Goal: Task Accomplishment & Management: Manage account settings

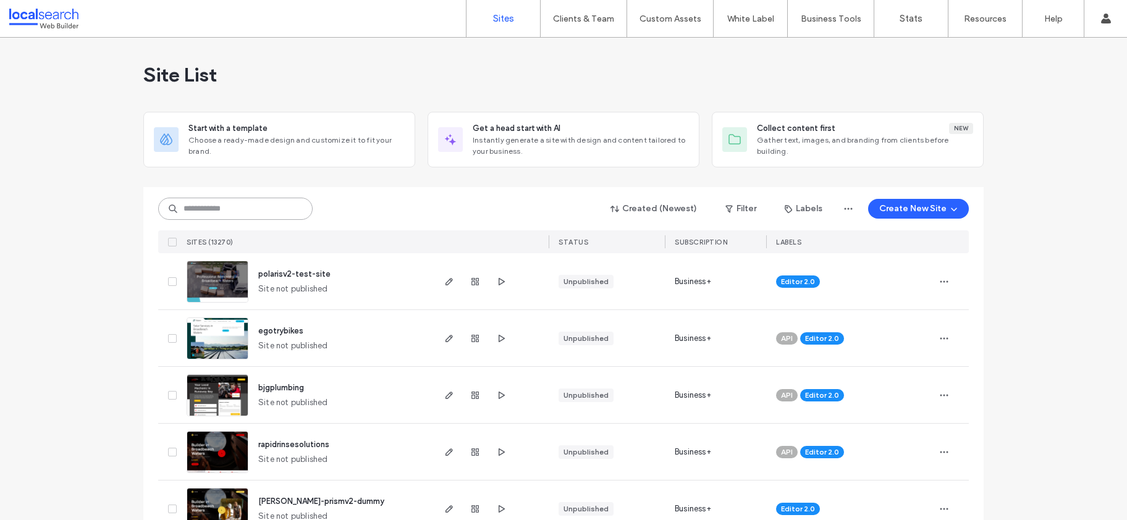
click at [234, 209] on input at bounding box center [235, 209] width 154 height 22
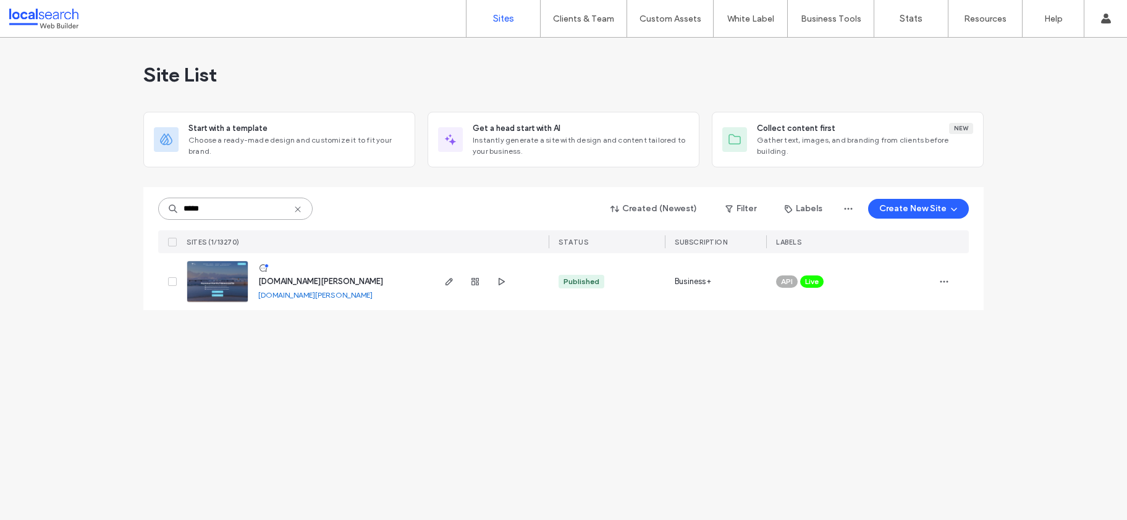
type input "*****"
click at [318, 282] on span "[DOMAIN_NAME][PERSON_NAME]" at bounding box center [320, 281] width 125 height 9
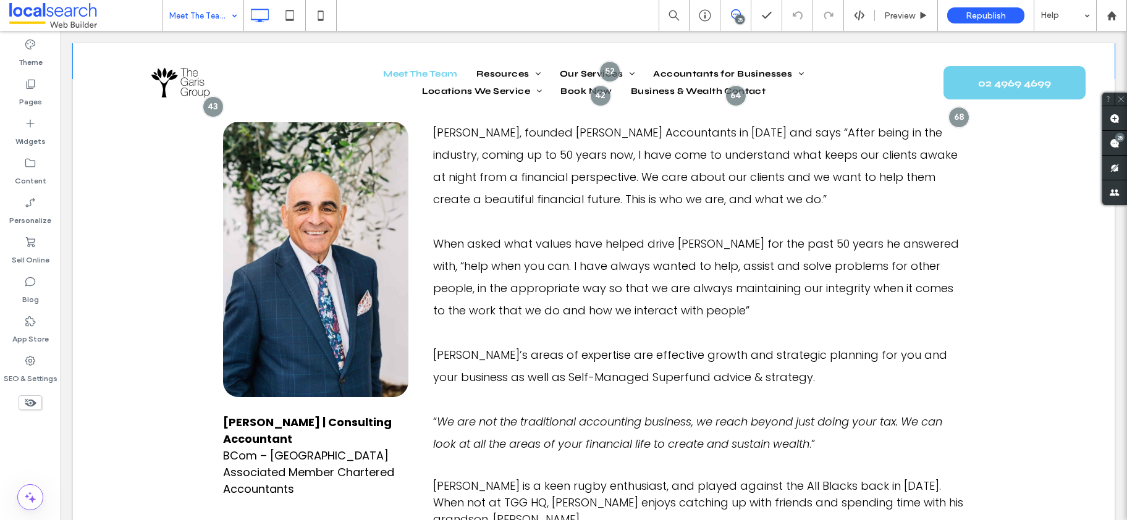
scroll to position [2370, 0]
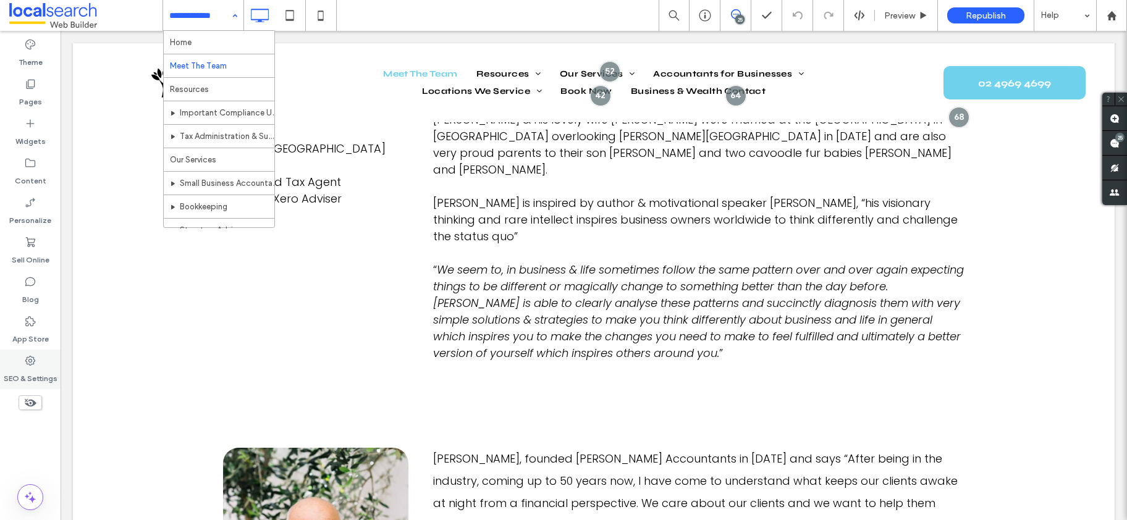
click at [22, 368] on label "SEO & Settings" at bounding box center [31, 375] width 54 height 17
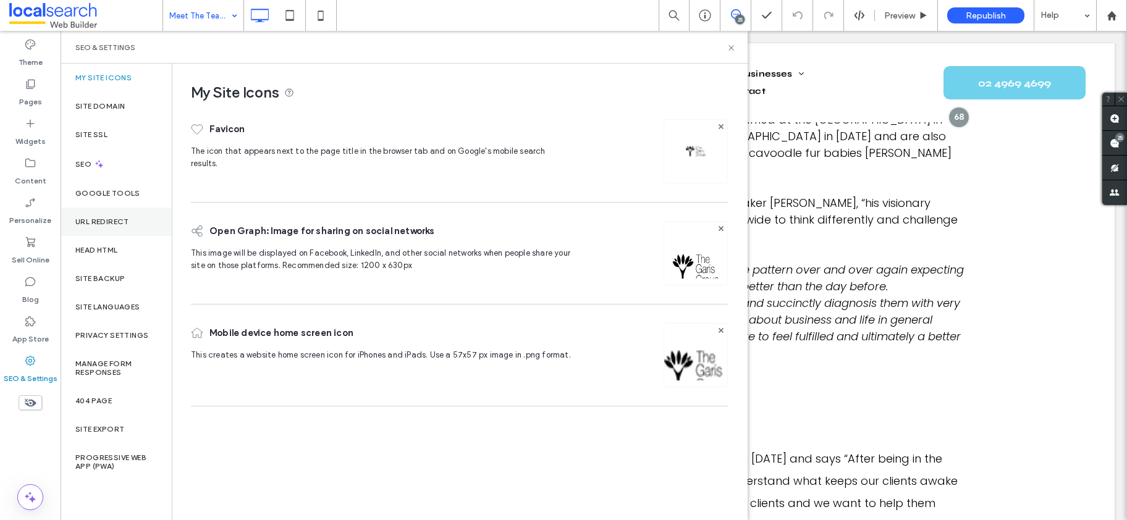
click at [102, 222] on label "URL Redirect" at bounding box center [102, 221] width 54 height 9
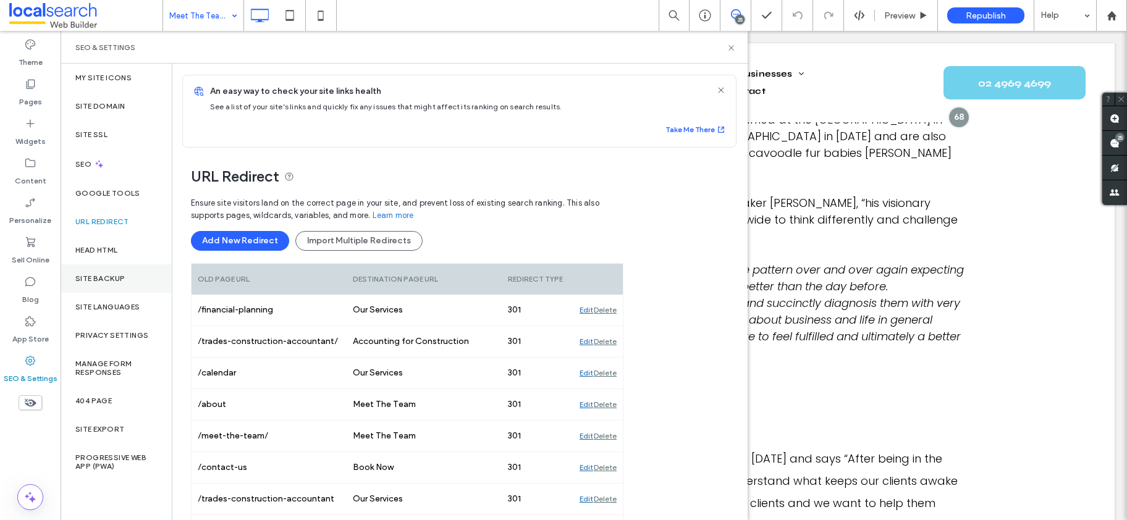
click at [101, 283] on div "Site Backup" at bounding box center [116, 278] width 111 height 28
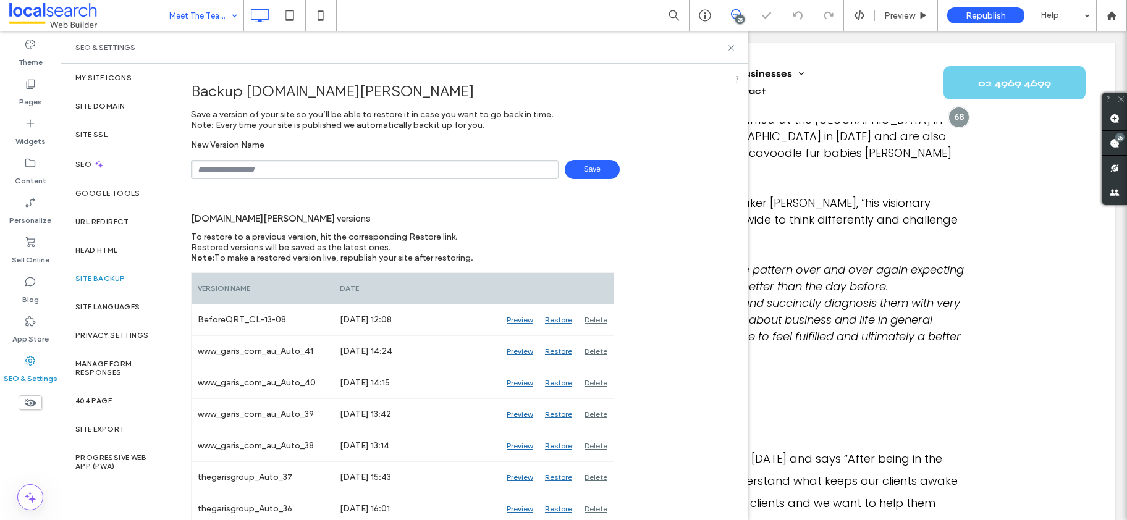
click at [279, 166] on input "text" at bounding box center [375, 169] width 368 height 19
type input "**********"
click at [583, 174] on span "Save" at bounding box center [592, 169] width 55 height 19
click at [88, 223] on label "URL Redirect" at bounding box center [102, 221] width 54 height 9
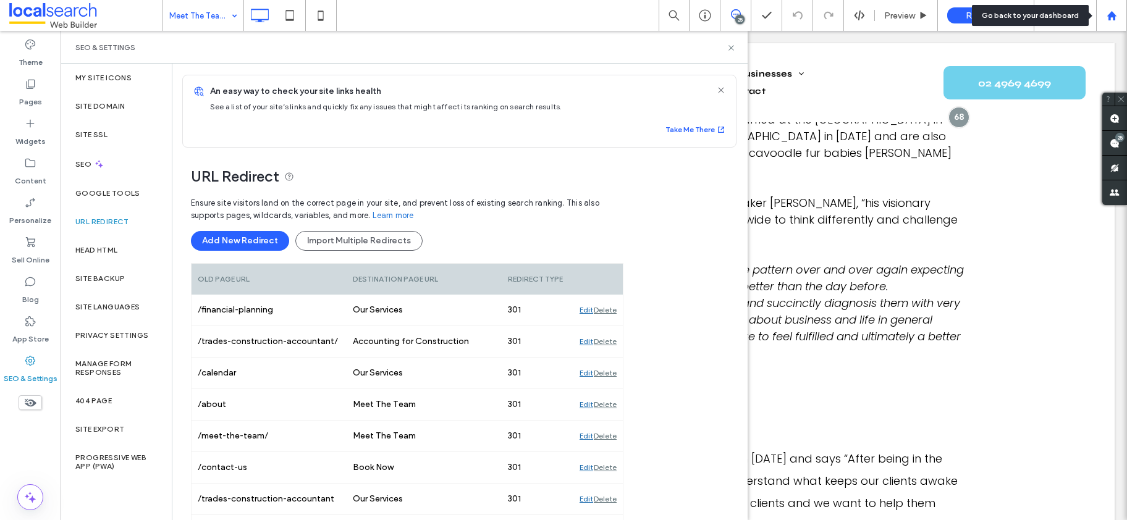
click at [1108, 14] on use at bounding box center [1111, 15] width 9 height 9
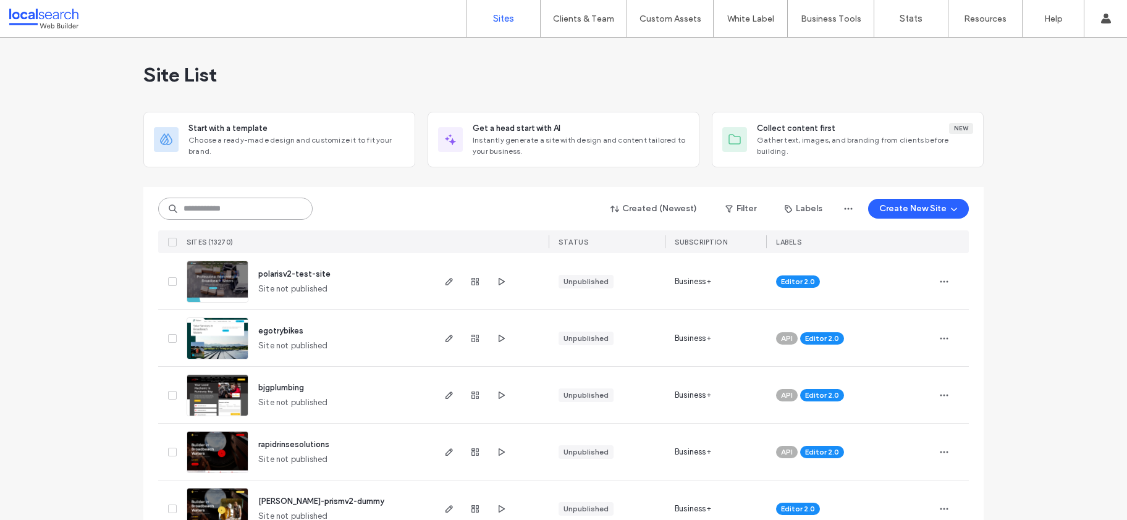
paste input "********"
type input "********"
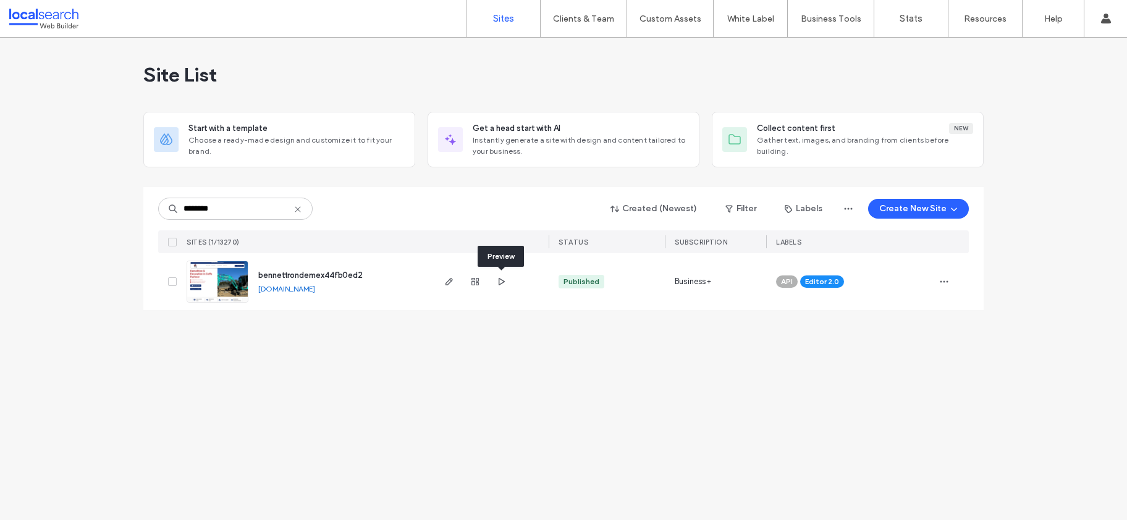
drag, startPoint x: 500, startPoint y: 281, endPoint x: 462, endPoint y: 281, distance: 38.9
click at [287, 277] on span "bennettrondemex44fb0ed2" at bounding box center [310, 275] width 104 height 9
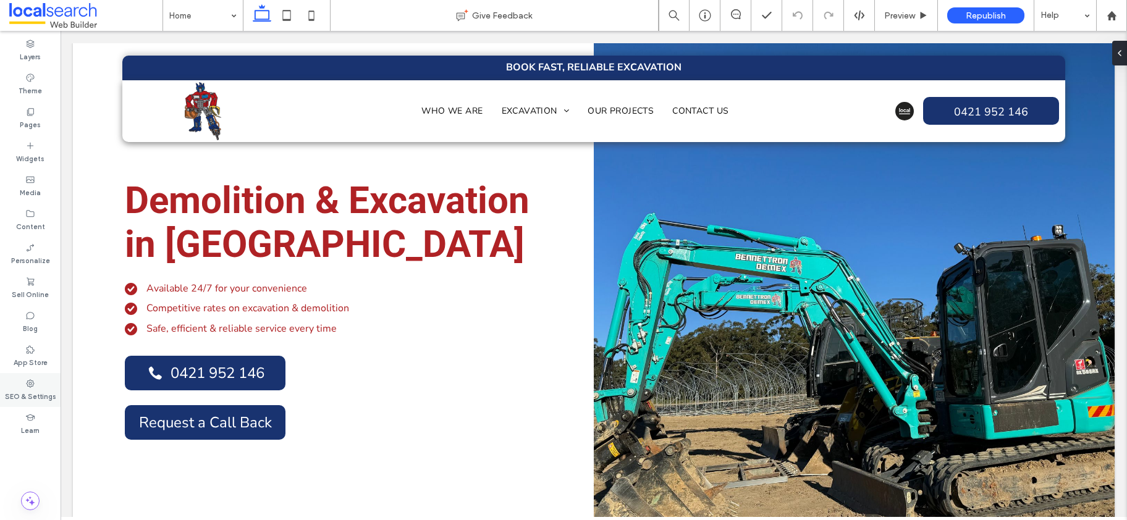
click at [28, 399] on label "SEO & Settings" at bounding box center [30, 396] width 51 height 14
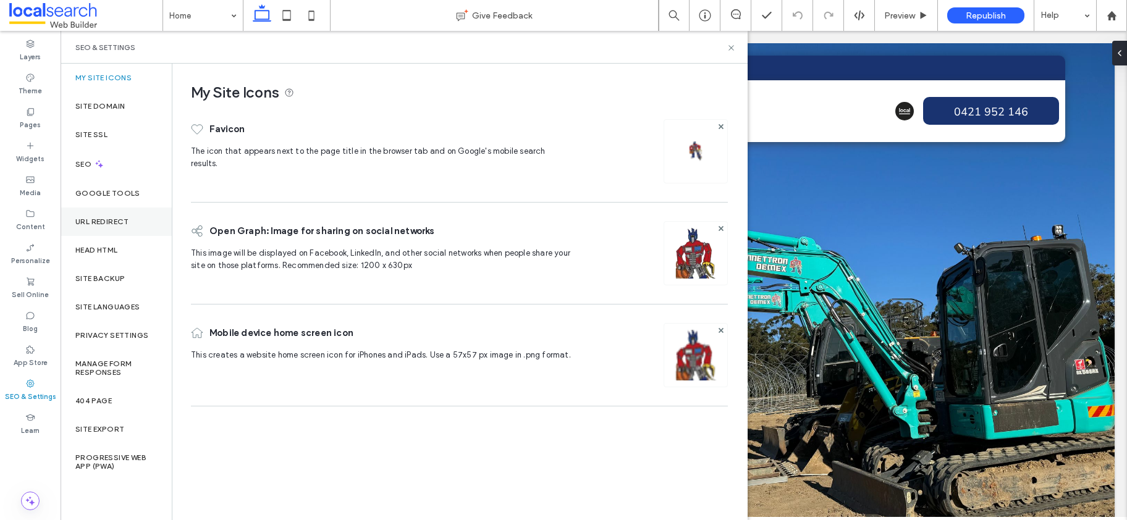
click at [104, 224] on label "URL Redirect" at bounding box center [102, 221] width 54 height 9
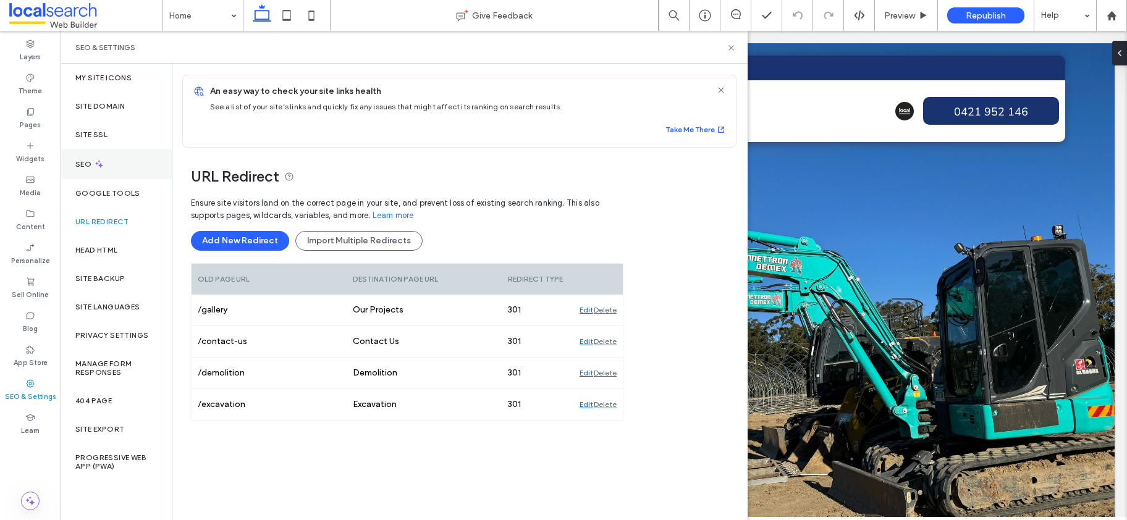
drag, startPoint x: 81, startPoint y: 167, endPoint x: 161, endPoint y: 165, distance: 80.3
click at [81, 167] on label "SEO" at bounding box center [84, 164] width 19 height 9
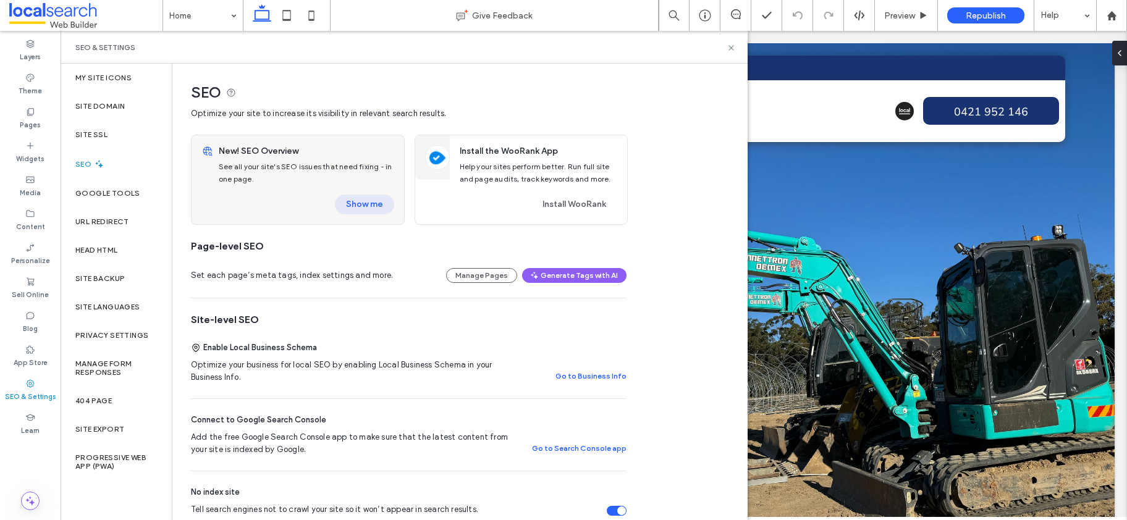
click at [360, 200] on button "Show me" at bounding box center [364, 205] width 59 height 20
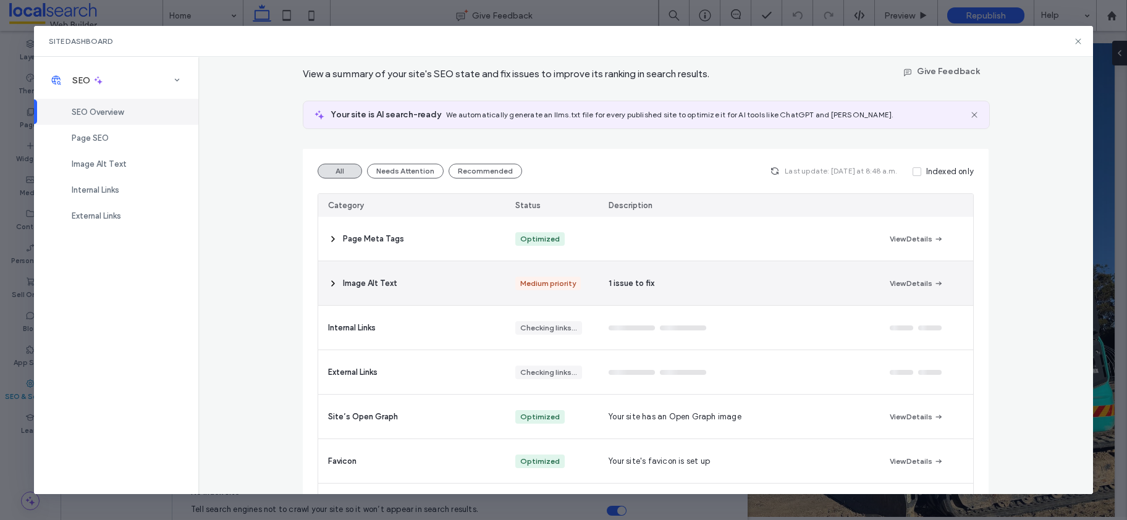
scroll to position [54, 0]
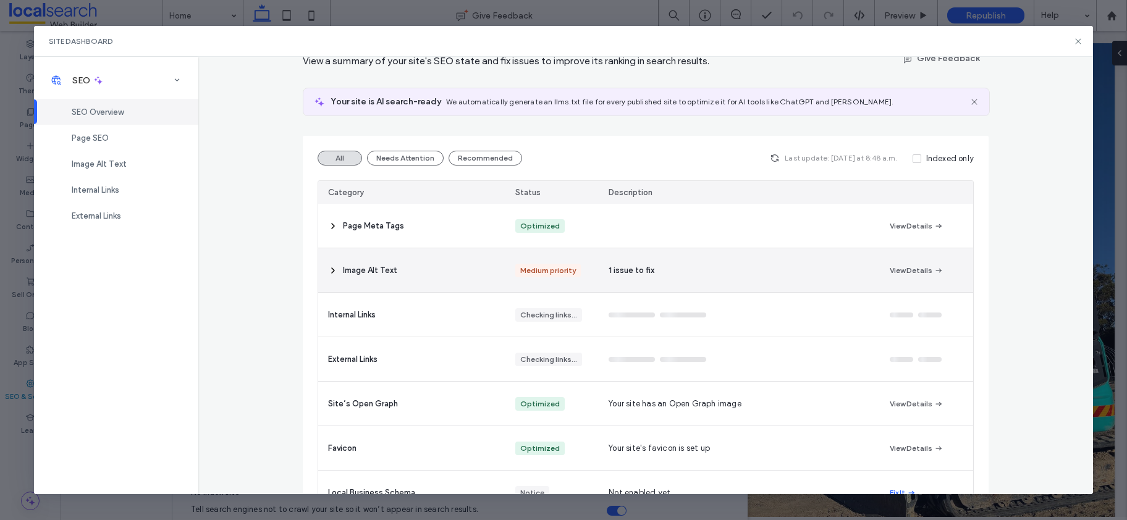
click at [350, 271] on span "Image Alt Text" at bounding box center [370, 270] width 54 height 12
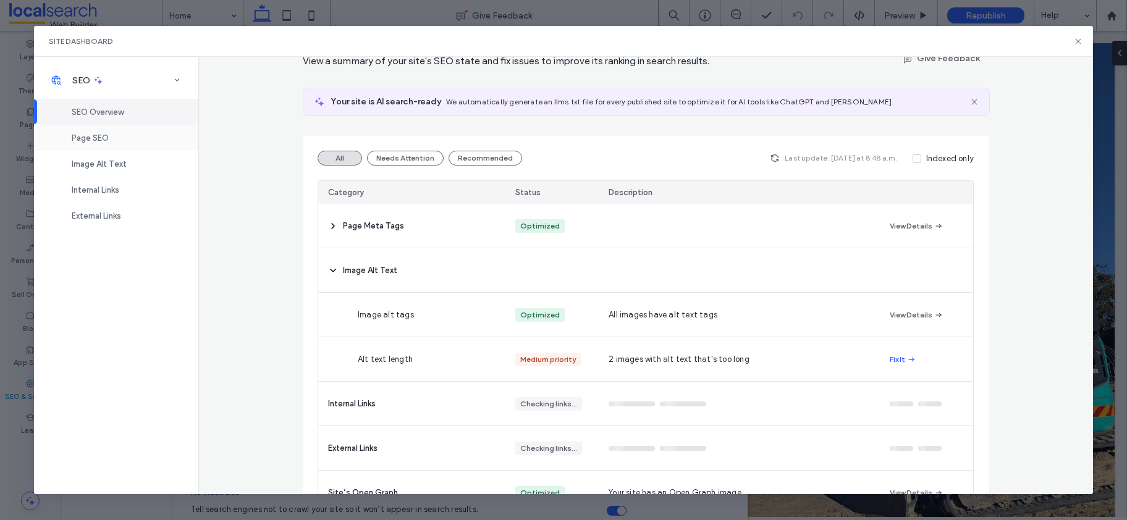
click at [91, 133] on span "Page SEO" at bounding box center [90, 137] width 37 height 9
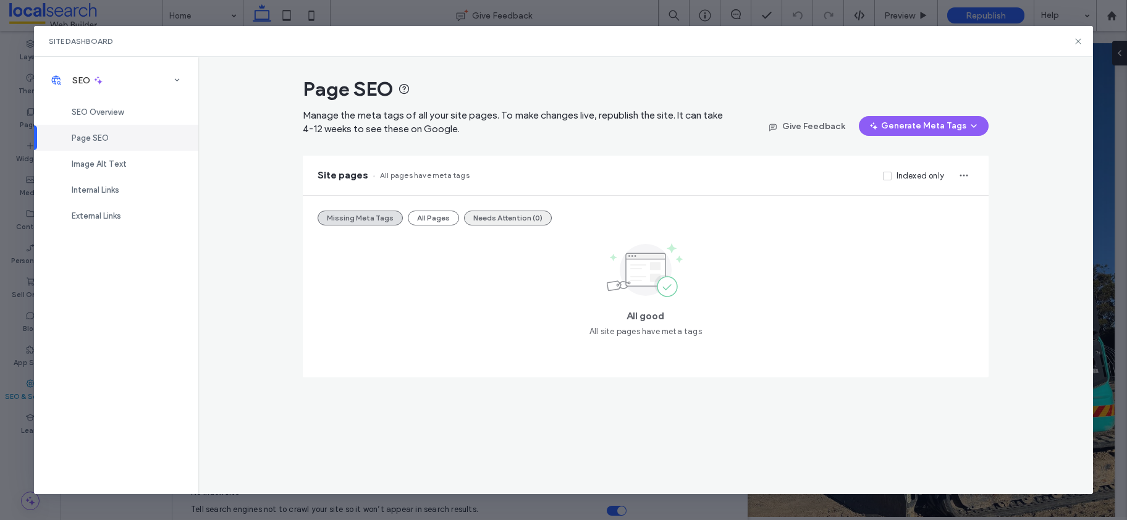
drag, startPoint x: 432, startPoint y: 222, endPoint x: 478, endPoint y: 219, distance: 46.5
click at [432, 222] on button "All Pages" at bounding box center [433, 218] width 51 height 15
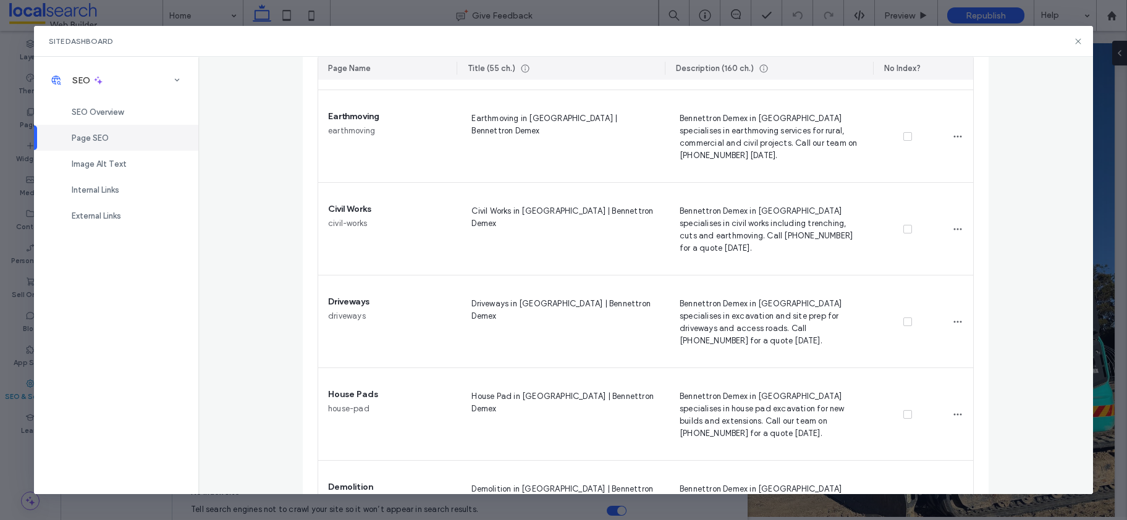
scroll to position [322, 0]
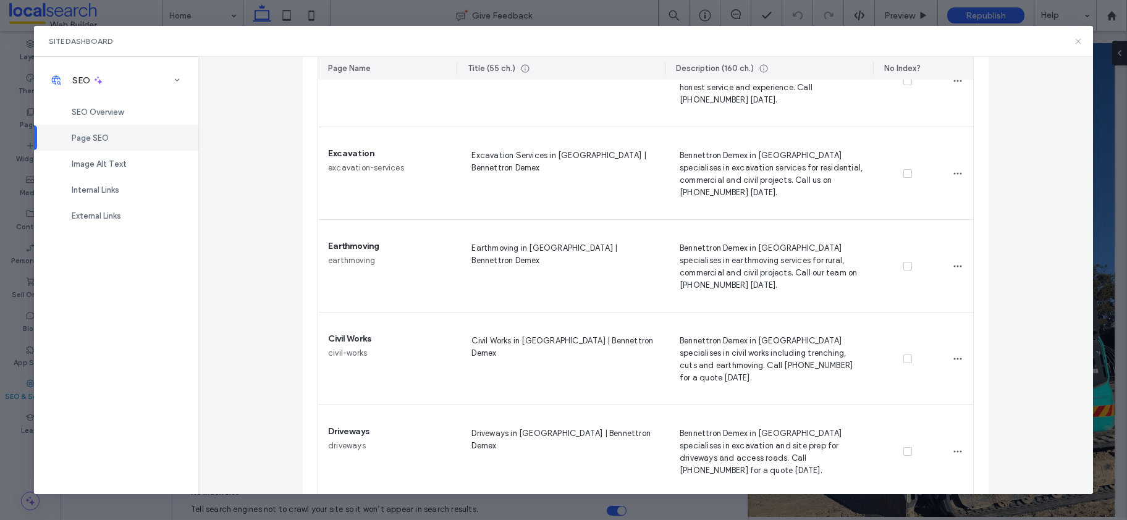
click at [1079, 44] on icon at bounding box center [1078, 41] width 10 height 10
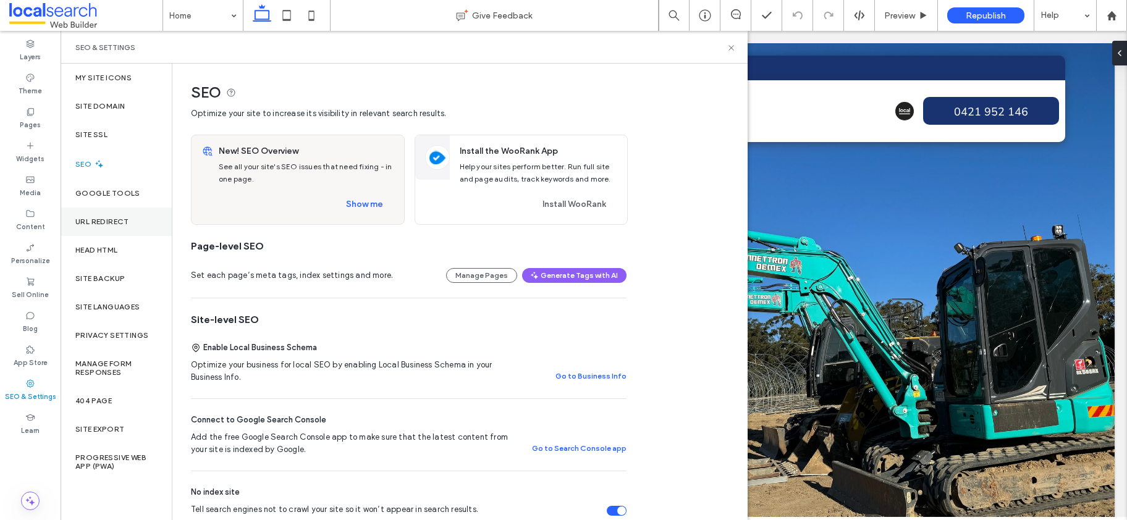
click at [75, 226] on label "URL Redirect" at bounding box center [102, 221] width 54 height 9
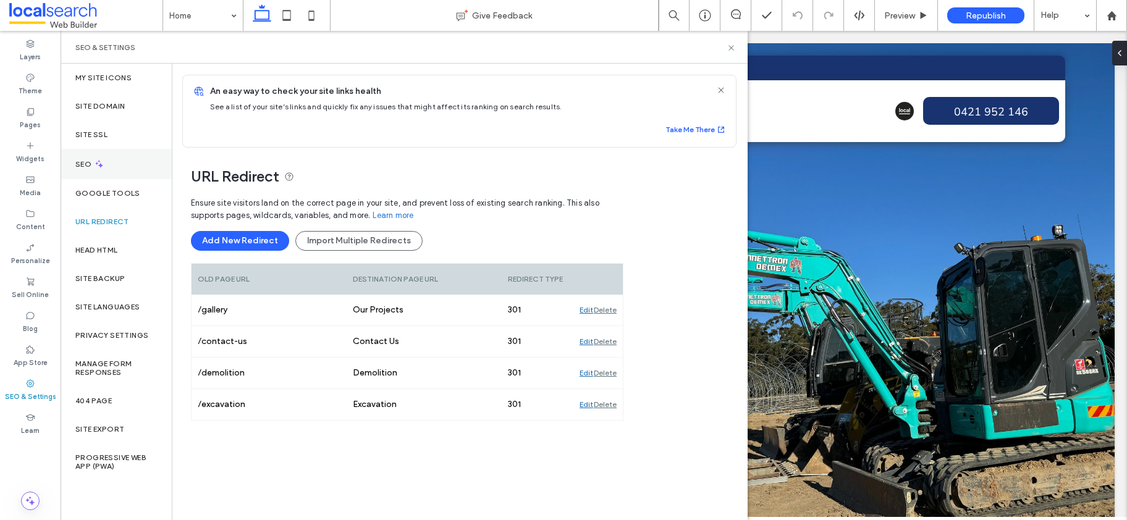
click at [88, 157] on div "SEO" at bounding box center [116, 164] width 111 height 30
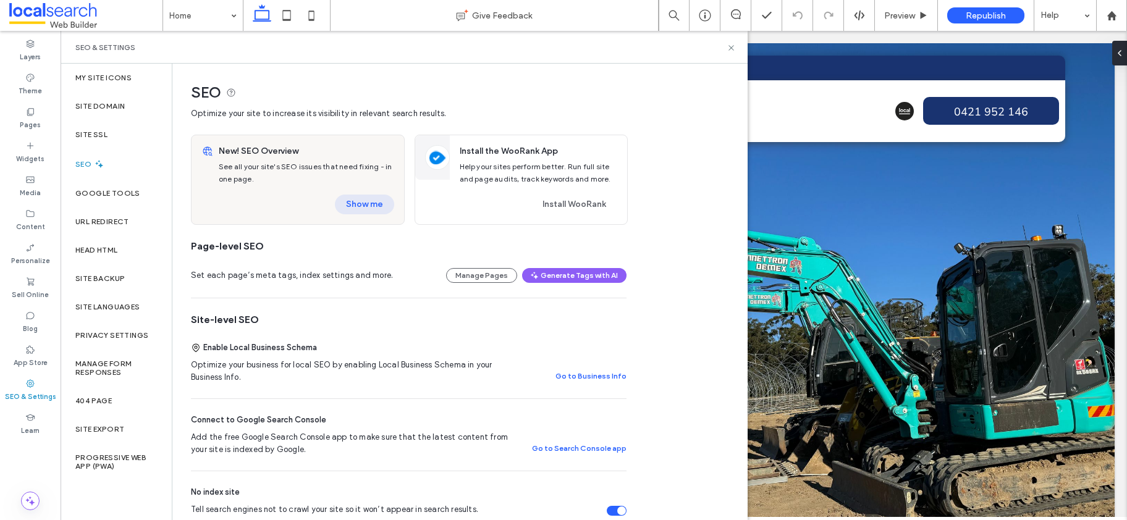
click at [357, 202] on button "Show me" at bounding box center [364, 205] width 59 height 20
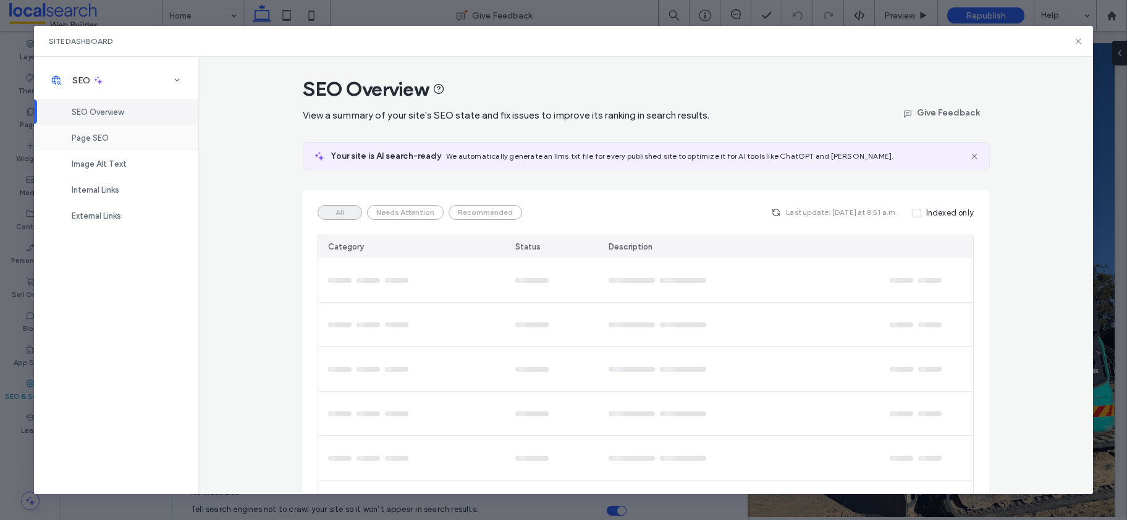
click at [111, 142] on div "Page SEO" at bounding box center [116, 138] width 164 height 26
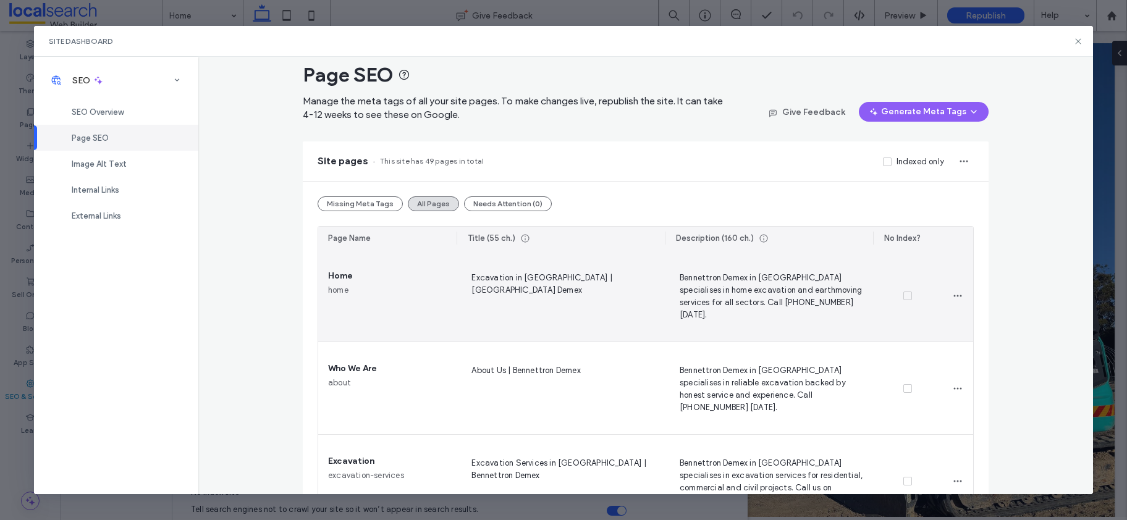
scroll to position [0, 0]
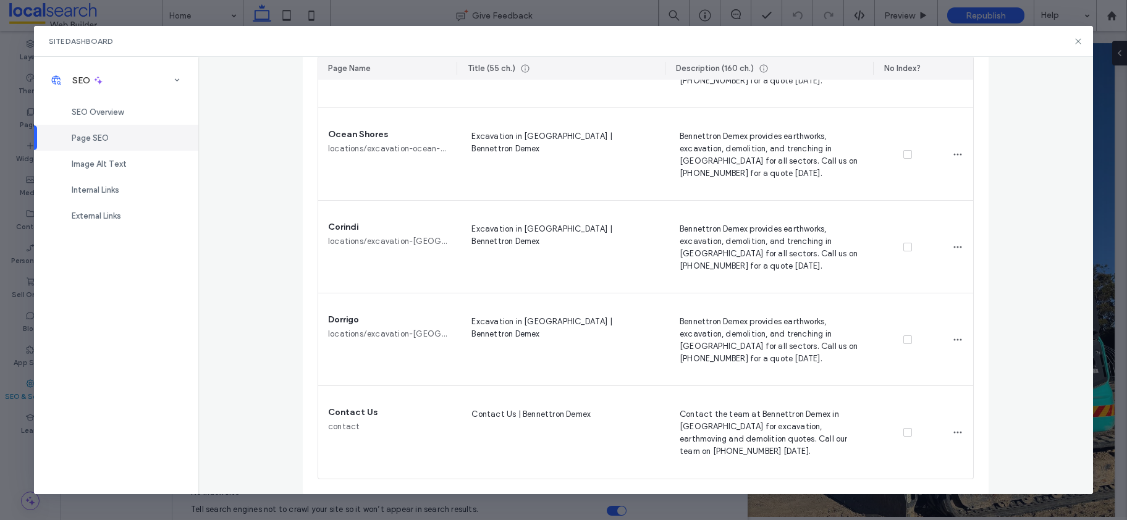
scroll to position [1231, 0]
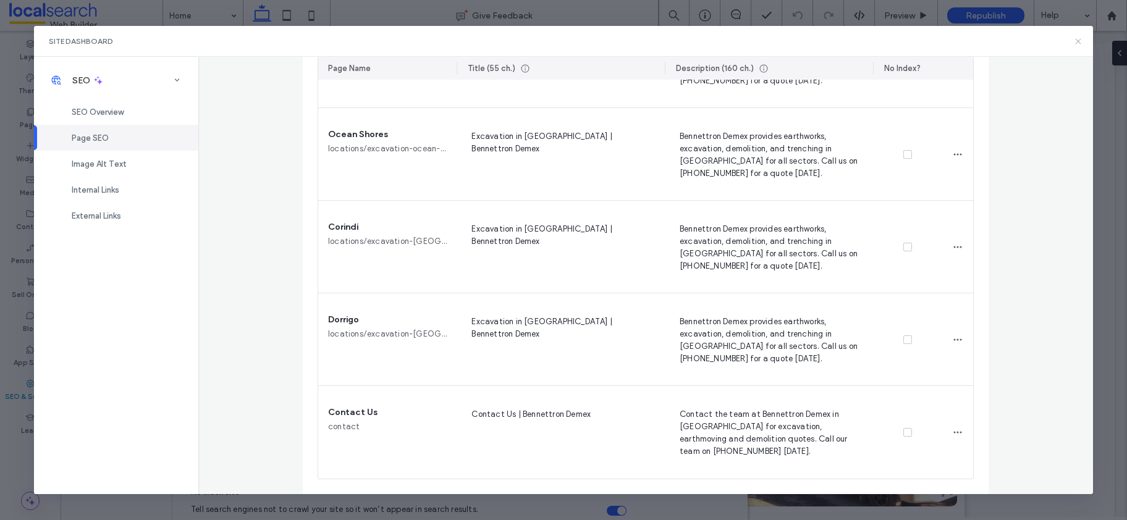
click at [1078, 40] on use at bounding box center [1079, 41] width 6 height 6
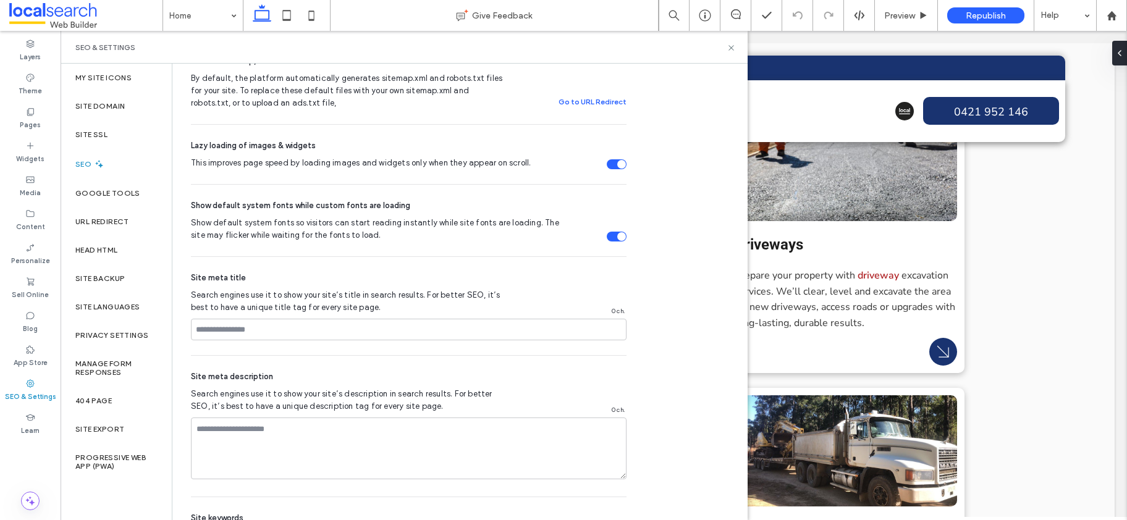
scroll to position [224, 0]
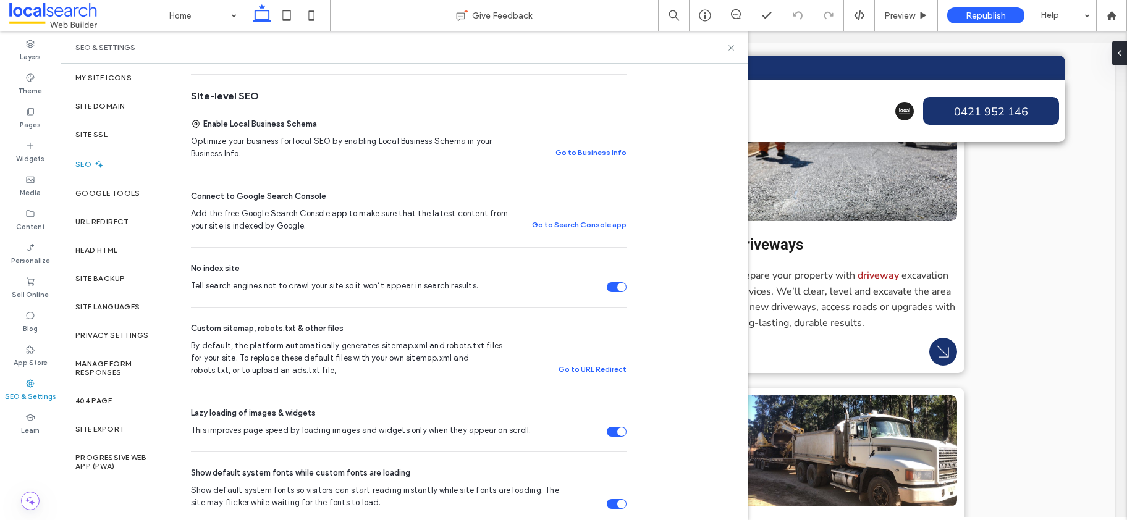
click at [623, 288] on div "Tell search engines not to crawl your site so it won’t appear in search results." at bounding box center [621, 287] width 9 height 9
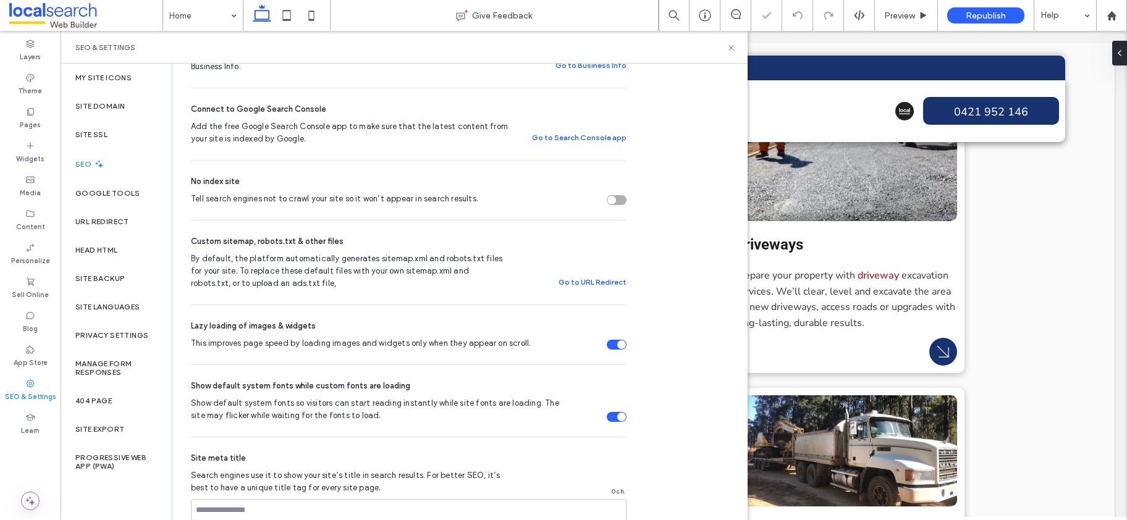
scroll to position [313, 0]
click at [113, 227] on div "URL Redirect" at bounding box center [116, 222] width 111 height 28
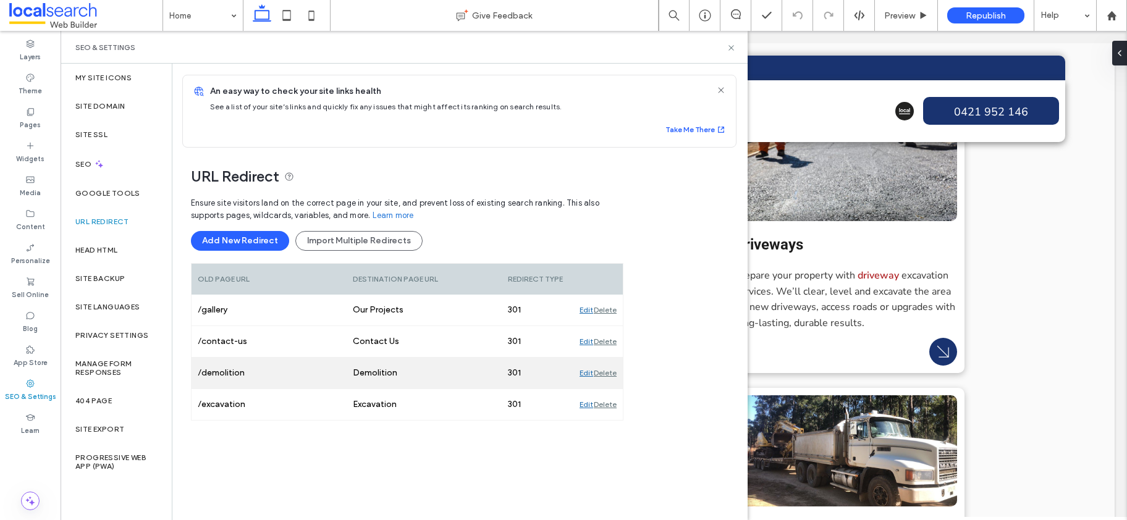
click at [610, 374] on div "Delete" at bounding box center [605, 373] width 23 height 31
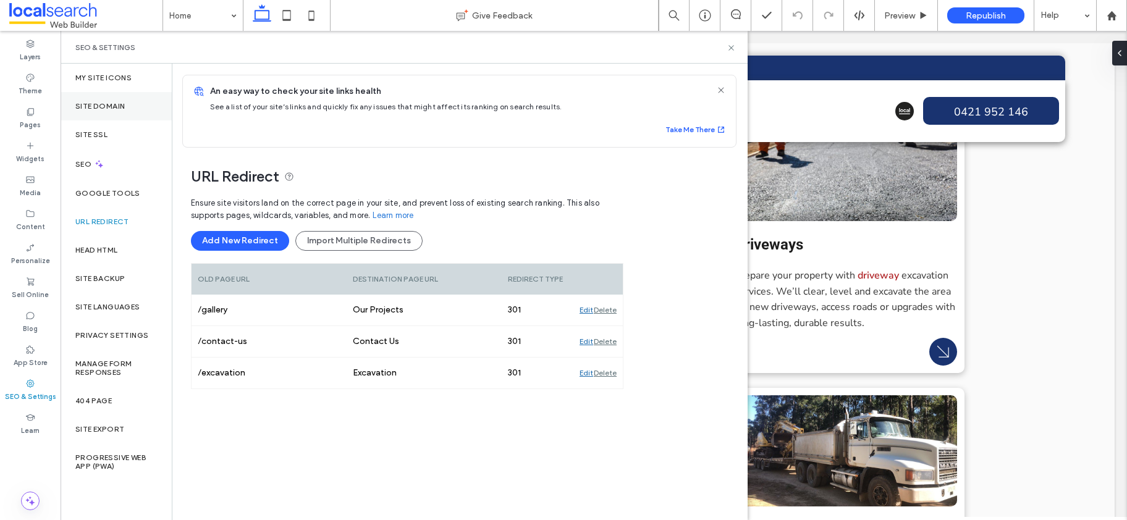
click at [122, 103] on label "Site Domain" at bounding box center [99, 106] width 49 height 9
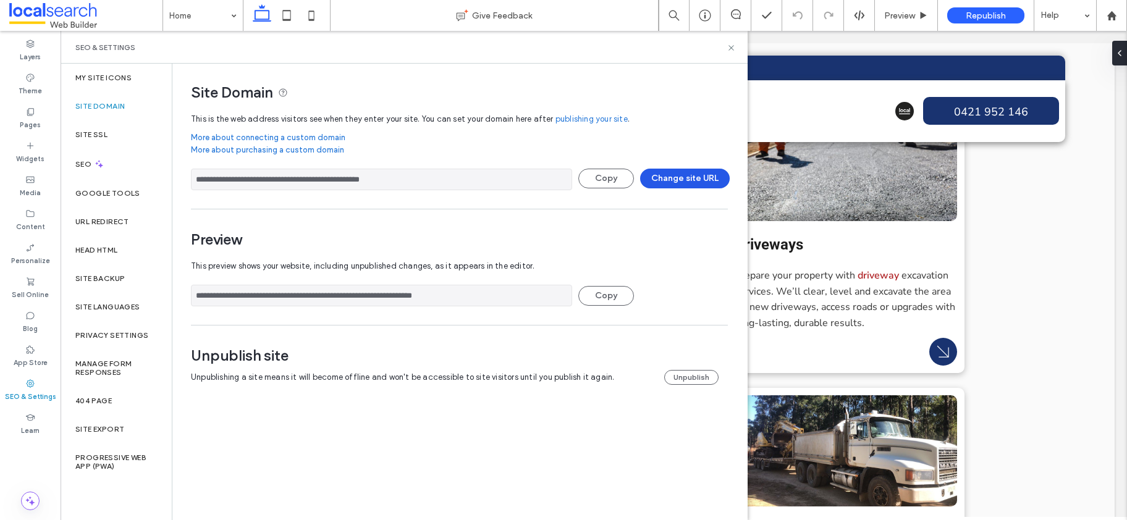
click at [683, 178] on button "Change site URL" at bounding box center [685, 179] width 90 height 20
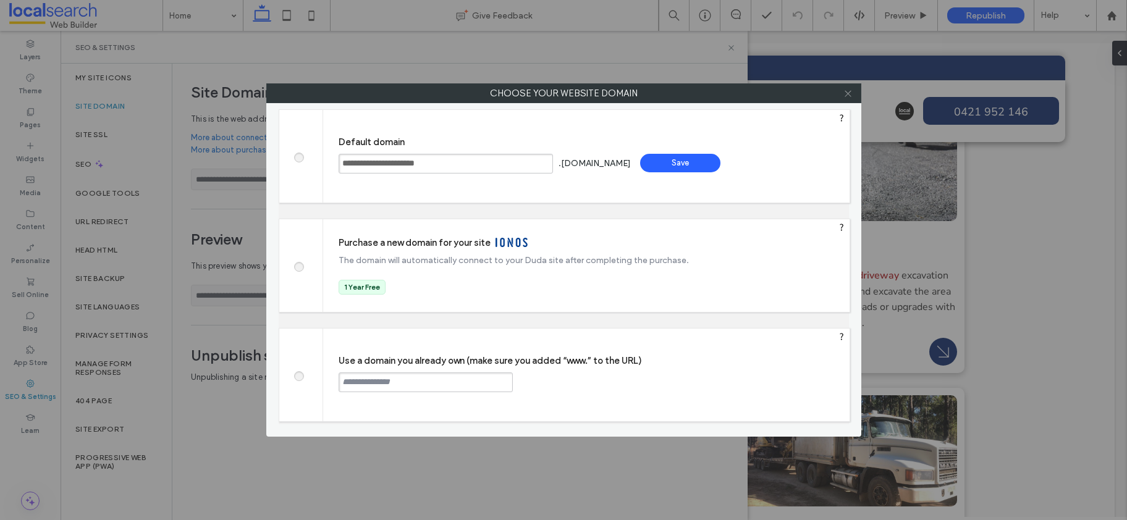
click at [852, 96] on icon at bounding box center [847, 93] width 9 height 9
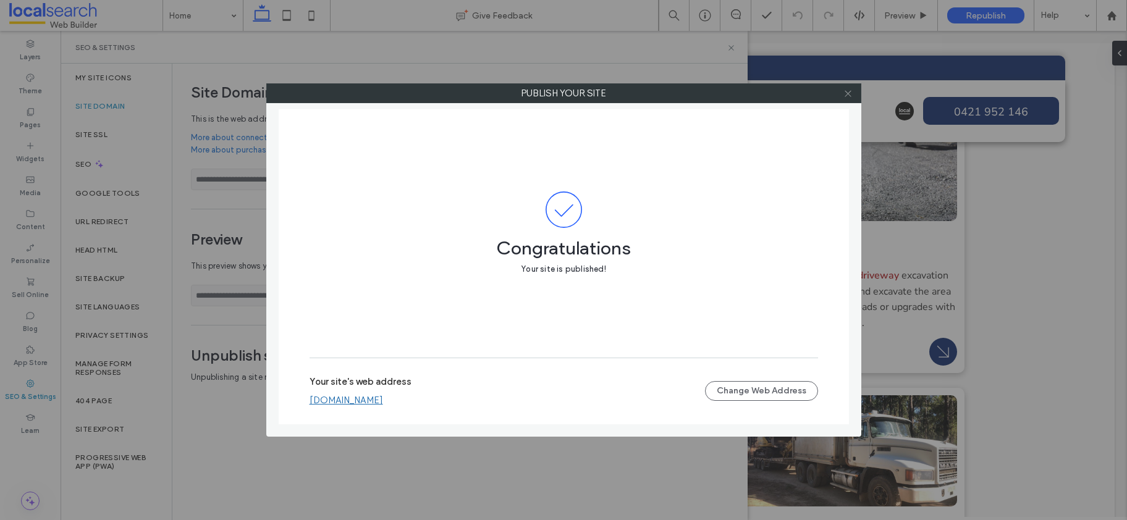
click at [845, 93] on icon at bounding box center [847, 93] width 9 height 9
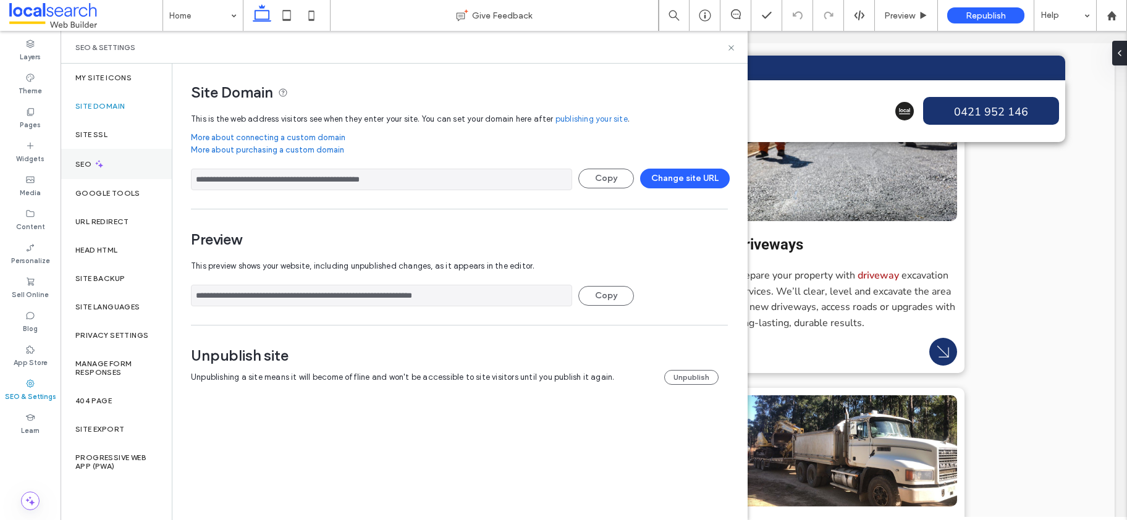
click at [95, 160] on icon at bounding box center [99, 164] width 11 height 11
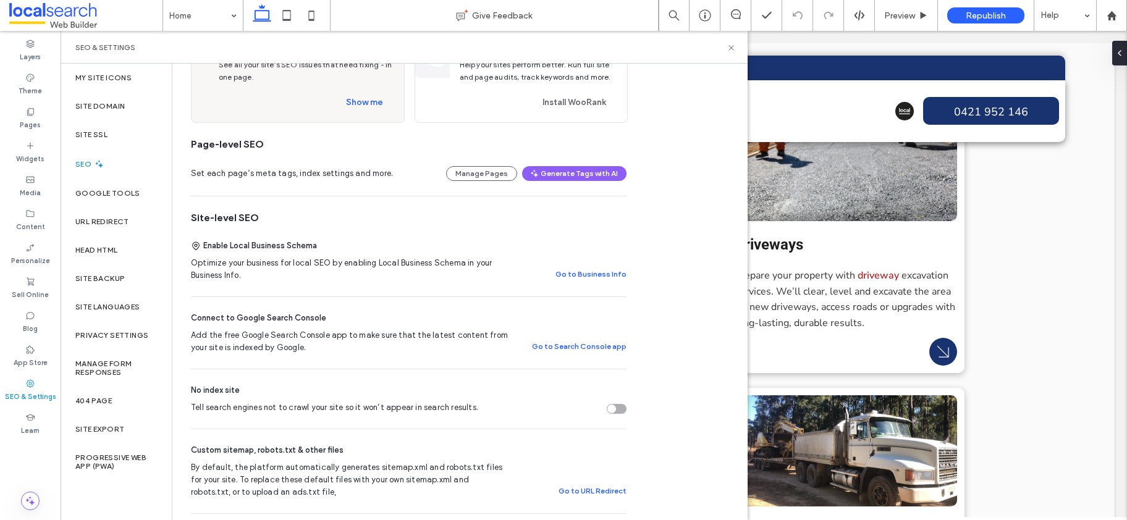
scroll to position [26, 0]
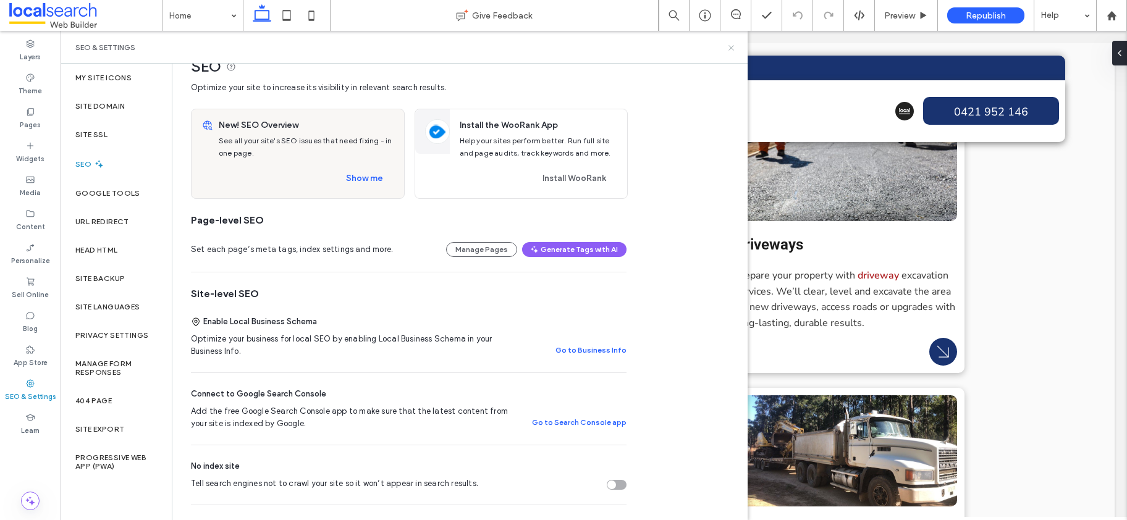
drag, startPoint x: 731, startPoint y: 48, endPoint x: 686, endPoint y: 19, distance: 53.6
click at [731, 48] on use at bounding box center [730, 47] width 5 height 5
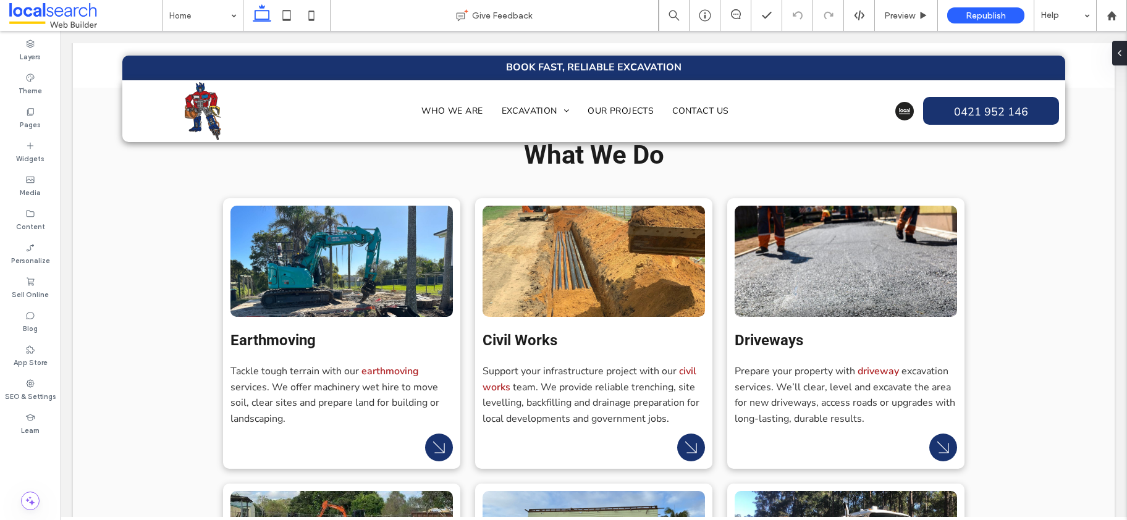
scroll to position [948, 0]
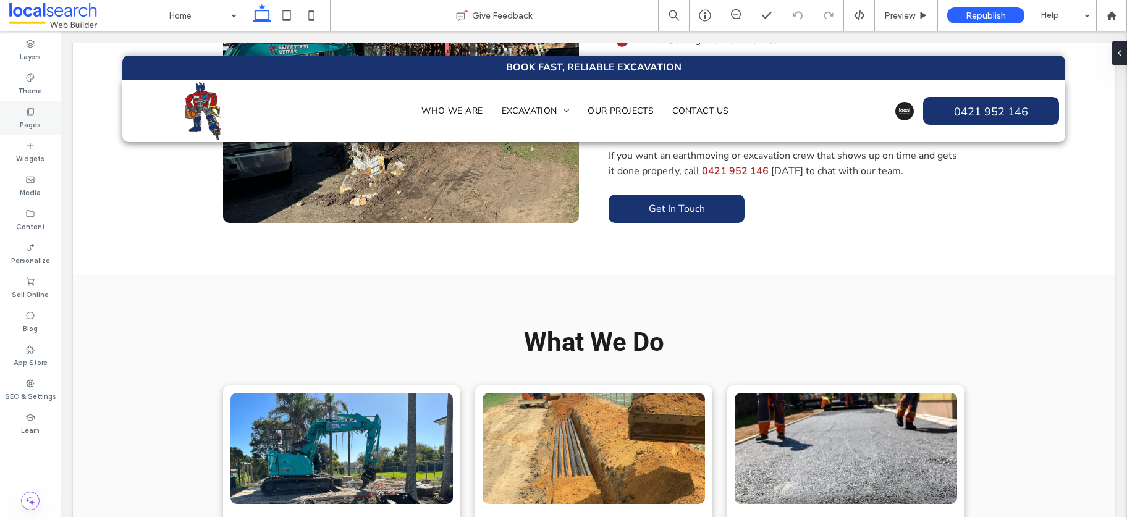
drag, startPoint x: 20, startPoint y: 112, endPoint x: 310, endPoint y: 14, distance: 306.2
click at [20, 112] on div "Pages" at bounding box center [30, 118] width 61 height 34
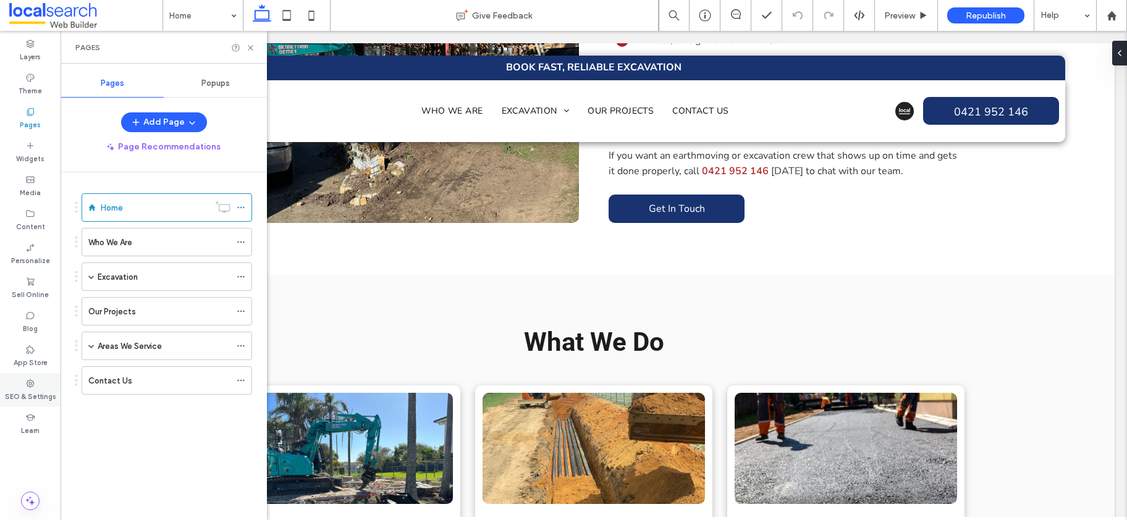
click at [25, 382] on icon at bounding box center [30, 384] width 10 height 10
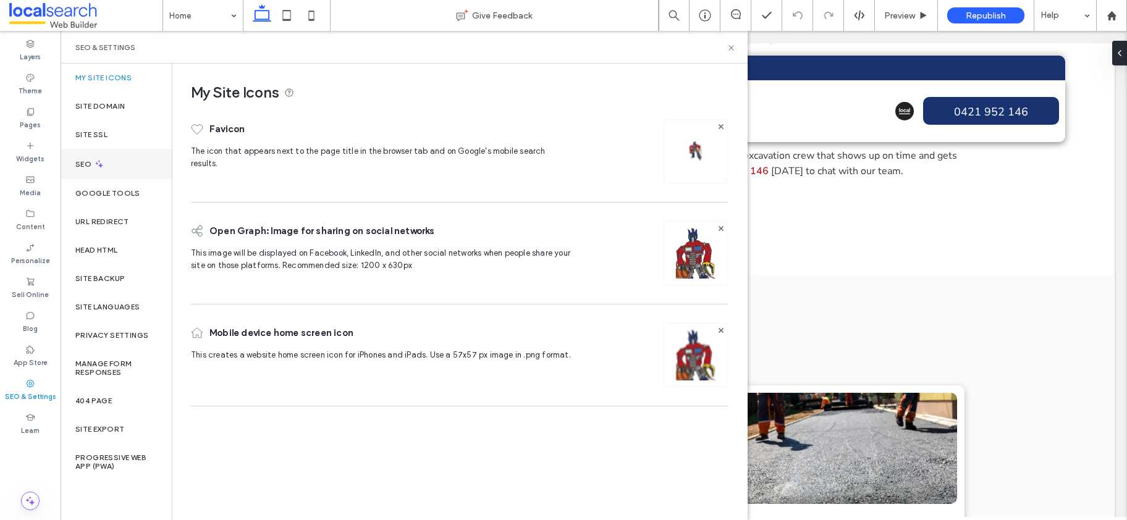
click at [85, 171] on div "SEO" at bounding box center [116, 164] width 111 height 30
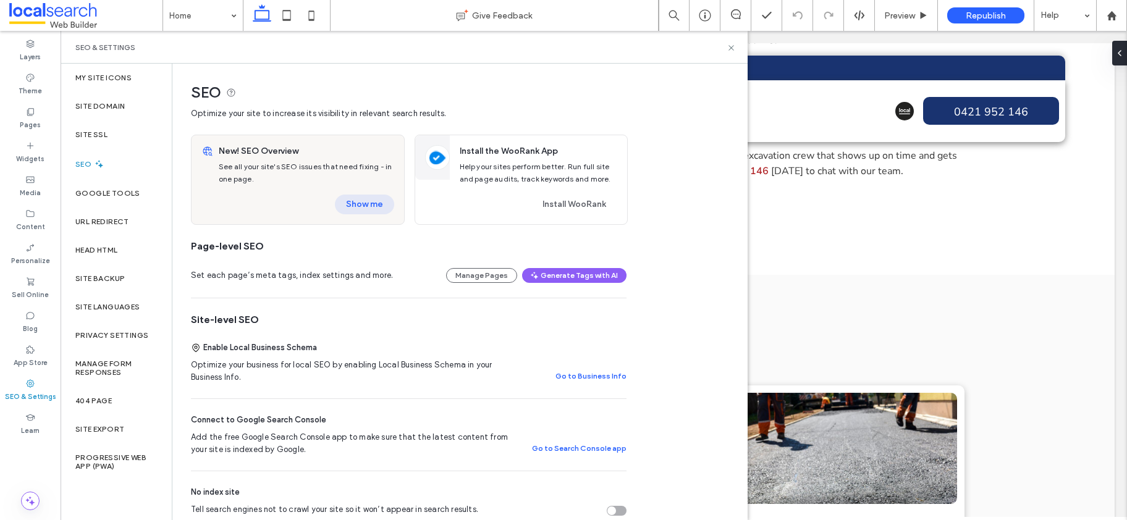
click at [372, 211] on button "Show me" at bounding box center [364, 205] width 59 height 20
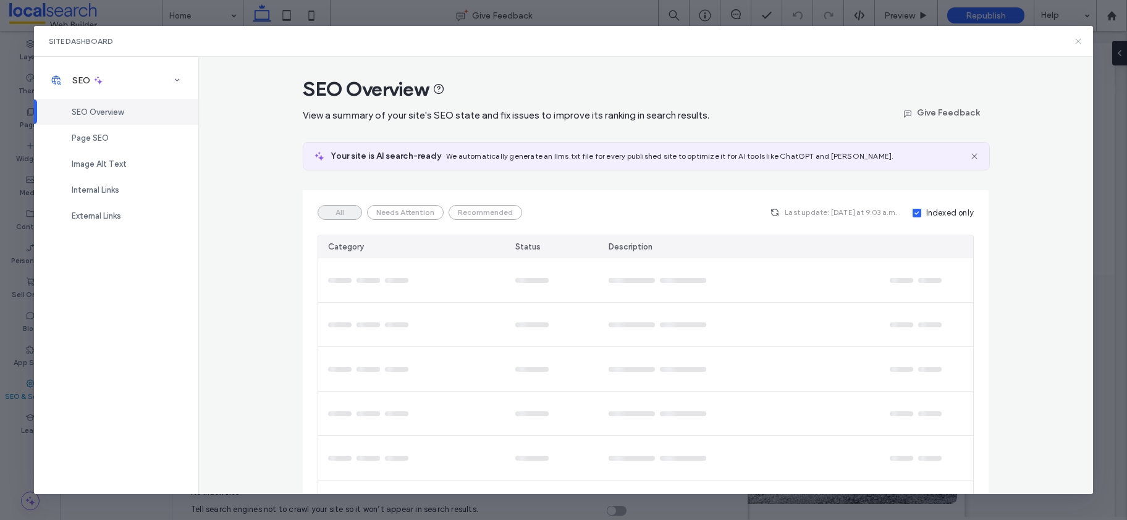
click at [1083, 42] on icon at bounding box center [1078, 41] width 10 height 10
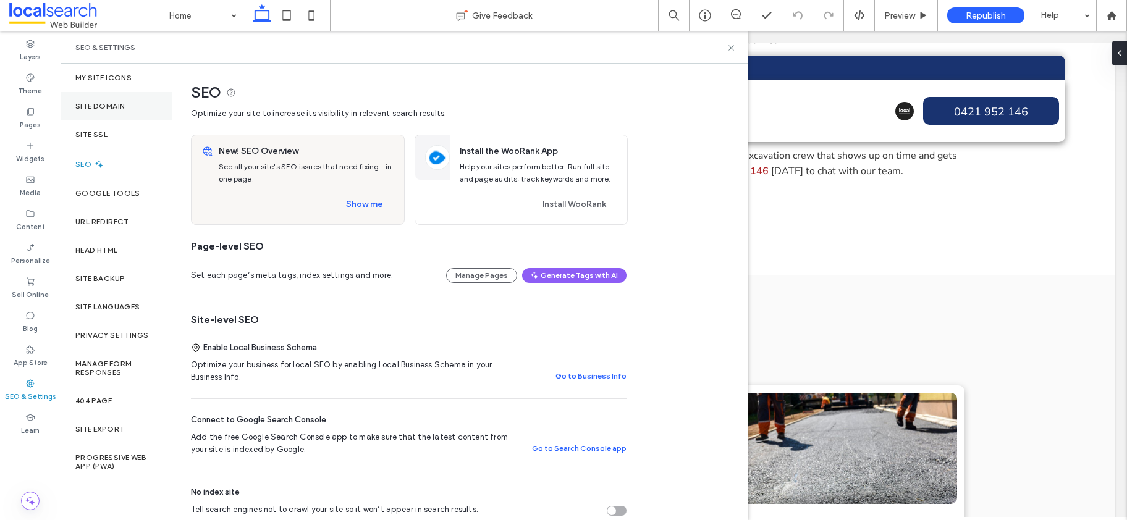
click at [120, 104] on label "Site Domain" at bounding box center [99, 106] width 49 height 9
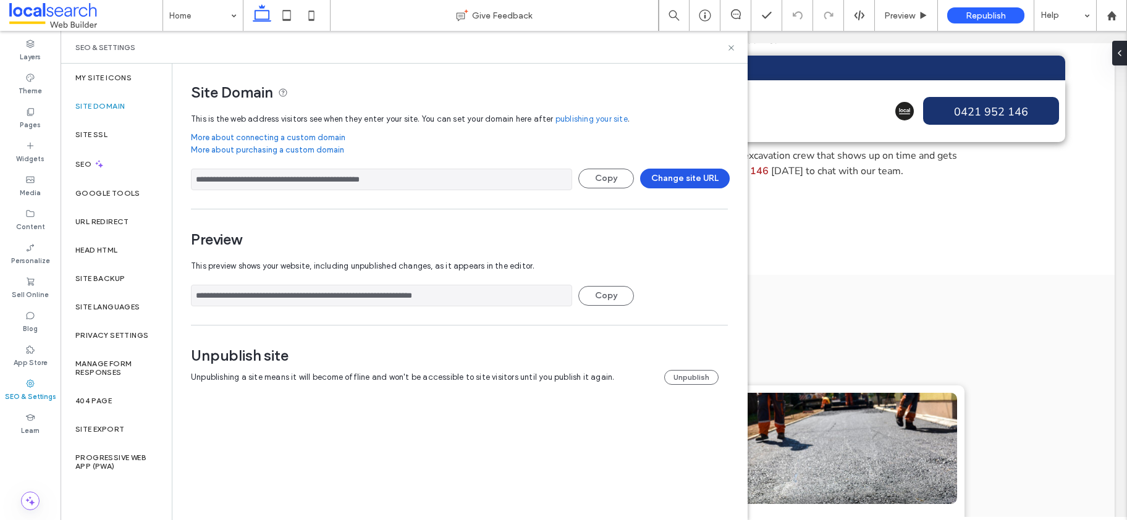
click at [649, 177] on button "Change site URL" at bounding box center [685, 179] width 90 height 20
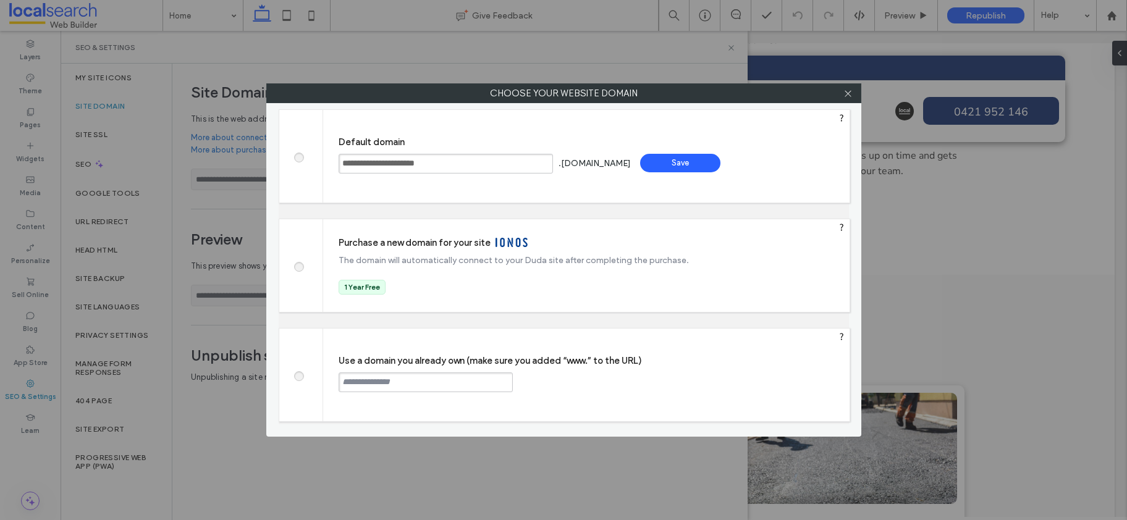
click at [389, 388] on input "text" at bounding box center [426, 383] width 174 height 20
paste input "**********"
type input "**********"
click at [565, 380] on div "Continue" at bounding box center [560, 382] width 80 height 19
type input "**********"
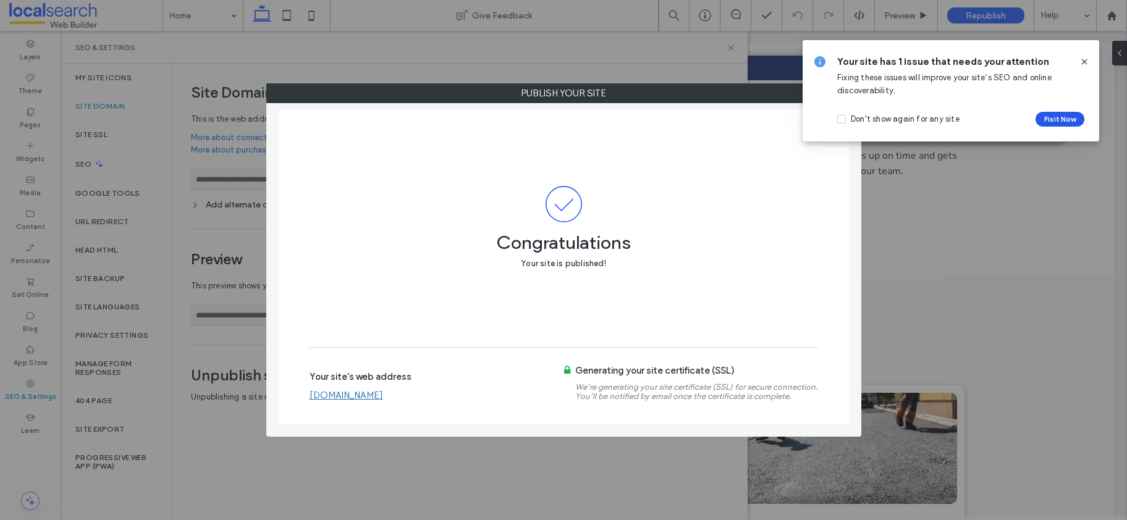
click at [1052, 116] on button "Fix it Now" at bounding box center [1059, 119] width 49 height 15
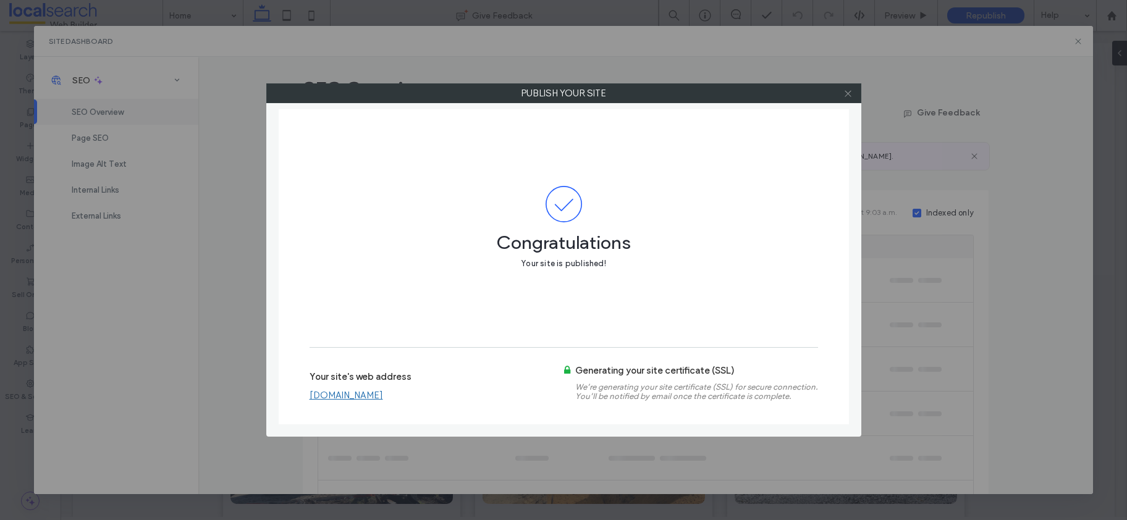
click at [843, 91] on icon at bounding box center [847, 93] width 9 height 9
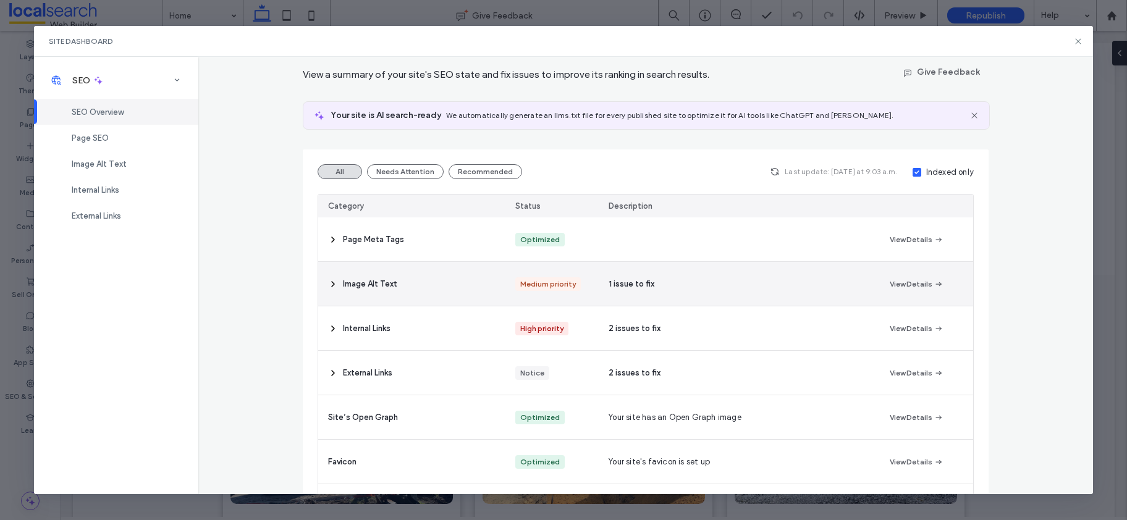
scroll to position [131, 0]
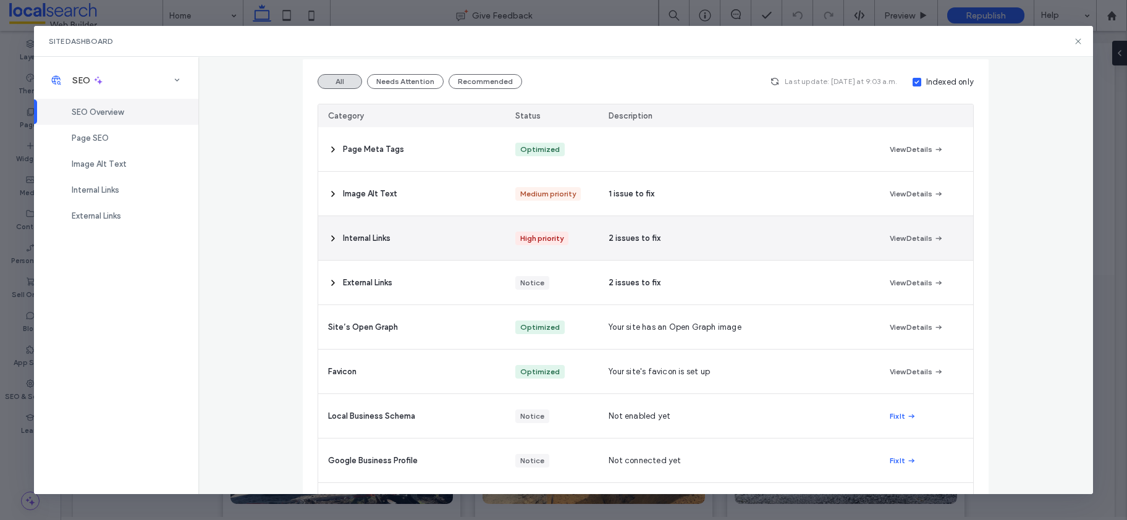
click at [386, 247] on div "Internal Links" at bounding box center [411, 238] width 187 height 44
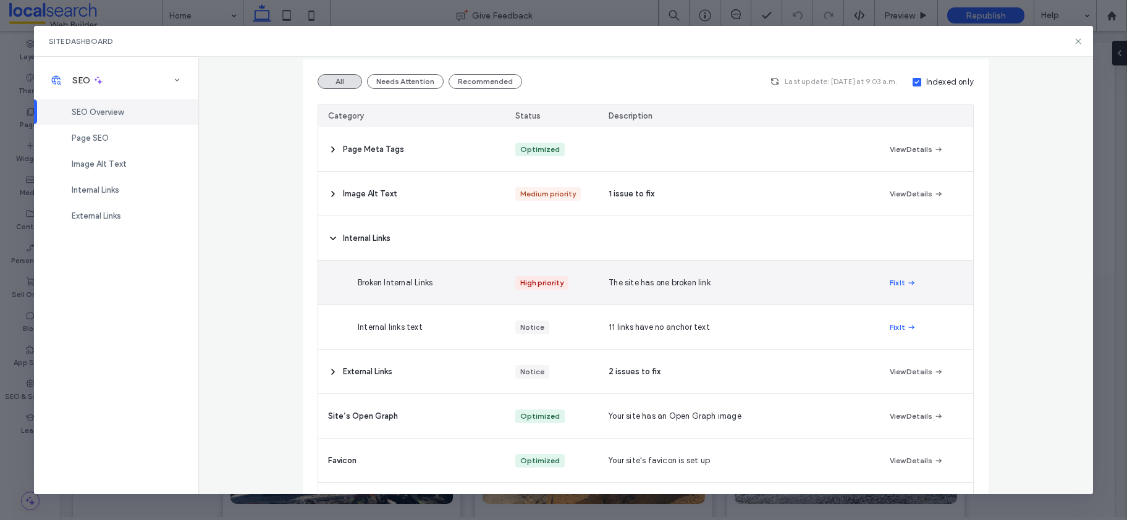
click at [632, 289] on div "The site has one broken link" at bounding box center [739, 283] width 280 height 44
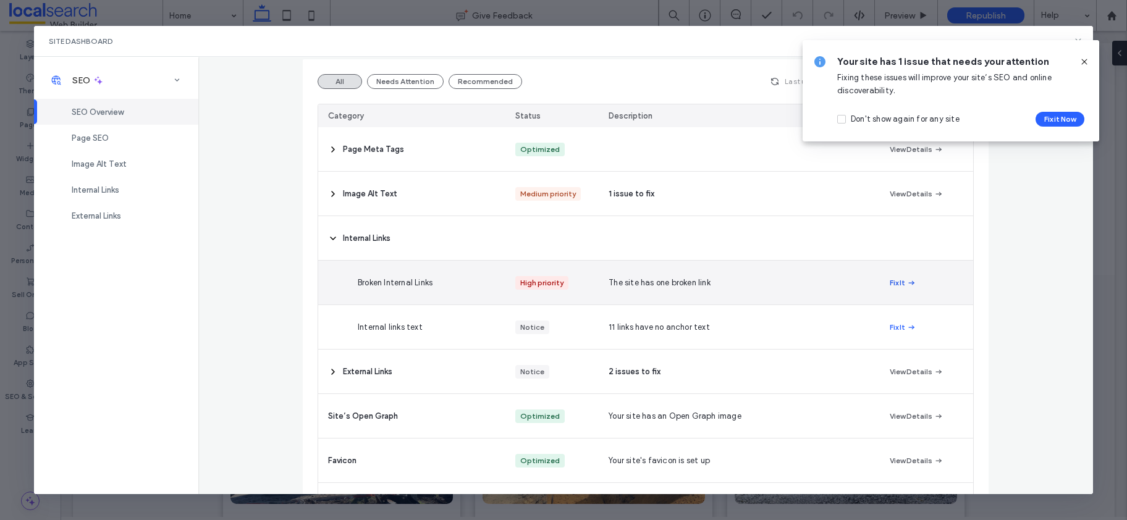
click at [894, 282] on button "Fix It" at bounding box center [903, 283] width 27 height 15
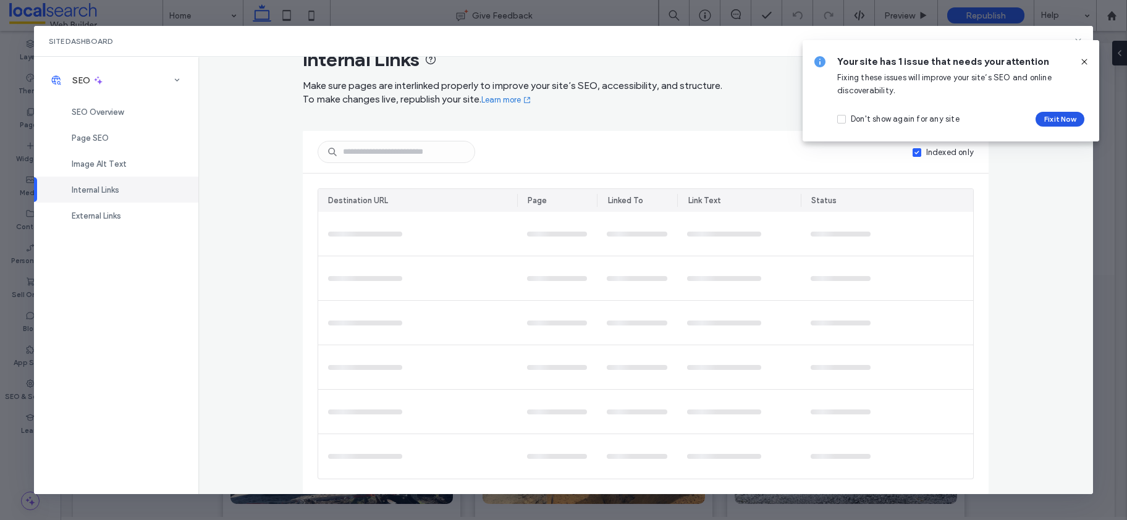
scroll to position [0, 0]
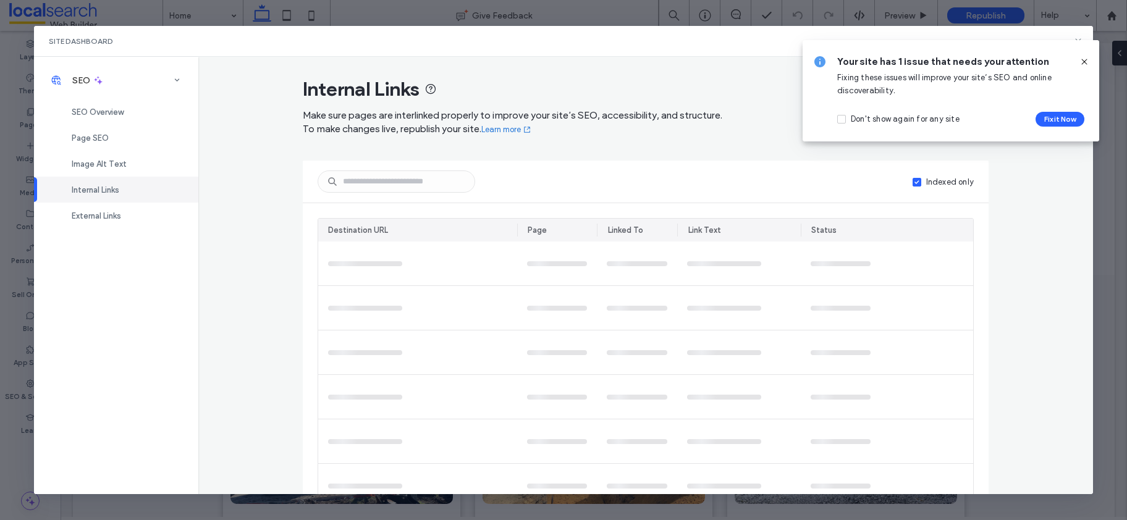
drag, startPoint x: 1083, startPoint y: 62, endPoint x: 1071, endPoint y: 66, distance: 12.5
click at [1084, 62] on icon at bounding box center [1084, 62] width 10 height 10
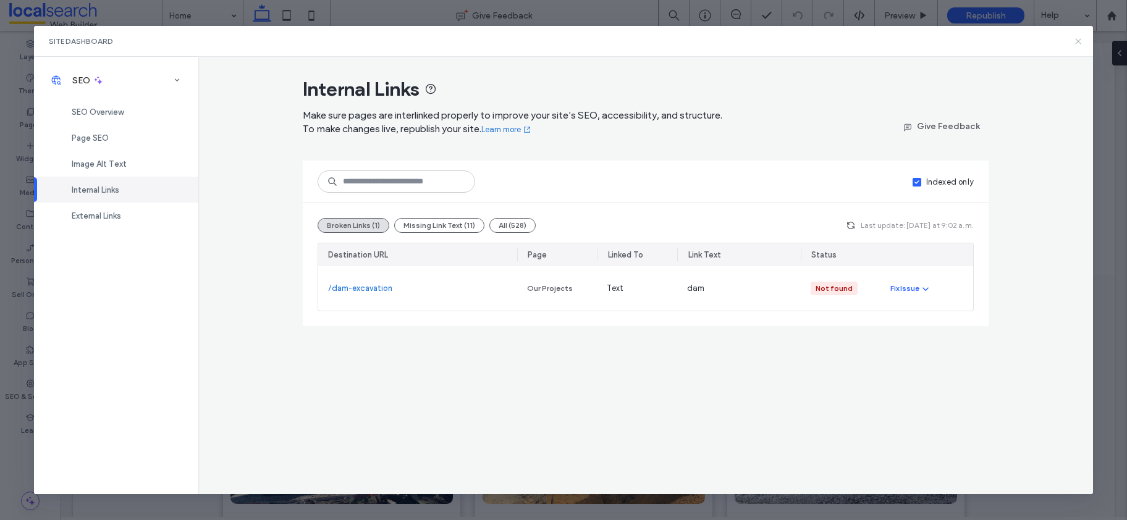
click at [1080, 40] on icon at bounding box center [1078, 41] width 10 height 10
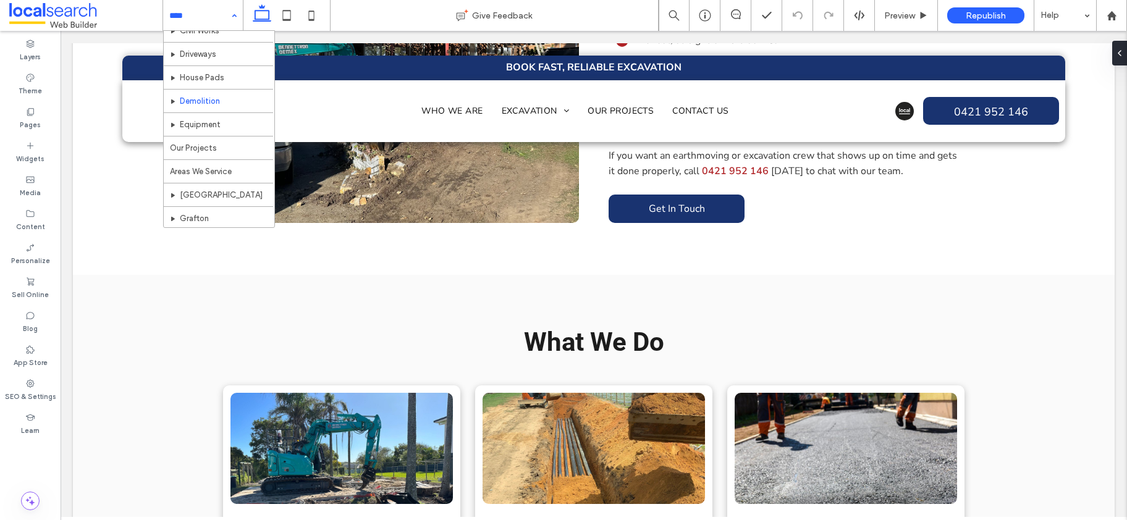
scroll to position [106, 0]
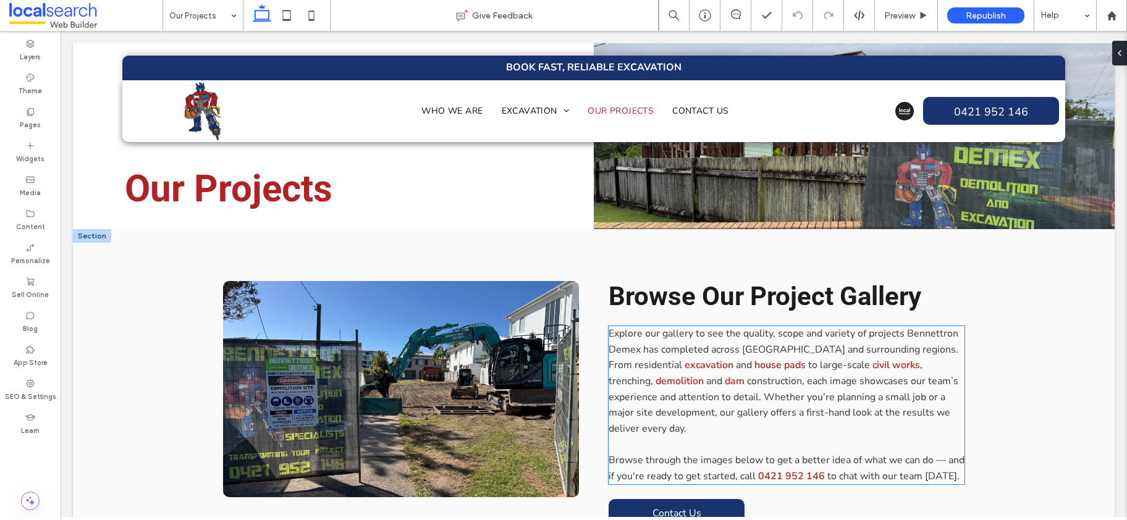
click at [707, 384] on span "construction, each image showcases our team’s experience and attention to detai…" at bounding box center [784, 404] width 350 height 61
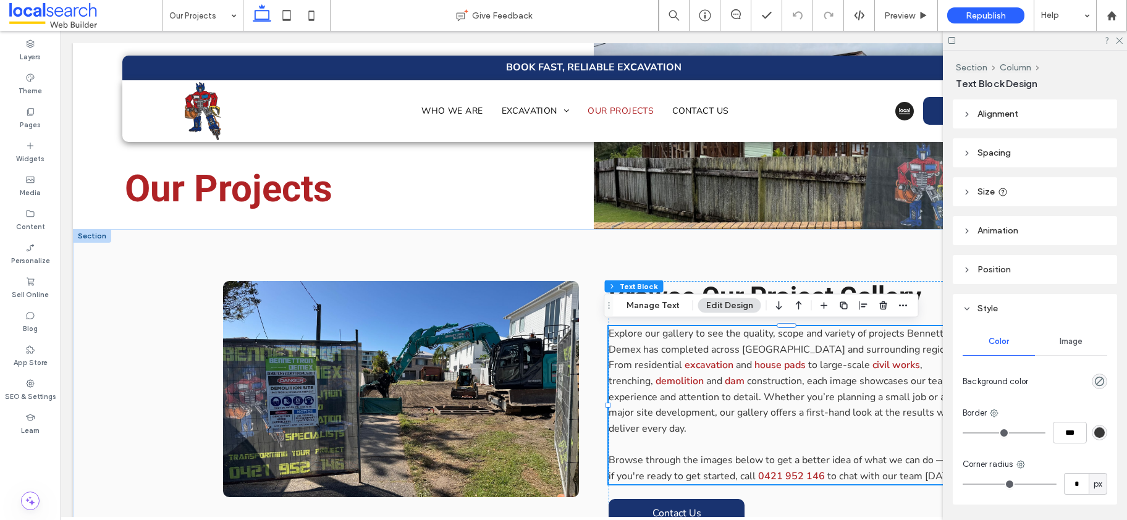
click at [713, 382] on span "construction, each image showcases our team’s experience and attention to detai…" at bounding box center [784, 404] width 350 height 61
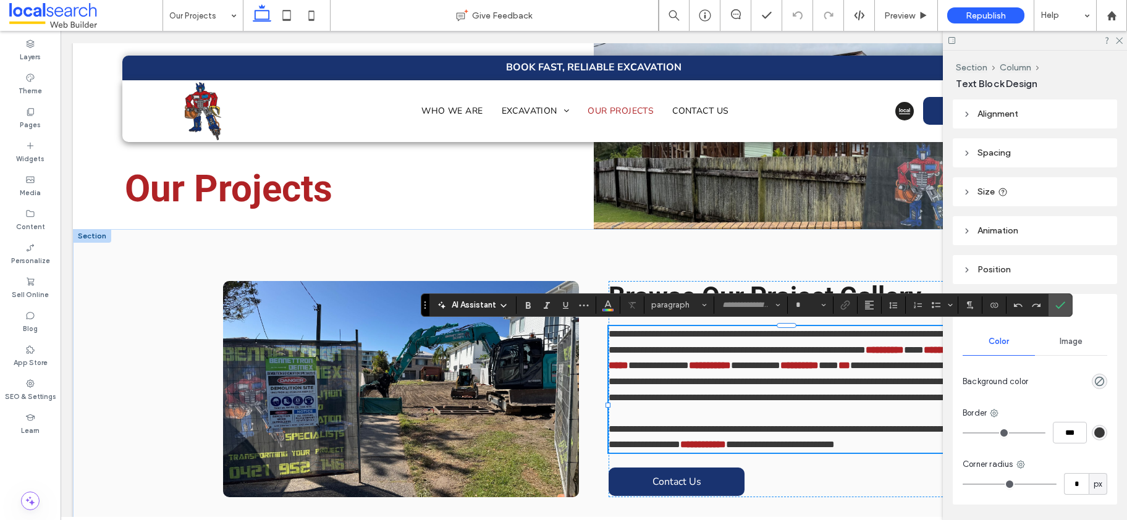
type input "**********"
type input "**"
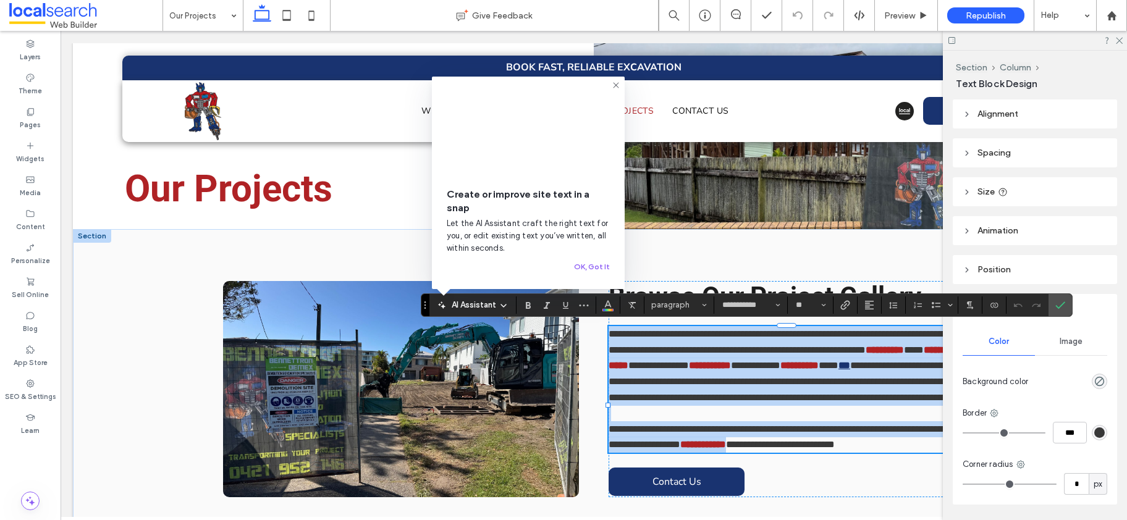
click at [838, 370] on link "***" at bounding box center [844, 365] width 12 height 9
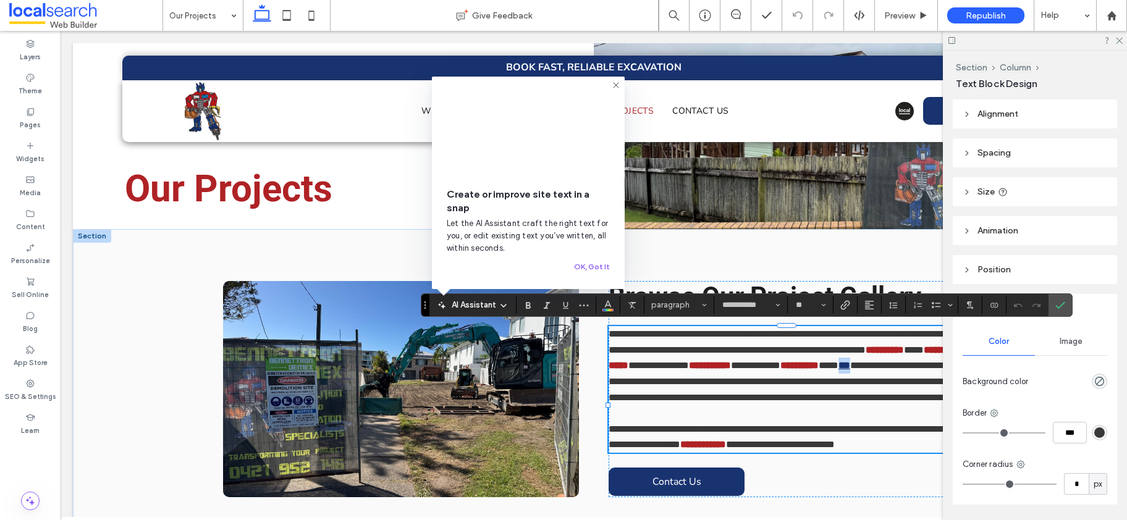
click at [838, 370] on link "***" at bounding box center [844, 365] width 12 height 9
click at [843, 302] on use "Link" at bounding box center [844, 304] width 9 height 9
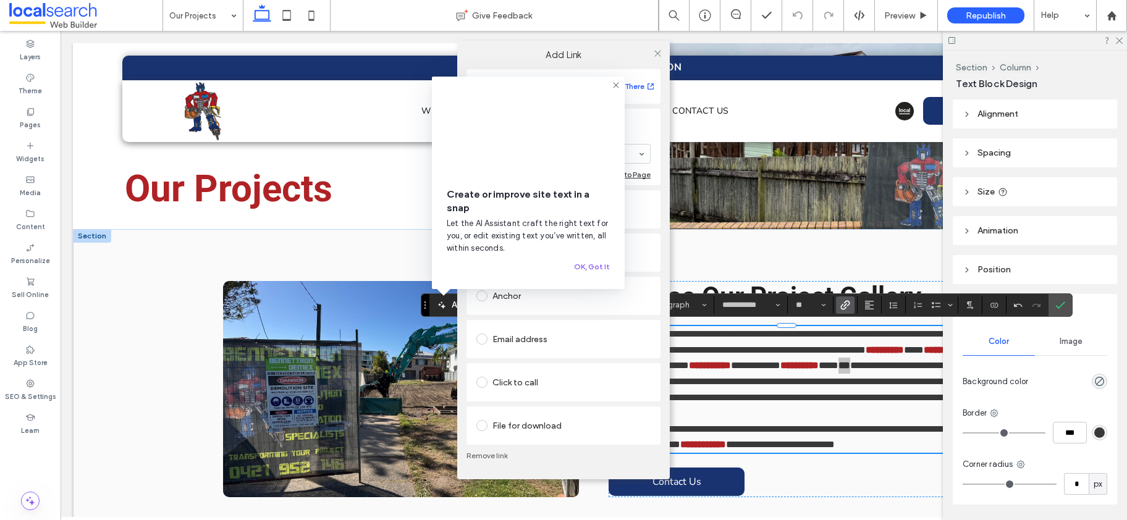
click at [497, 455] on link "Remove link" at bounding box center [563, 456] width 194 height 10
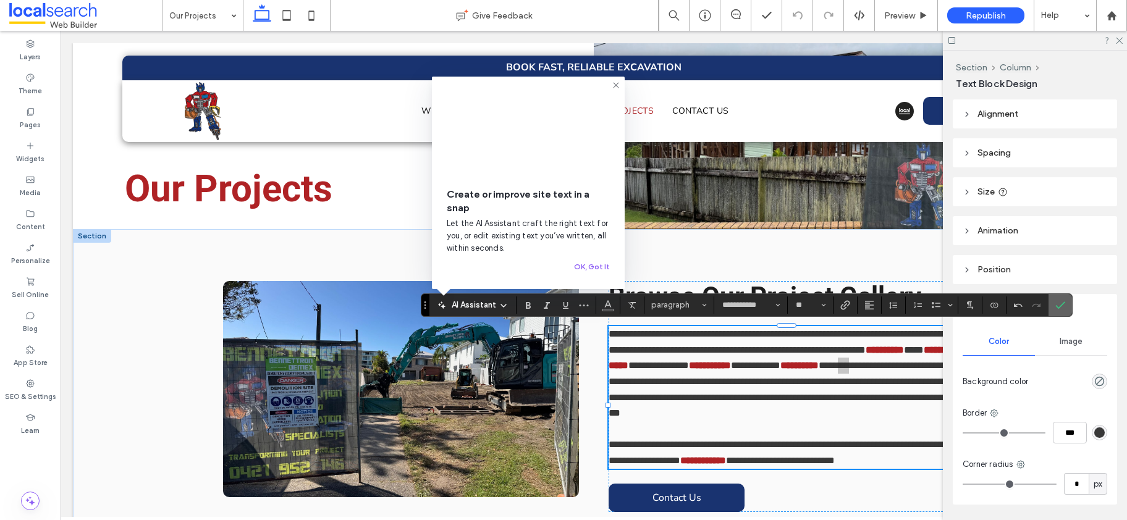
click at [1063, 306] on icon "Confirm" at bounding box center [1060, 305] width 10 height 10
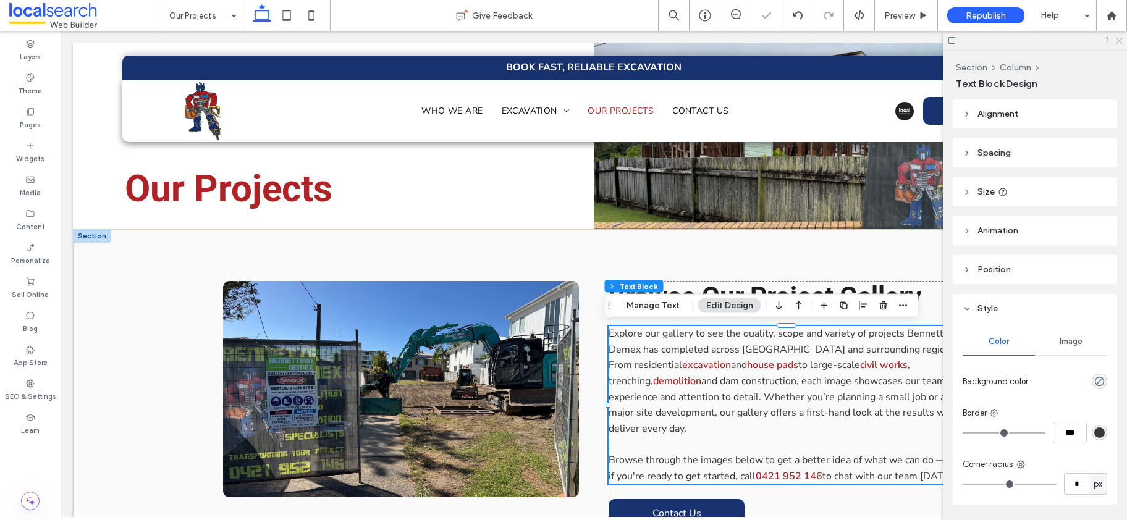
click at [1116, 41] on icon at bounding box center [1119, 40] width 8 height 8
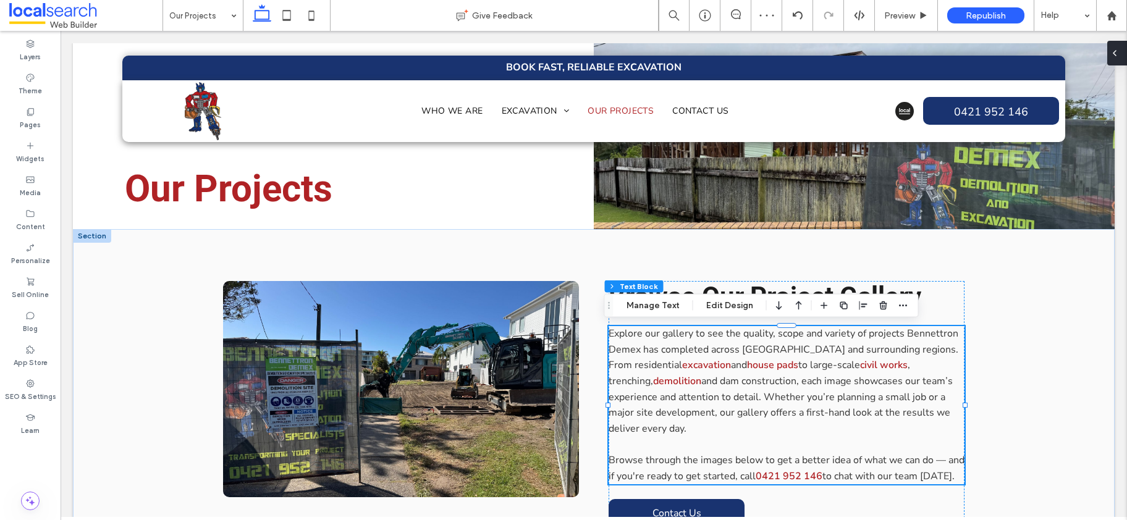
click at [1121, 53] on div at bounding box center [1117, 53] width 20 height 25
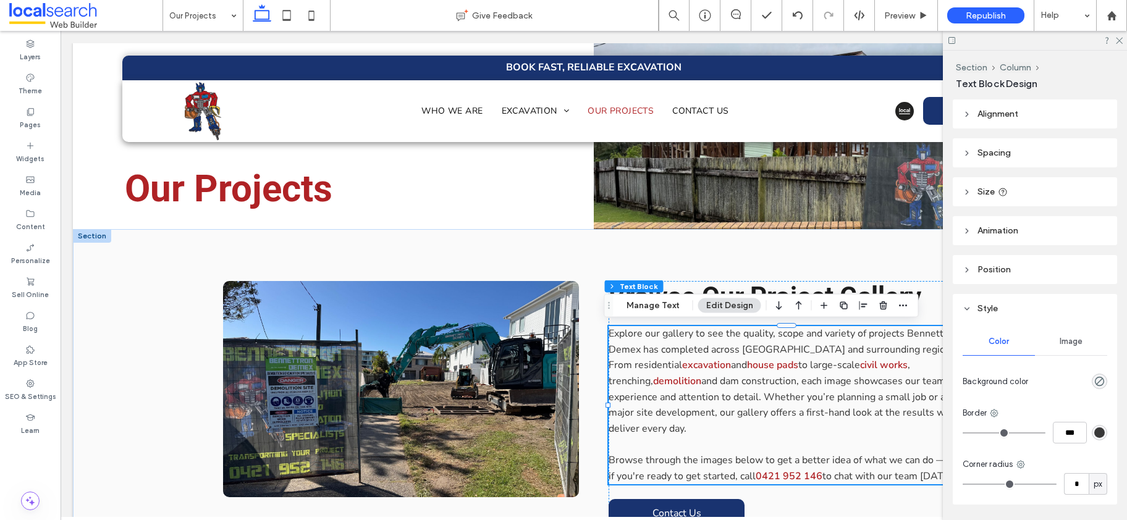
click at [953, 40] on icon at bounding box center [951, 40] width 9 height 9
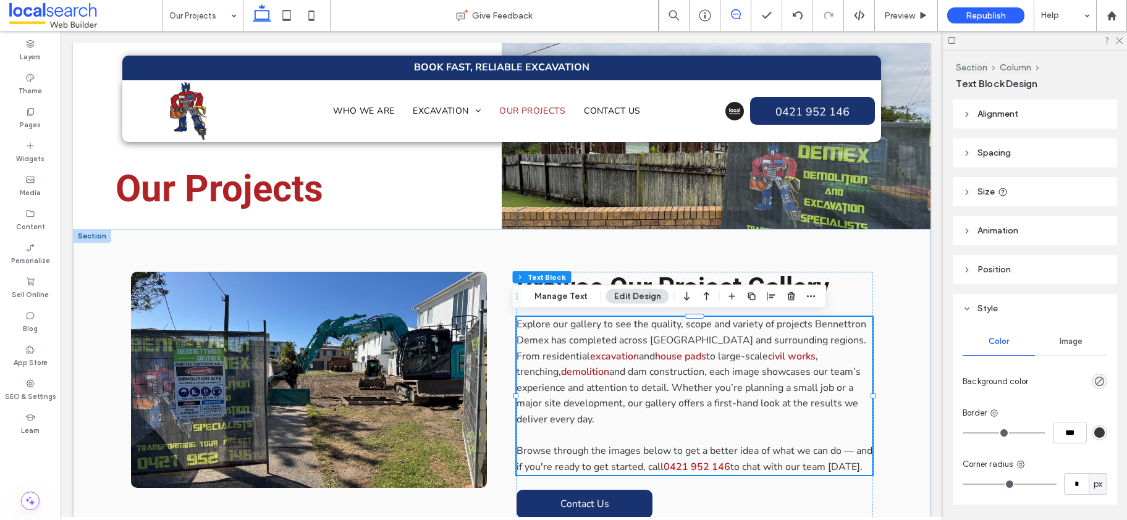
click at [736, 12] on icon at bounding box center [736, 14] width 10 height 10
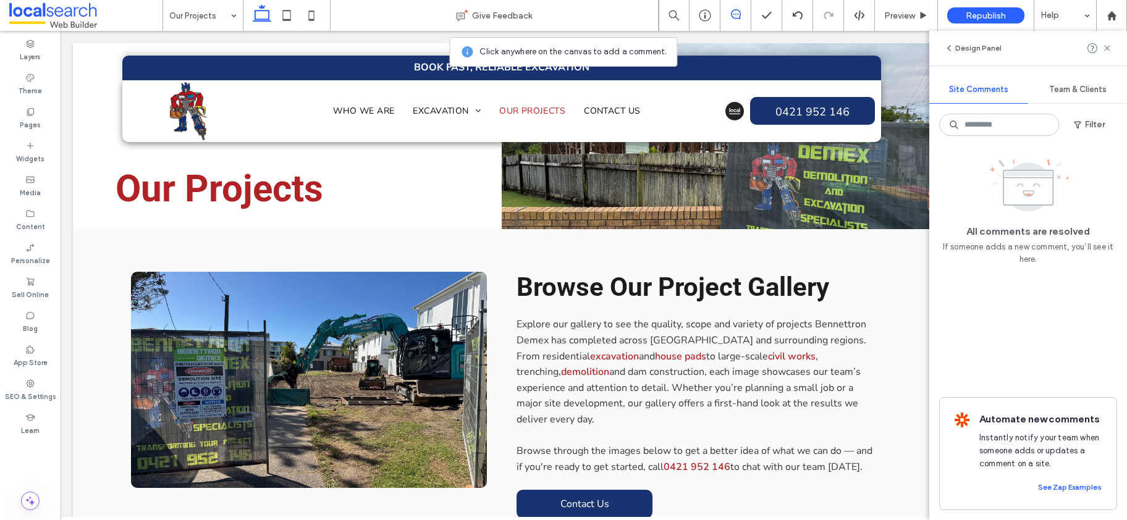
click at [1079, 86] on span "Team & Clients" at bounding box center [1077, 90] width 57 height 10
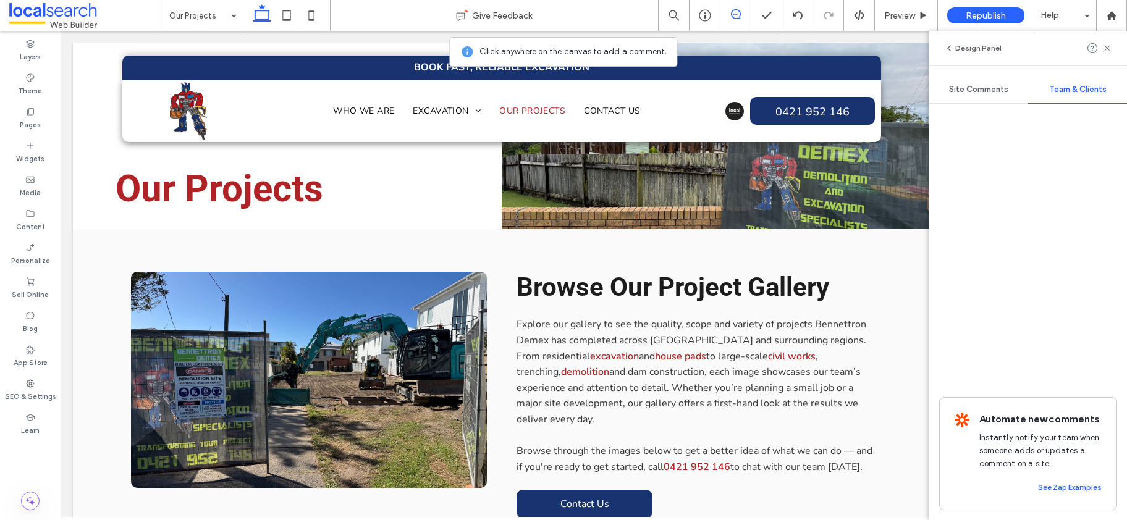
drag, startPoint x: 976, startPoint y: 86, endPoint x: 1068, endPoint y: 106, distance: 94.2
click at [975, 86] on span "Site Comments" at bounding box center [978, 90] width 59 height 10
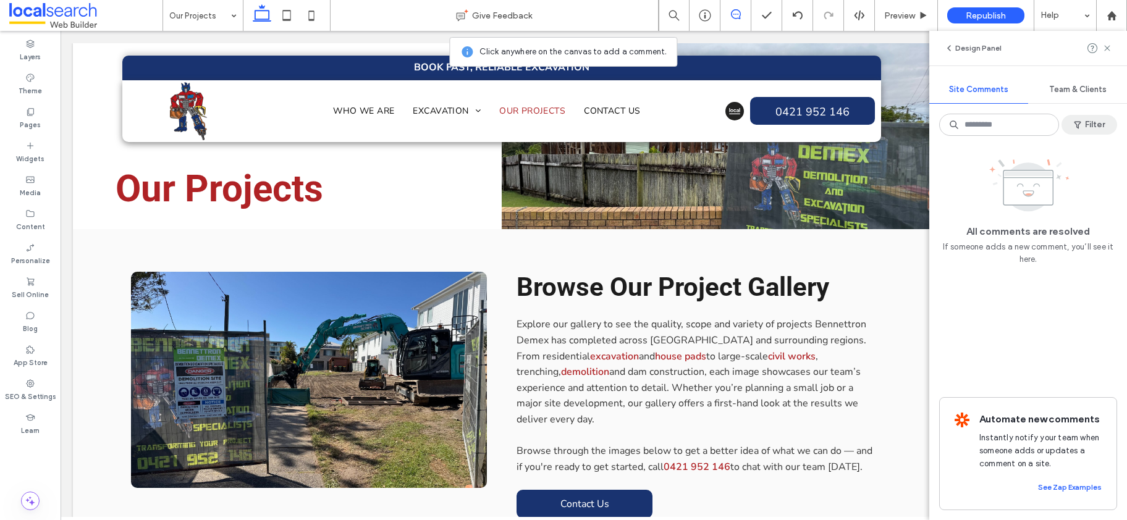
click at [1089, 120] on button "Filter" at bounding box center [1089, 125] width 56 height 20
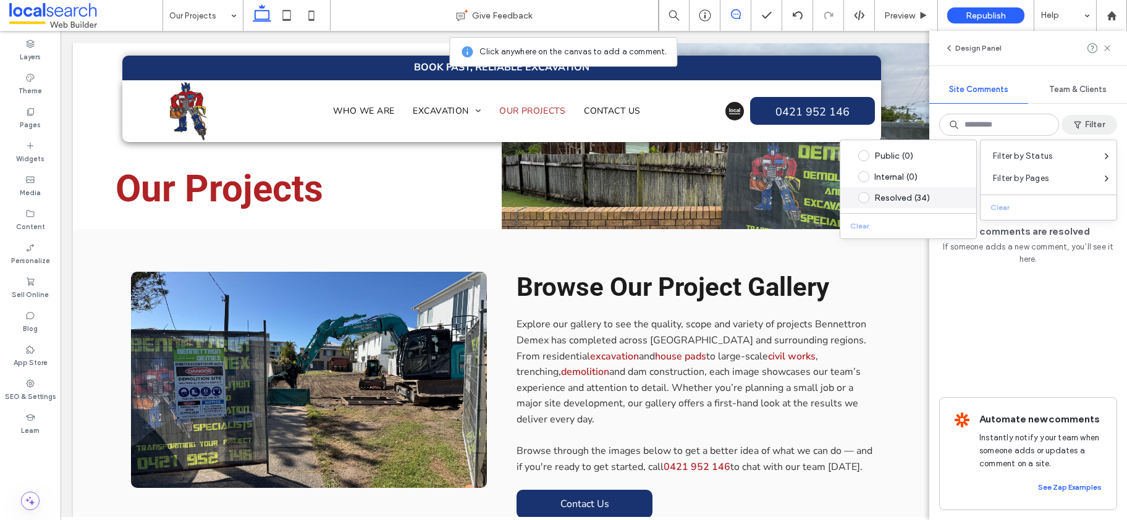
click at [866, 197] on span at bounding box center [863, 197] width 11 height 11
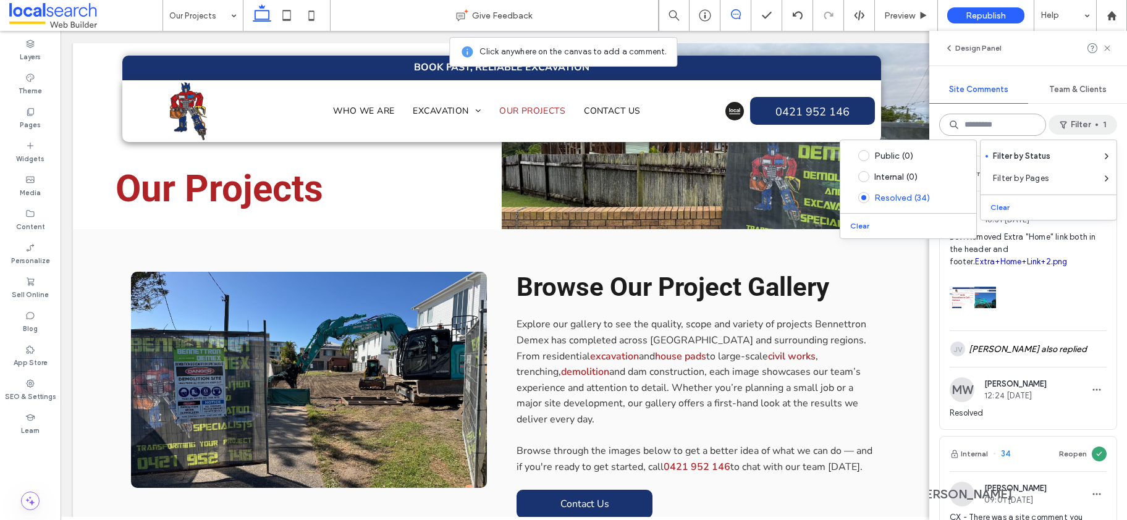
click at [989, 122] on input at bounding box center [992, 125] width 107 height 22
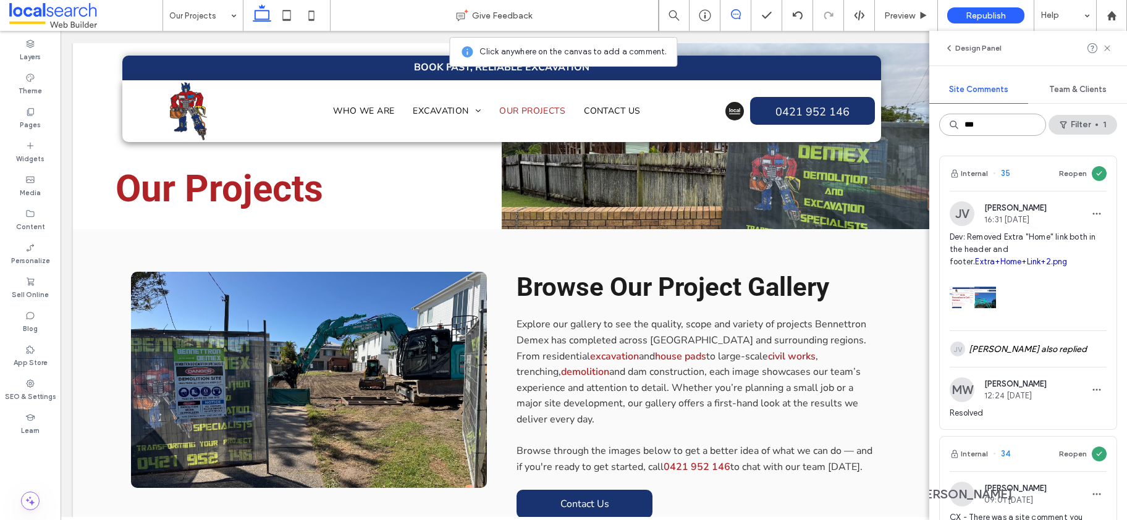
type input "***"
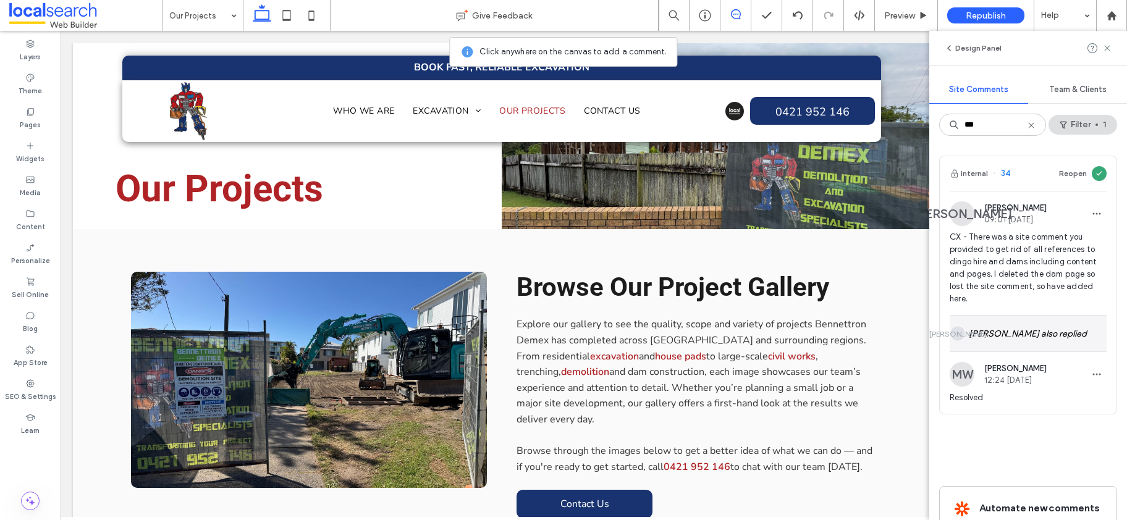
click at [989, 333] on div "JA James Adderley also replied" at bounding box center [1028, 334] width 157 height 36
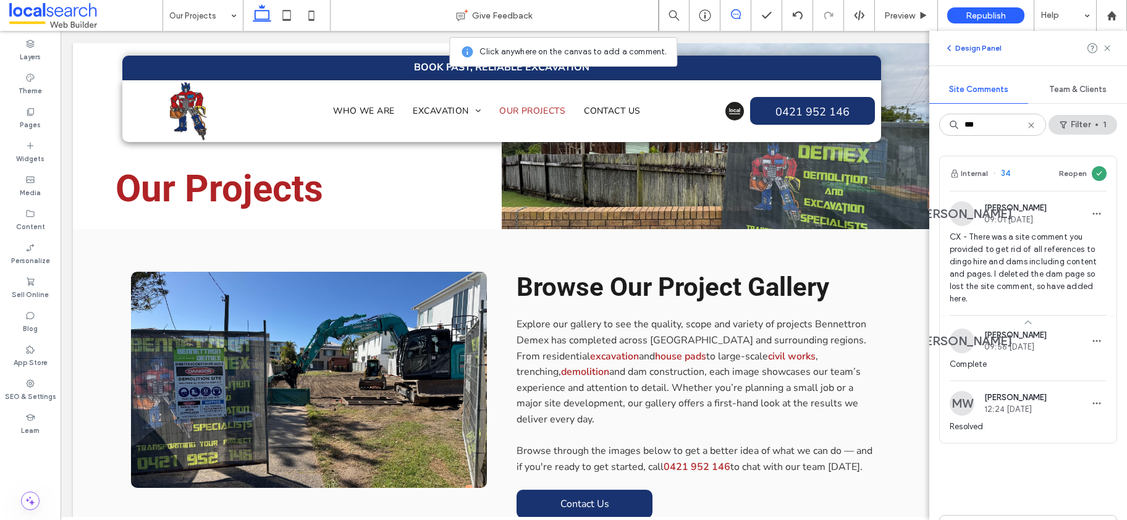
click at [948, 49] on use "button" at bounding box center [949, 48] width 2 height 5
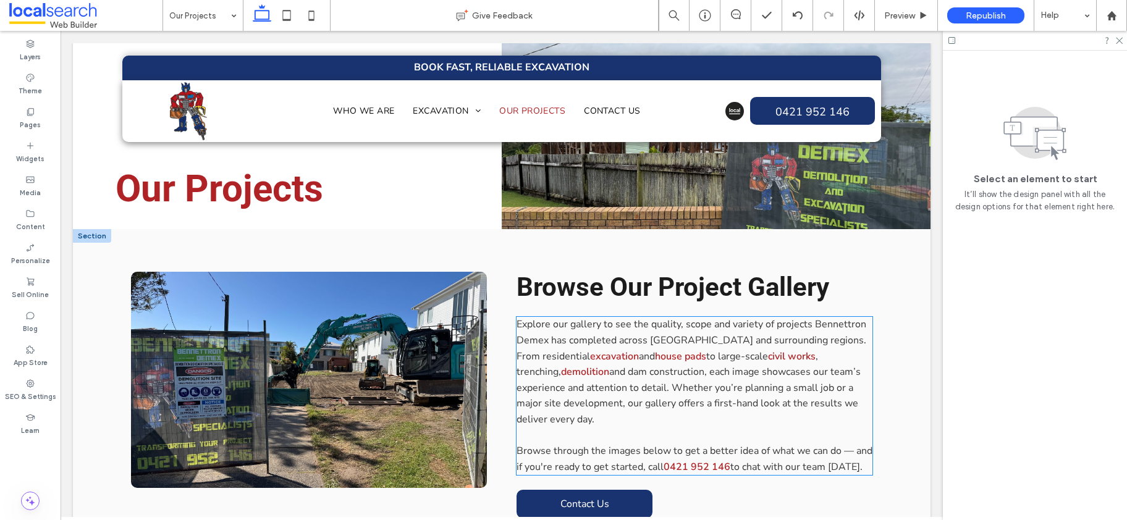
click at [586, 373] on span "and dam construction, each image showcases our team’s experience and attention …" at bounding box center [689, 395] width 344 height 61
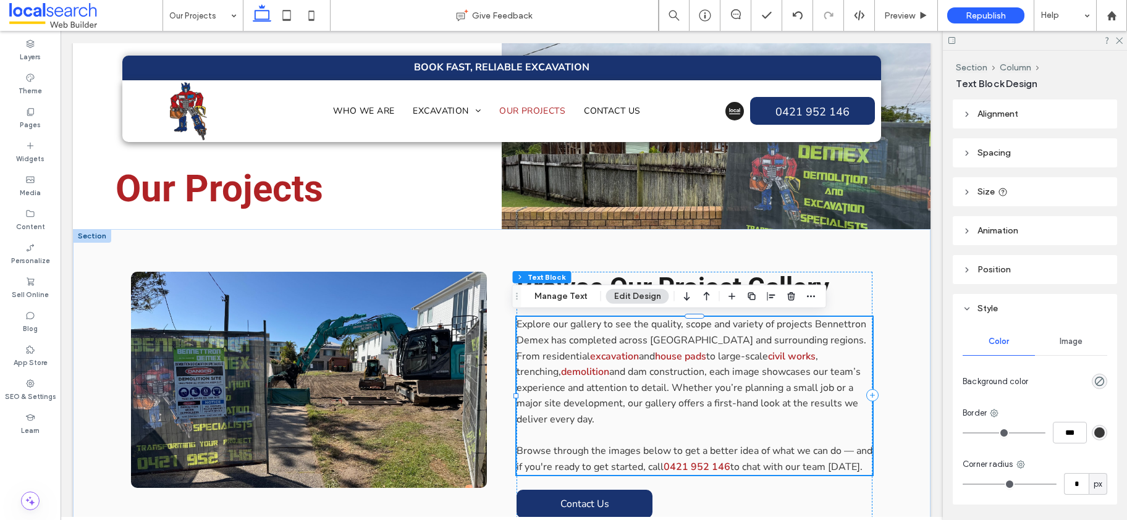
click at [592, 375] on span "and dam construction, each image showcases our team’s experience and attention …" at bounding box center [689, 395] width 344 height 61
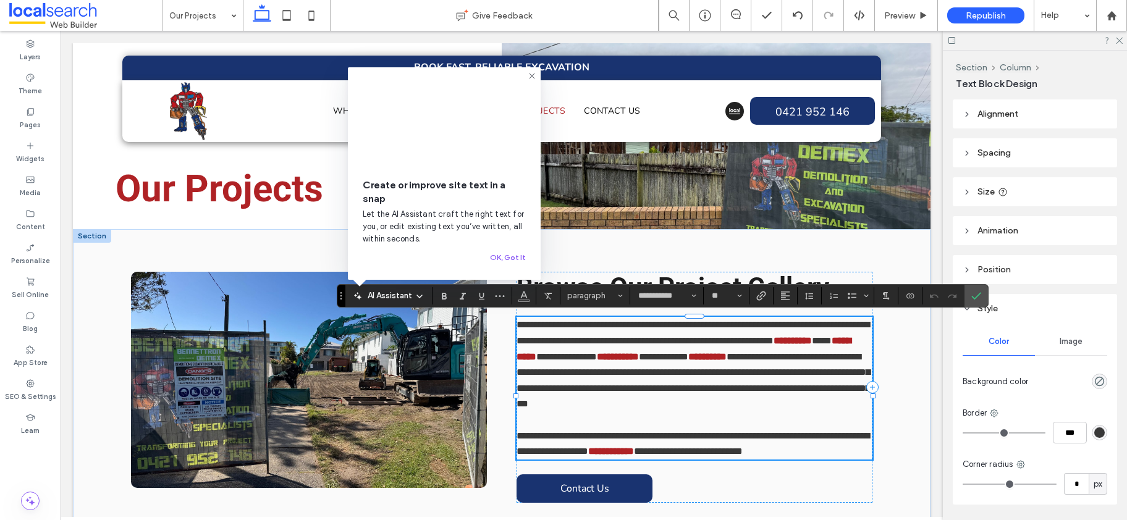
drag, startPoint x: 841, startPoint y: 355, endPoint x: 869, endPoint y: 360, distance: 28.4
click at [688, 355] on span "**********" at bounding box center [663, 356] width 49 height 9
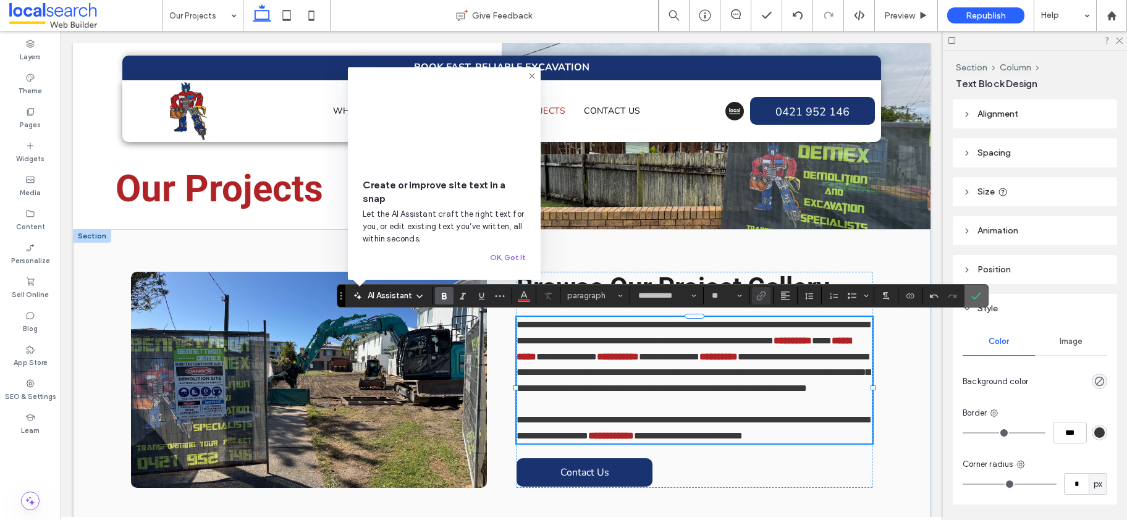
click at [984, 296] on label "Confirm" at bounding box center [976, 296] width 19 height 22
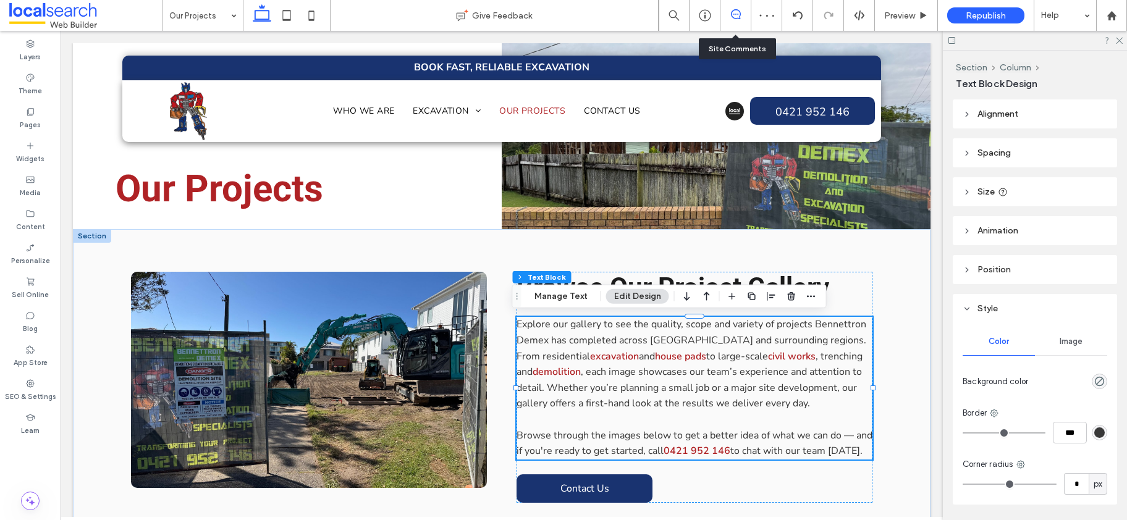
click at [733, 10] on use at bounding box center [736, 14] width 10 height 10
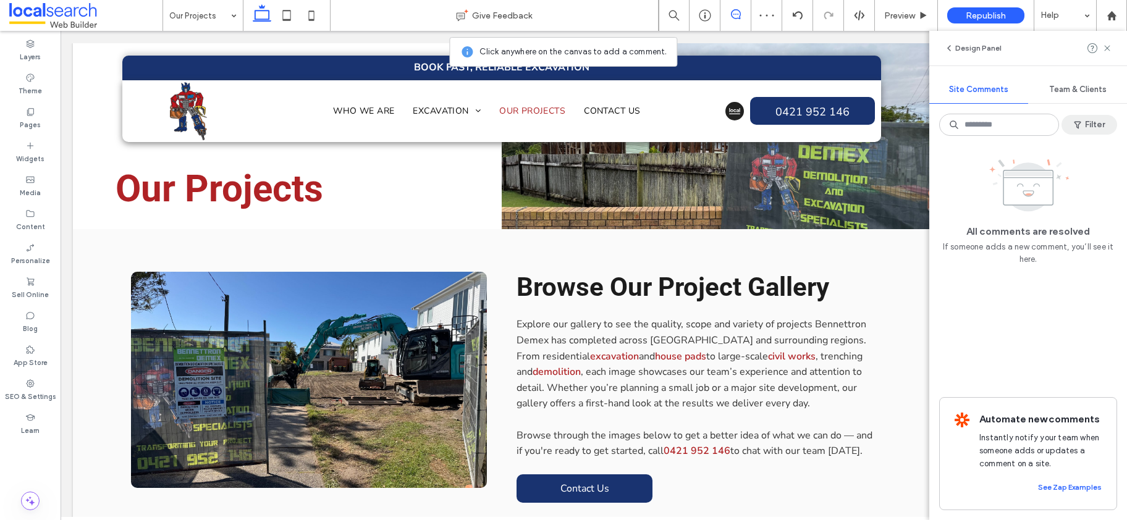
click at [1099, 123] on button "Filter" at bounding box center [1089, 125] width 56 height 20
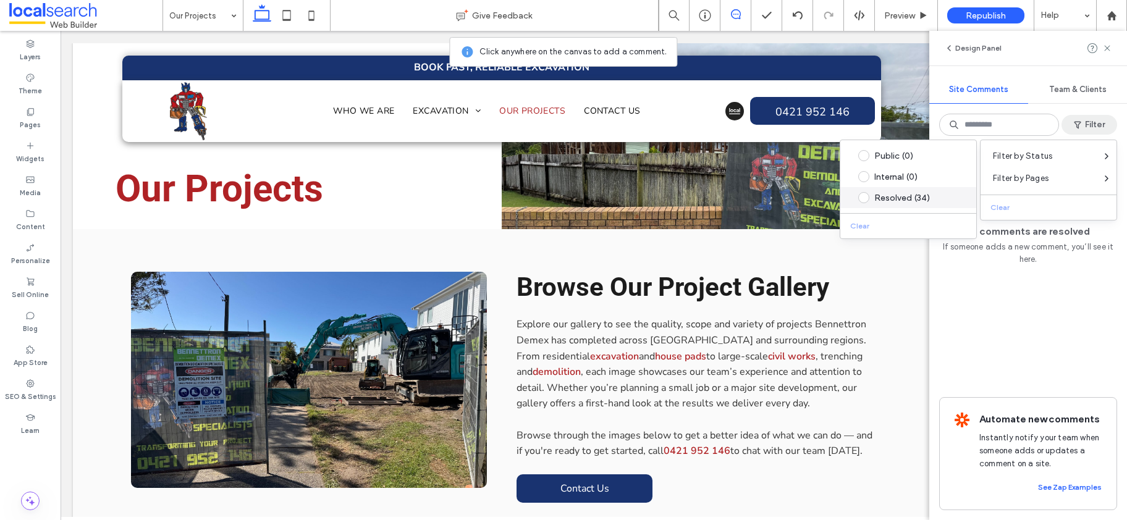
click at [863, 195] on span at bounding box center [863, 197] width 11 height 11
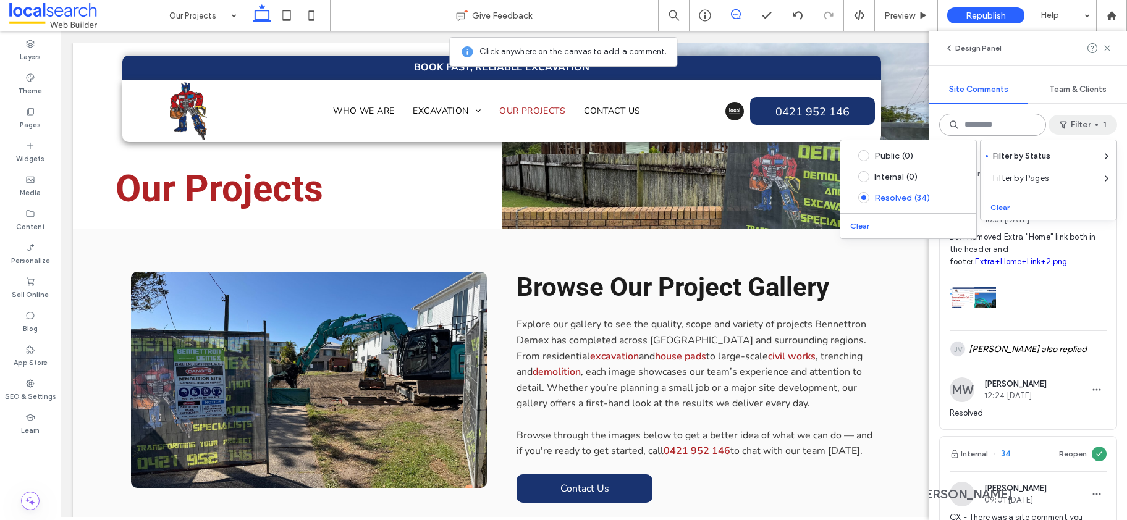
click at [989, 124] on input at bounding box center [992, 125] width 107 height 22
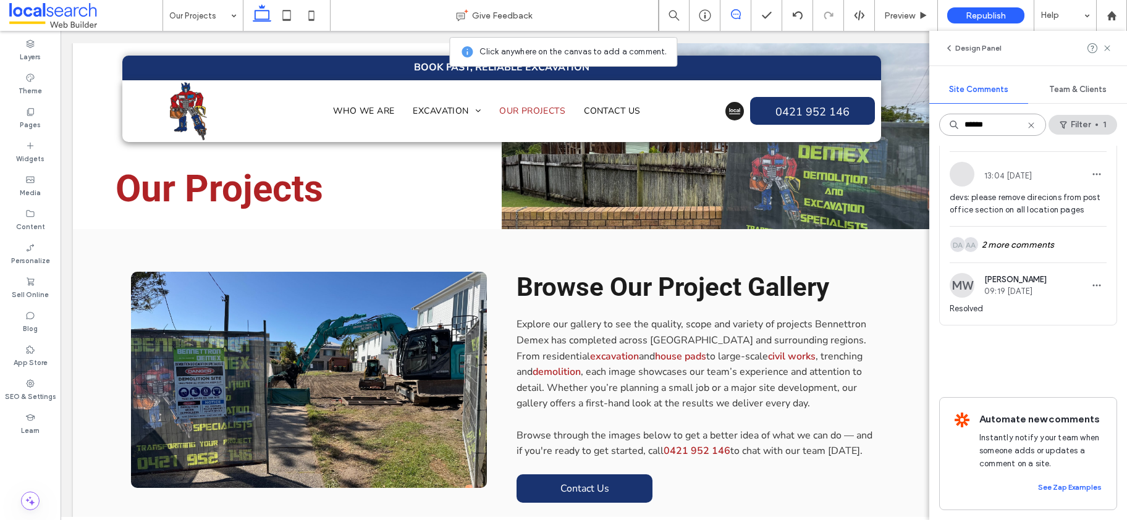
scroll to position [1511, 0]
type input "******"
drag, startPoint x: 961, startPoint y: 48, endPoint x: 980, endPoint y: 40, distance: 21.1
click at [961, 48] on button "Design Panel" at bounding box center [972, 48] width 57 height 15
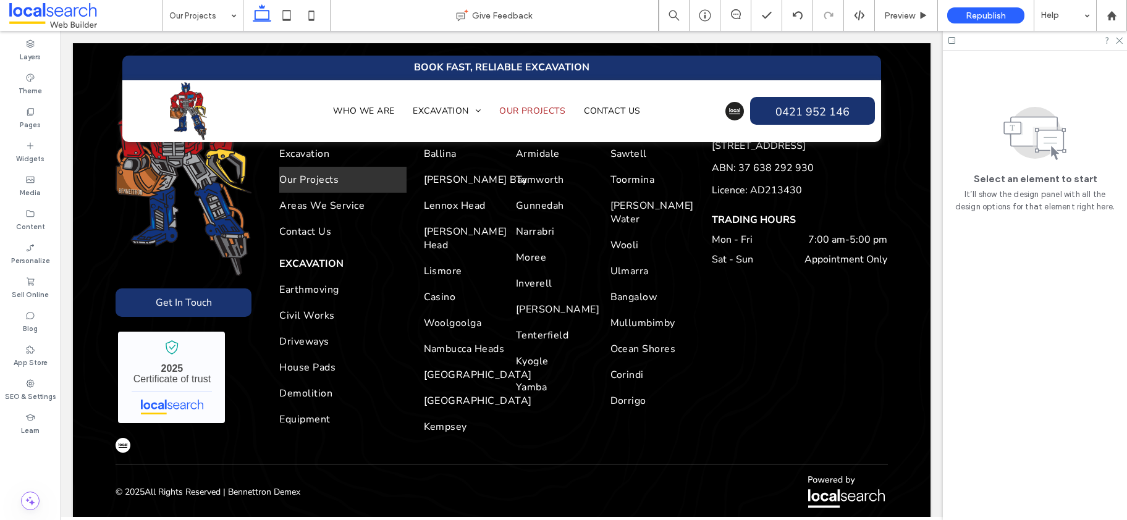
scroll to position [1960, 0]
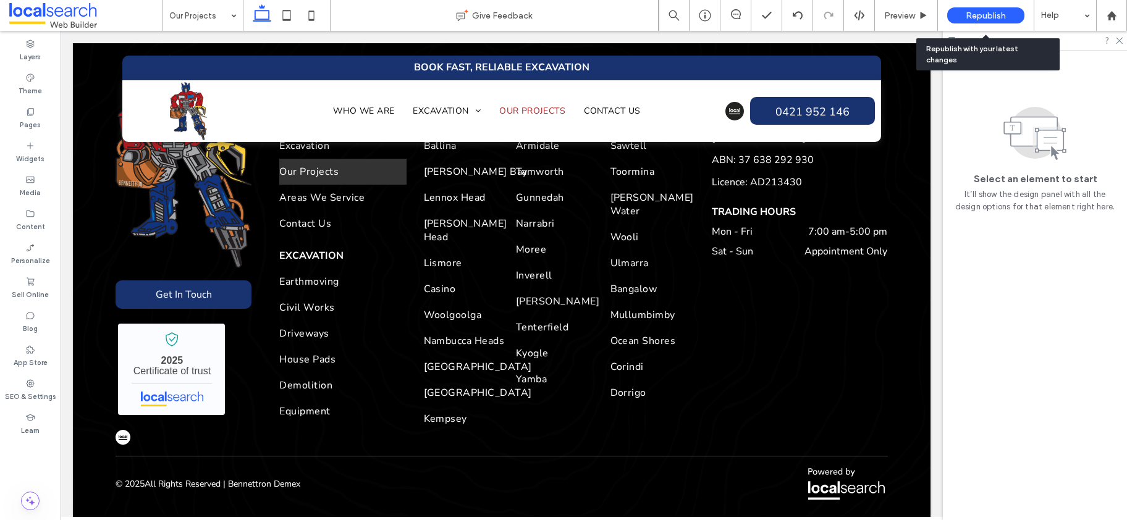
click at [991, 14] on span "Republish" at bounding box center [986, 16] width 40 height 11
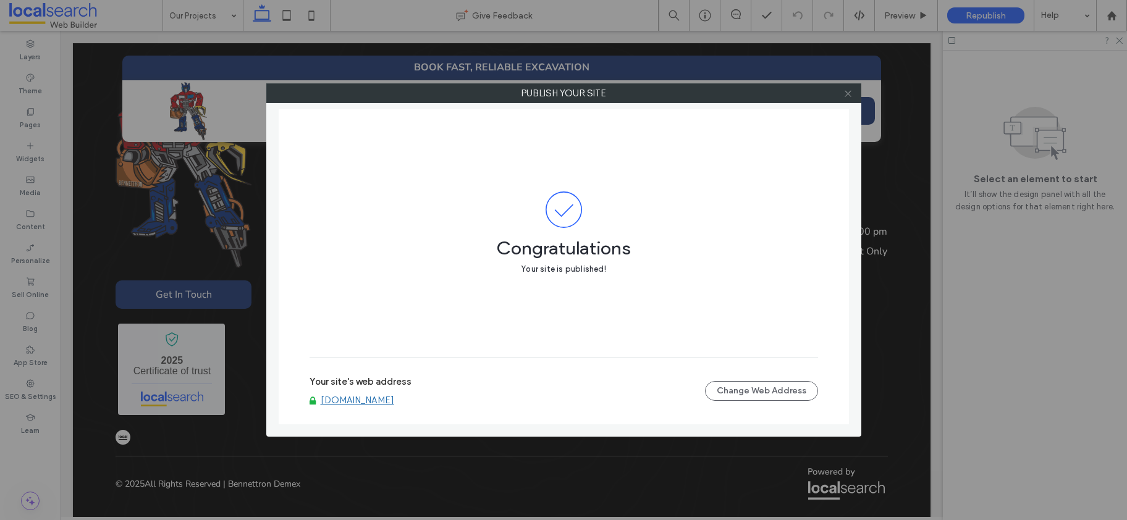
click at [850, 96] on icon at bounding box center [847, 93] width 9 height 9
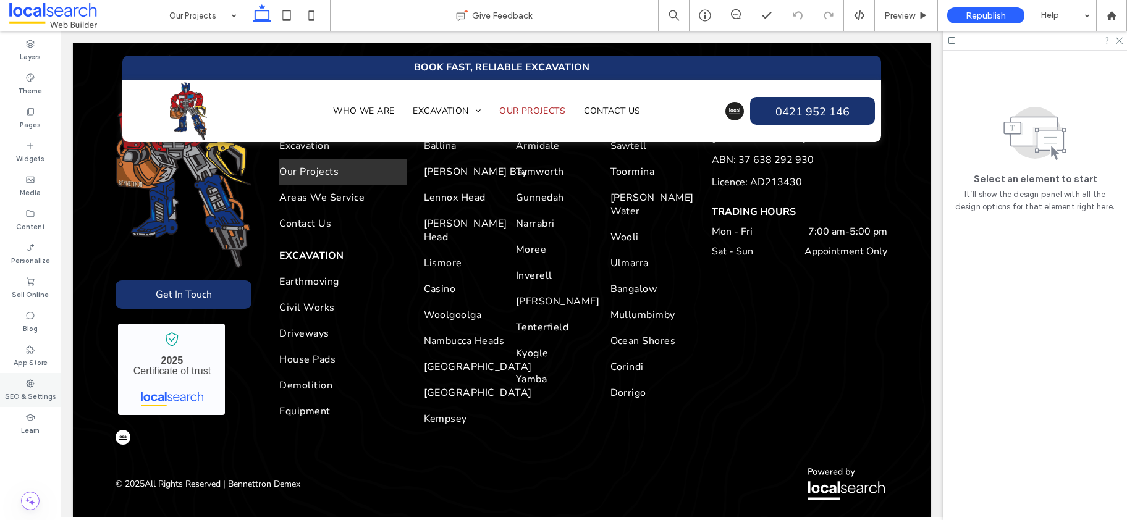
click at [44, 382] on div "SEO & Settings" at bounding box center [30, 390] width 61 height 34
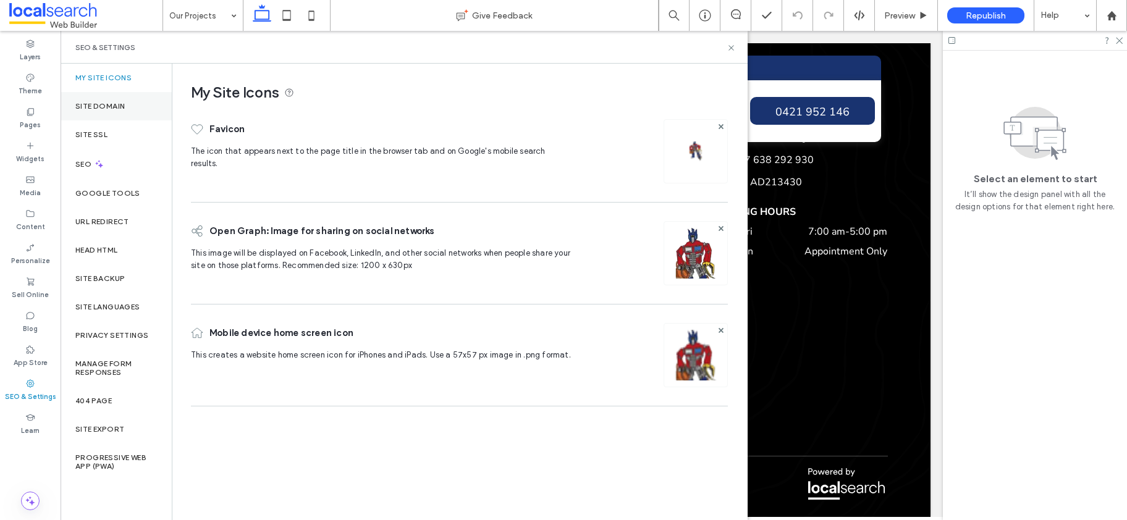
click at [102, 107] on label "Site Domain" at bounding box center [99, 106] width 49 height 9
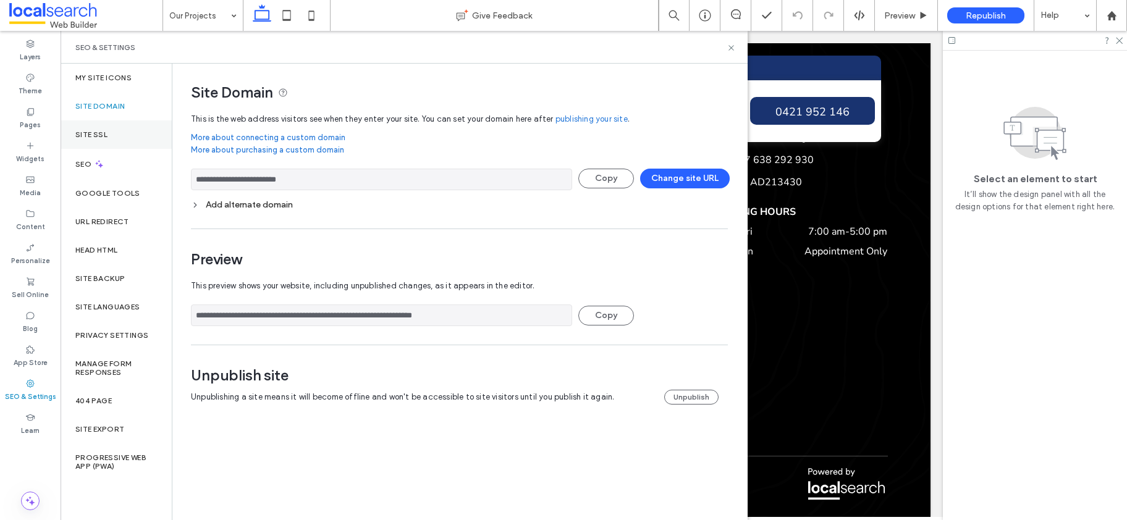
click at [101, 138] on label "Site SSL" at bounding box center [91, 134] width 32 height 9
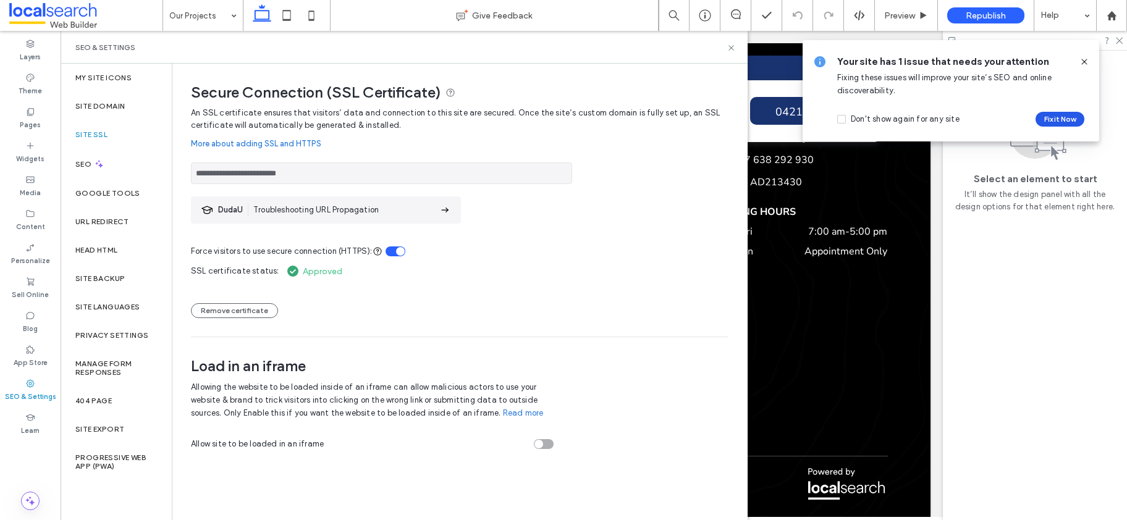
click at [1056, 117] on button "Fix it Now" at bounding box center [1059, 119] width 49 height 15
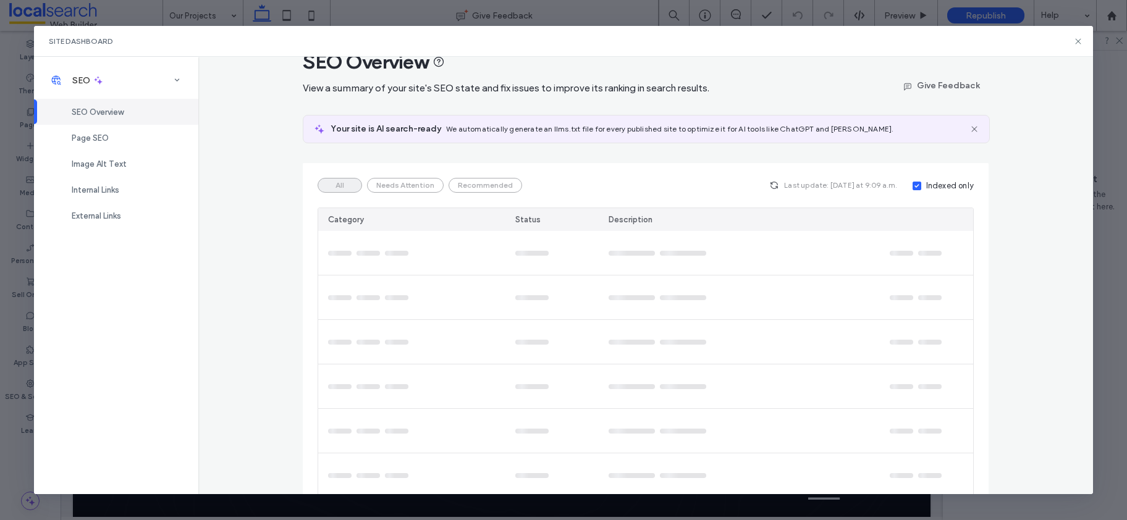
scroll to position [46, 0]
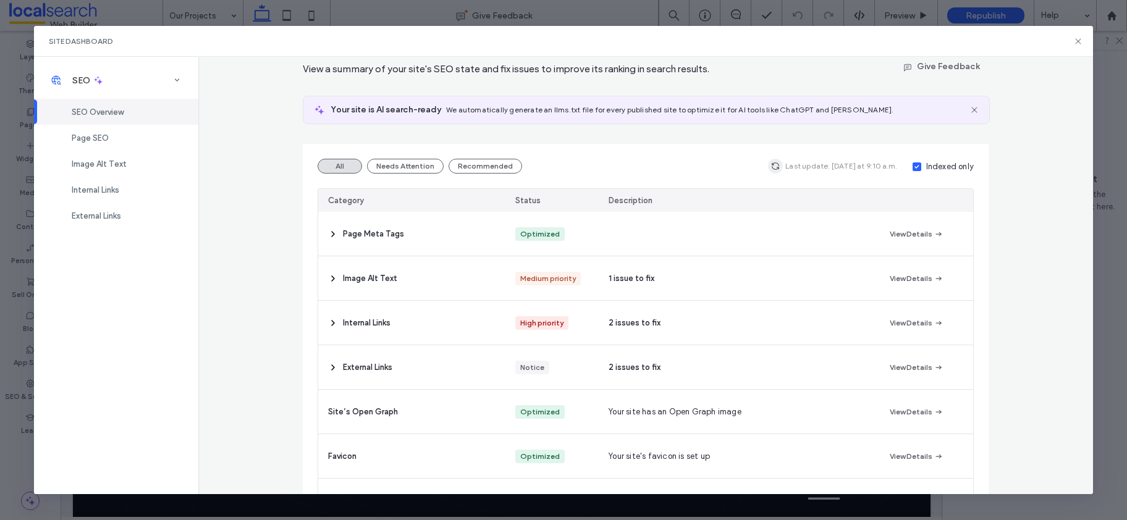
click at [777, 167] on icon "button" at bounding box center [775, 166] width 10 height 10
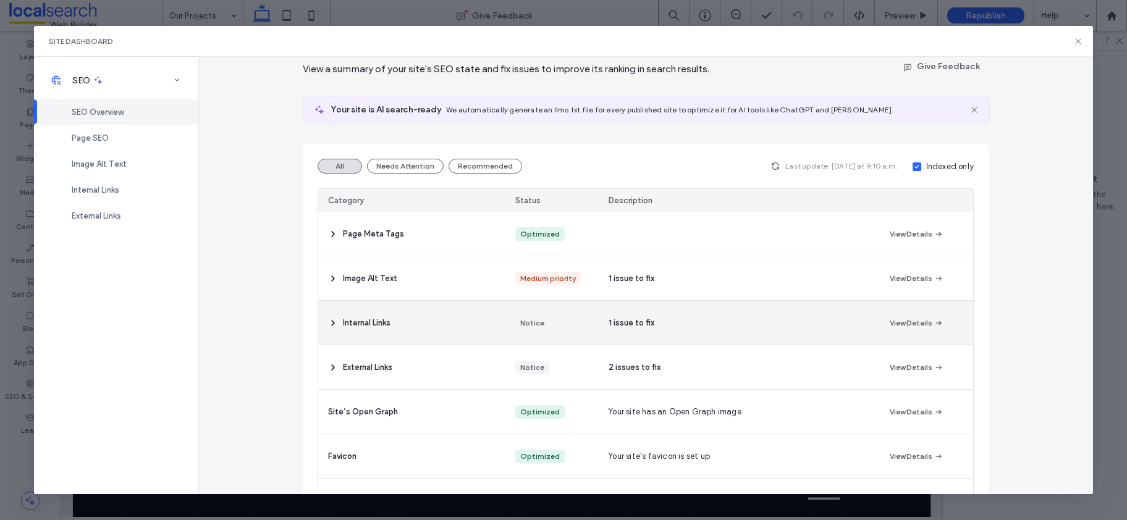
click at [329, 325] on icon at bounding box center [333, 323] width 10 height 10
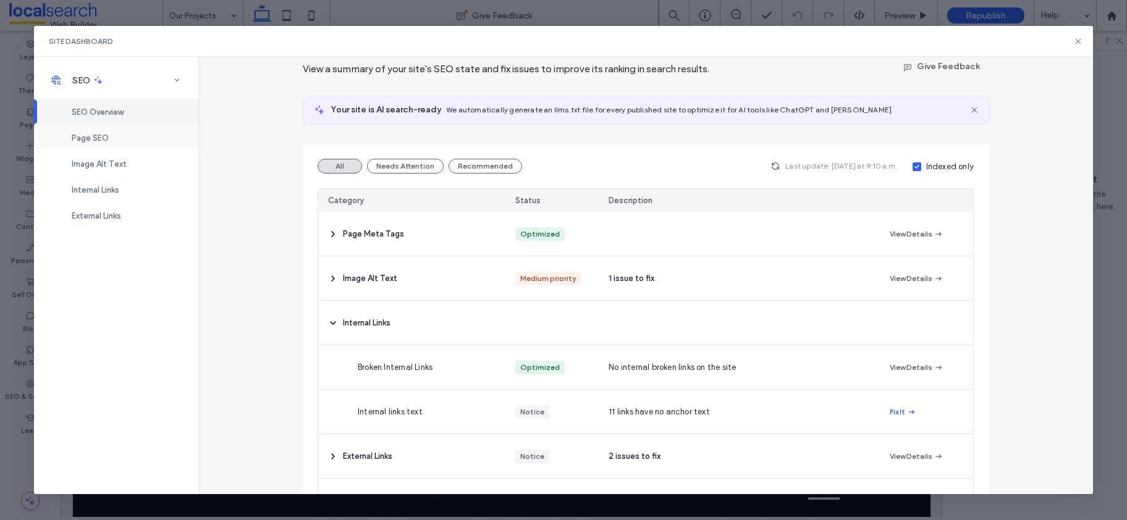
click at [87, 138] on span "Page SEO" at bounding box center [90, 137] width 37 height 9
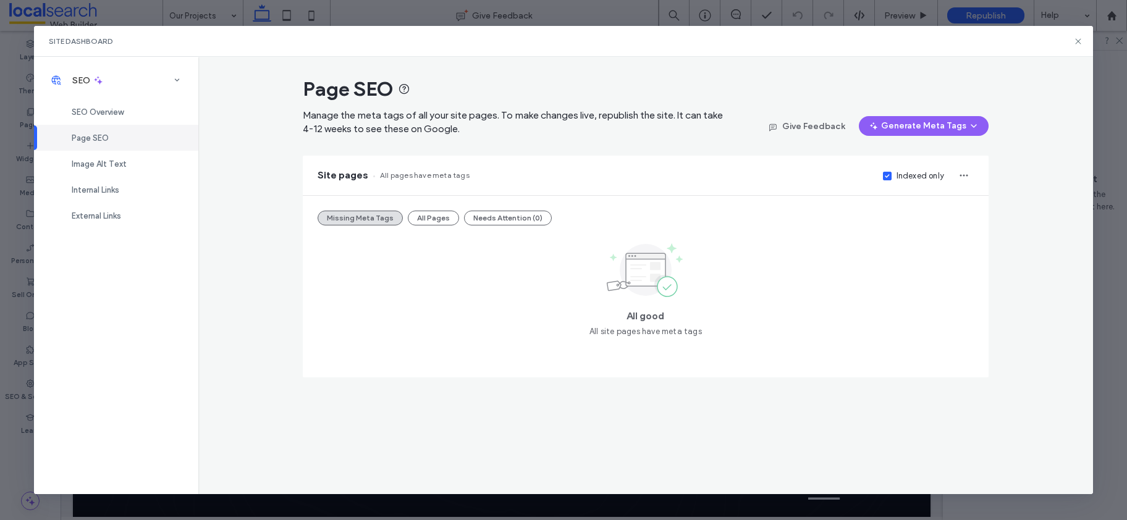
scroll to position [0, 0]
click at [1077, 38] on icon at bounding box center [1078, 41] width 10 height 10
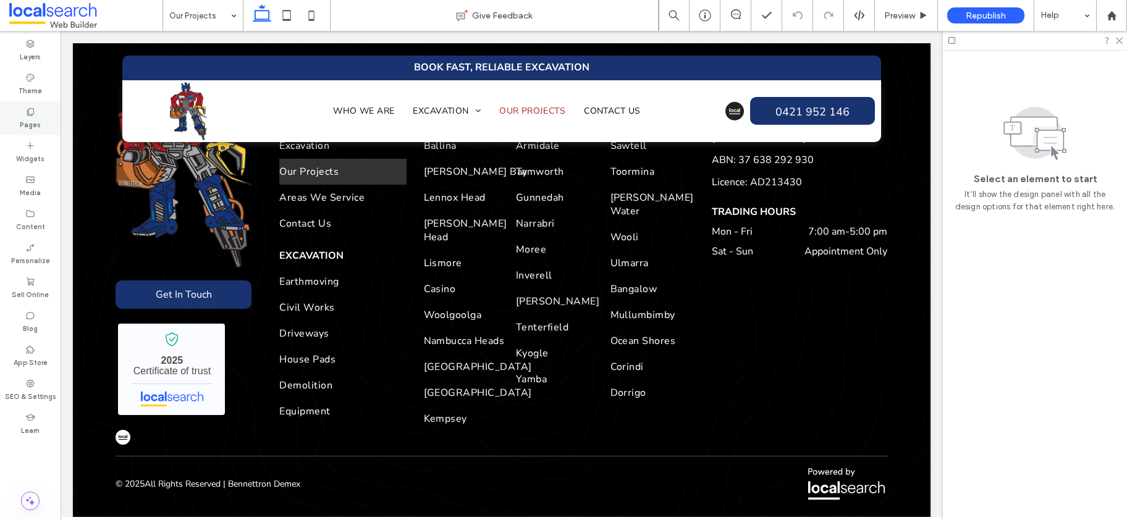
click at [35, 125] on label "Pages" at bounding box center [30, 124] width 21 height 14
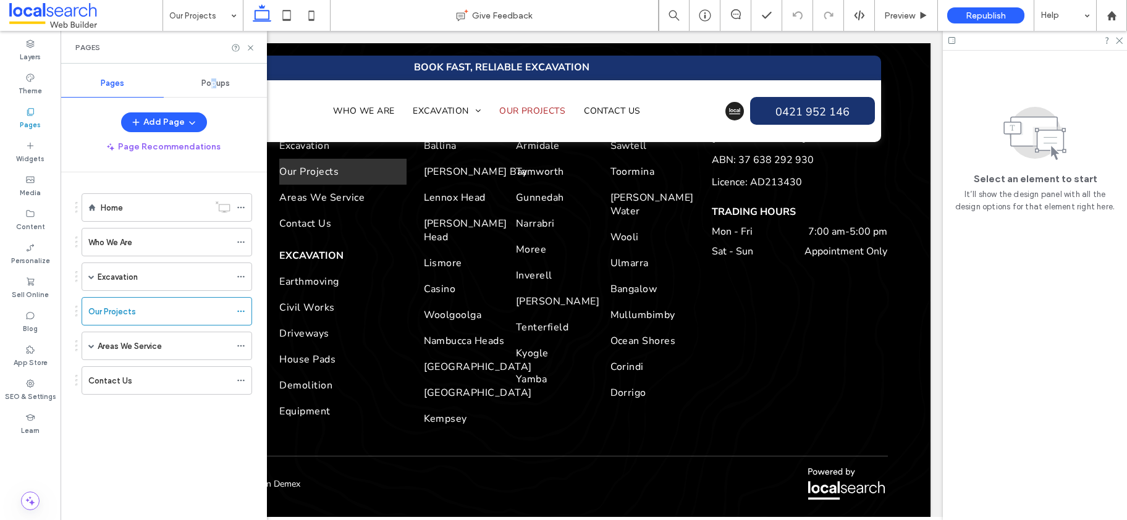
click at [213, 84] on span "Popups" at bounding box center [215, 83] width 28 height 10
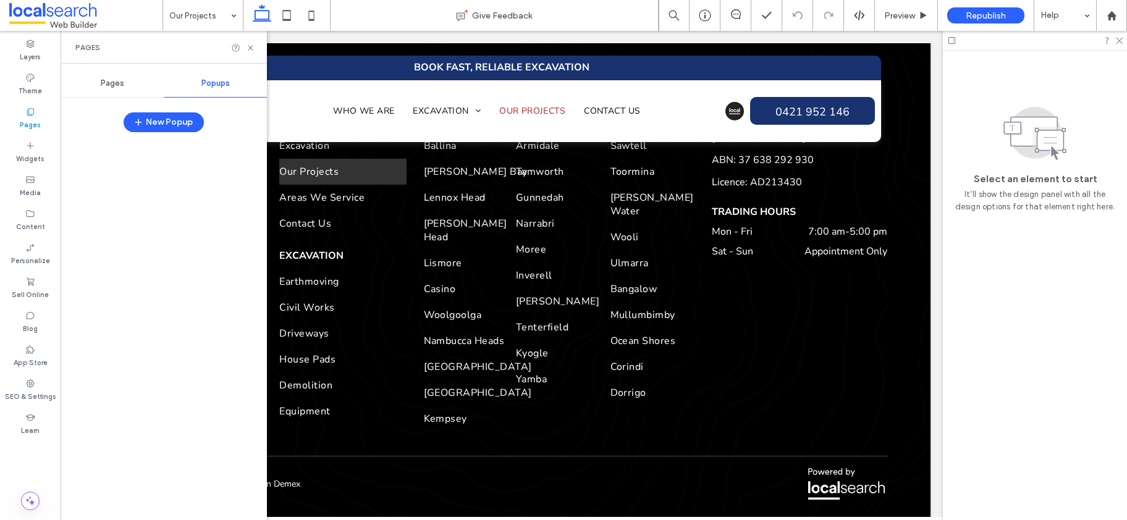
click at [108, 81] on span "Pages" at bounding box center [112, 83] width 23 height 10
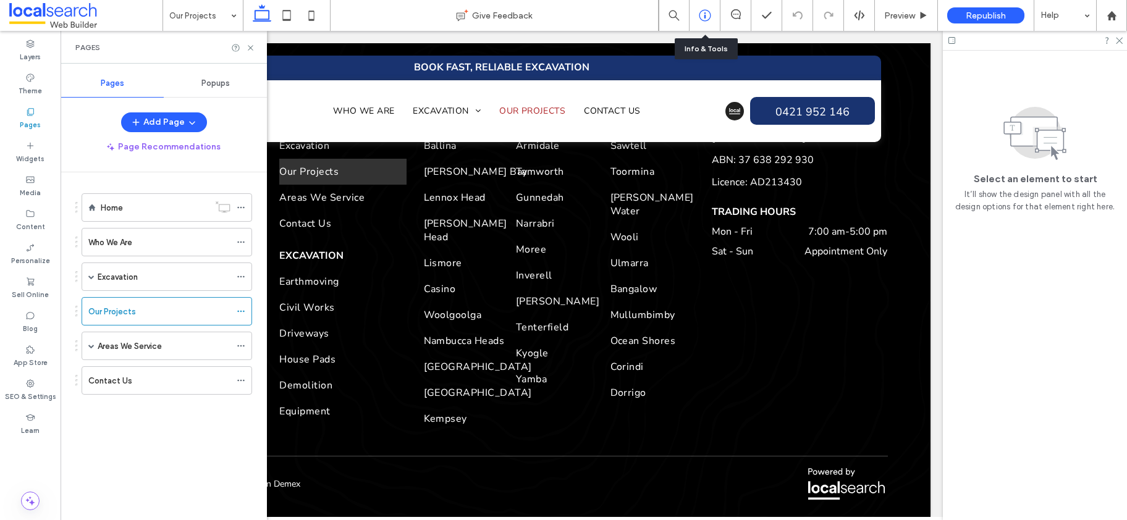
click at [706, 12] on icon at bounding box center [705, 15] width 12 height 12
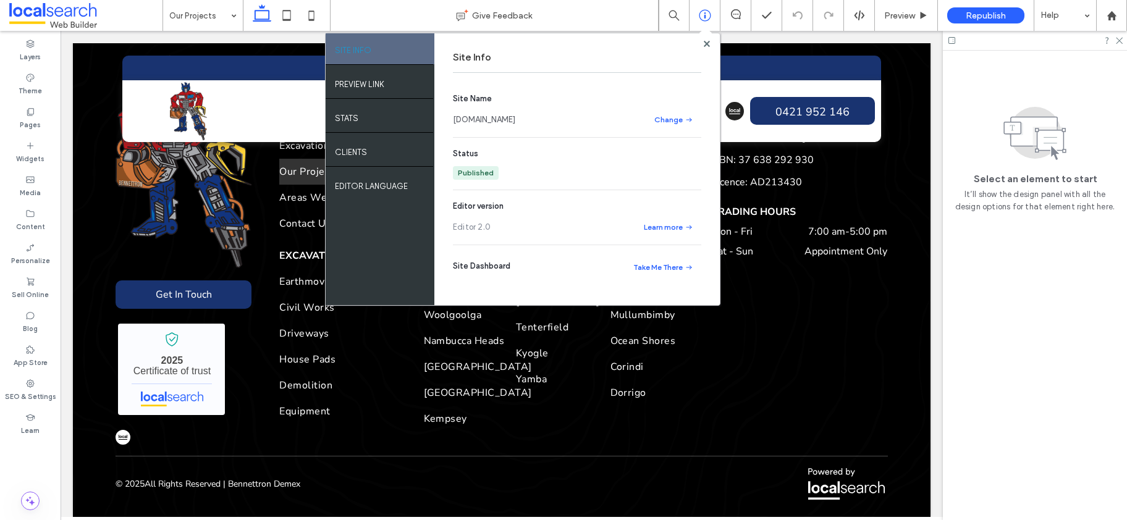
click at [504, 124] on link "[DOMAIN_NAME]" at bounding box center [484, 120] width 62 height 12
click at [705, 45] on use at bounding box center [706, 43] width 6 height 6
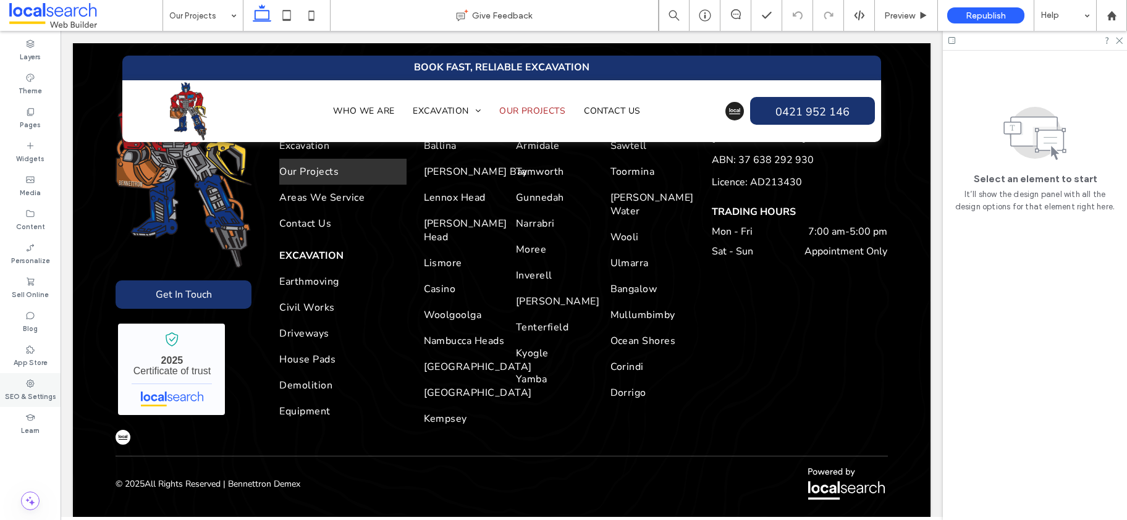
click at [27, 399] on label "SEO & Settings" at bounding box center [30, 396] width 51 height 14
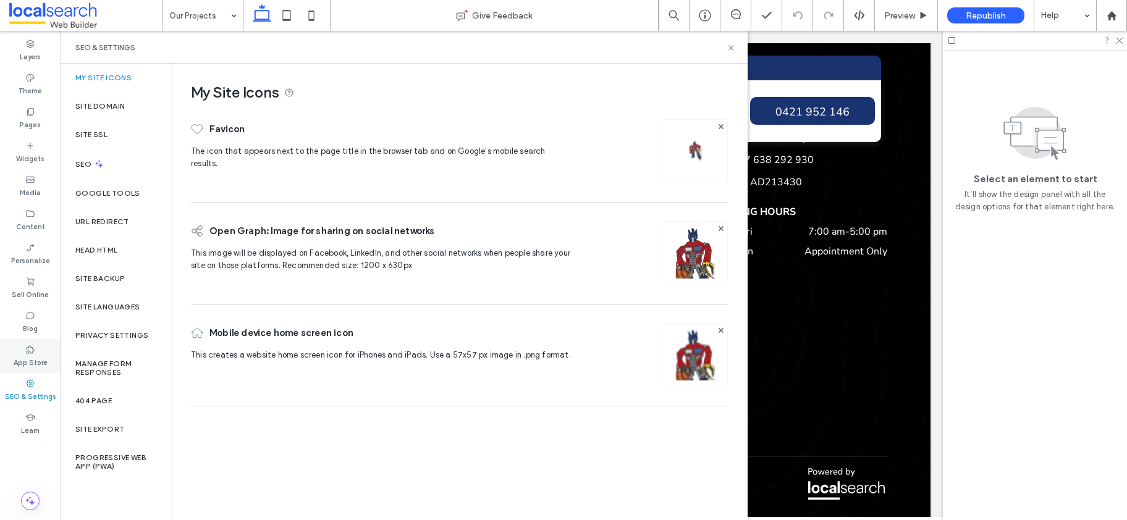
click at [27, 361] on label "App Store" at bounding box center [31, 362] width 34 height 14
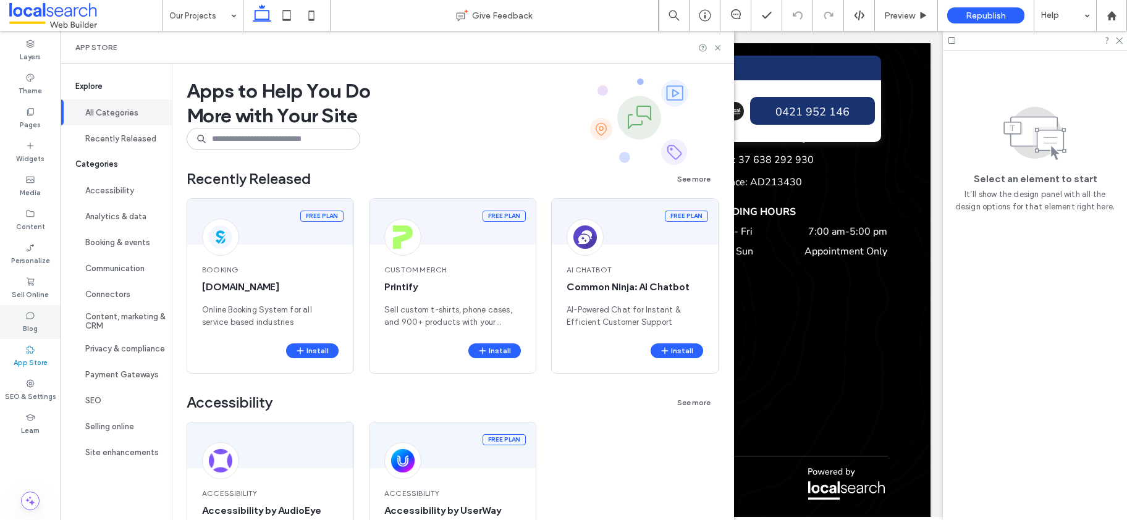
click at [30, 327] on label "Blog" at bounding box center [30, 328] width 15 height 14
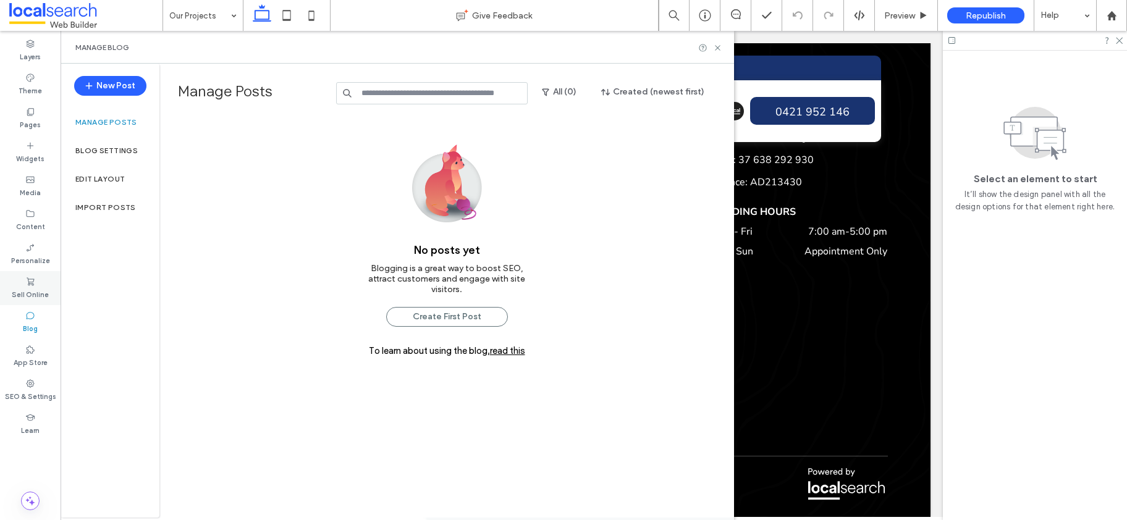
click at [23, 283] on div "Sell Online" at bounding box center [30, 288] width 61 height 34
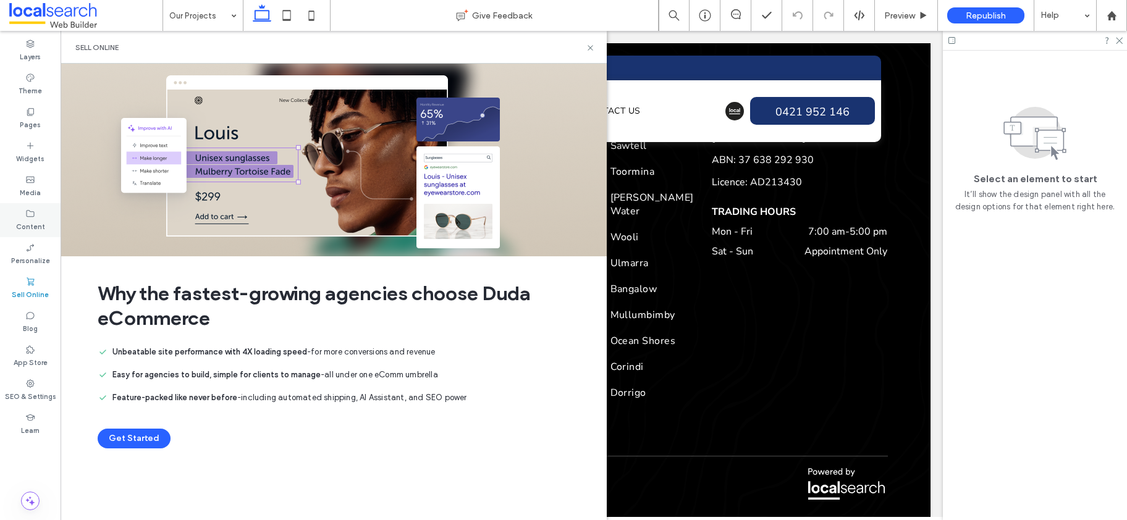
click at [35, 211] on icon at bounding box center [30, 214] width 10 height 10
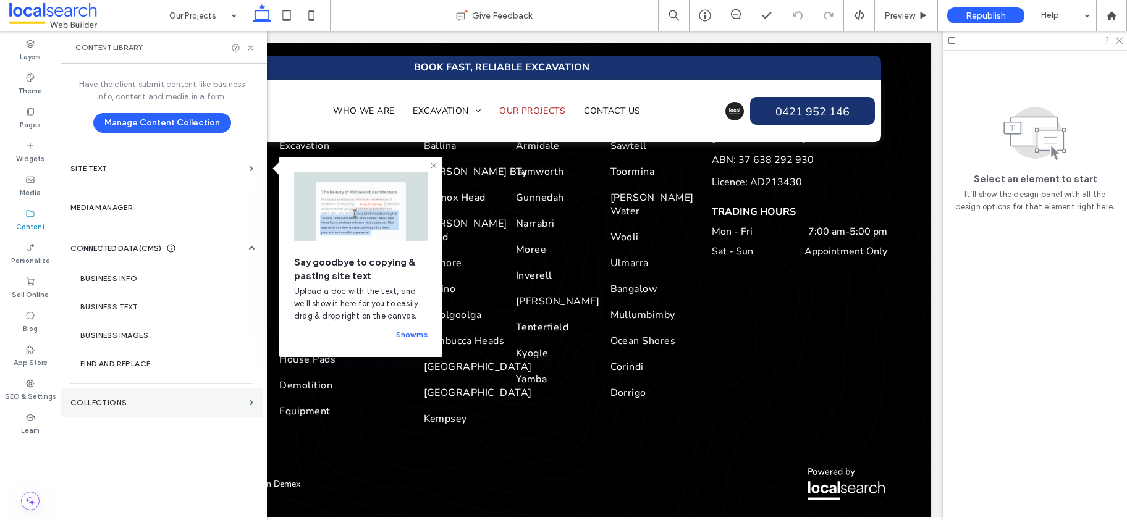
click at [104, 410] on section "Collections" at bounding box center [162, 403] width 203 height 28
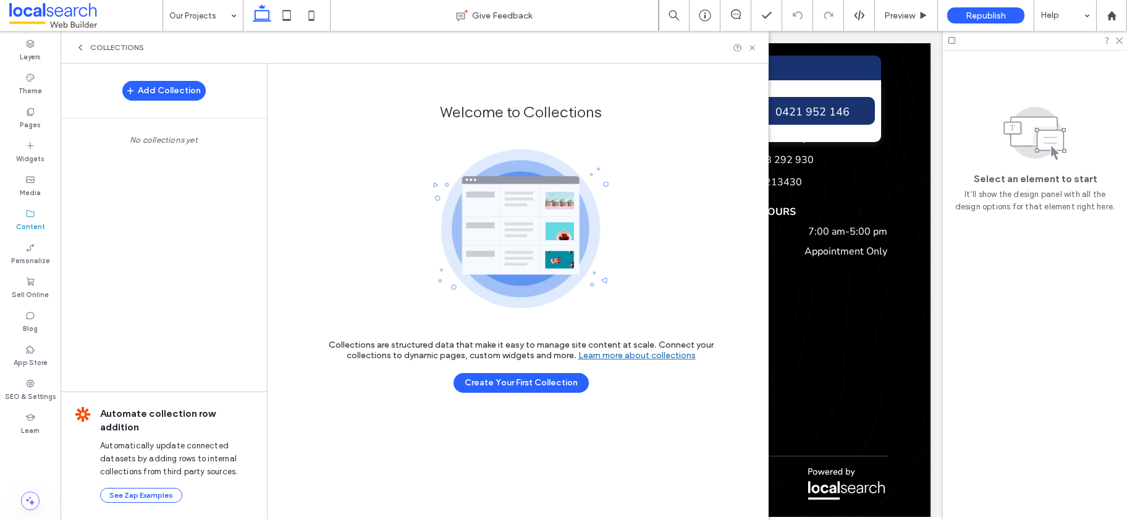
scroll to position [1959, 0]
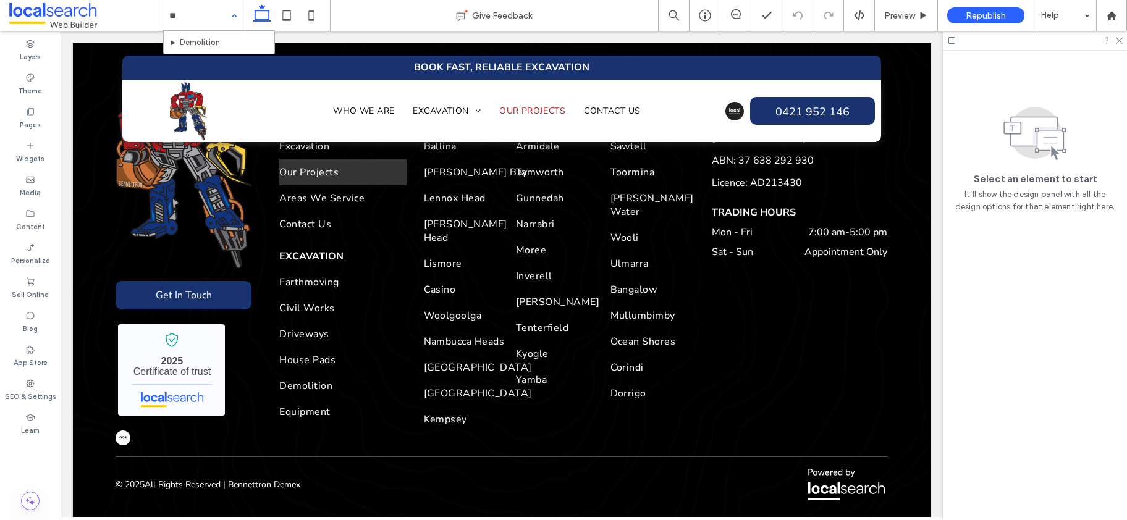
type input "**"
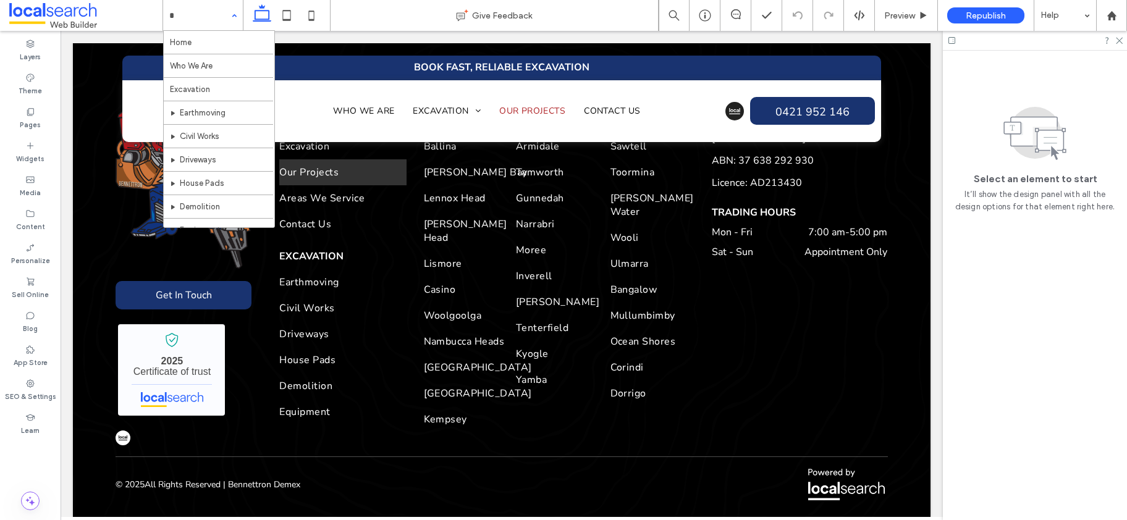
type input "**"
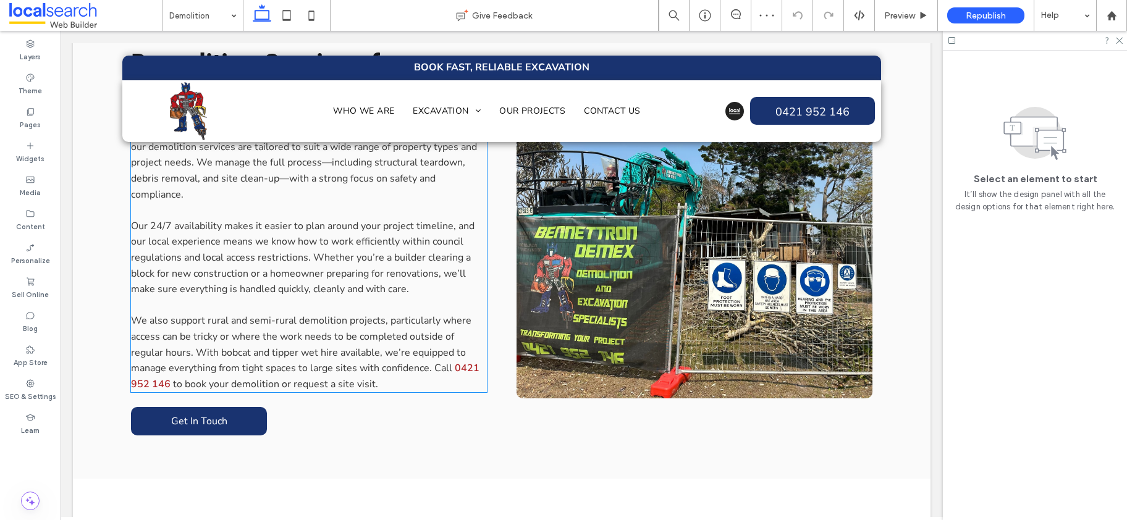
click at [447, 314] on span "We also support rural and semi-rural demolition projects, particularly where ac…" at bounding box center [301, 344] width 340 height 61
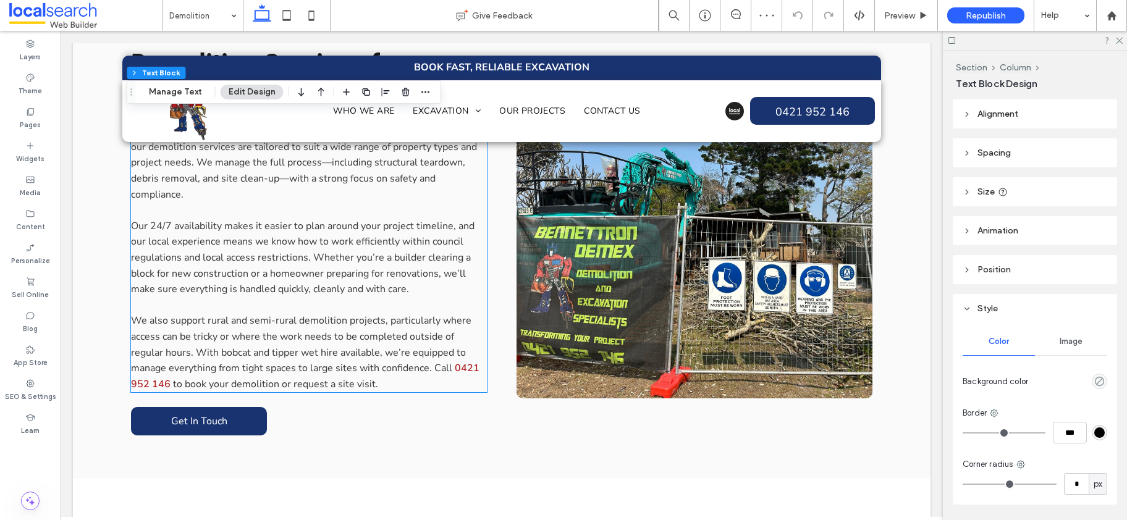
scroll to position [1063, 0]
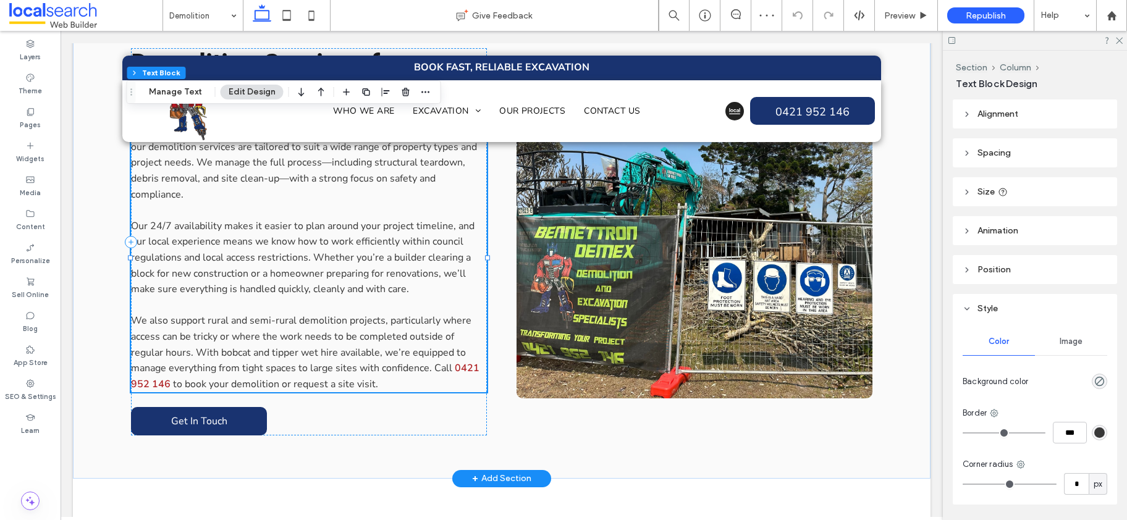
click at [447, 314] on span "We also support rural and semi-rural demolition projects, particularly where ac…" at bounding box center [301, 344] width 340 height 61
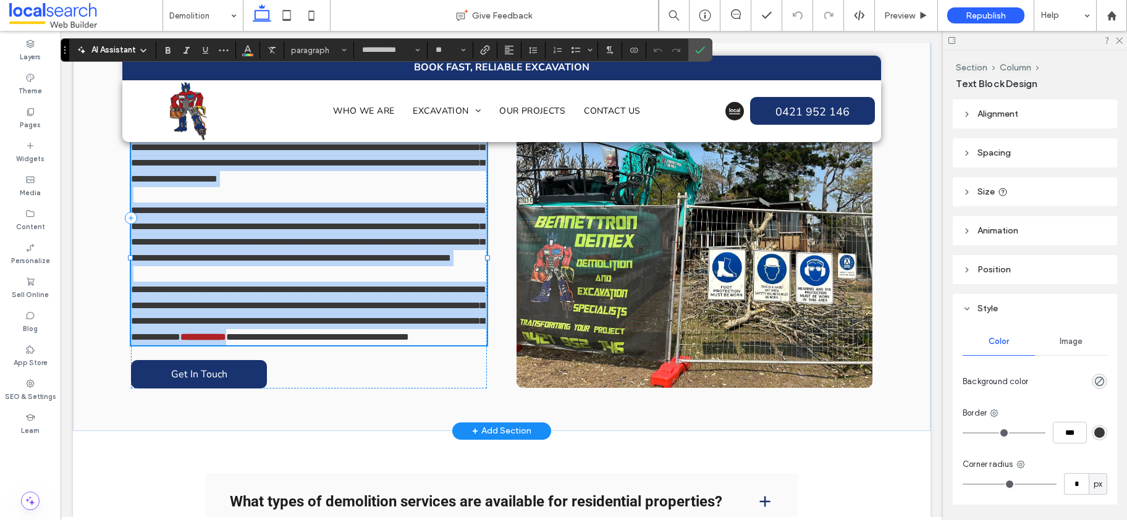
click at [444, 285] on span "**********" at bounding box center [307, 313] width 353 height 57
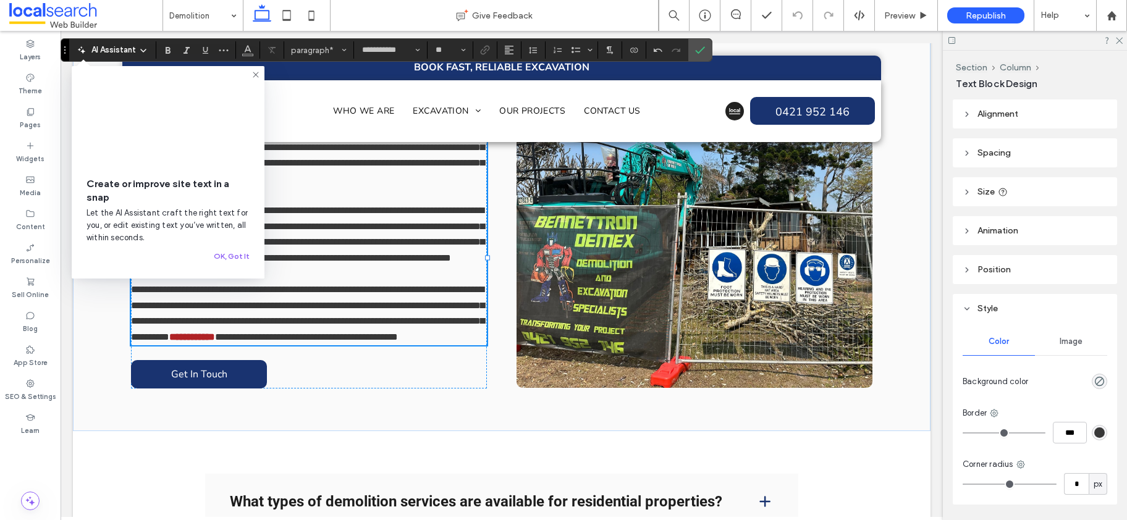
click at [257, 76] on use at bounding box center [256, 75] width 6 height 6
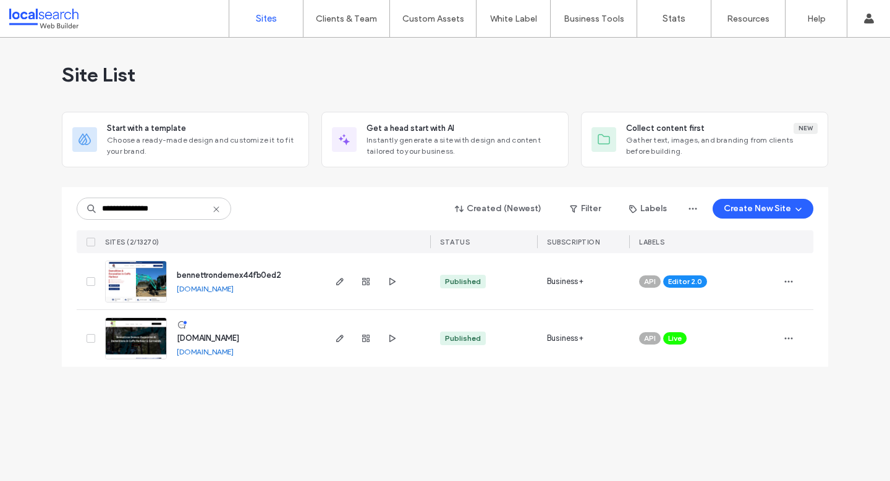
type input "**********"
click at [680, 340] on span "Live" at bounding box center [675, 338] width 14 height 11
click at [693, 331] on icon at bounding box center [695, 330] width 6 height 6
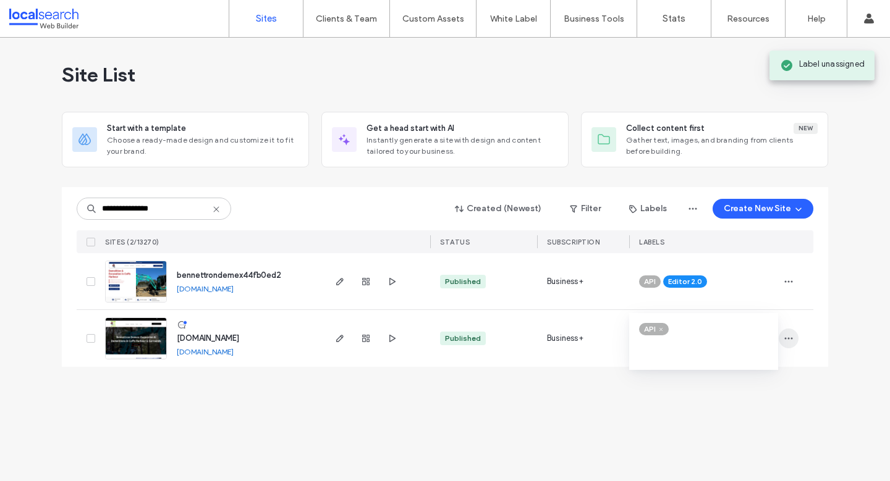
click at [791, 341] on icon "button" at bounding box center [788, 339] width 10 height 10
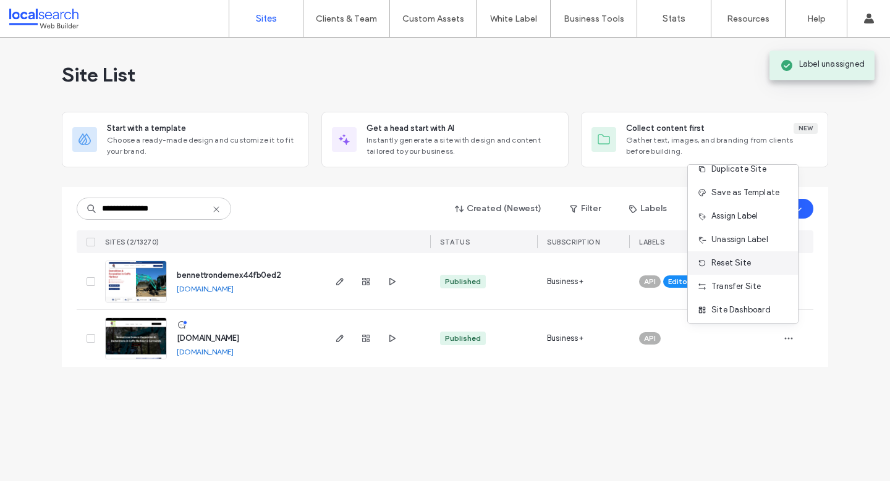
scroll to position [29, 0]
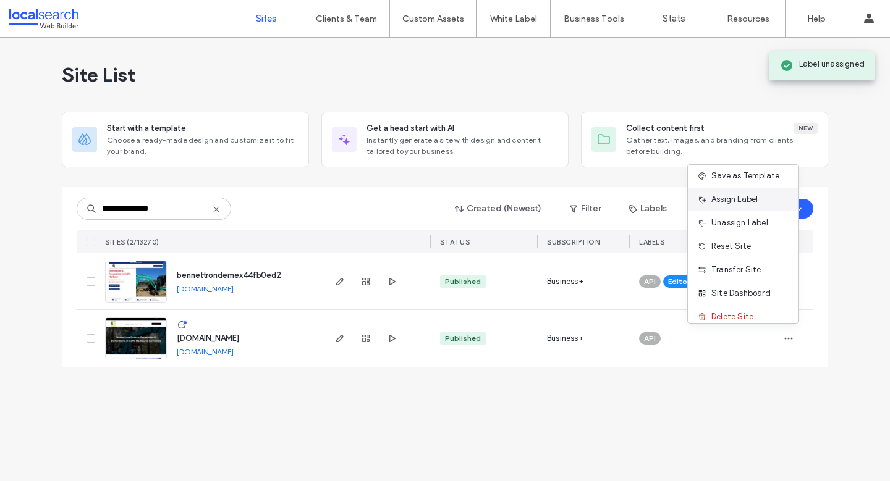
click at [735, 202] on span "Assign Label" at bounding box center [734, 199] width 46 height 12
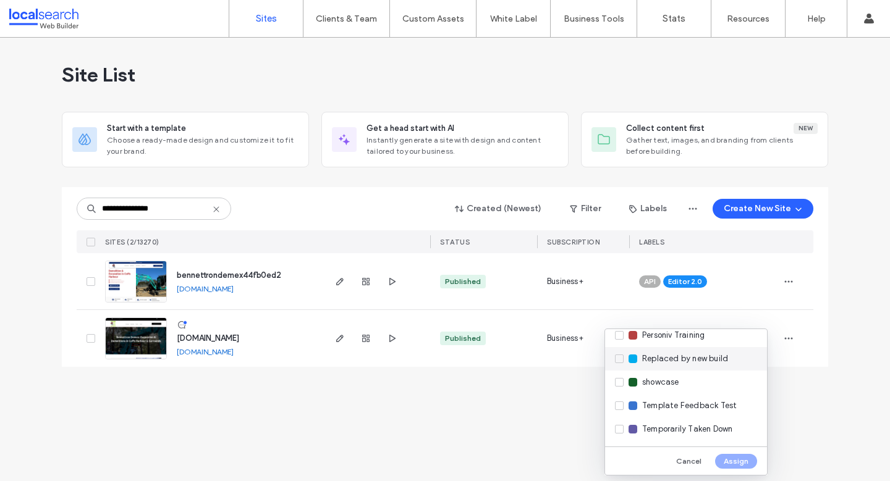
scroll to position [363, 0]
click at [618, 360] on div "Replaced by new build" at bounding box center [686, 358] width 162 height 23
click at [732, 462] on button "Assign" at bounding box center [736, 461] width 42 height 15
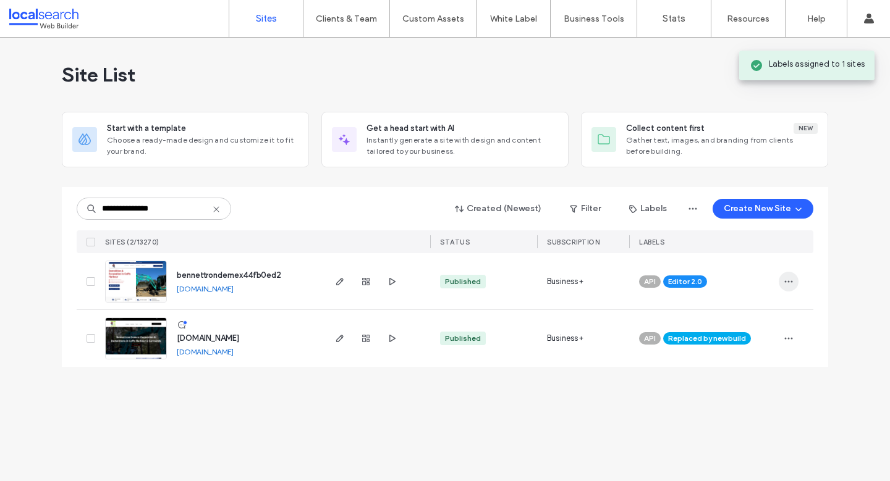
click at [790, 279] on icon "button" at bounding box center [788, 282] width 10 height 10
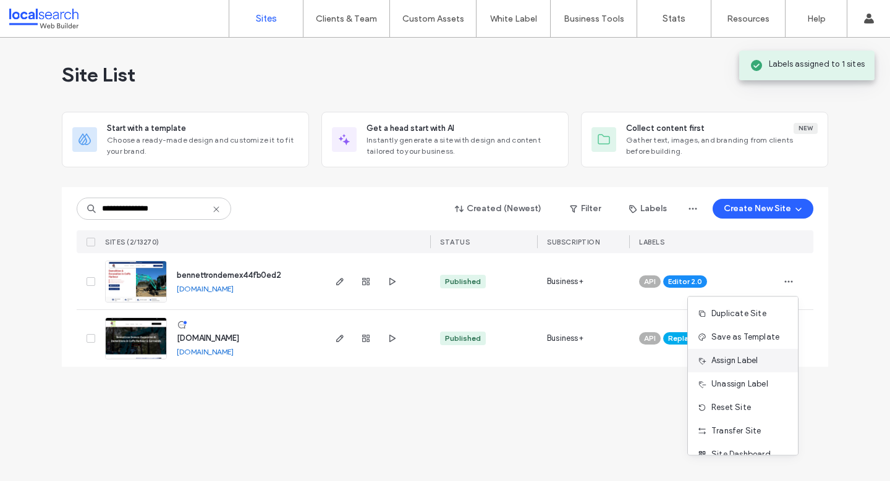
click at [725, 363] on span "Assign Label" at bounding box center [734, 361] width 46 height 12
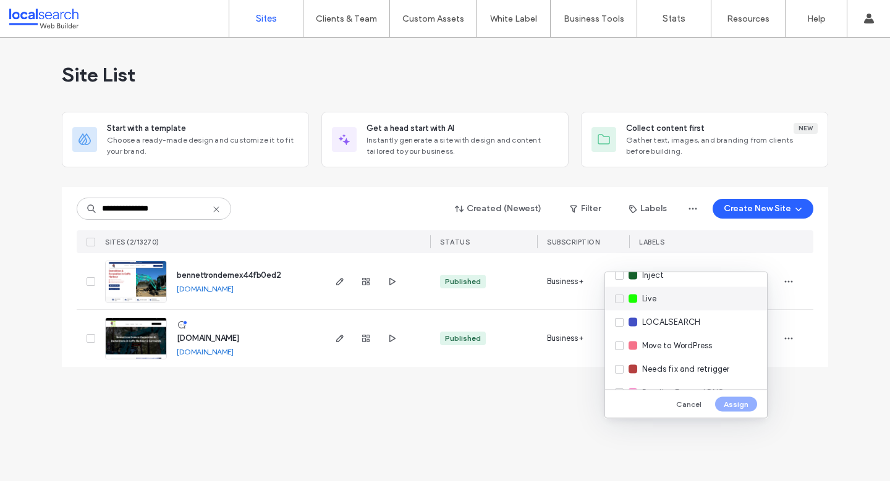
scroll to position [216, 0]
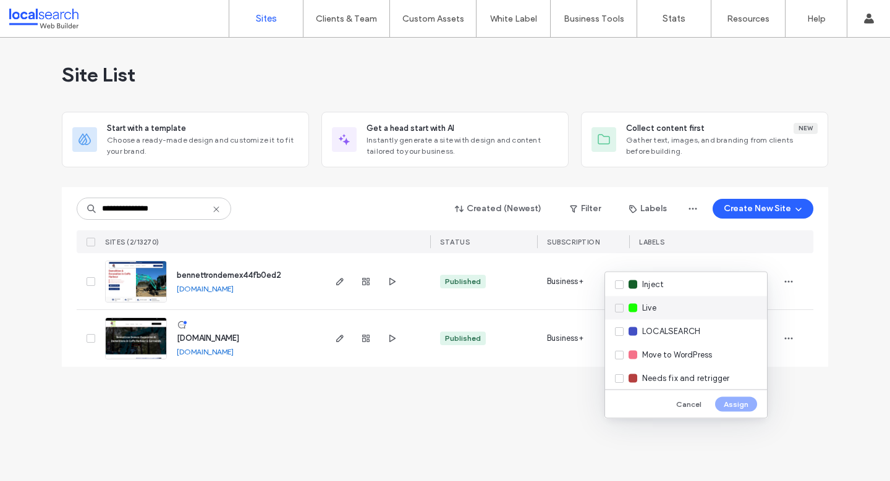
click at [621, 310] on div "Live" at bounding box center [686, 308] width 162 height 23
click at [726, 407] on button "Assign" at bounding box center [736, 404] width 42 height 15
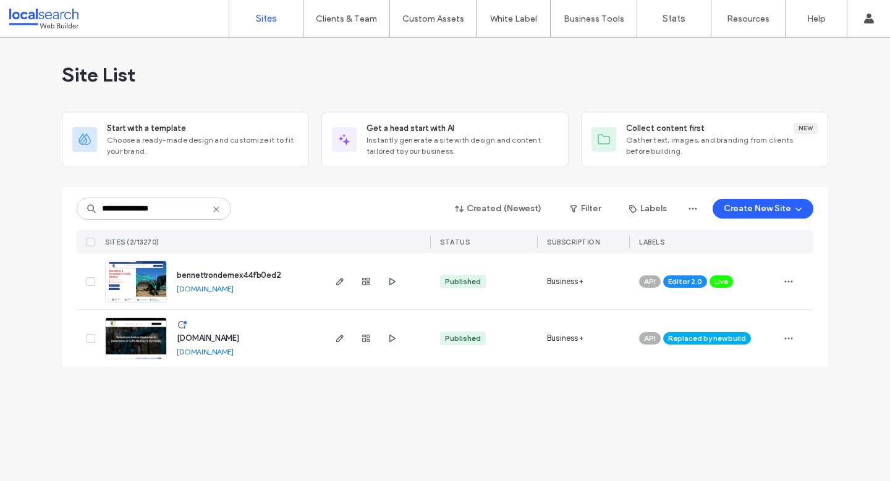
click at [239, 335] on span "www.bennettrondemex.com.au" at bounding box center [208, 338] width 62 height 9
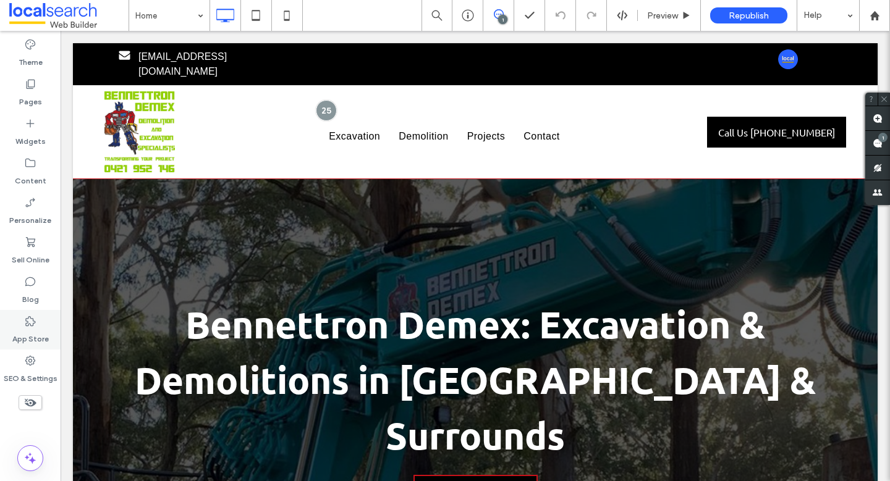
click at [29, 366] on icon at bounding box center [30, 361] width 12 height 12
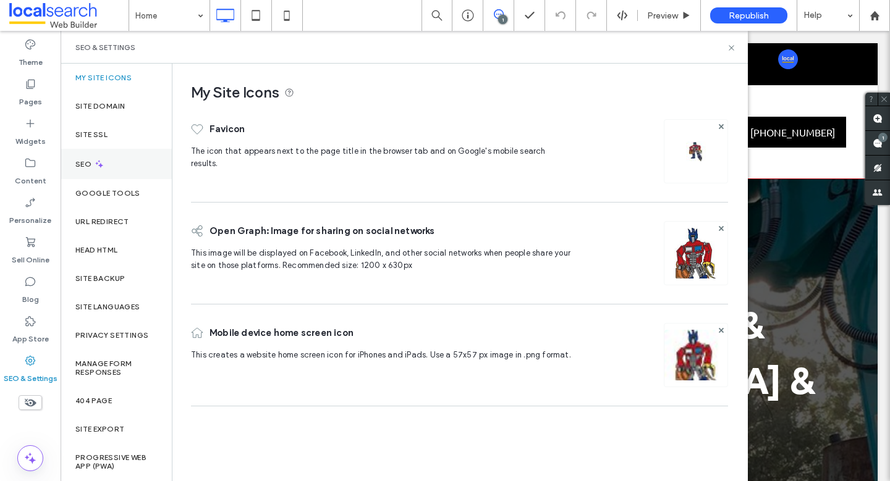
drag, startPoint x: 83, startPoint y: 154, endPoint x: 123, endPoint y: 153, distance: 40.2
click at [83, 154] on div "SEO" at bounding box center [116, 164] width 111 height 30
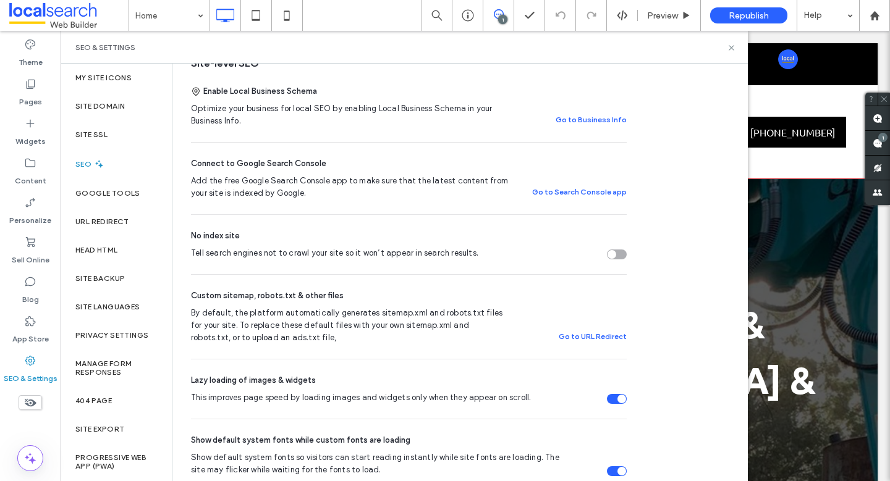
scroll to position [274, 0]
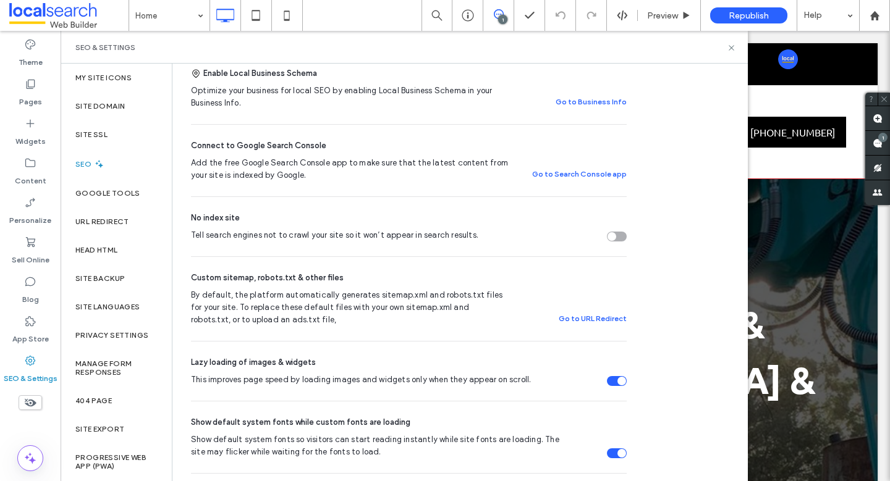
click at [614, 229] on section "Tell search engines not to crawl your site so it won’t appear in search results." at bounding box center [409, 235] width 436 height 12
click at [624, 239] on div "Tell search engines not to crawl your site so it won’t appear in search results." at bounding box center [617, 237] width 20 height 10
click at [106, 109] on label "Site Domain" at bounding box center [99, 106] width 49 height 9
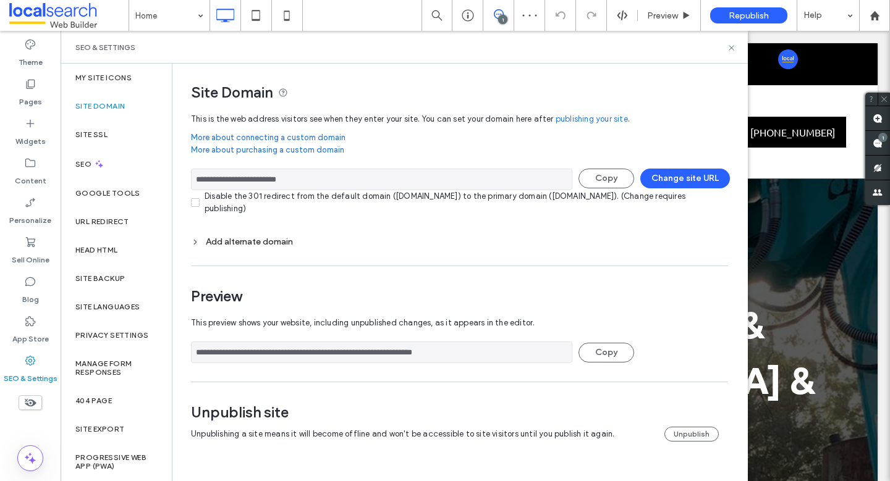
click at [252, 240] on div "Add alternate domain" at bounding box center [459, 242] width 537 height 11
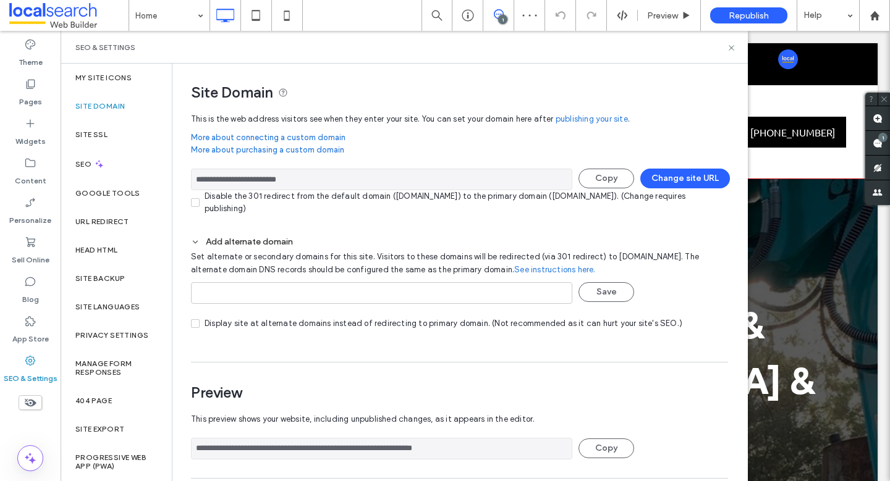
drag, startPoint x: 303, startPoint y: 181, endPoint x: 323, endPoint y: 180, distance: 19.8
click at [303, 180] on input "**********" at bounding box center [381, 180] width 381 height 22
drag, startPoint x: 324, startPoint y: 180, endPoint x: 183, endPoint y: 180, distance: 141.5
click at [183, 180] on div "**********" at bounding box center [454, 313] width 565 height 499
click at [691, 179] on button "Change site URL" at bounding box center [685, 179] width 90 height 20
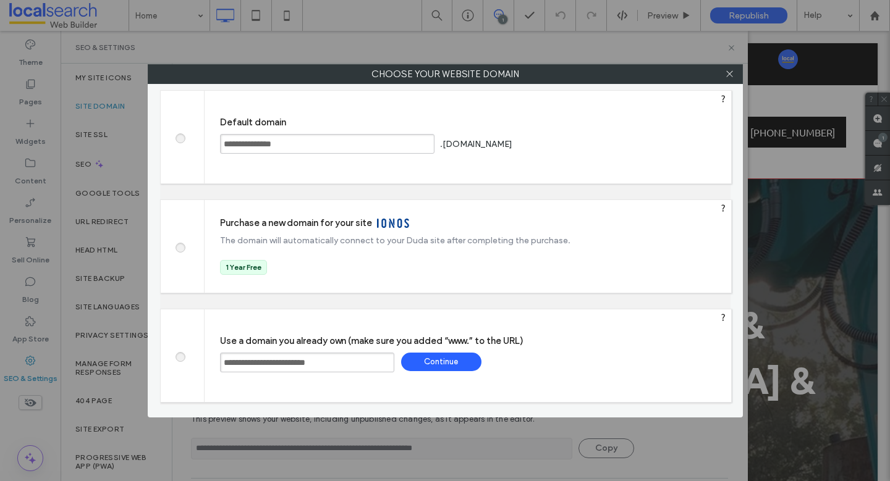
click at [180, 137] on span at bounding box center [180, 136] width 0 height 9
click at [591, 146] on div "Save" at bounding box center [561, 144] width 80 height 19
type input "**********"
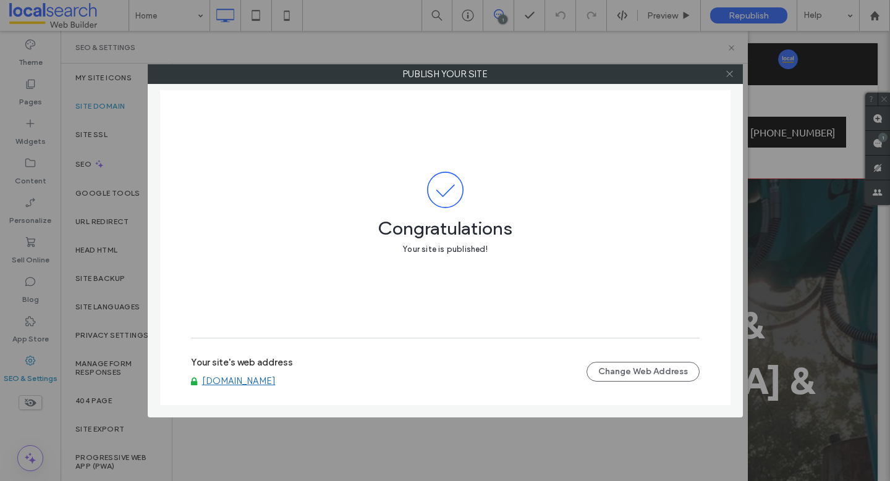
click at [730, 74] on icon at bounding box center [729, 73] width 9 height 9
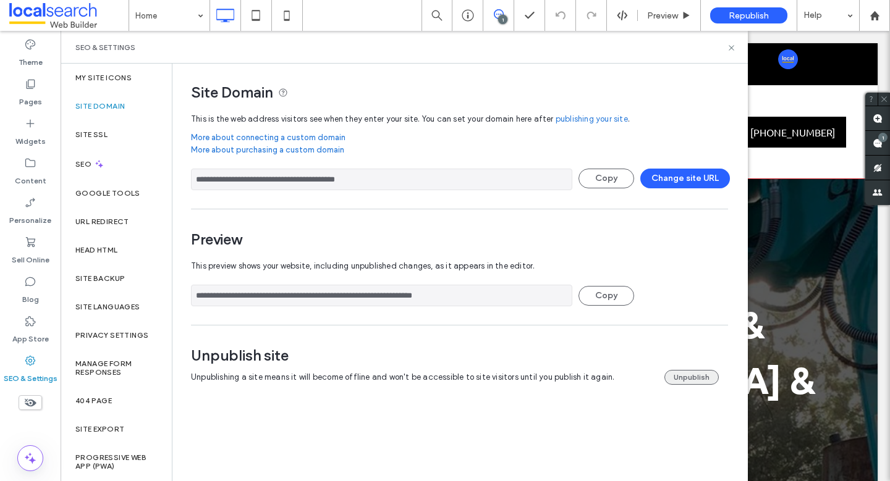
click at [685, 377] on button "Unpublish" at bounding box center [691, 377] width 54 height 15
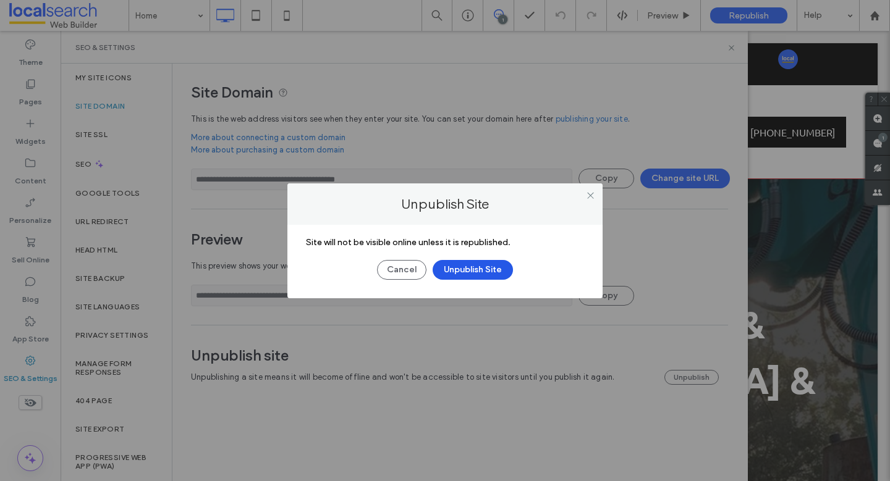
click at [482, 271] on button "Unpublish Site" at bounding box center [472, 270] width 80 height 20
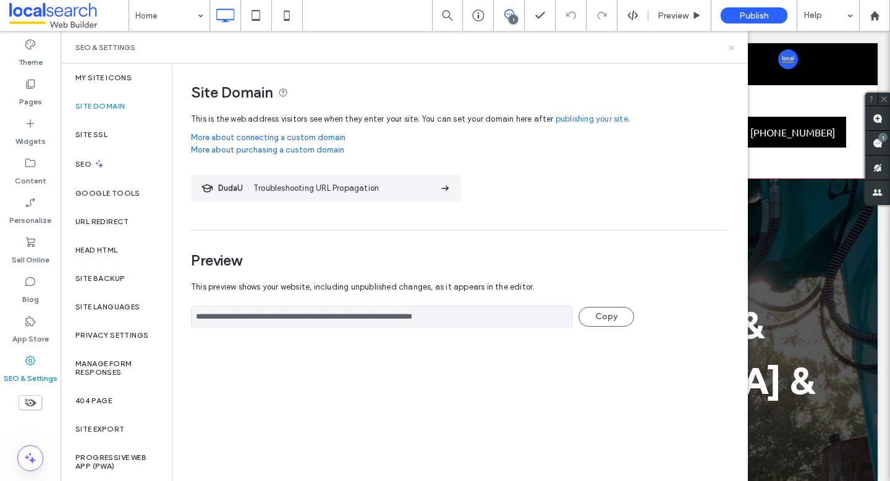
drag, startPoint x: 731, startPoint y: 48, endPoint x: 554, endPoint y: 93, distance: 182.8
click at [731, 48] on icon at bounding box center [731, 47] width 9 height 9
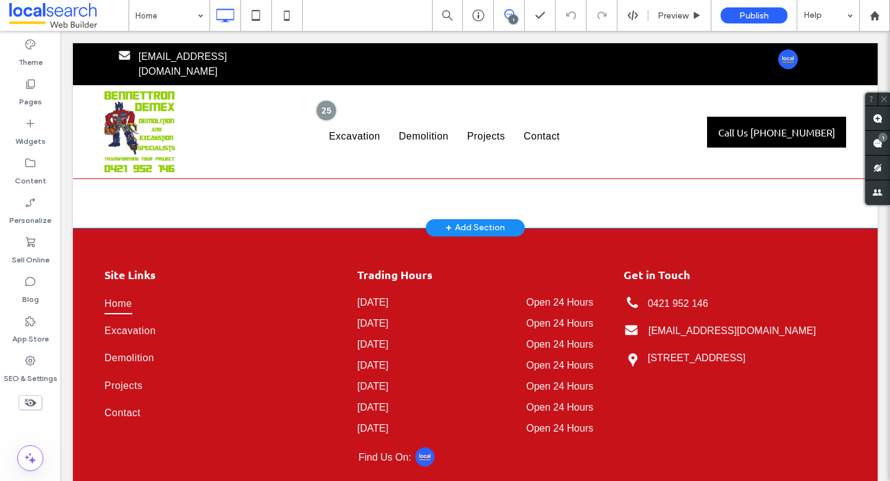
scroll to position [1908, 0]
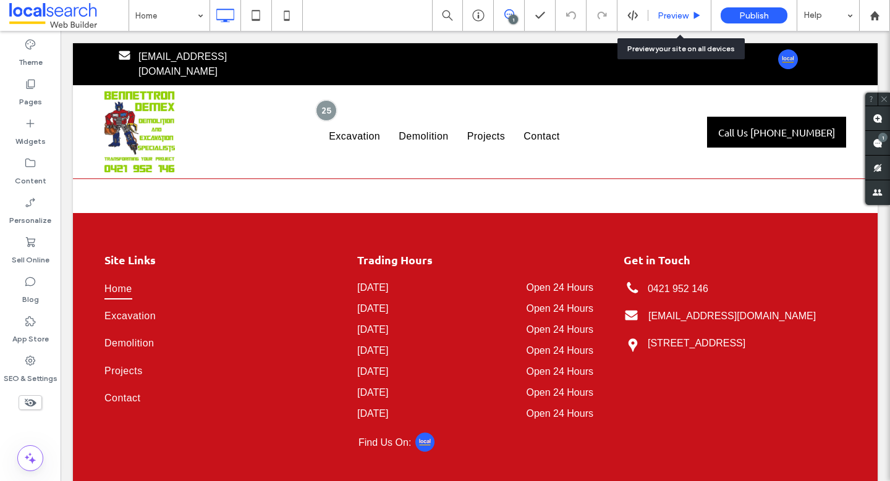
click at [660, 7] on div "Preview" at bounding box center [679, 15] width 63 height 31
click at [678, 17] on span "Preview" at bounding box center [672, 16] width 31 height 11
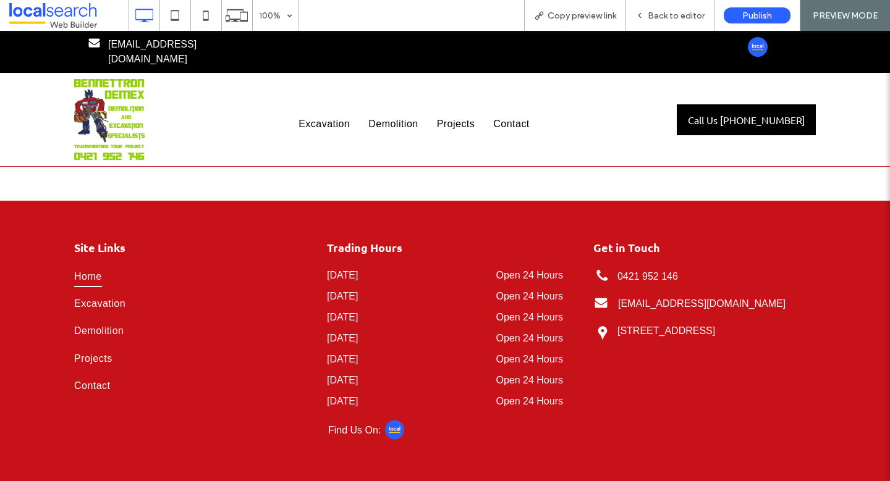
scroll to position [1883, 0]
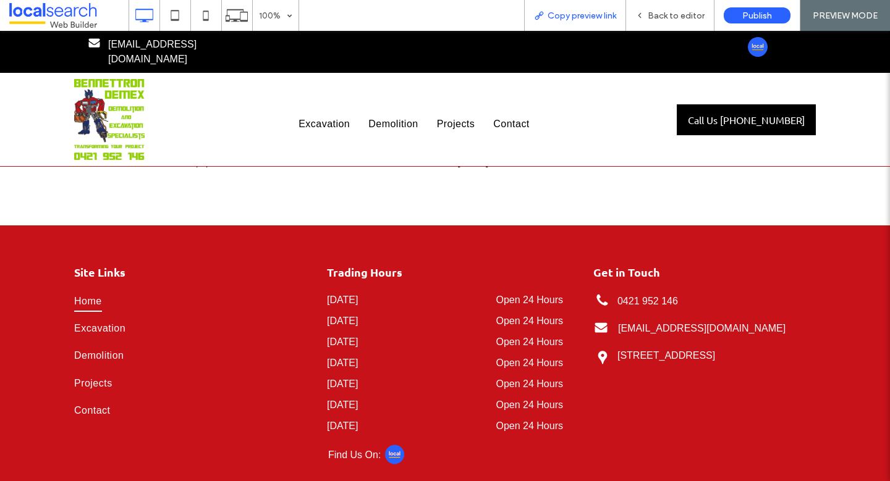
click at [598, 17] on span "Copy preview link" at bounding box center [581, 16] width 69 height 11
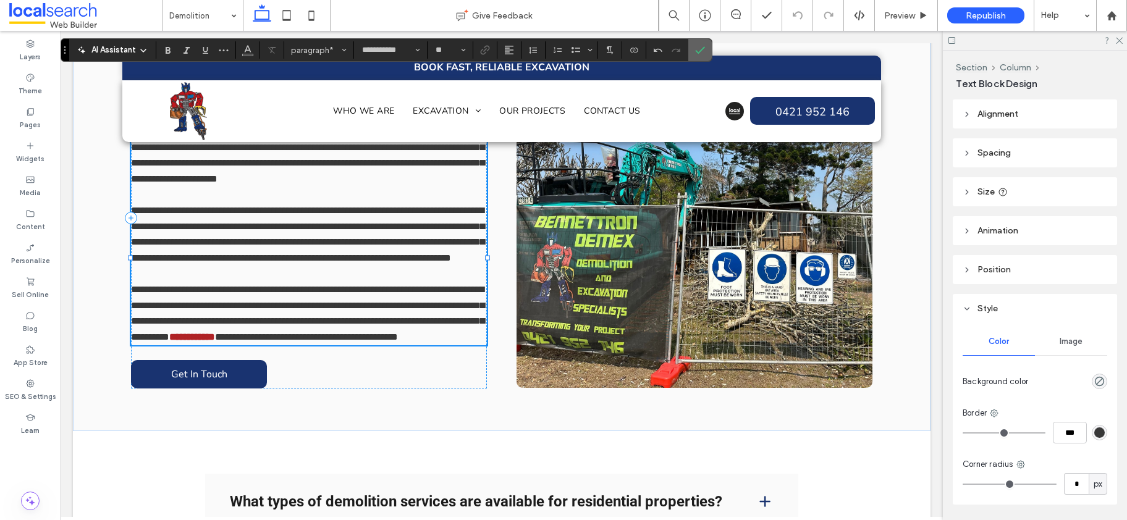
click at [704, 49] on icon "Confirm" at bounding box center [700, 50] width 10 height 10
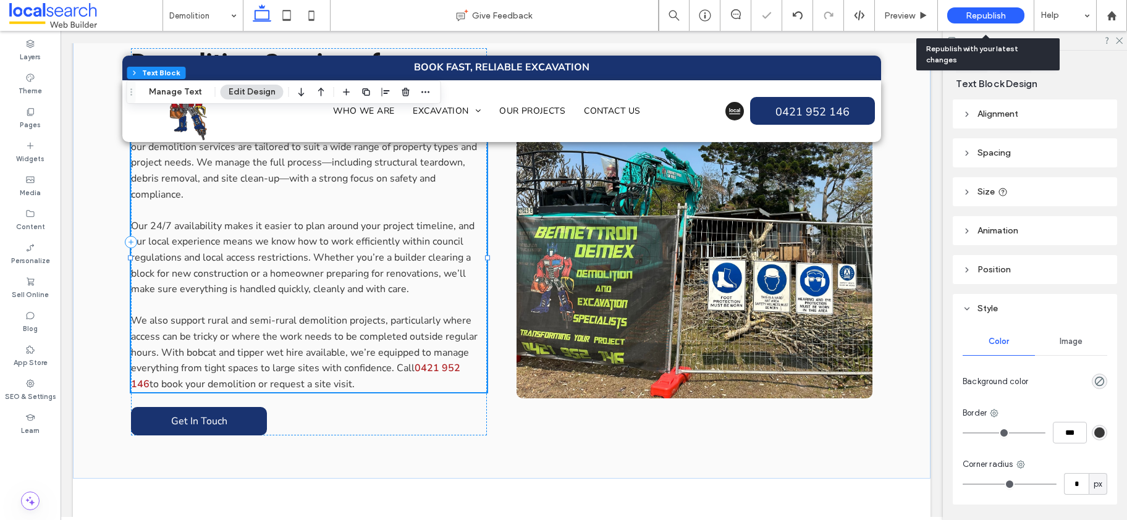
click at [987, 16] on span "Republish" at bounding box center [986, 16] width 40 height 11
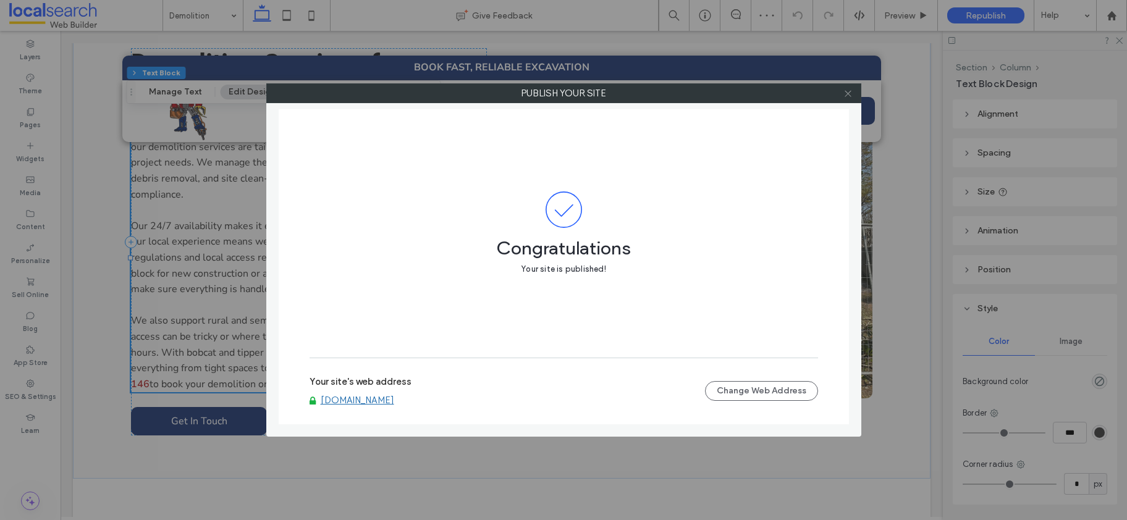
click at [848, 95] on icon at bounding box center [847, 93] width 9 height 9
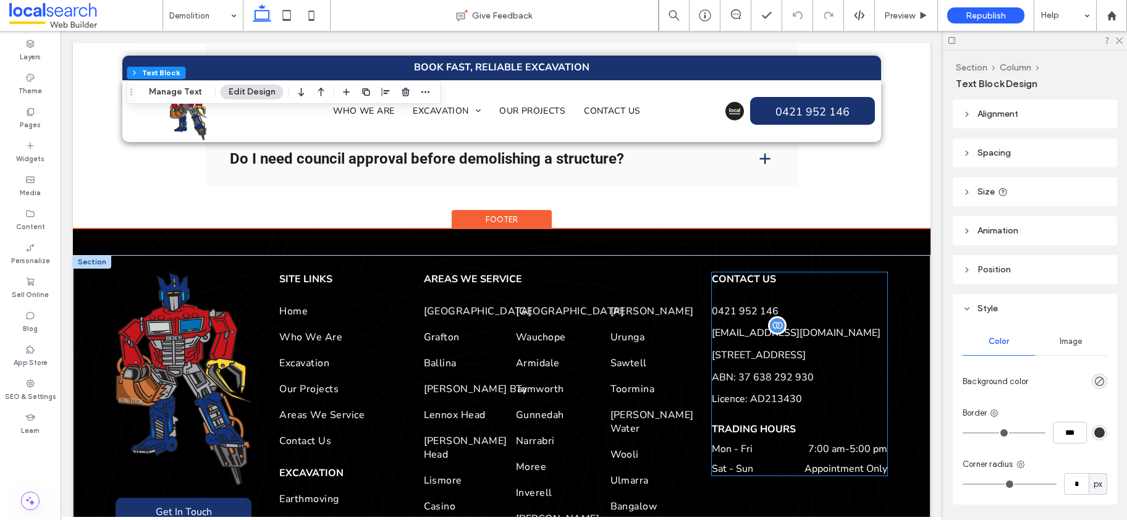
scroll to position [1585, 0]
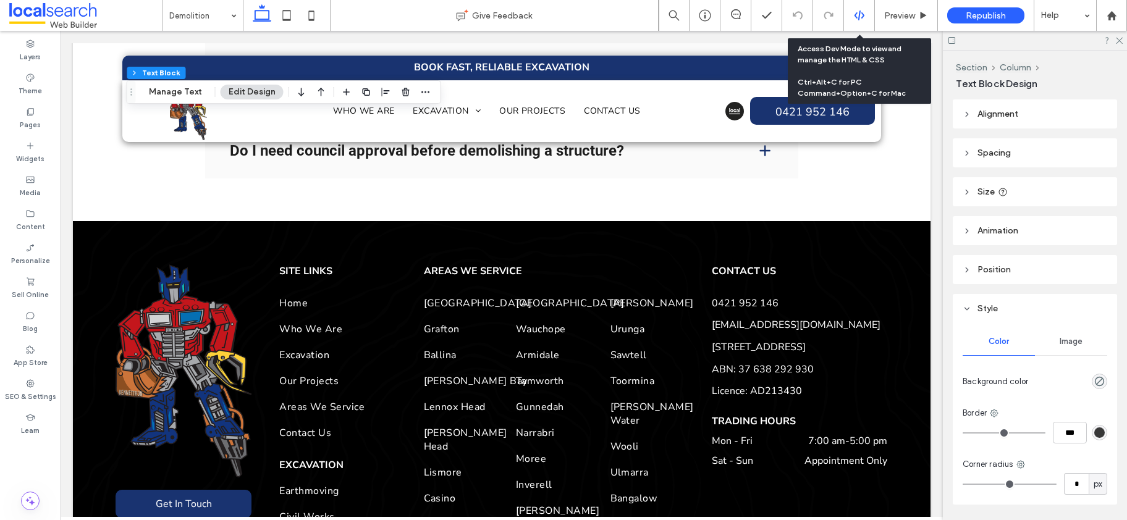
click at [858, 14] on icon at bounding box center [859, 15] width 11 height 11
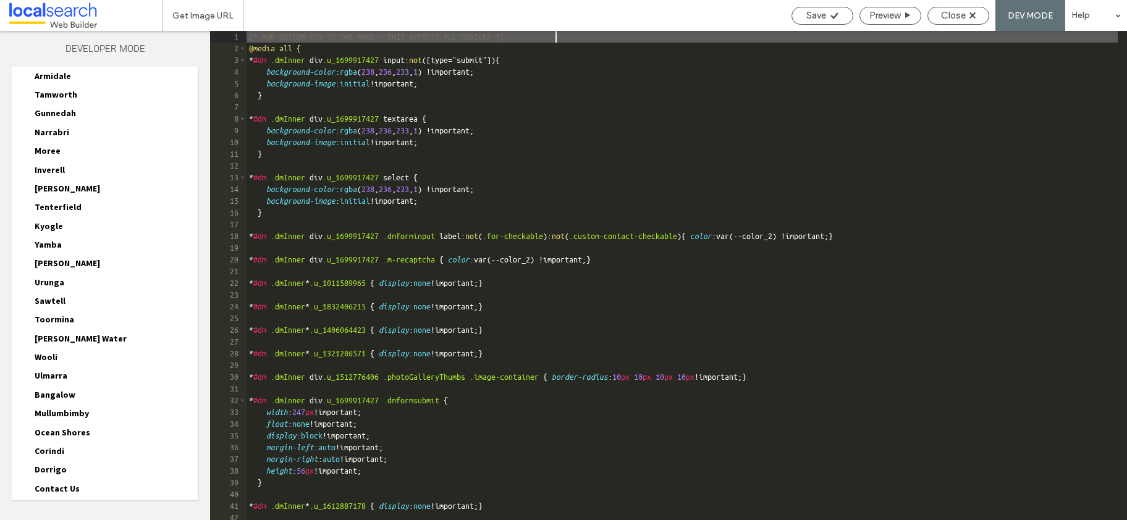
scroll to position [647, 0]
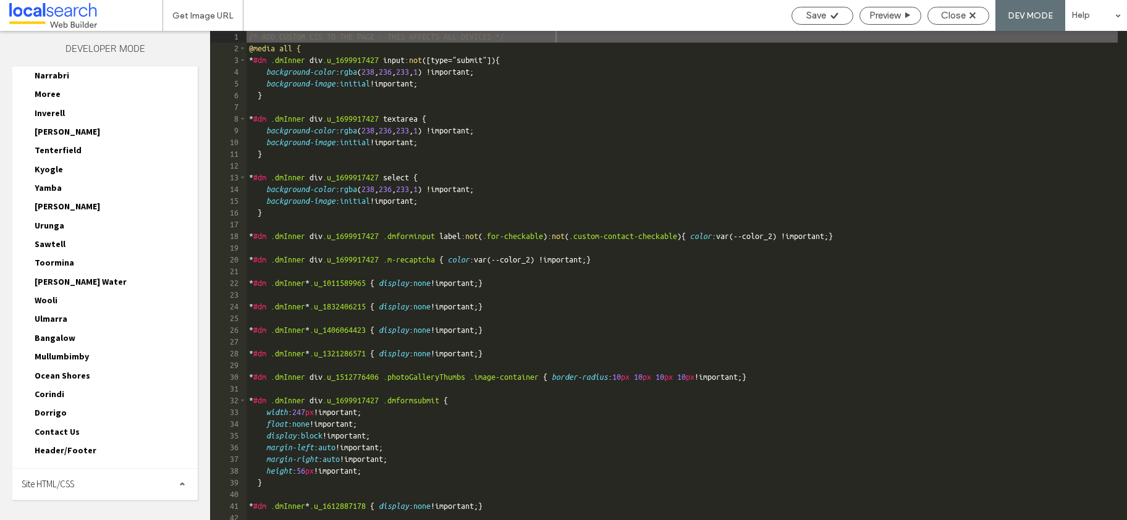
click at [58, 486] on span "Site HTML/CSS" at bounding box center [48, 484] width 53 height 12
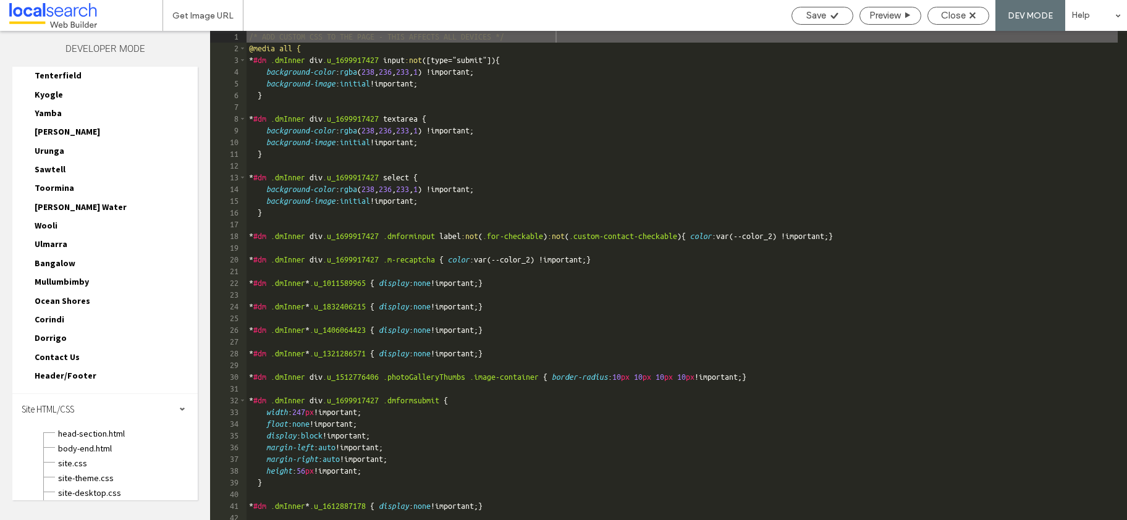
scroll to position [759, 0]
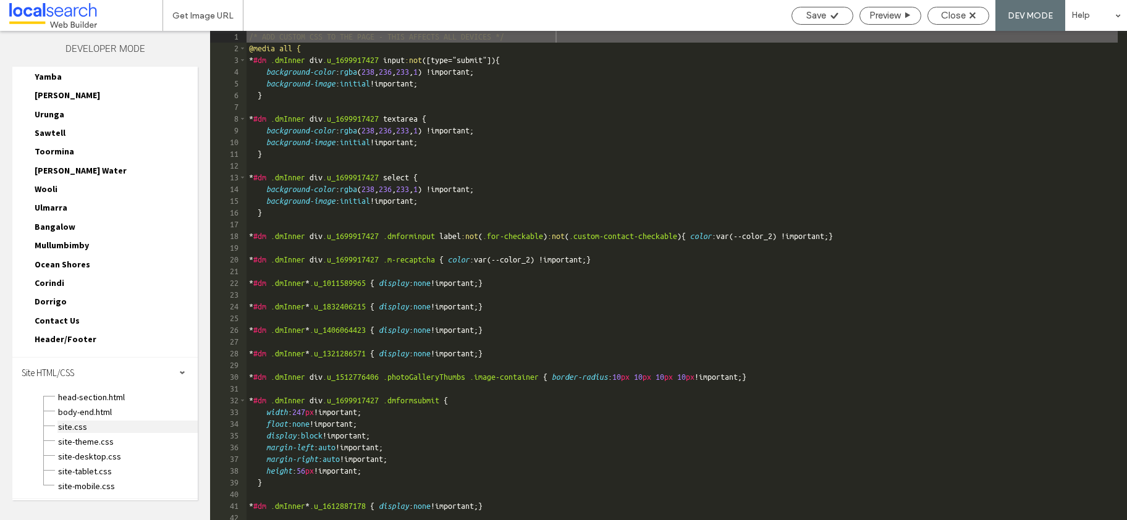
click at [83, 423] on span "site.css" at bounding box center [127, 427] width 140 height 12
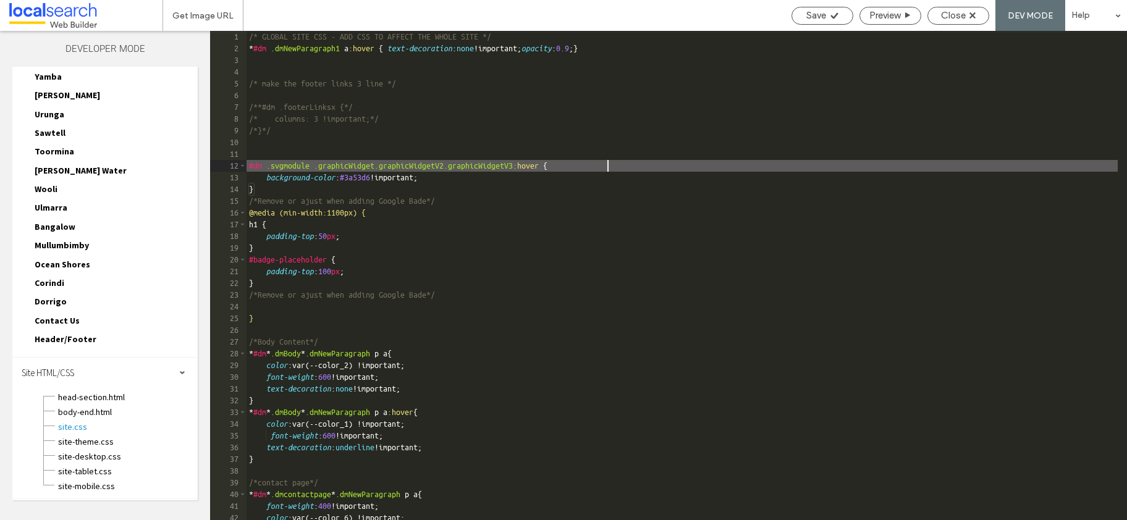
click at [879, 164] on div "/* GLOBAL SITE CSS - ADD CSS TO AFFECT THE WHOLE SITE */ * #dm .dmNewParagraph1…" at bounding box center [682, 287] width 871 height 513
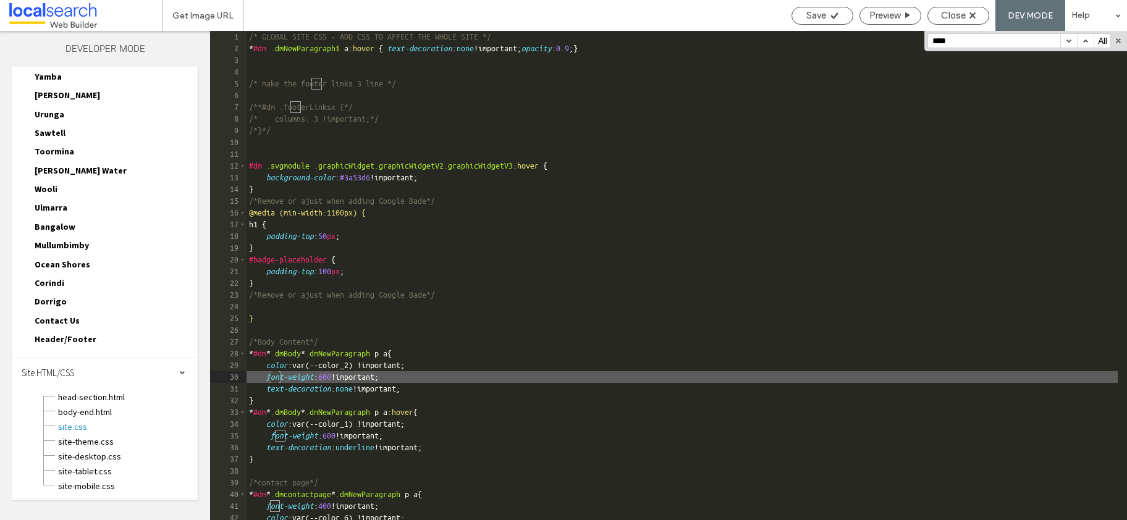
scroll to position [624, 0]
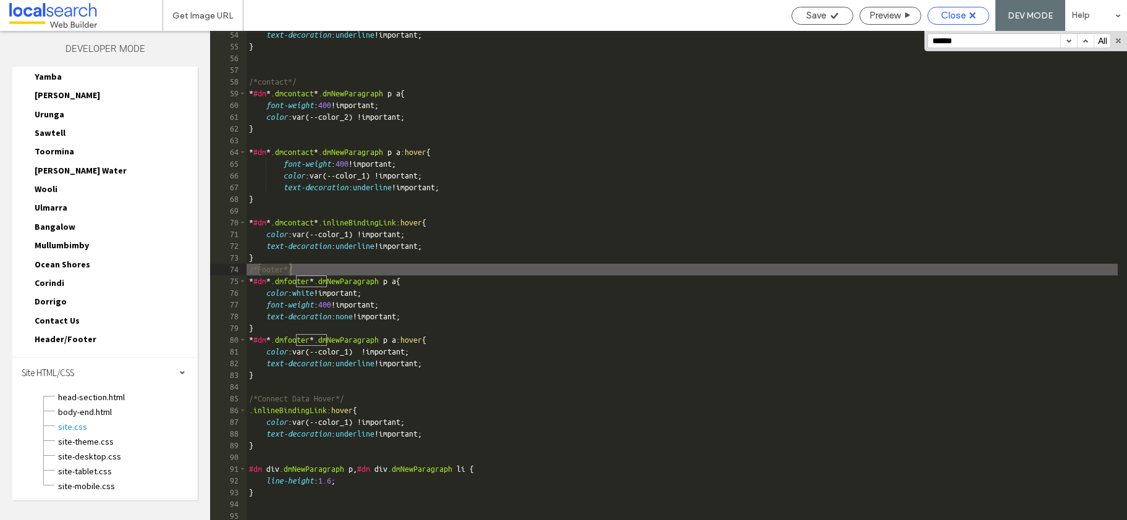
type input "******"
click at [978, 12] on div "Close" at bounding box center [958, 15] width 61 height 11
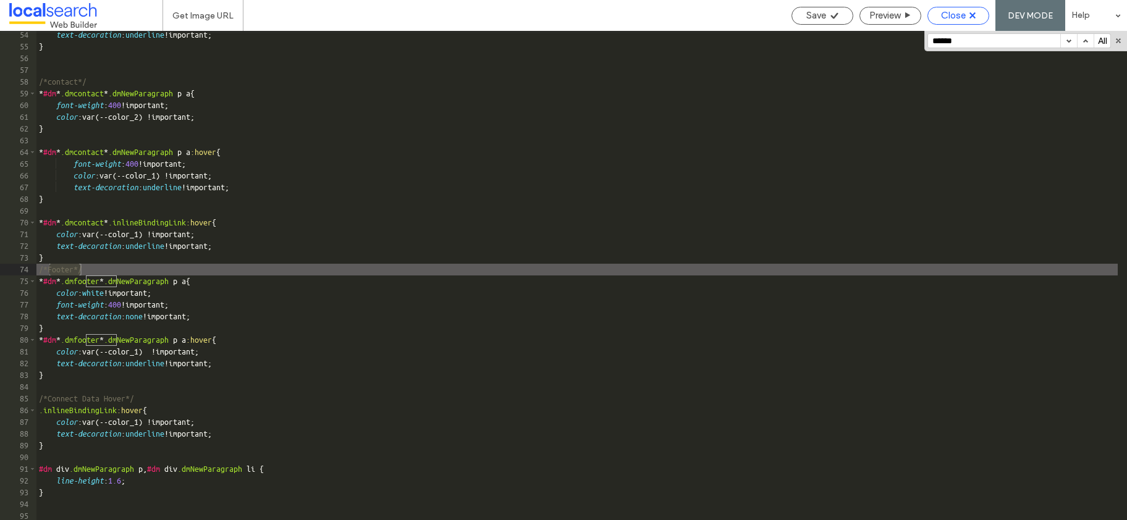
scroll to position [728, 0]
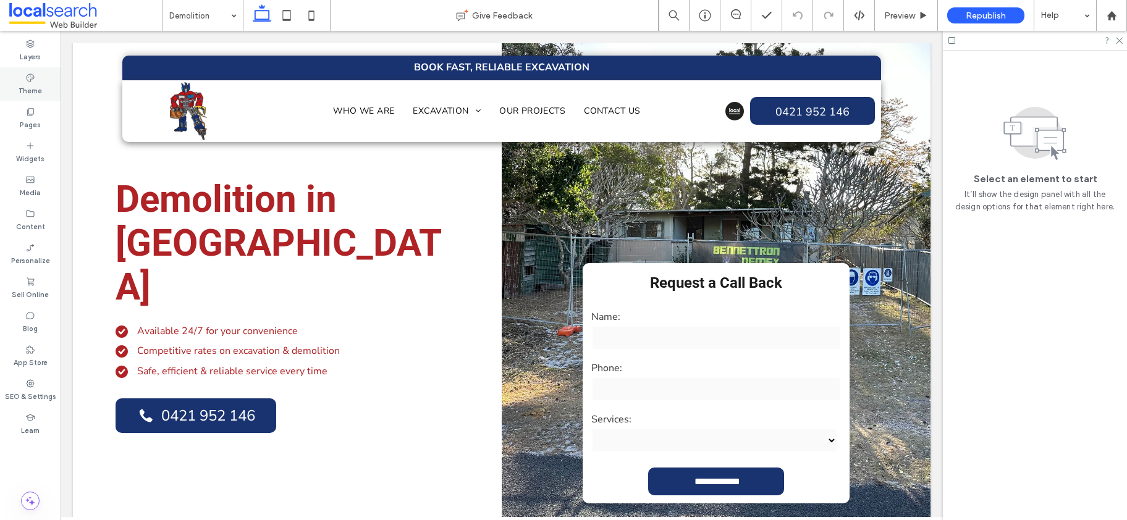
click at [28, 81] on icon at bounding box center [30, 78] width 10 height 10
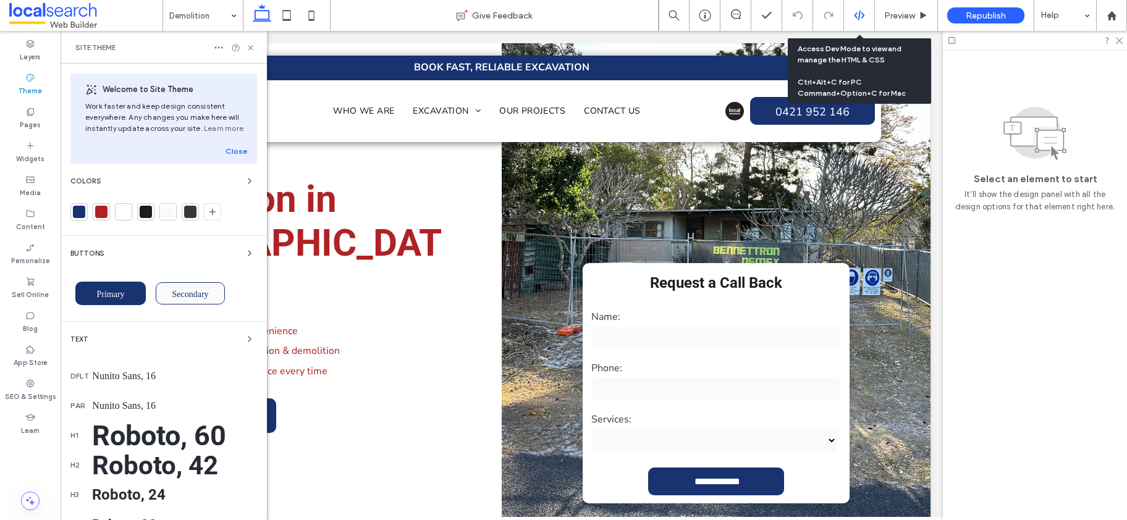
click at [858, 19] on use at bounding box center [859, 16] width 10 height 10
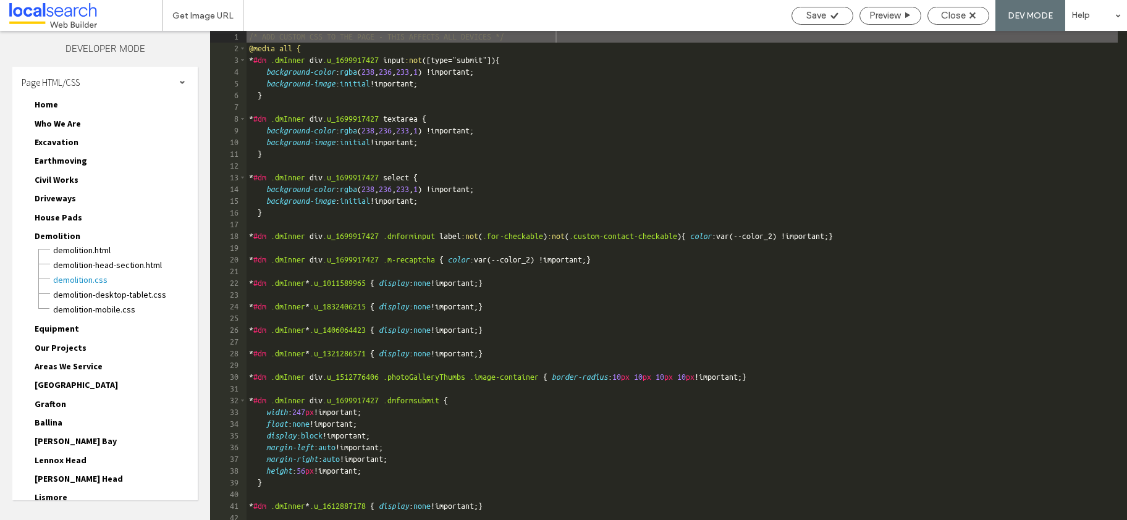
scroll to position [647, 0]
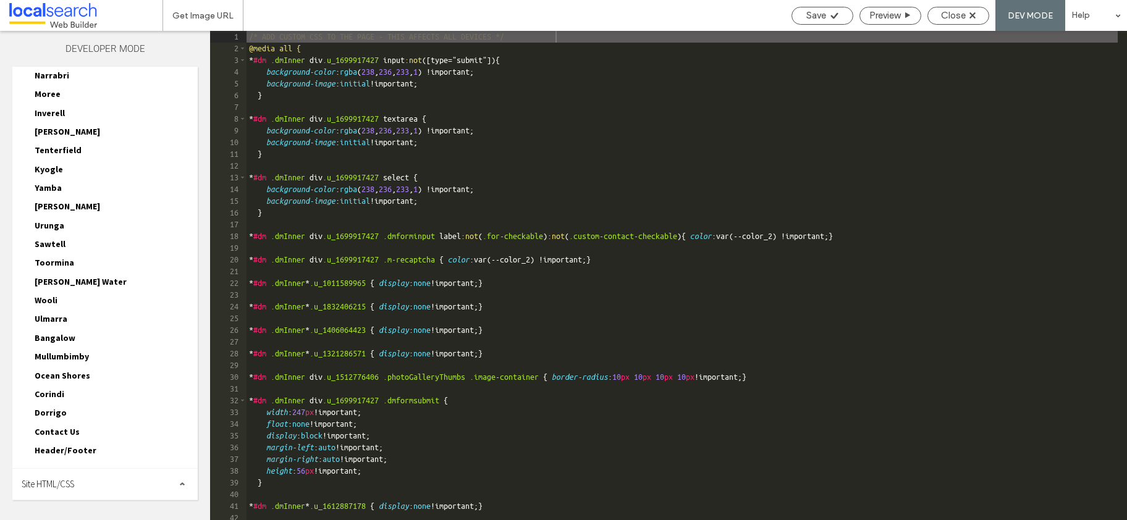
click at [59, 481] on span "Site HTML/CSS" at bounding box center [48, 484] width 53 height 12
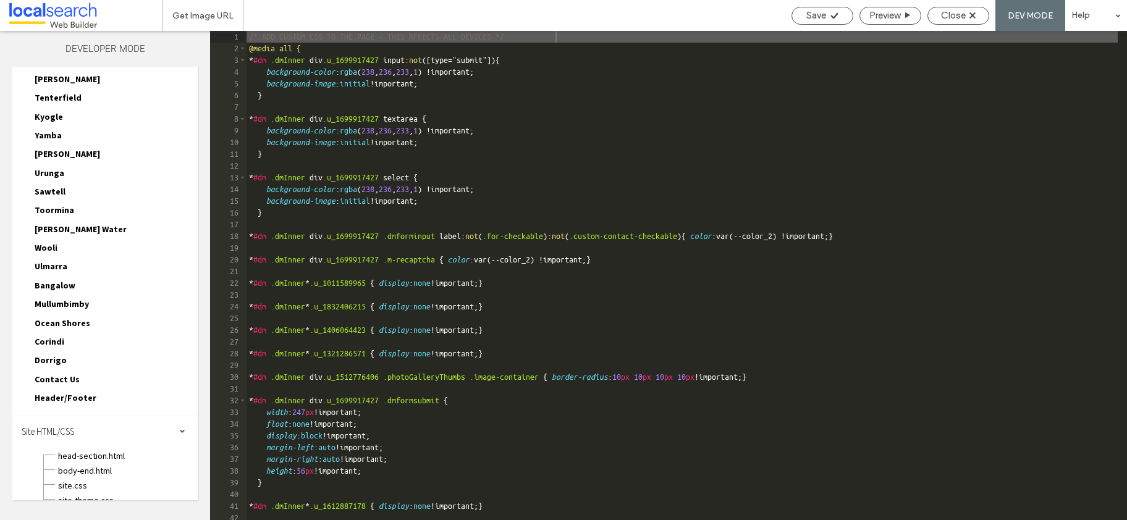
scroll to position [759, 0]
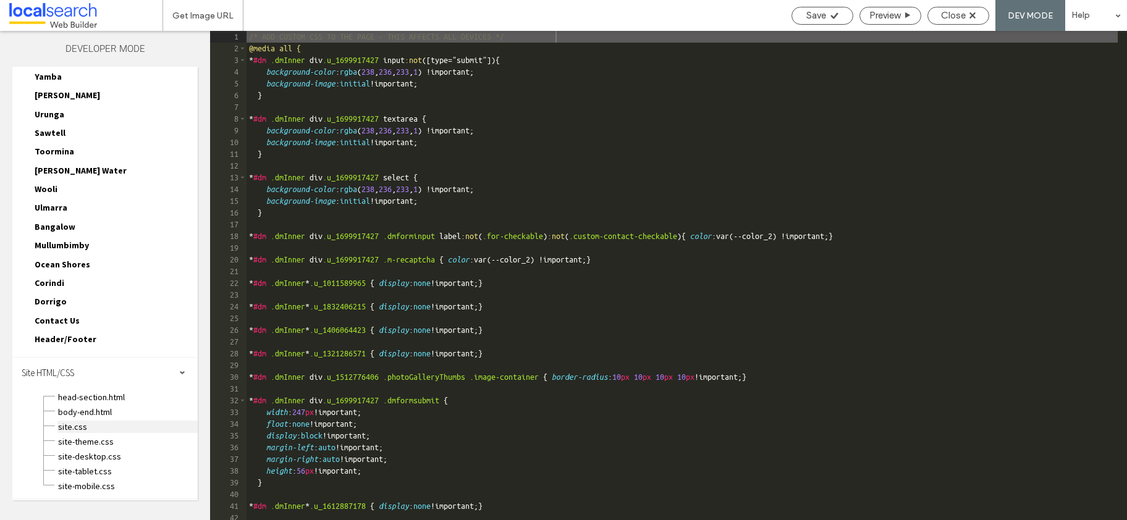
click at [66, 429] on span "site.css" at bounding box center [127, 427] width 140 height 12
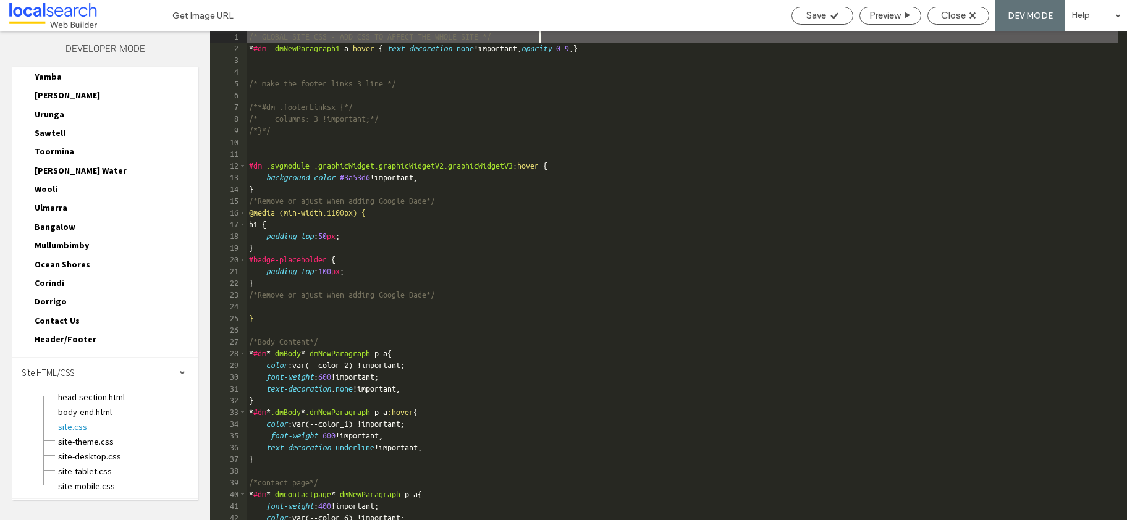
click at [903, 130] on div "/* GLOBAL SITE CSS - ADD CSS TO AFFECT THE WHOLE SITE */ * #dm .dmNewParagraph1…" at bounding box center [682, 287] width 871 height 513
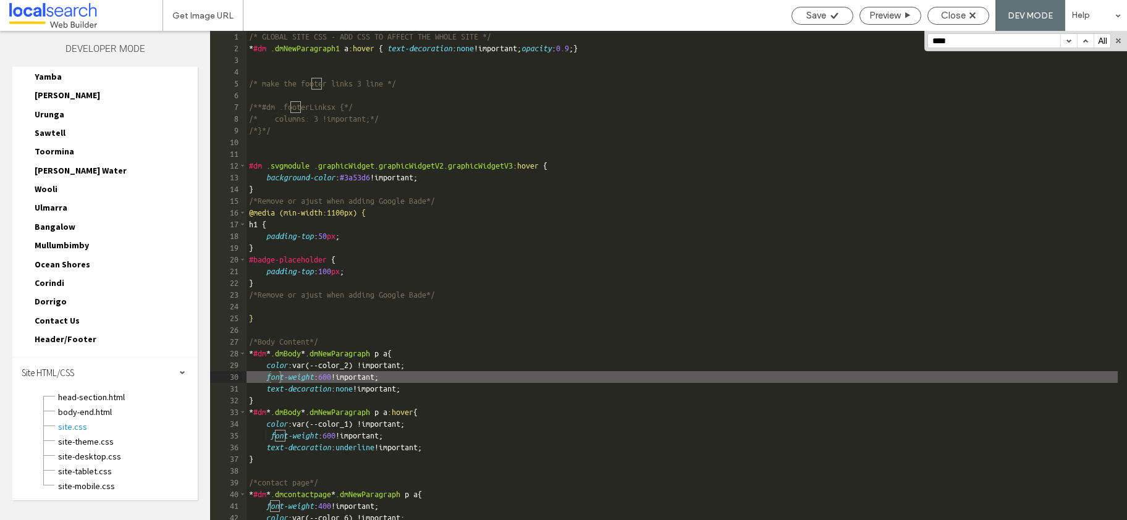
scroll to position [624, 0]
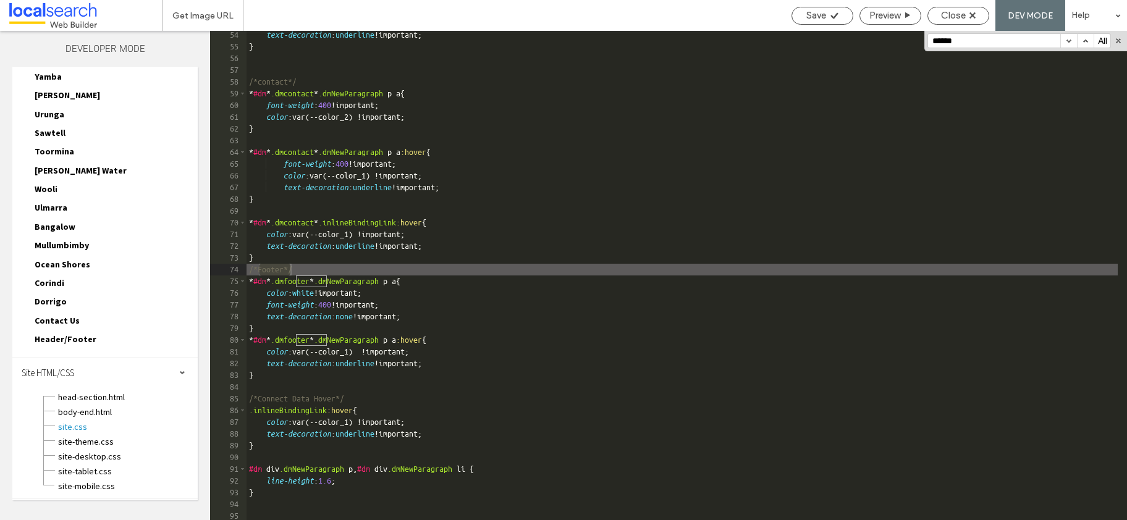
type input "******"
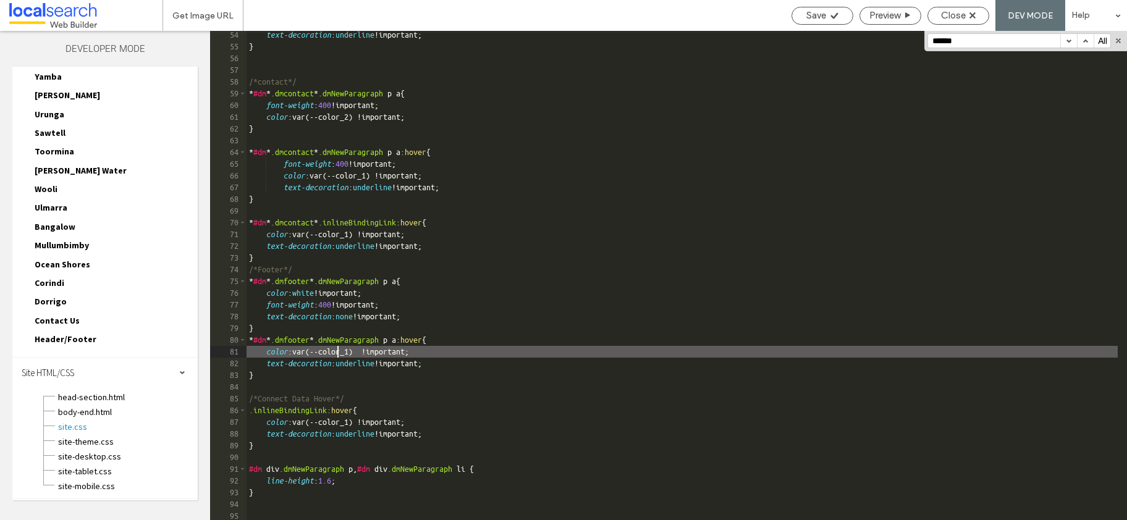
click at [335, 350] on div "text-decoration : underline !important; } /*contact*/ * #dm * .dmcontact * .dmN…" at bounding box center [682, 285] width 871 height 513
click at [368, 350] on div "text-decoration : underline !important; } /*contact*/ * #dm * .dmcontact * .dmN…" at bounding box center [682, 285] width 871 height 513
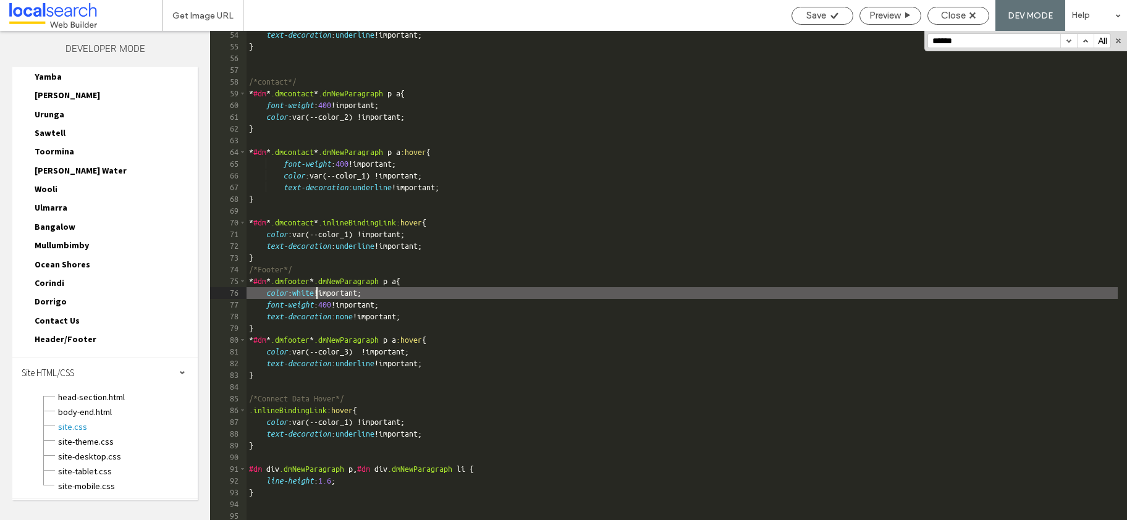
click at [316, 294] on div "text-decoration : underline !important; } /*contact*/ * #dm * .dmcontact * .dmN…" at bounding box center [682, 285] width 871 height 513
type textarea "**"
click at [799, 12] on div "Save" at bounding box center [822, 15] width 61 height 11
click at [964, 14] on div at bounding box center [563, 260] width 1127 height 520
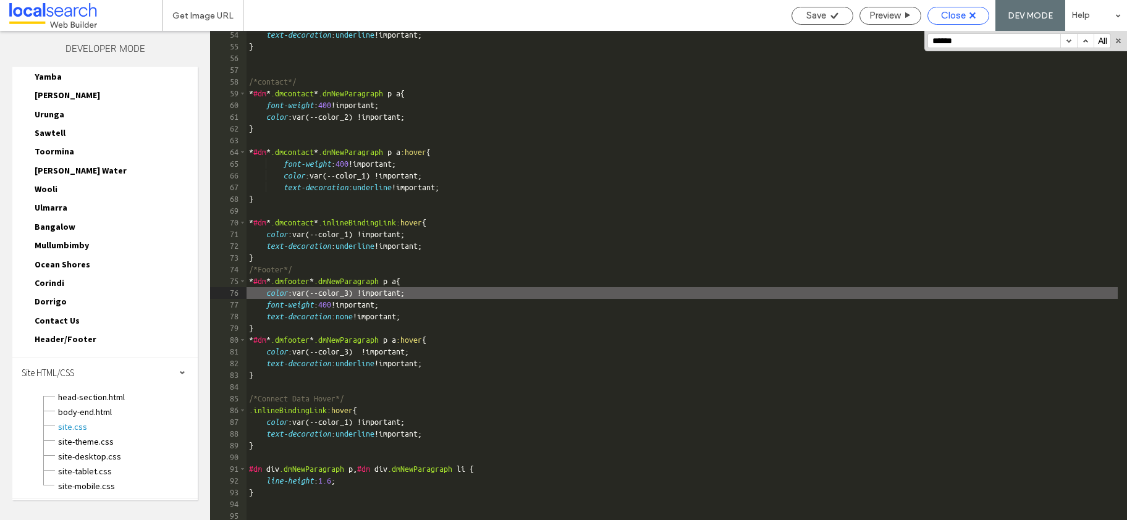
click at [968, 15] on div "Close" at bounding box center [958, 15] width 61 height 11
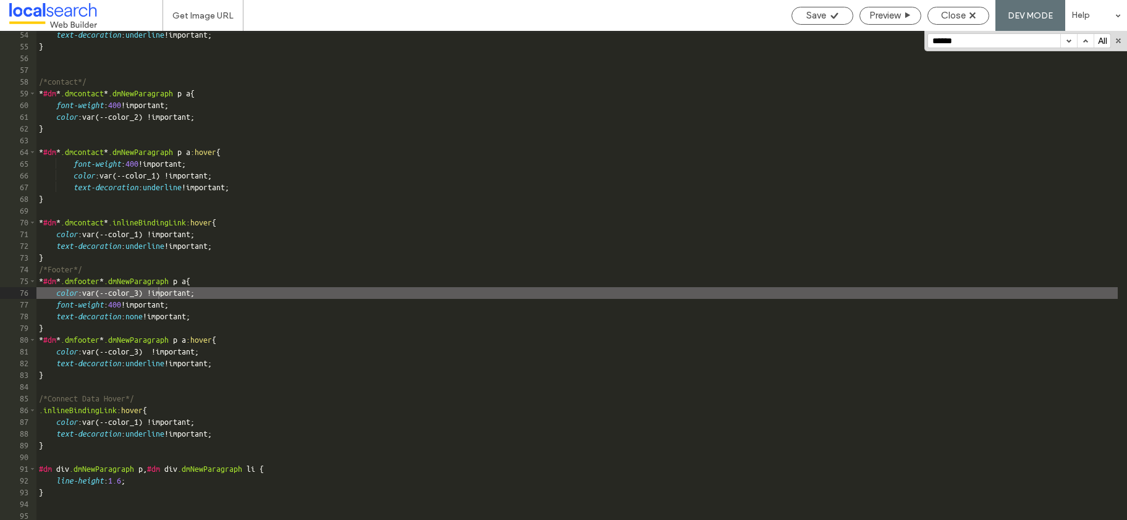
scroll to position [0, 0]
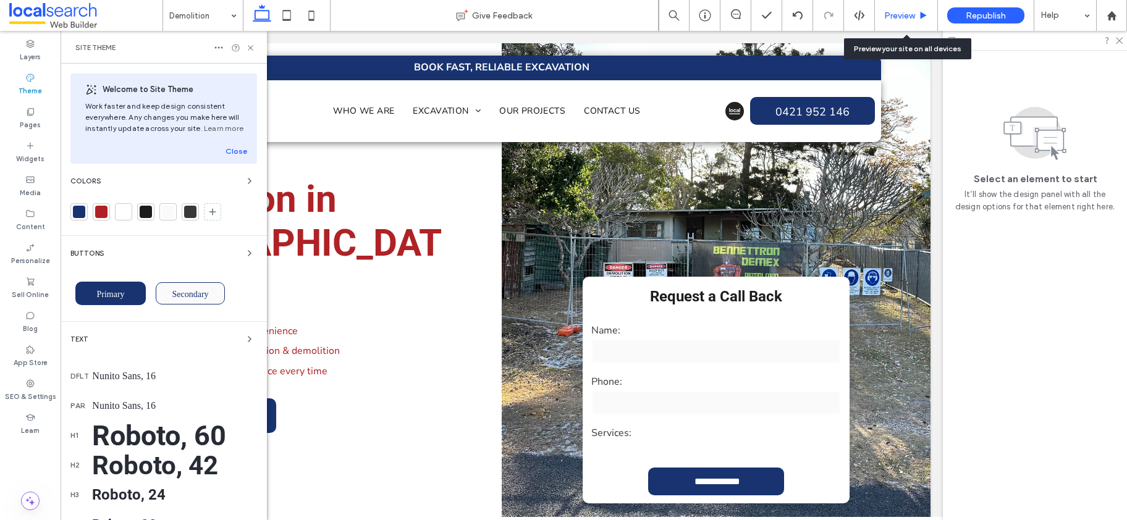
click at [895, 14] on span "Preview" at bounding box center [899, 16] width 31 height 11
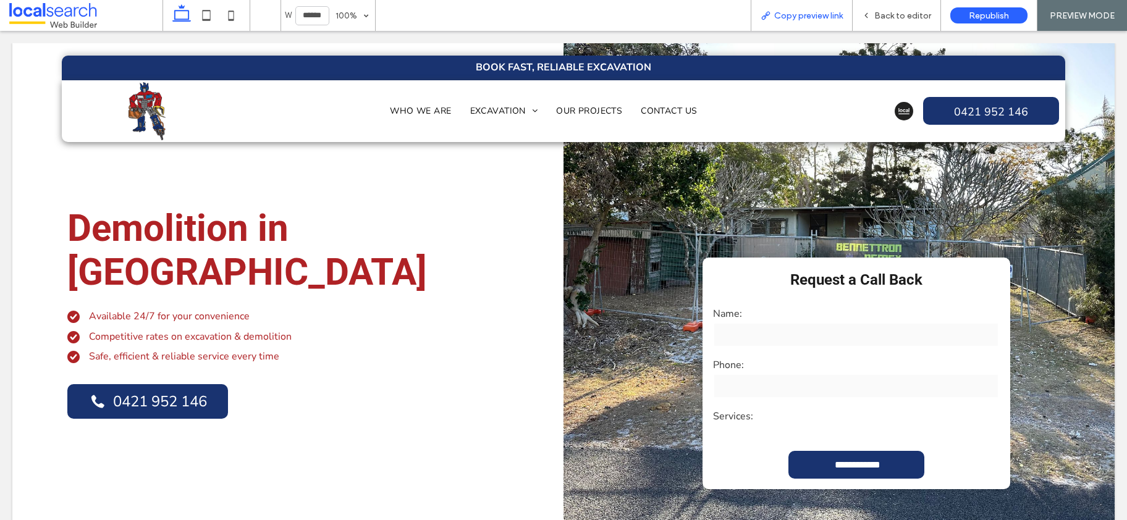
click at [812, 15] on span "Copy preview link" at bounding box center [808, 16] width 69 height 11
click at [985, 14] on span "Republish" at bounding box center [989, 16] width 40 height 11
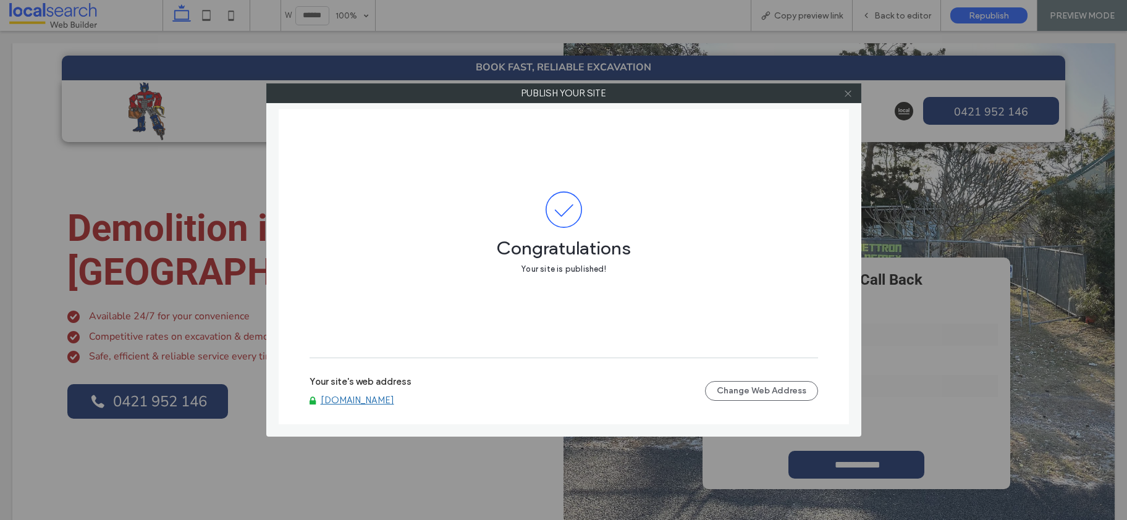
click at [845, 95] on icon at bounding box center [847, 93] width 9 height 9
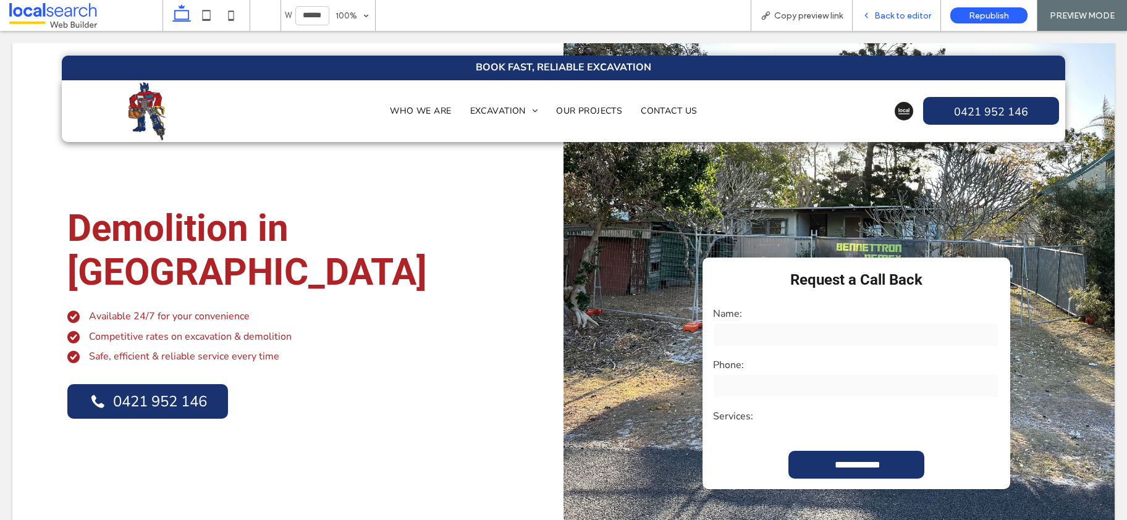
click at [890, 12] on span "Back to editor" at bounding box center [902, 16] width 57 height 11
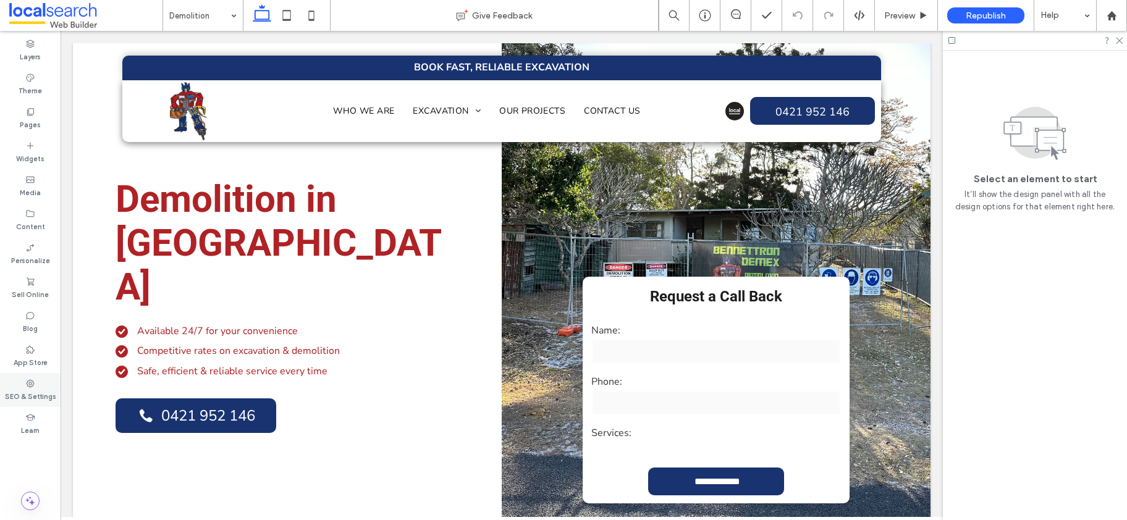
click at [27, 386] on icon at bounding box center [30, 384] width 10 height 10
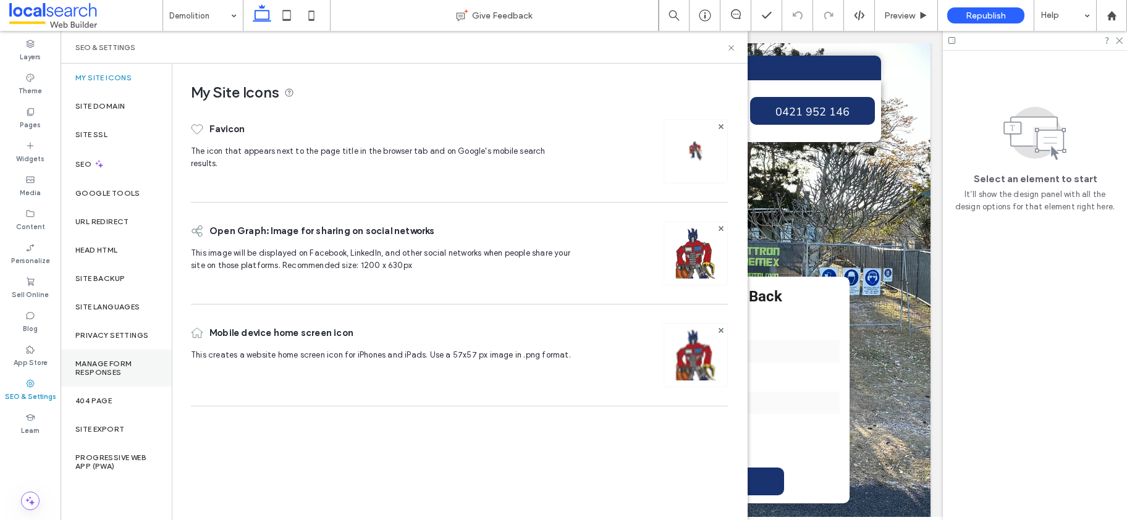
click at [93, 363] on label "Manage Form Responses" at bounding box center [116, 368] width 82 height 17
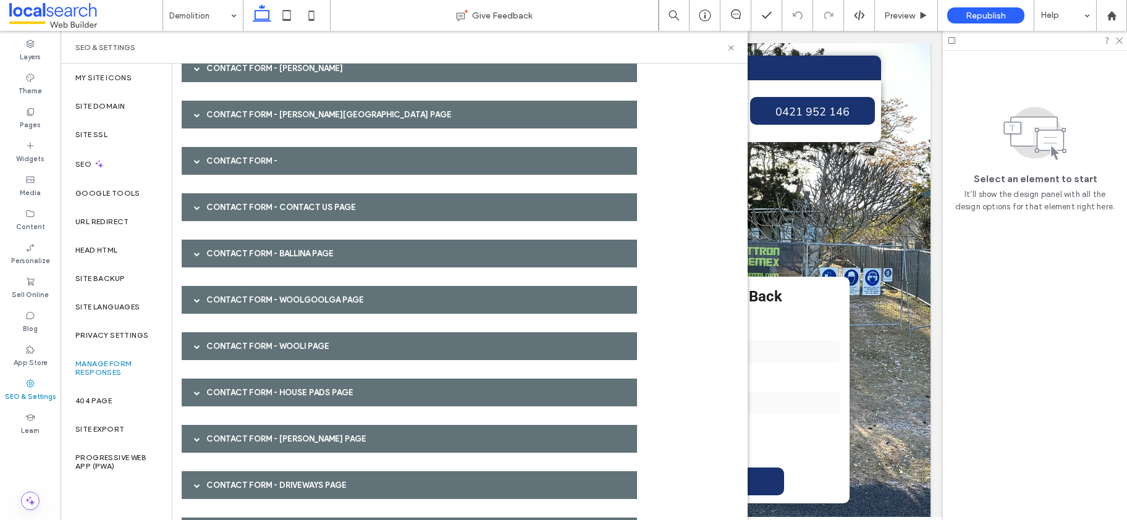
scroll to position [1297, 0]
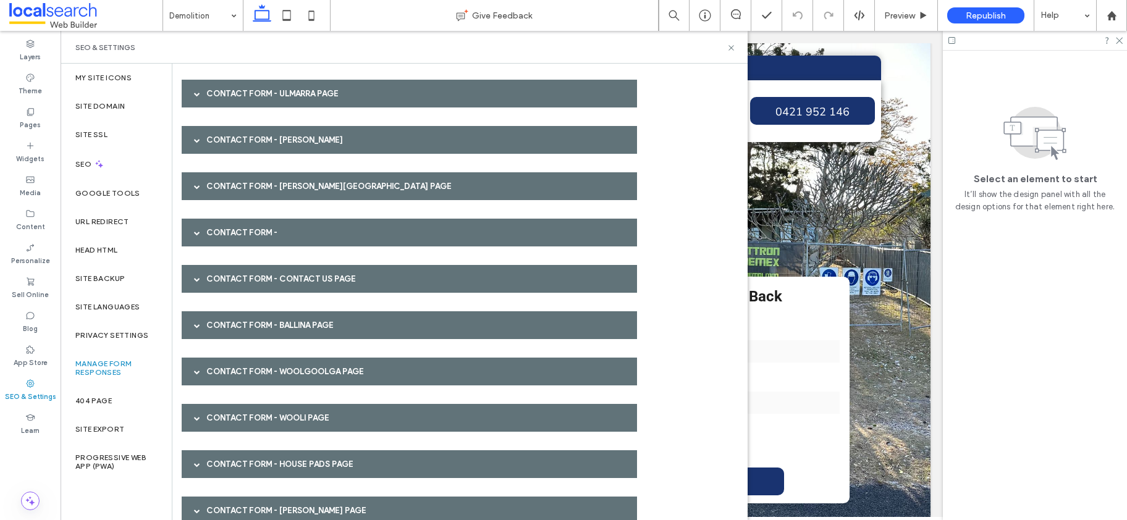
click at [194, 282] on span at bounding box center [197, 279] width 6 height 22
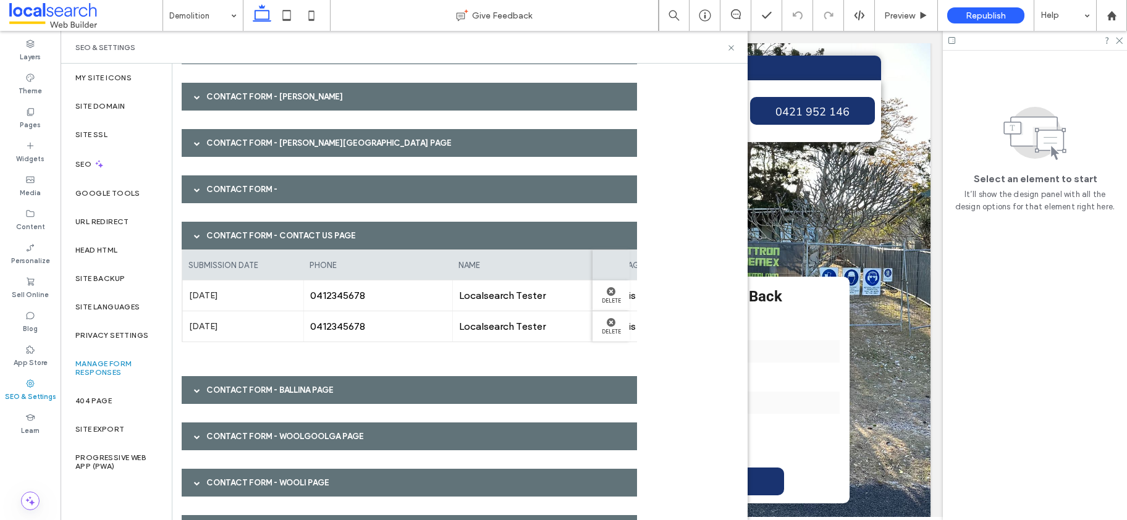
scroll to position [1328, 0]
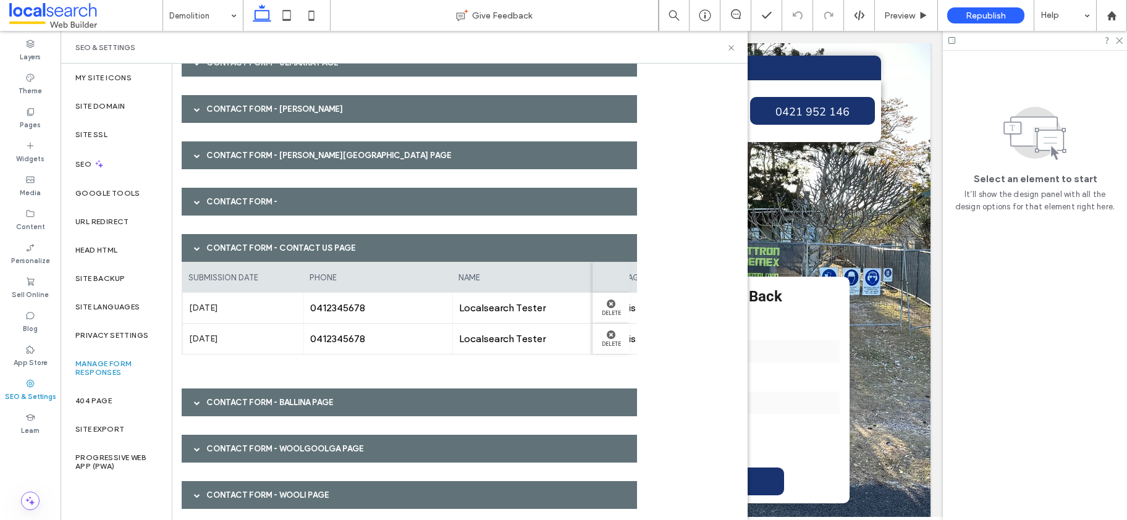
click at [197, 248] on span at bounding box center [197, 248] width 6 height 6
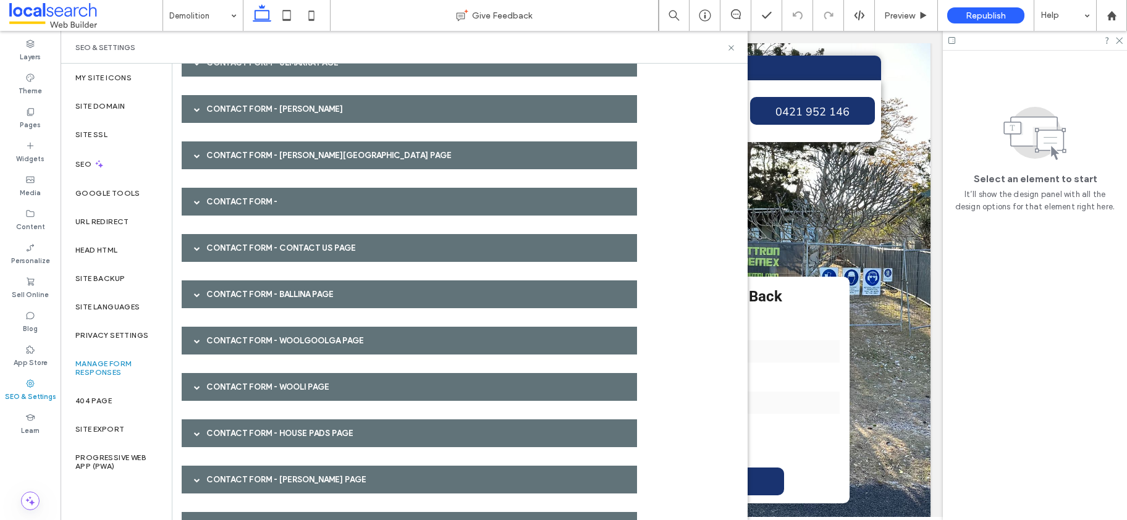
click at [196, 243] on span at bounding box center [197, 248] width 6 height 22
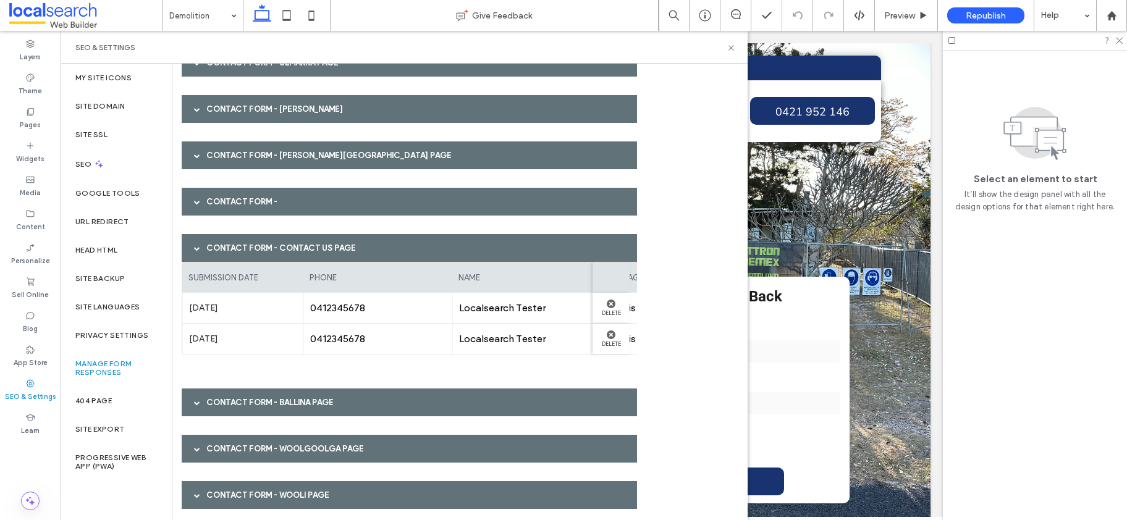
click at [196, 243] on span at bounding box center [197, 248] width 6 height 22
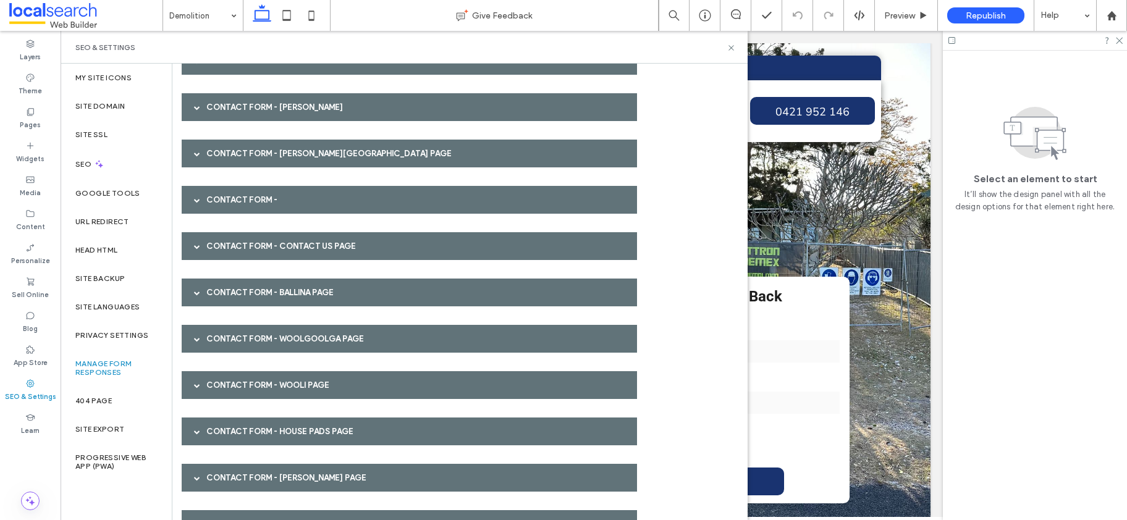
scroll to position [1330, 0]
click at [196, 293] on span at bounding box center [197, 292] width 6 height 6
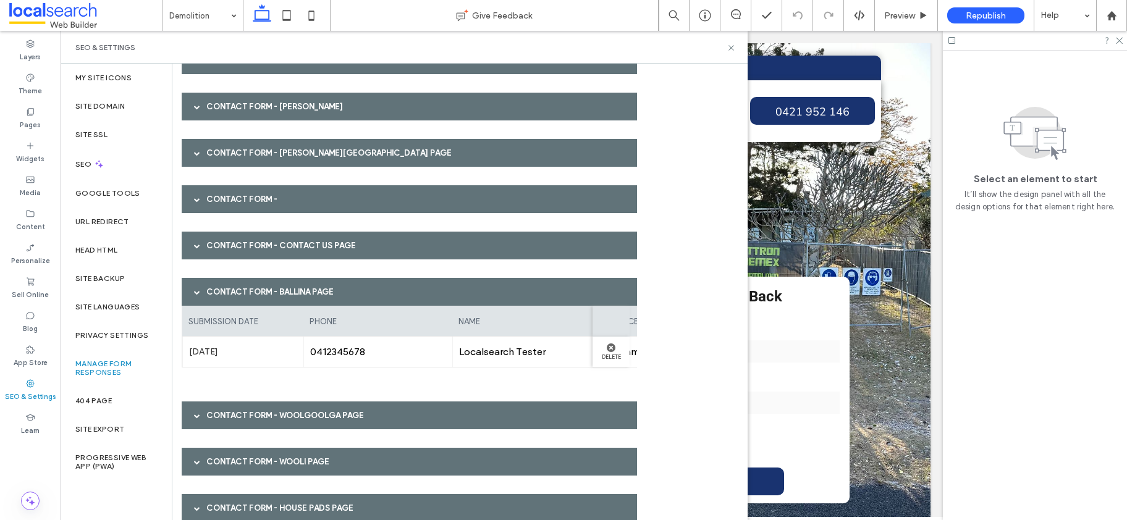
click at [196, 293] on span at bounding box center [197, 292] width 6 height 6
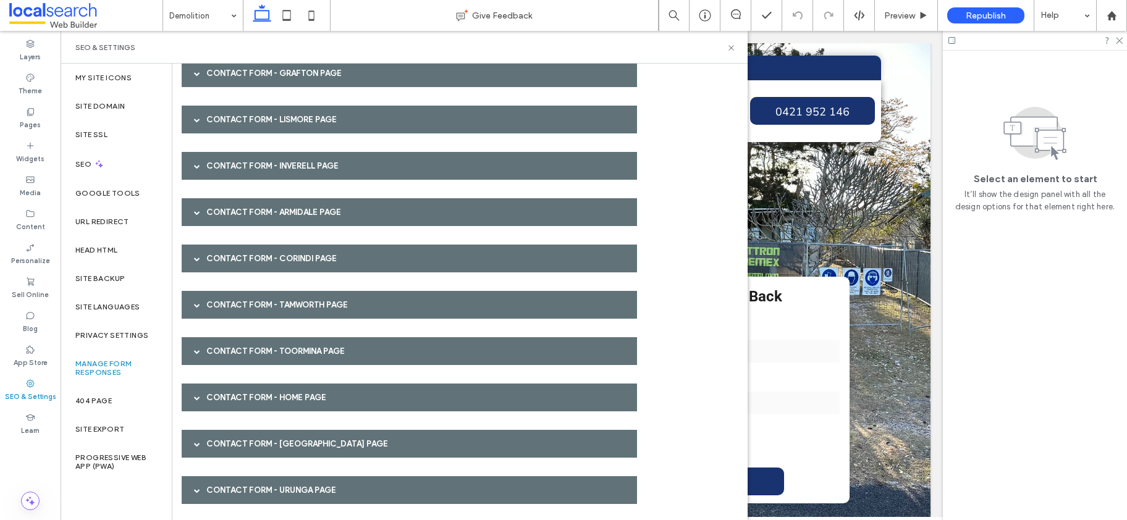
scroll to position [0, 0]
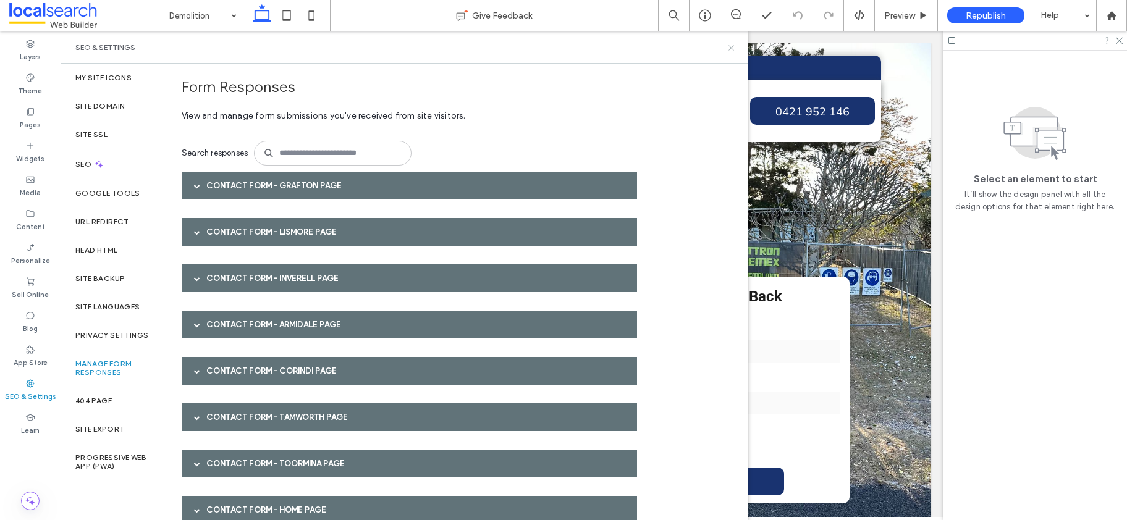
click at [732, 45] on icon at bounding box center [731, 47] width 9 height 9
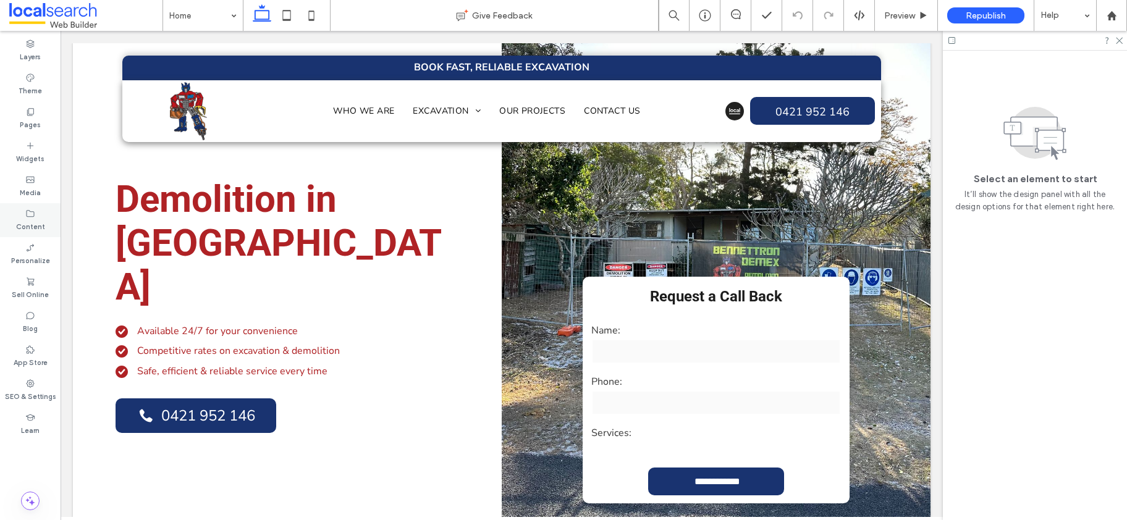
click at [30, 221] on label "Content" at bounding box center [30, 226] width 29 height 14
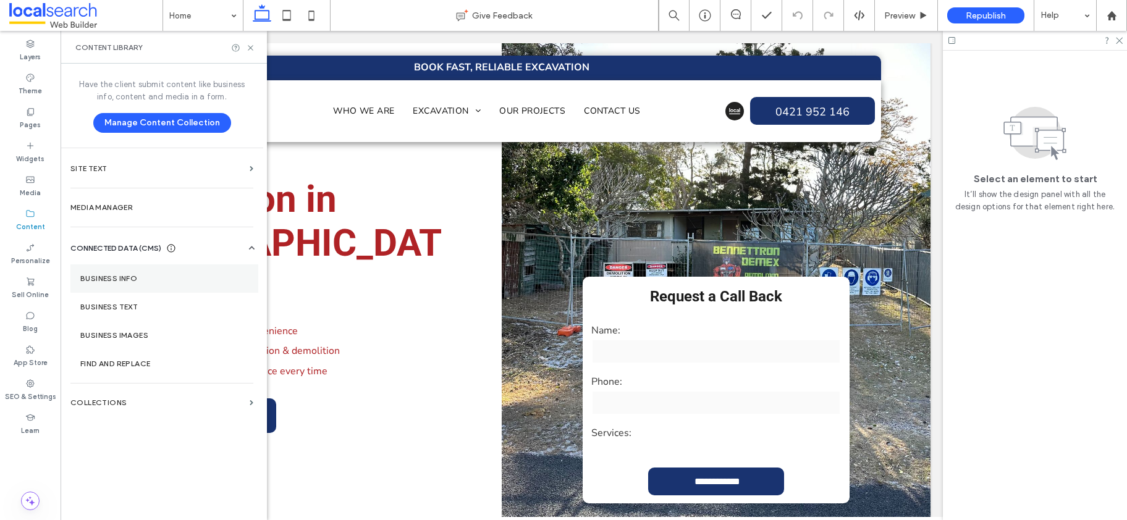
click at [113, 280] on label "Business Info" at bounding box center [164, 278] width 168 height 9
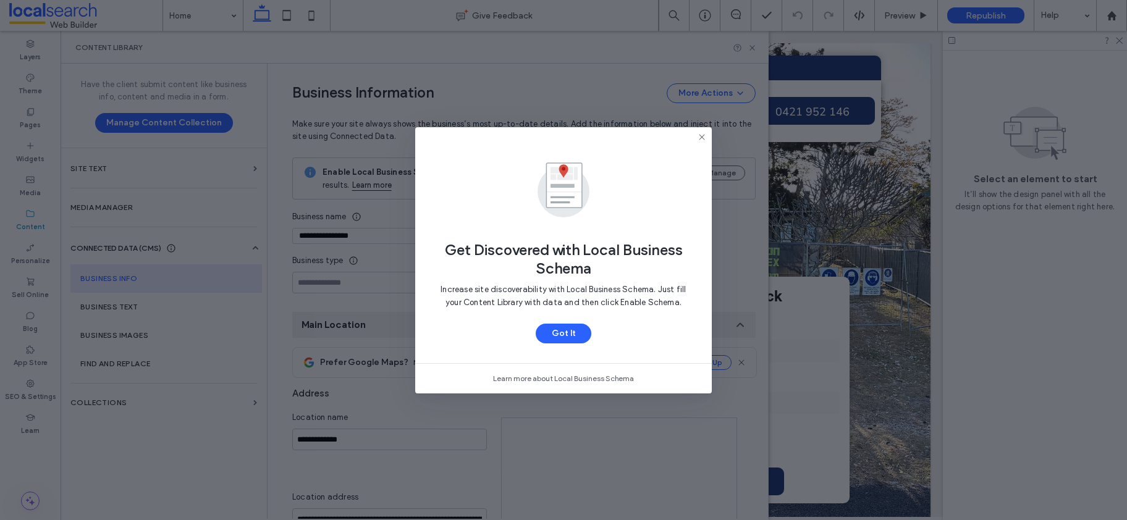
type input "**********"
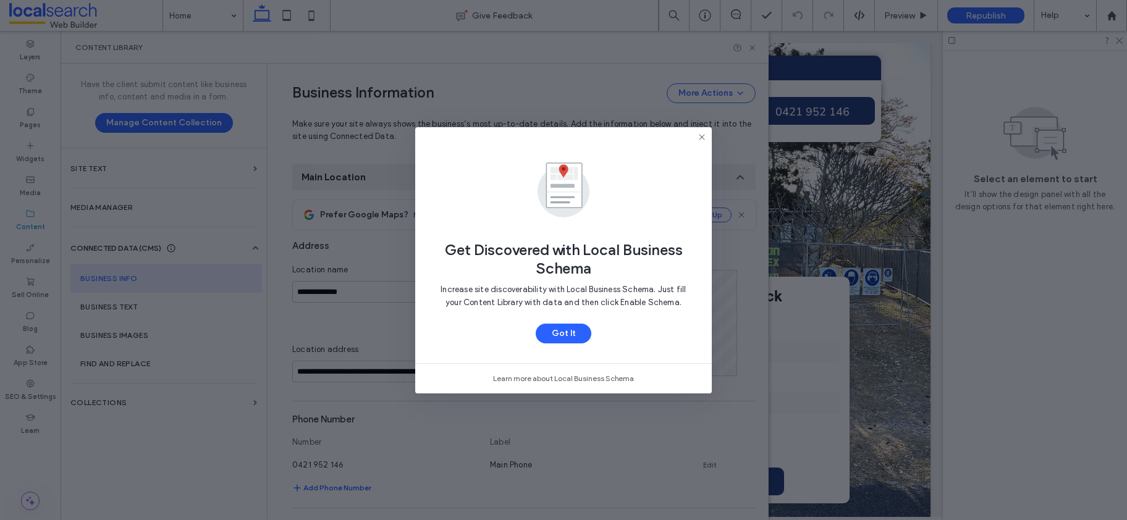
click at [699, 136] on icon at bounding box center [702, 137] width 10 height 10
click at [701, 136] on span "Make sure your site always shows the business’s most up-to-date details. Add th…" at bounding box center [523, 123] width 463 height 40
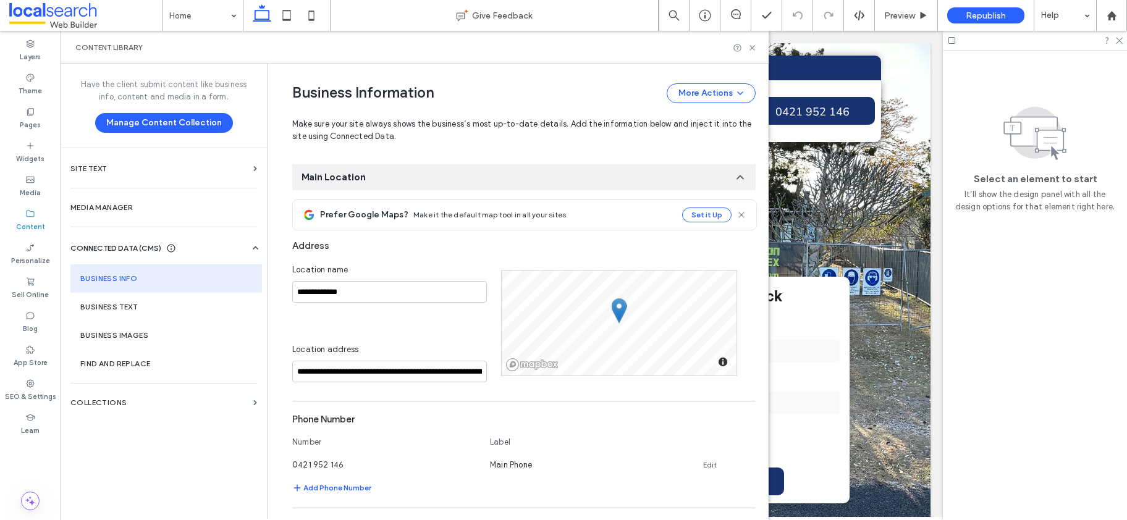
scroll to position [455, 0]
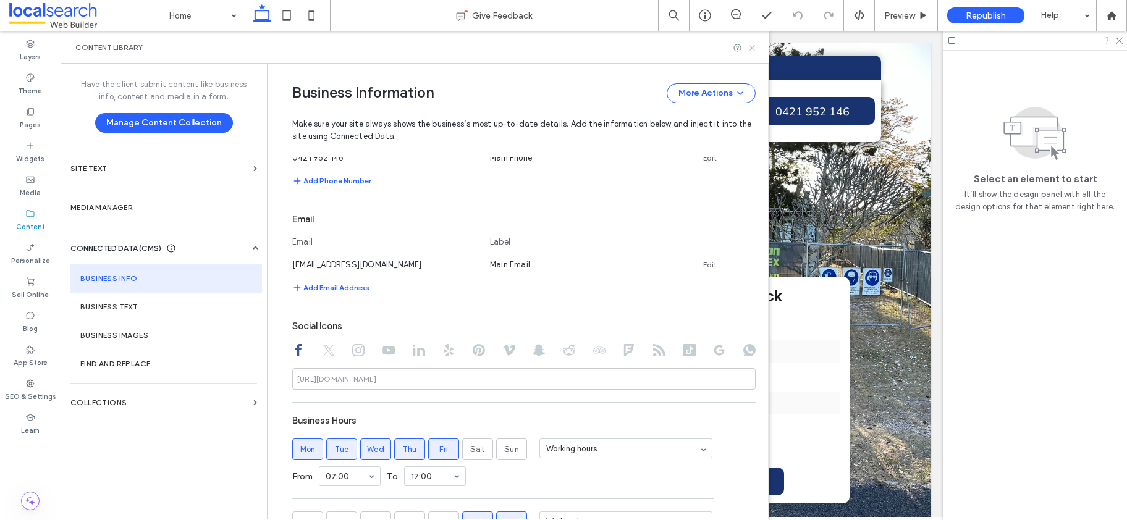
click at [755, 47] on icon at bounding box center [752, 47] width 9 height 9
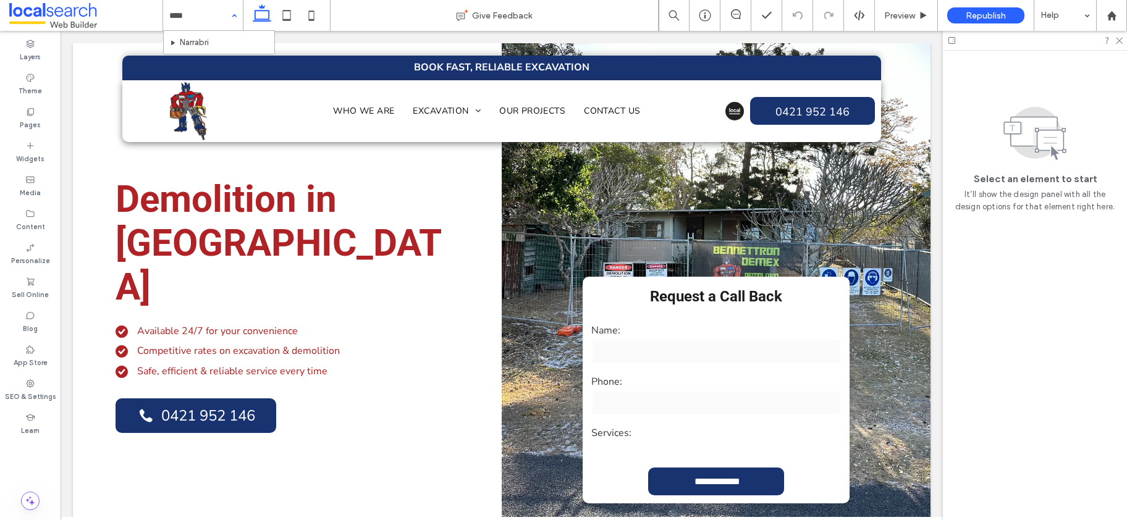
type input "*****"
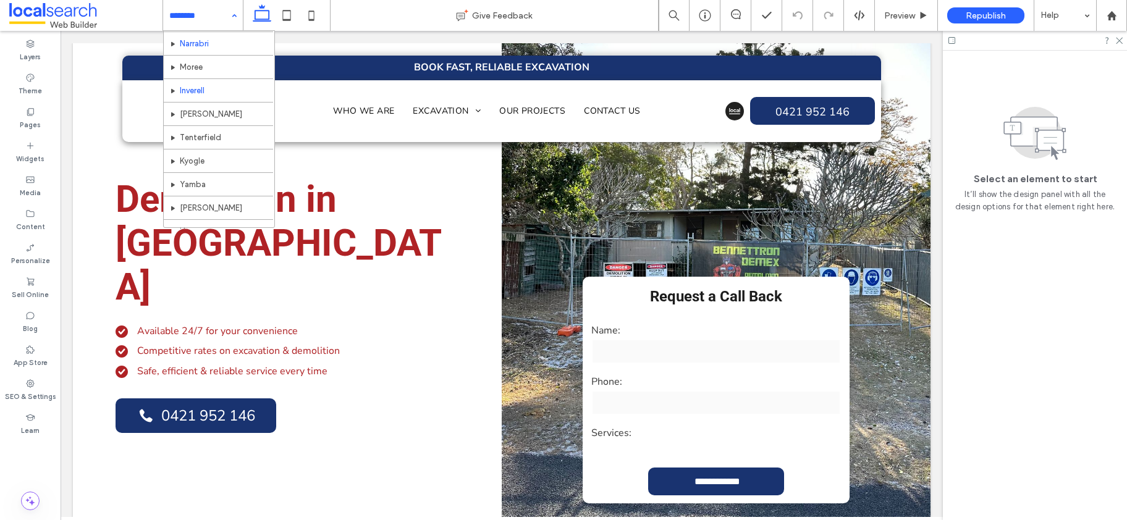
scroll to position [675, 0]
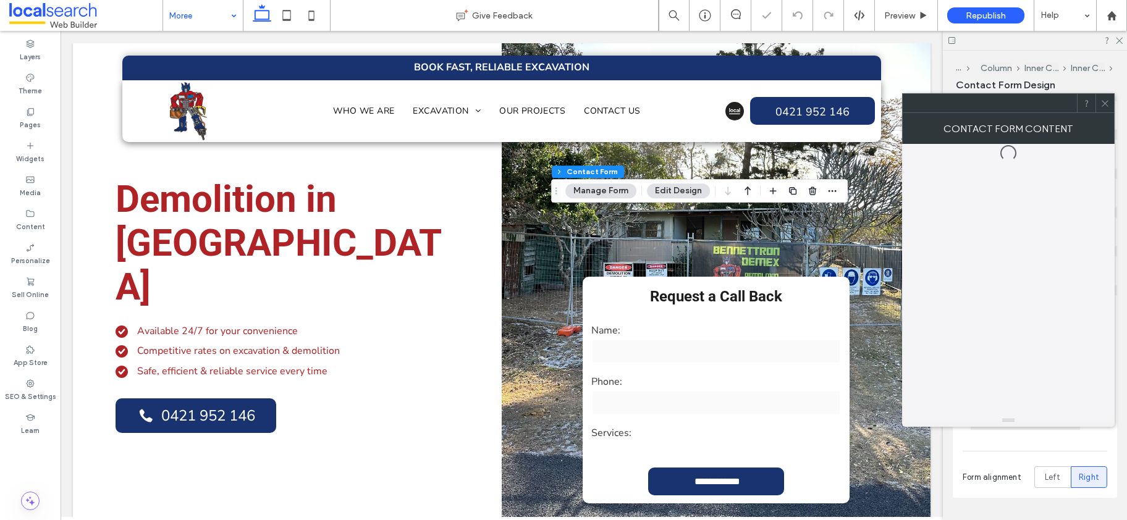
type input "*"
type input "***"
type input "*"
type input "***"
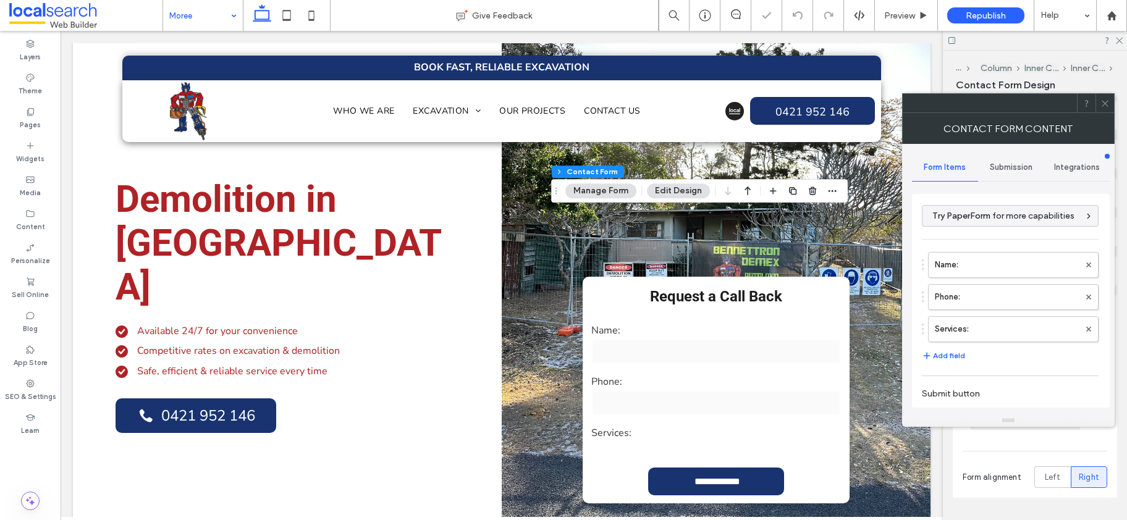
click at [1015, 169] on span "Submission" at bounding box center [1011, 167] width 43 height 10
click at [967, 222] on label "New submission notification" at bounding box center [1011, 225] width 165 height 25
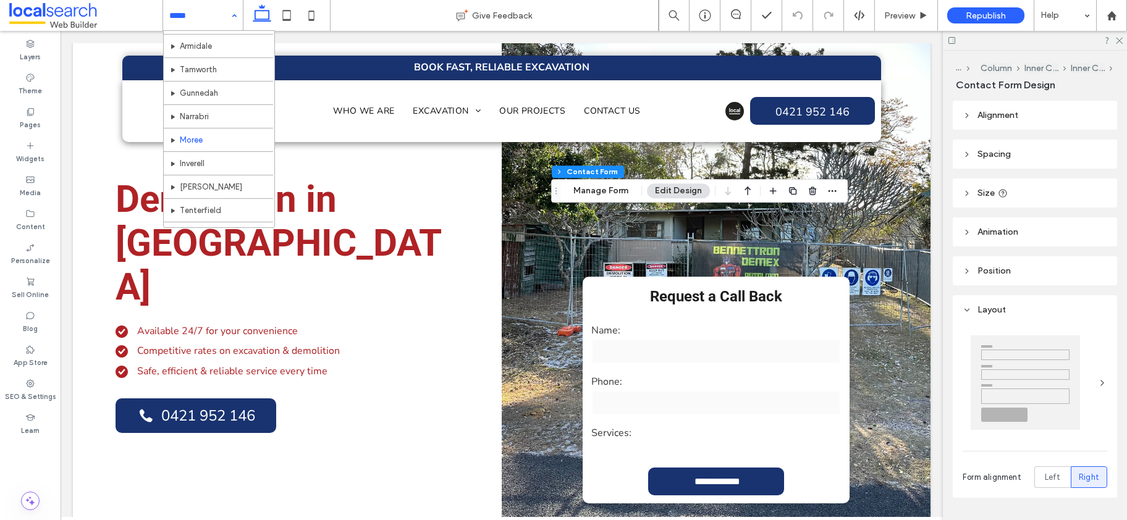
scroll to position [672, 0]
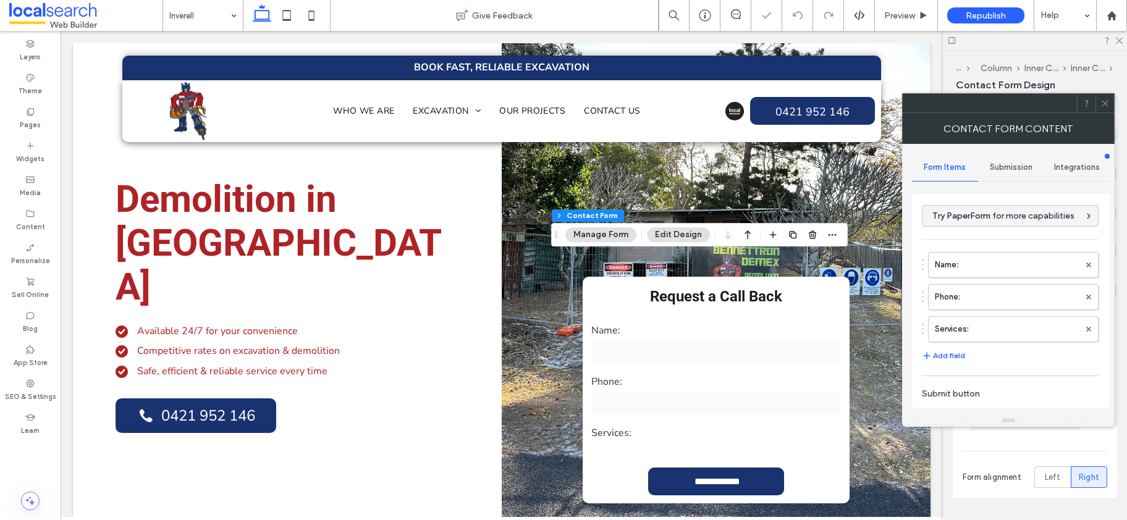
type input "*"
type input "***"
type input "*"
type input "***"
click at [1019, 166] on span "Submission" at bounding box center [1011, 167] width 43 height 10
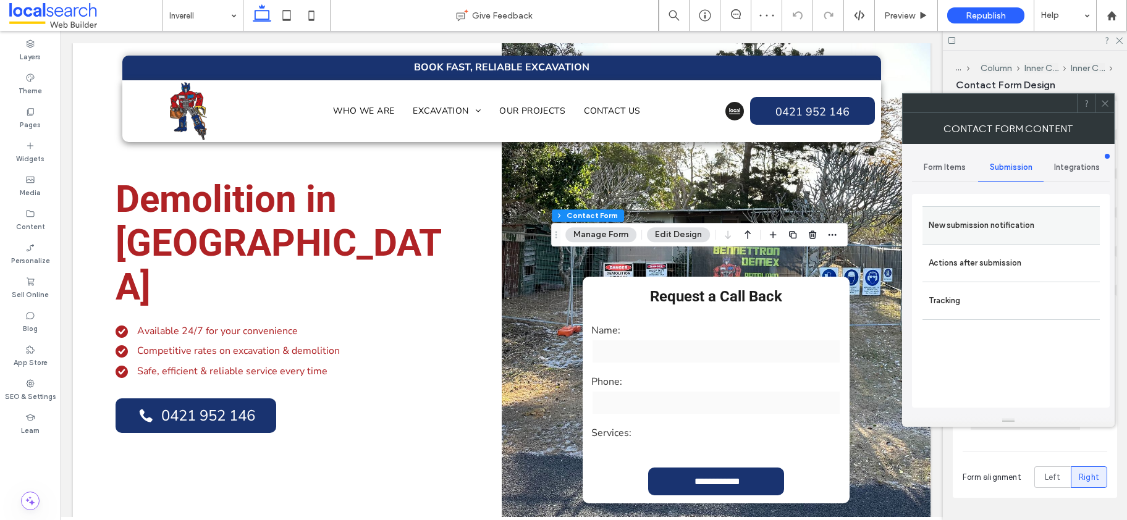
click at [997, 216] on label "New submission notification" at bounding box center [1011, 225] width 165 height 25
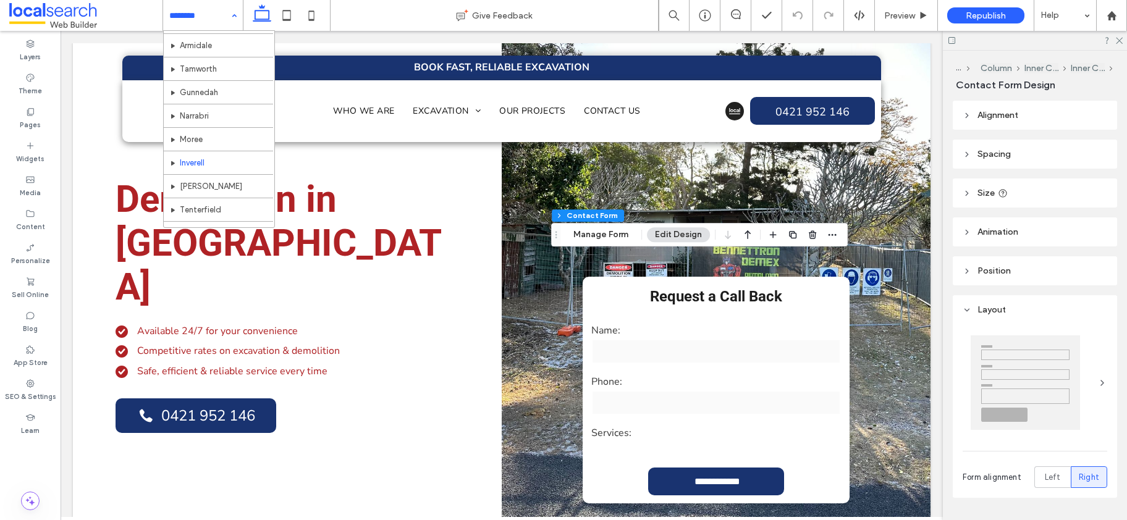
scroll to position [644, 0]
click at [0, 0] on div at bounding box center [0, 0] width 0 height 0
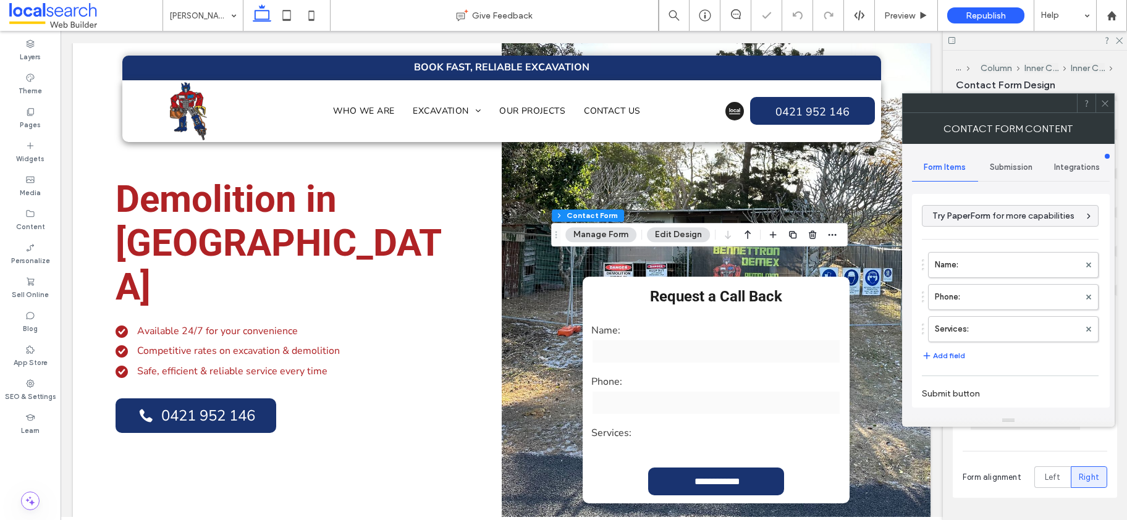
type input "**********"
type input "*"
type input "***"
type input "*"
type input "***"
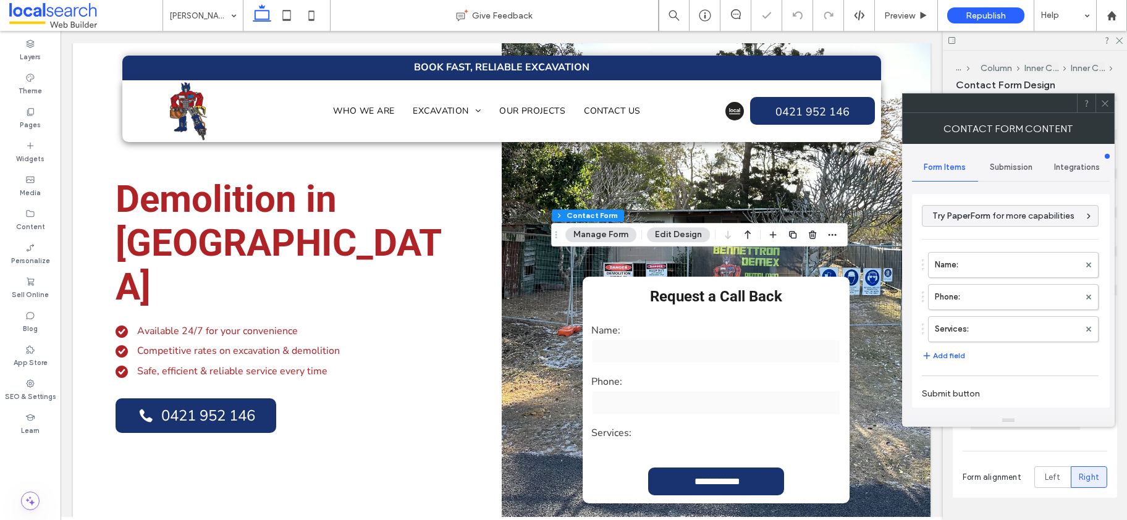
click at [1013, 165] on span "Submission" at bounding box center [1011, 167] width 43 height 10
click at [998, 219] on label "New submission notification" at bounding box center [1011, 225] width 165 height 25
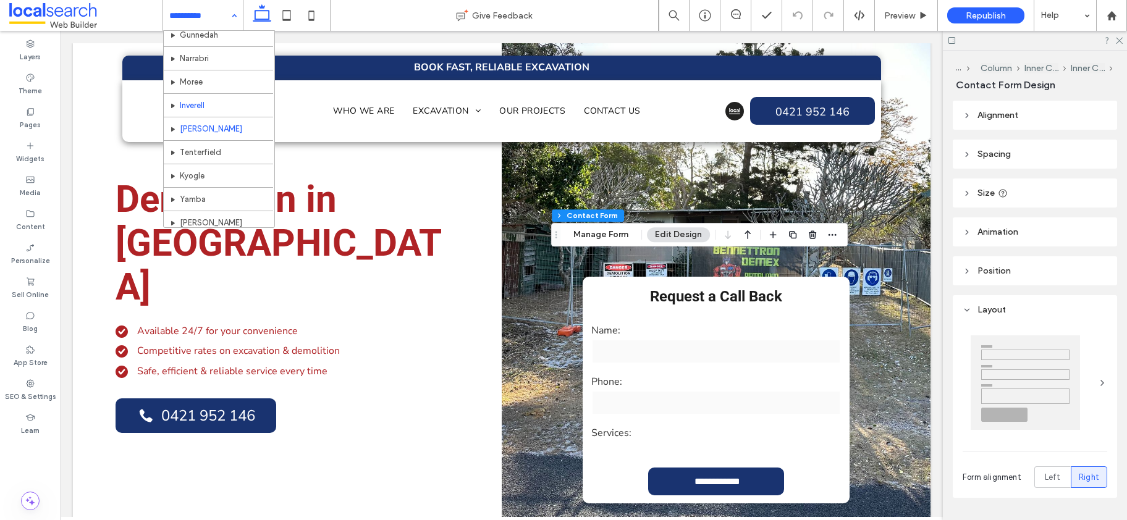
scroll to position [703, 0]
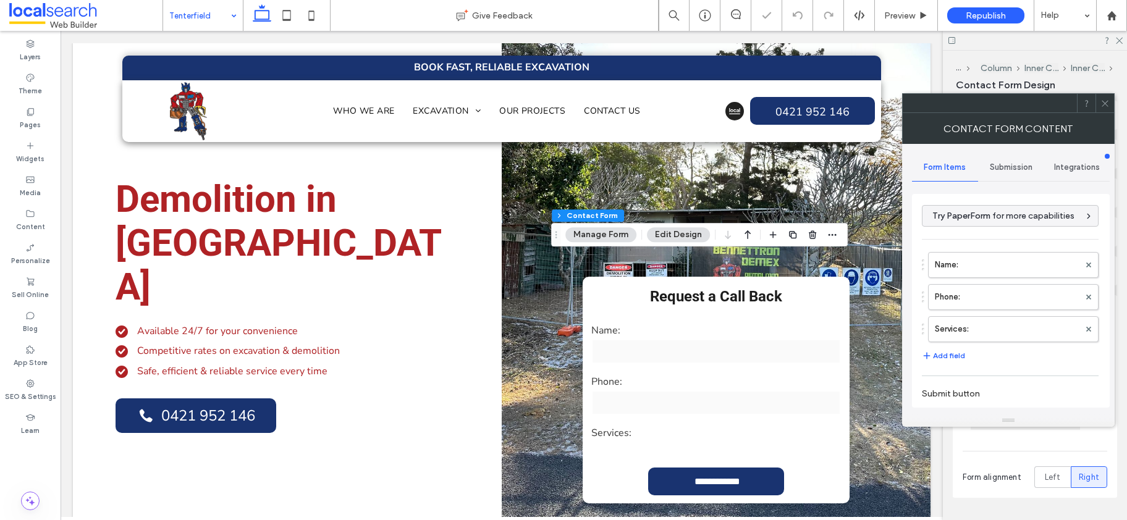
type input "**********"
type input "*"
type input "***"
type input "*"
type input "***"
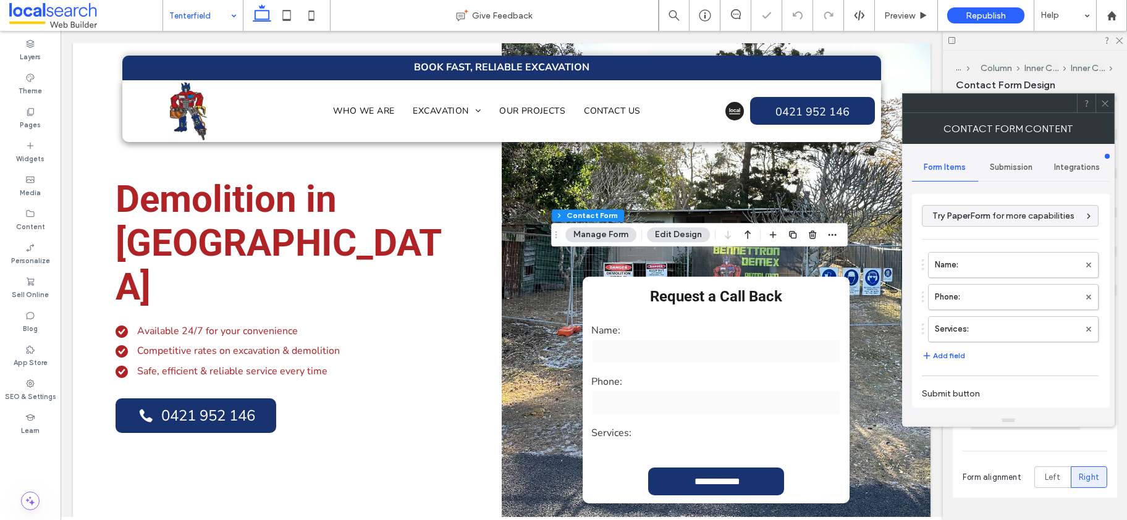
click at [1003, 166] on span "Submission" at bounding box center [1011, 167] width 43 height 10
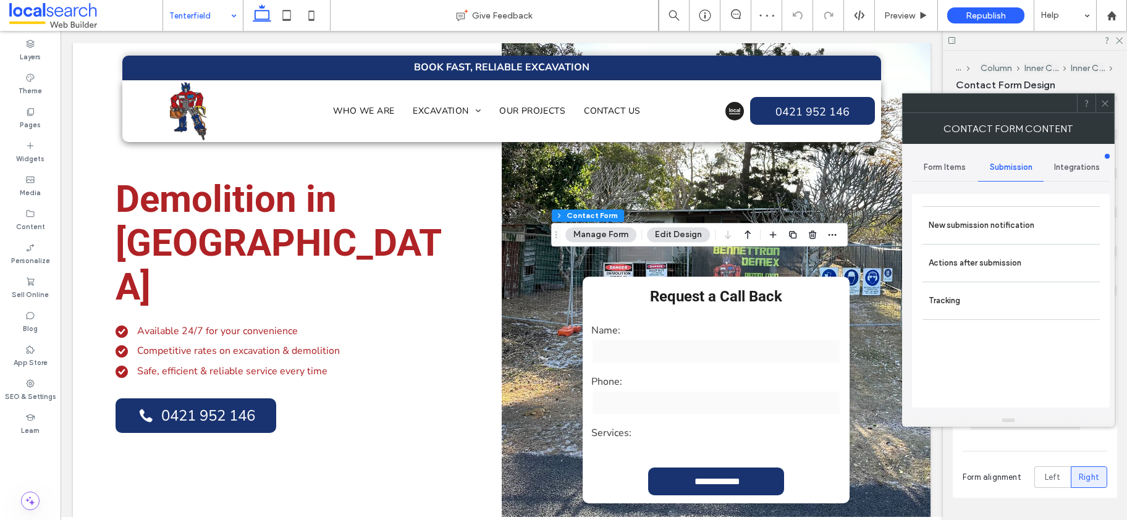
click at [1005, 198] on div "New submission notification Actions after submission Tracking" at bounding box center [1011, 301] width 198 height 214
click at [1005, 232] on label "New submission notification" at bounding box center [1011, 225] width 165 height 25
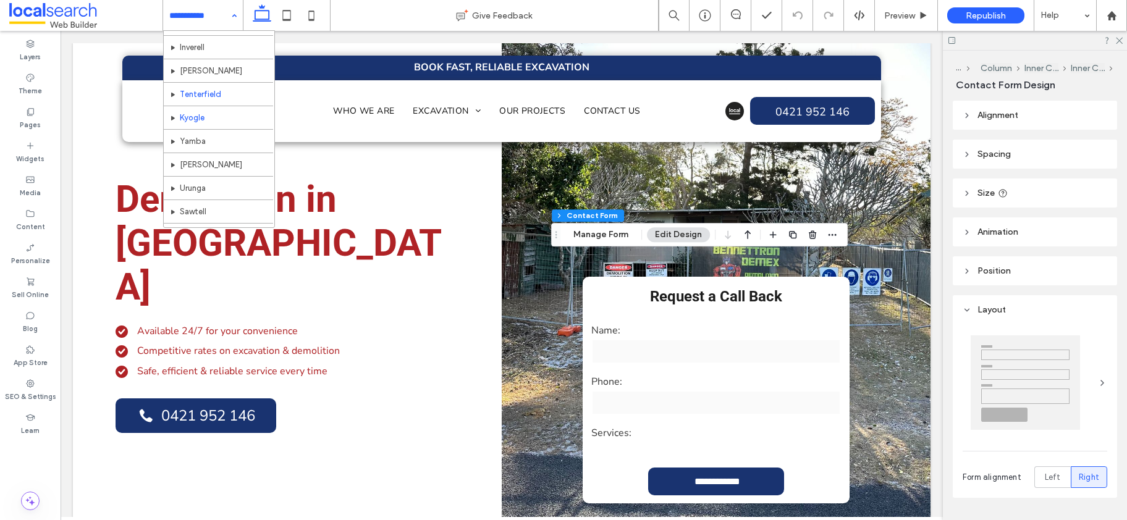
scroll to position [727, 0]
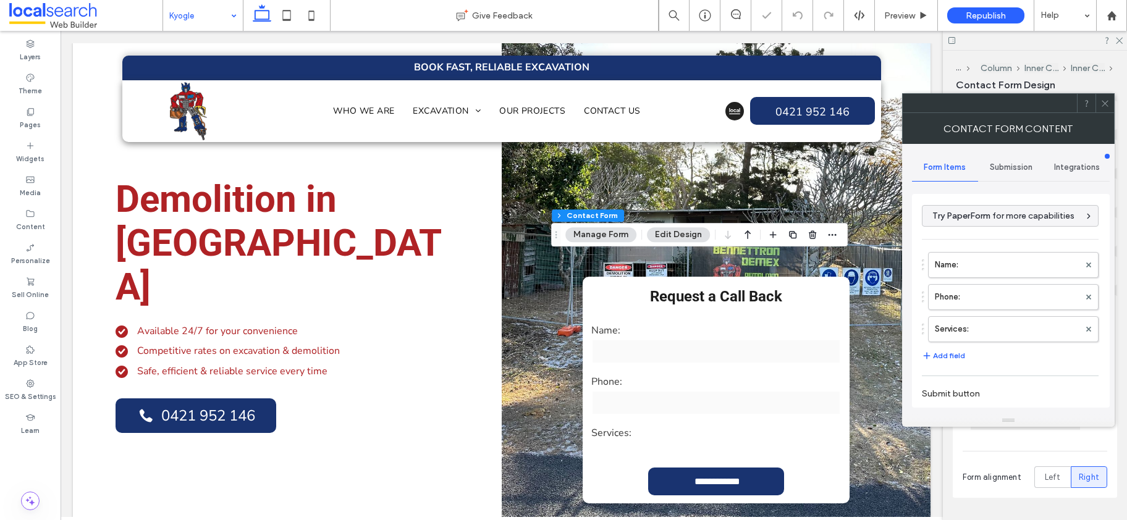
type input "**********"
type input "*"
type input "***"
type input "*"
type input "***"
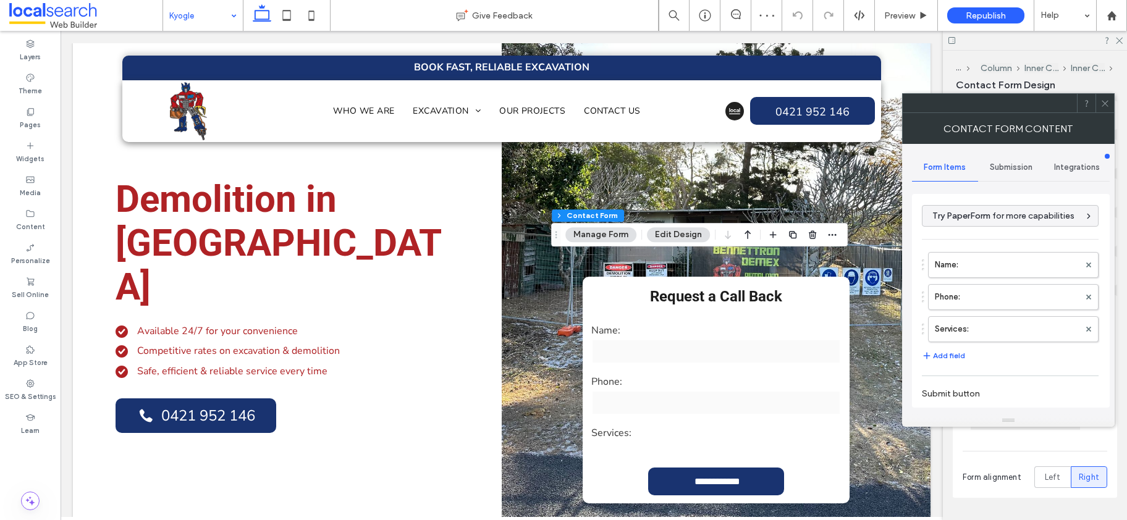
click at [1013, 164] on span "Submission" at bounding box center [1011, 167] width 43 height 10
click at [976, 221] on label "New submission notification" at bounding box center [1011, 225] width 165 height 25
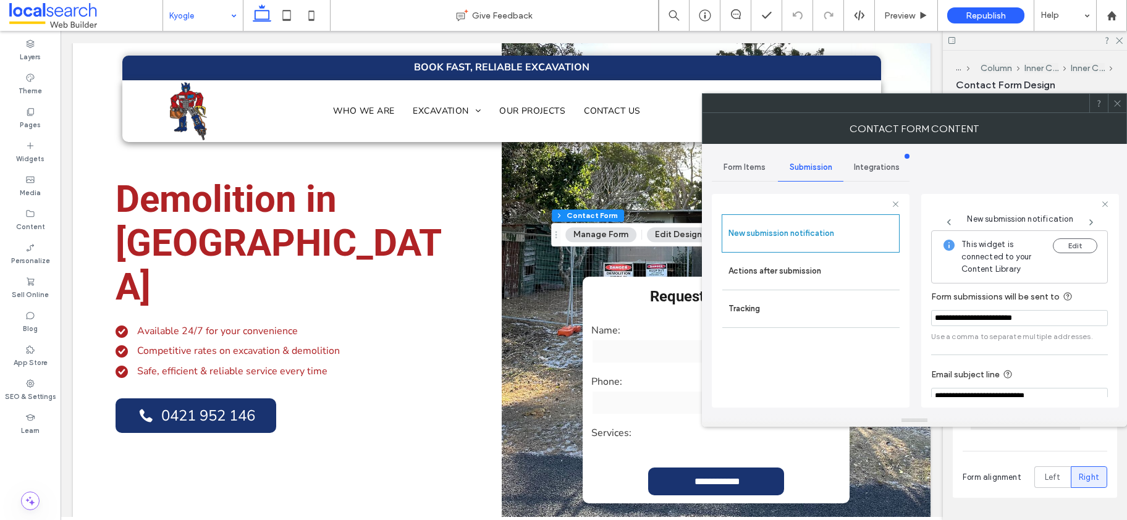
drag, startPoint x: 192, startPoint y: 16, endPoint x: 195, endPoint y: 24, distance: 8.8
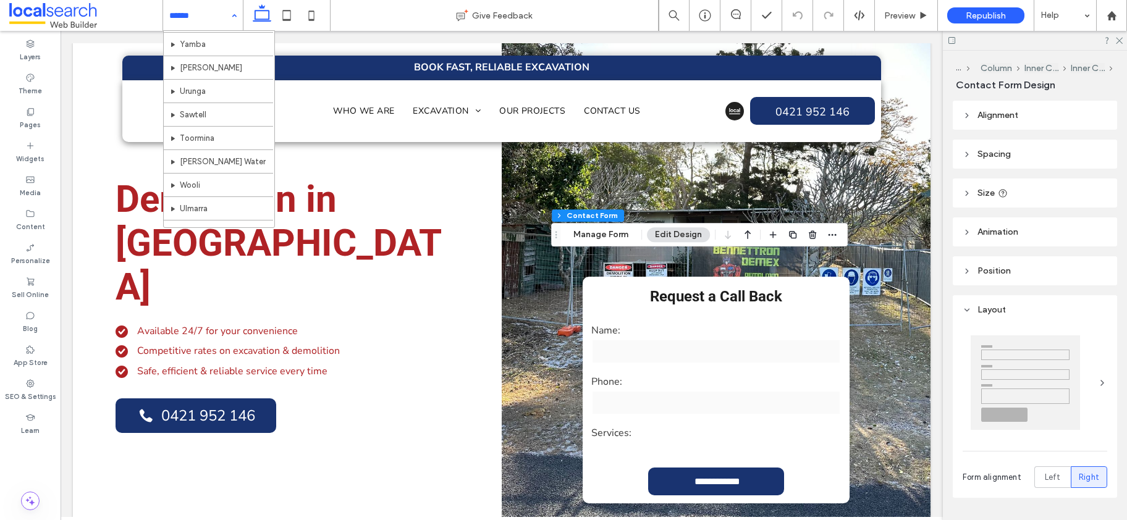
scroll to position [800, 0]
type input "*"
type input "***"
type input "*"
type input "***"
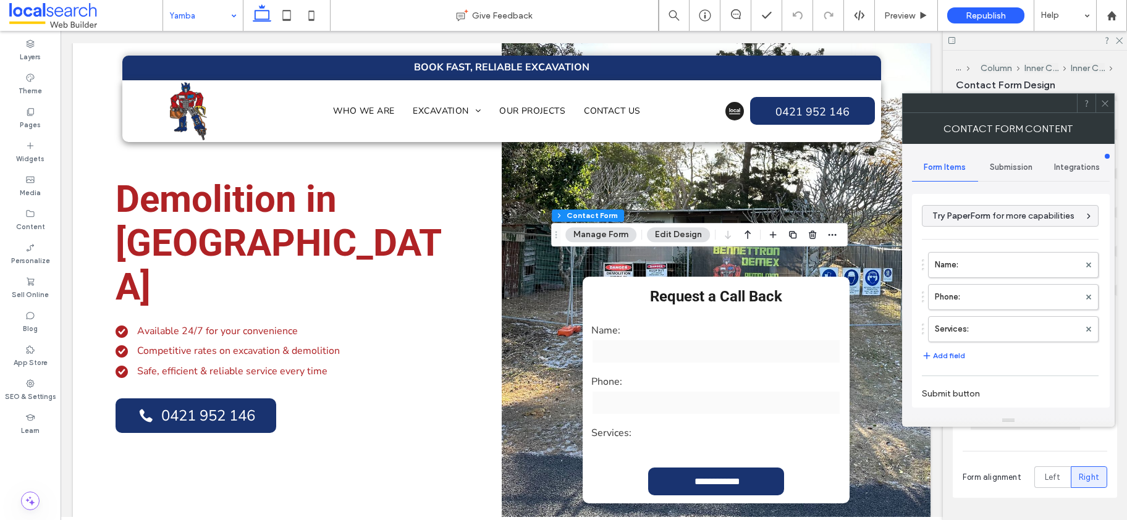
click at [1014, 169] on span "Submission" at bounding box center [1011, 167] width 43 height 10
click at [1019, 220] on label "New submission notification" at bounding box center [1011, 225] width 165 height 25
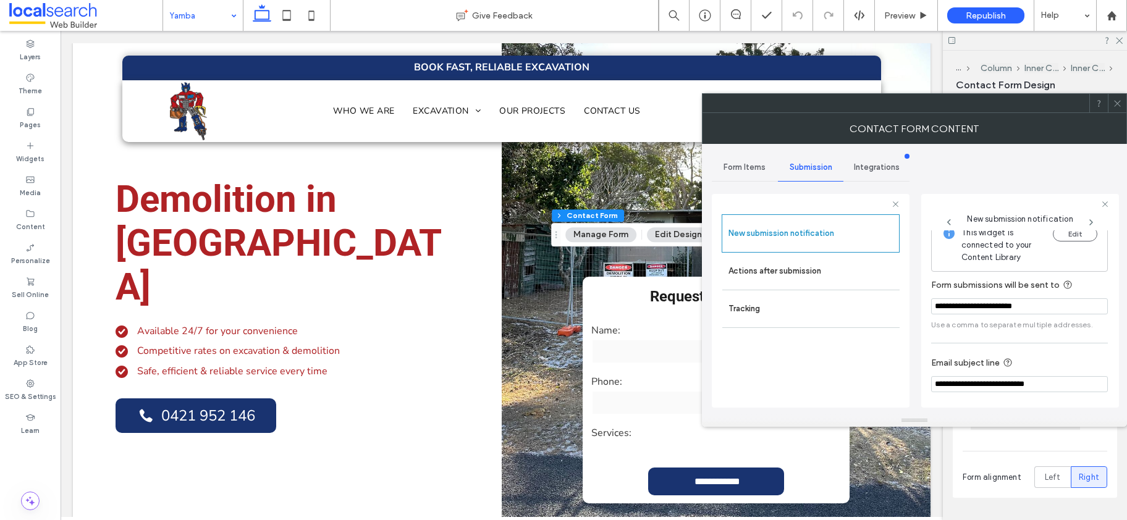
scroll to position [17, 0]
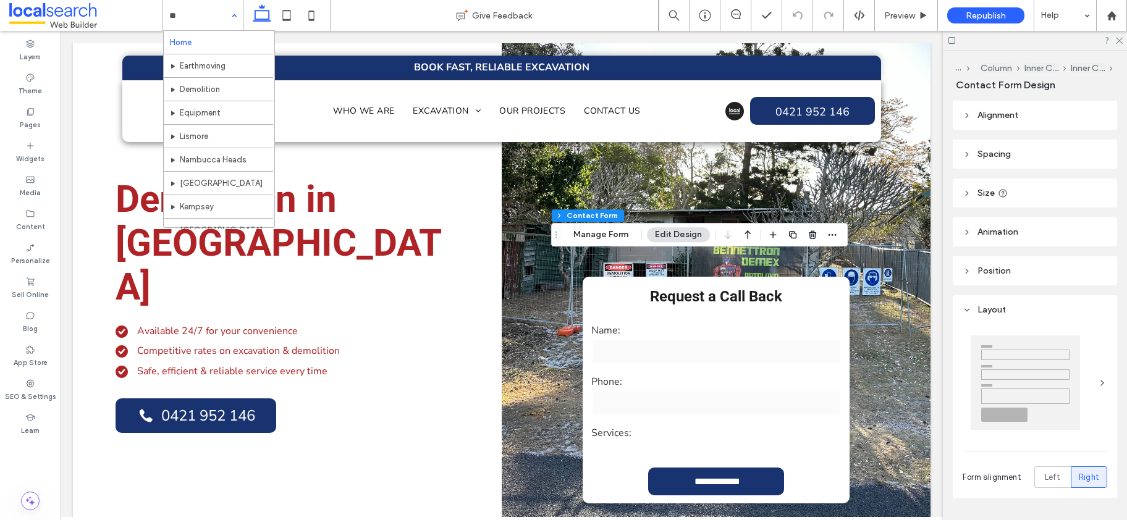
type input "***"
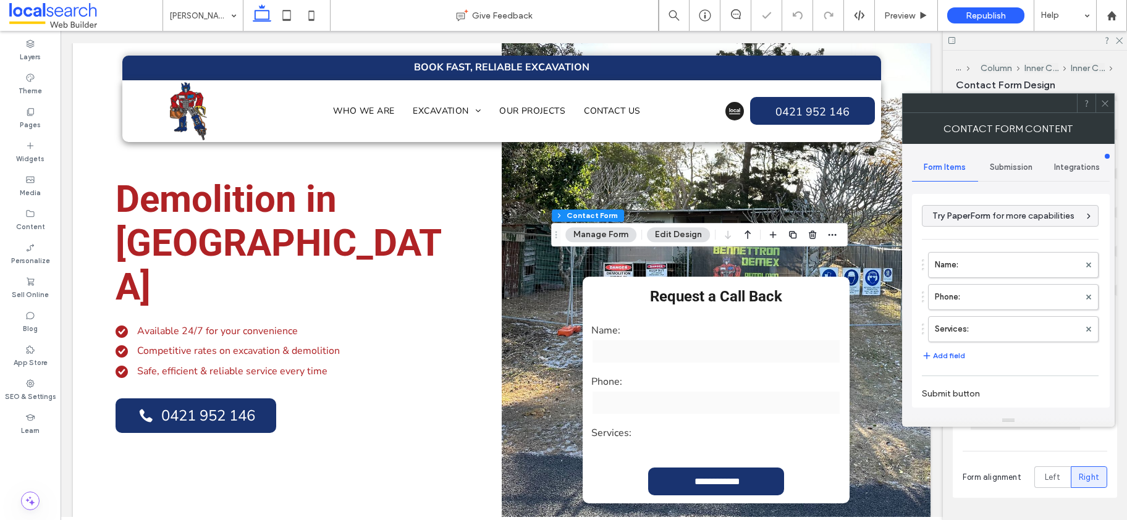
type input "*"
type input "***"
type input "*"
type input "***"
click at [1006, 172] on span "Submission" at bounding box center [1011, 167] width 43 height 10
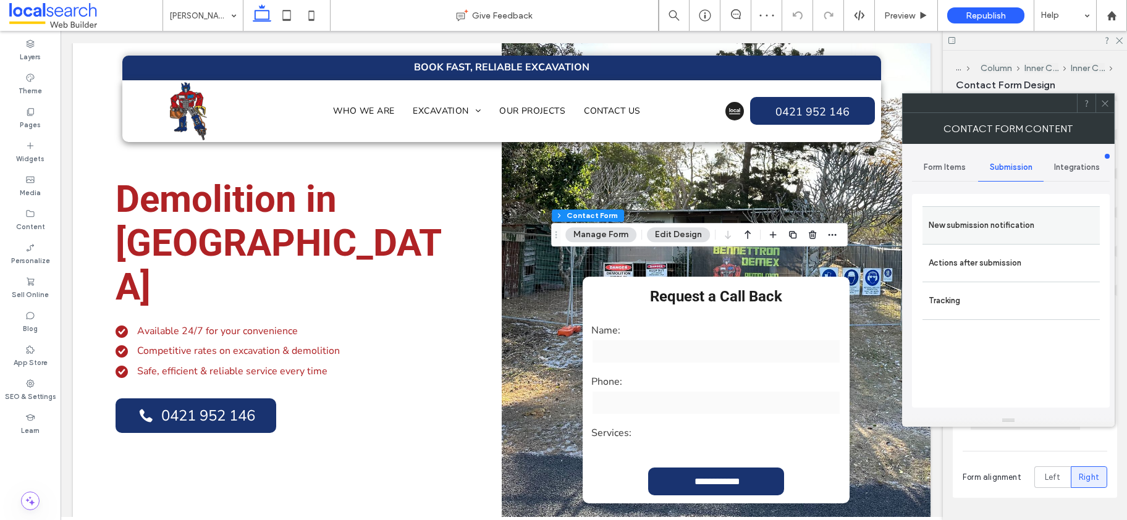
click at [1008, 227] on label "New submission notification" at bounding box center [1011, 225] width 165 height 25
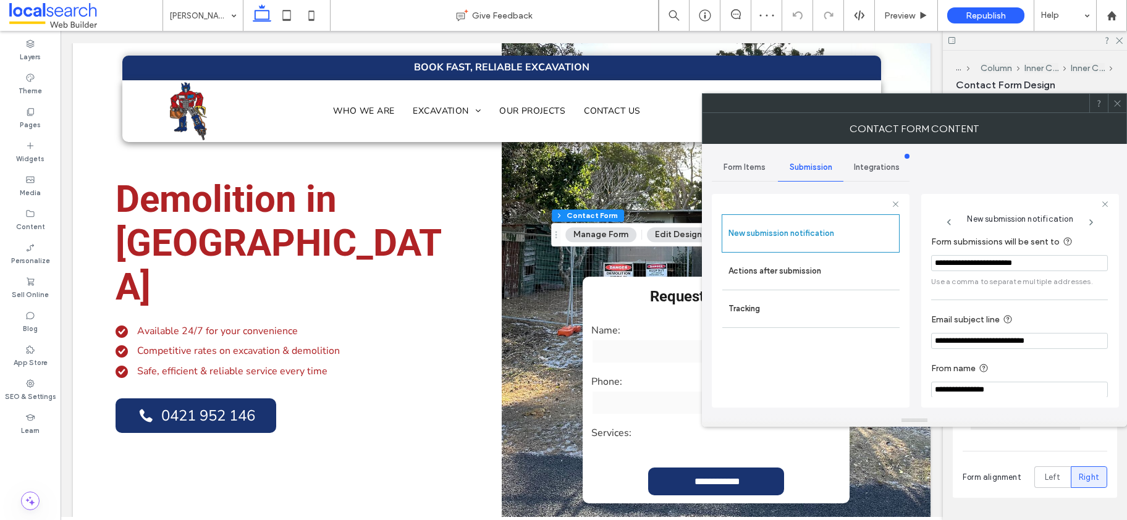
scroll to position [65, 0]
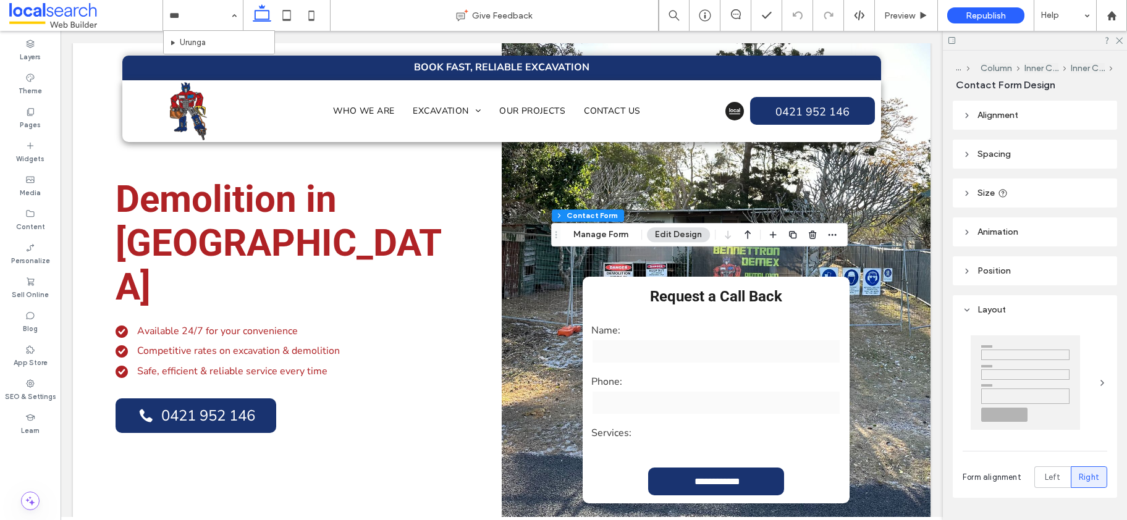
type input "****"
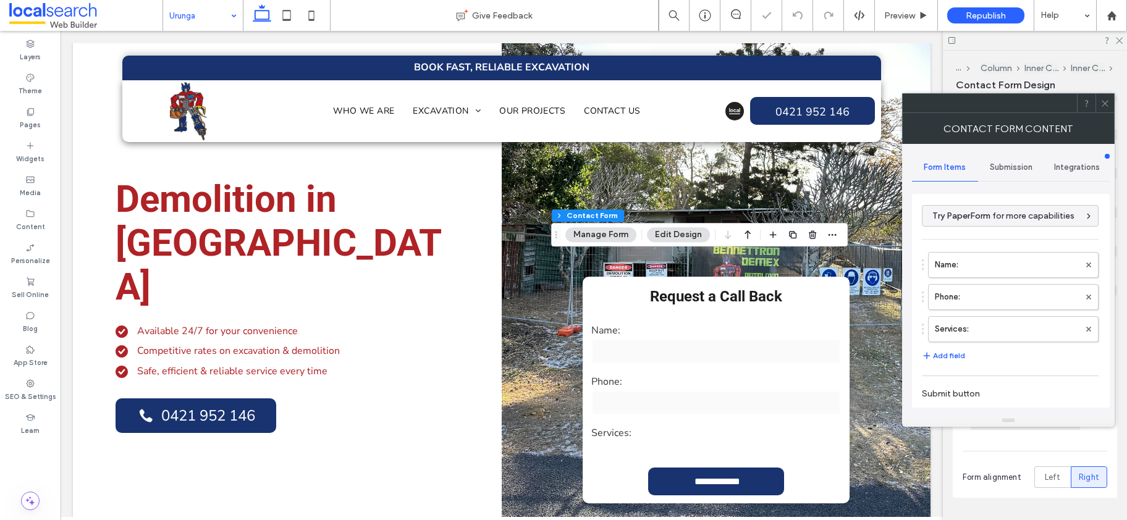
type input "*"
type input "***"
type input "*"
type input "***"
click at [1003, 162] on span "Submission" at bounding box center [1011, 167] width 43 height 10
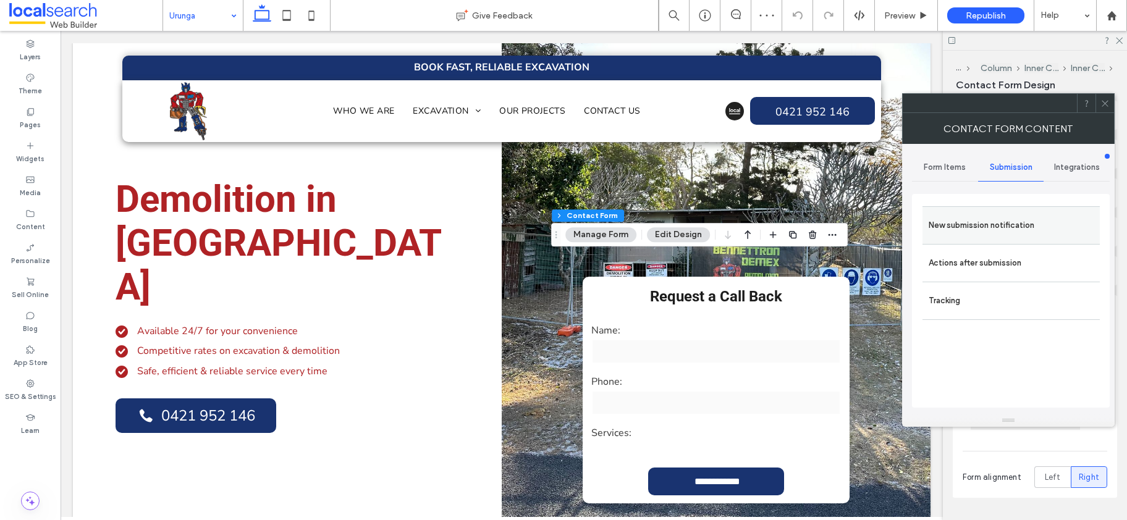
click at [1002, 222] on label "New submission notification" at bounding box center [1011, 225] width 165 height 25
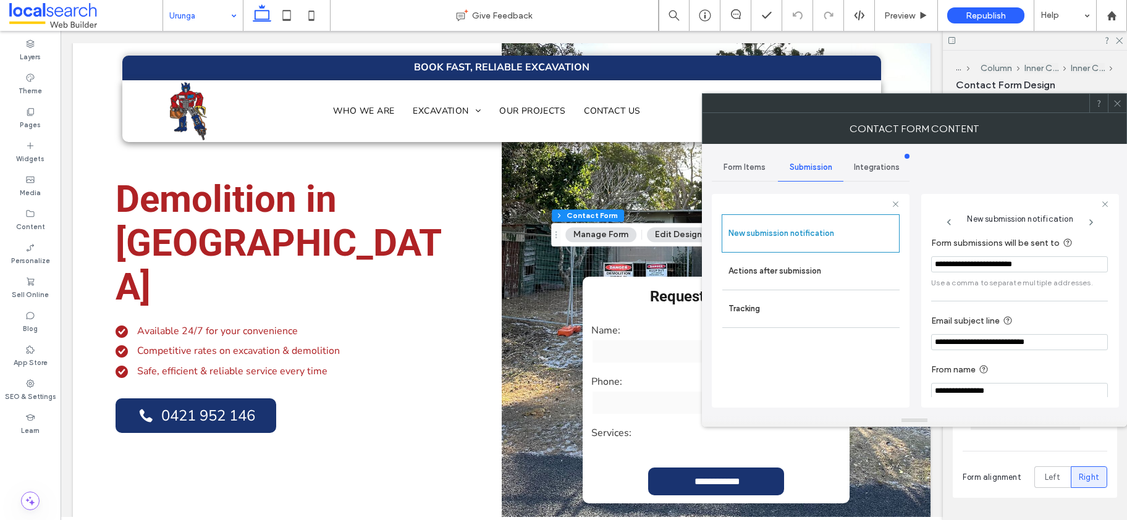
scroll to position [65, 0]
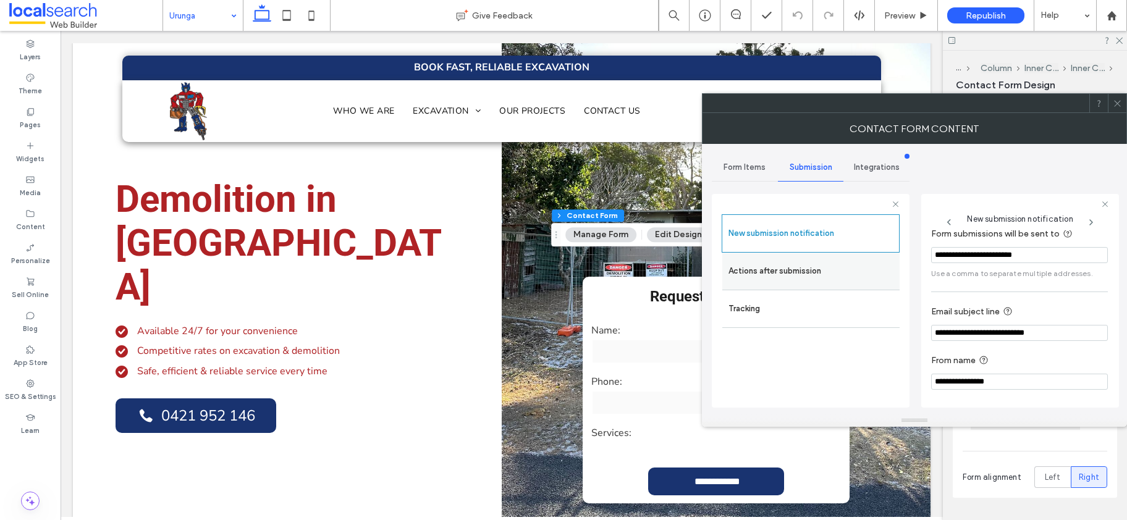
click at [780, 268] on label "Actions after submission" at bounding box center [810, 271] width 165 height 25
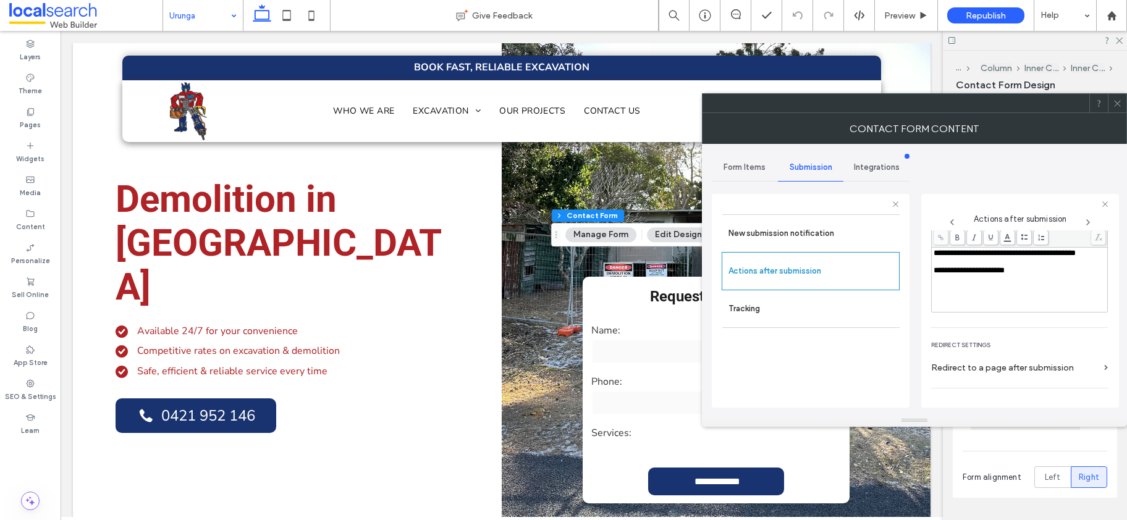
scroll to position [214, 0]
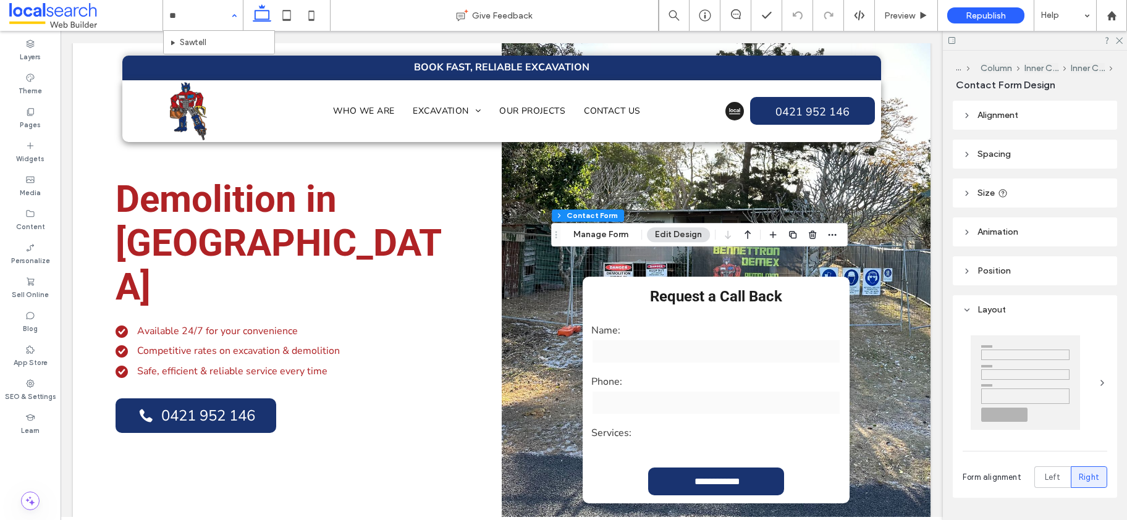
type input "***"
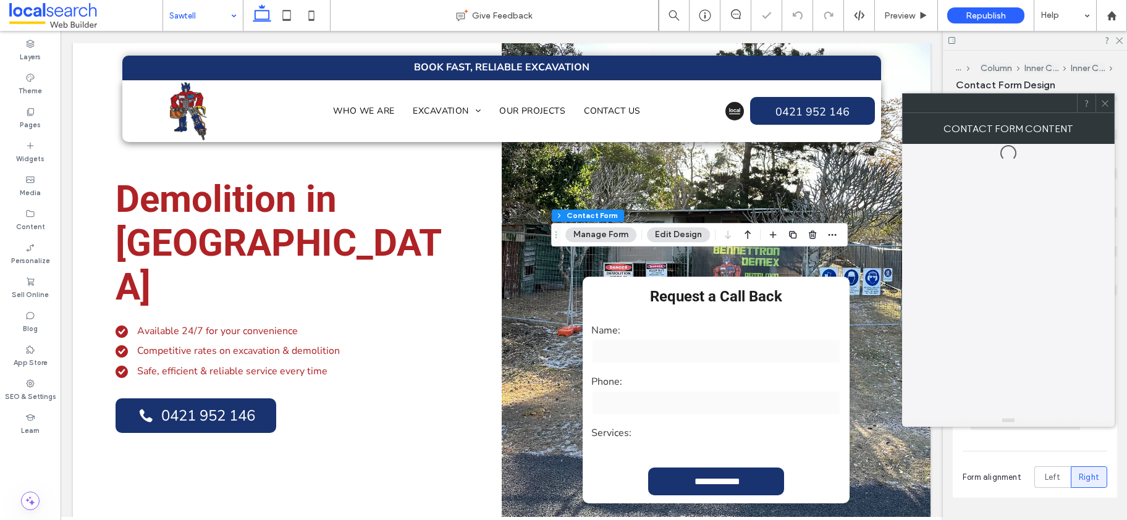
type input "*"
type input "***"
type input "*"
type input "***"
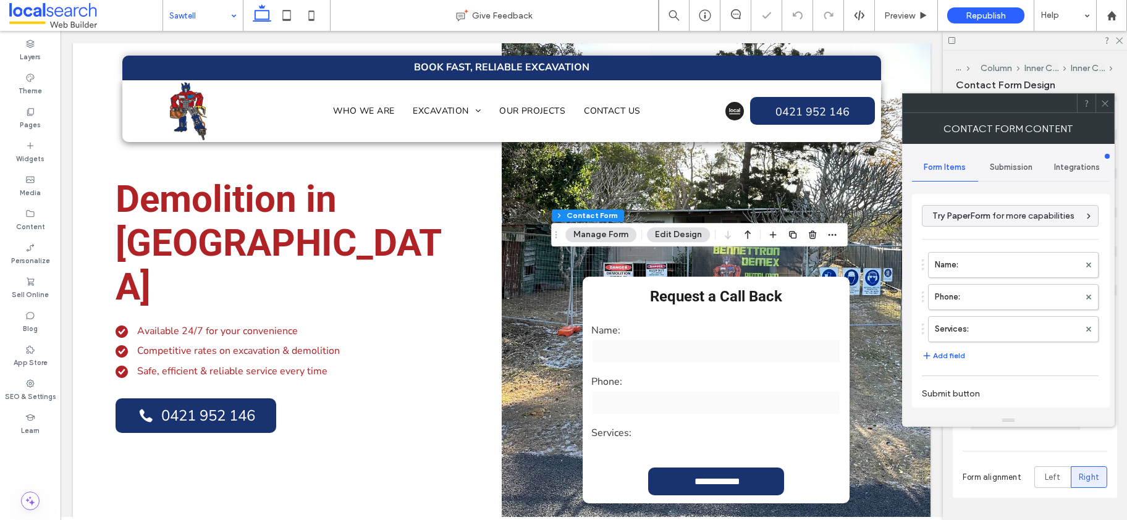
click at [1010, 162] on span "Submission" at bounding box center [1011, 167] width 43 height 10
click at [1025, 229] on label "New submission notification" at bounding box center [1011, 225] width 165 height 25
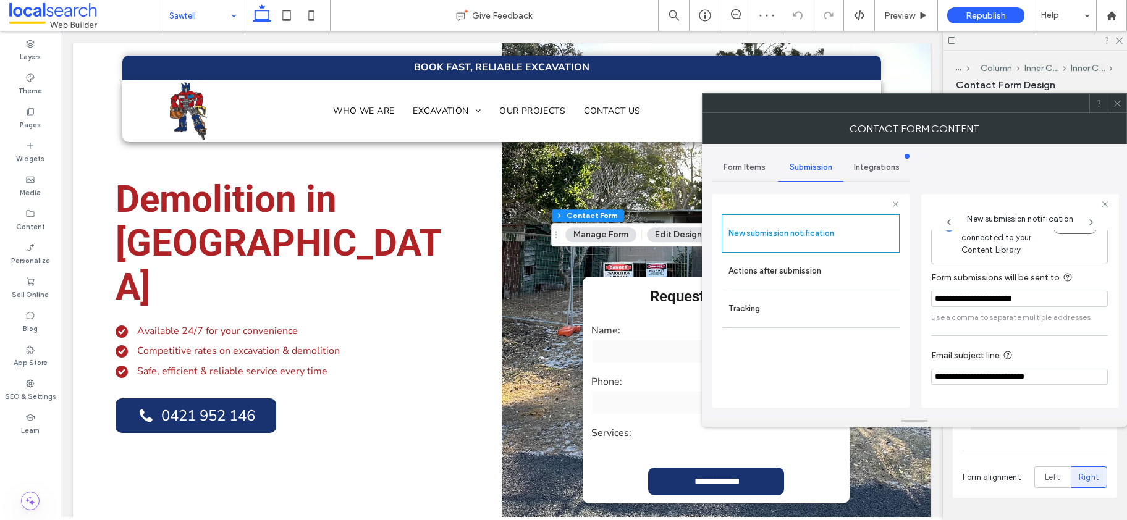
scroll to position [65, 0]
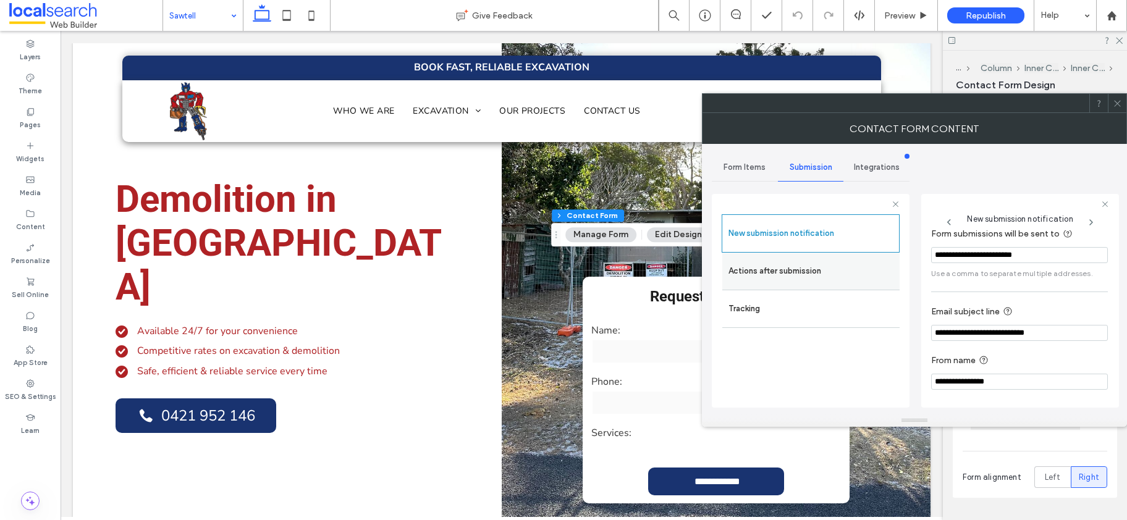
drag, startPoint x: 810, startPoint y: 271, endPoint x: 896, endPoint y: 285, distance: 87.6
click at [810, 271] on label "Actions after submission" at bounding box center [810, 271] width 165 height 25
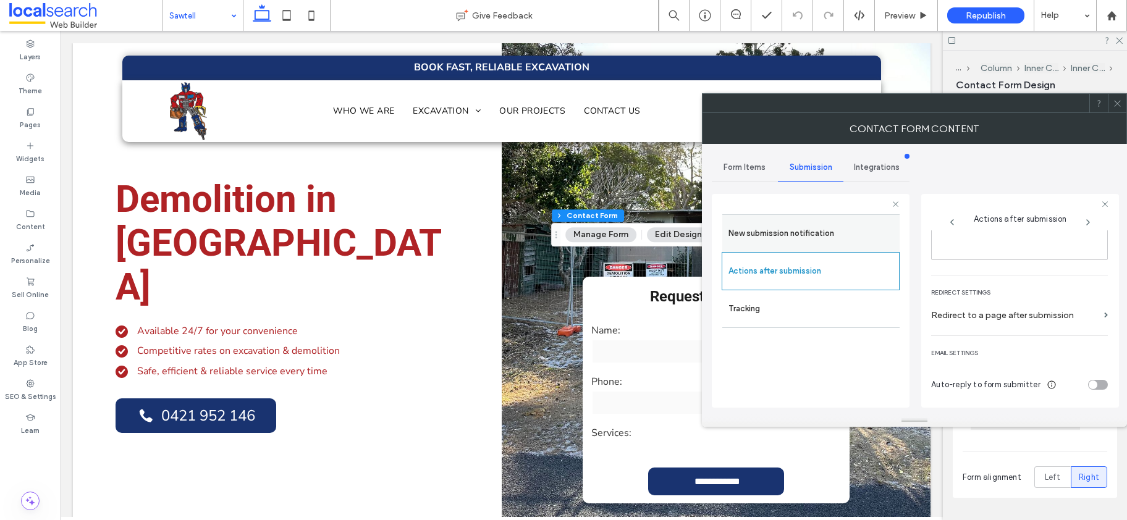
click at [779, 234] on label "New submission notification" at bounding box center [810, 233] width 165 height 25
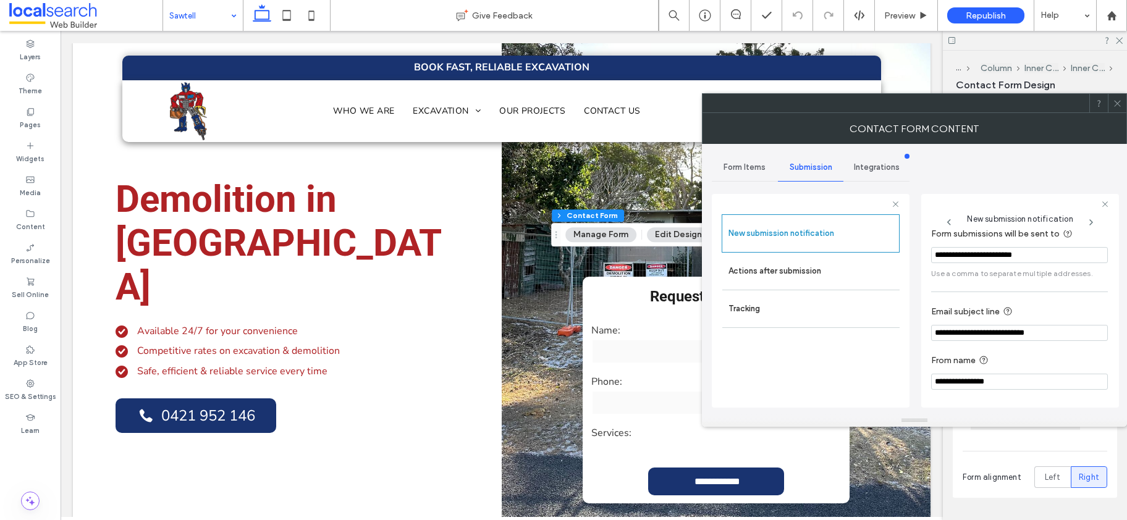
click at [793, 264] on label "Actions after submission" at bounding box center [810, 271] width 165 height 25
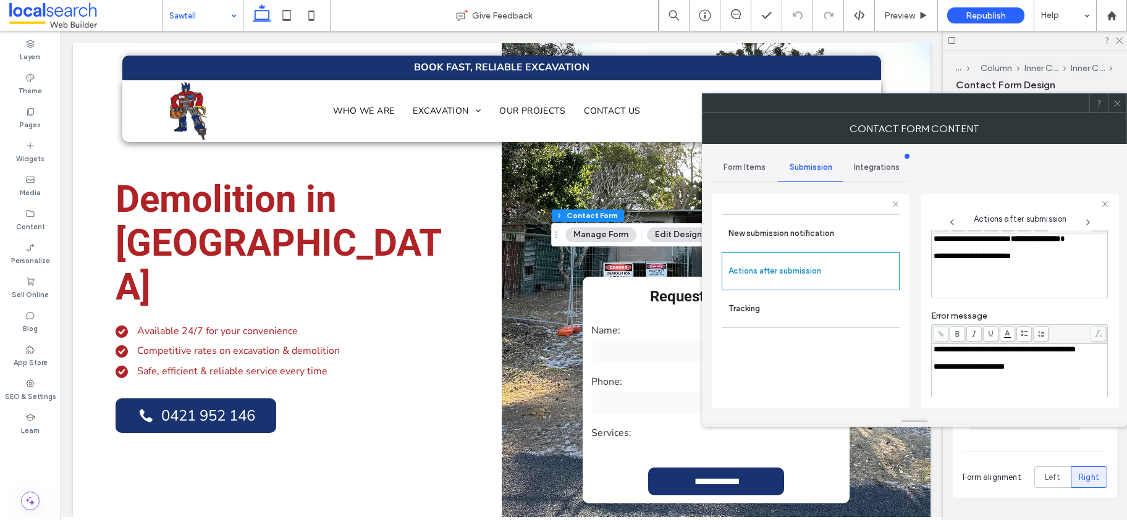
scroll to position [214, 0]
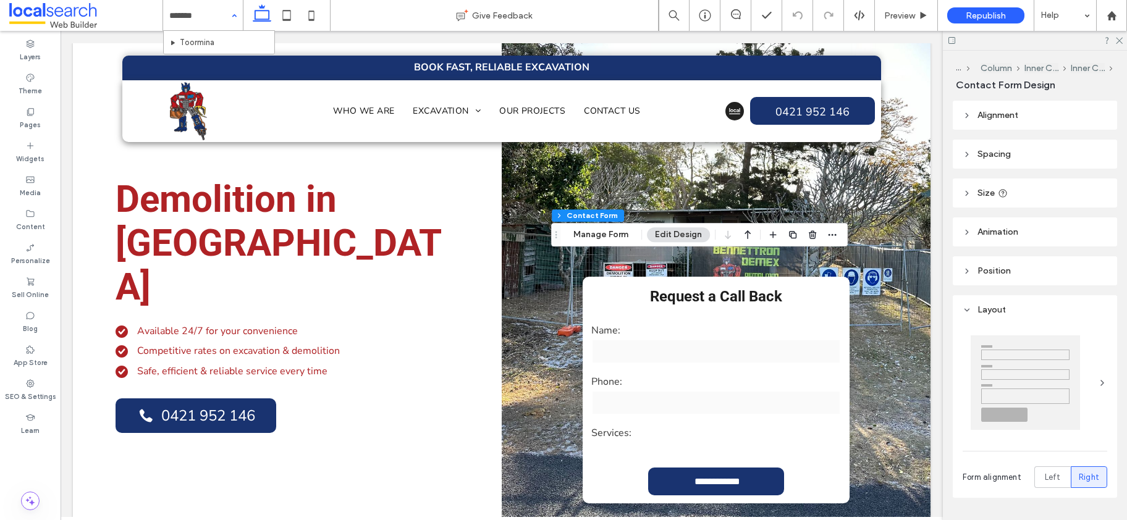
type input "********"
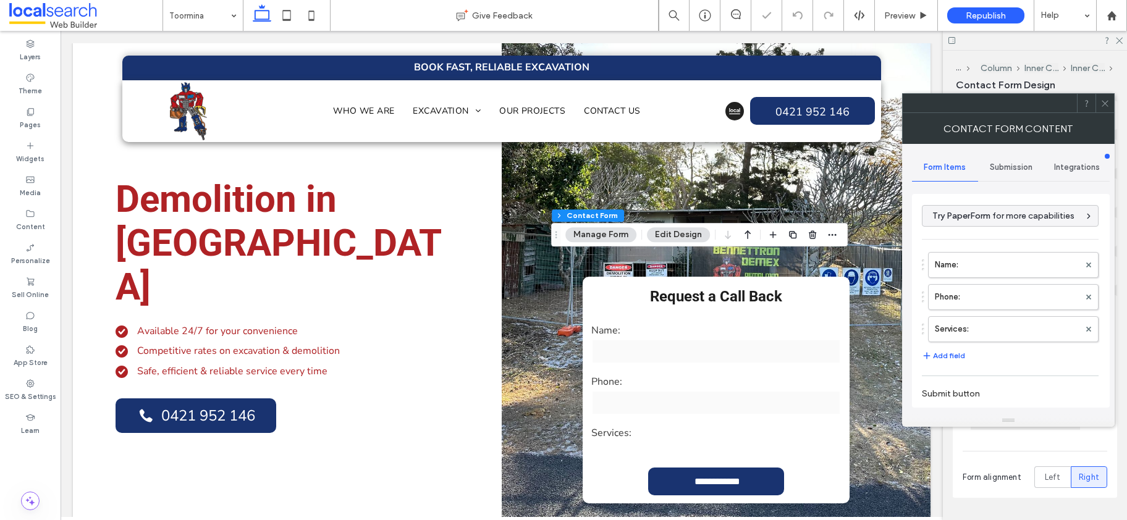
type input "*"
type input "***"
type input "*"
type input "***"
click at [1008, 164] on span "Submission" at bounding box center [1011, 167] width 43 height 10
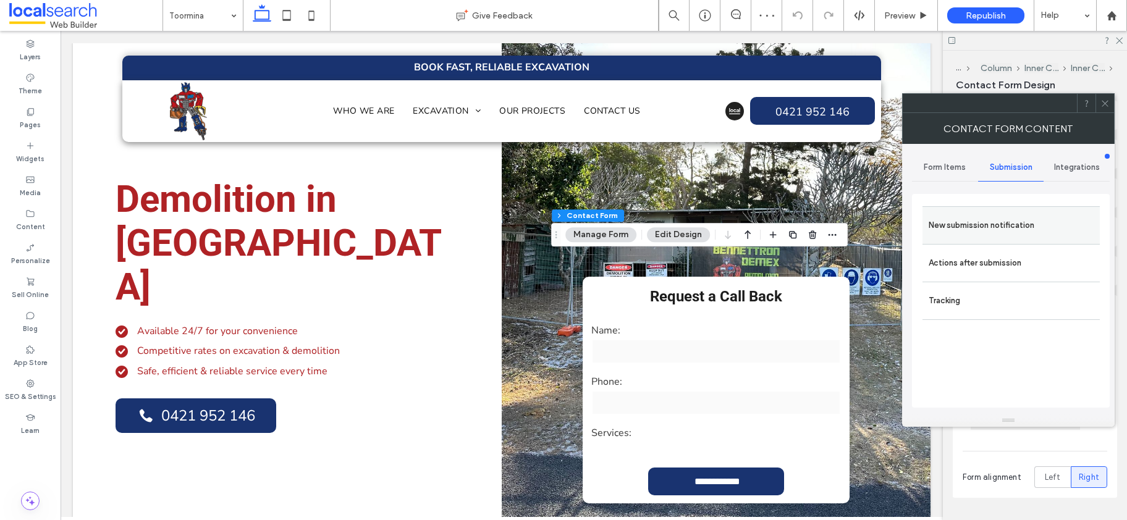
click at [1005, 221] on label "New submission notification" at bounding box center [1011, 225] width 165 height 25
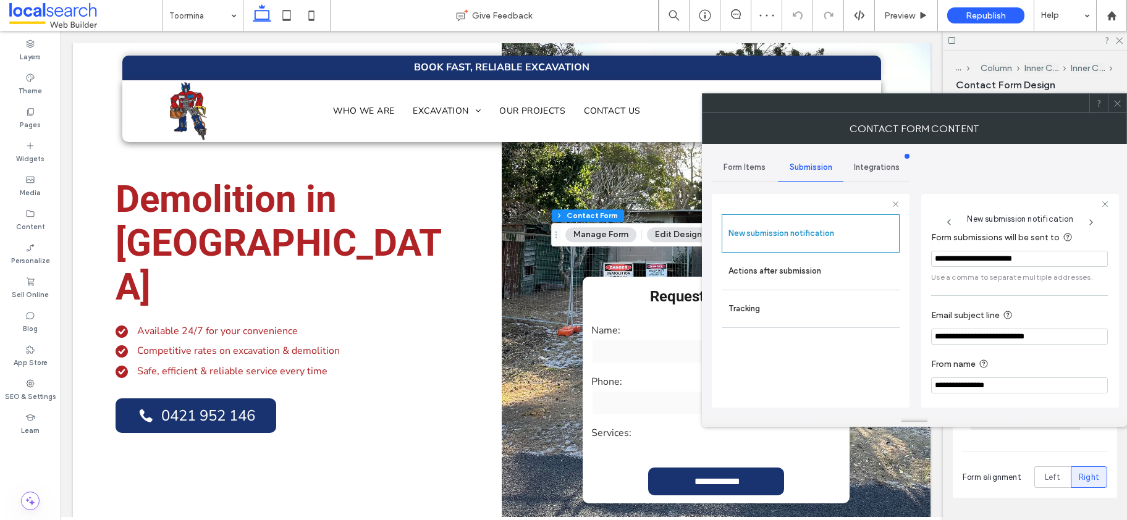
scroll to position [65, 0]
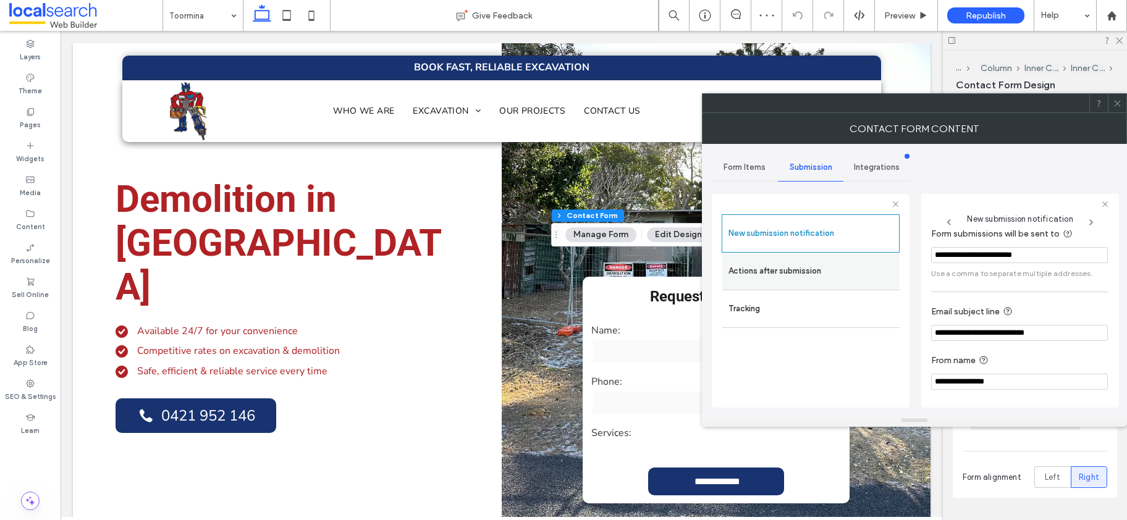
click at [799, 271] on label "Actions after submission" at bounding box center [810, 271] width 165 height 25
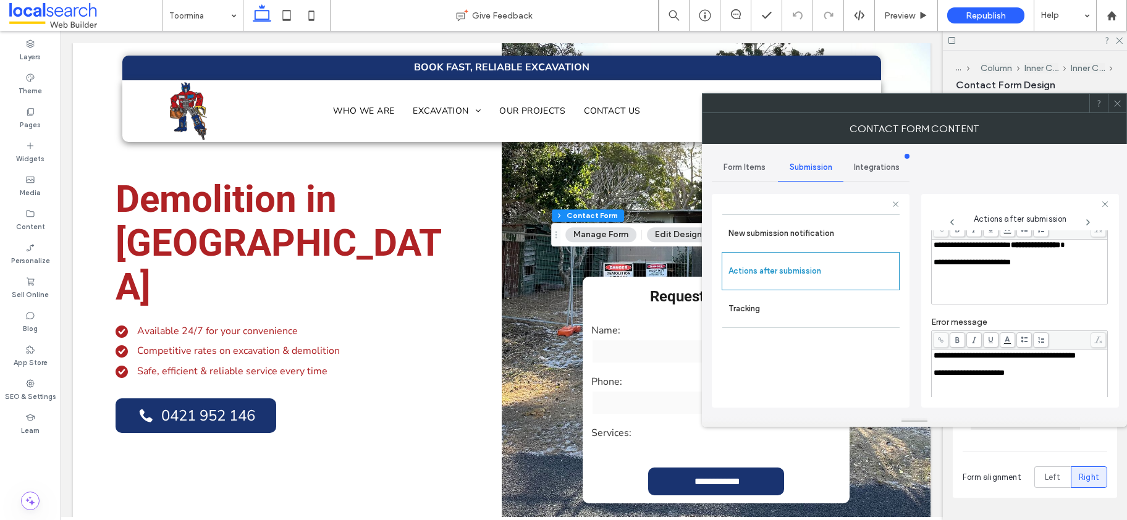
scroll to position [0, 0]
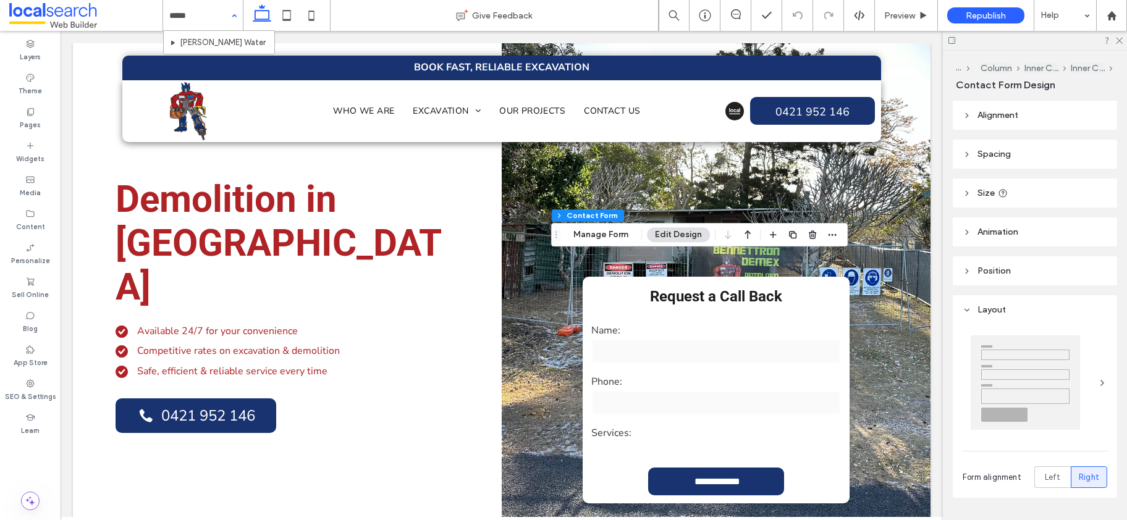
type input "******"
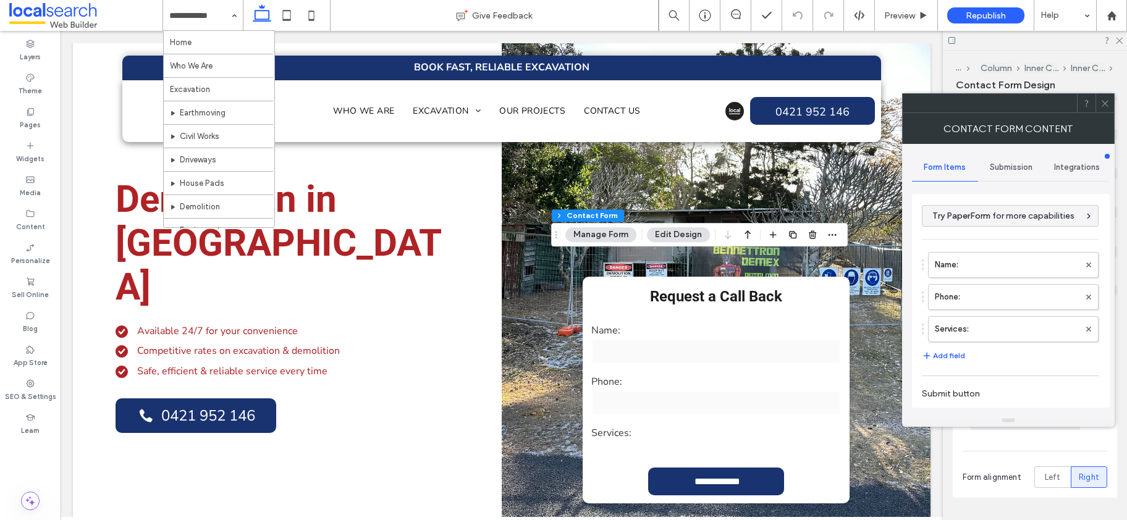
type input "*"
type input "***"
type input "*"
type input "***"
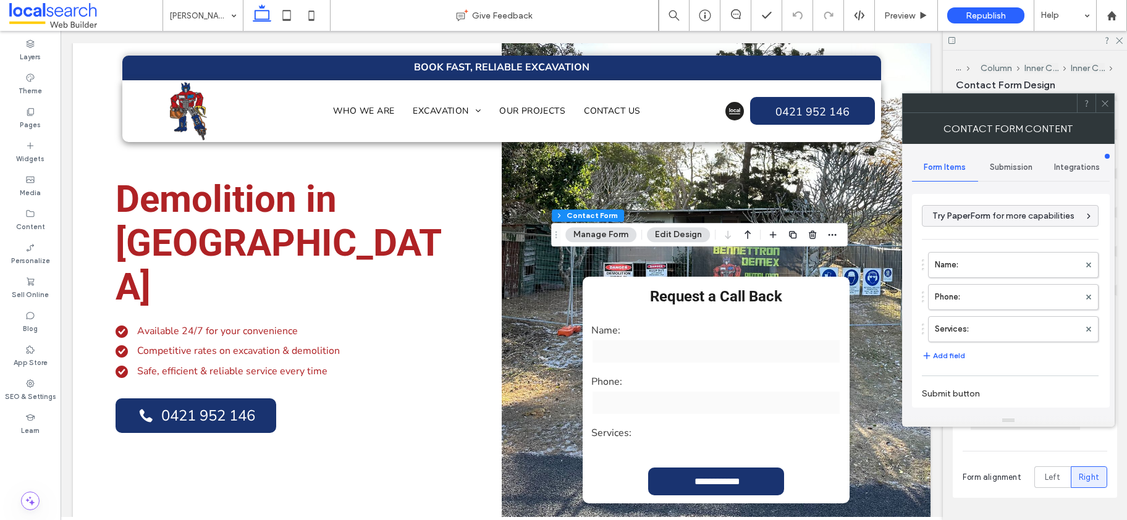
click at [1020, 171] on span "Submission" at bounding box center [1011, 167] width 43 height 10
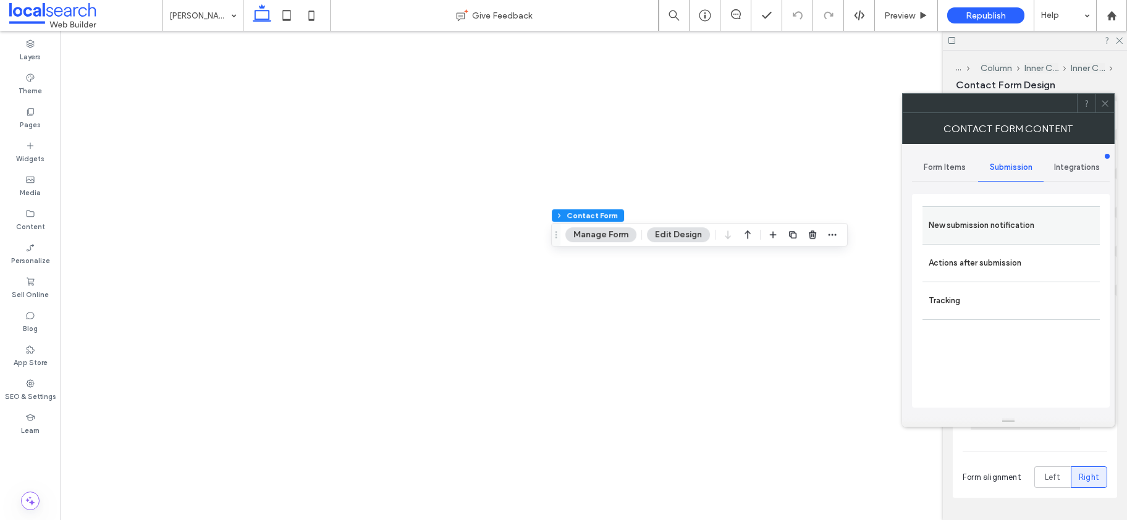
click at [1012, 226] on label "New submission notification" at bounding box center [1011, 225] width 165 height 25
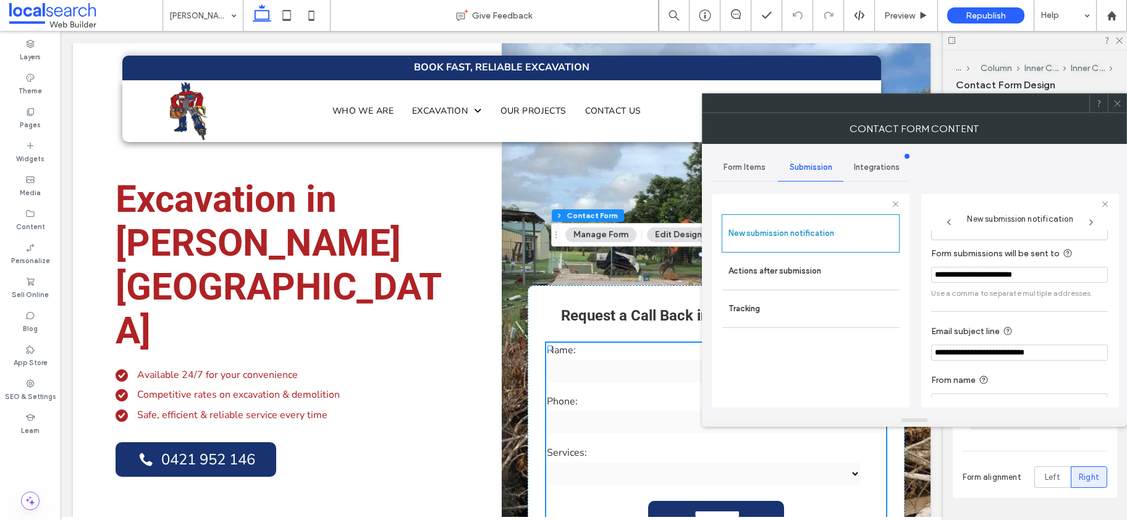
scroll to position [65, 0]
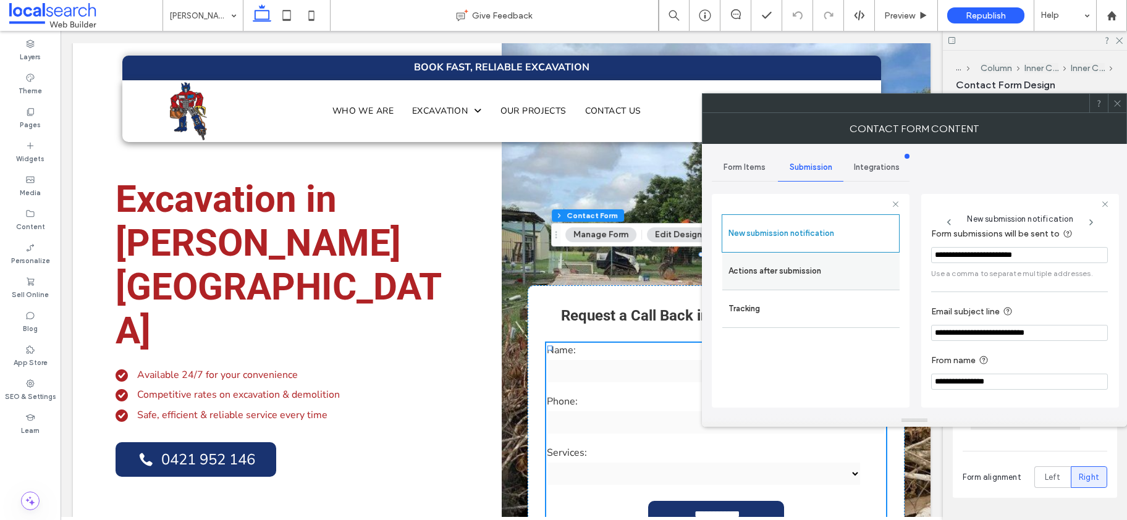
click at [765, 258] on div "Actions after submission" at bounding box center [810, 271] width 177 height 37
click at [824, 271] on label "Actions after submission" at bounding box center [810, 271] width 165 height 25
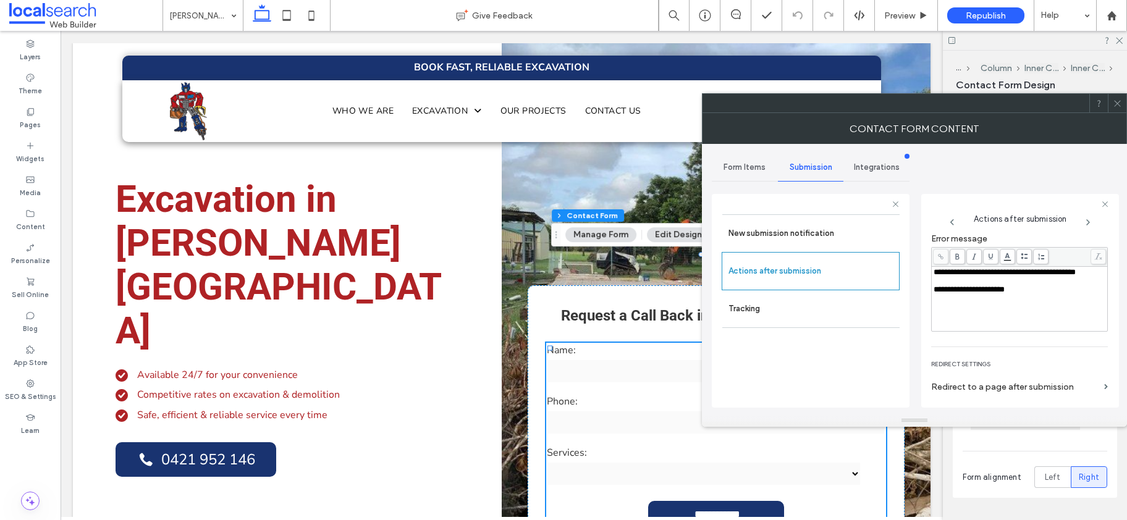
scroll to position [214, 0]
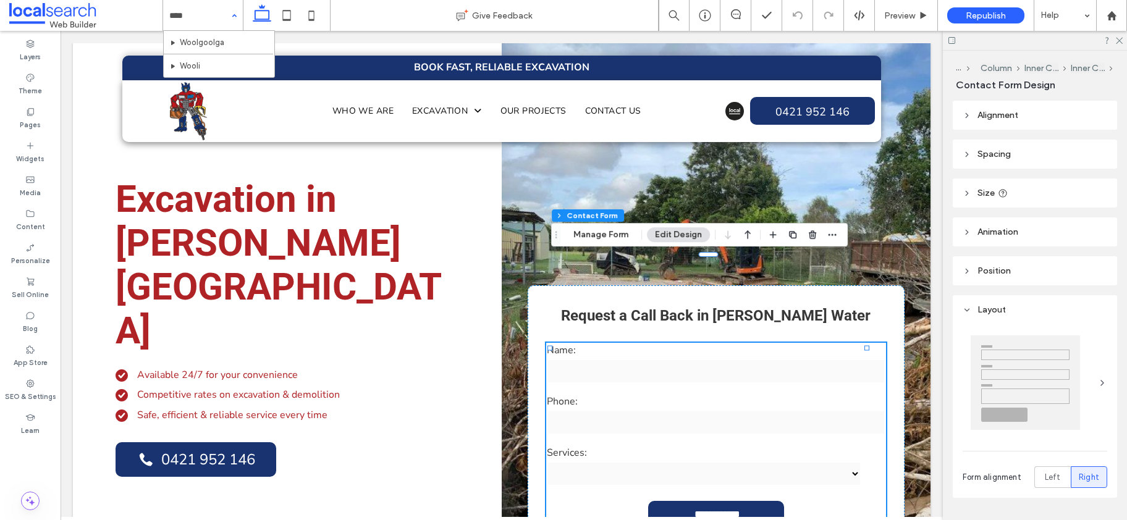
type input "*****"
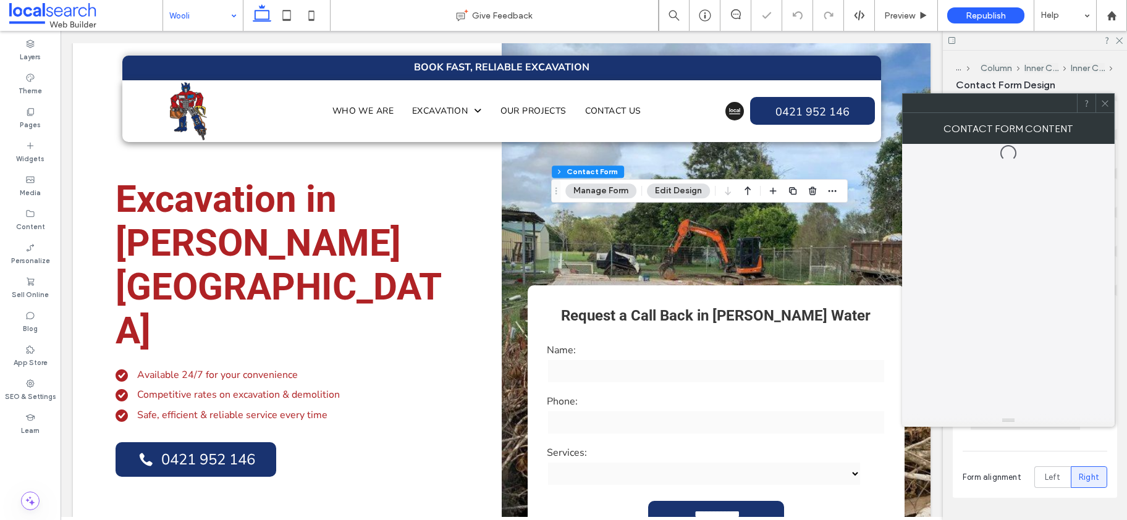
type input "*"
type input "***"
type input "*"
type input "***"
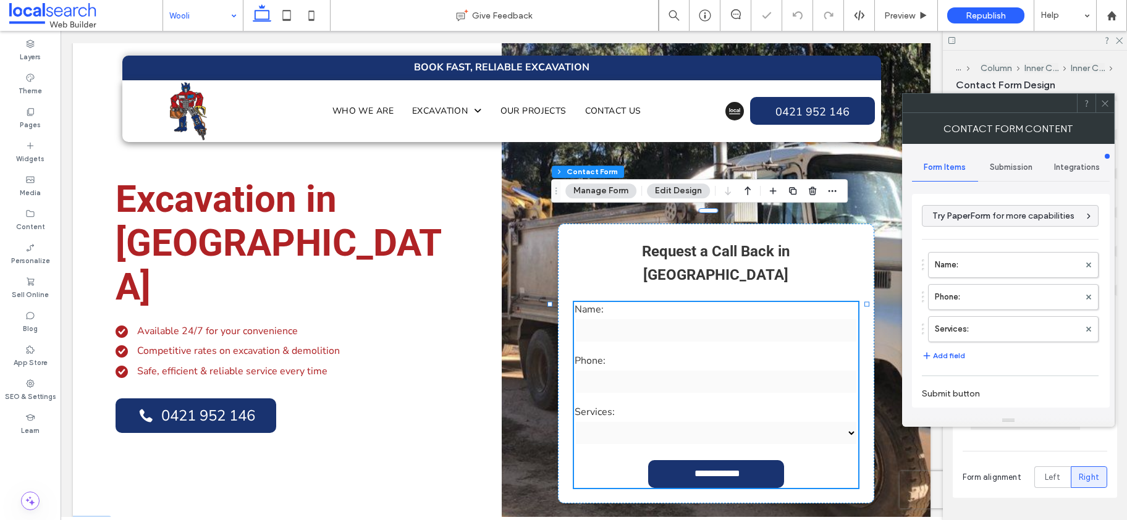
click at [1010, 166] on span "Submission" at bounding box center [1011, 167] width 43 height 10
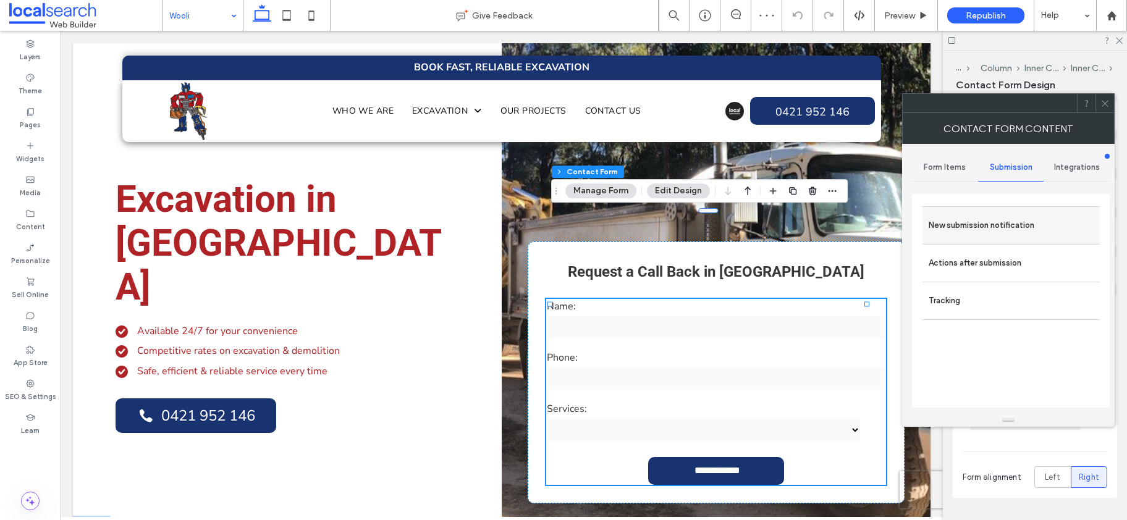
click at [1010, 216] on label "New submission notification" at bounding box center [1011, 225] width 165 height 25
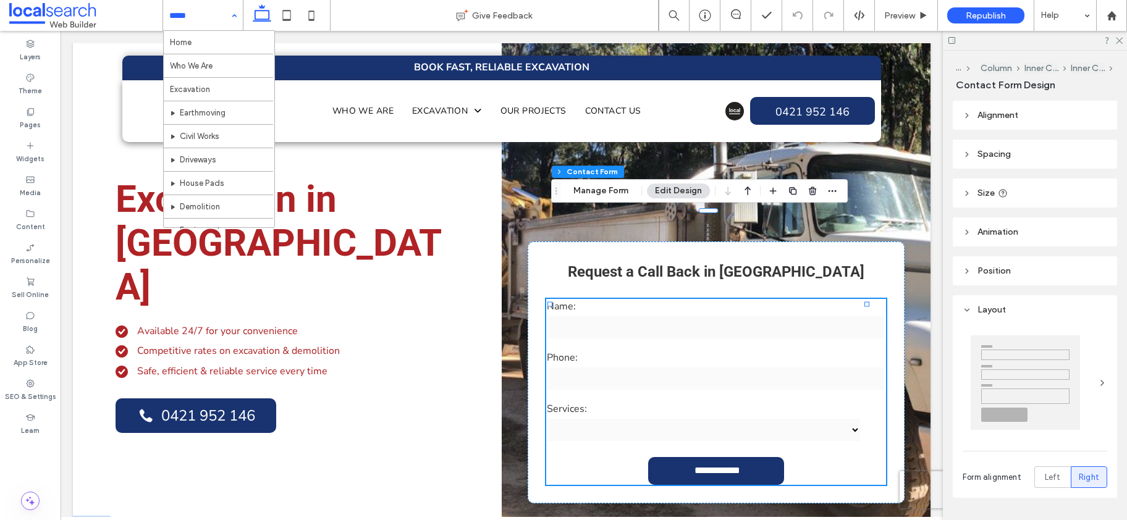
type input "*"
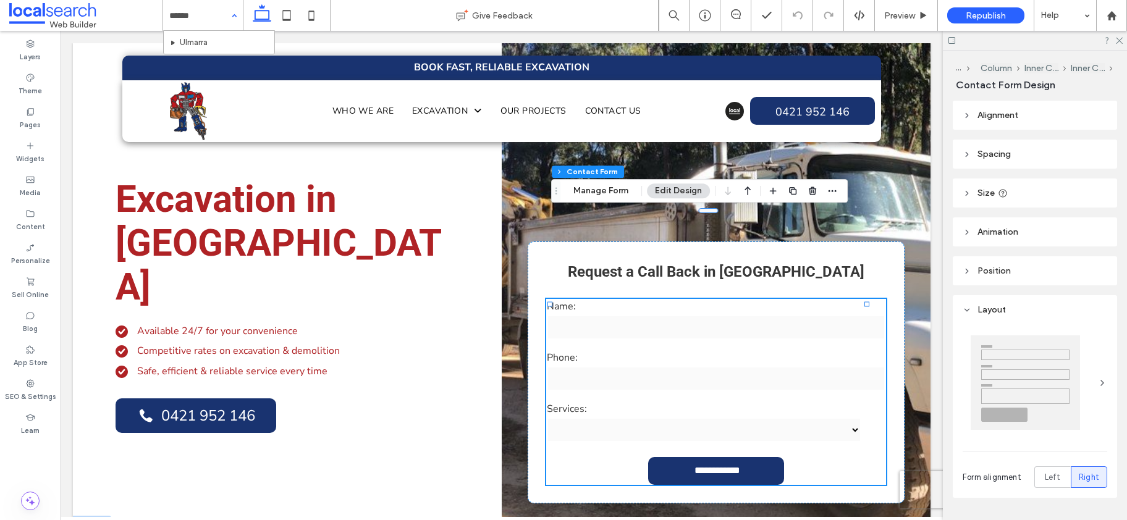
type input "*******"
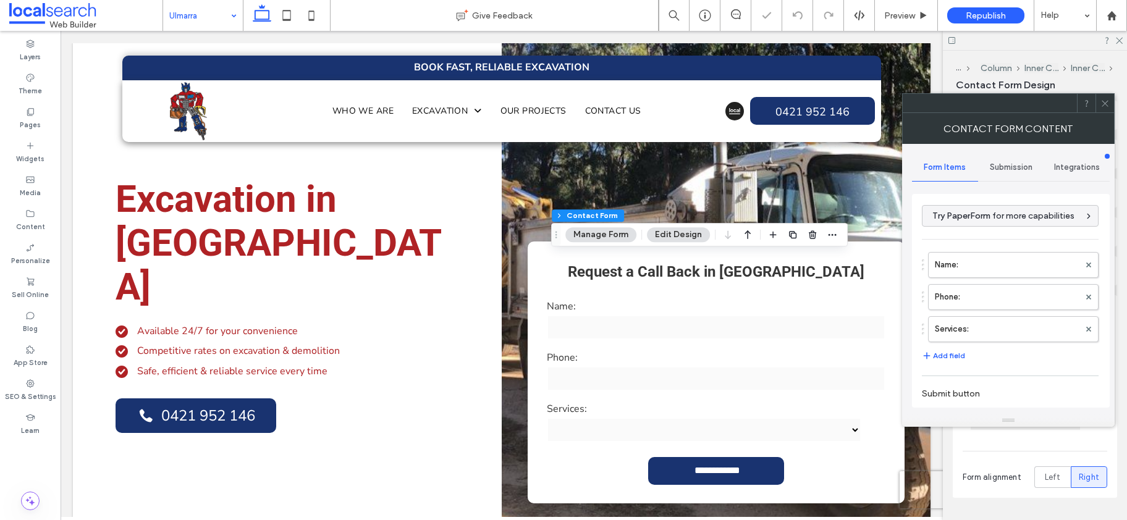
type input "**********"
type input "*"
type input "***"
type input "*"
type input "***"
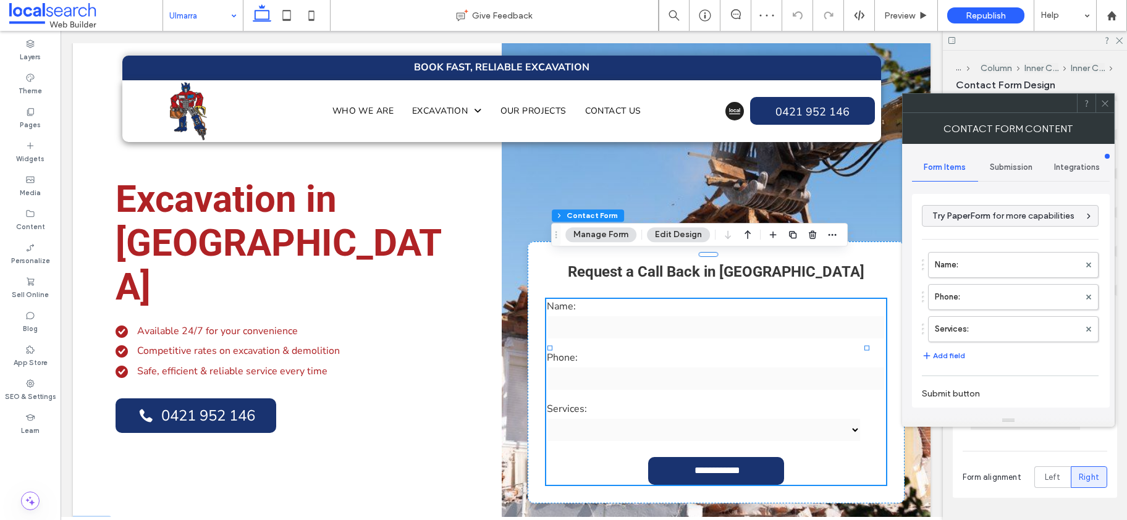
click at [1023, 174] on div "Submission" at bounding box center [1011, 167] width 66 height 27
click at [1005, 224] on label "New submission notification" at bounding box center [1011, 225] width 165 height 25
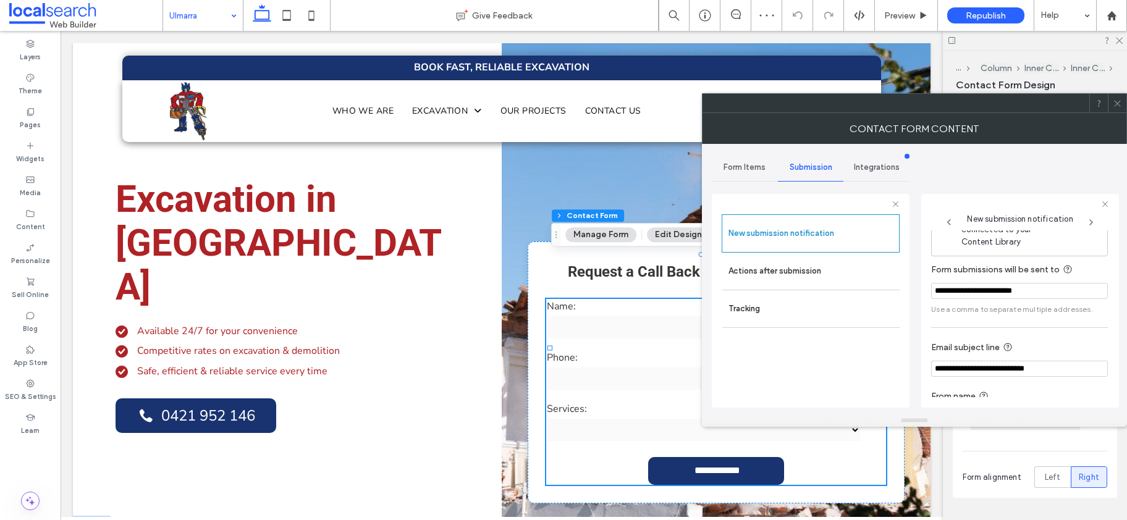
scroll to position [65, 0]
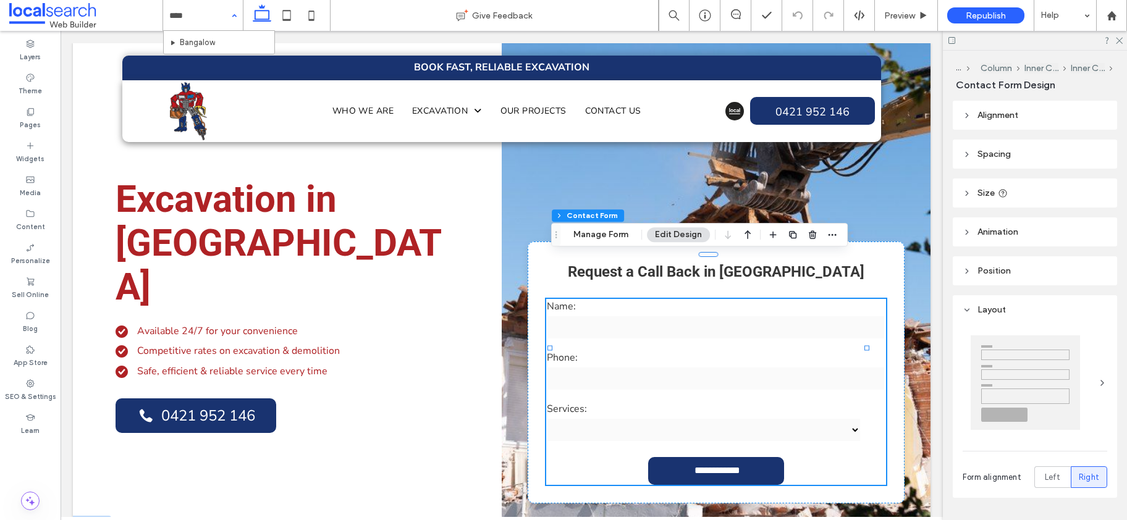
type input "*****"
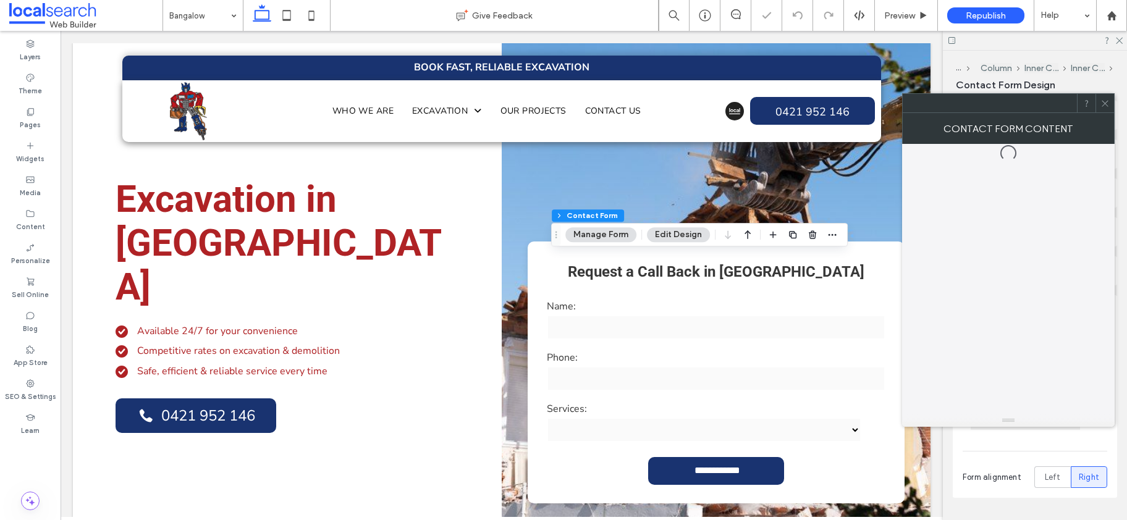
type input "*"
type input "***"
type input "*"
type input "***"
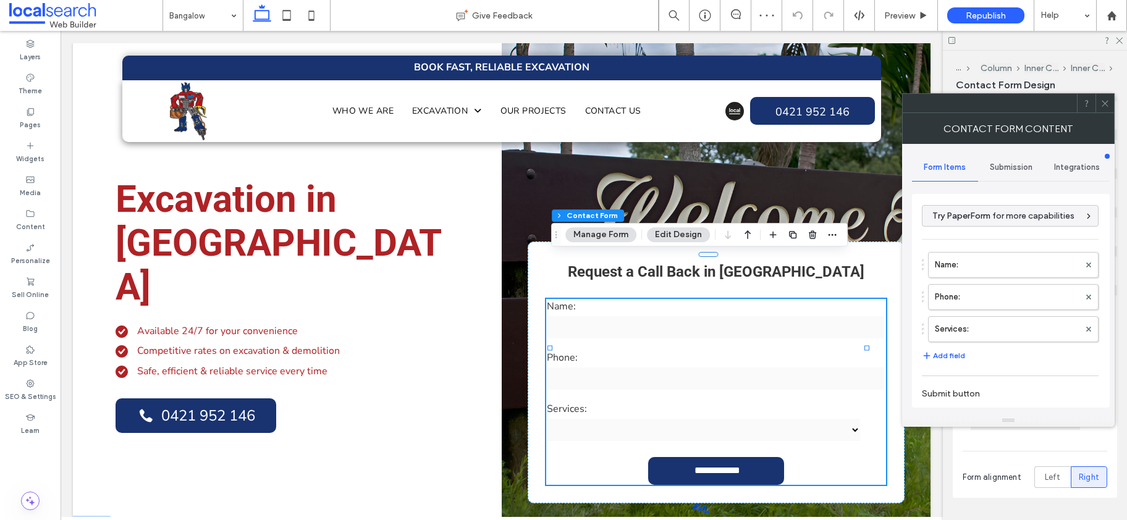
click at [1015, 165] on span "Submission" at bounding box center [1011, 167] width 43 height 10
click at [1000, 227] on label "New submission notification" at bounding box center [1011, 225] width 165 height 25
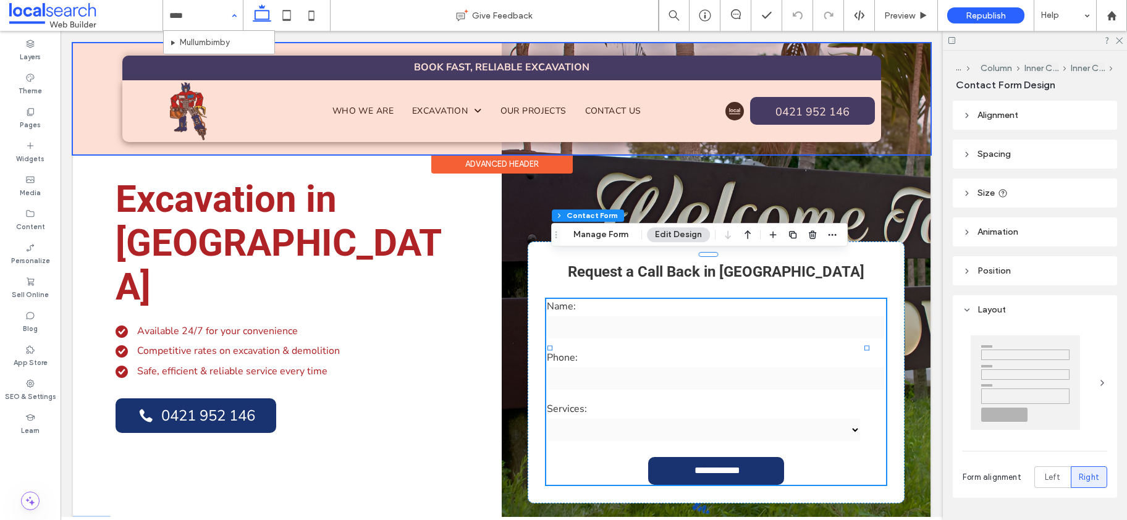
type input "*****"
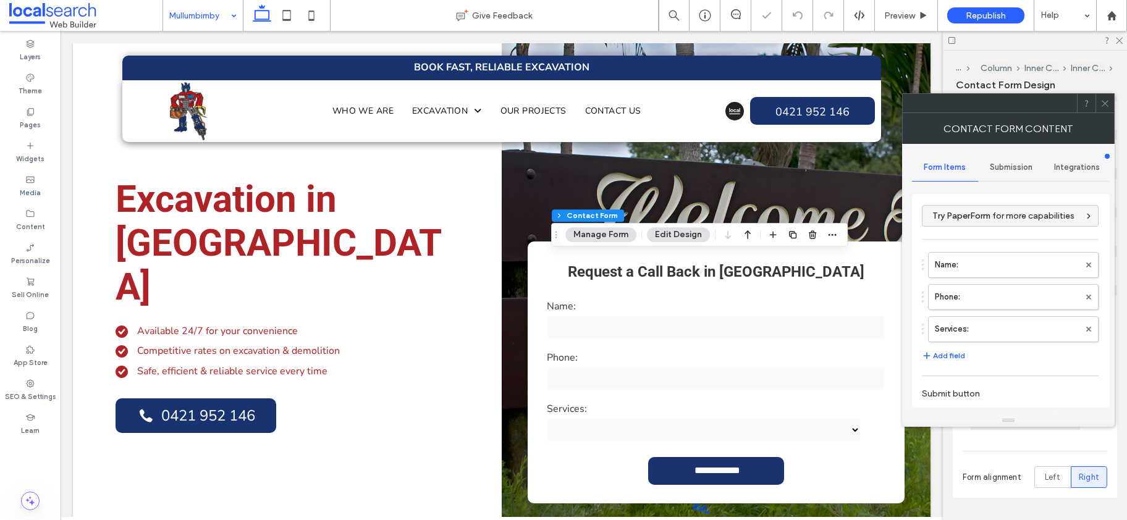
type input "*"
type input "***"
type input "*"
type input "***"
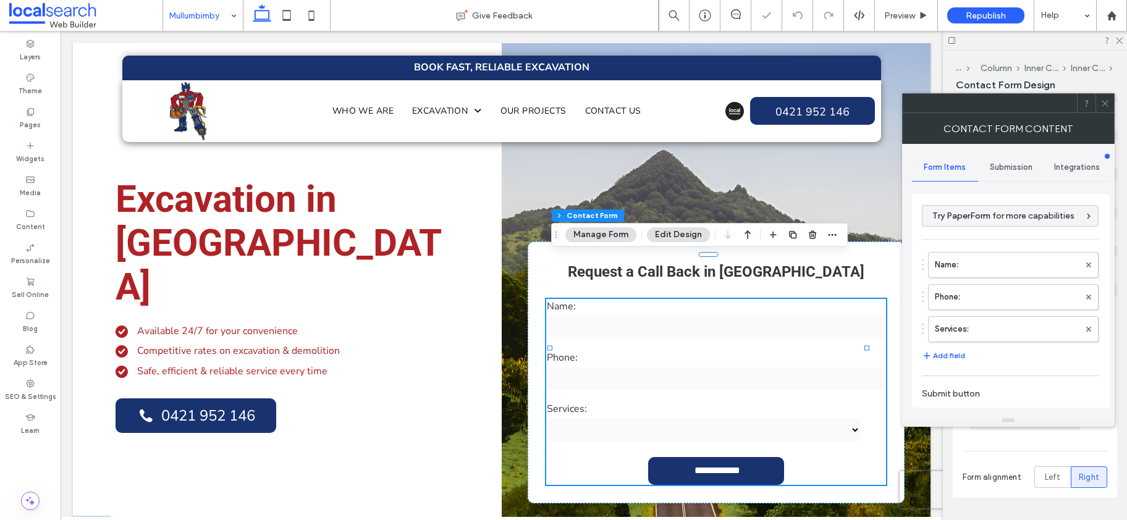
click at [1011, 165] on span "Submission" at bounding box center [1011, 167] width 43 height 10
click at [1017, 234] on label "New submission notification" at bounding box center [1011, 225] width 165 height 25
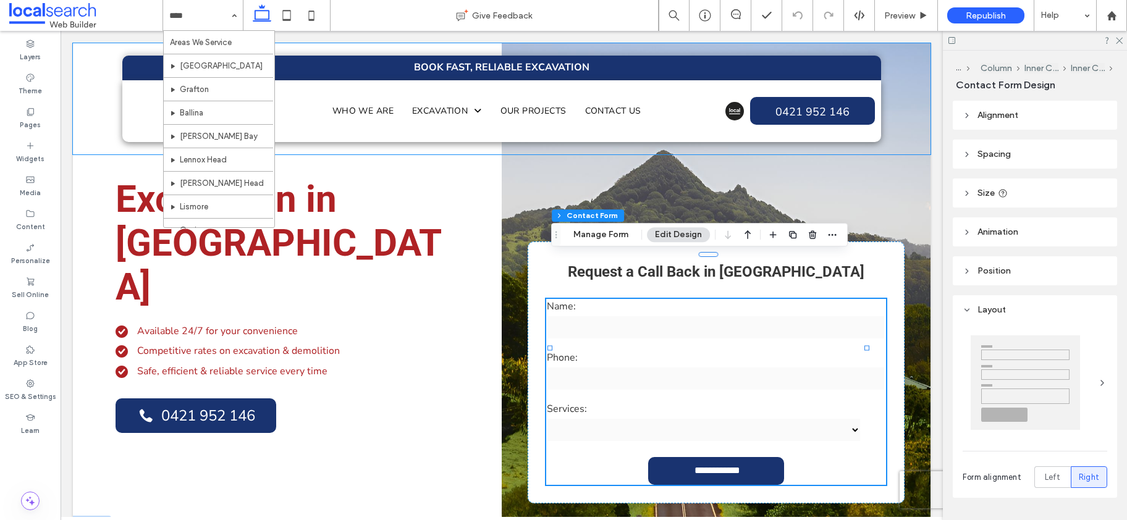
type input "*****"
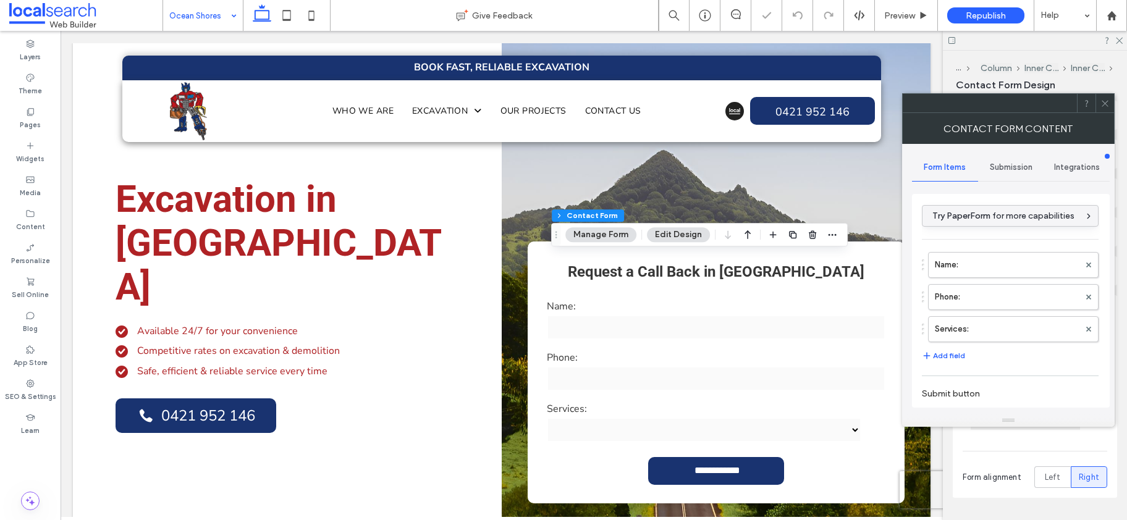
type input "**********"
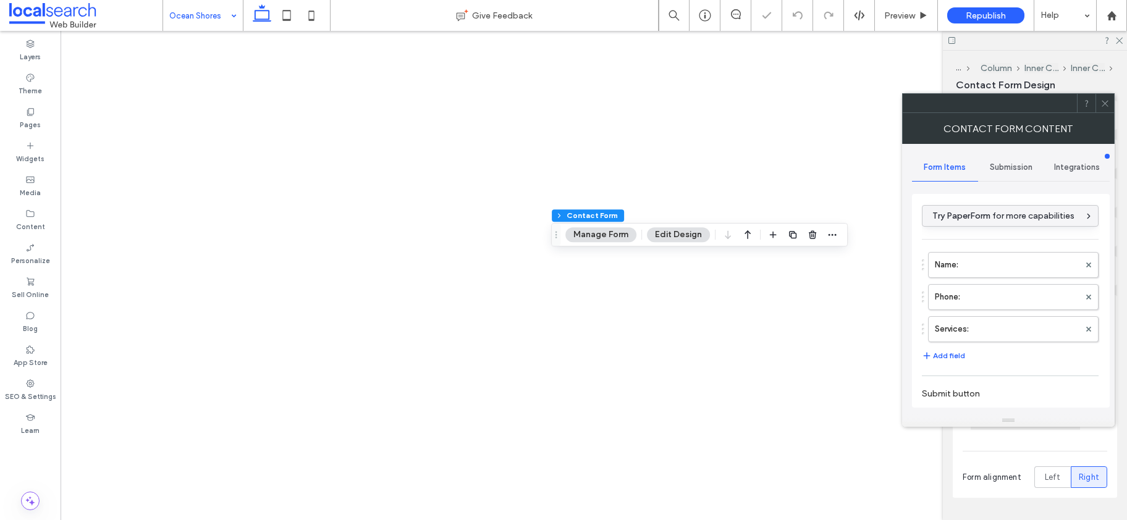
type input "*"
type input "***"
type input "*"
type input "***"
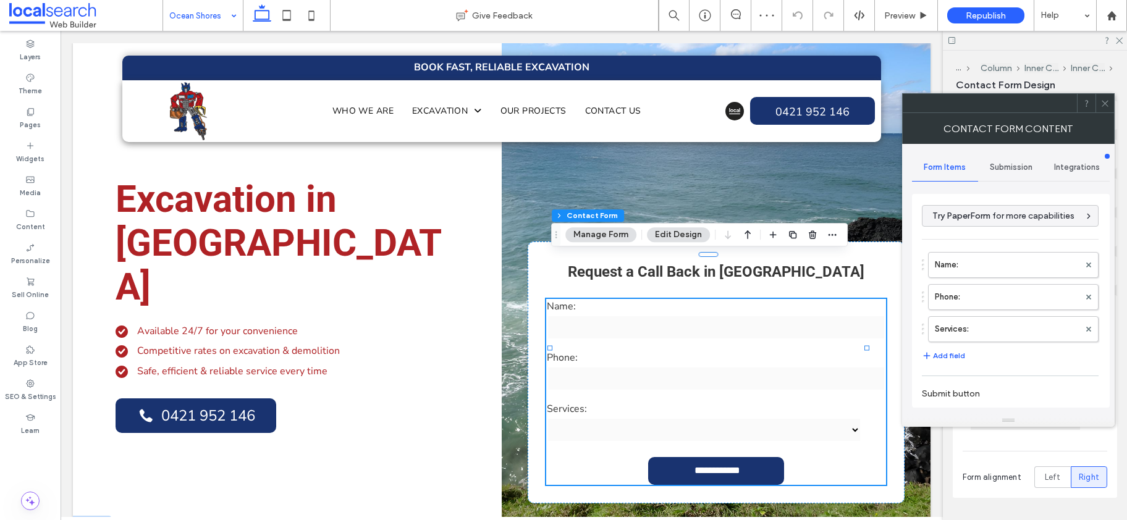
click at [1001, 168] on span "Submission" at bounding box center [1011, 167] width 43 height 10
drag, startPoint x: 989, startPoint y: 227, endPoint x: 1032, endPoint y: 235, distance: 44.7
click at [989, 227] on label "New submission notification" at bounding box center [1011, 225] width 165 height 25
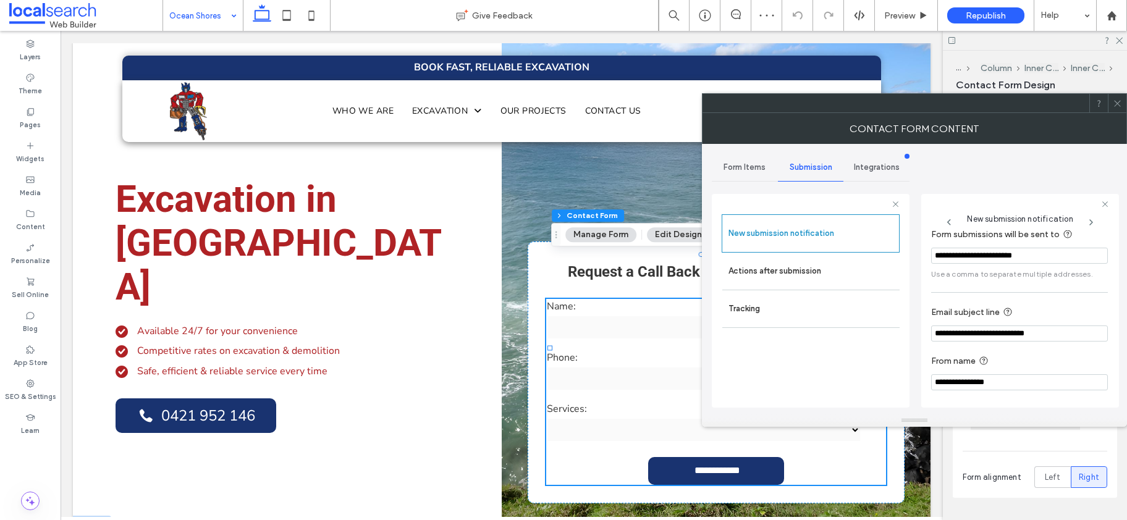
scroll to position [65, 0]
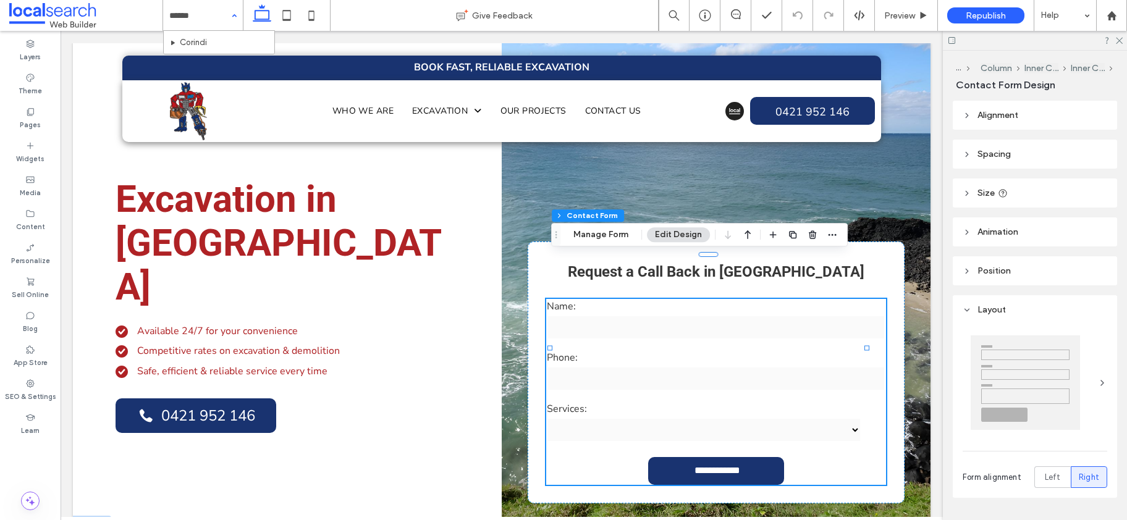
type input "*******"
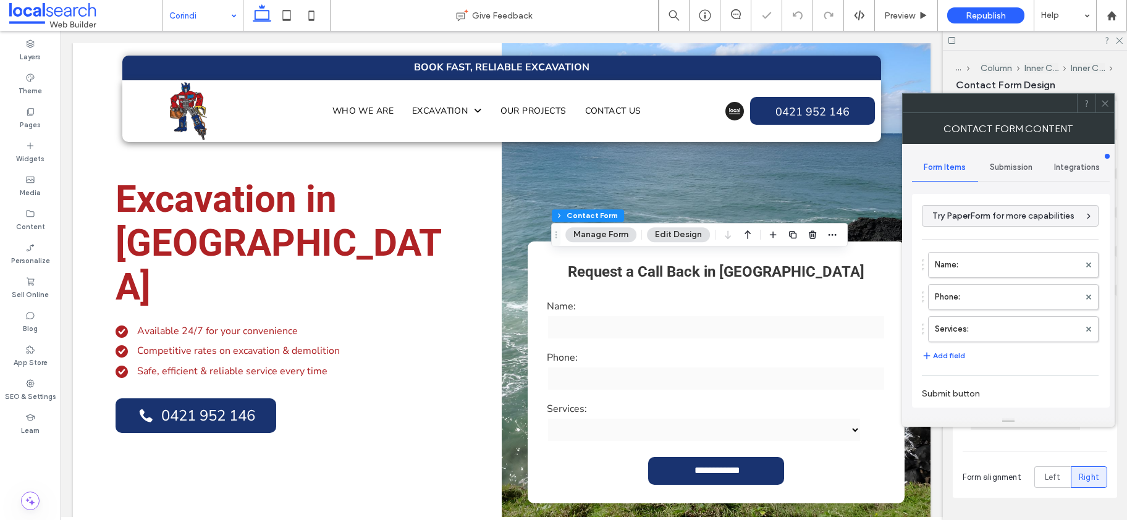
type input "*"
type input "***"
type input "*"
type input "***"
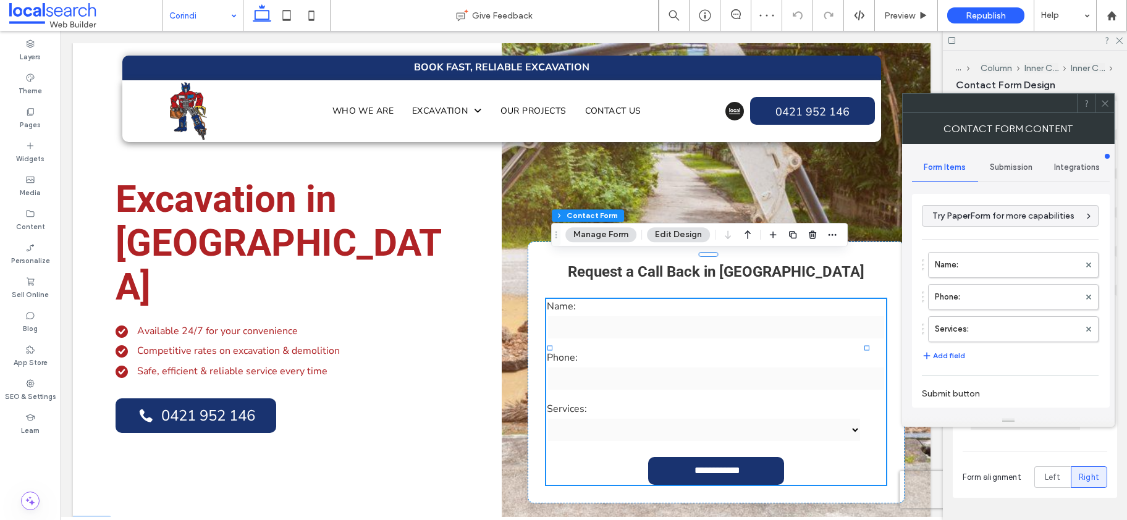
click at [1006, 170] on span "Submission" at bounding box center [1011, 167] width 43 height 10
drag, startPoint x: 1010, startPoint y: 232, endPoint x: 1028, endPoint y: 236, distance: 18.4
click at [1010, 231] on label "New submission notification" at bounding box center [1011, 225] width 165 height 25
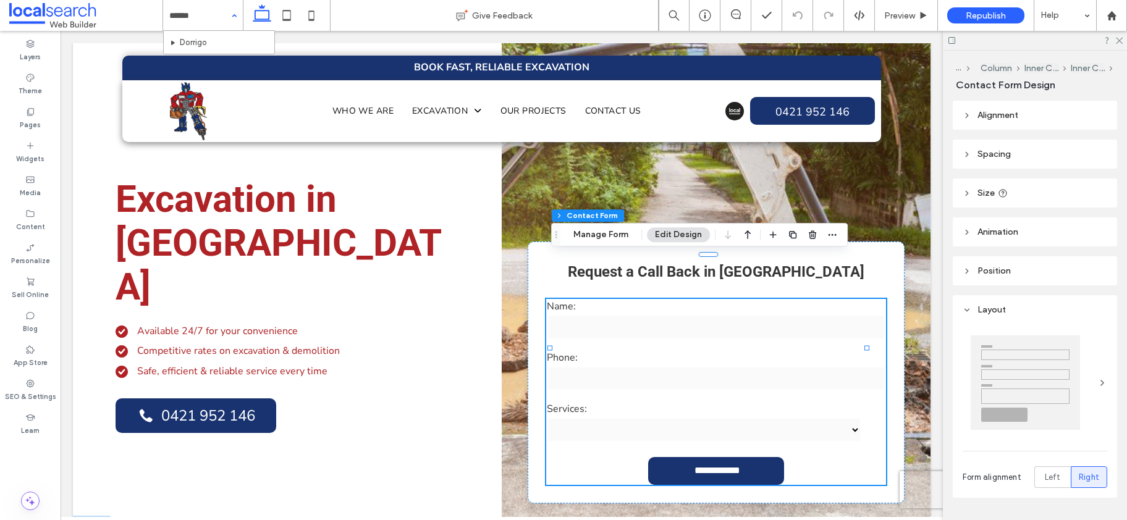
type input "*******"
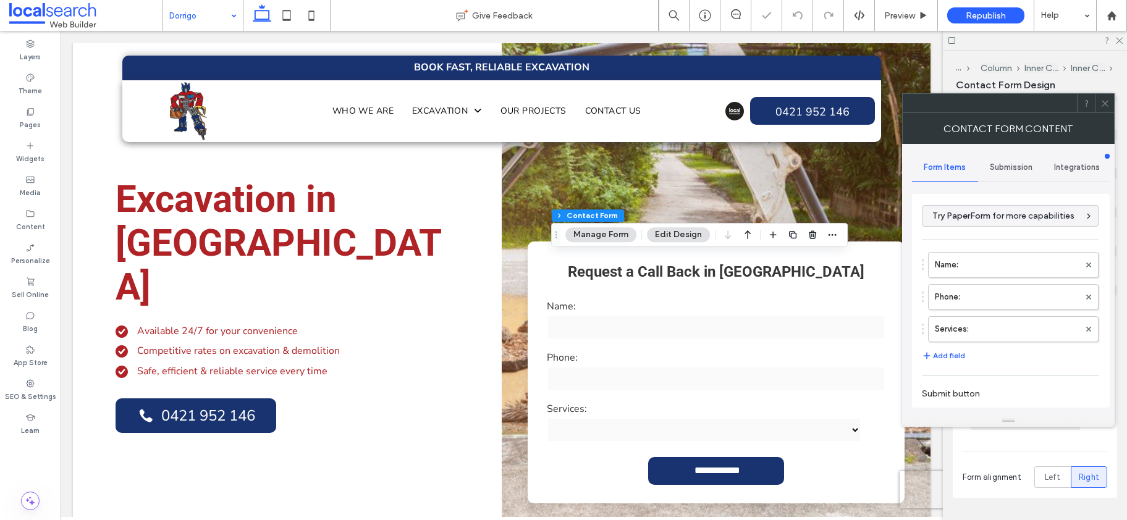
type input "*"
type input "***"
type input "*"
type input "***"
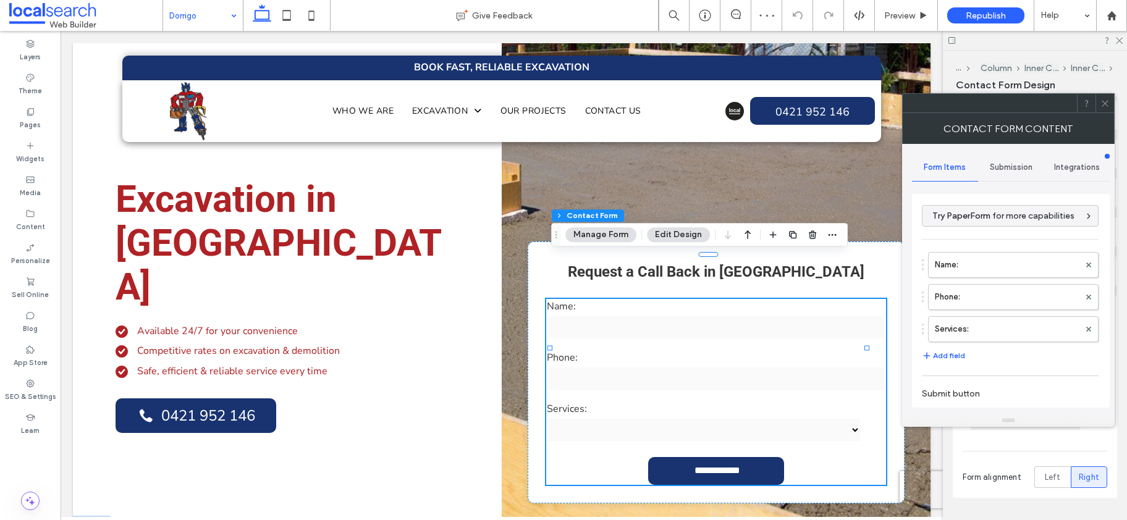
click at [1012, 169] on span "Submission" at bounding box center [1011, 167] width 43 height 10
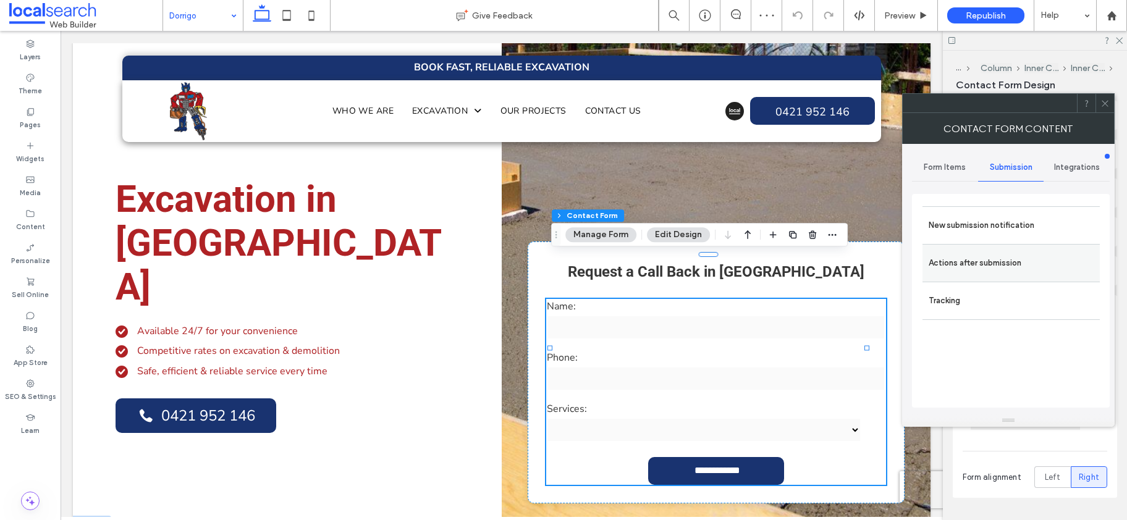
click at [999, 251] on label "Actions after submission" at bounding box center [1011, 263] width 165 height 25
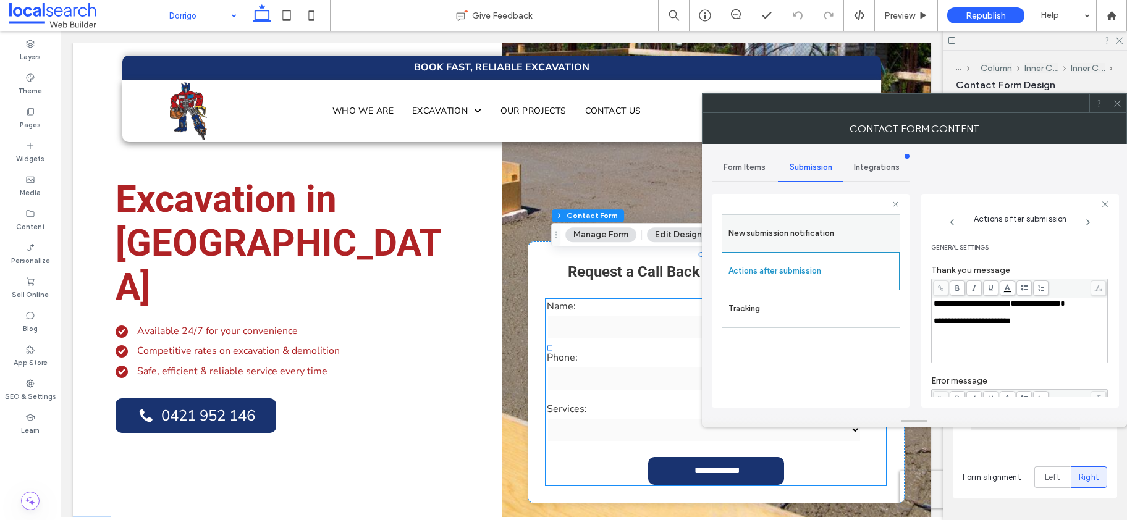
click at [758, 231] on label "New submission notification" at bounding box center [810, 233] width 165 height 25
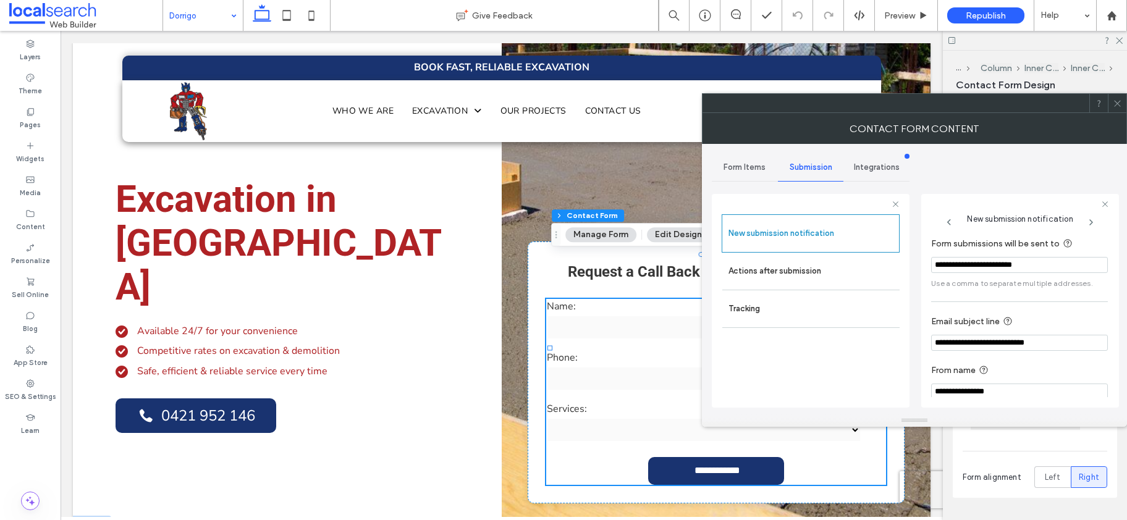
scroll to position [65, 0]
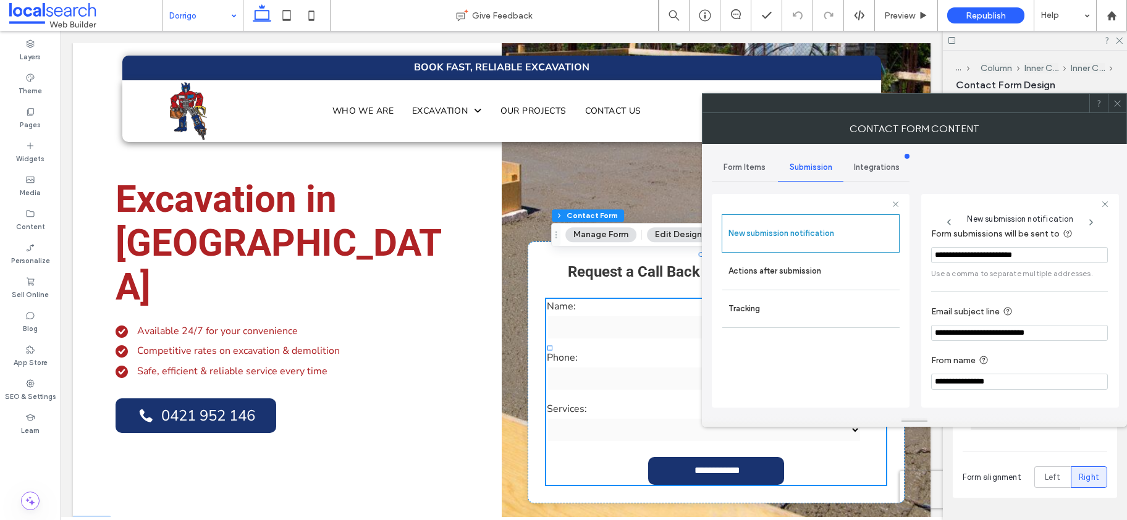
click at [1121, 106] on icon at bounding box center [1117, 103] width 9 height 9
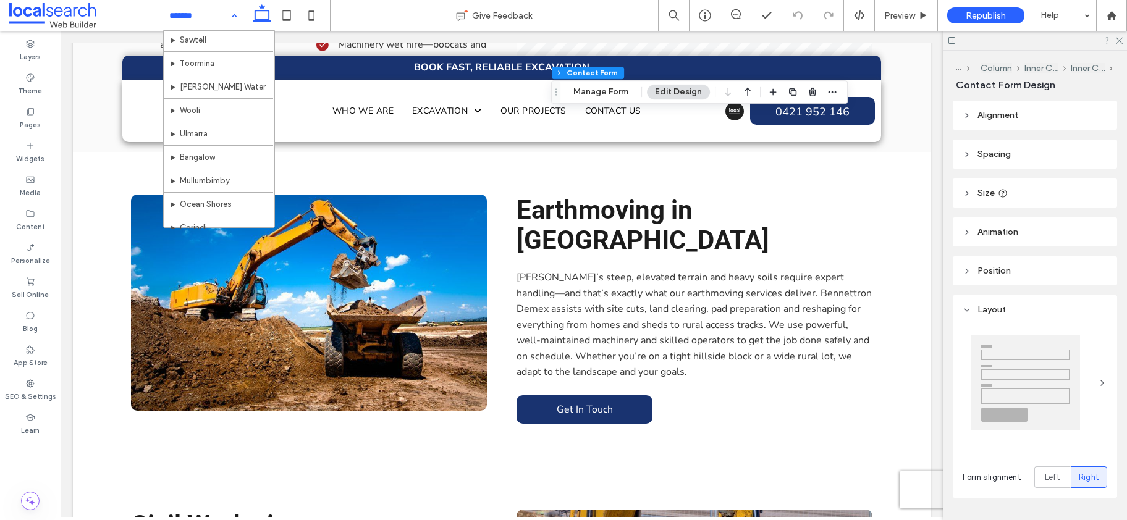
scroll to position [952, 0]
click at [193, 13] on input at bounding box center [199, 15] width 61 height 31
click at [893, 16] on span "Preview" at bounding box center [899, 16] width 31 height 11
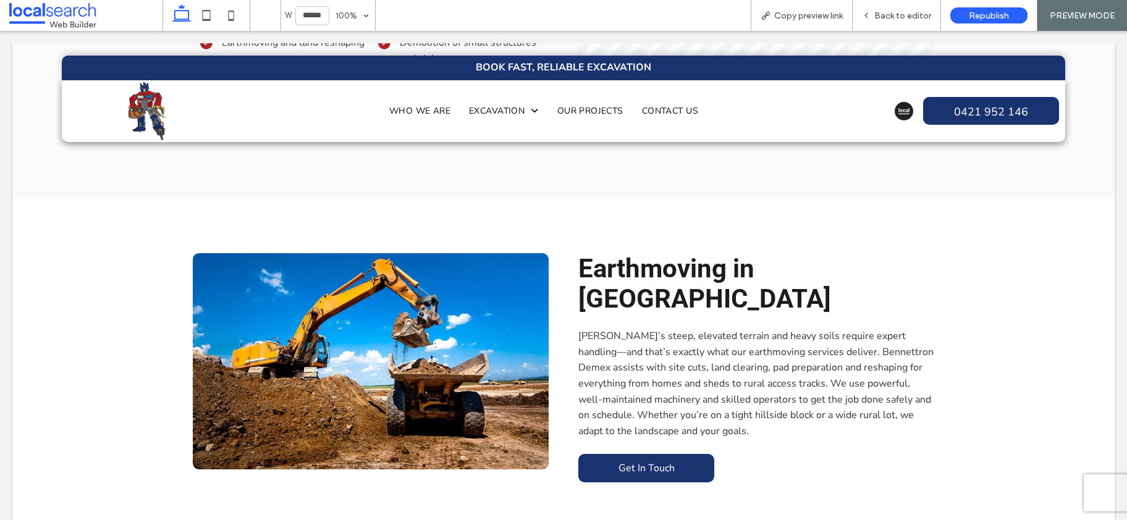
click at [902, 14] on span "Back to editor" at bounding box center [902, 16] width 57 height 11
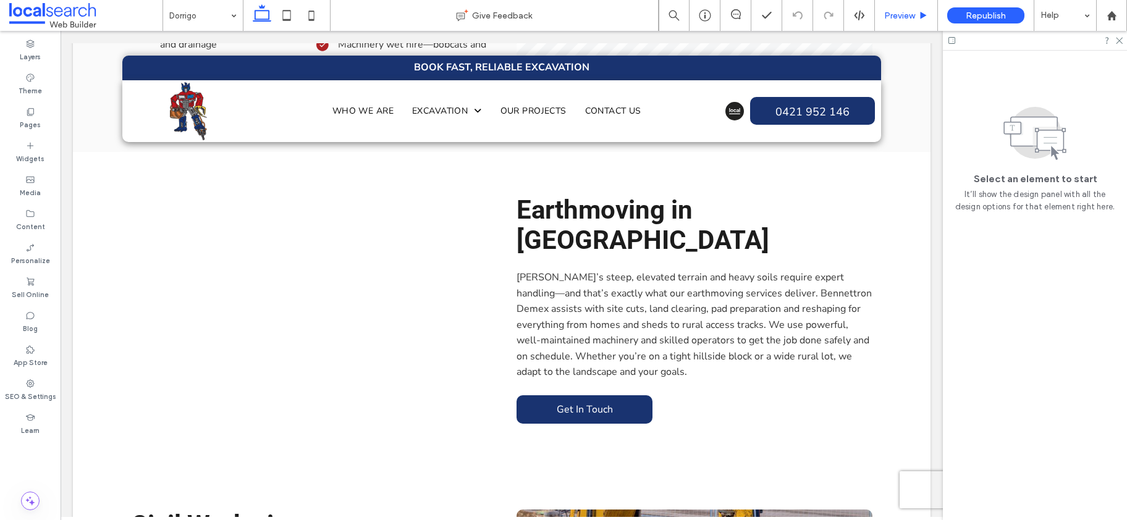
scroll to position [1175, 0]
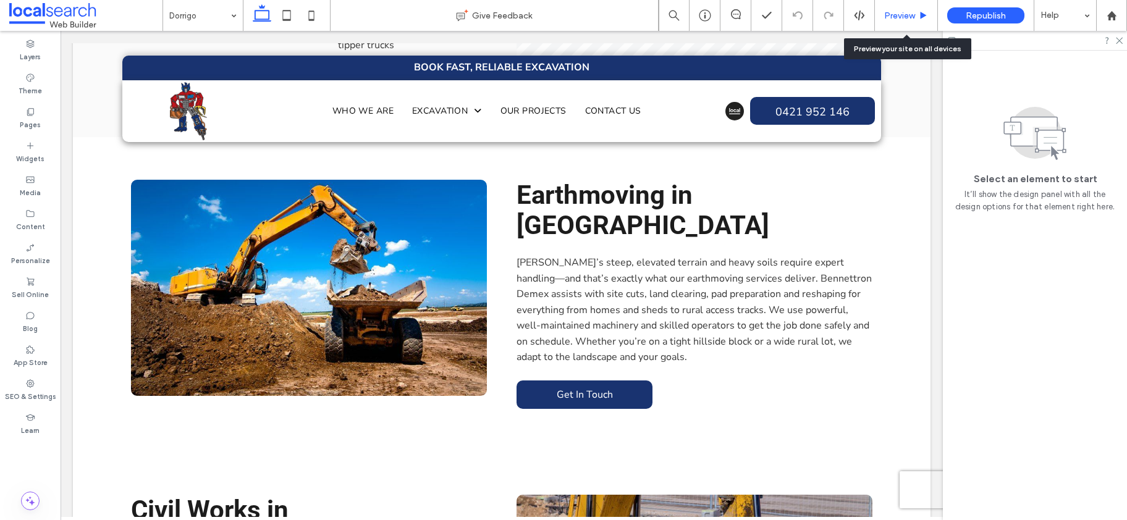
click at [898, 15] on span "Preview" at bounding box center [899, 16] width 31 height 11
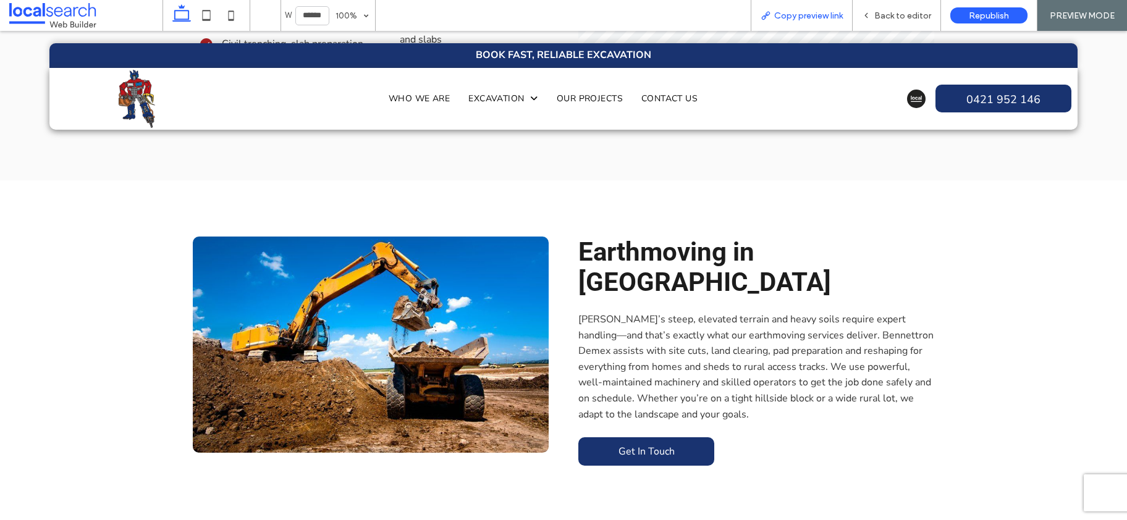
scroll to position [1197, 0]
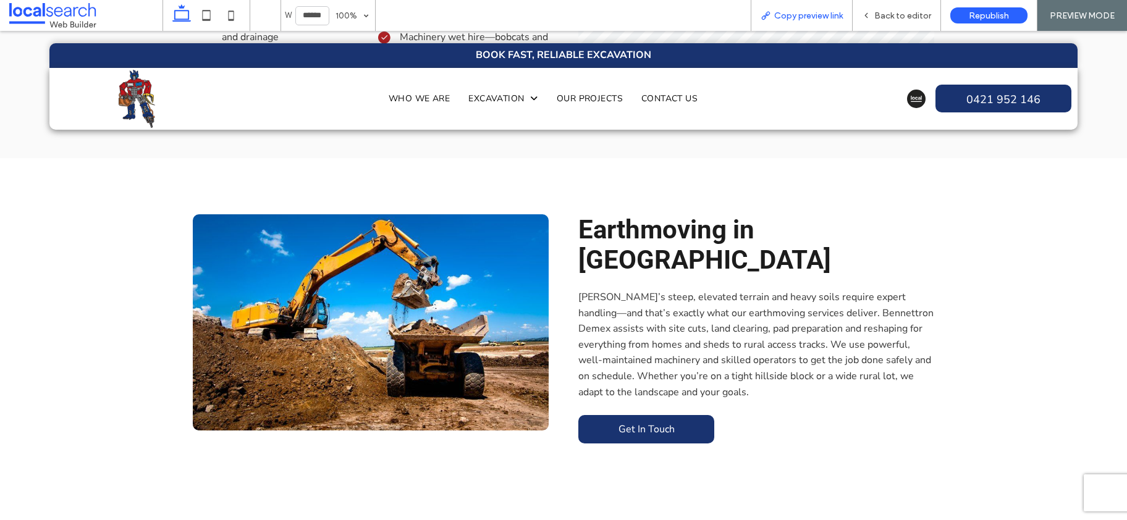
click at [790, 17] on span "Copy preview link" at bounding box center [808, 16] width 69 height 11
click at [893, 14] on span "Back to editor" at bounding box center [902, 16] width 57 height 11
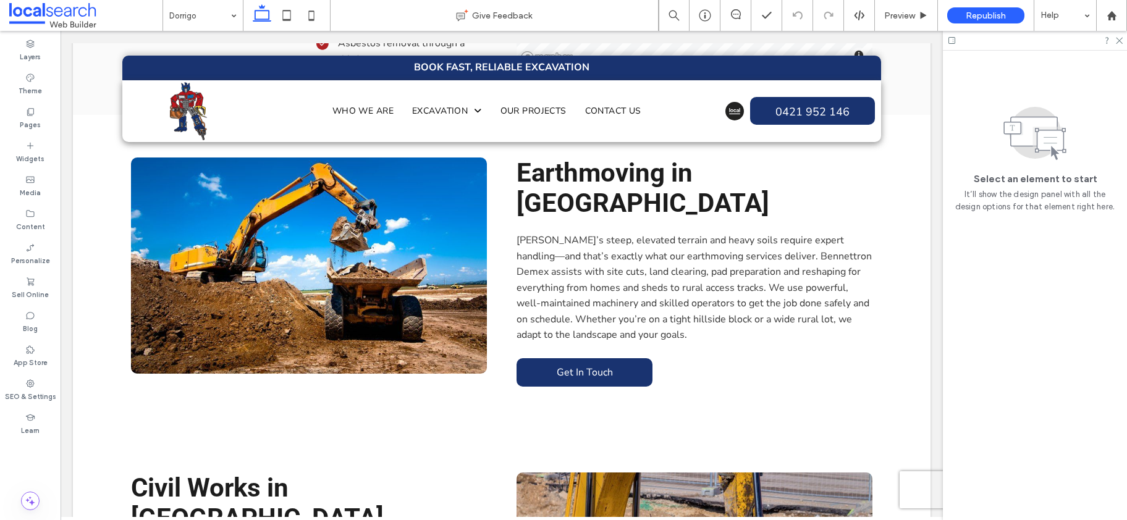
scroll to position [1216, 0]
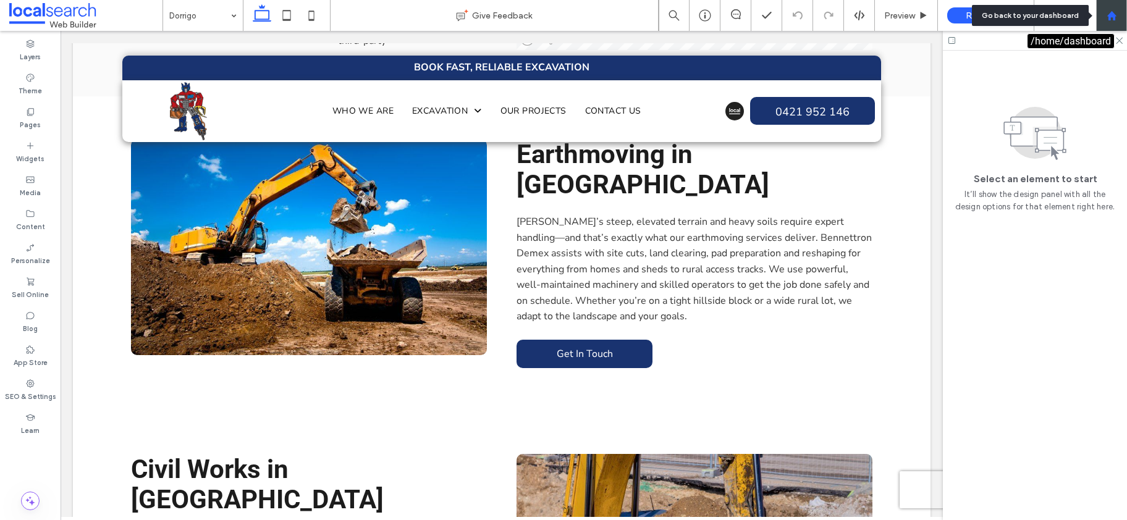
click at [1103, 12] on div at bounding box center [1112, 16] width 30 height 11
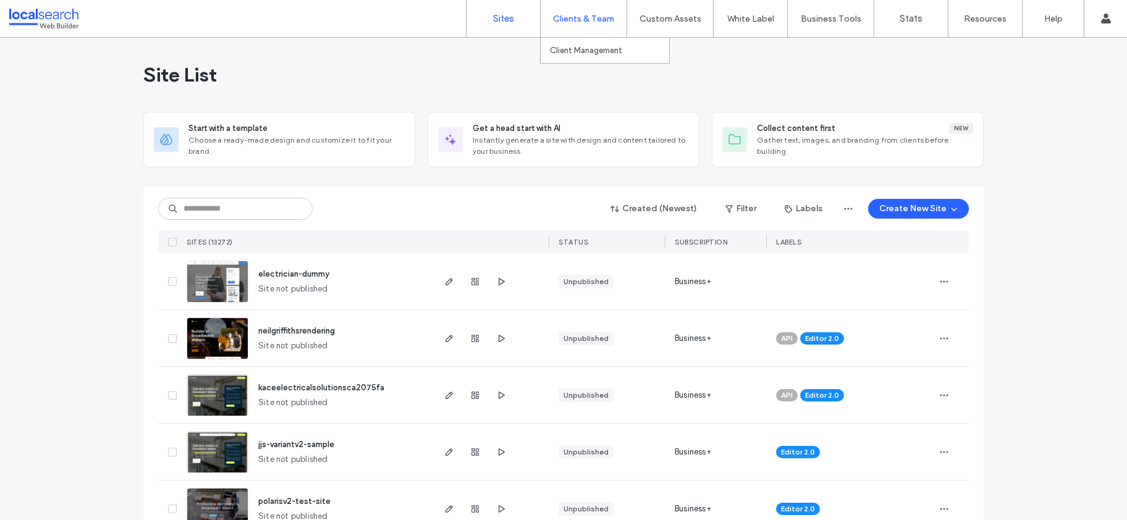
click at [590, 25] on div "Clients & Team" at bounding box center [584, 18] width 86 height 37
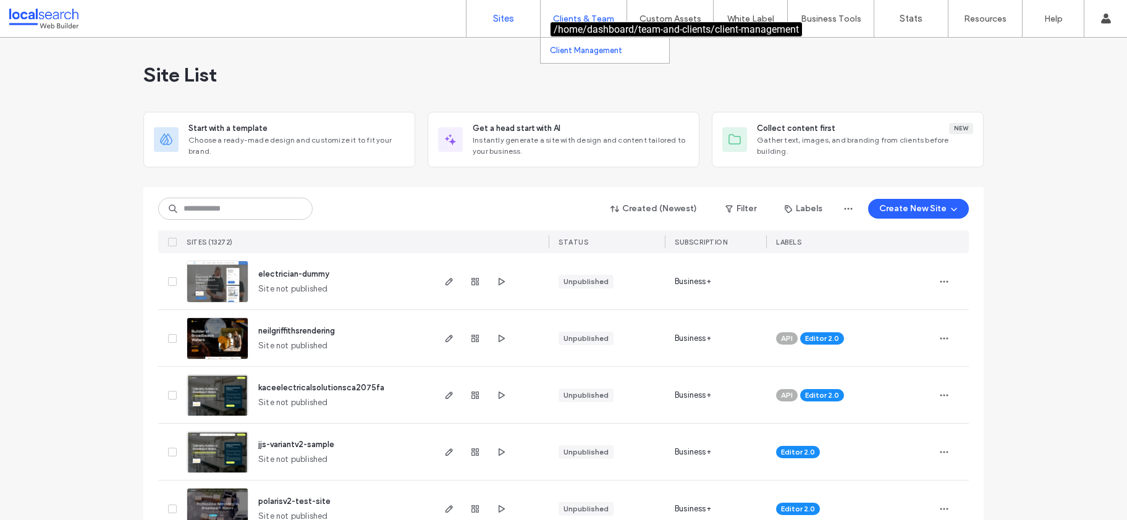
click at [585, 49] on label "Client Management" at bounding box center [586, 50] width 72 height 9
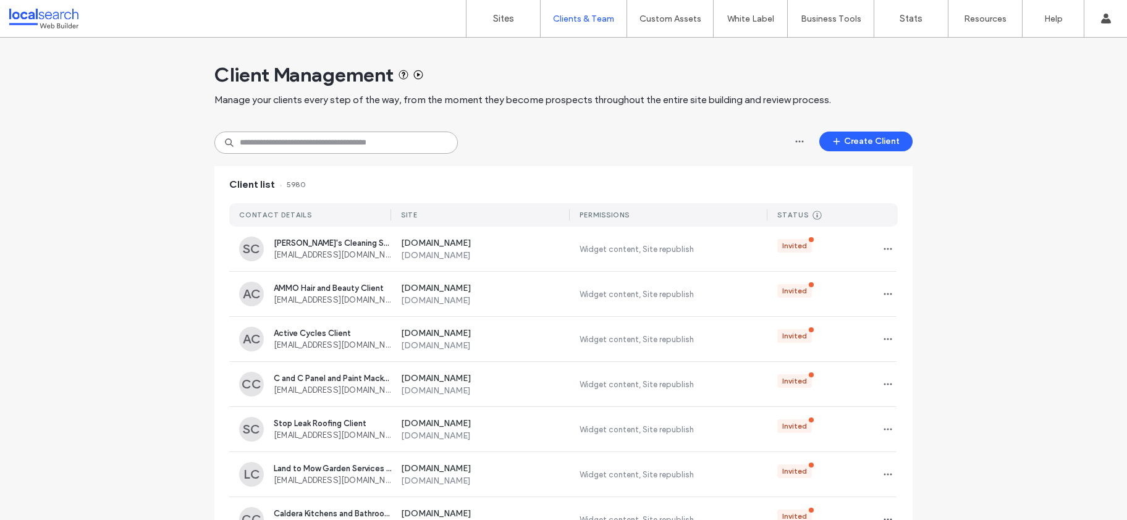
click at [375, 145] on input at bounding box center [335, 143] width 243 height 22
paste input "**********"
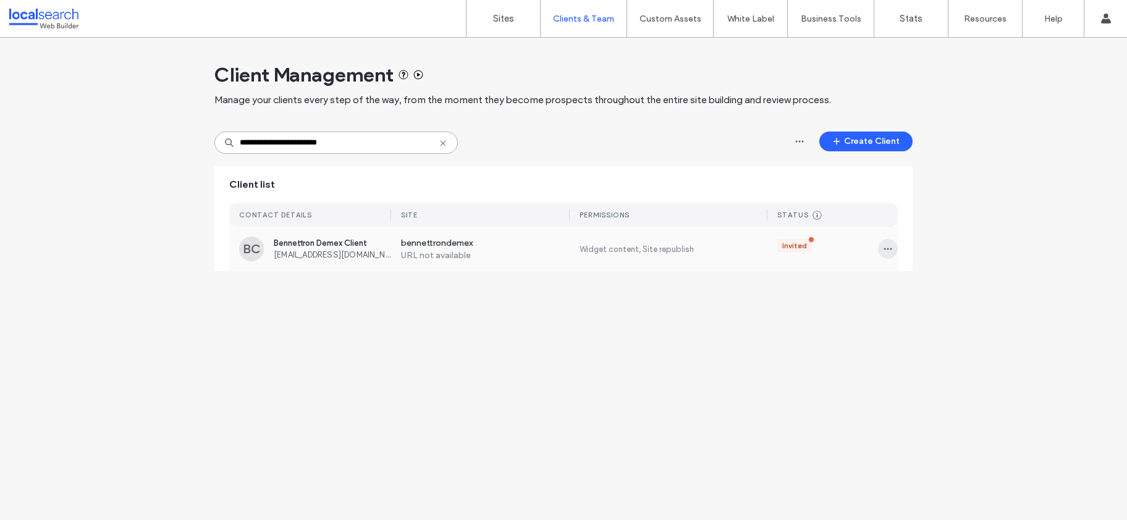
type input "**********"
click at [883, 250] on icon "button" at bounding box center [888, 249] width 10 height 10
click at [909, 283] on span "Sites & Permissions" at bounding box center [939, 281] width 72 height 12
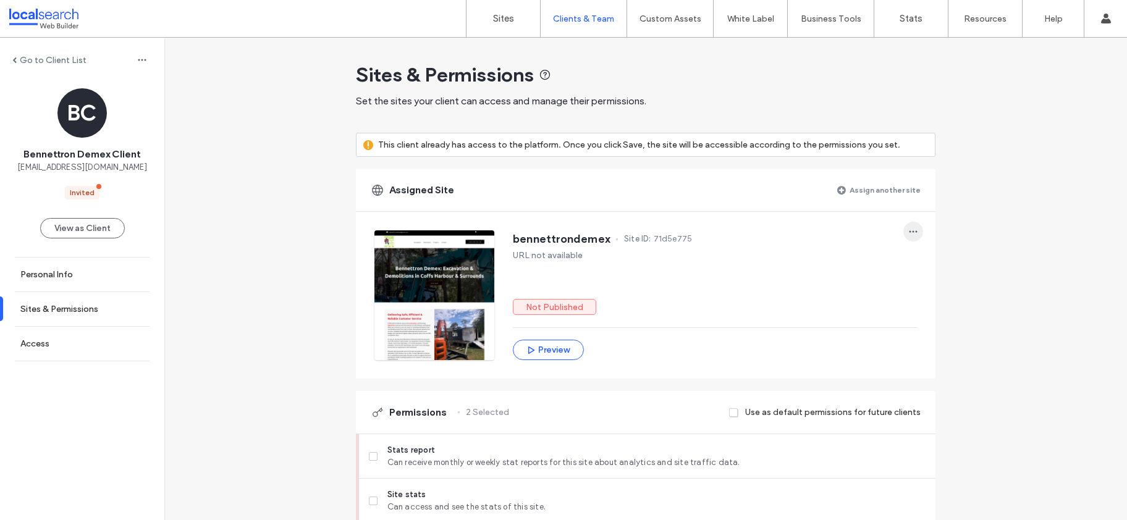
click at [908, 229] on icon "button" at bounding box center [913, 232] width 10 height 10
click at [927, 258] on span "Unassign site" at bounding box center [949, 264] width 51 height 12
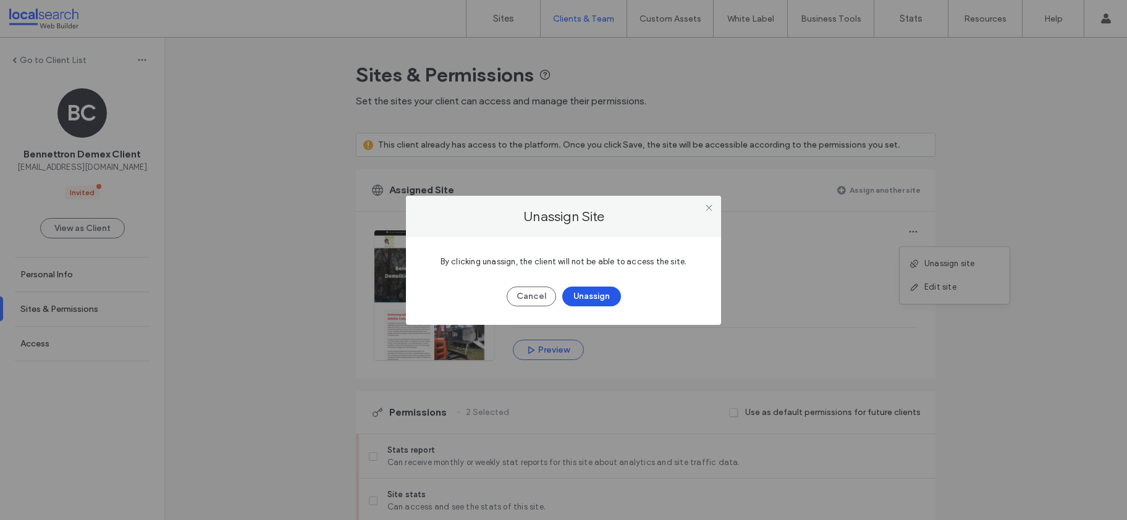
click at [602, 299] on button "Unassign" at bounding box center [591, 297] width 59 height 20
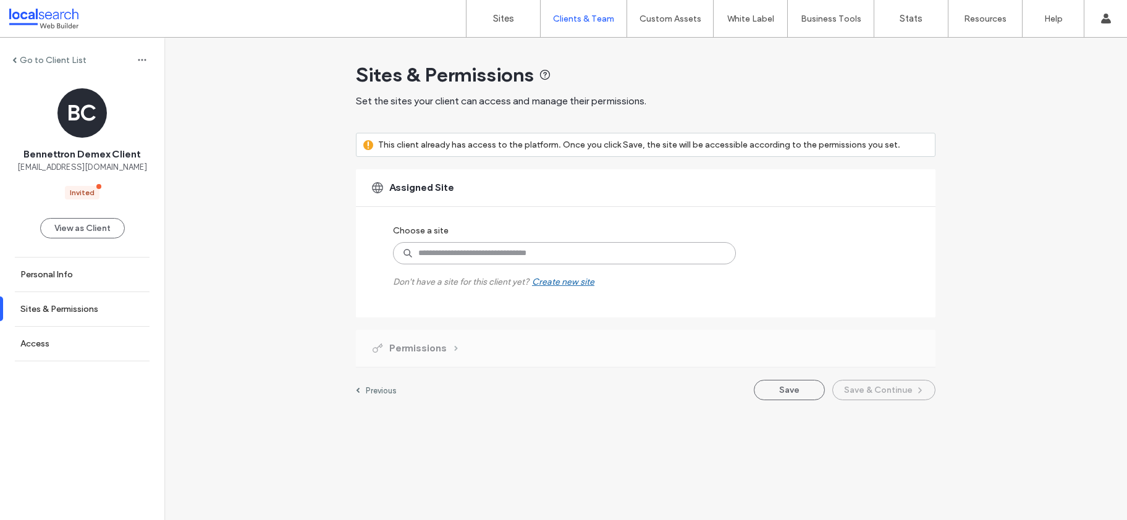
click at [515, 250] on input at bounding box center [564, 253] width 343 height 22
paste input "********"
type input "********"
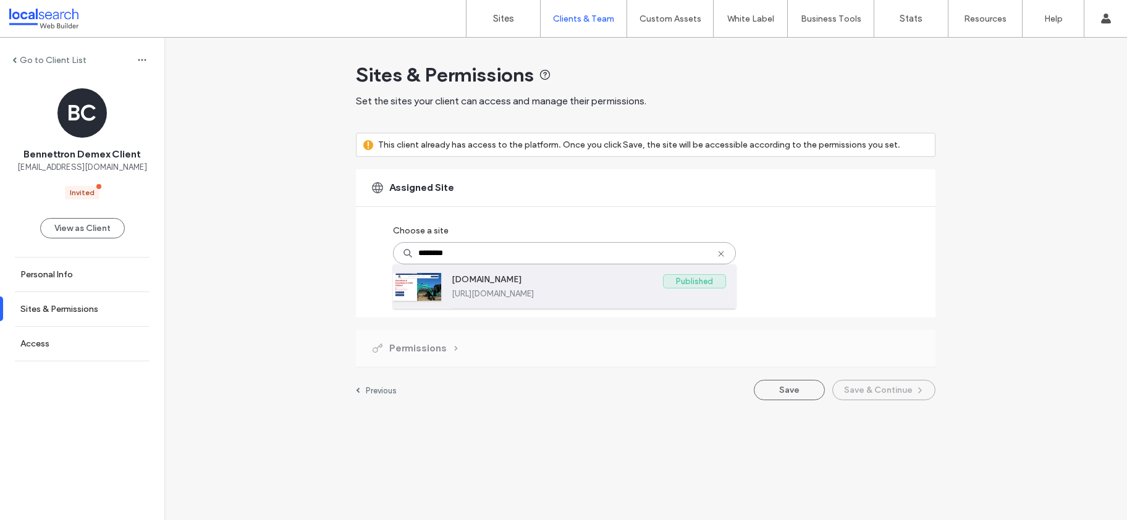
click at [588, 287] on label "www.bennettrondemex.com.au" at bounding box center [557, 281] width 211 height 15
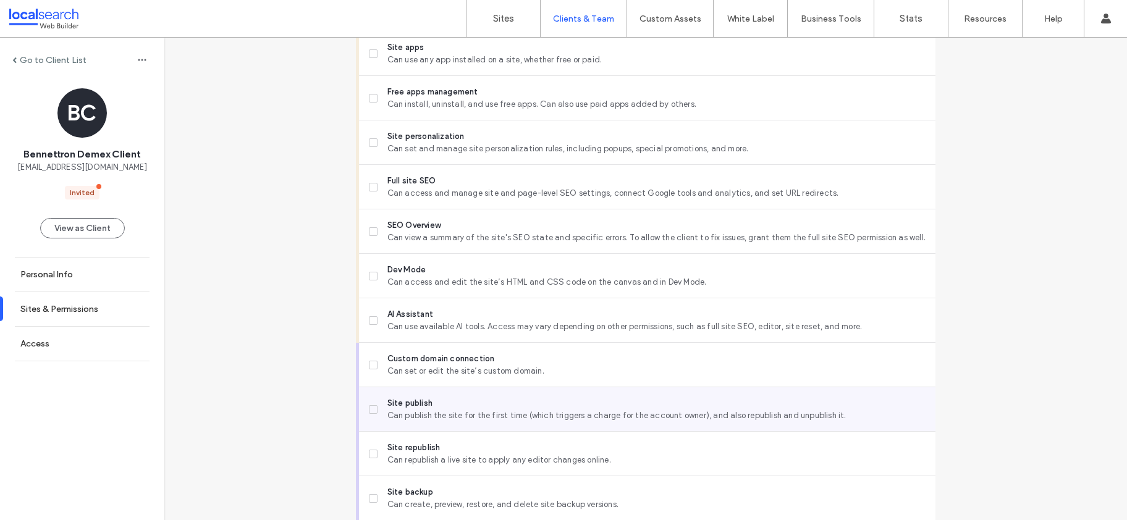
scroll to position [1027, 0]
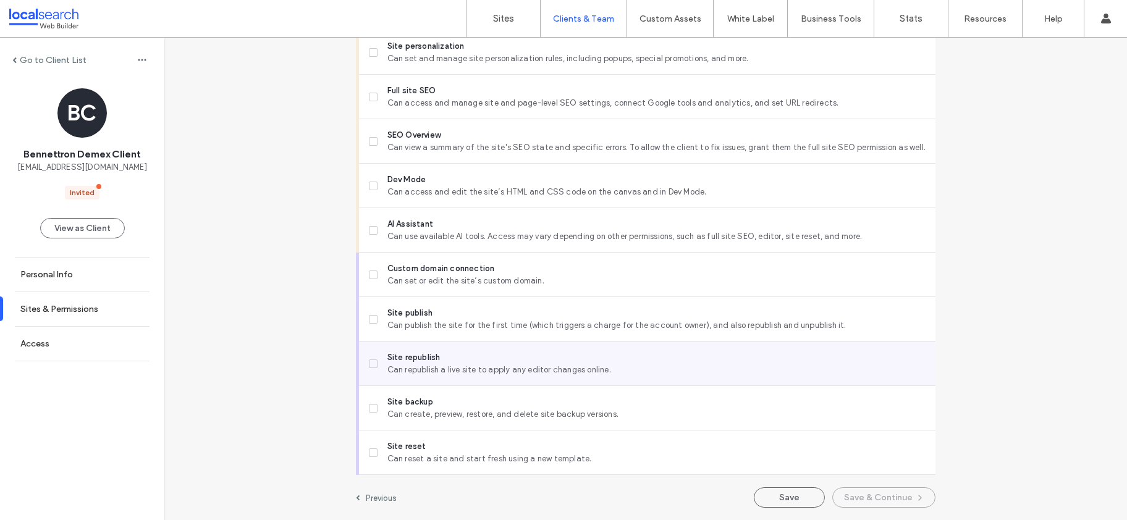
click at [371, 363] on icon at bounding box center [373, 364] width 5 height 4
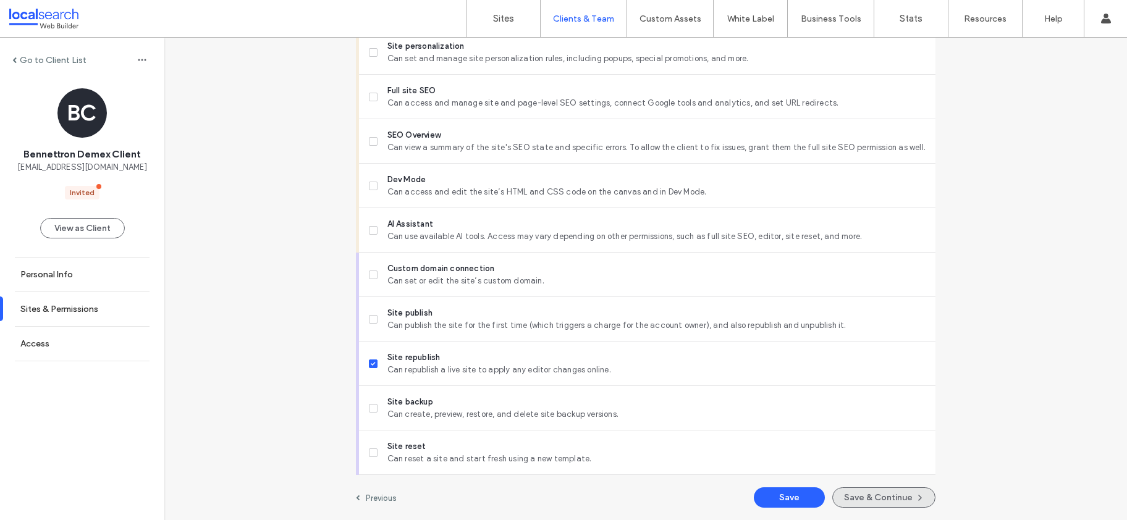
click at [870, 497] on button "Save & Continue" at bounding box center [883, 497] width 103 height 20
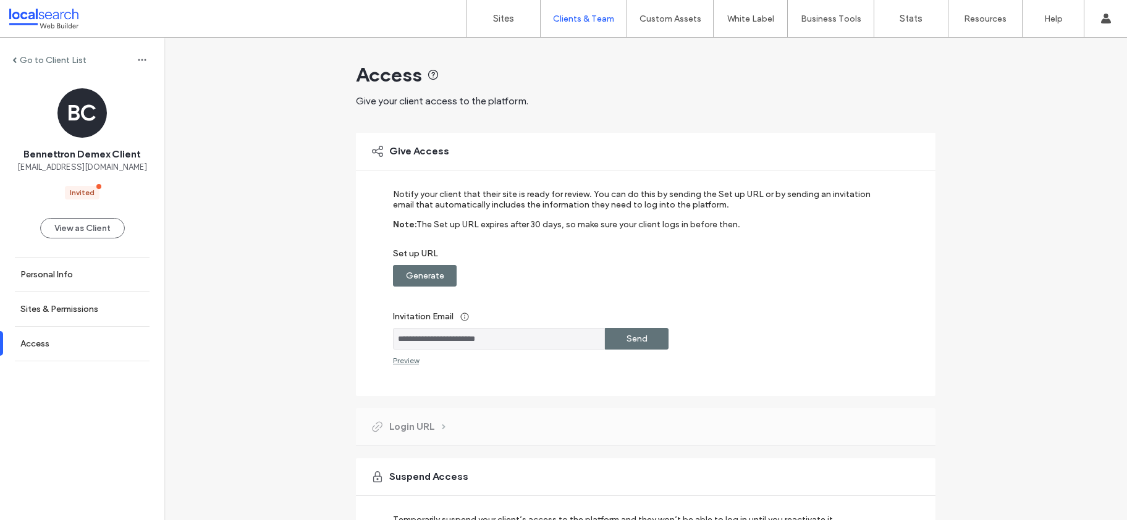
click at [423, 277] on label "Generate" at bounding box center [425, 275] width 38 height 23
click at [613, 273] on div "Copy" at bounding box center [637, 276] width 64 height 22
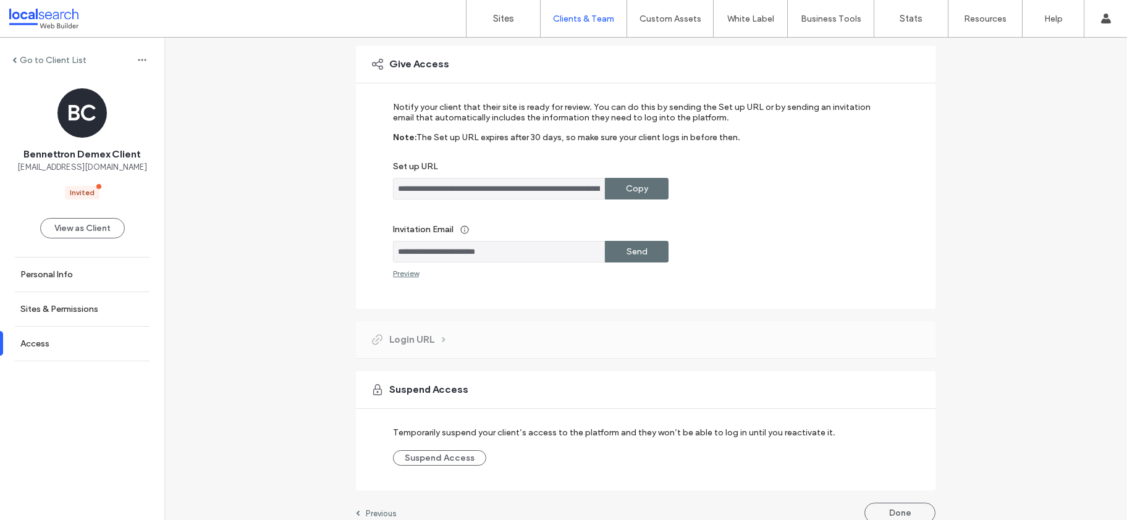
scroll to position [103, 0]
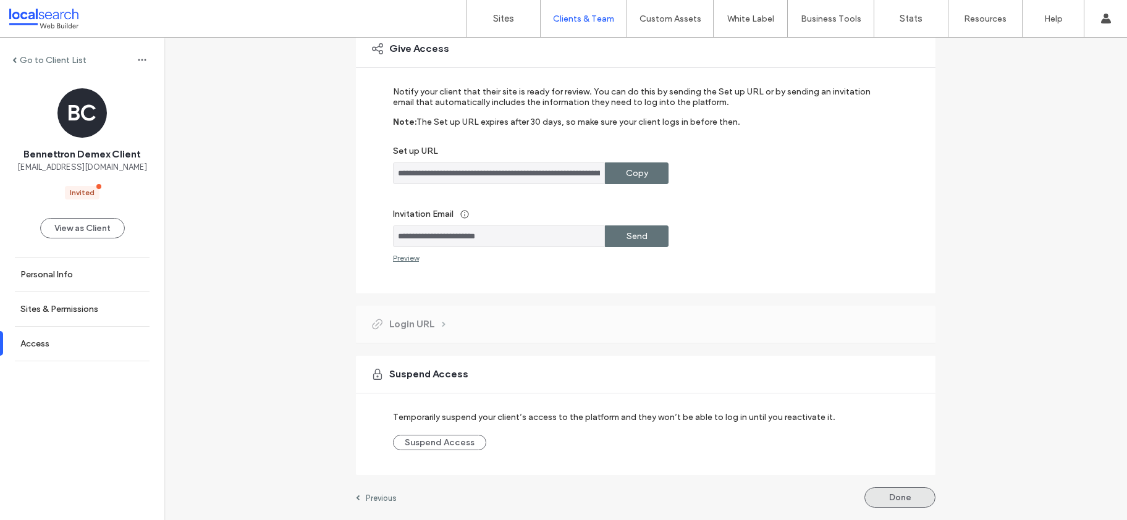
click at [907, 489] on button "Done" at bounding box center [899, 497] width 71 height 20
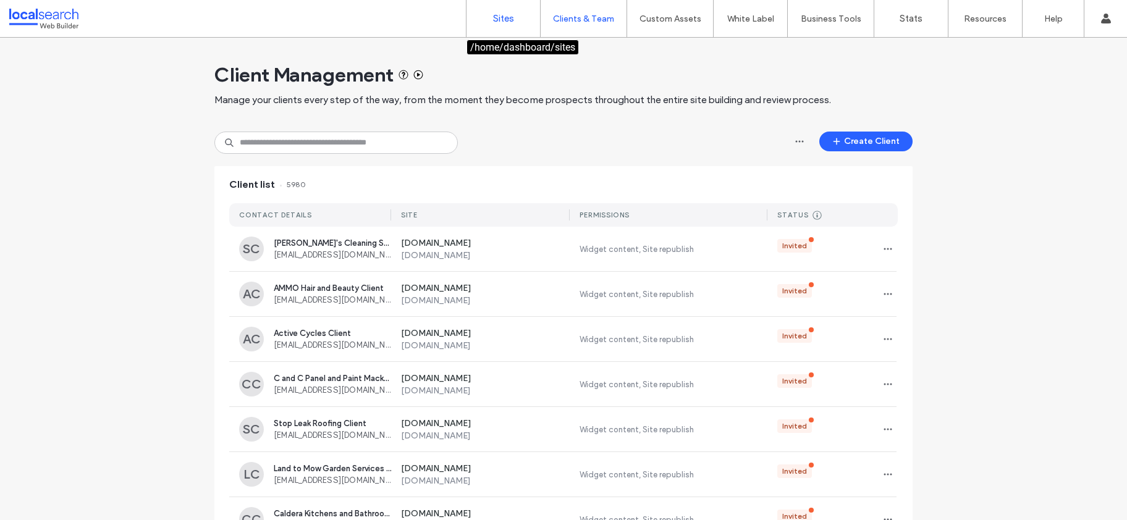
click at [501, 12] on link "Sites" at bounding box center [503, 18] width 74 height 37
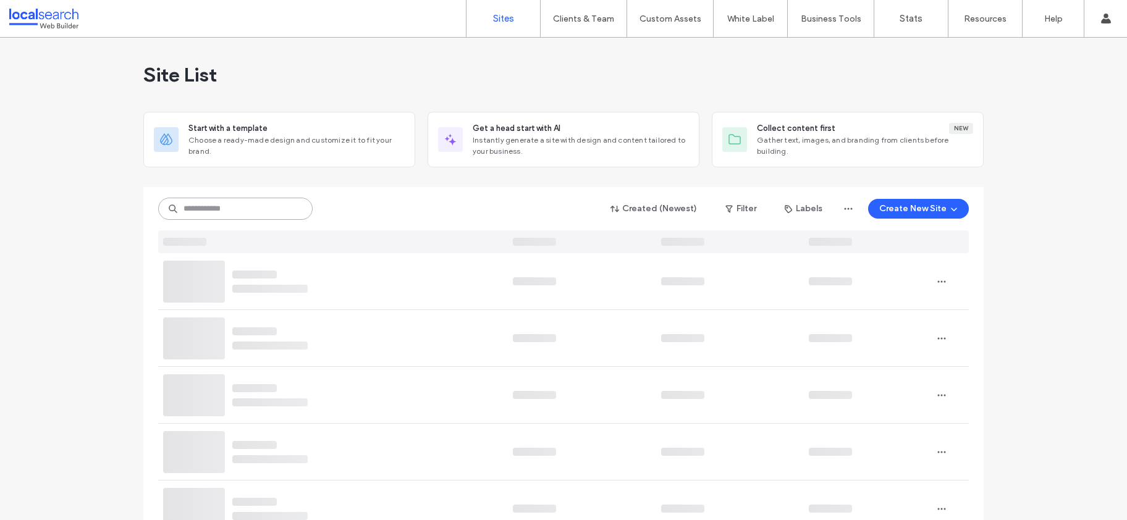
click at [209, 206] on input at bounding box center [235, 209] width 154 height 22
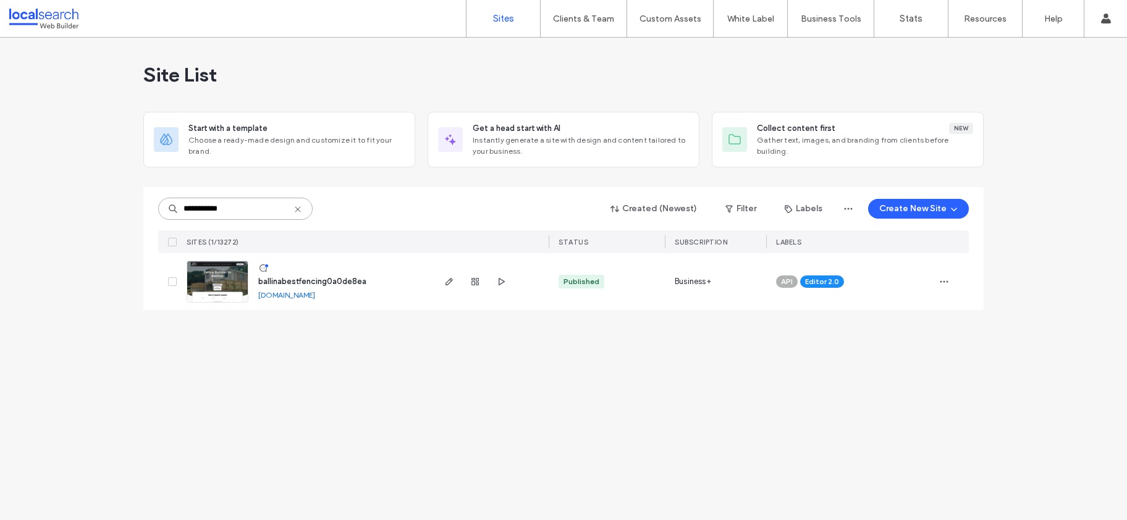
type input "**********"
click at [303, 282] on span "ballinabestfencing0a0de8ea" at bounding box center [312, 281] width 108 height 9
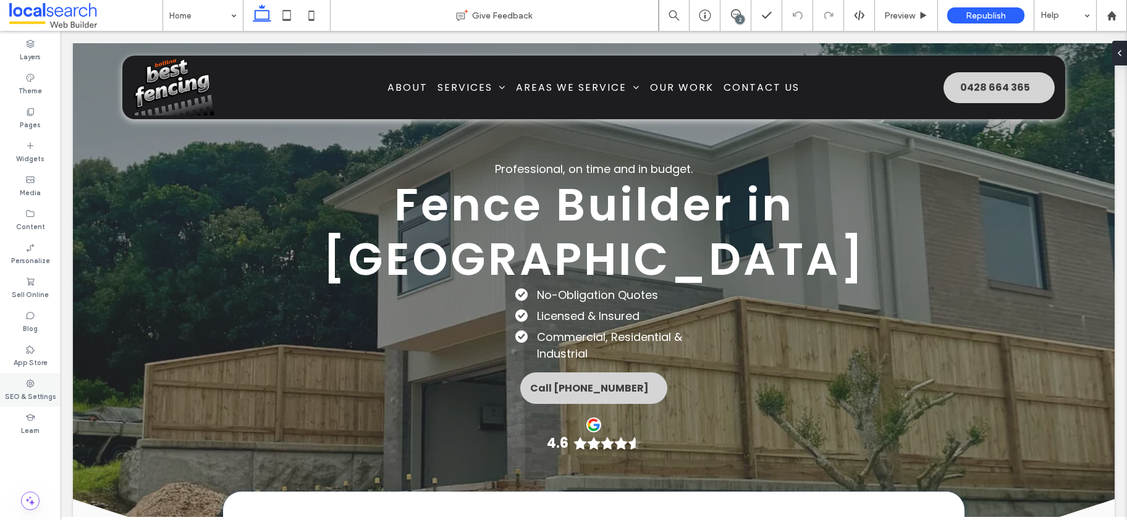
click at [33, 386] on icon at bounding box center [30, 384] width 10 height 10
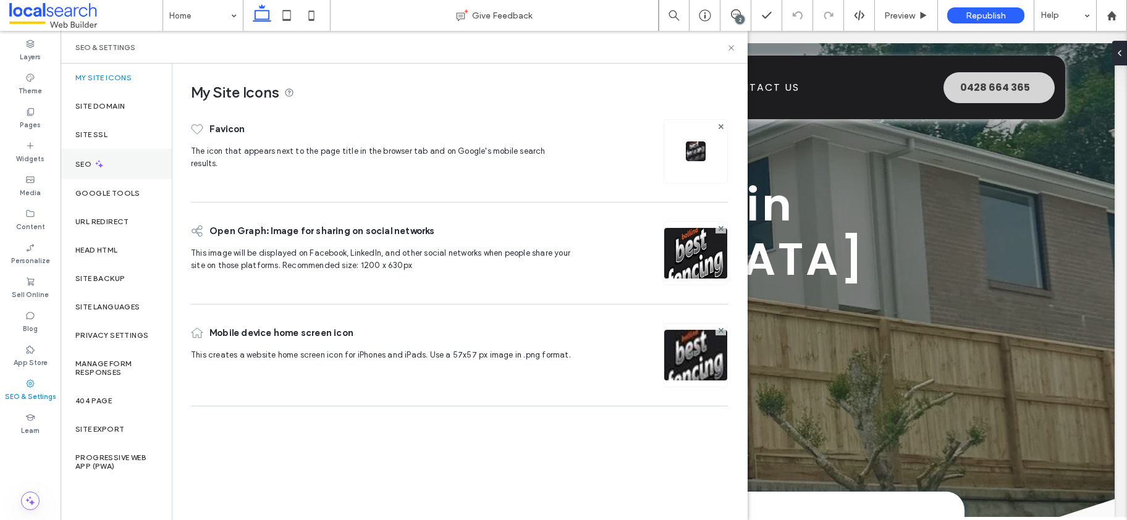
click at [85, 164] on label "SEO" at bounding box center [84, 164] width 19 height 9
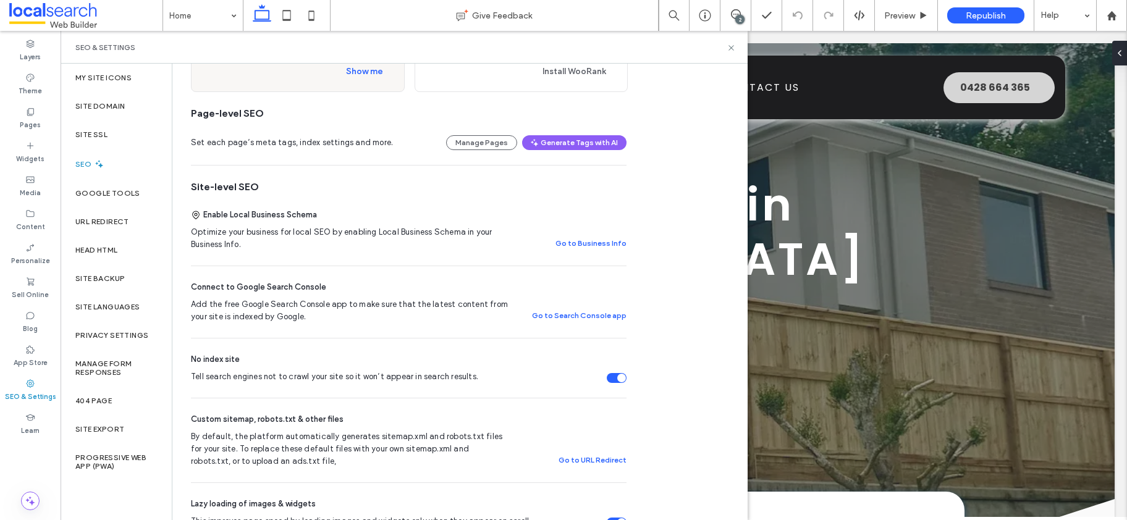
scroll to position [212, 0]
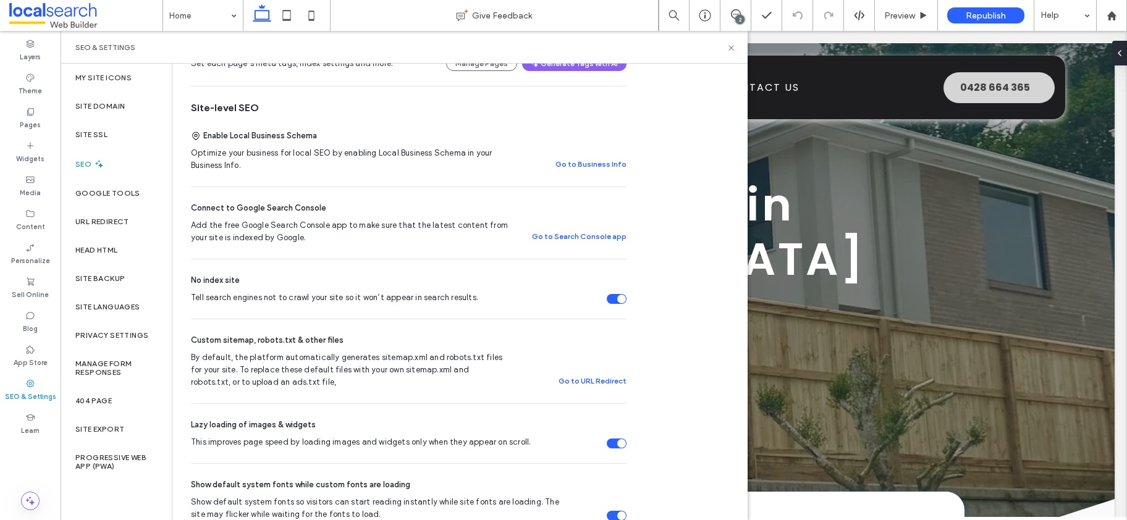
click at [618, 301] on div "Tell search engines not to crawl your site so it won’t appear in search results." at bounding box center [621, 299] width 9 height 9
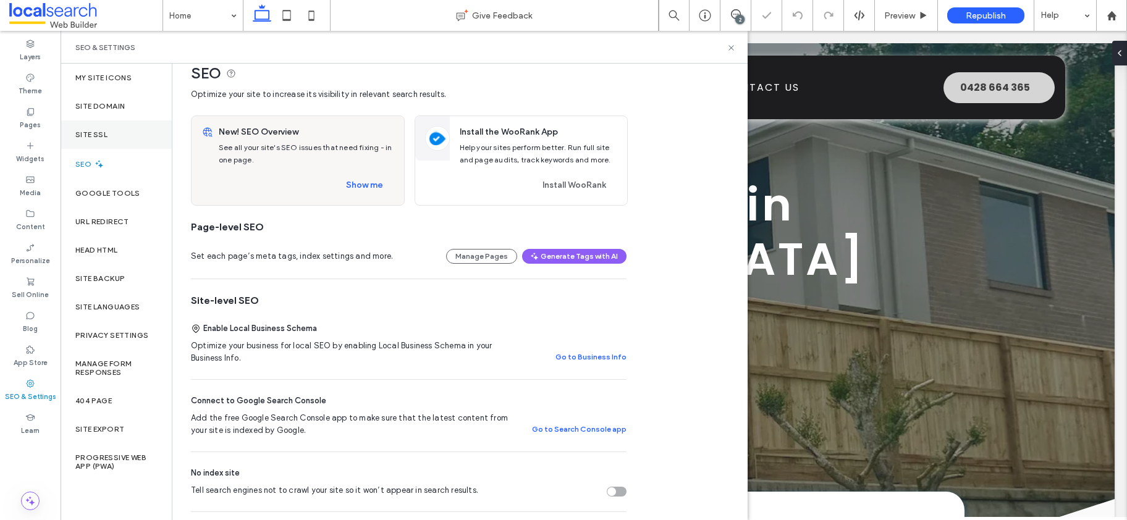
scroll to position [0, 0]
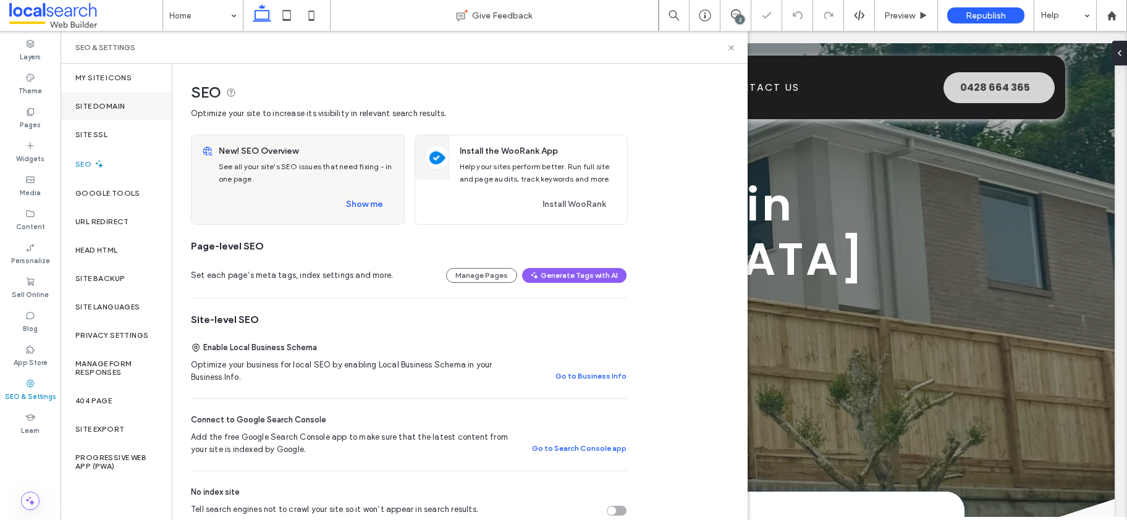
click at [99, 117] on div "Site Domain" at bounding box center [116, 106] width 111 height 28
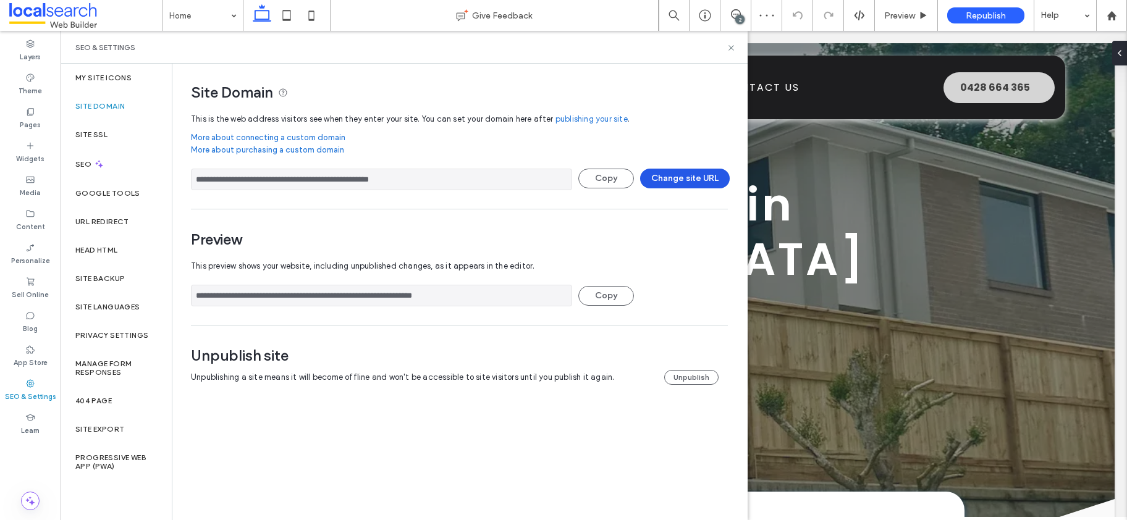
click at [662, 177] on button "Change site URL" at bounding box center [685, 179] width 90 height 20
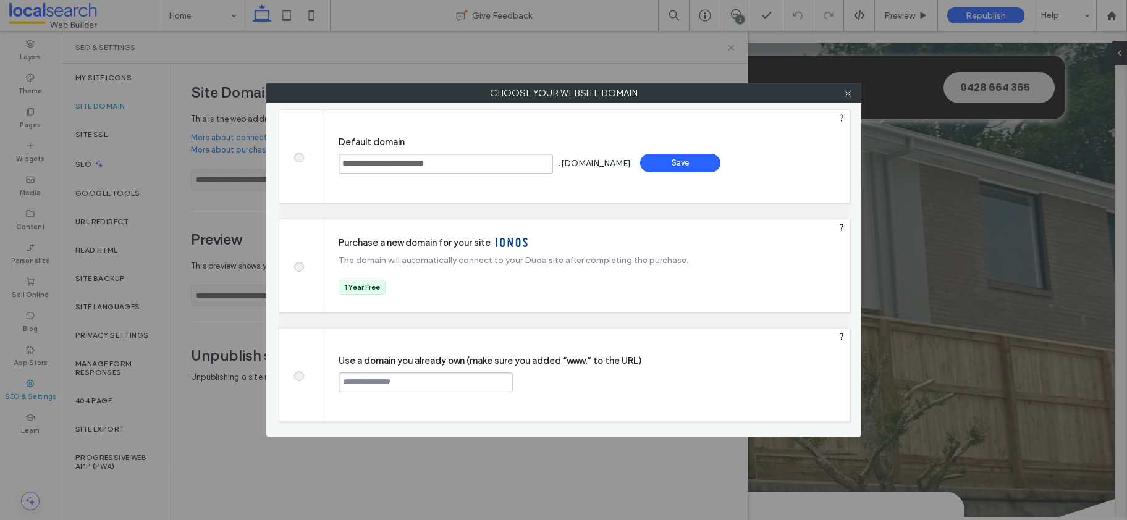
click at [421, 387] on input "text" at bounding box center [426, 383] width 174 height 20
paste input "**********"
type input "**********"
click at [407, 377] on input "text" at bounding box center [426, 383] width 174 height 20
paste input "**********"
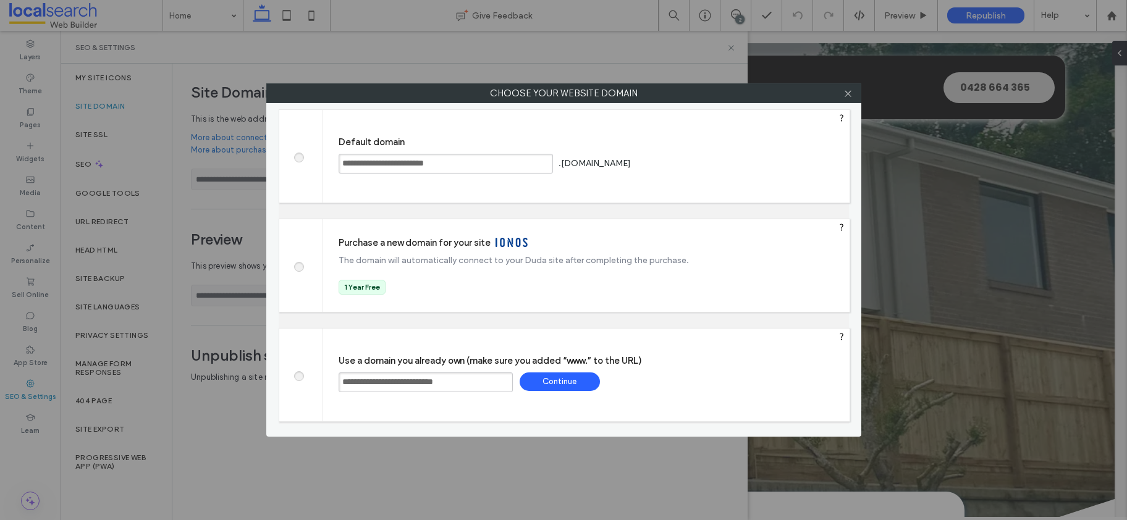
type input "**********"
click at [541, 383] on div "Continue" at bounding box center [560, 382] width 80 height 19
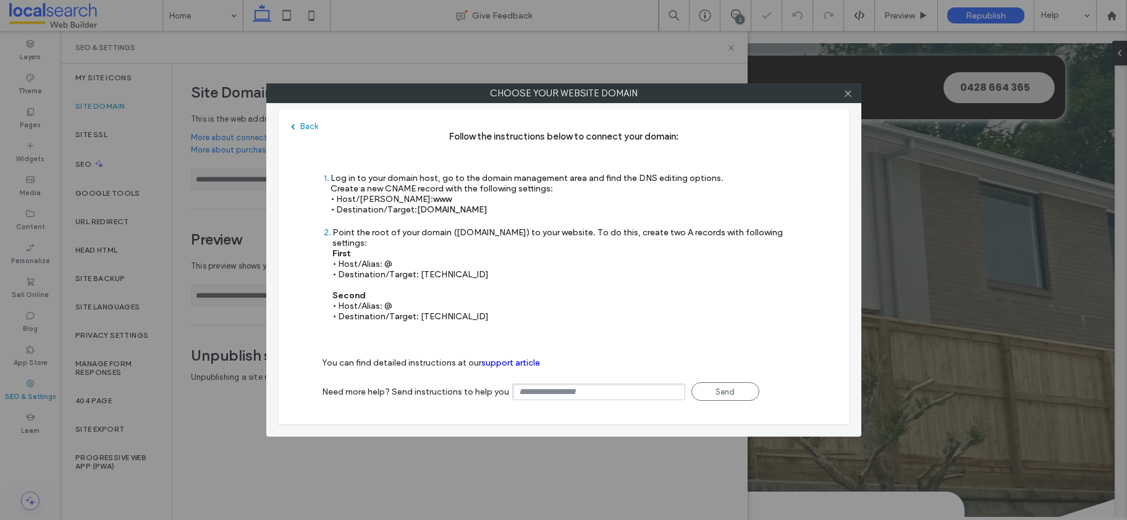
type input "**********"
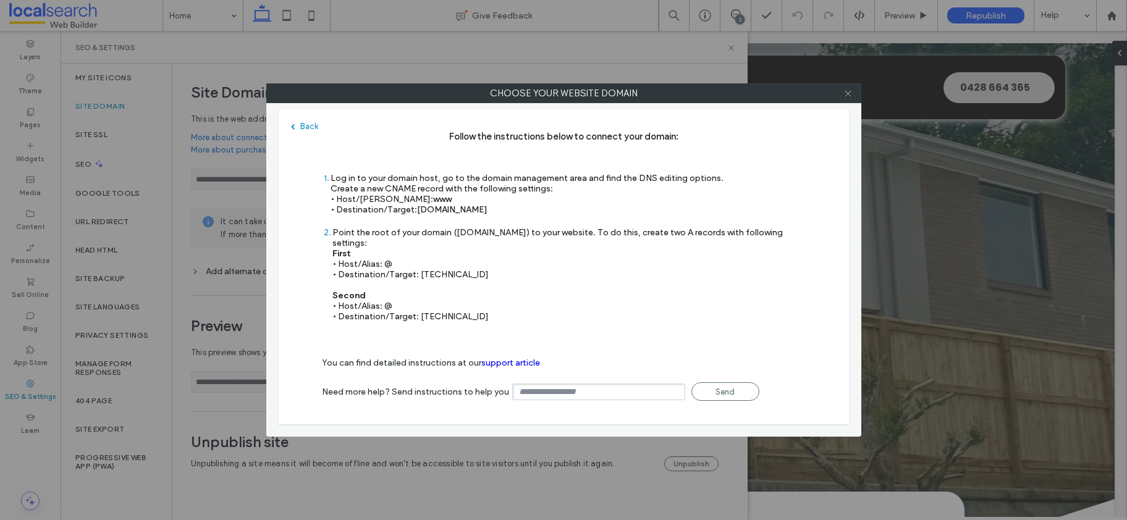
click at [850, 97] on icon at bounding box center [847, 93] width 9 height 9
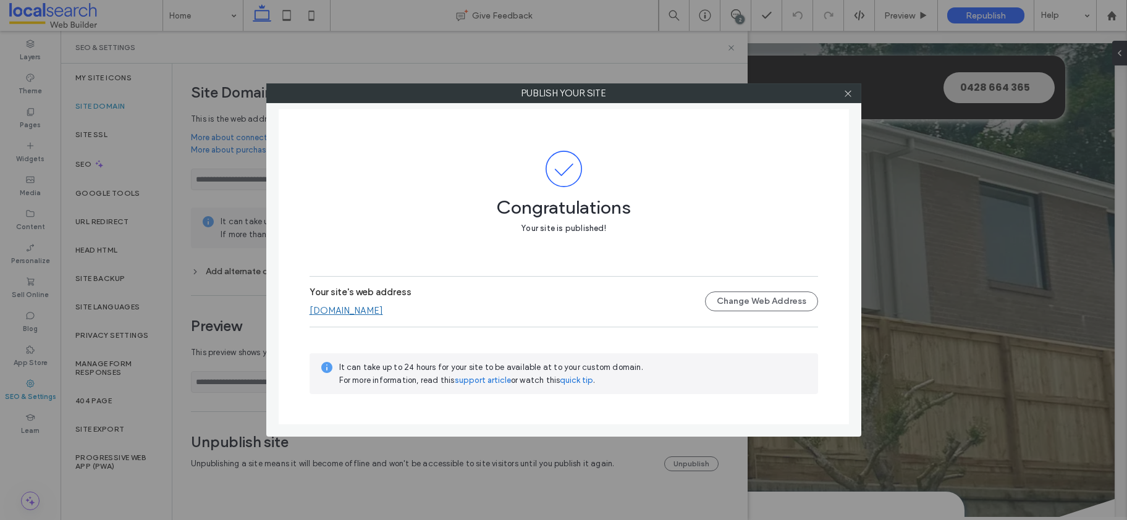
click at [858, 96] on label "Publish your site" at bounding box center [564, 93] width 594 height 19
click at [853, 97] on div at bounding box center [848, 93] width 19 height 19
click at [851, 94] on icon at bounding box center [847, 93] width 9 height 9
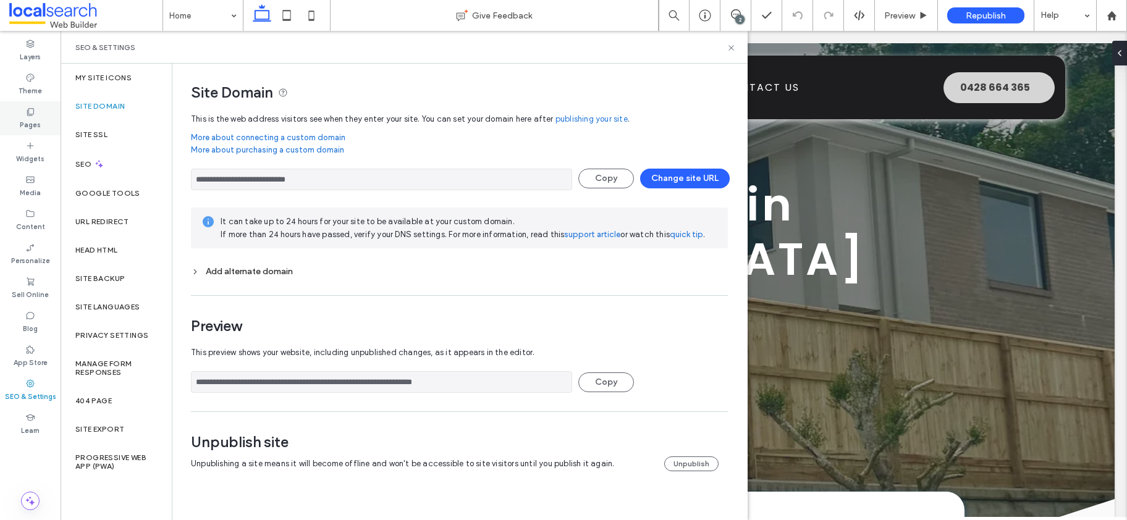
click at [22, 117] on label "Pages" at bounding box center [30, 124] width 21 height 14
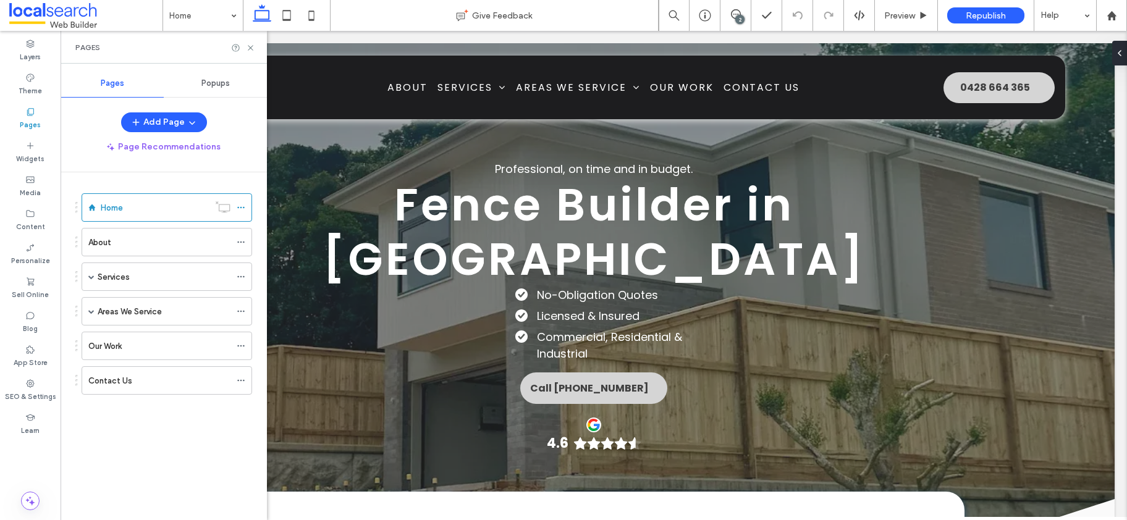
click at [219, 85] on span "Popups" at bounding box center [215, 83] width 28 height 10
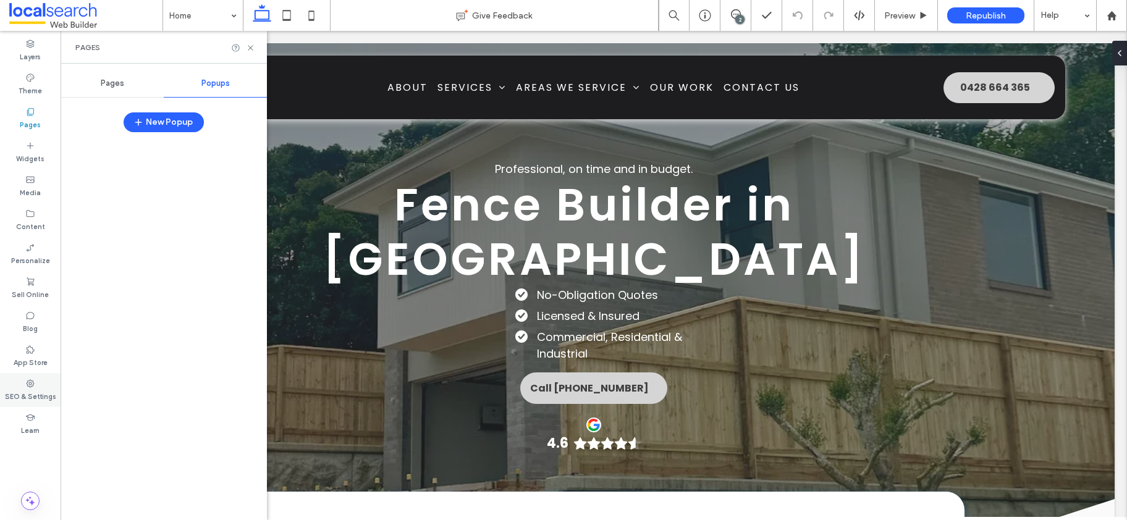
click at [26, 387] on icon at bounding box center [30, 384] width 10 height 10
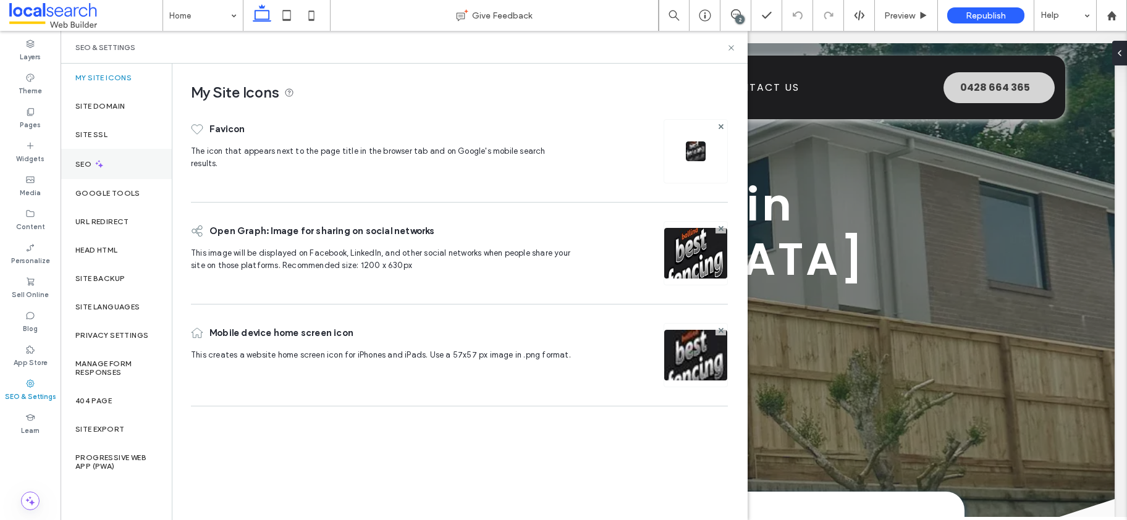
drag, startPoint x: 91, startPoint y: 160, endPoint x: 161, endPoint y: 172, distance: 70.8
click at [75, 165] on label "SEO" at bounding box center [84, 164] width 19 height 9
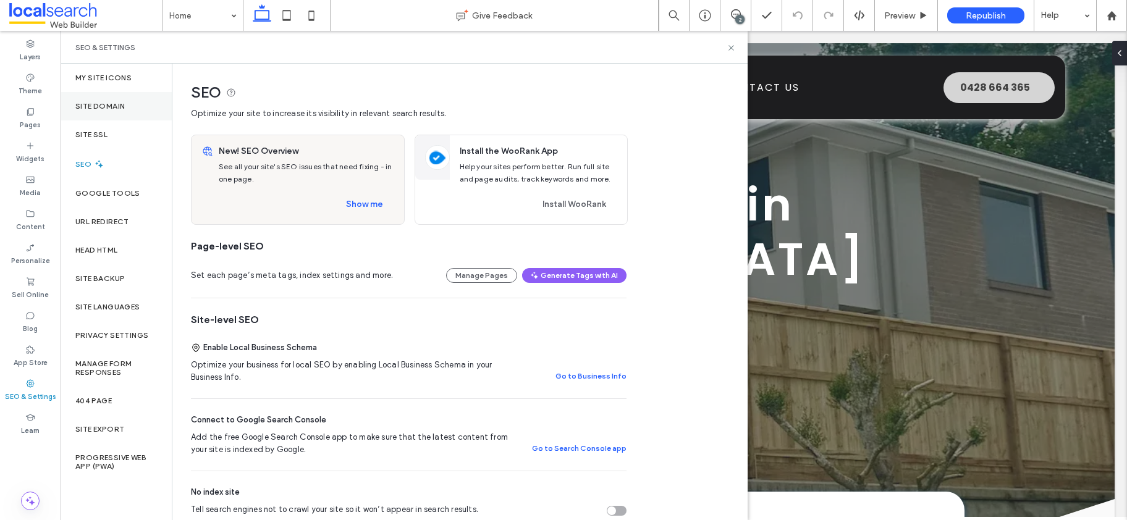
click at [119, 103] on label "Site Domain" at bounding box center [99, 106] width 49 height 9
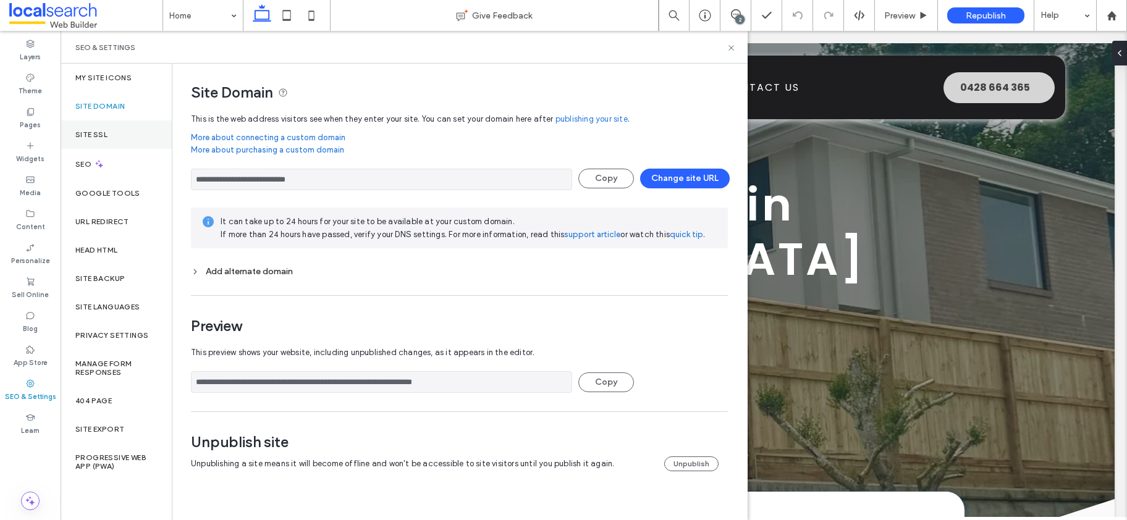
click at [101, 132] on label "Site SSL" at bounding box center [91, 134] width 32 height 9
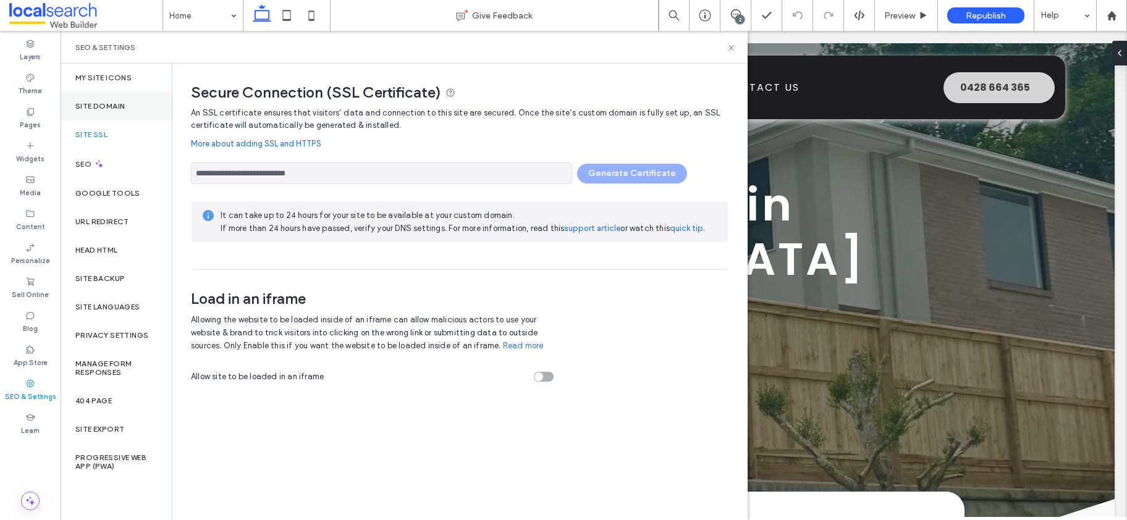
click at [106, 104] on label "Site Domain" at bounding box center [99, 106] width 49 height 9
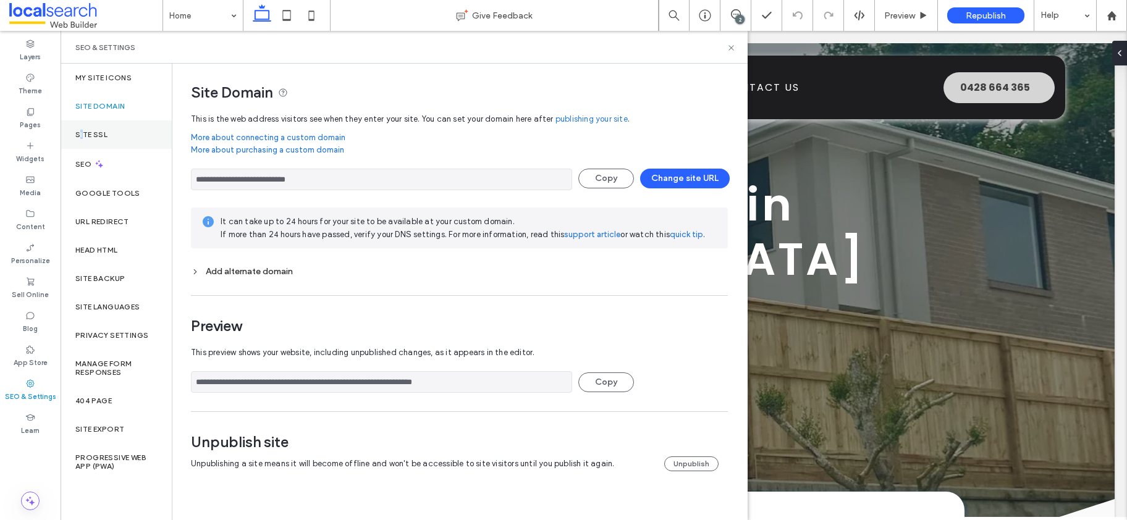
click at [81, 133] on label "Site SSL" at bounding box center [91, 134] width 32 height 9
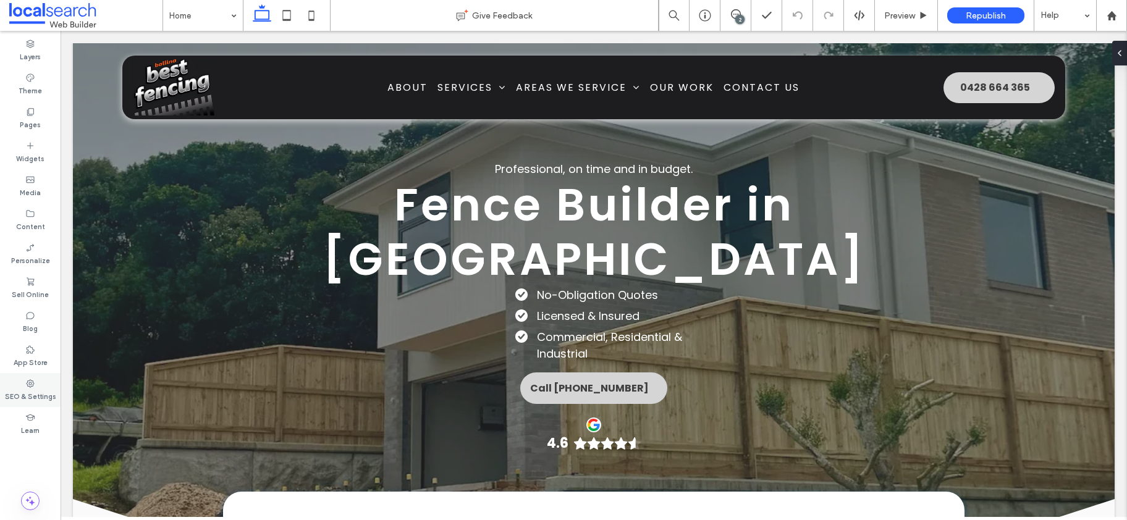
click at [32, 399] on label "SEO & Settings" at bounding box center [30, 396] width 51 height 14
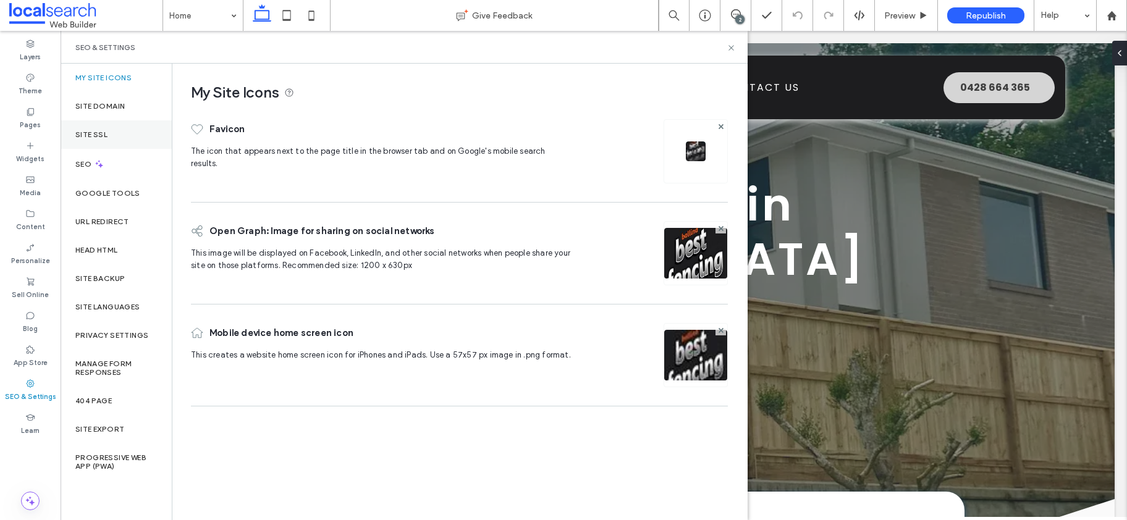
click at [109, 133] on div "Site SSL" at bounding box center [116, 134] width 111 height 28
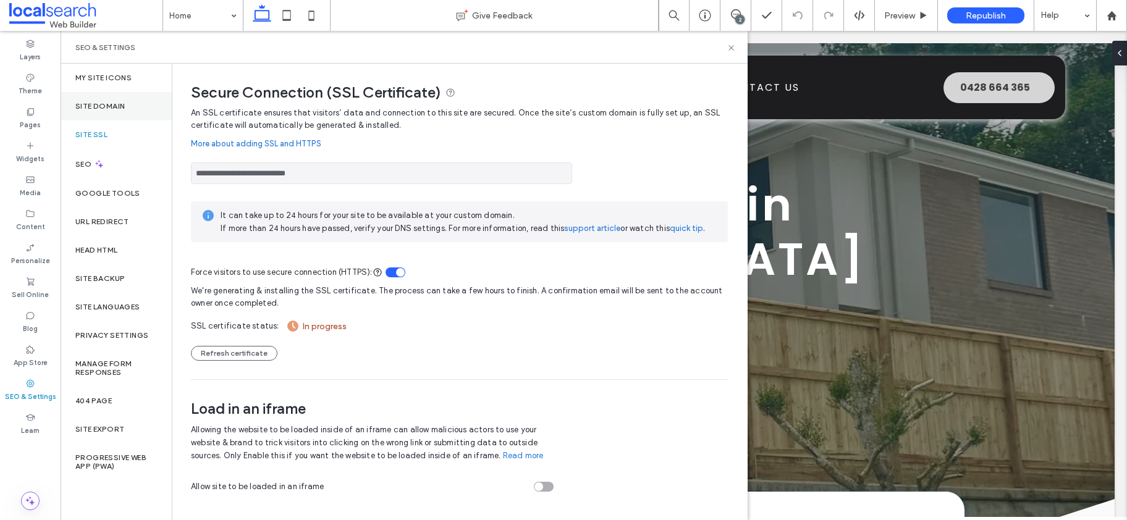
click at [120, 109] on label "Site Domain" at bounding box center [99, 106] width 49 height 9
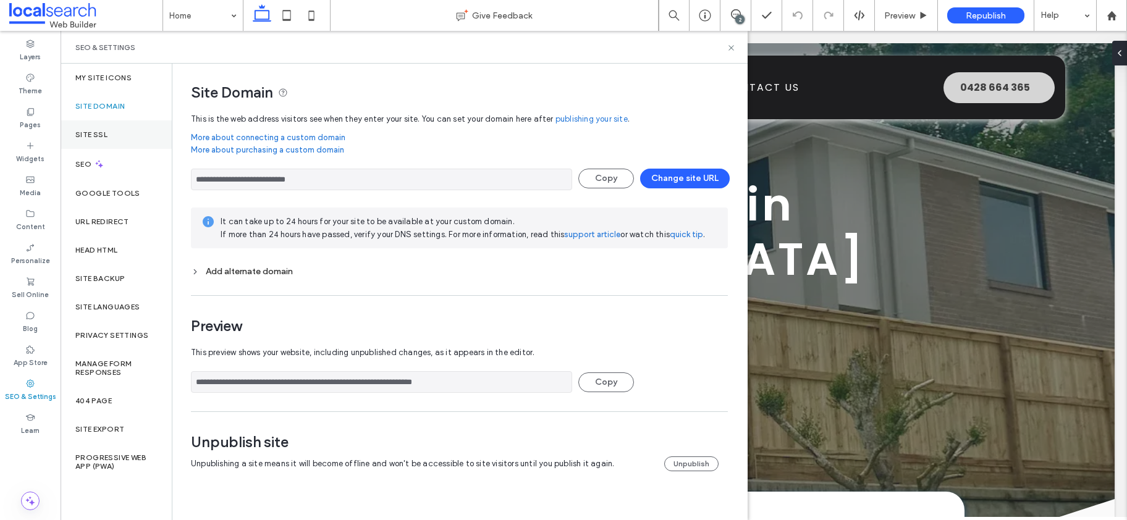
click at [99, 135] on label "Site SSL" at bounding box center [91, 134] width 32 height 9
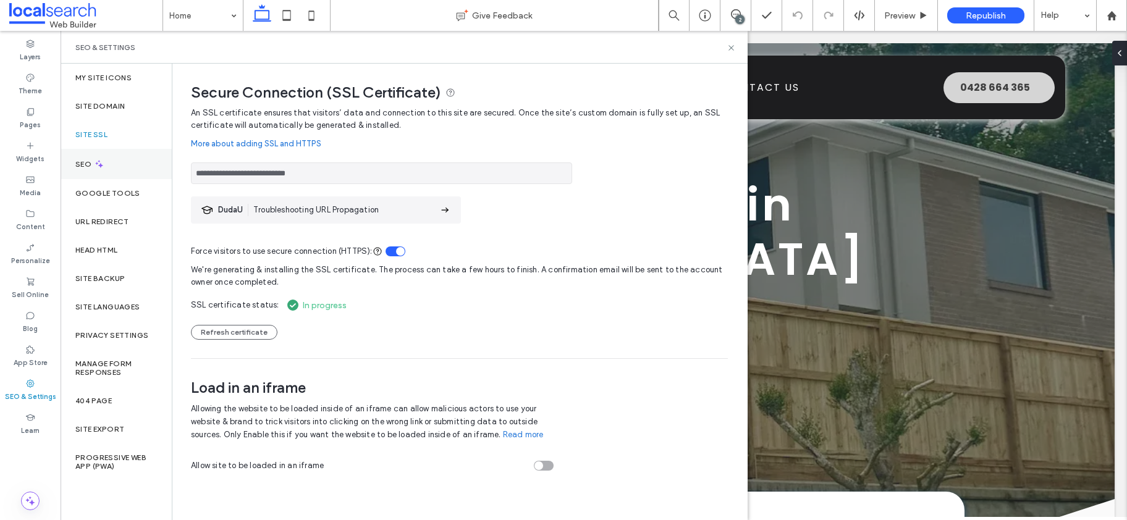
click at [80, 156] on div "SEO" at bounding box center [116, 164] width 111 height 30
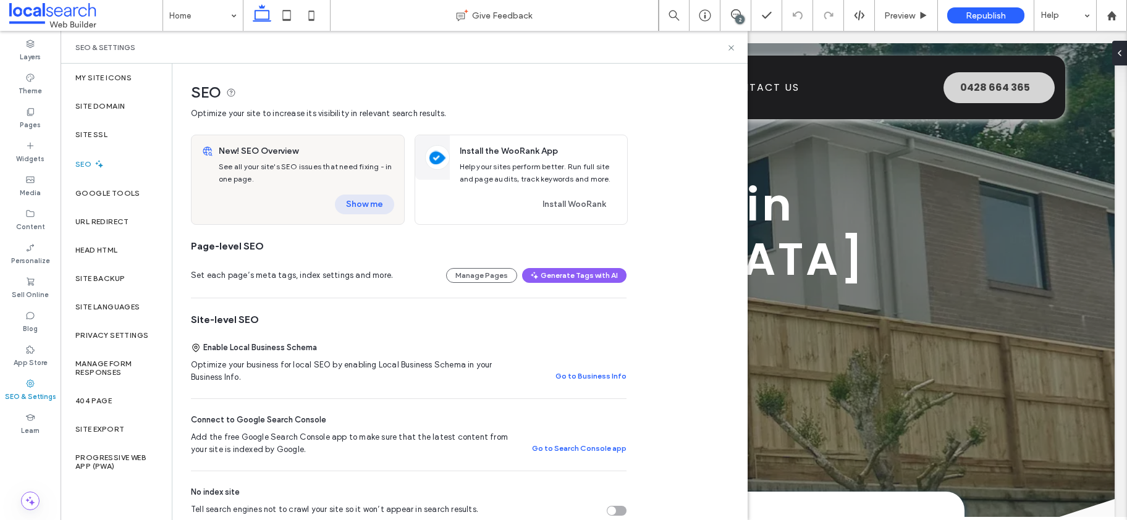
click at [366, 205] on button "Show me" at bounding box center [364, 205] width 59 height 20
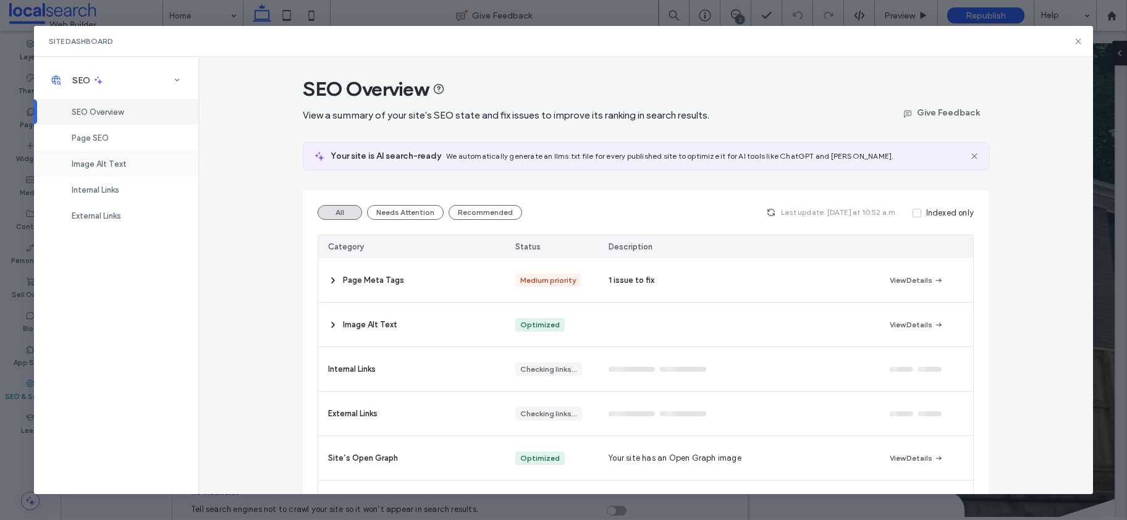
click at [87, 161] on span "Image Alt Text" at bounding box center [99, 163] width 55 height 9
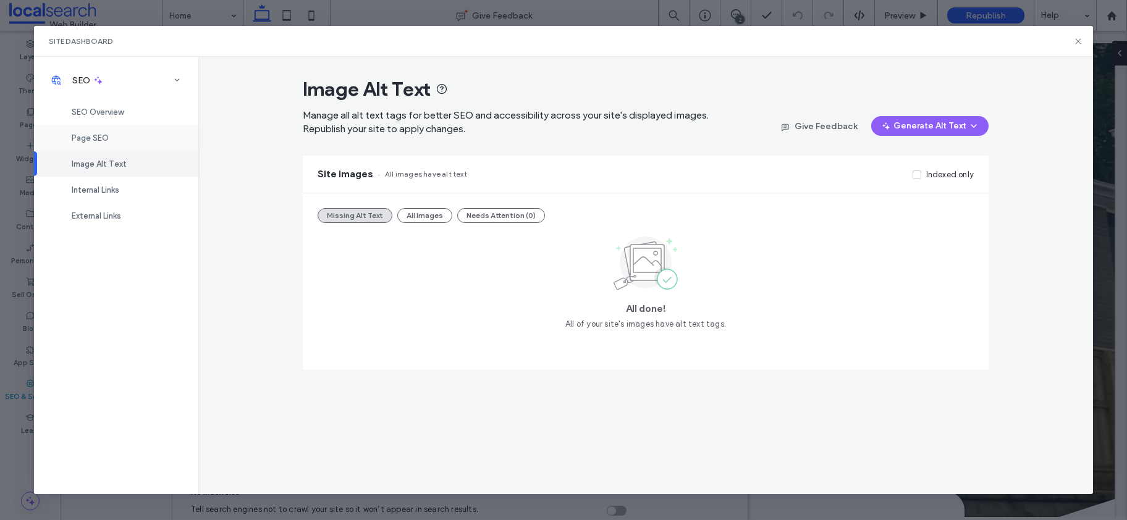
click at [86, 149] on div "Page SEO" at bounding box center [116, 138] width 164 height 26
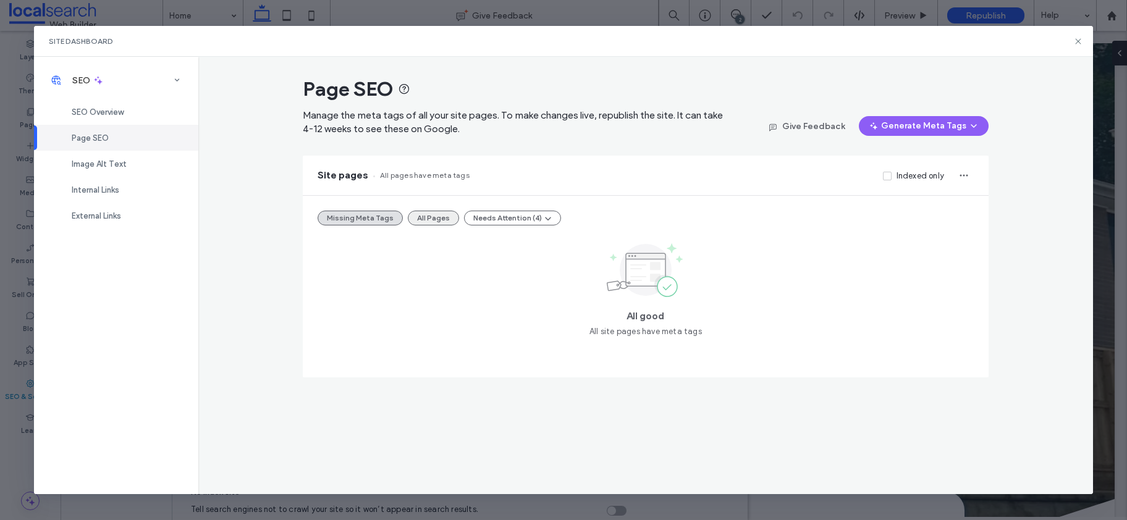
click at [423, 220] on button "All Pages" at bounding box center [433, 218] width 51 height 15
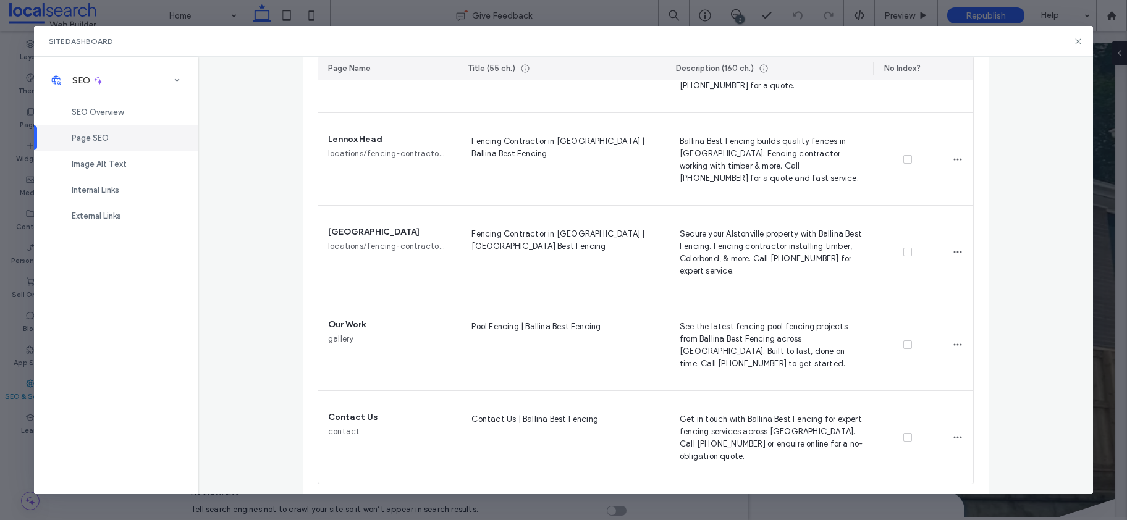
scroll to position [897, 0]
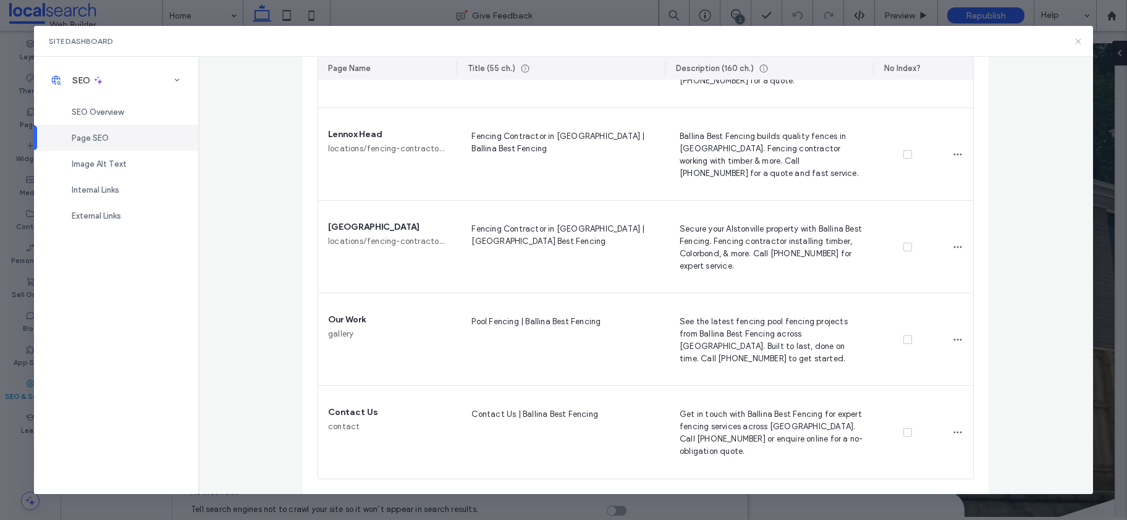
click at [1079, 41] on use at bounding box center [1079, 41] width 6 height 6
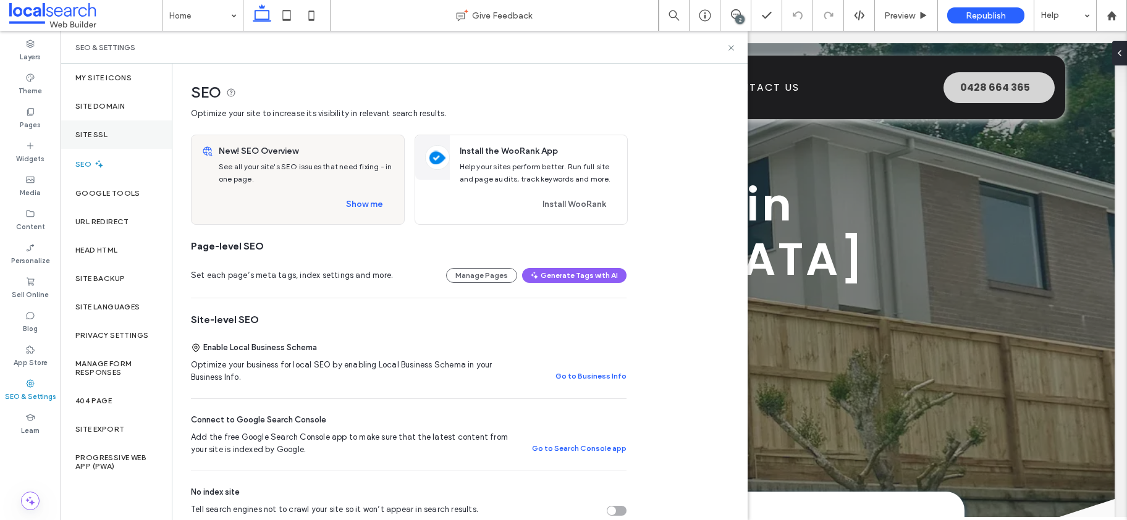
click at [90, 132] on label "Site SSL" at bounding box center [91, 134] width 32 height 9
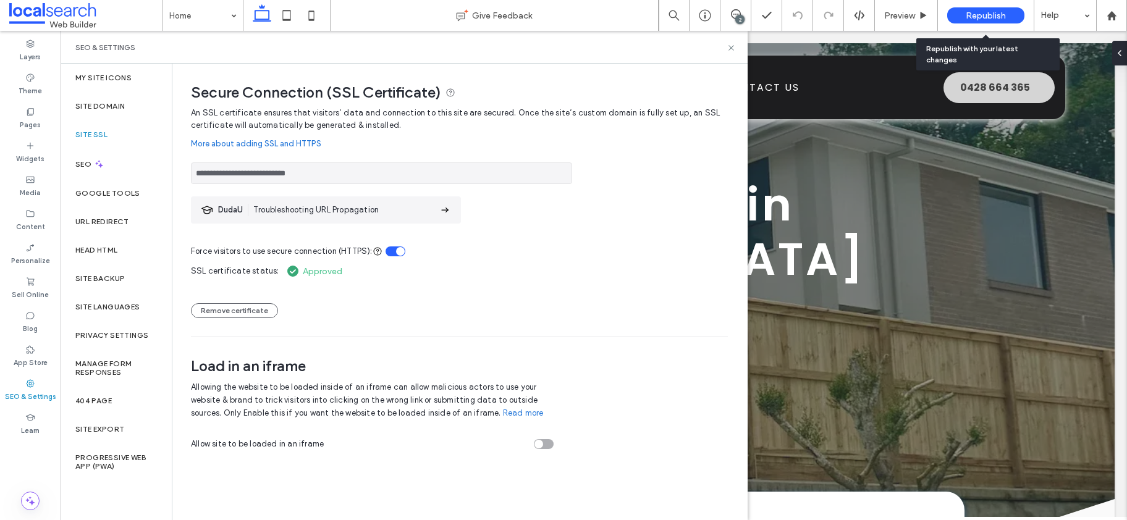
click at [997, 18] on span "Republish" at bounding box center [986, 16] width 40 height 11
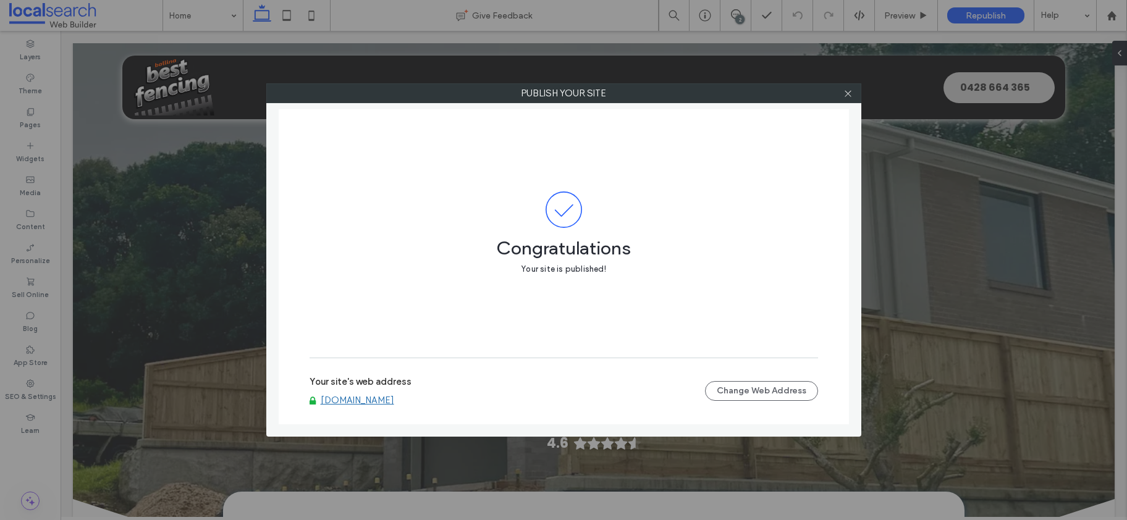
click at [853, 94] on div at bounding box center [848, 93] width 19 height 19
click at [851, 98] on span at bounding box center [847, 93] width 9 height 19
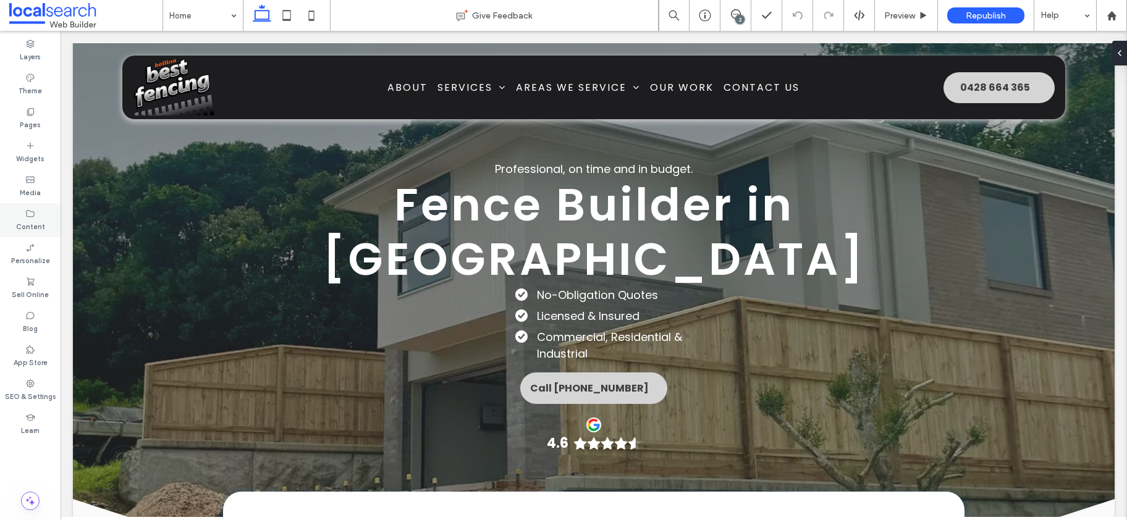
drag, startPoint x: 28, startPoint y: 227, endPoint x: 50, endPoint y: 224, distance: 22.5
click at [27, 228] on label "Content" at bounding box center [30, 226] width 29 height 14
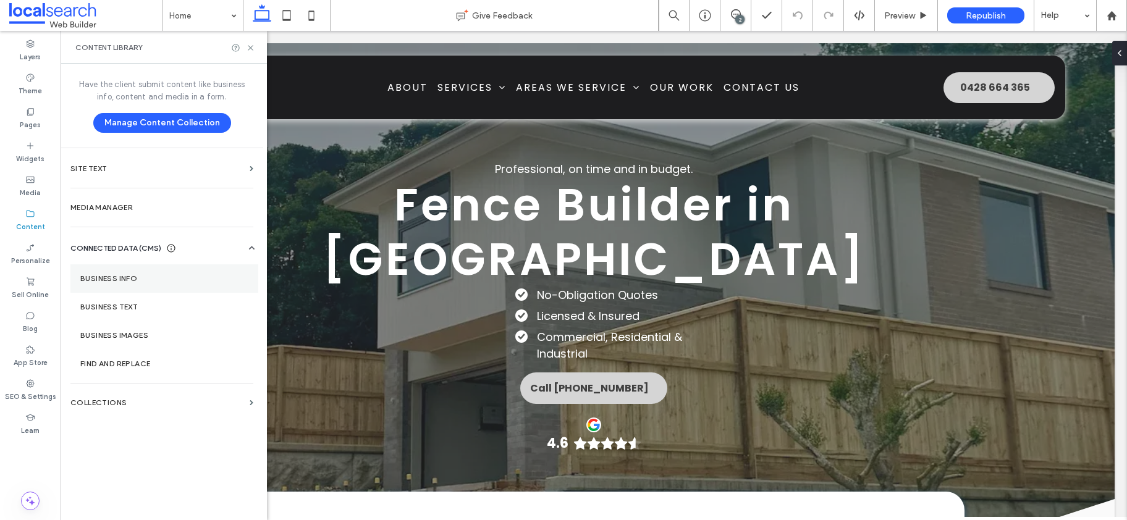
click at [146, 278] on label "Business Info" at bounding box center [164, 278] width 168 height 9
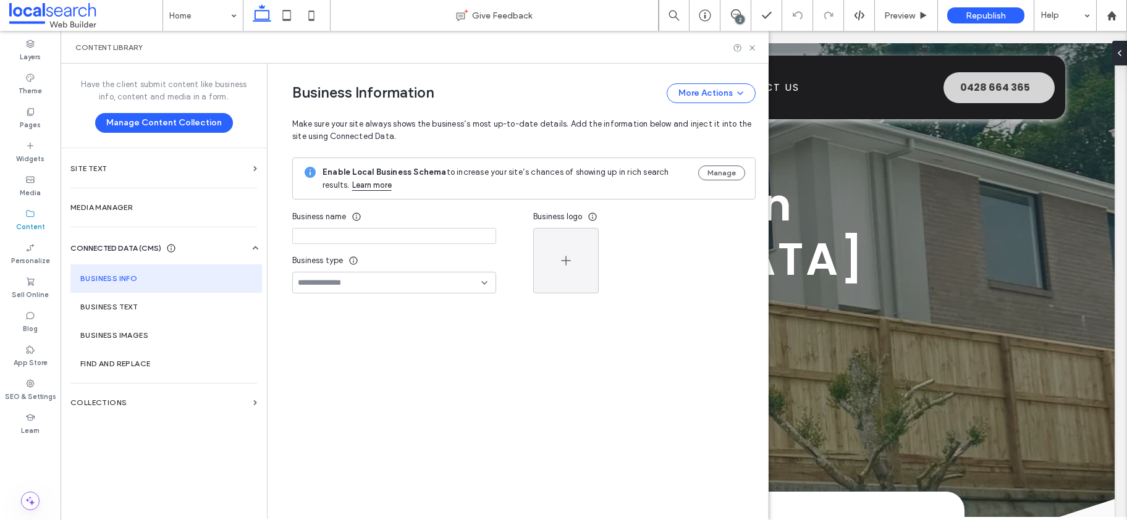
type input "**********"
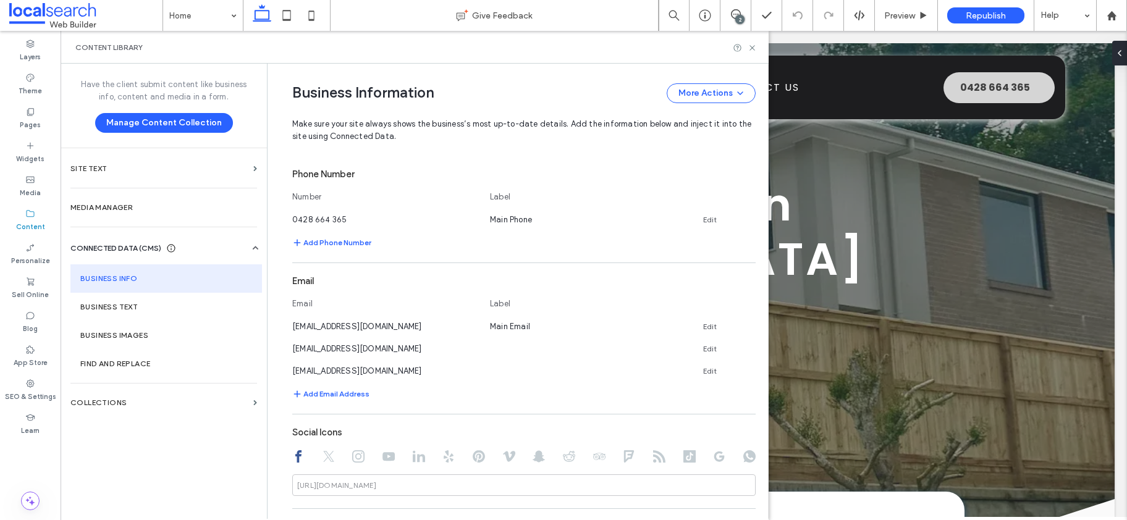
scroll to position [370, 0]
click at [748, 368] on icon at bounding box center [751, 365] width 10 height 10
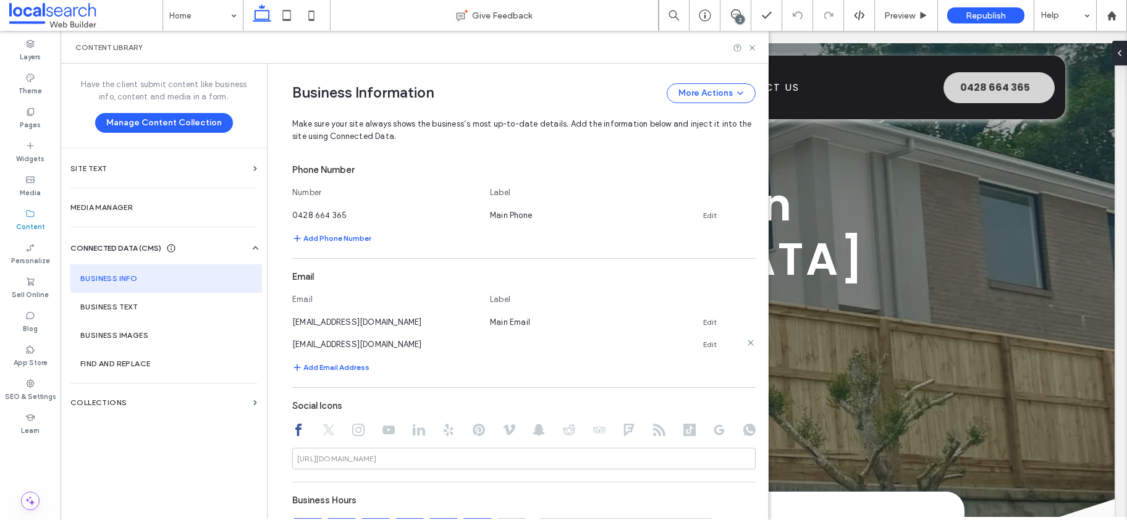
click at [746, 344] on icon at bounding box center [751, 343] width 10 height 10
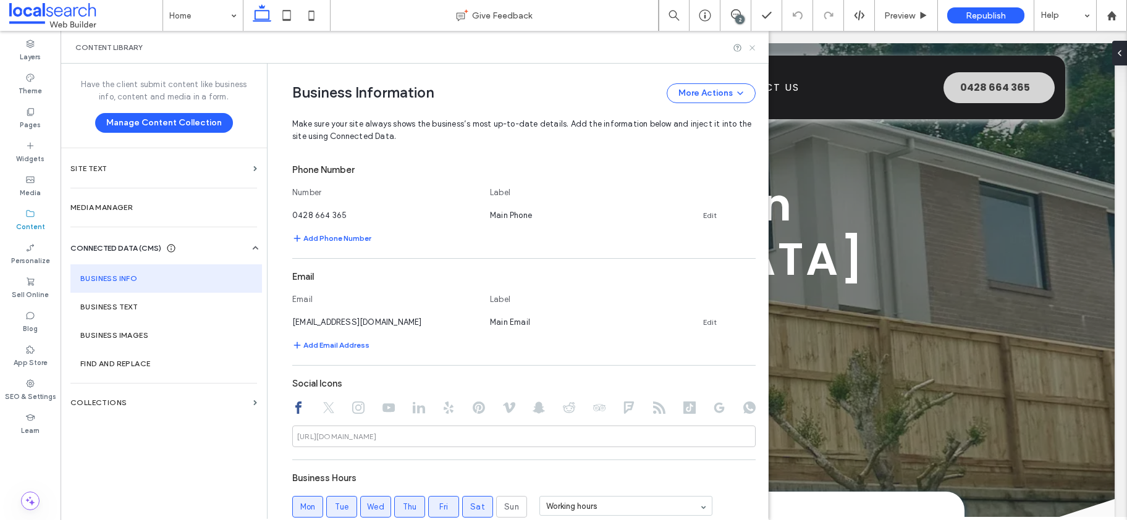
drag, startPoint x: 753, startPoint y: 45, endPoint x: 704, endPoint y: 17, distance: 56.2
click at [753, 45] on icon at bounding box center [752, 47] width 9 height 9
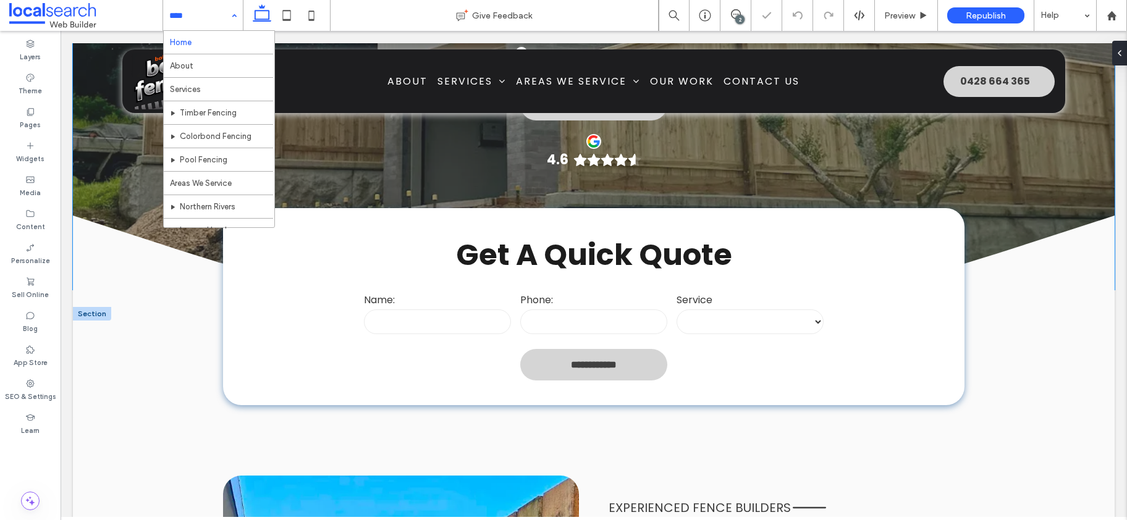
scroll to position [342, 0]
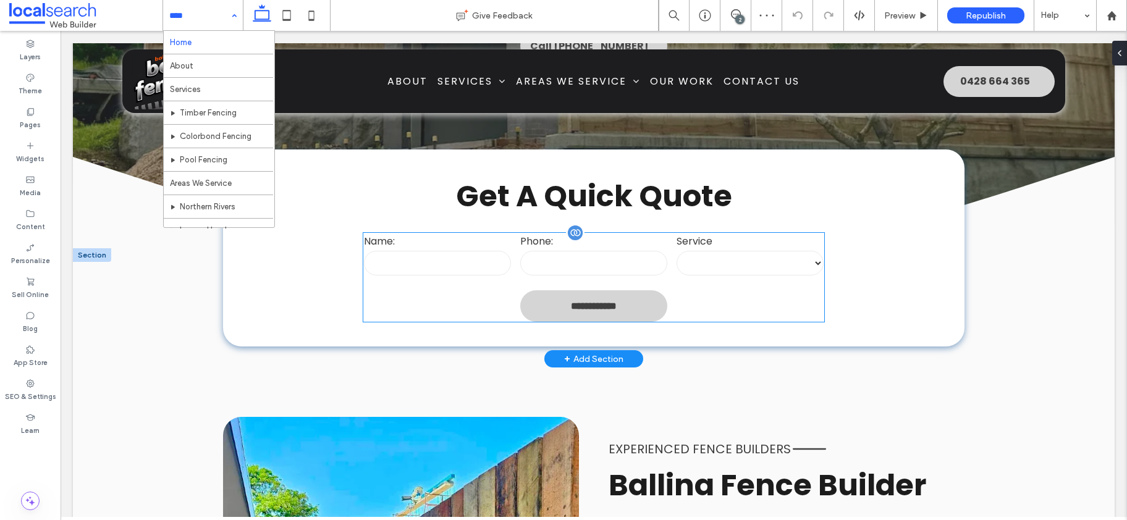
click at [733, 251] on select "**********" at bounding box center [750, 263] width 147 height 25
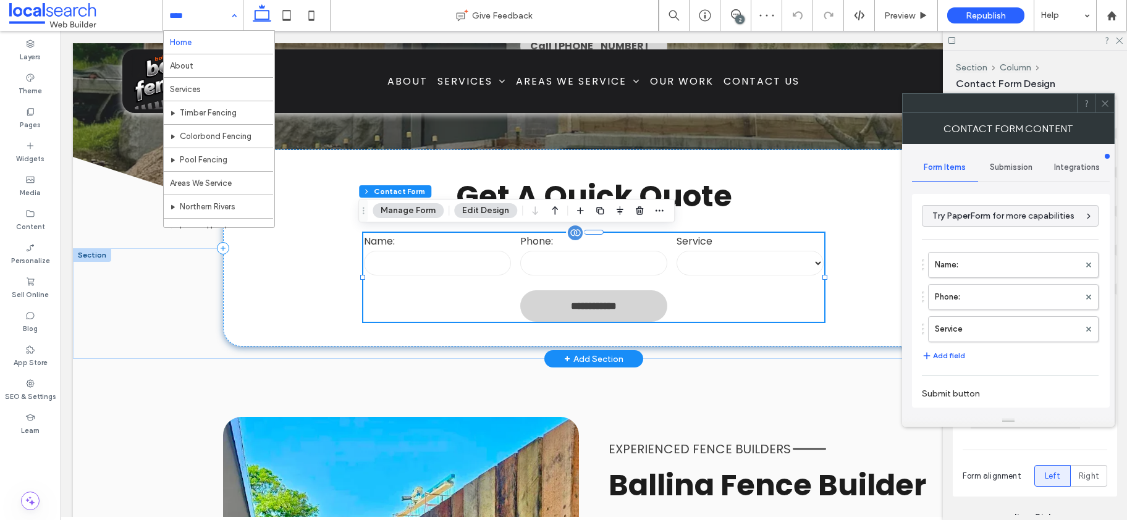
type input "*"
type input "***"
type input "**"
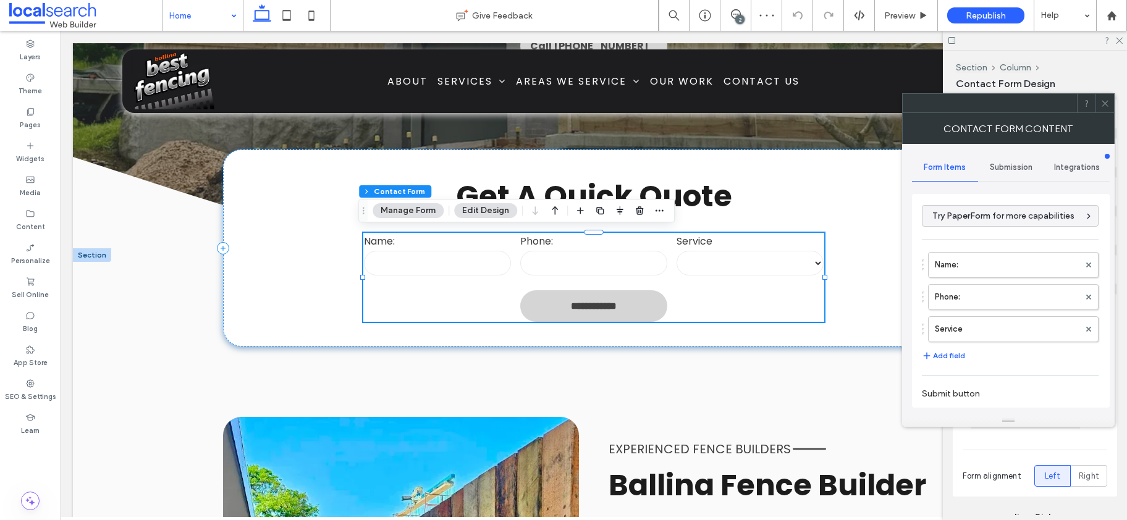
click at [1013, 160] on div "Submission" at bounding box center [1011, 167] width 66 height 27
click at [1002, 227] on label "New submission notification" at bounding box center [1011, 225] width 165 height 25
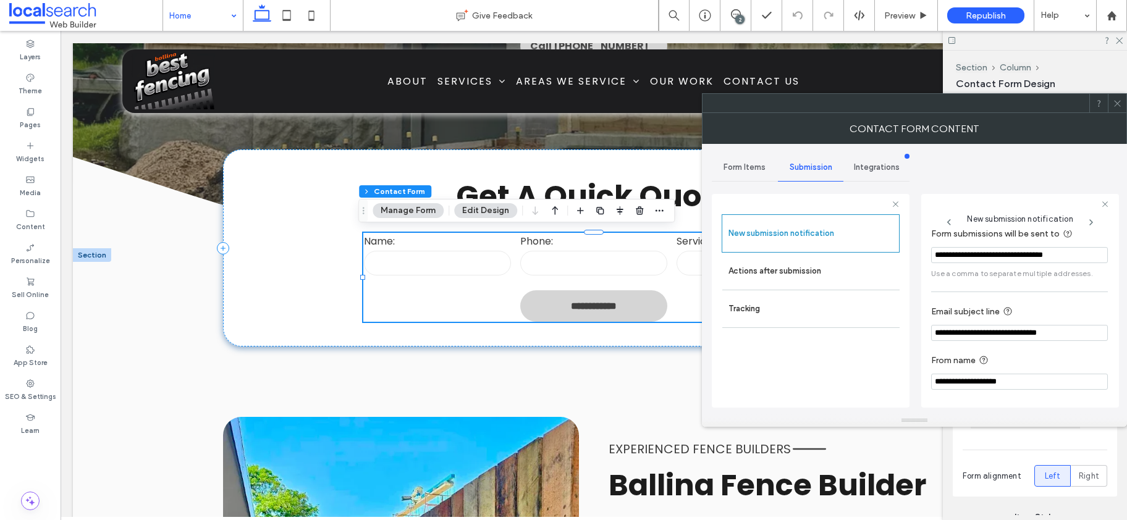
scroll to position [0, 0]
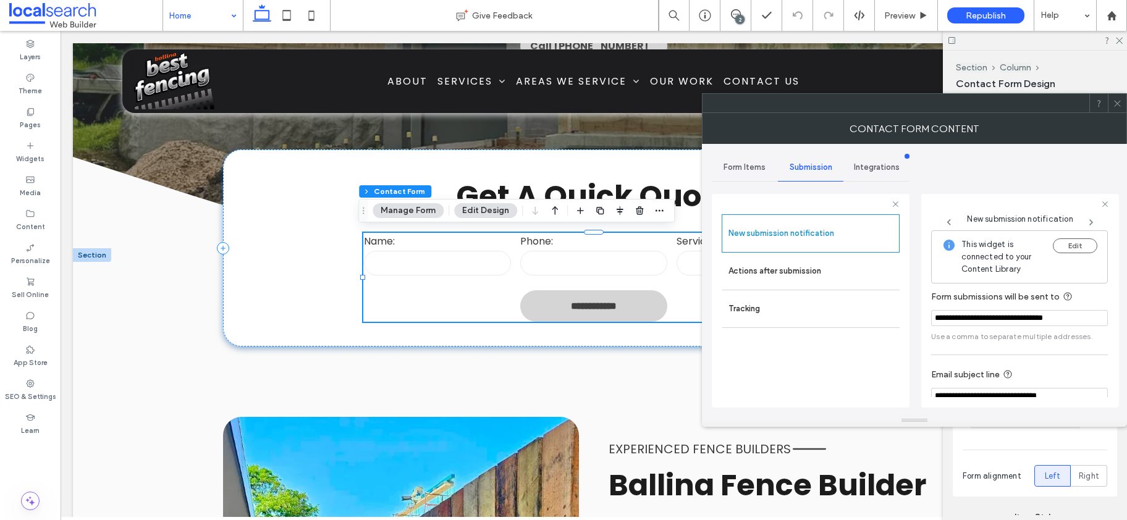
click at [1115, 101] on use at bounding box center [1117, 103] width 6 height 6
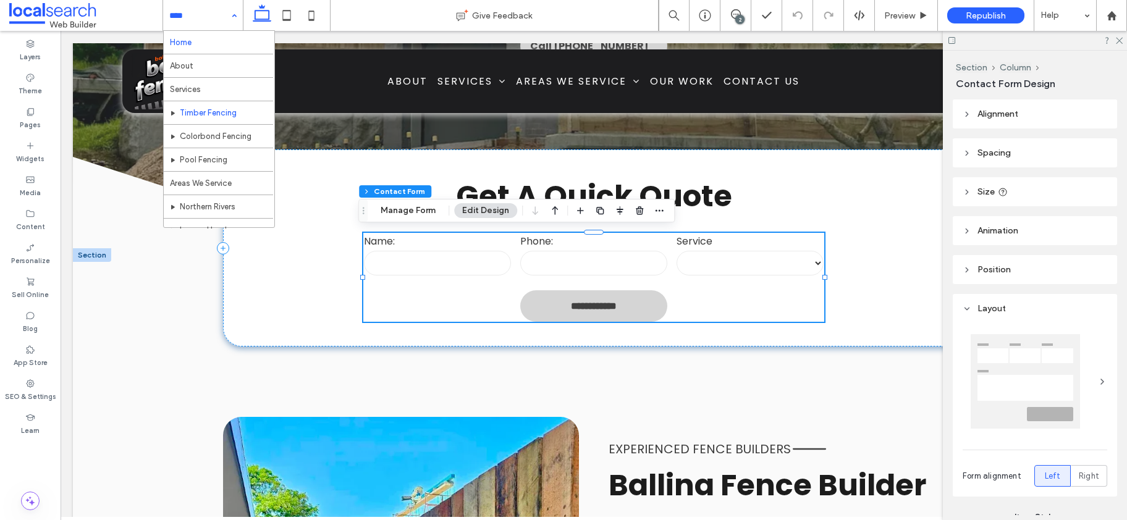
drag, startPoint x: 196, startPoint y: 110, endPoint x: 530, endPoint y: 175, distance: 340.0
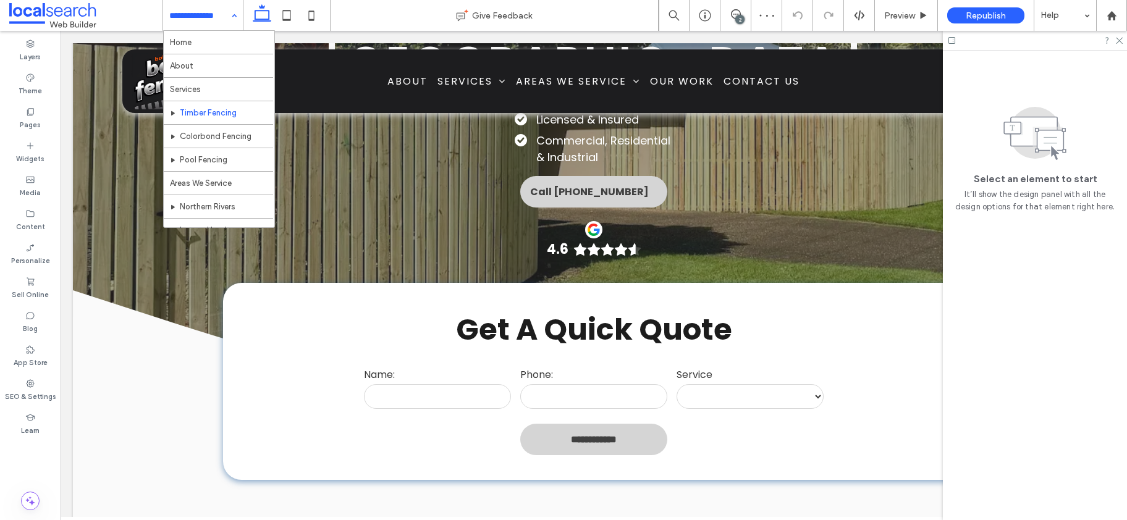
click at [211, 16] on input at bounding box center [199, 15] width 61 height 31
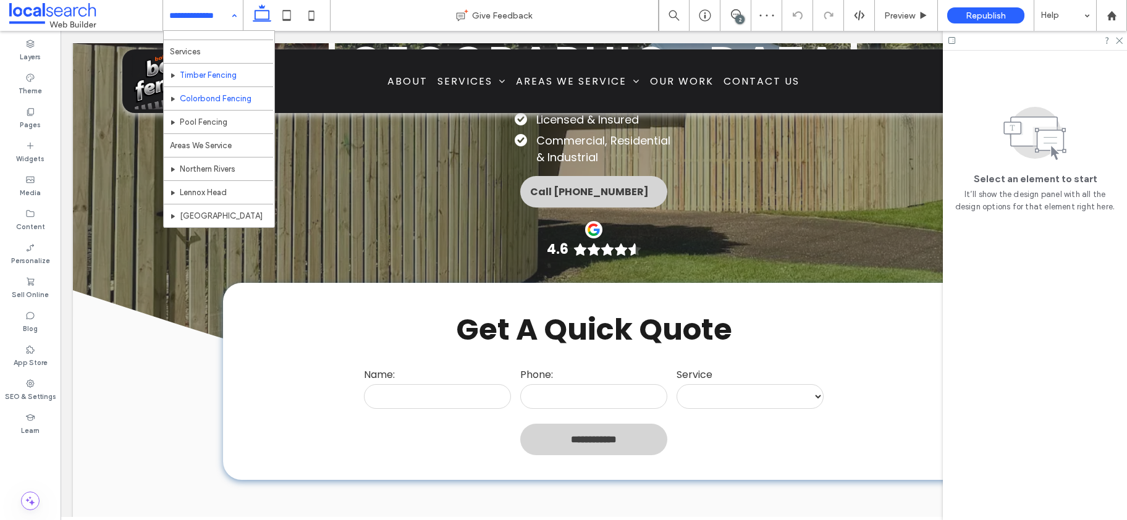
scroll to position [46, 0]
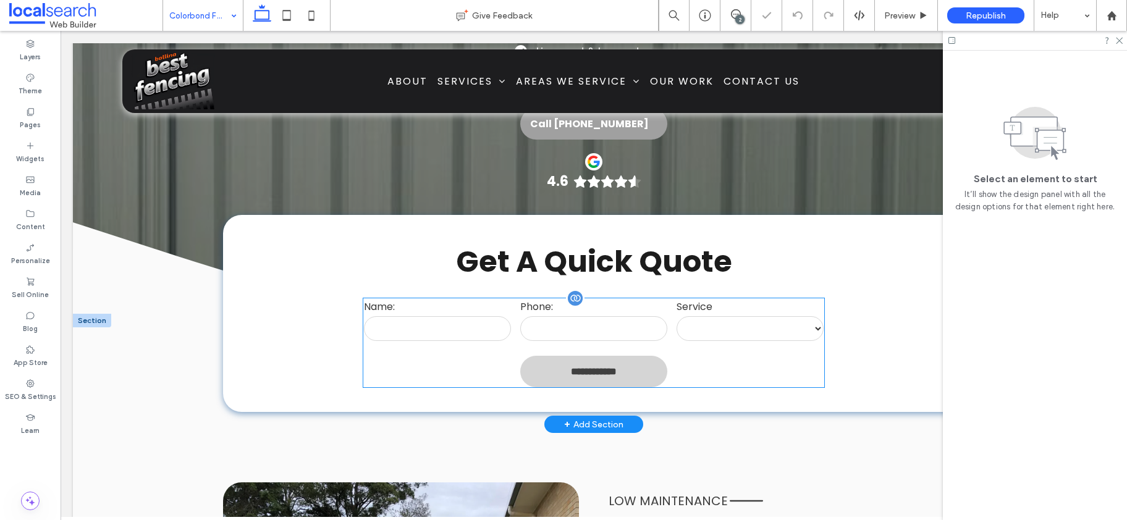
scroll to position [248, 0]
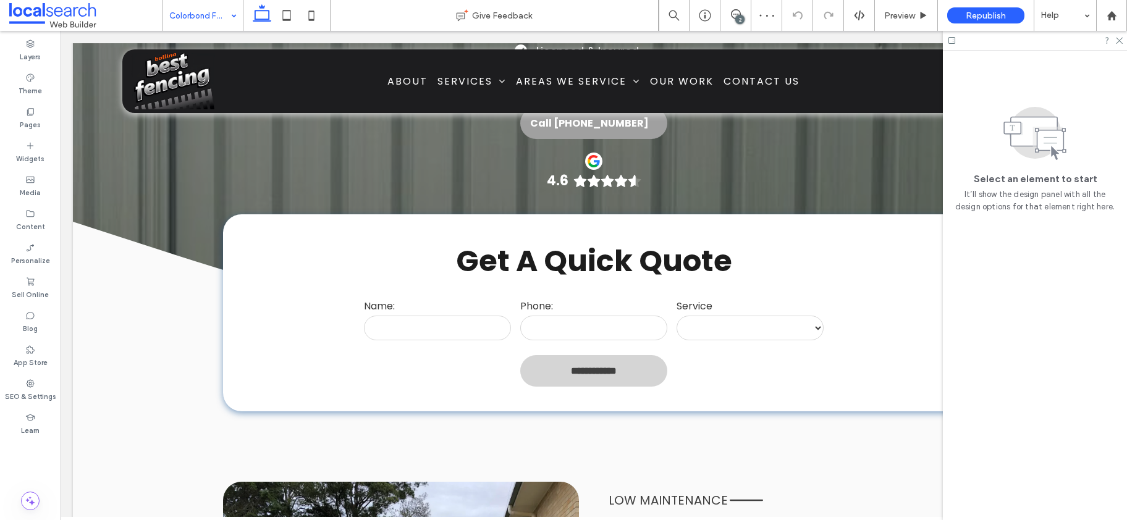
click at [185, 16] on input at bounding box center [199, 15] width 61 height 31
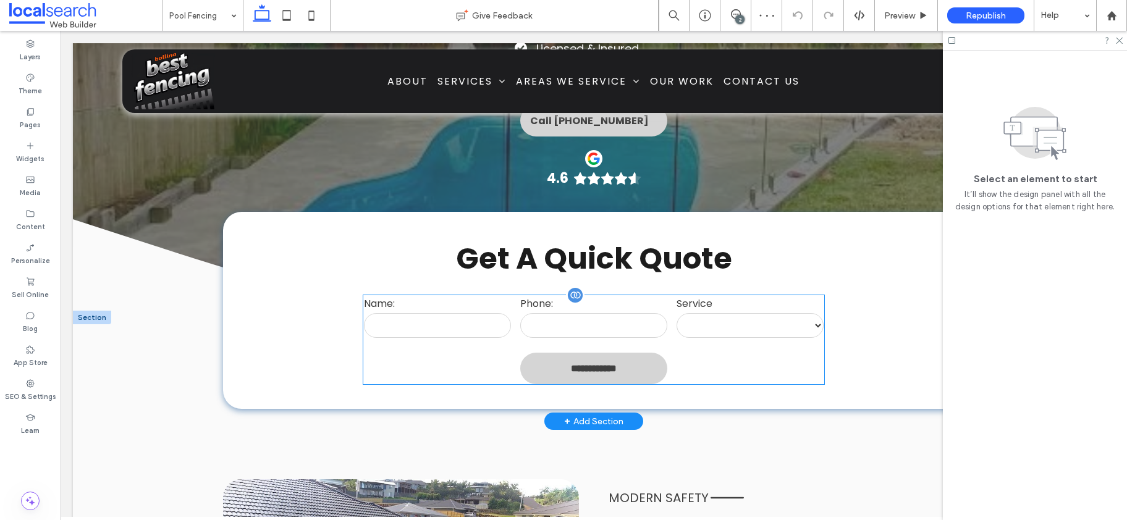
click at [451, 313] on input "text" at bounding box center [437, 325] width 147 height 25
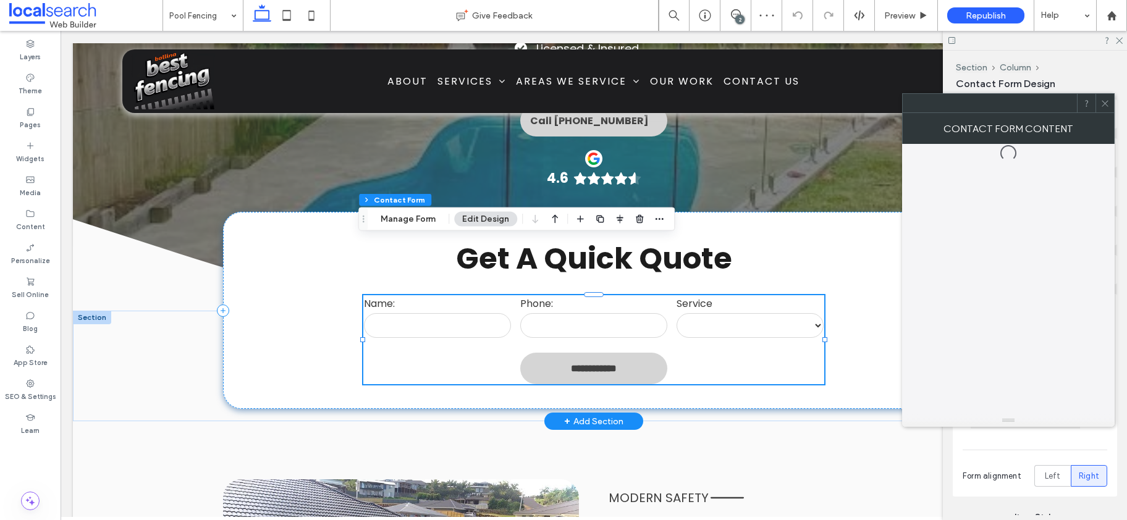
type input "*"
type input "***"
type input "**"
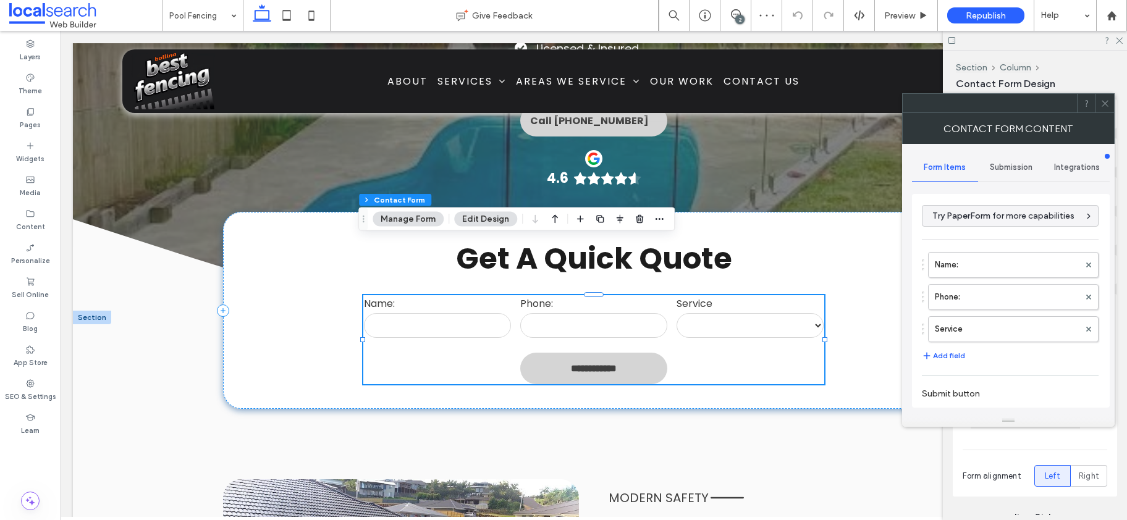
click at [998, 166] on span "Submission" at bounding box center [1011, 167] width 43 height 10
click at [997, 231] on label "New submission notification" at bounding box center [1011, 225] width 165 height 25
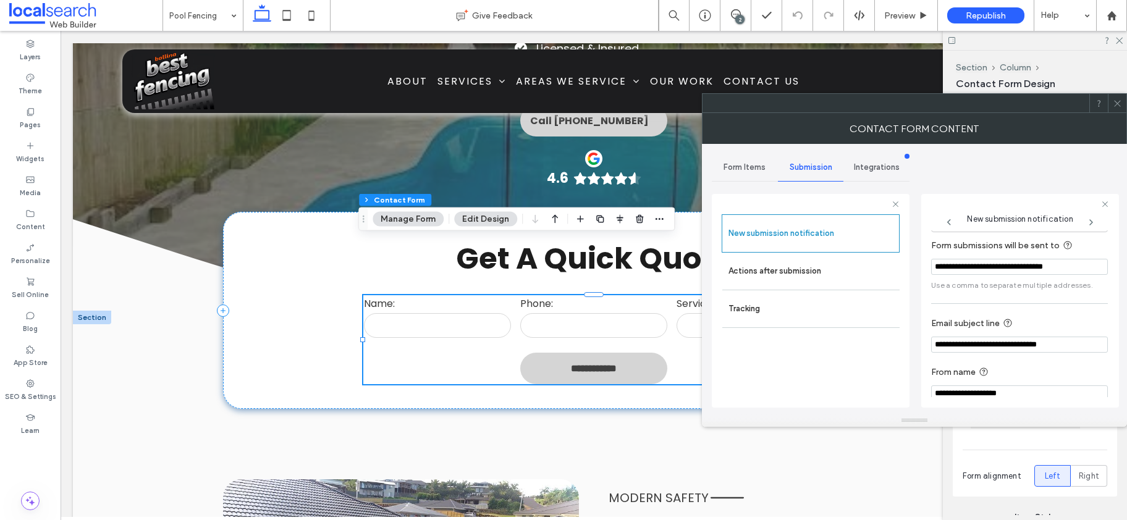
scroll to position [65, 0]
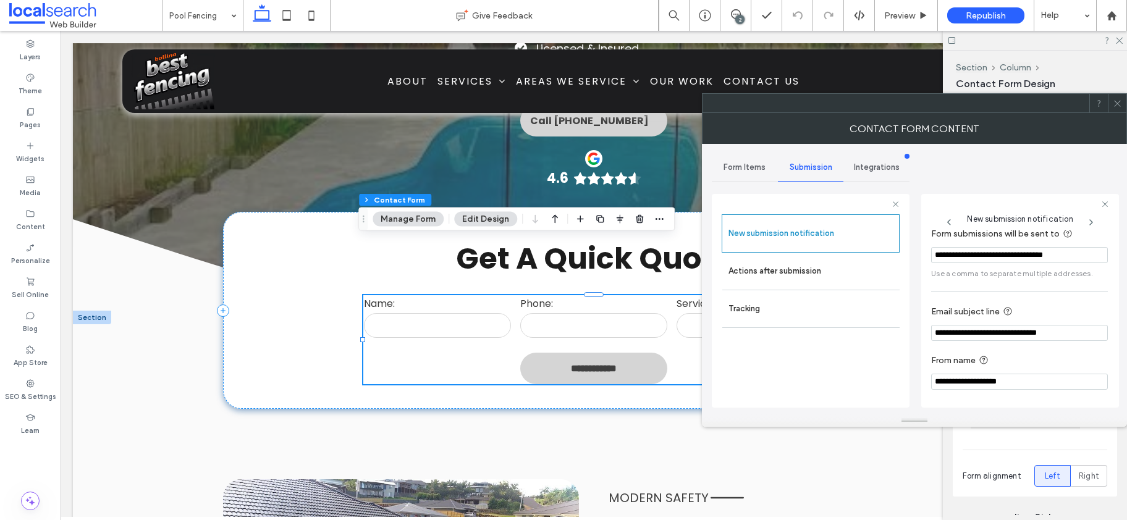
drag, startPoint x: 1115, startPoint y: 103, endPoint x: 1058, endPoint y: 93, distance: 57.6
click at [1115, 102] on icon at bounding box center [1117, 103] width 9 height 9
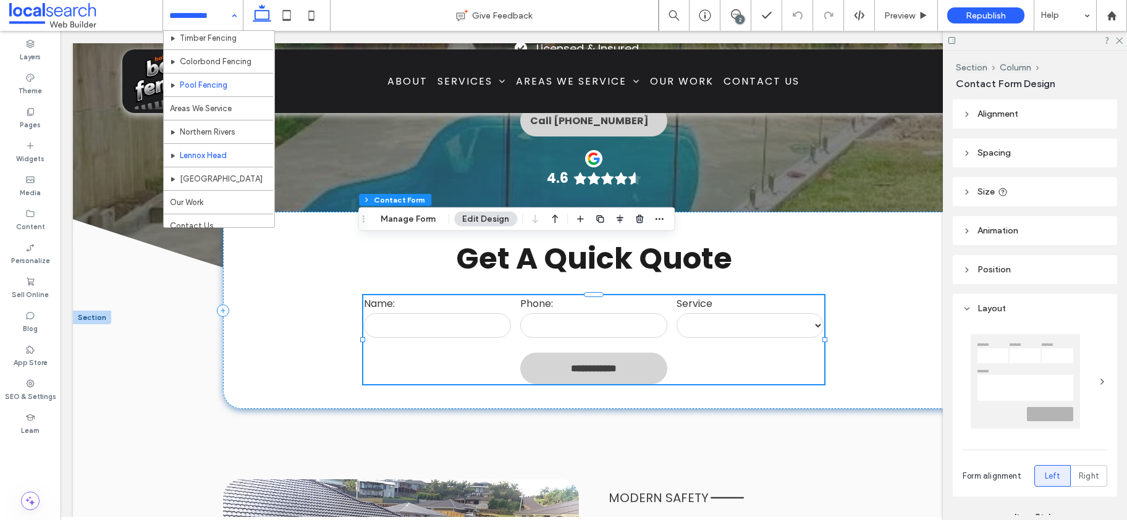
scroll to position [83, 0]
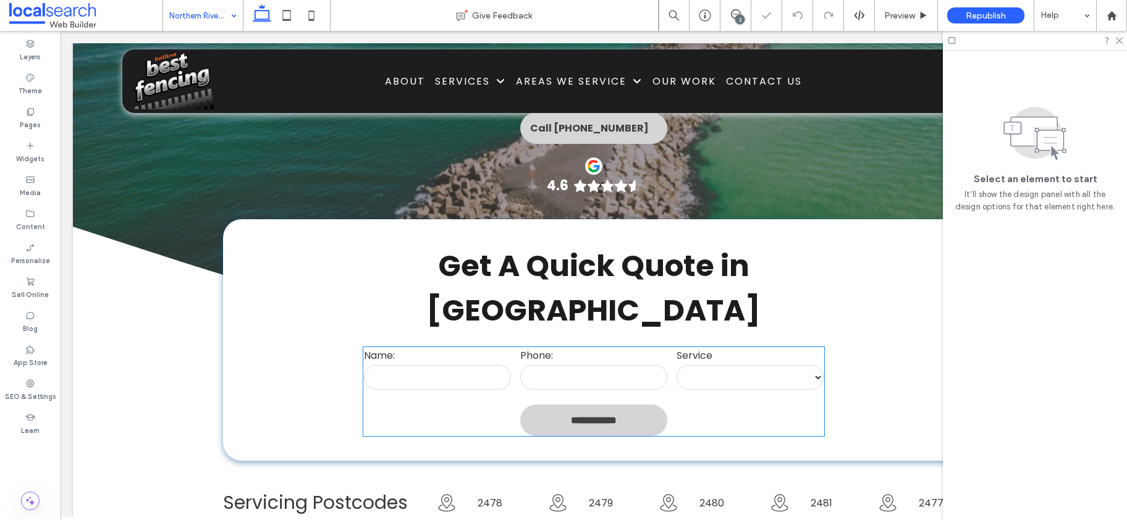
click at [568, 365] on input "tel" at bounding box center [593, 377] width 147 height 25
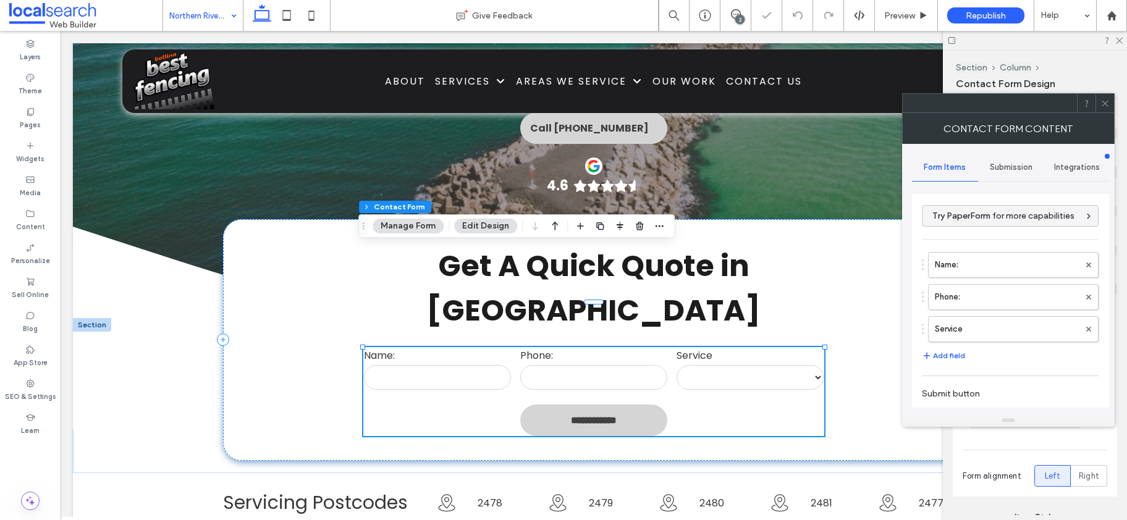
scroll to position [297, 0]
type input "*"
type input "***"
type input "**"
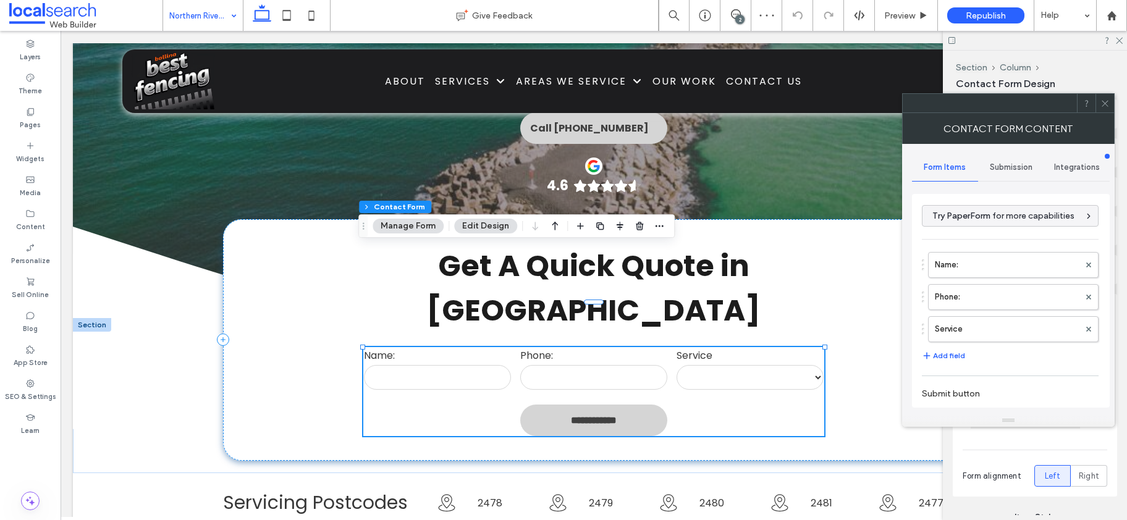
click at [1021, 167] on span "Submission" at bounding box center [1011, 167] width 43 height 10
click at [1010, 222] on label "New submission notification" at bounding box center [1011, 225] width 165 height 25
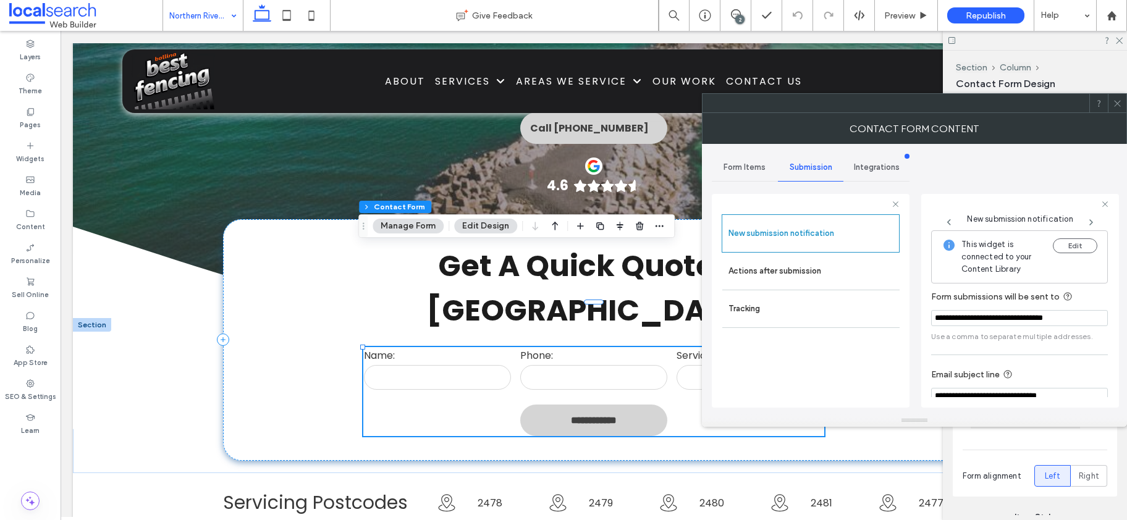
click at [1121, 101] on icon at bounding box center [1117, 103] width 9 height 9
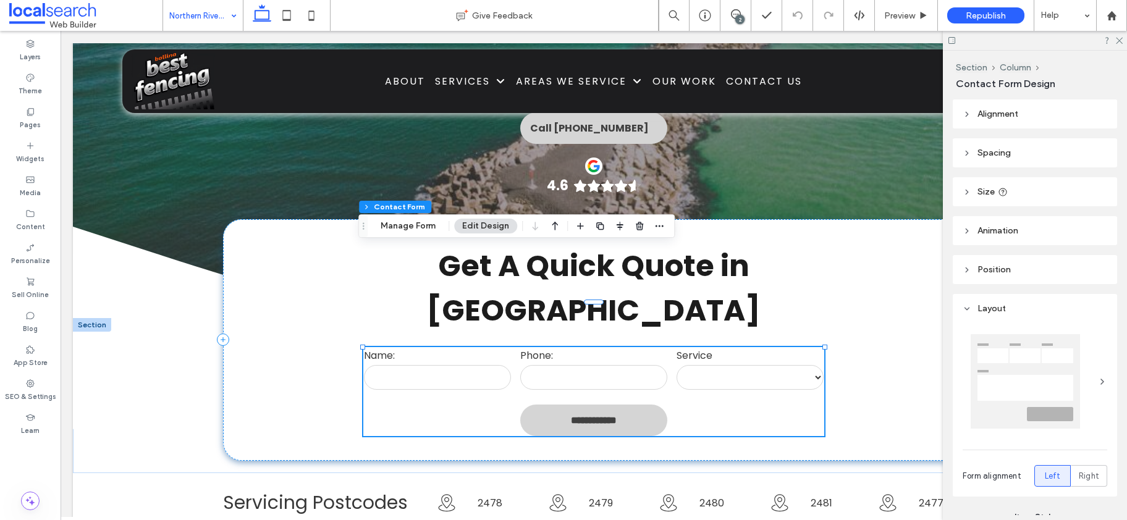
drag, startPoint x: 179, startPoint y: 10, endPoint x: 227, endPoint y: 9, distance: 48.2
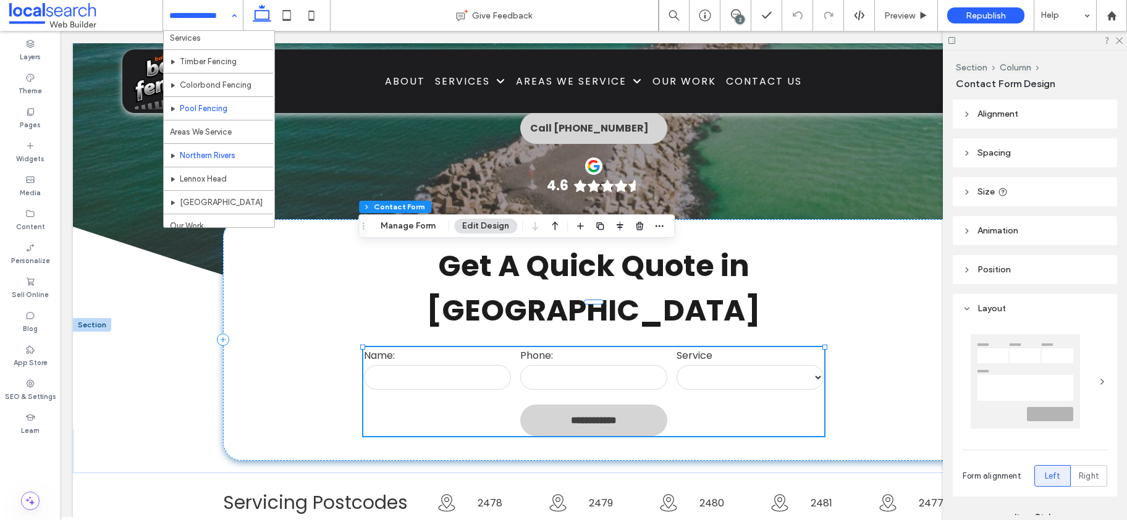
scroll to position [83, 0]
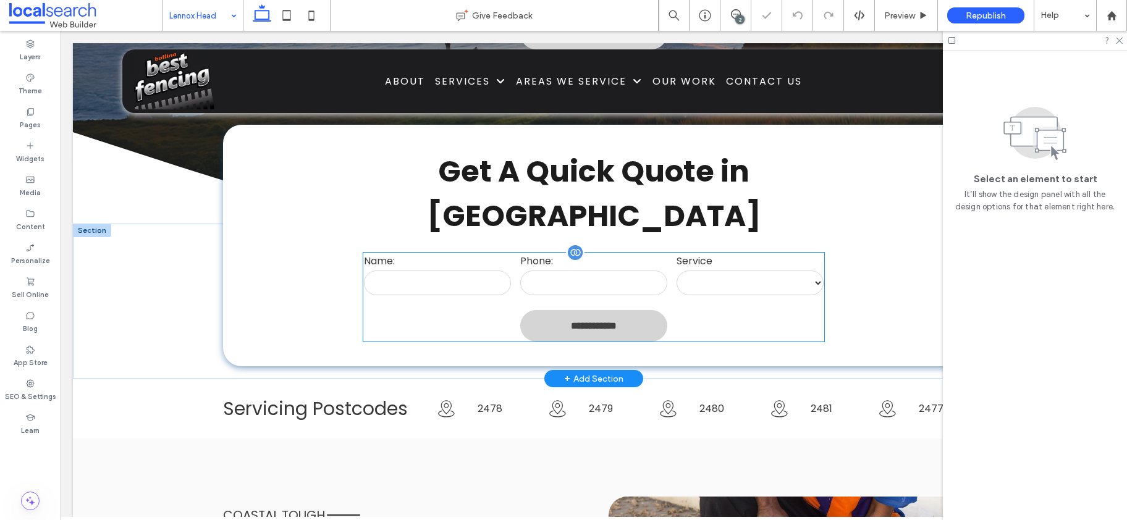
scroll to position [337, 0]
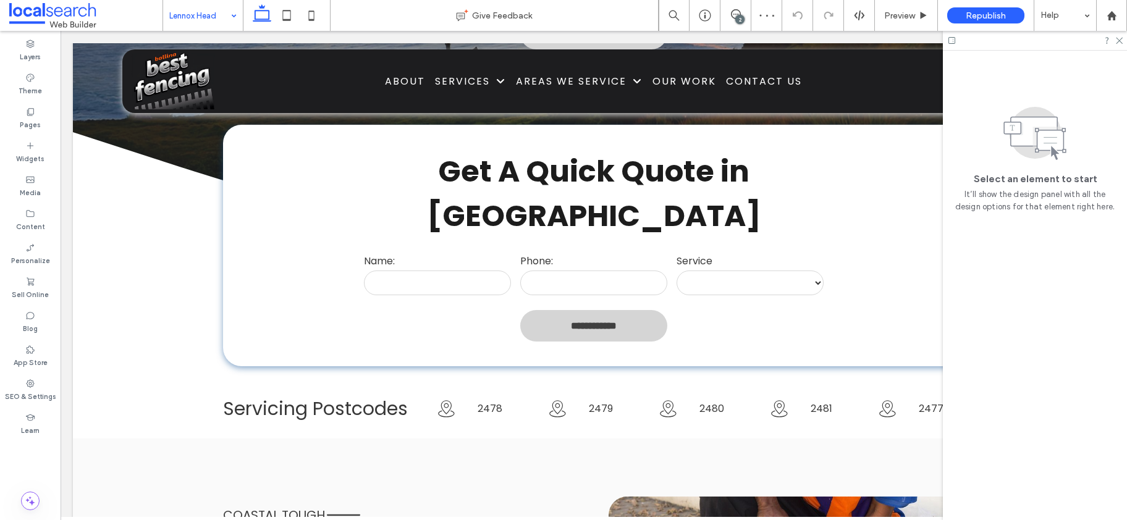
click at [182, 23] on input at bounding box center [199, 15] width 61 height 31
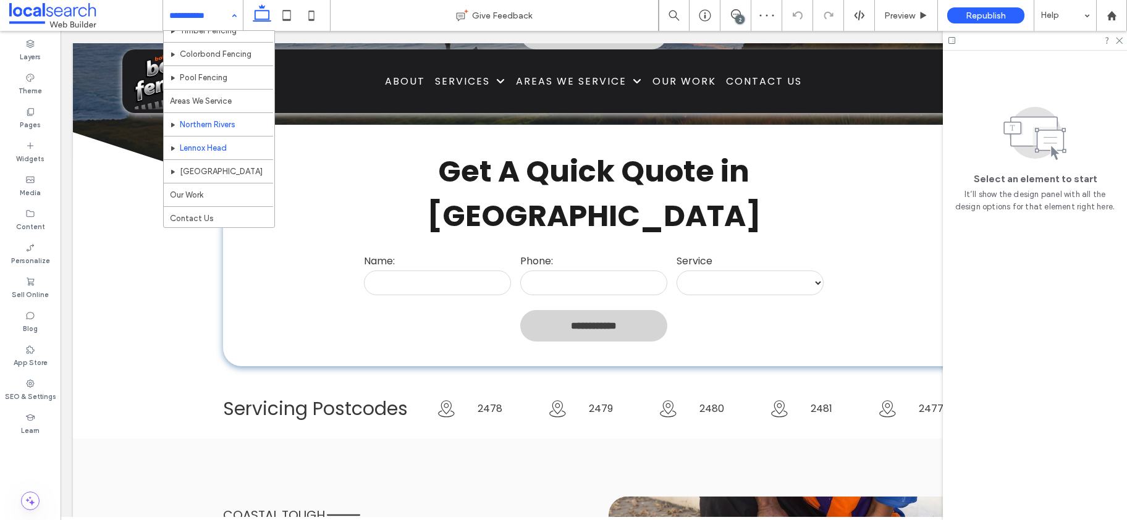
scroll to position [83, 0]
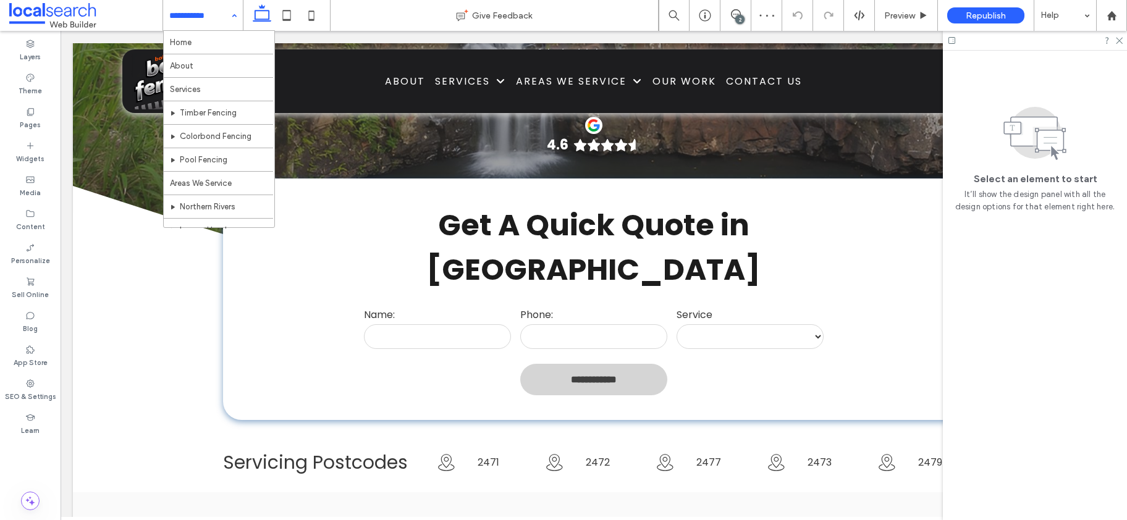
click at [182, 18] on input at bounding box center [199, 15] width 61 height 31
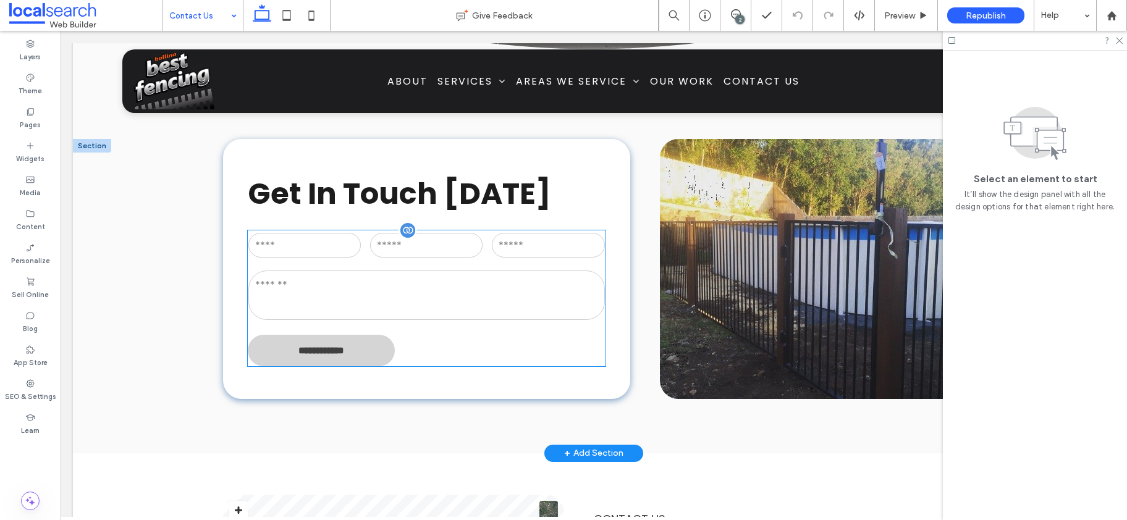
scroll to position [403, 0]
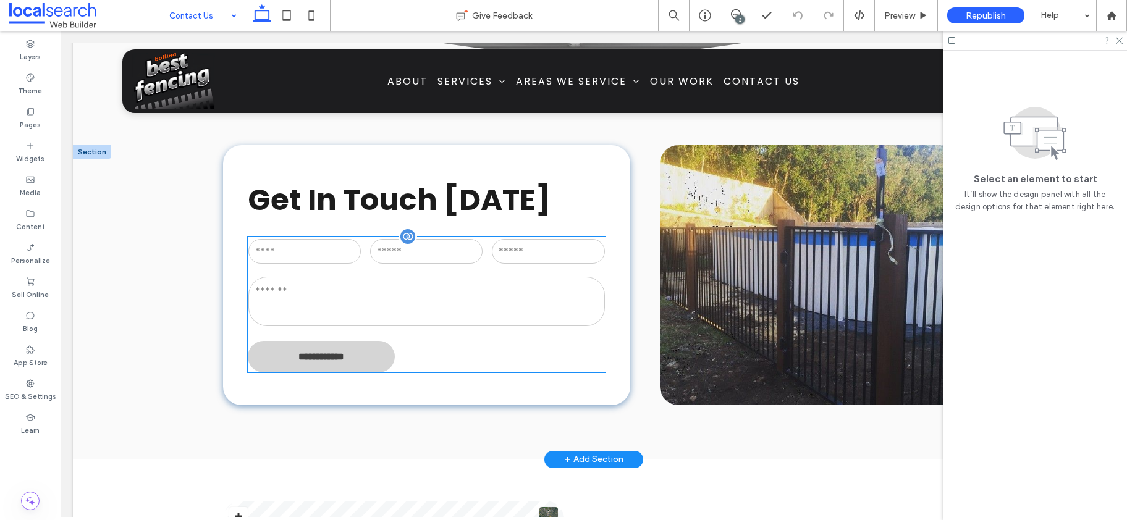
click at [510, 264] on div "Email:" at bounding box center [548, 252] width 122 height 38
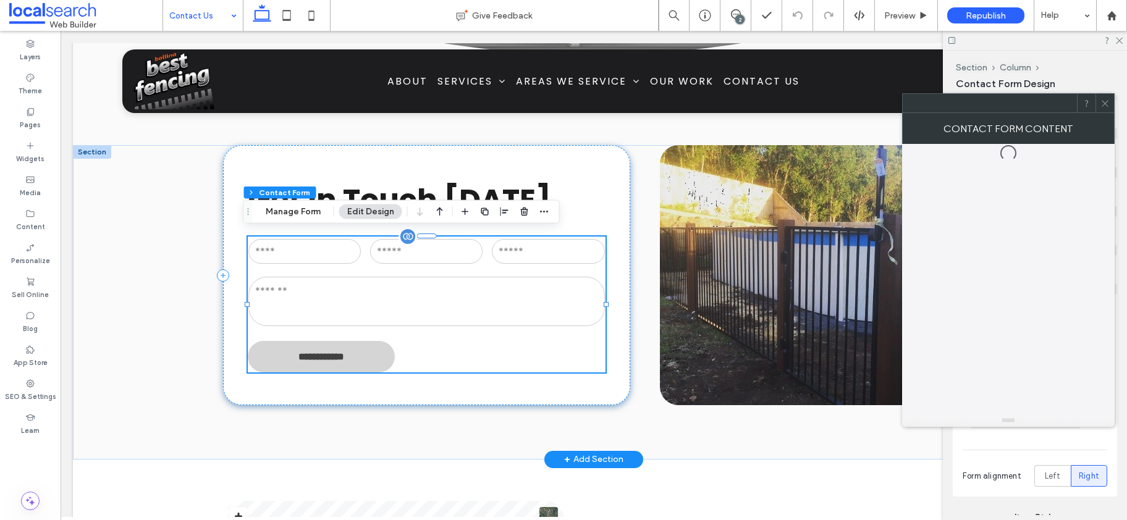
type input "*"
type input "***"
type input "**"
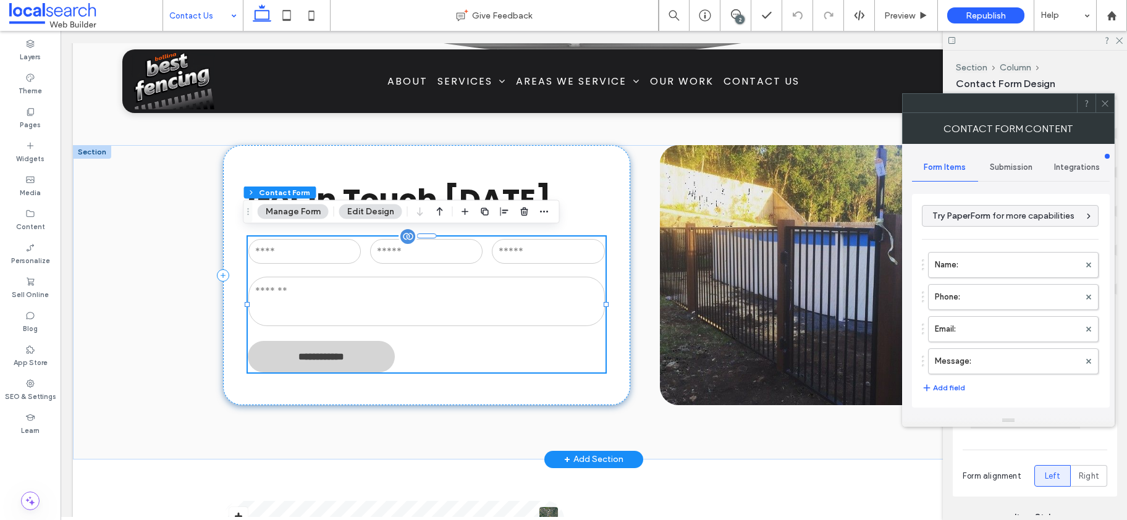
click at [517, 251] on input "email" at bounding box center [548, 251] width 112 height 25
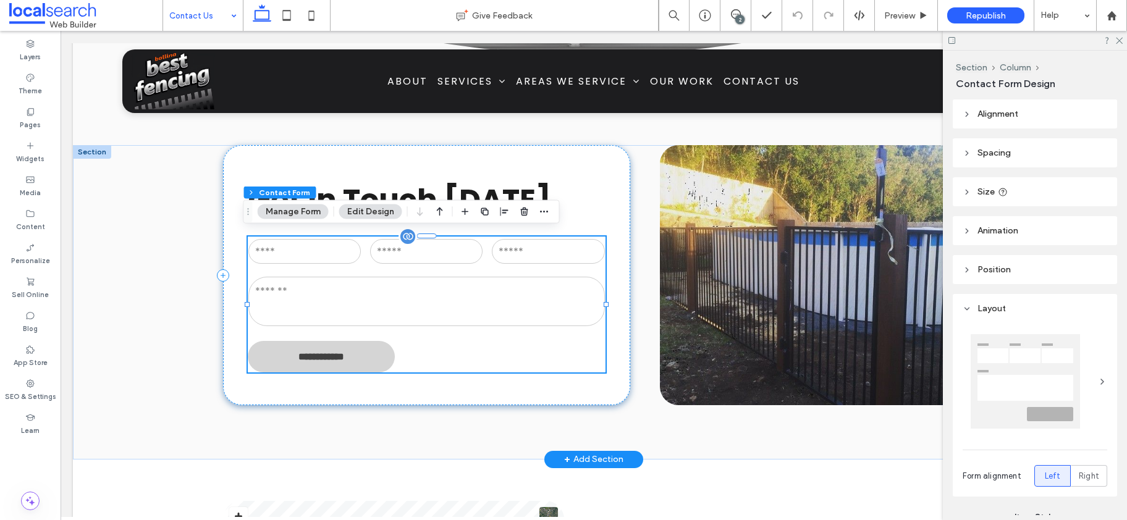
click at [517, 251] on input "email" at bounding box center [548, 251] width 112 height 25
click at [584, 248] on input "email" at bounding box center [548, 251] width 112 height 25
drag, startPoint x: 584, startPoint y: 248, endPoint x: 712, endPoint y: 210, distance: 133.3
click at [584, 248] on input "email" at bounding box center [548, 251] width 112 height 25
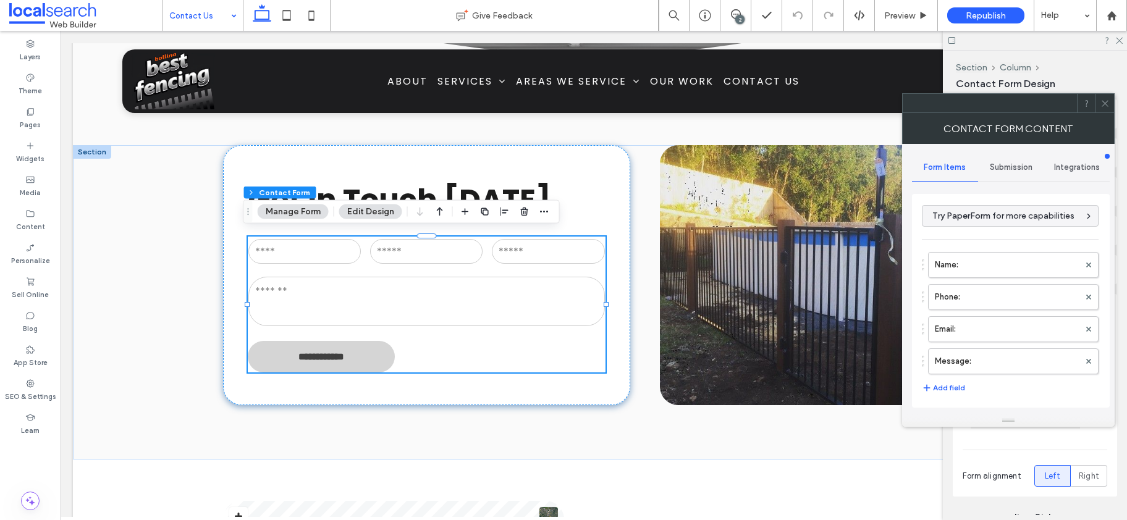
click at [1001, 164] on span "Submission" at bounding box center [1011, 167] width 43 height 10
click at [1008, 213] on label "New submission notification" at bounding box center [1011, 225] width 165 height 25
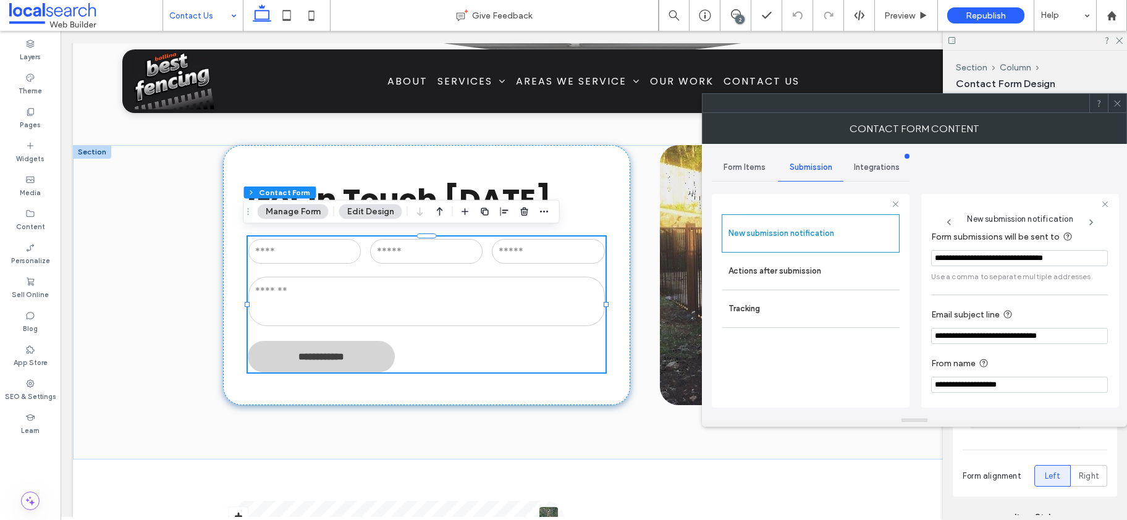
scroll to position [65, 0]
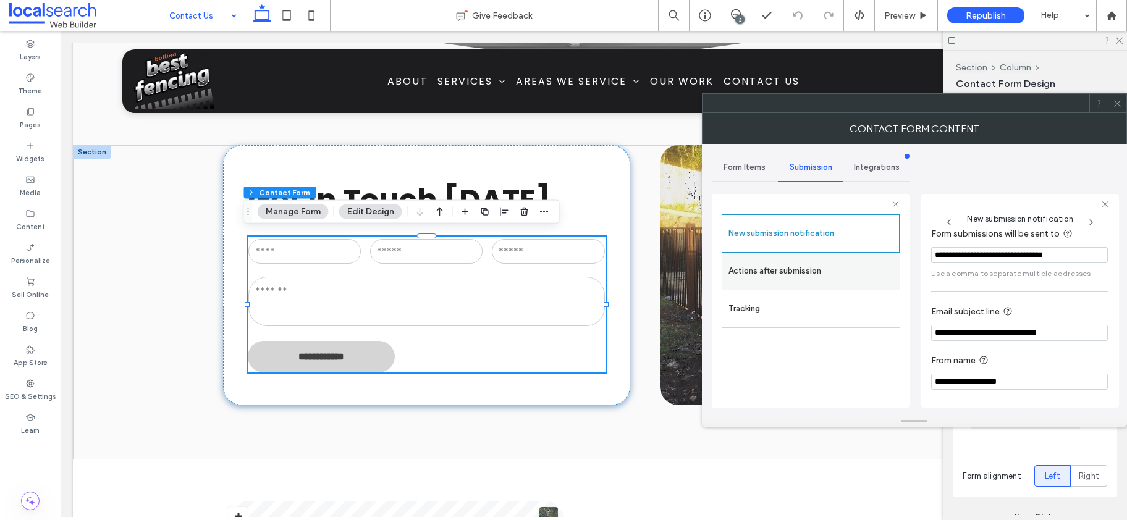
drag, startPoint x: 788, startPoint y: 264, endPoint x: 872, endPoint y: 263, distance: 84.6
click at [788, 263] on label "Actions after submission" at bounding box center [810, 271] width 165 height 25
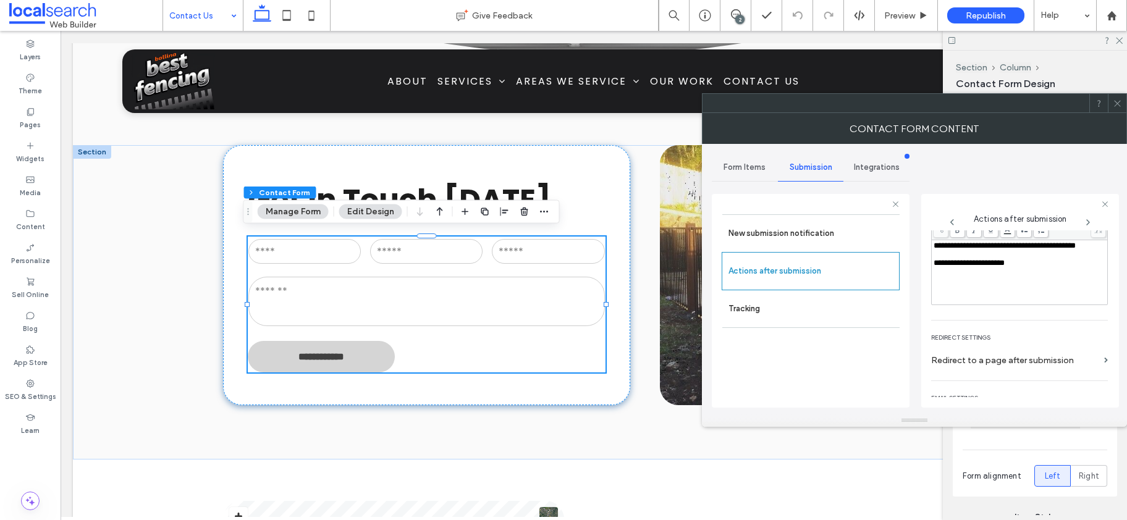
scroll to position [214, 0]
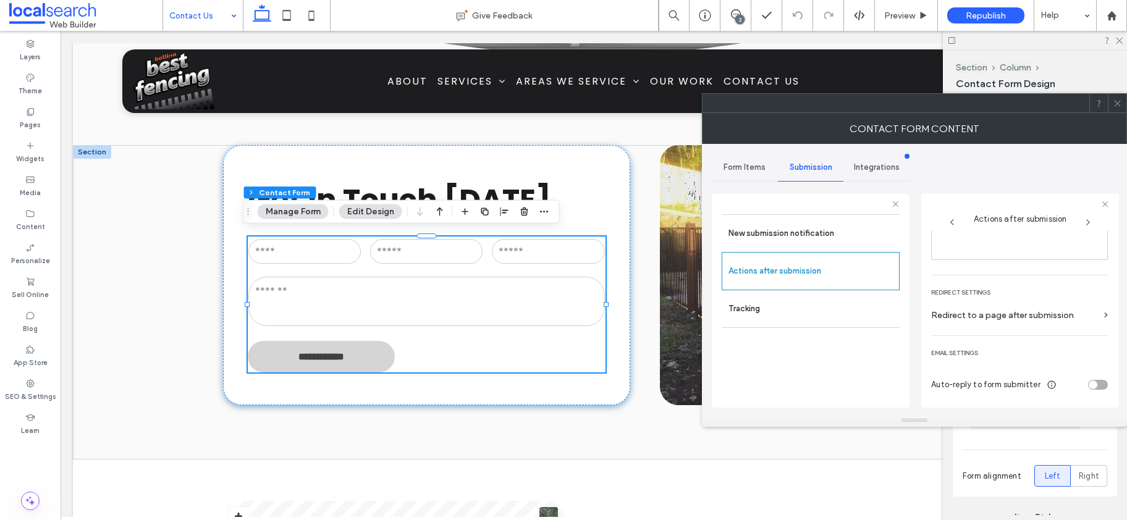
click at [1115, 103] on icon at bounding box center [1117, 103] width 9 height 9
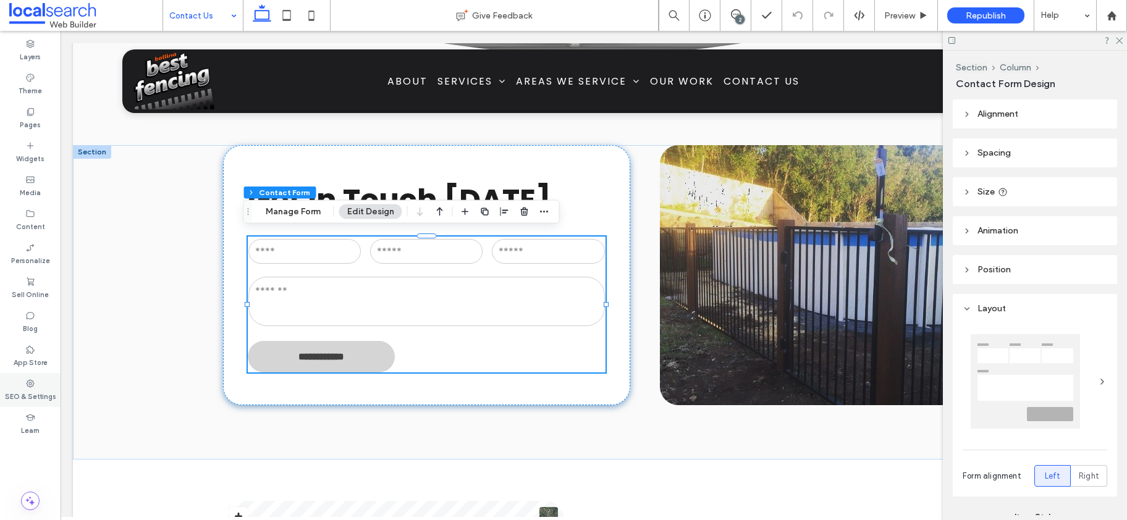
click at [39, 390] on label "SEO & Settings" at bounding box center [30, 396] width 51 height 14
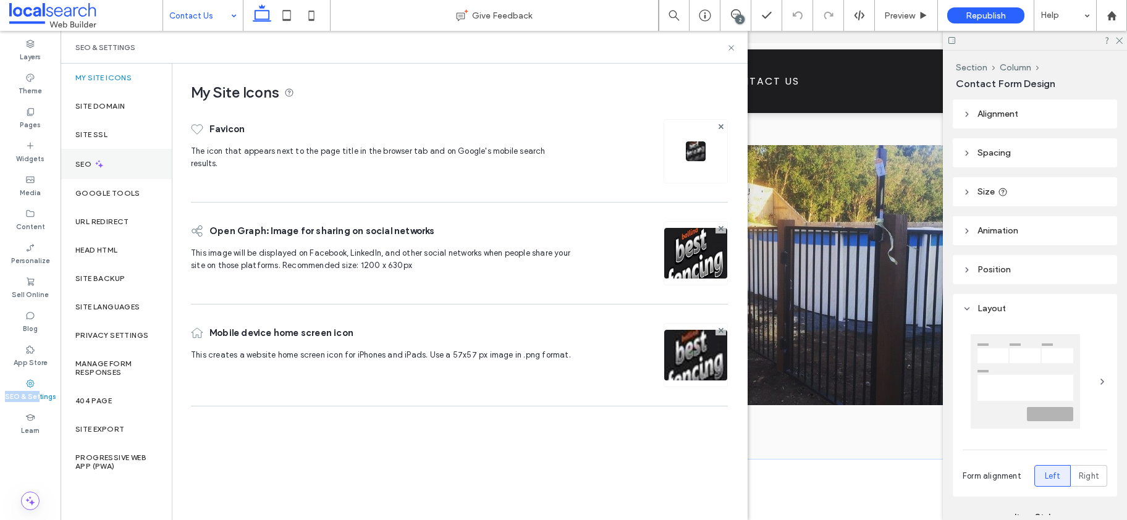
click at [81, 166] on label "SEO" at bounding box center [84, 164] width 19 height 9
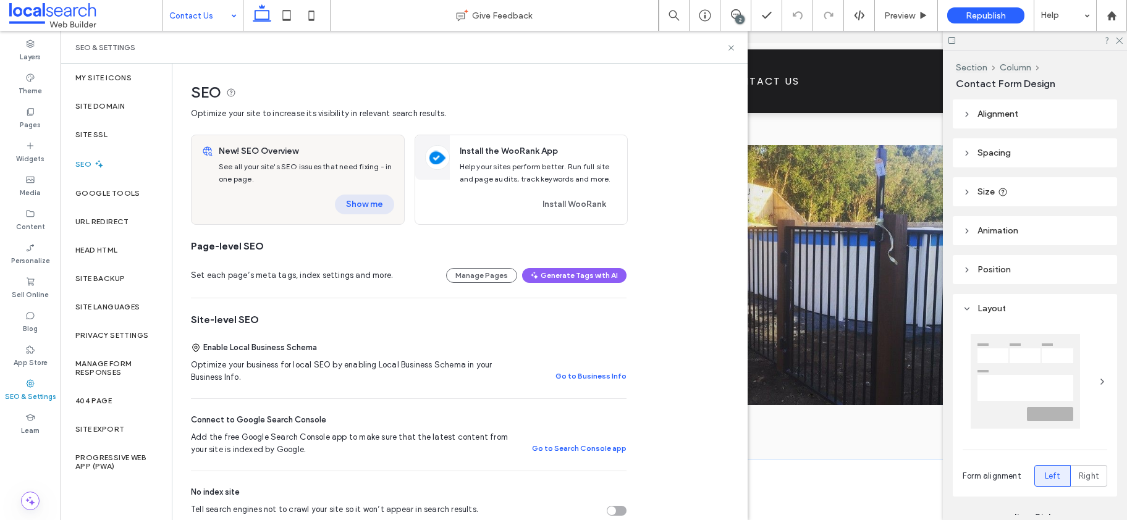
click at [371, 198] on button "Show me" at bounding box center [364, 205] width 59 height 20
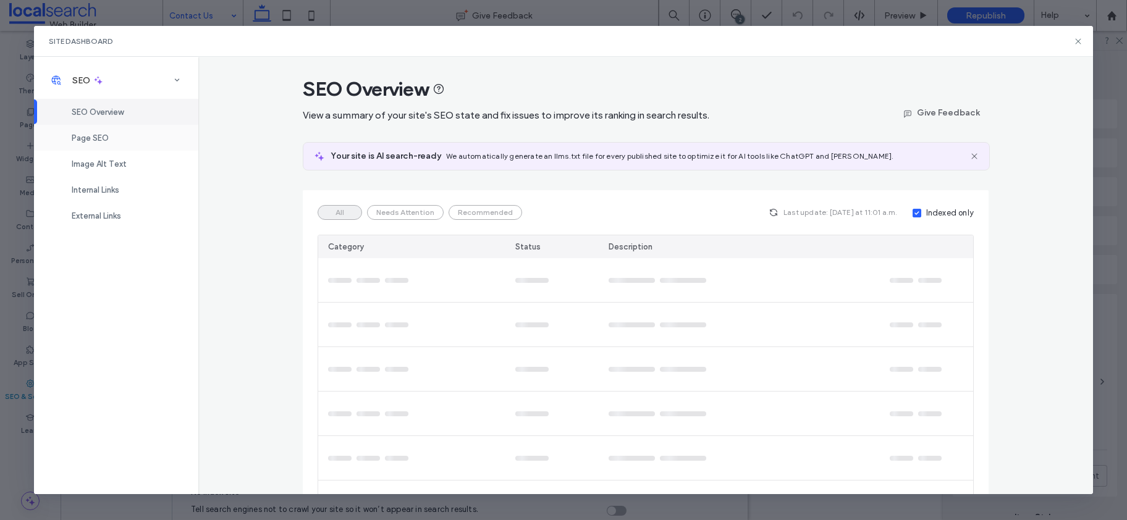
drag, startPoint x: 100, startPoint y: 135, endPoint x: 117, endPoint y: 137, distance: 17.4
click at [100, 135] on span "Page SEO" at bounding box center [90, 137] width 37 height 9
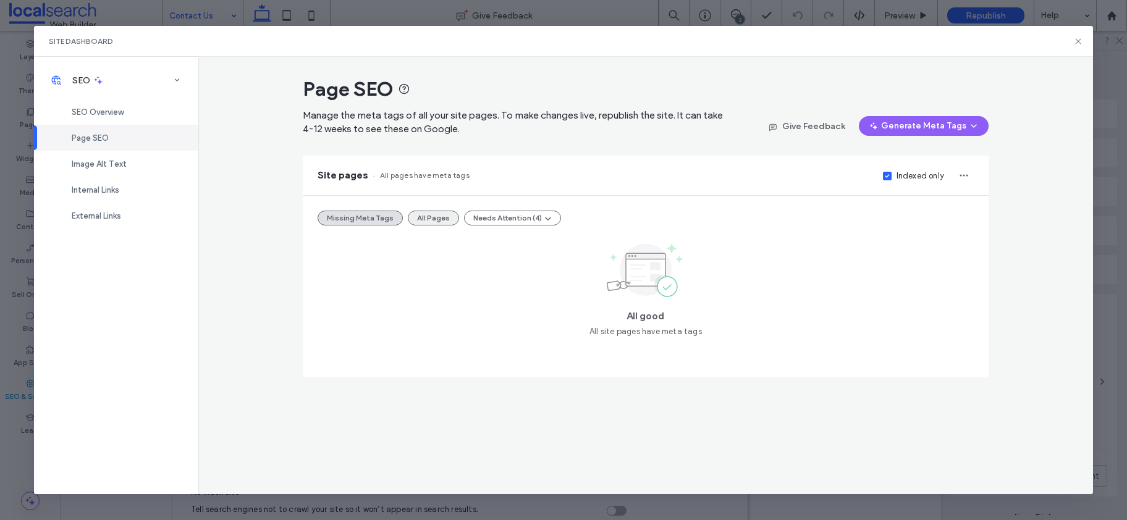
click at [418, 216] on button "All Pages" at bounding box center [433, 218] width 51 height 15
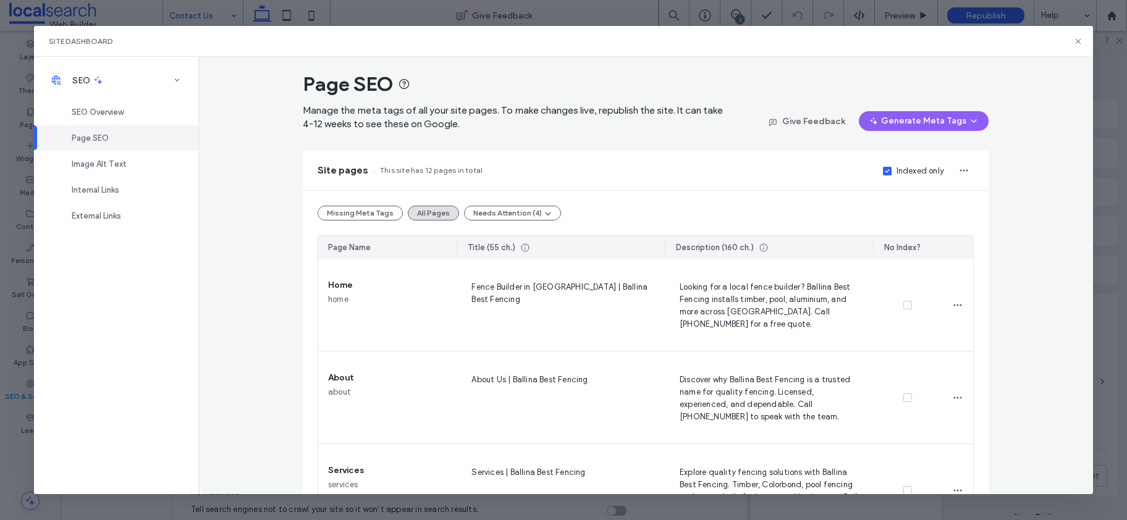
scroll to position [2, 0]
click at [883, 169] on span at bounding box center [887, 173] width 9 height 9
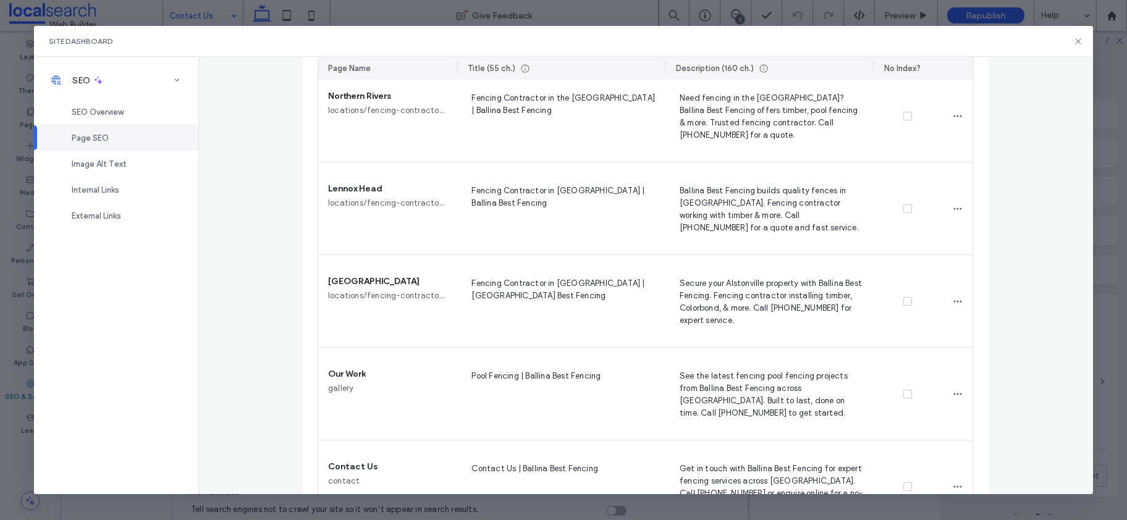
scroll to position [897, 0]
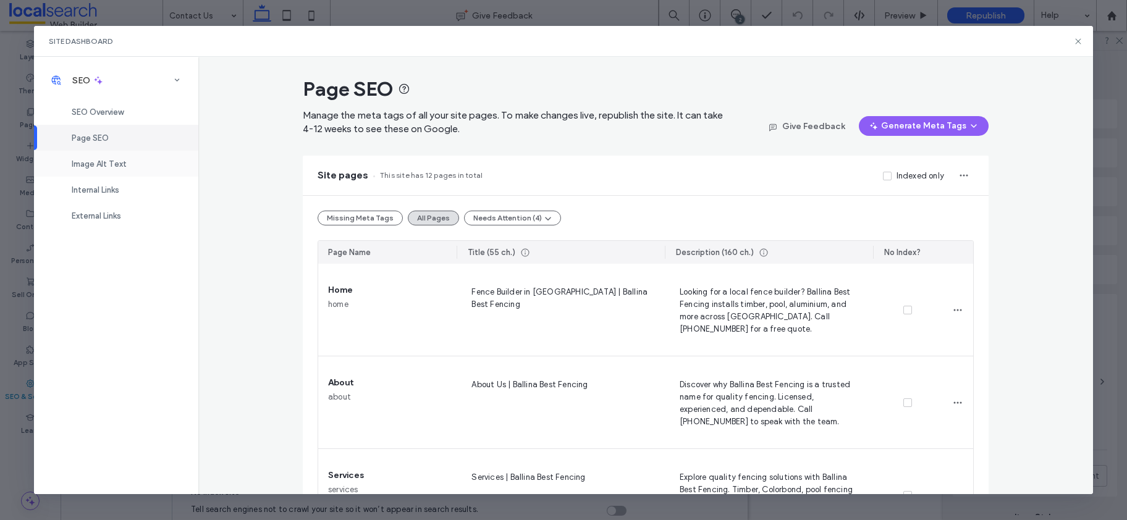
drag, startPoint x: 104, startPoint y: 162, endPoint x: 275, endPoint y: 172, distance: 170.8
click at [104, 162] on span "Image Alt Text" at bounding box center [99, 163] width 55 height 9
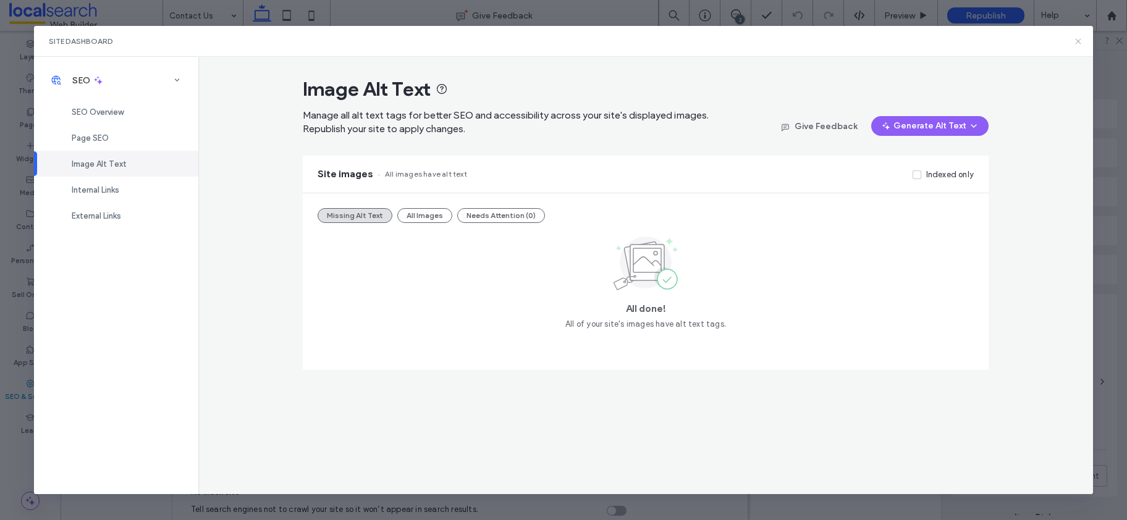
click at [1073, 41] on icon at bounding box center [1078, 41] width 10 height 10
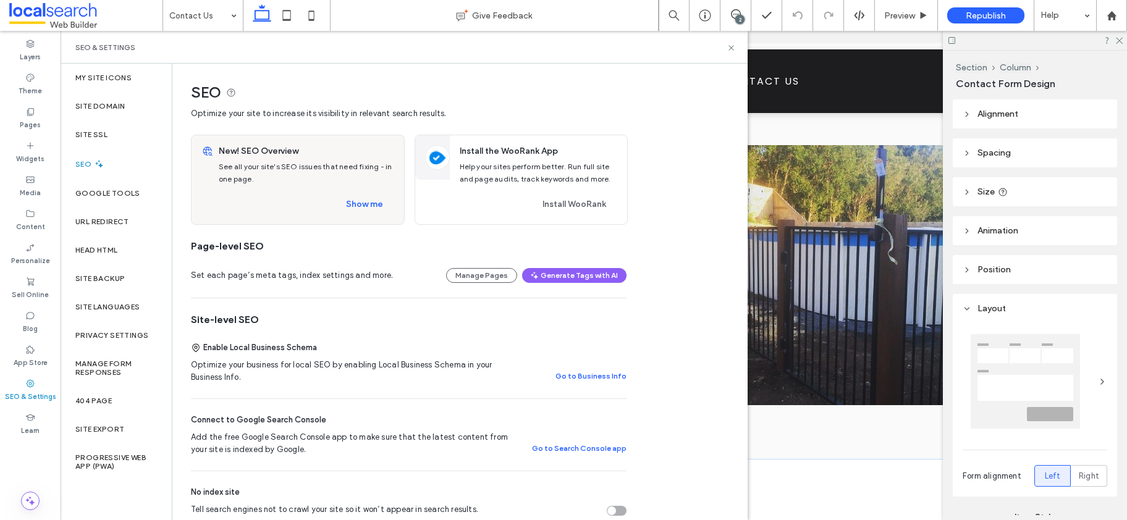
drag, startPoint x: 23, startPoint y: 120, endPoint x: 185, endPoint y: 65, distance: 170.8
click at [23, 120] on label "Pages" at bounding box center [30, 124] width 21 height 14
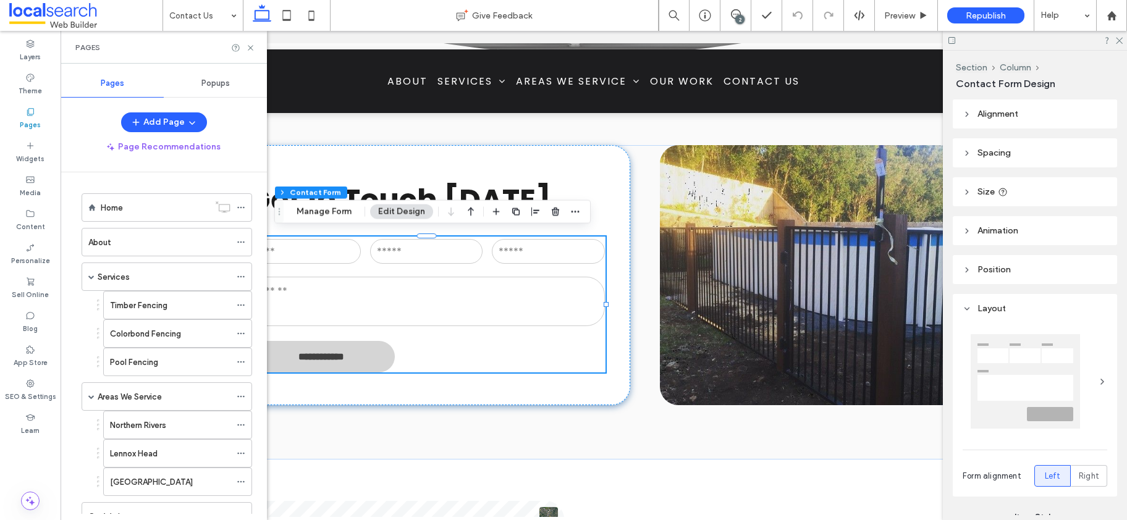
click at [211, 82] on span "Popups" at bounding box center [215, 83] width 28 height 10
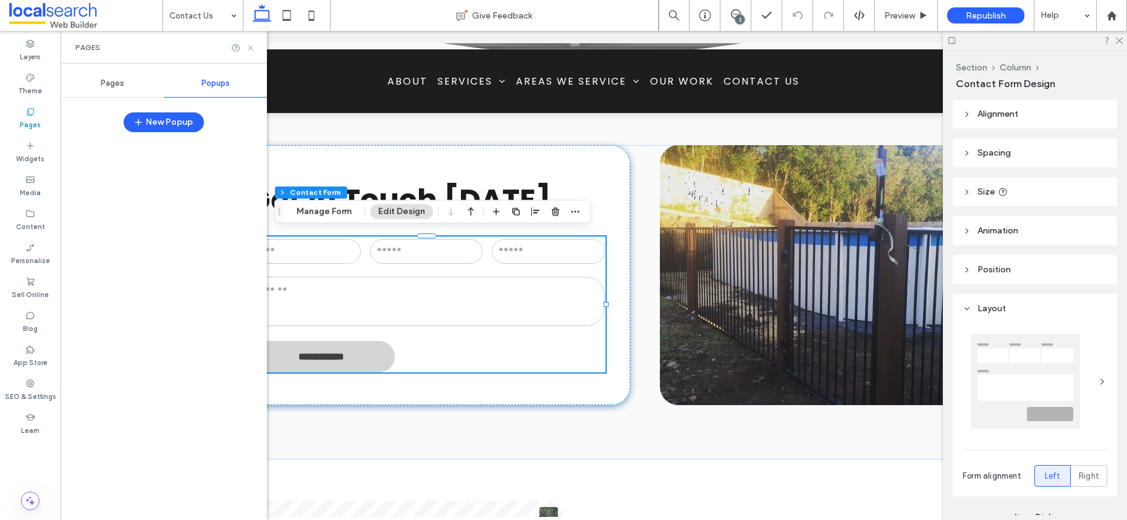
click at [249, 48] on icon at bounding box center [250, 47] width 9 height 9
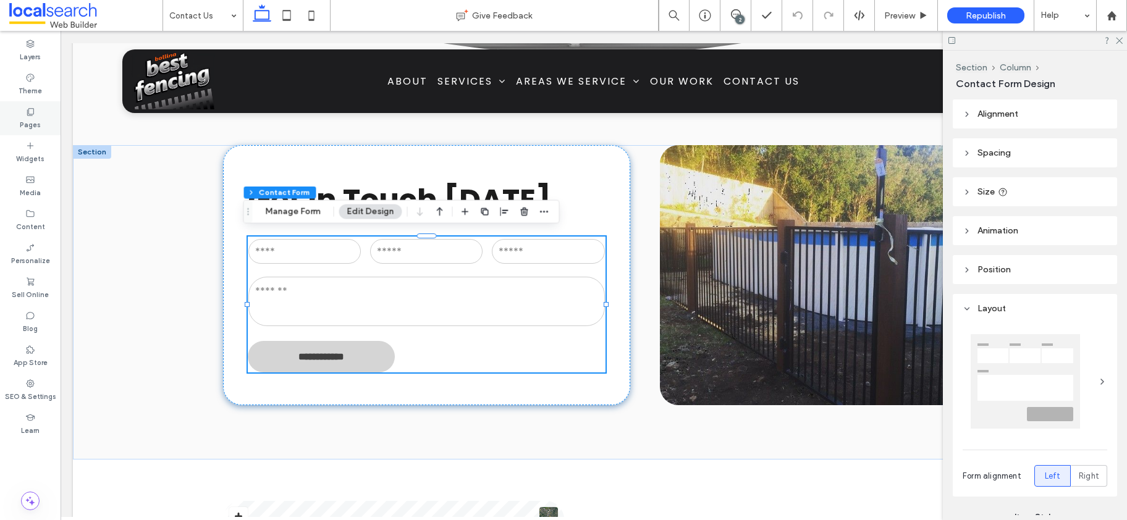
click at [34, 395] on label "SEO & Settings" at bounding box center [30, 396] width 51 height 14
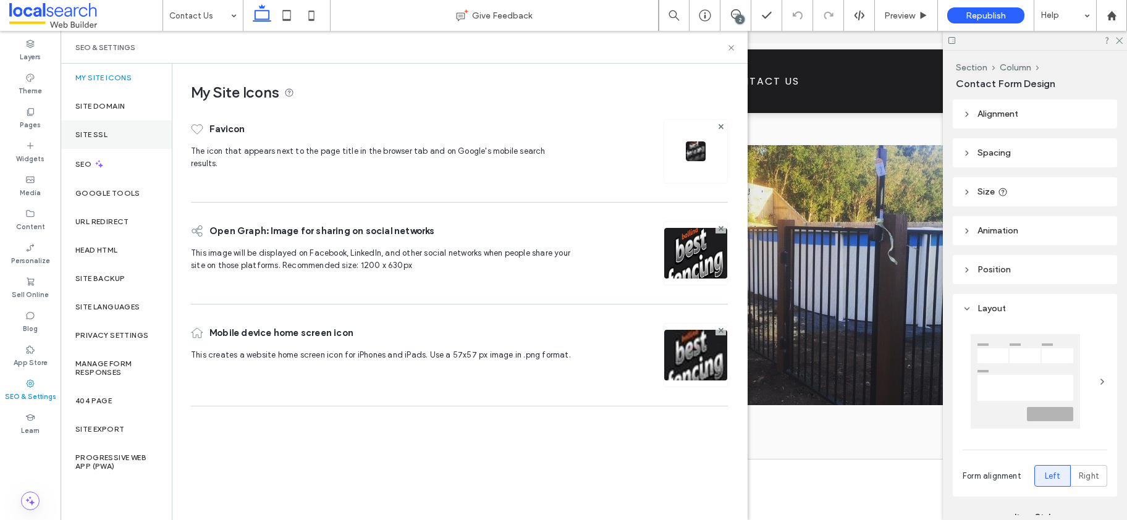
click at [91, 137] on label "Site SSL" at bounding box center [91, 134] width 32 height 9
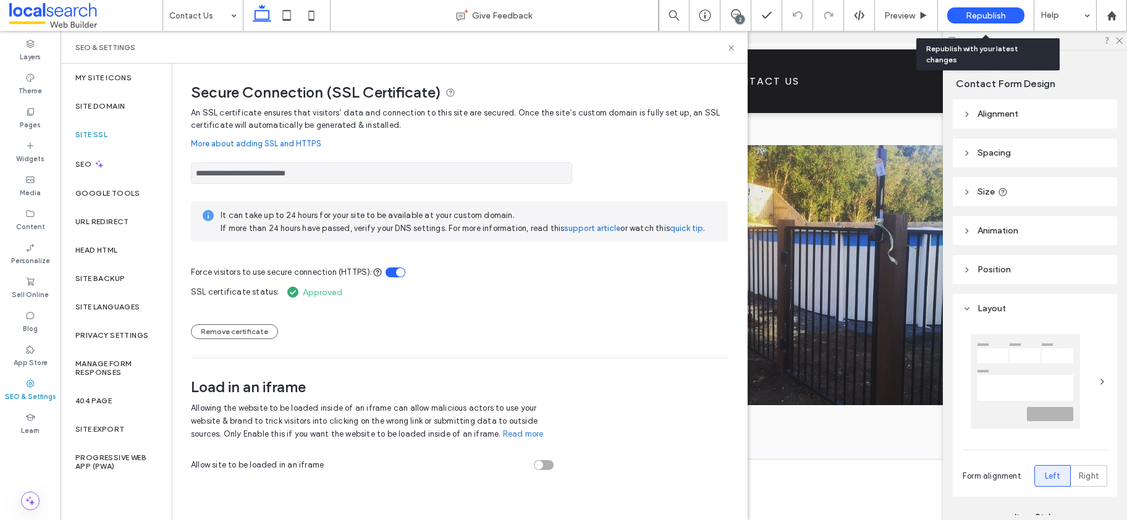
click at [982, 11] on span "Republish" at bounding box center [986, 16] width 40 height 11
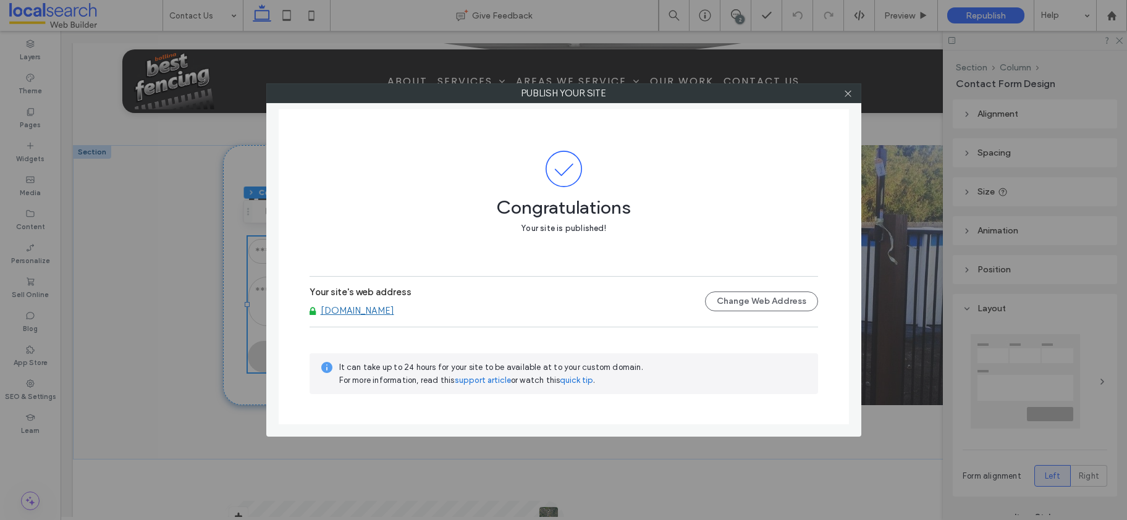
click at [853, 94] on div at bounding box center [848, 93] width 19 height 19
click at [845, 93] on icon at bounding box center [847, 93] width 9 height 9
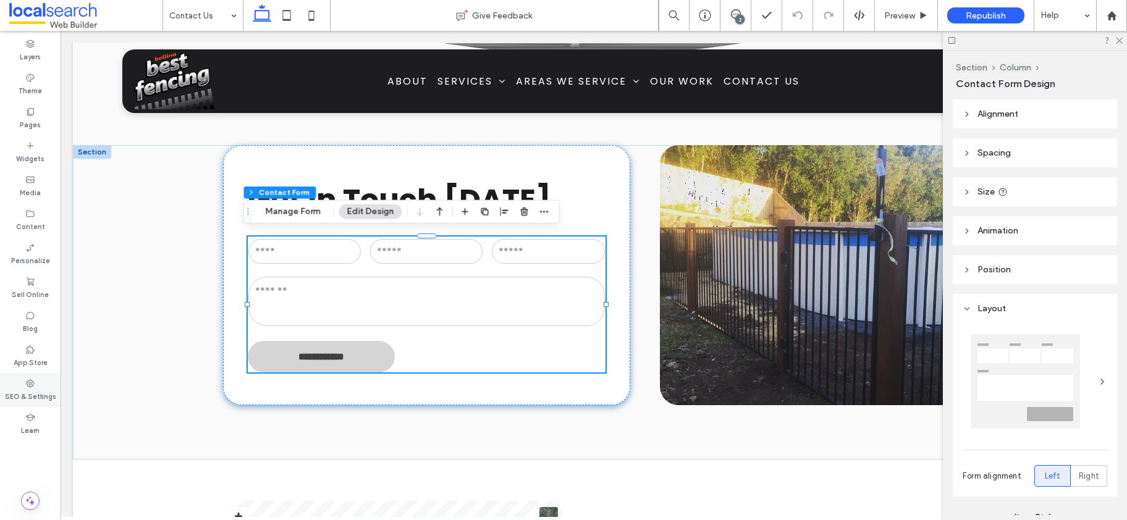
click at [10, 397] on label "SEO & Settings" at bounding box center [30, 396] width 51 height 14
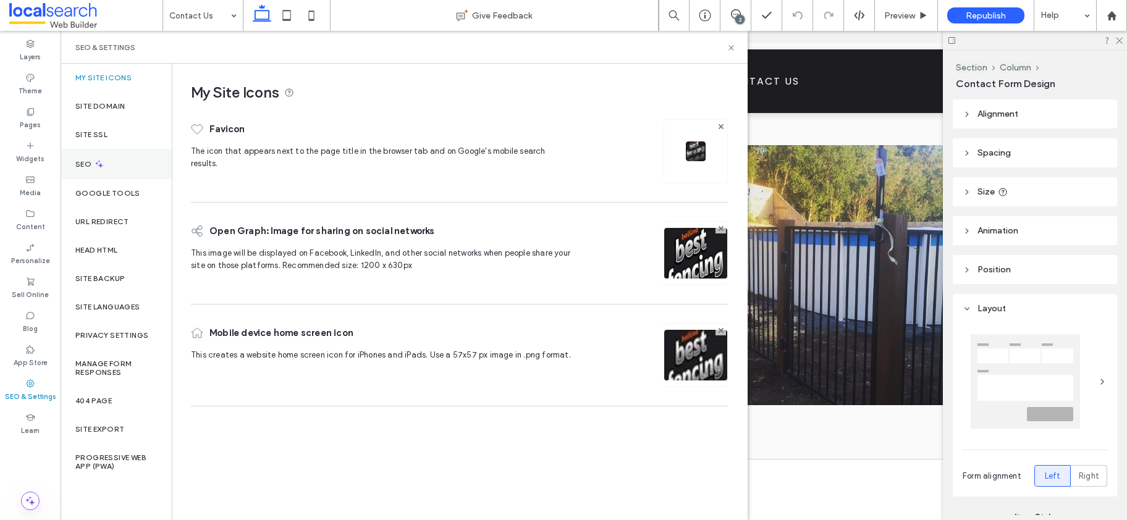
click at [90, 172] on div "SEO" at bounding box center [116, 164] width 111 height 30
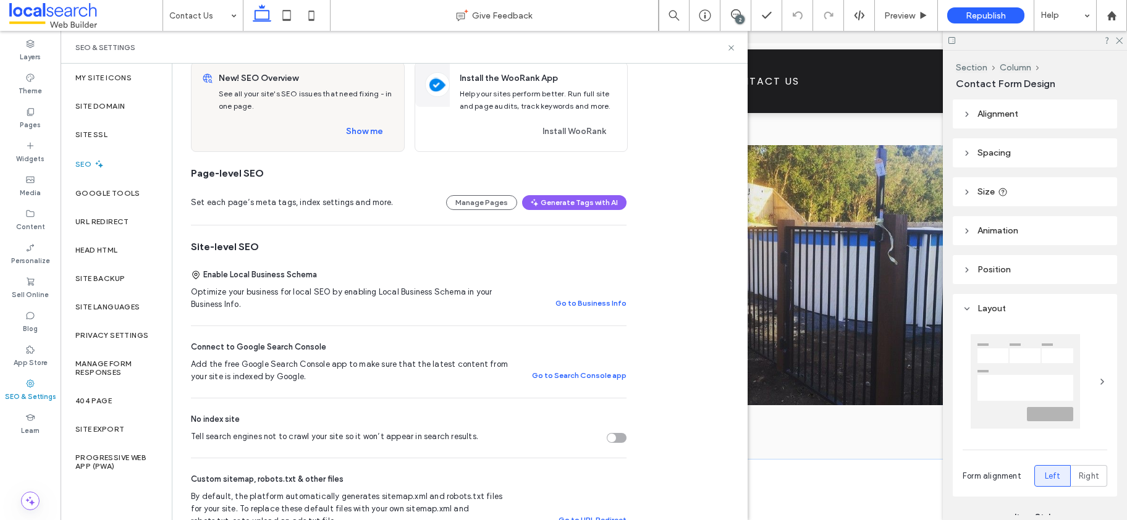
scroll to position [323, 0]
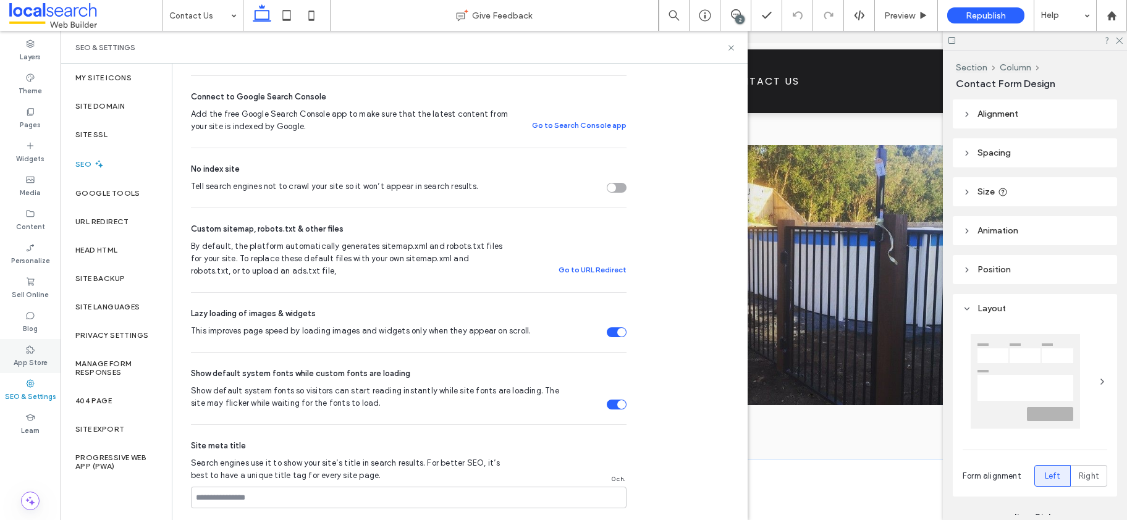
drag, startPoint x: 21, startPoint y: 363, endPoint x: 32, endPoint y: 352, distance: 15.7
click at [23, 361] on label "App Store" at bounding box center [31, 362] width 34 height 14
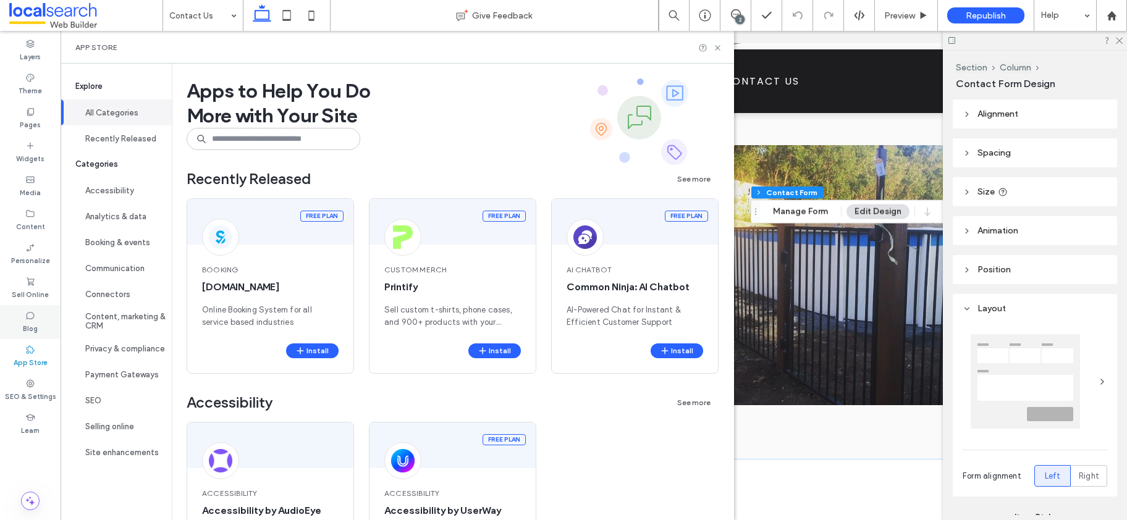
click at [23, 319] on div "Blog" at bounding box center [30, 322] width 61 height 34
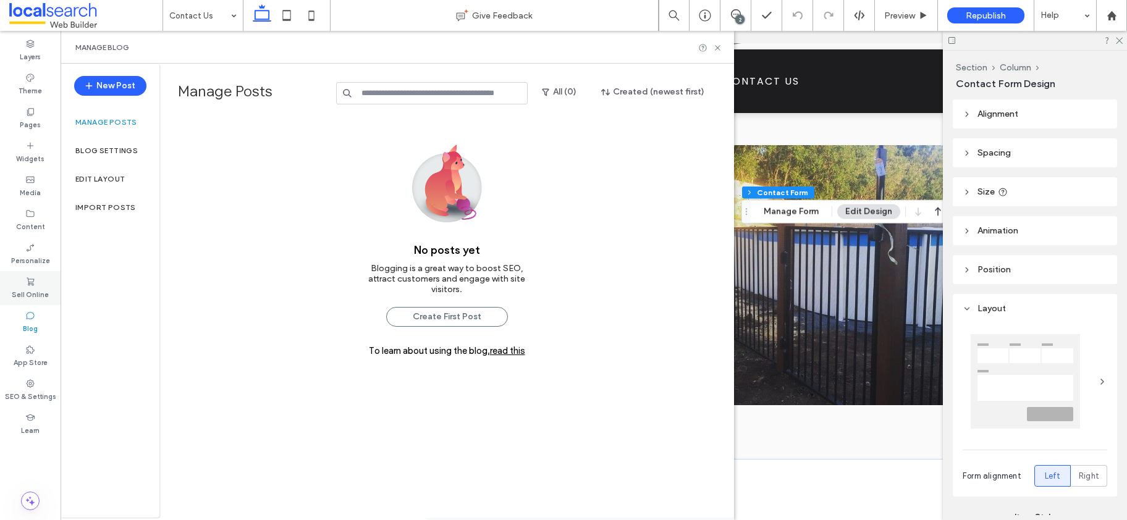
click at [27, 284] on icon at bounding box center [30, 282] width 10 height 10
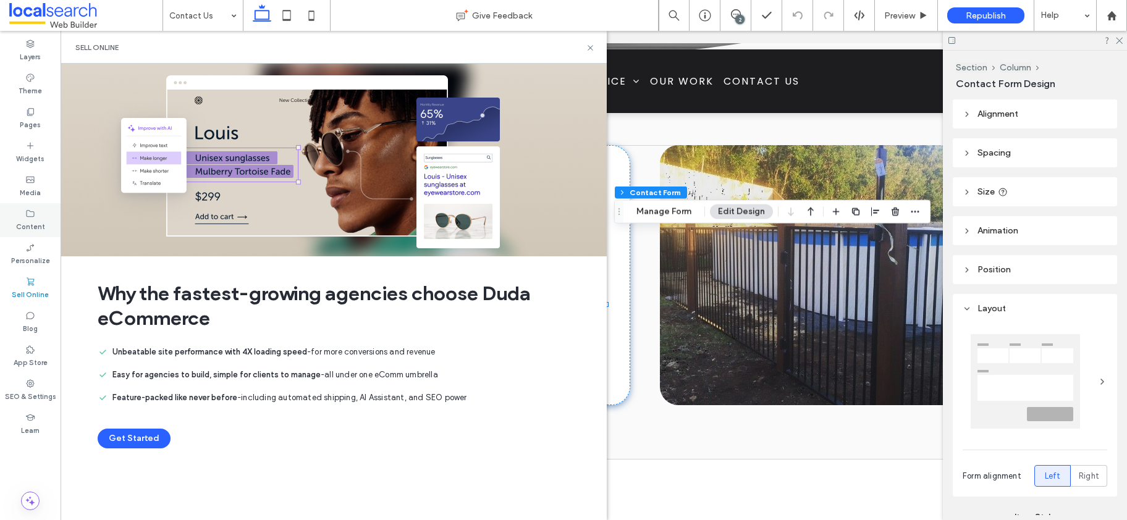
click at [29, 223] on label "Content" at bounding box center [30, 226] width 29 height 14
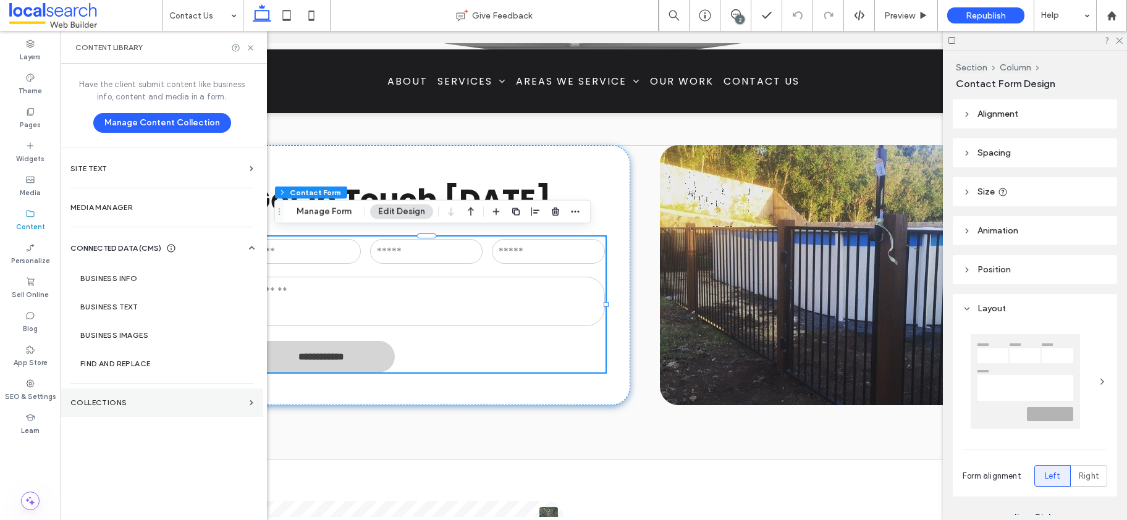
click at [95, 396] on section "Collections" at bounding box center [162, 403] width 203 height 28
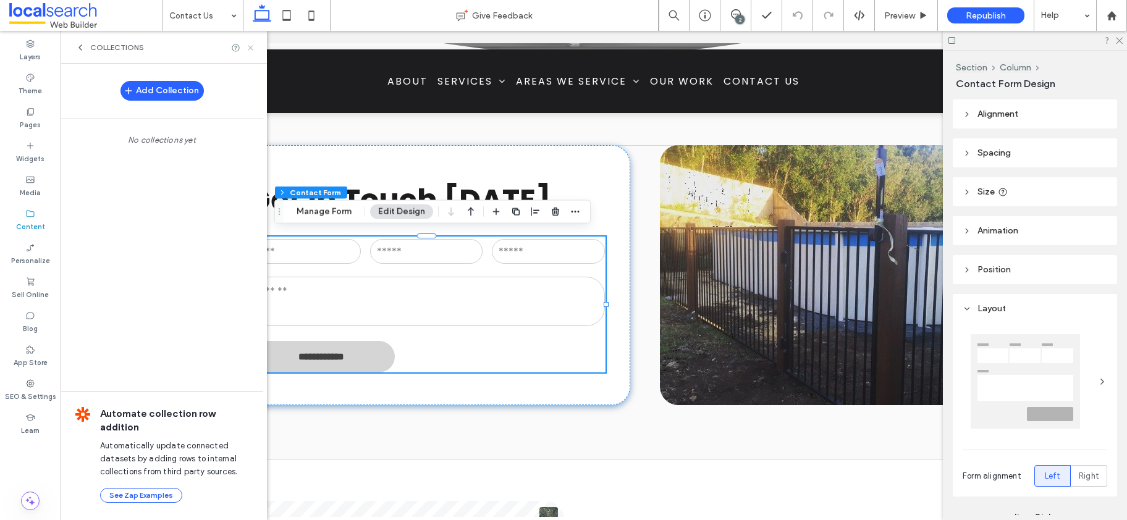
click at [250, 48] on use at bounding box center [250, 47] width 5 height 5
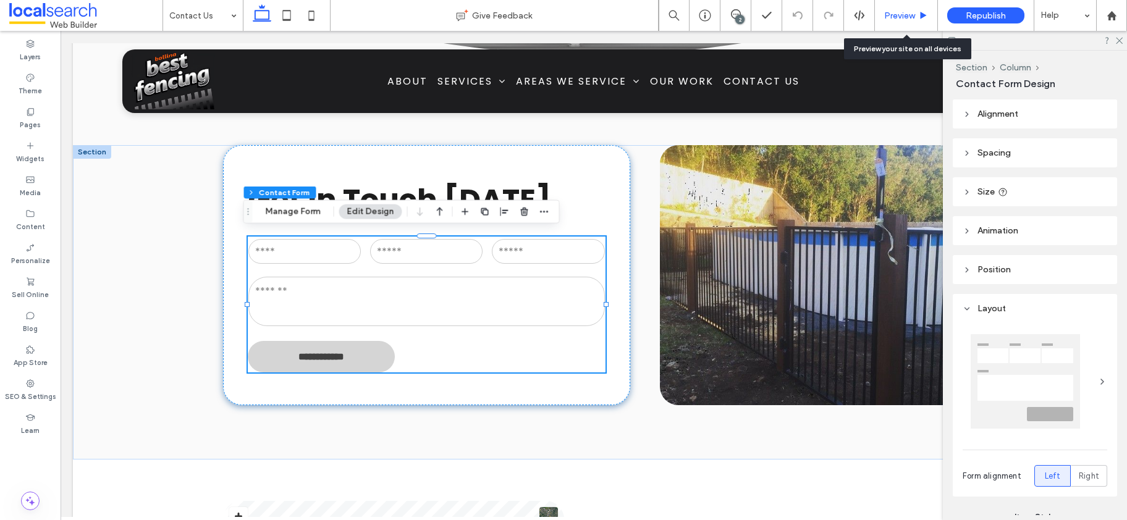
click at [900, 20] on span "Preview" at bounding box center [899, 16] width 31 height 11
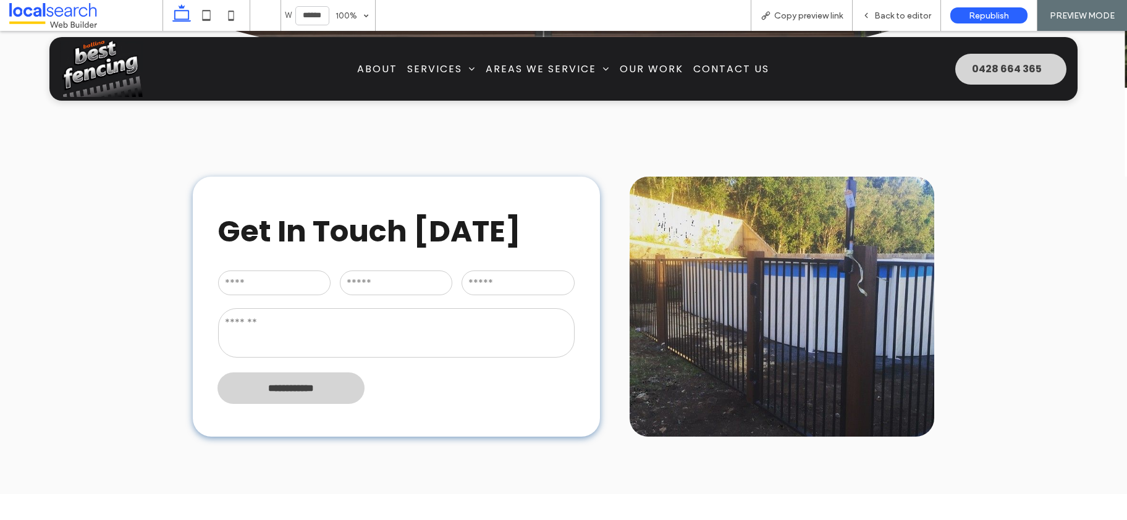
drag, startPoint x: 801, startPoint y: 15, endPoint x: 727, endPoint y: 2, distance: 75.8
click at [801, 15] on span "Copy preview link" at bounding box center [808, 16] width 69 height 11
click at [900, 11] on span "Back to editor" at bounding box center [902, 16] width 57 height 11
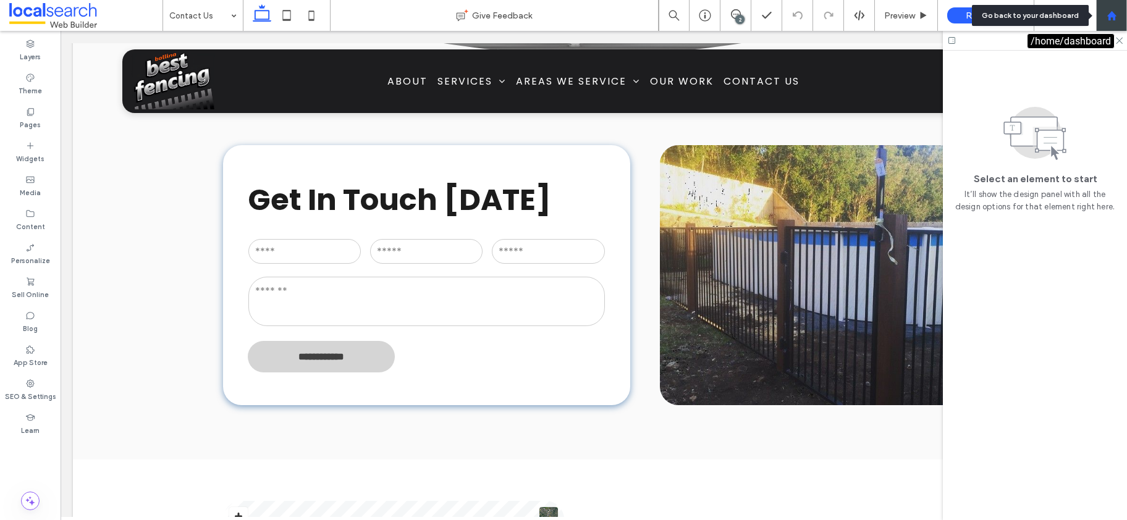
click at [1110, 14] on use at bounding box center [1111, 15] width 9 height 9
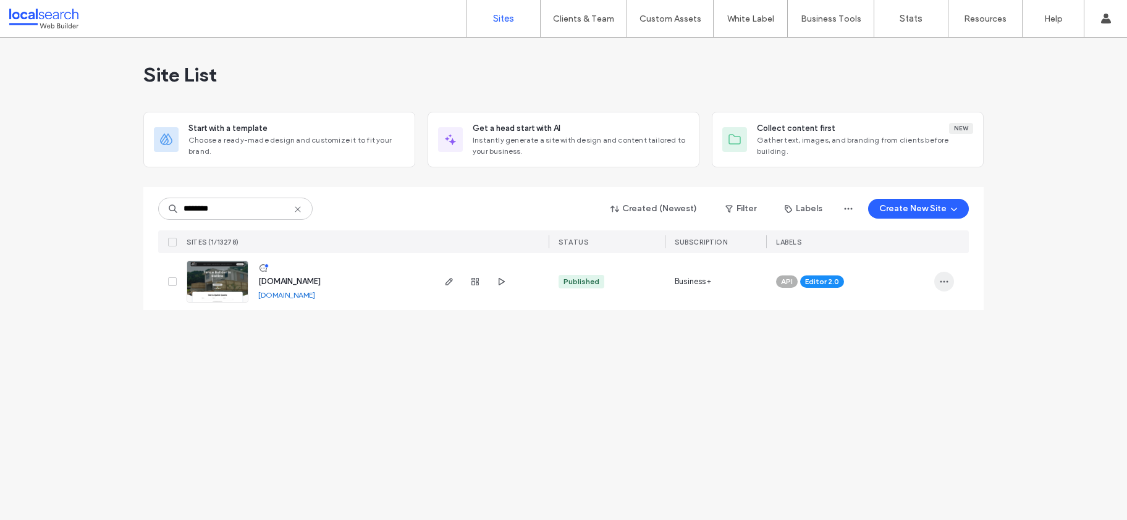
type input "********"
click at [948, 281] on icon "button" at bounding box center [944, 282] width 10 height 10
click at [890, 360] on span "Assign Label" at bounding box center [890, 361] width 46 height 12
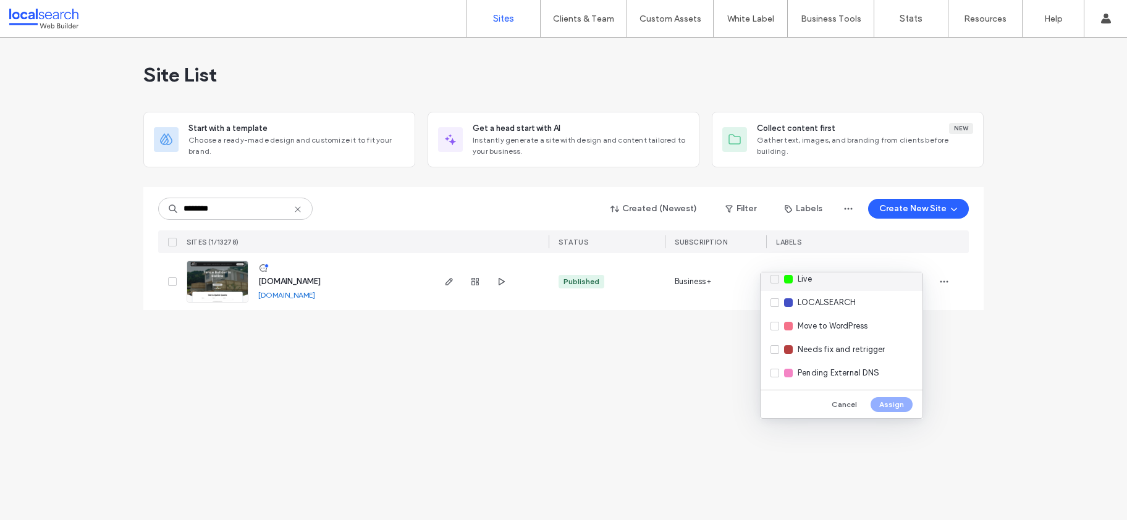
scroll to position [228, 0]
click at [775, 298] on div "Live" at bounding box center [842, 295] width 162 height 23
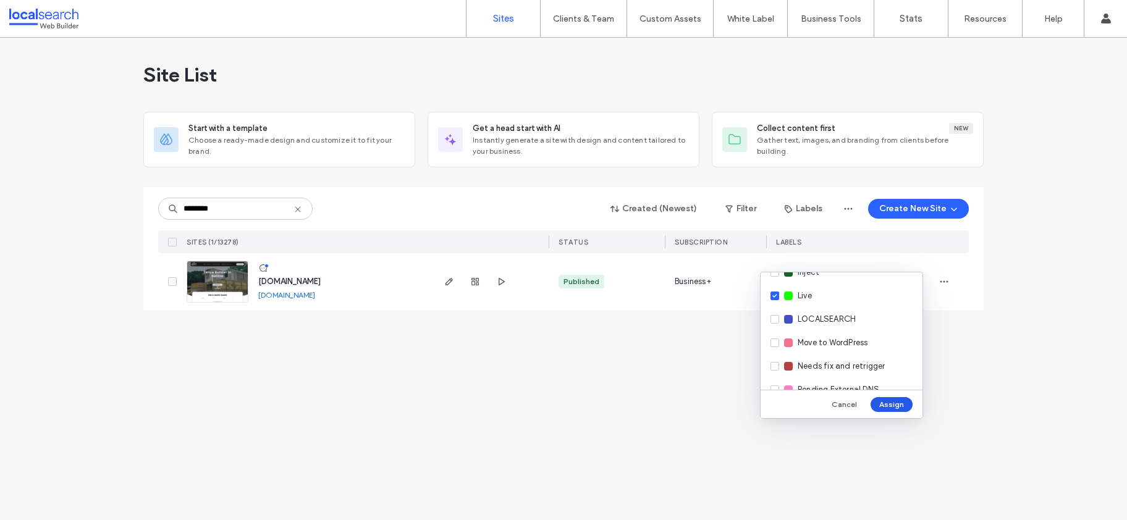
click at [898, 403] on button "Assign" at bounding box center [892, 404] width 42 height 15
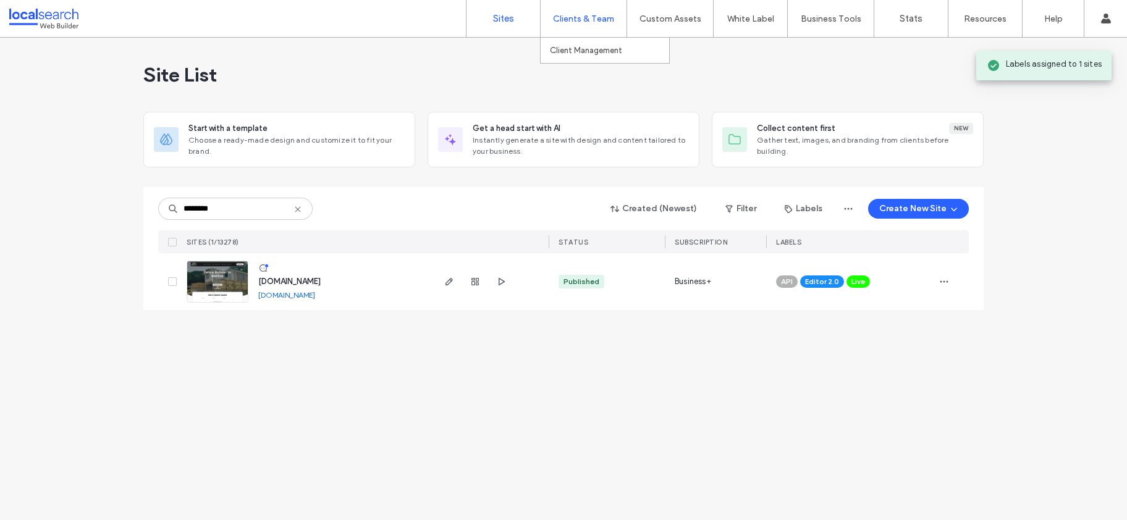
click at [586, 17] on label "Clients & Team" at bounding box center [583, 19] width 61 height 11
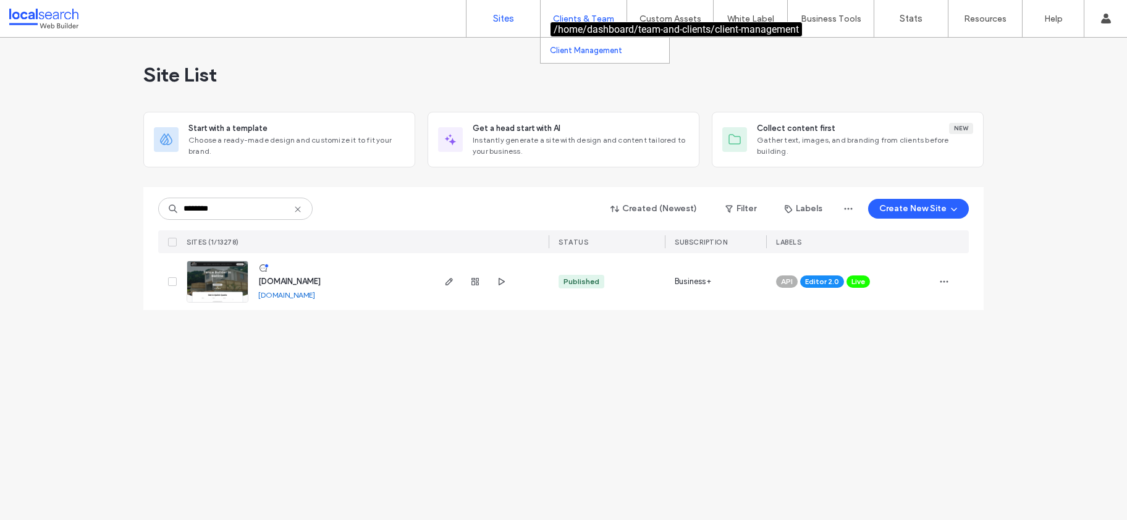
click at [583, 53] on label "Client Management" at bounding box center [586, 50] width 72 height 9
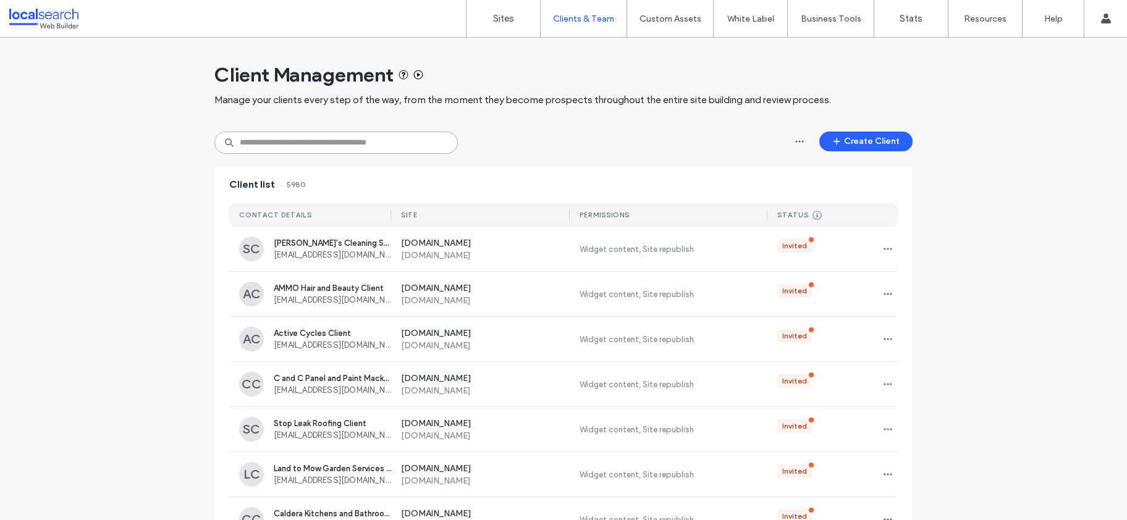
click at [383, 139] on input at bounding box center [335, 143] width 243 height 22
paste input "**********"
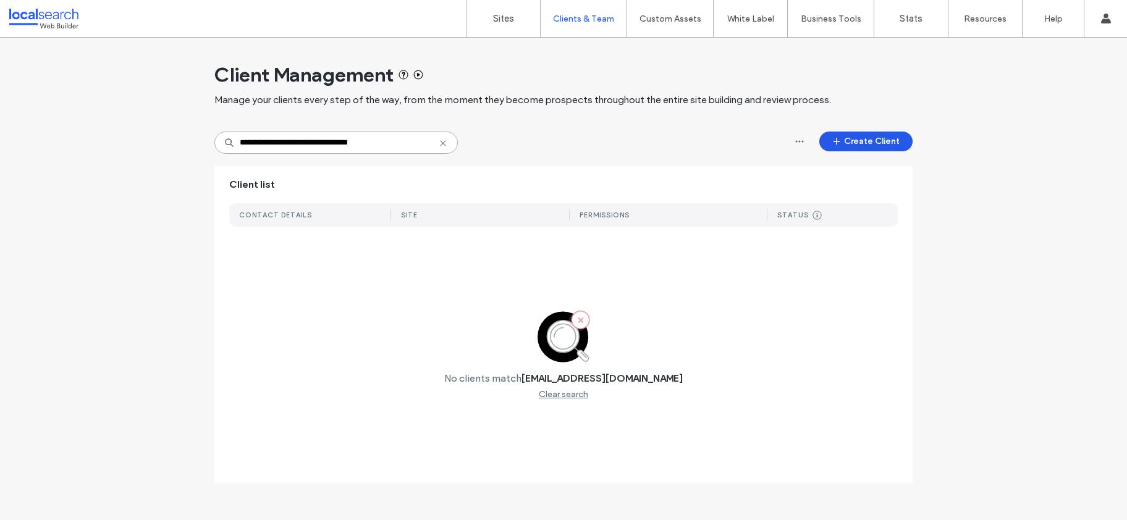
type input "**********"
click at [869, 146] on button "Create Client" at bounding box center [865, 142] width 93 height 20
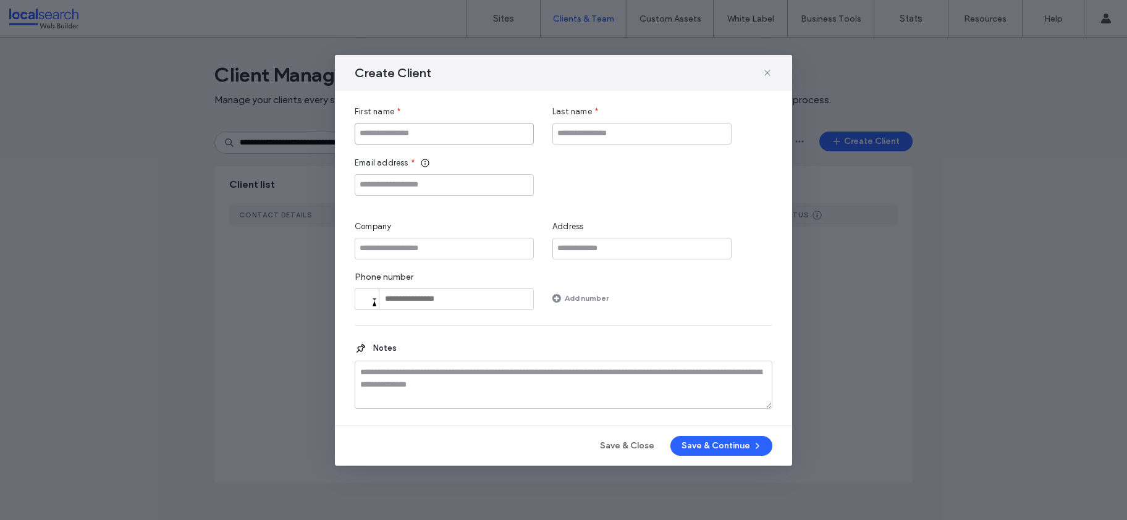
click at [432, 134] on input "First name" at bounding box center [444, 134] width 179 height 22
paste input "**********"
type input "**********"
click at [456, 185] on input "Email address" at bounding box center [444, 185] width 179 height 22
paste input "**********"
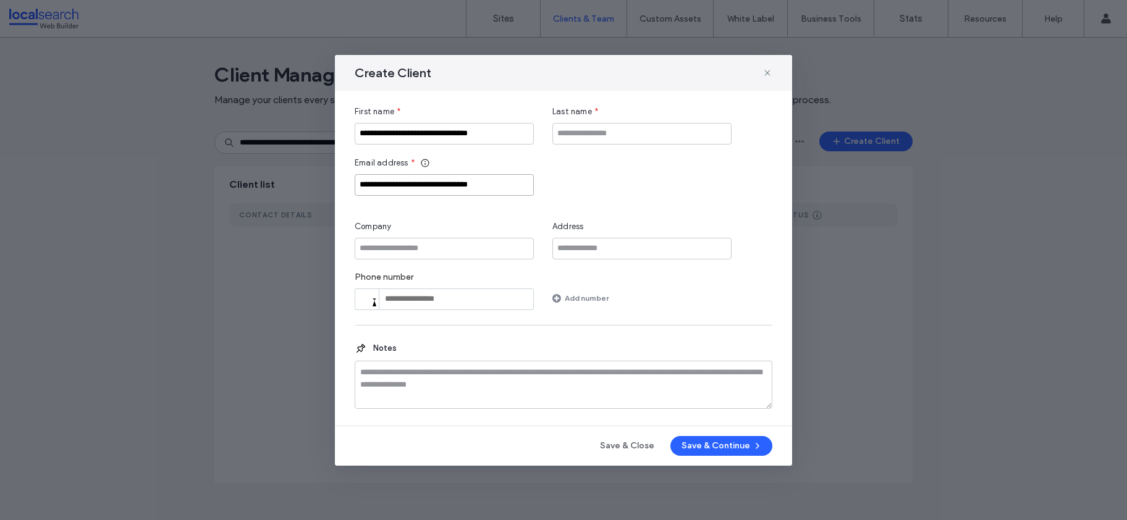
type input "**********"
click at [424, 135] on input "**********" at bounding box center [444, 134] width 179 height 22
paste input "First name"
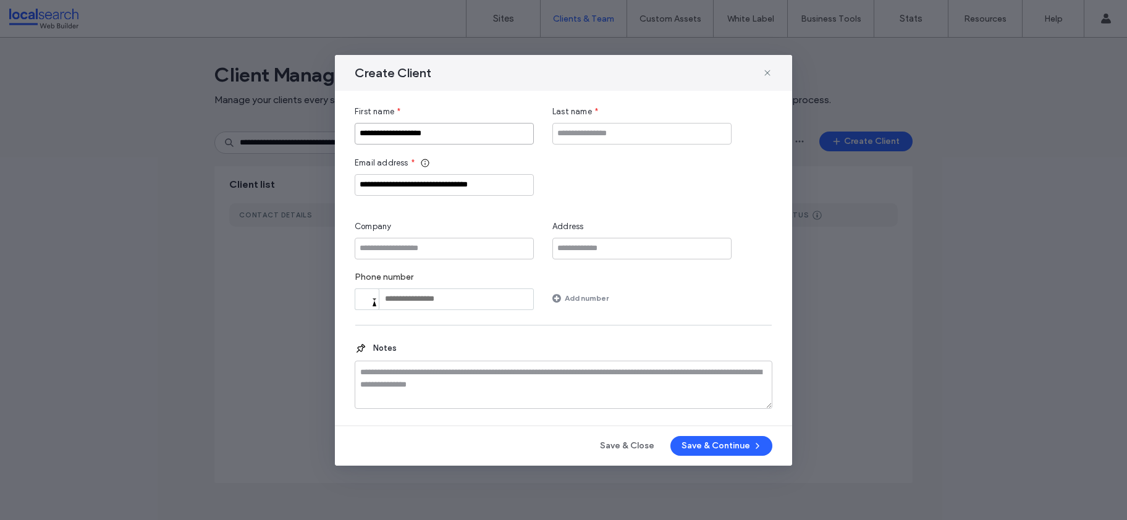
type input "**********"
click at [405, 247] on input "Company" at bounding box center [444, 249] width 179 height 22
paste input "**********"
type input "**********"
click at [628, 133] on input "Last name" at bounding box center [641, 134] width 179 height 22
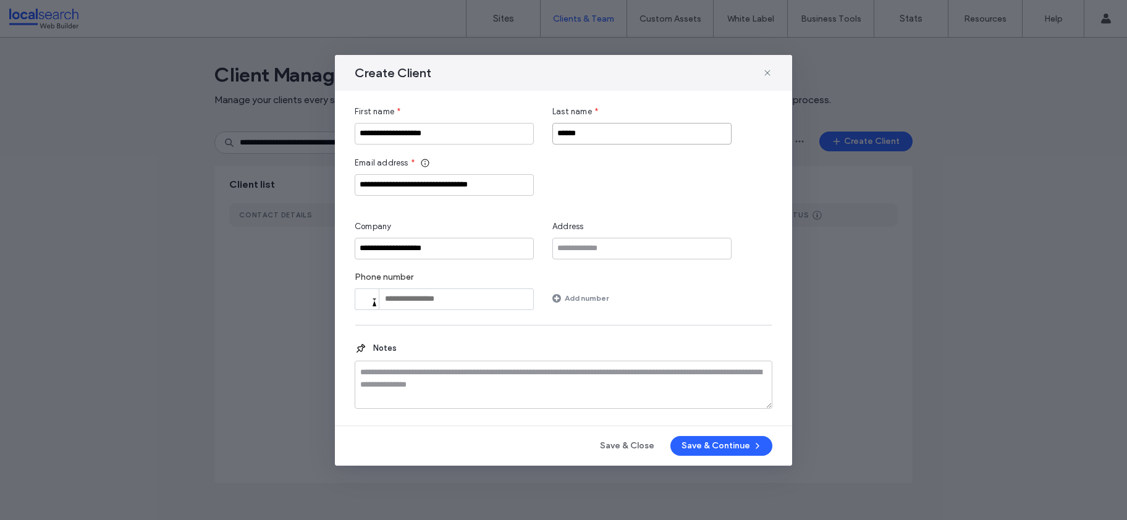
type input "******"
click at [718, 458] on div "**********" at bounding box center [563, 260] width 457 height 411
click at [720, 448] on button "Save & Continue" at bounding box center [721, 446] width 102 height 20
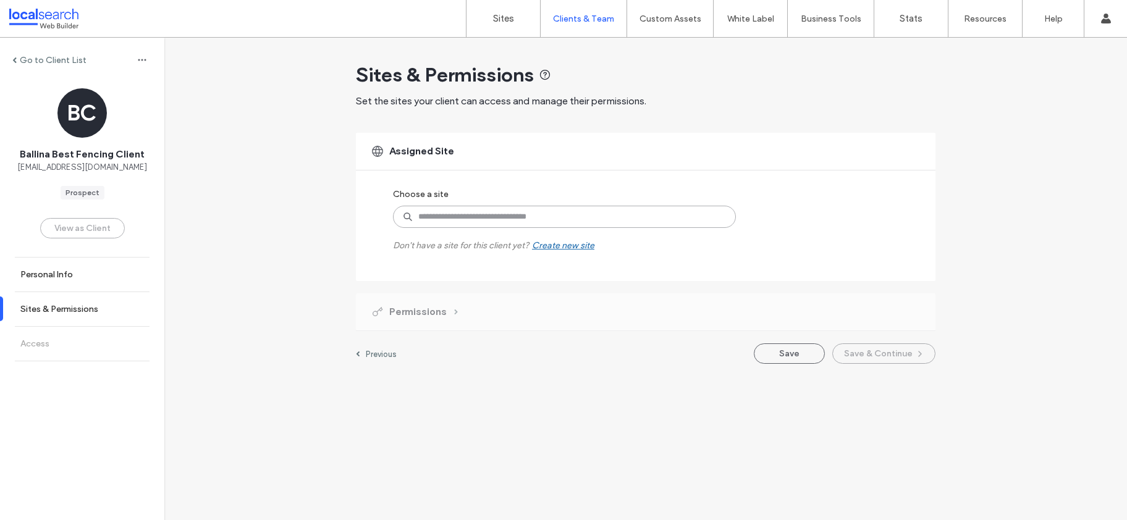
click at [512, 215] on input at bounding box center [564, 217] width 343 height 22
paste input "********"
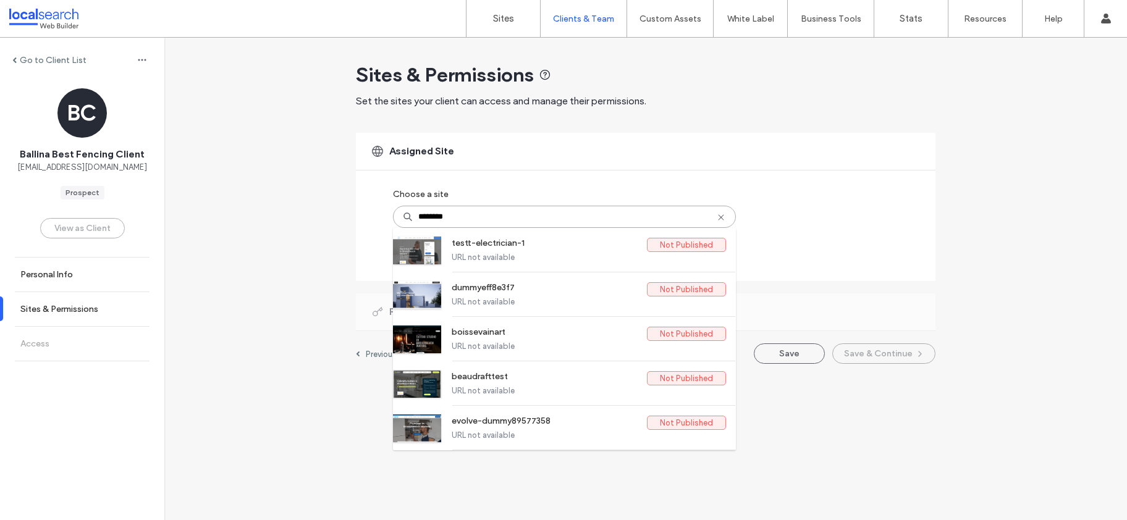
type input "*******"
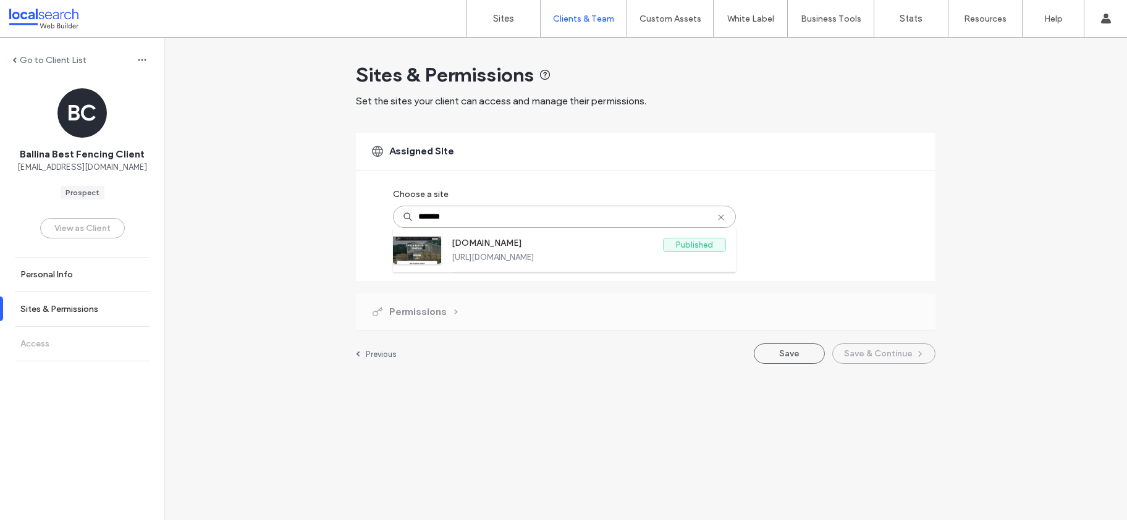
click at [485, 254] on label "https://www.ballinabestfencing.com.au" at bounding box center [589, 257] width 274 height 9
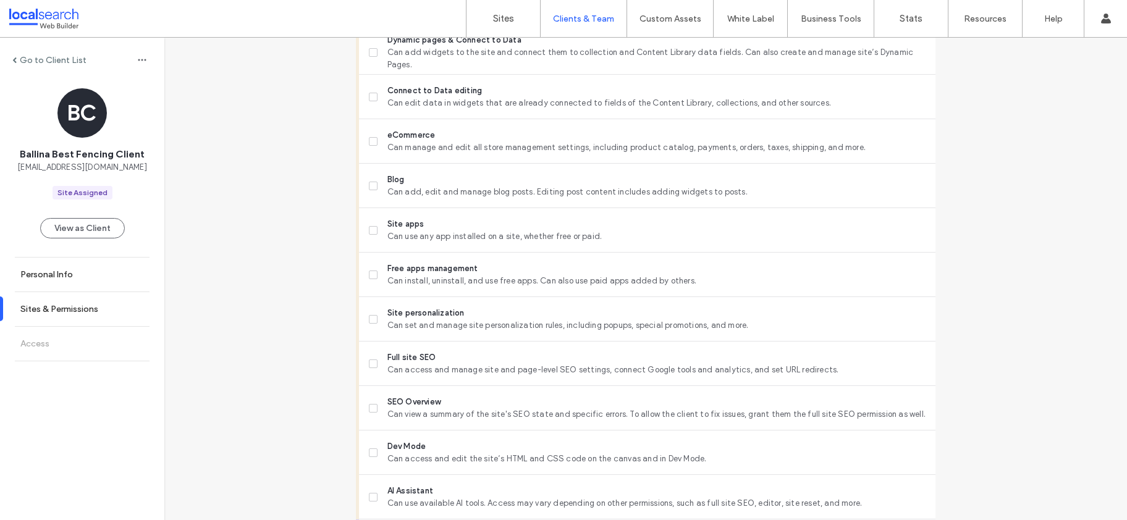
scroll to position [990, 0]
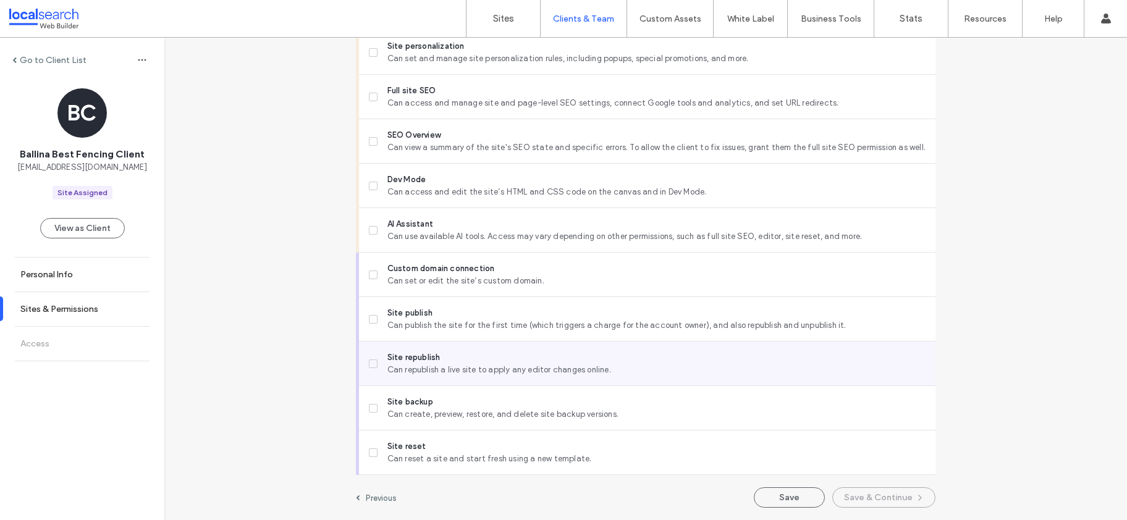
click at [371, 364] on icon at bounding box center [373, 364] width 5 height 4
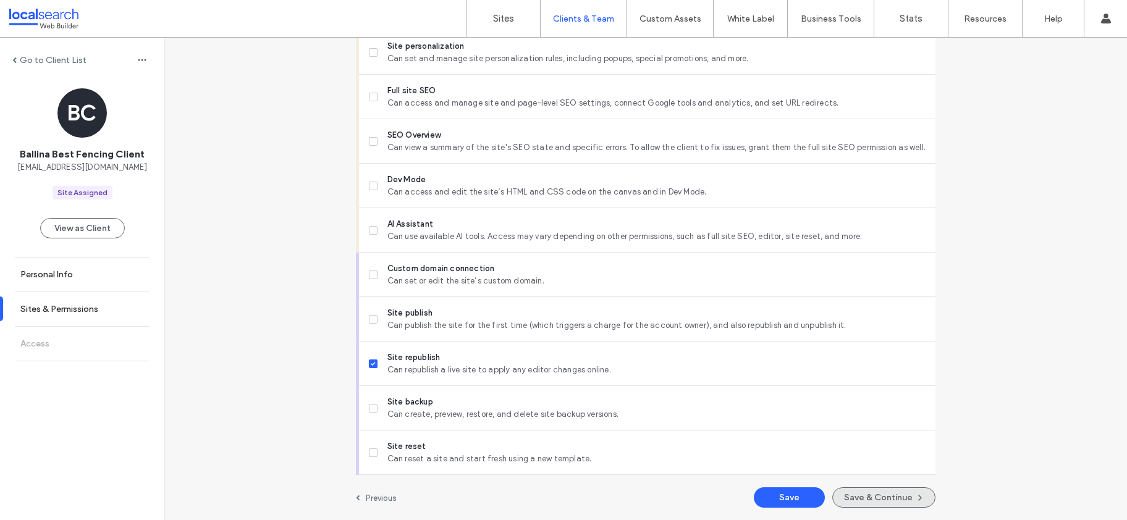
click at [881, 499] on button "Save & Continue" at bounding box center [883, 497] width 103 height 20
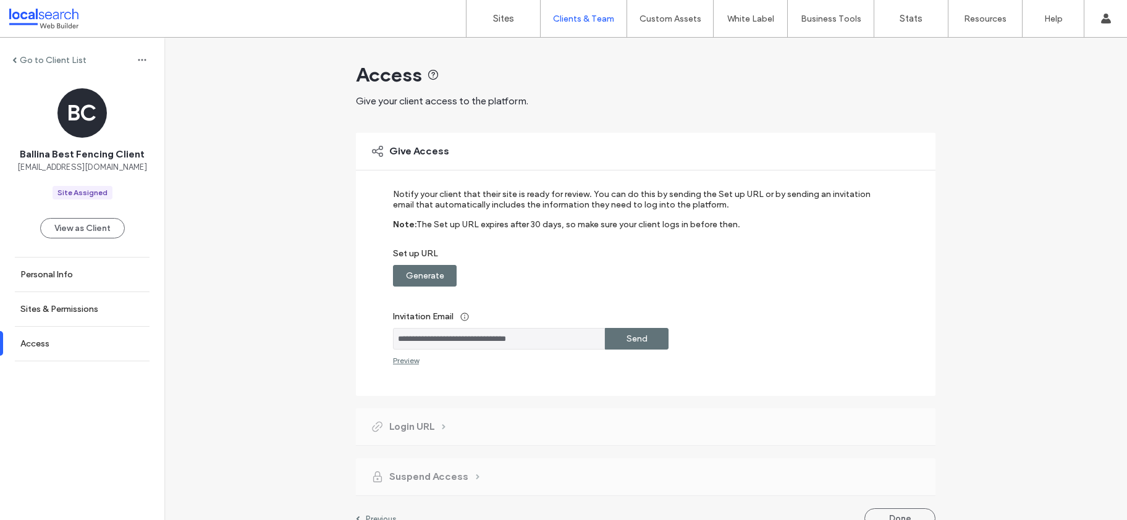
click at [416, 277] on label "Generate" at bounding box center [425, 275] width 38 height 23
drag, startPoint x: 630, startPoint y: 273, endPoint x: 656, endPoint y: 273, distance: 25.9
click at [630, 273] on label "Copy" at bounding box center [637, 275] width 22 height 23
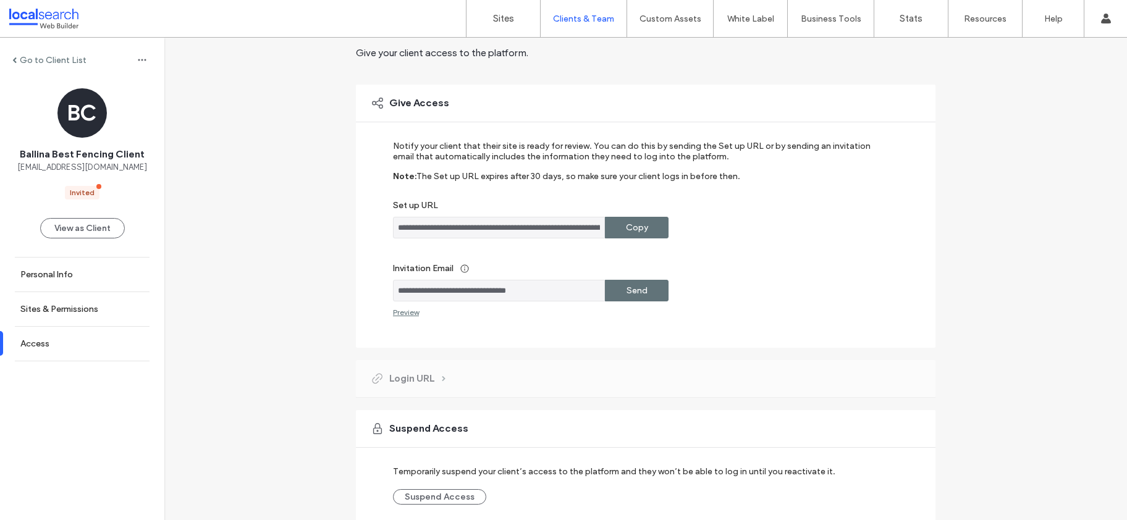
scroll to position [103, 0]
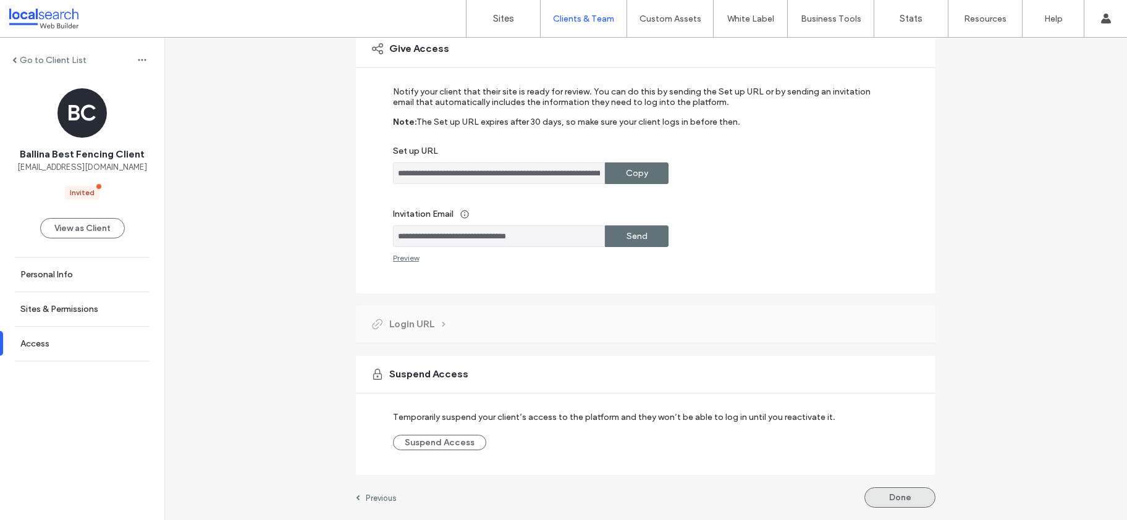
click at [917, 504] on button "Done" at bounding box center [899, 497] width 71 height 20
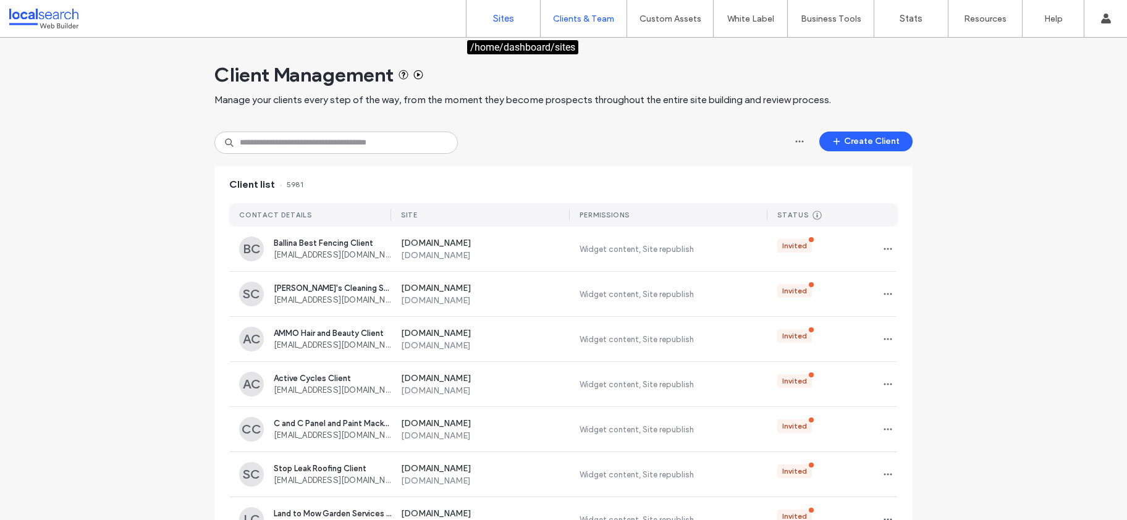
click at [502, 13] on label "Sites" at bounding box center [503, 18] width 21 height 11
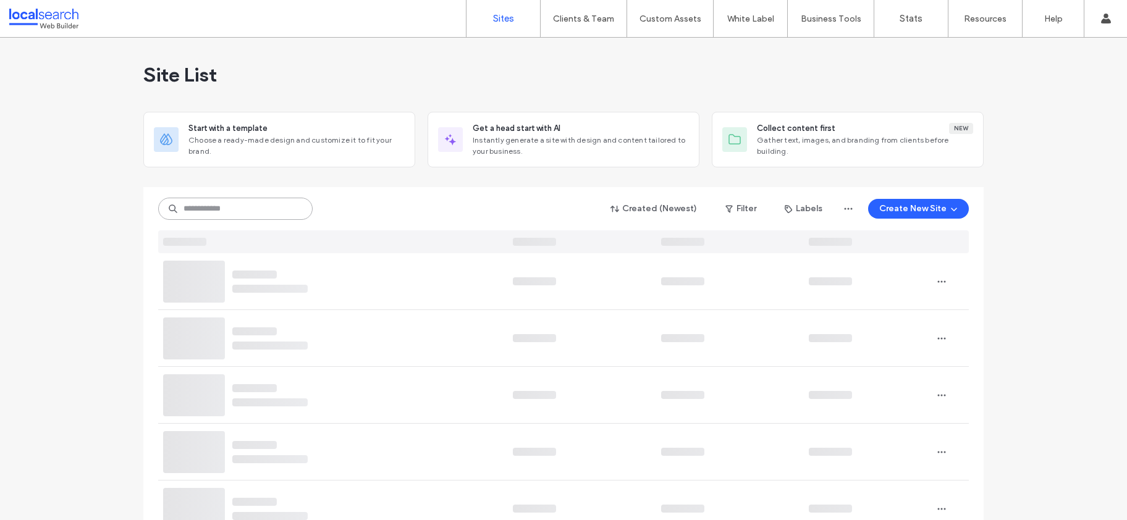
click at [208, 211] on input at bounding box center [235, 209] width 154 height 22
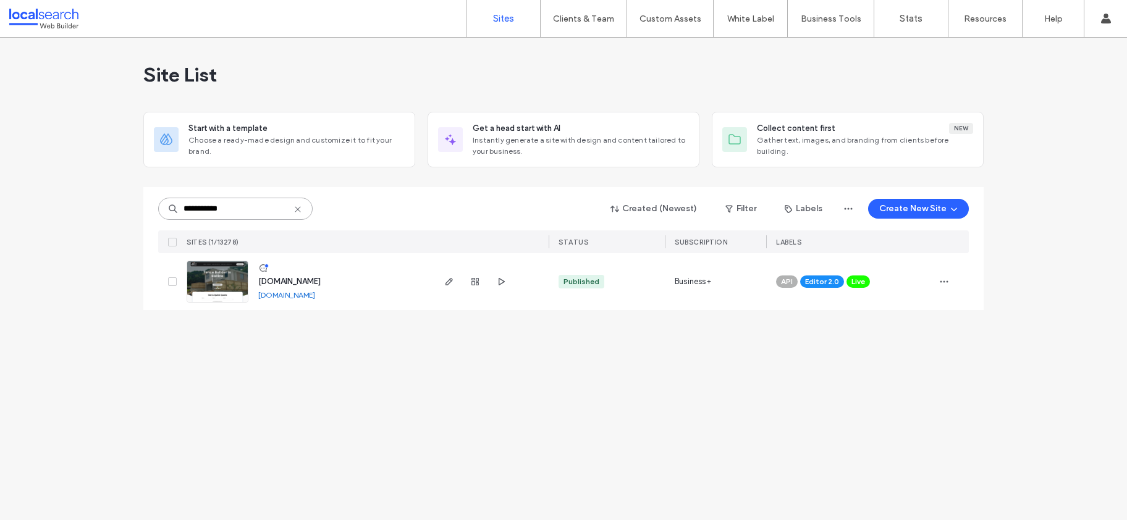
type input "**********"
click at [303, 282] on span "www.ballinabestfencing.com.au" at bounding box center [289, 281] width 62 height 9
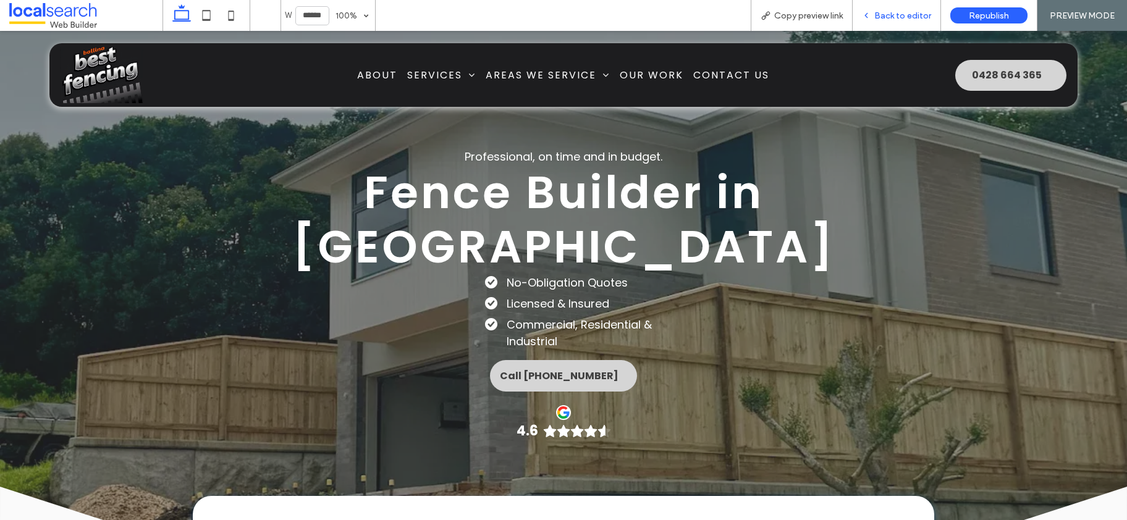
click at [899, 15] on span "Back to editor" at bounding box center [902, 16] width 57 height 11
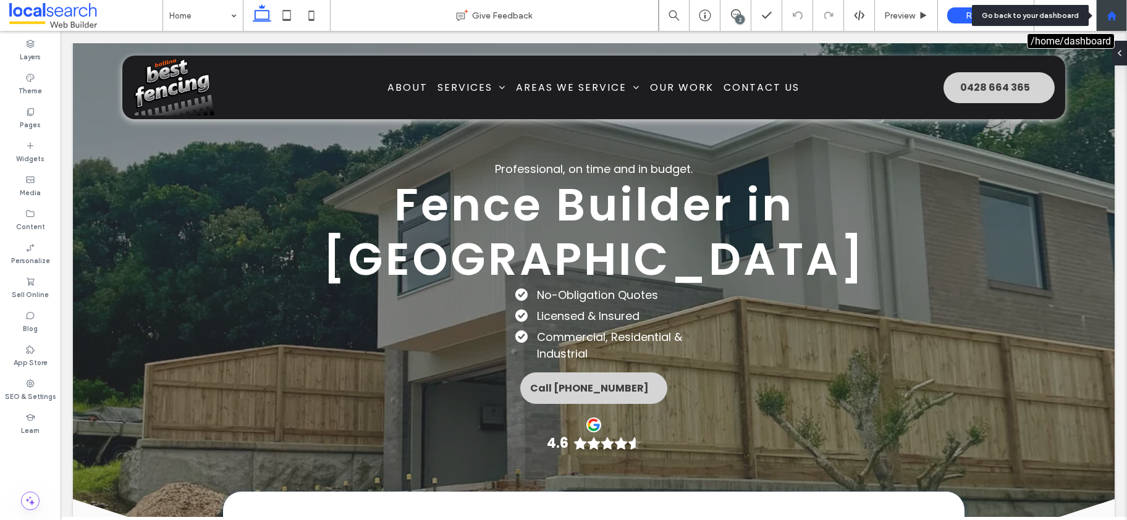
click at [1116, 17] on icon at bounding box center [1112, 16] width 11 height 11
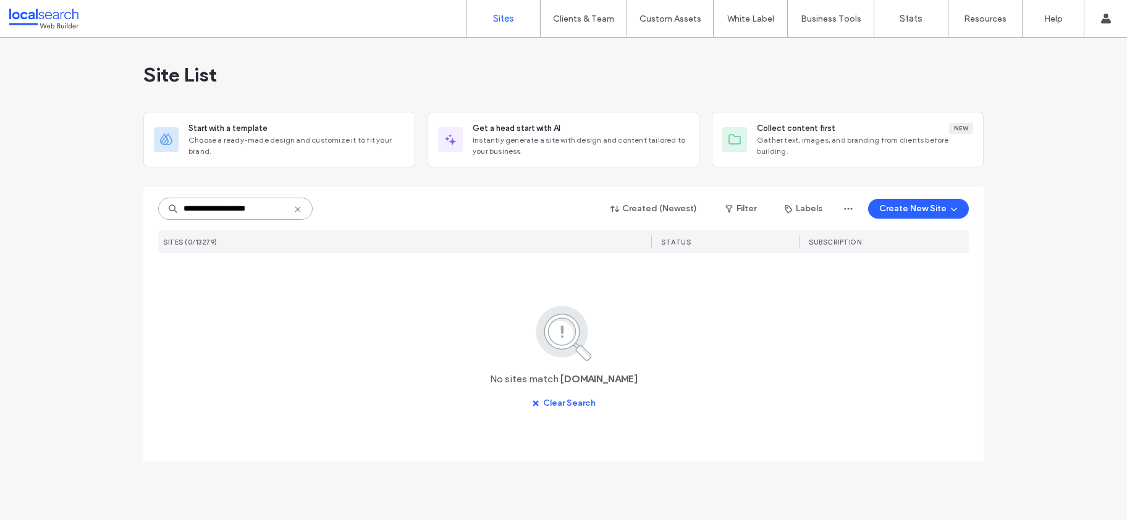
click at [215, 216] on input "**********" at bounding box center [235, 209] width 154 height 22
paste input
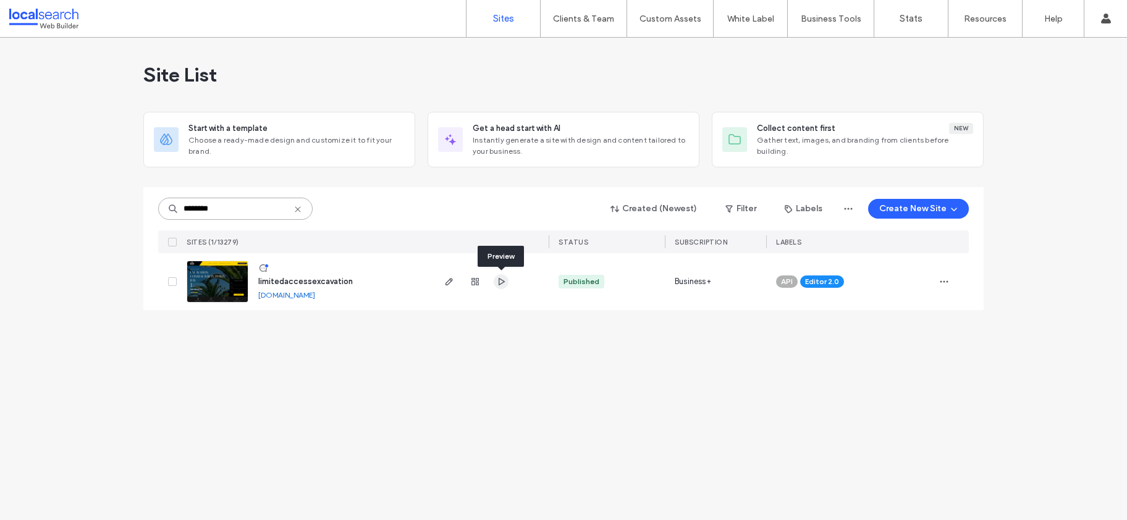
type input "********"
drag, startPoint x: 495, startPoint y: 284, endPoint x: 484, endPoint y: 288, distance: 11.7
click at [323, 266] on div "limitedaccessexcavation limitedaccessexcavation.webbuilder.localsearch.com.au" at bounding box center [339, 281] width 183 height 57
click at [318, 280] on span "limitedaccessexcavation" at bounding box center [305, 281] width 95 height 9
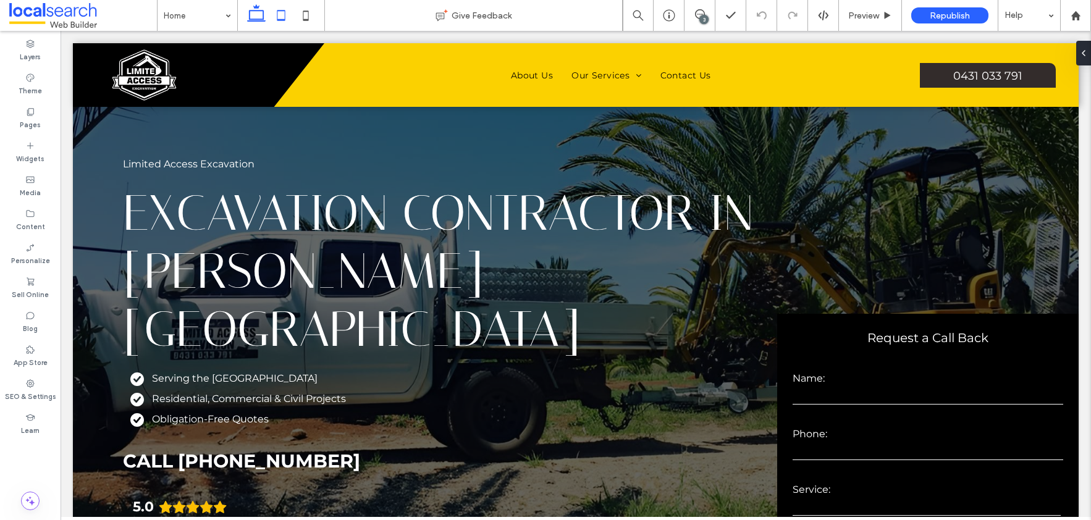
click at [285, 18] on icon at bounding box center [281, 15] width 25 height 25
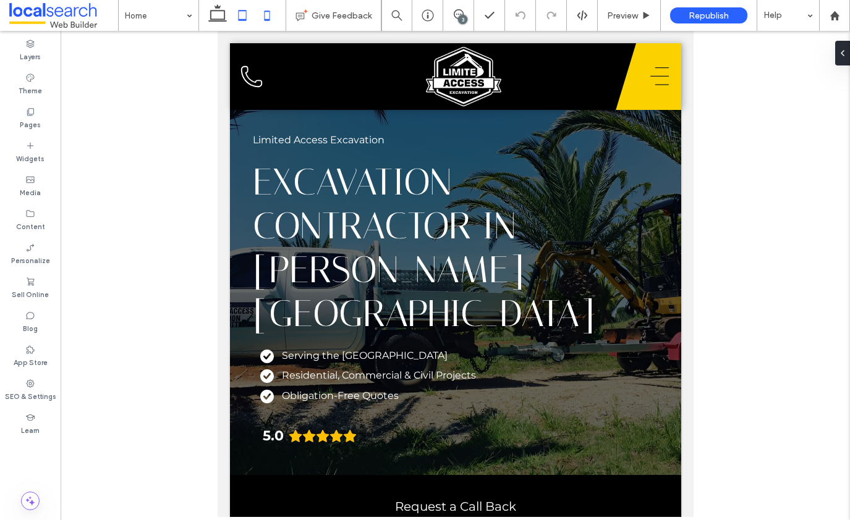
click at [267, 14] on icon at bounding box center [267, 15] width 25 height 25
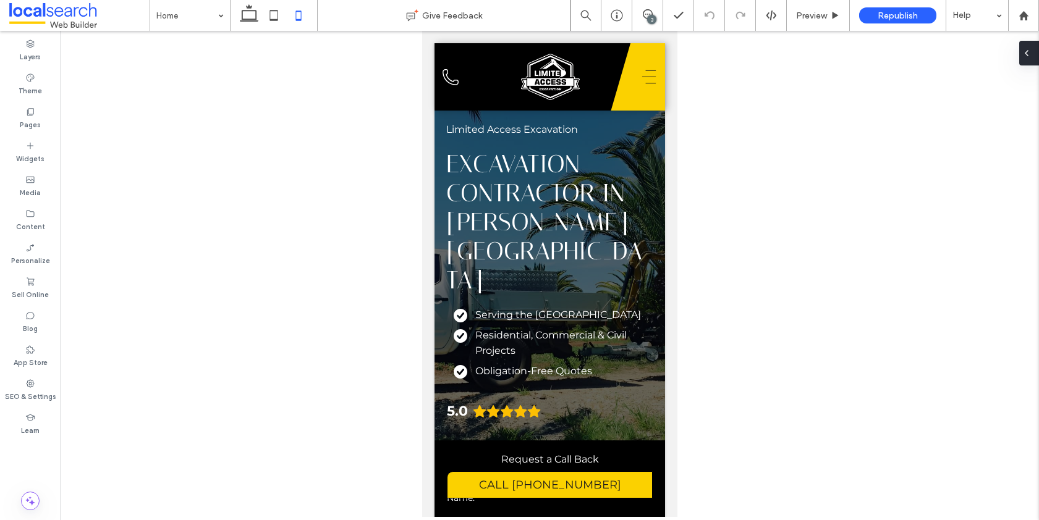
click at [1034, 56] on div at bounding box center [1029, 53] width 20 height 25
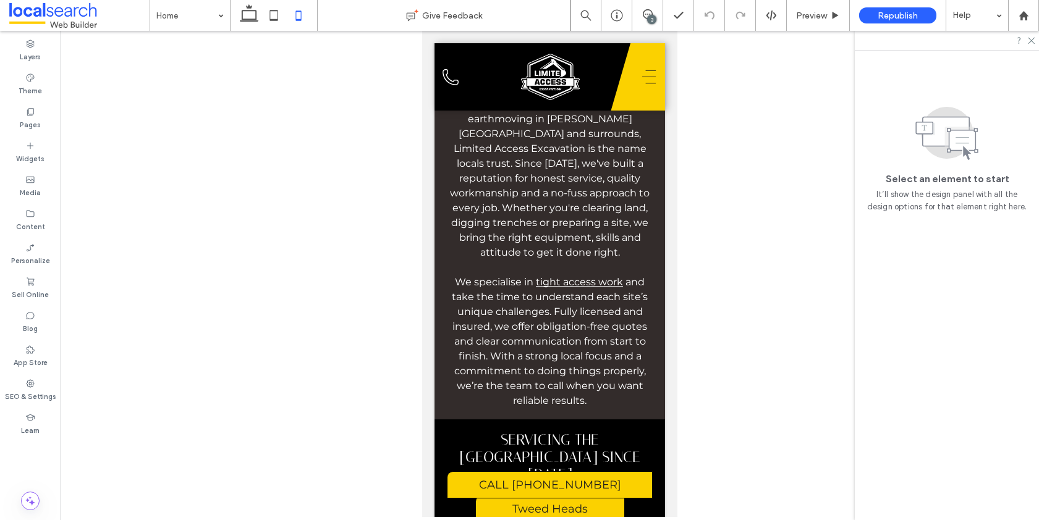
scroll to position [4166, 0]
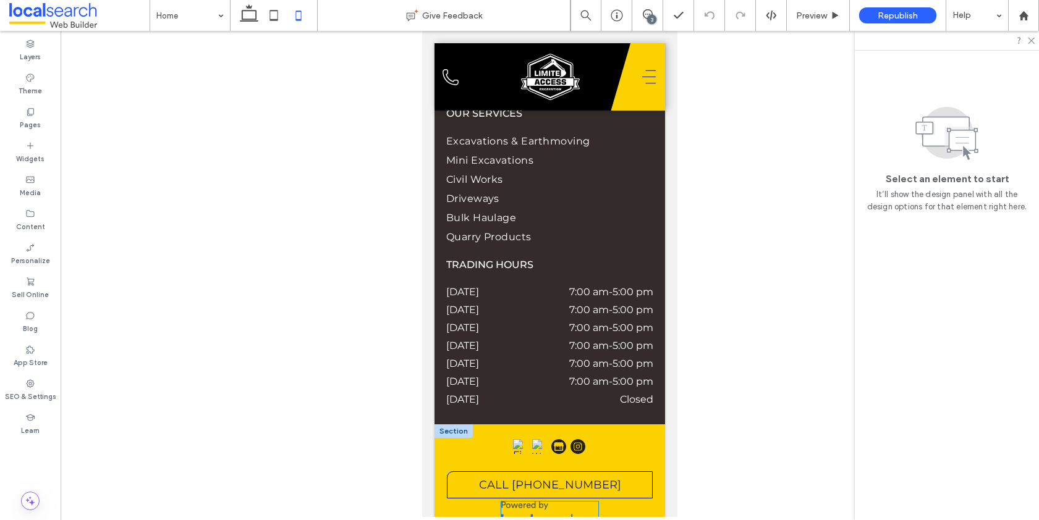
click at [580, 502] on div at bounding box center [550, 518] width 98 height 32
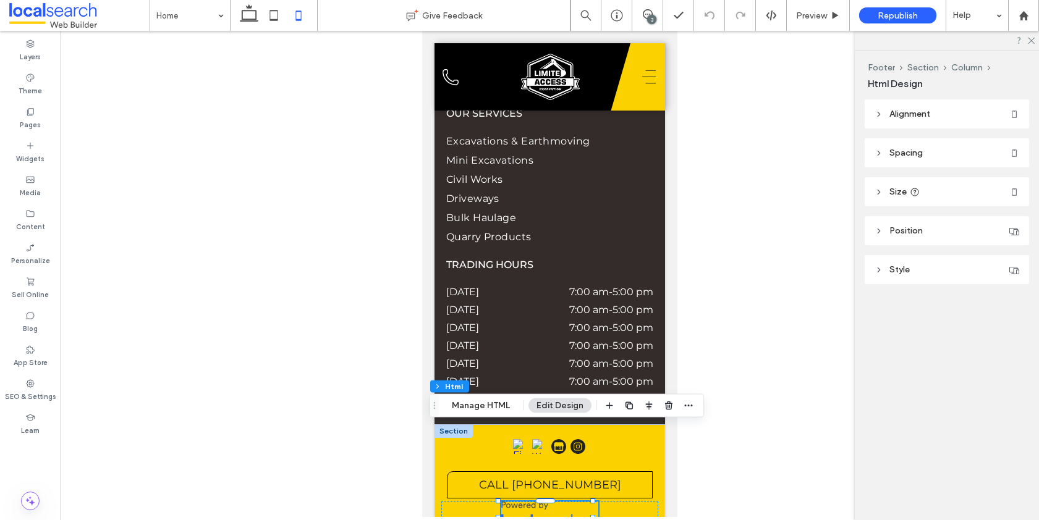
click at [882, 190] on icon at bounding box center [878, 192] width 9 height 9
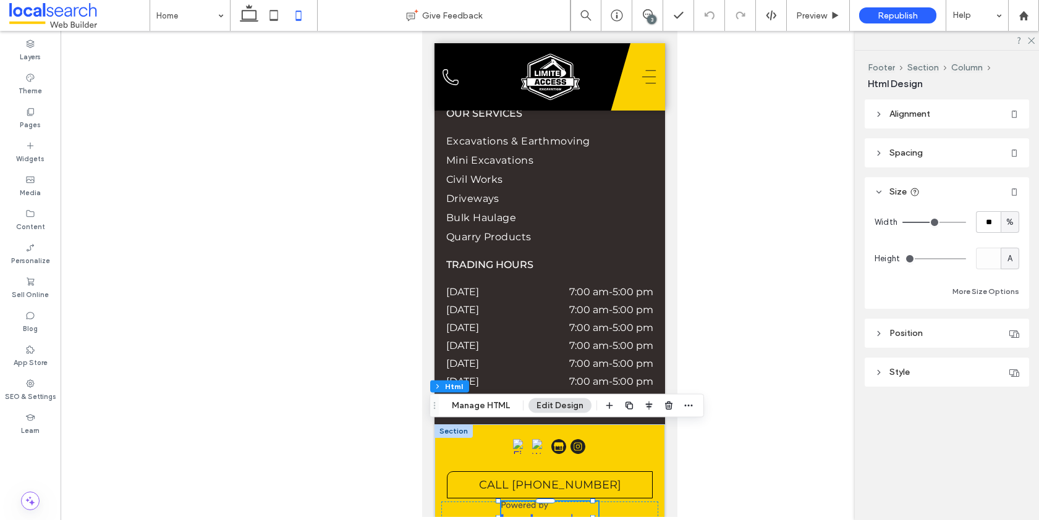
click at [1013, 227] on div "%" at bounding box center [1009, 222] width 12 height 12
click at [1007, 333] on span "A" at bounding box center [1009, 330] width 5 height 12
type input "*"
click at [641, 424] on div "© 2025 | Limited Access Excavation" at bounding box center [549, 507] width 230 height 167
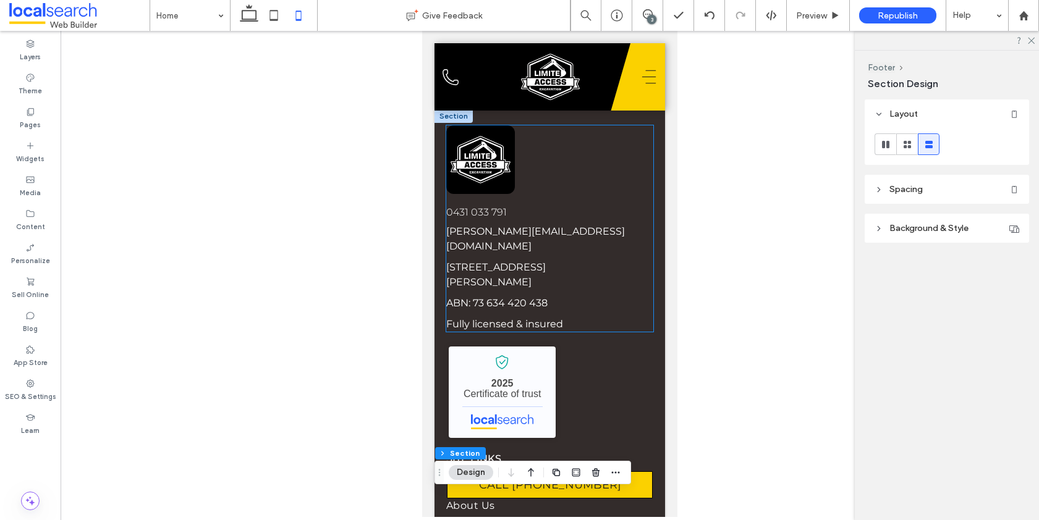
scroll to position [3687, 0]
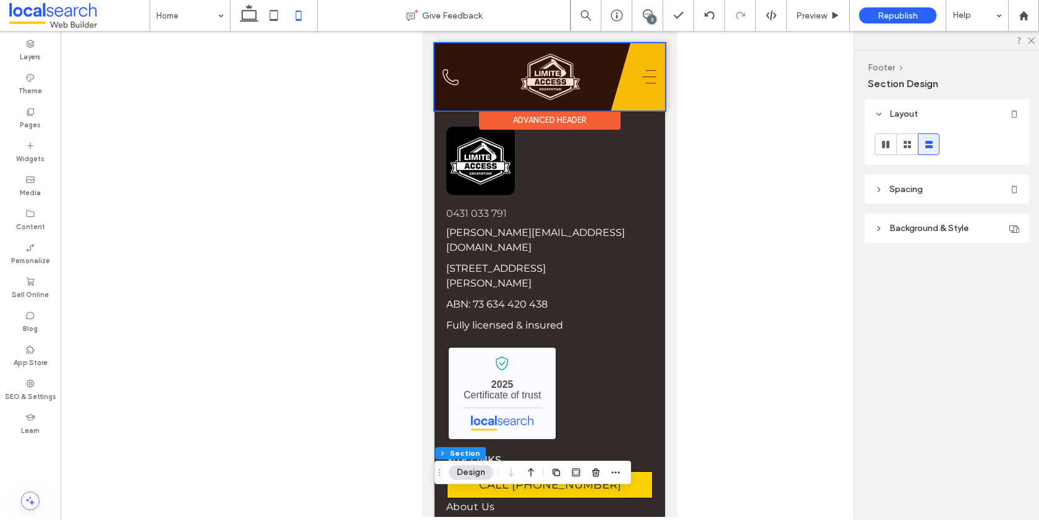
click at [557, 78] on div at bounding box center [549, 76] width 230 height 67
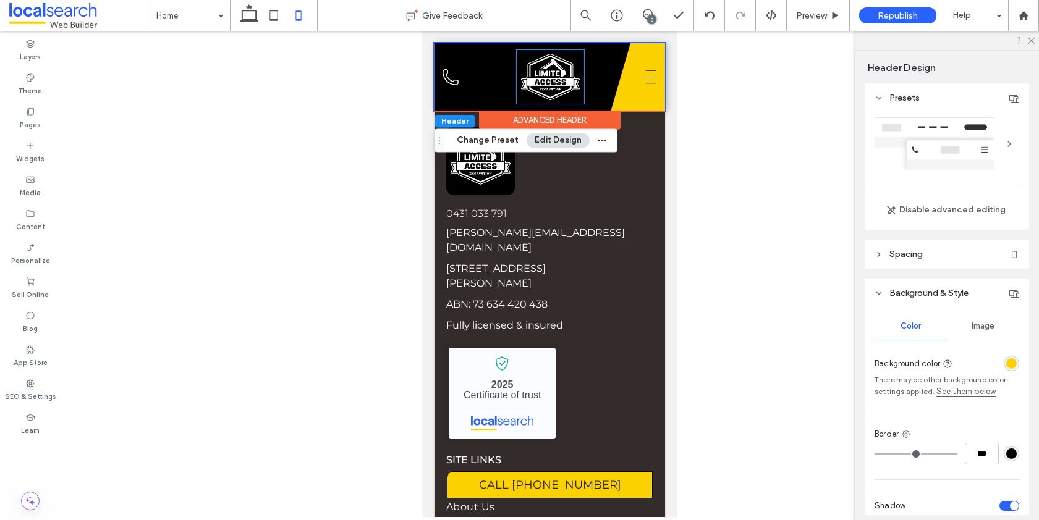
click at [557, 78] on img at bounding box center [550, 77] width 67 height 54
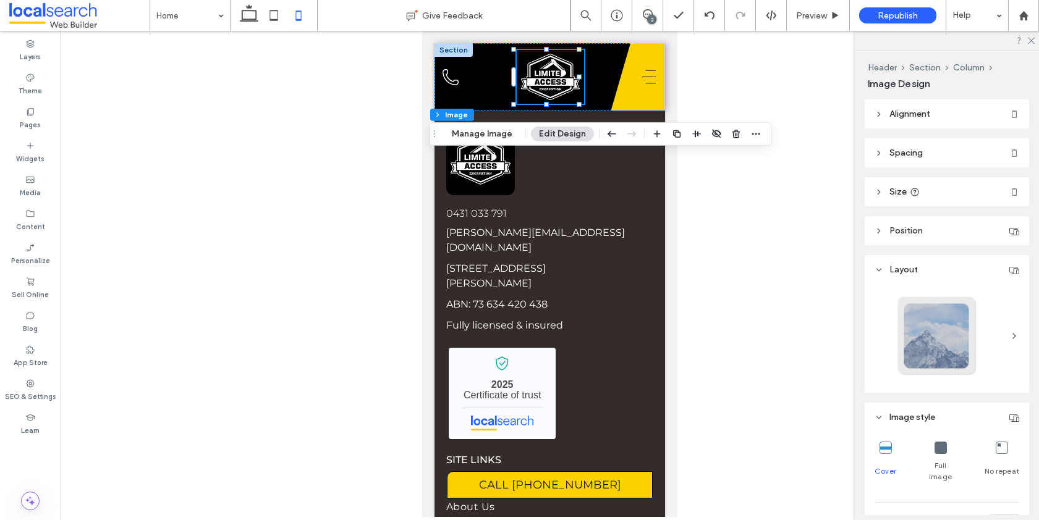
click at [889, 195] on span "Size" at bounding box center [897, 192] width 17 height 11
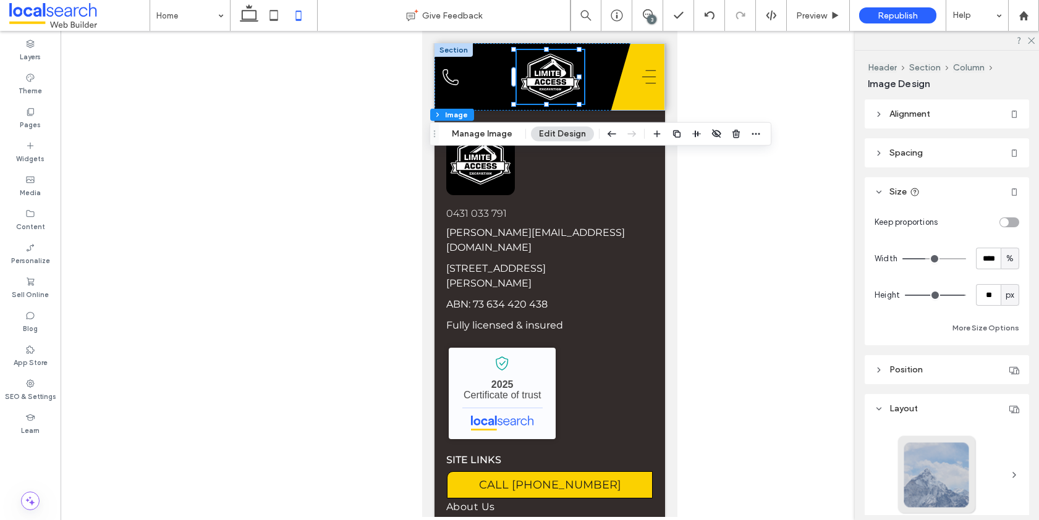
click at [1006, 259] on span "%" at bounding box center [1009, 259] width 7 height 12
click at [1004, 365] on span "A" at bounding box center [1002, 367] width 5 height 12
type input "*"
click at [1005, 294] on span "px" at bounding box center [1009, 295] width 9 height 12
click at [998, 402] on div "A" at bounding box center [1002, 403] width 17 height 22
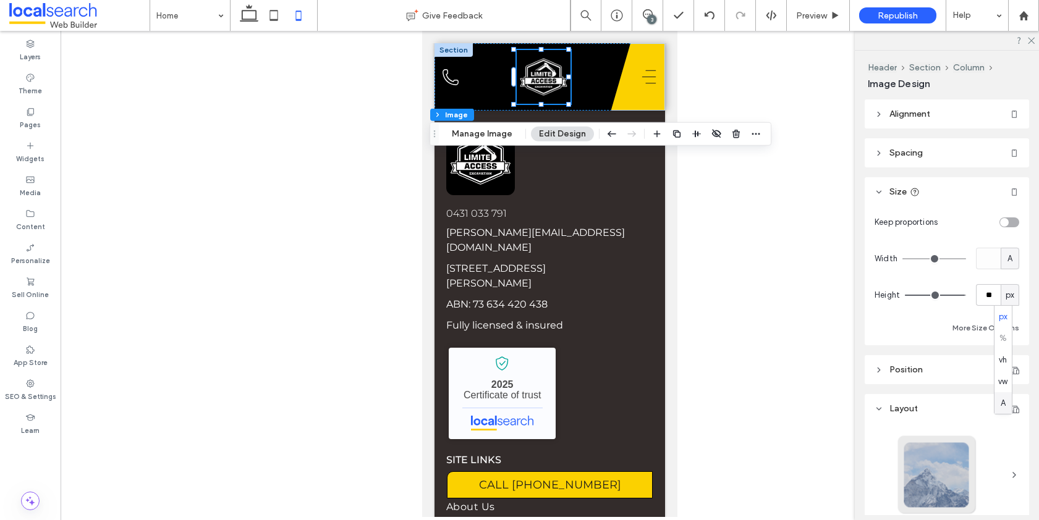
type input "*"
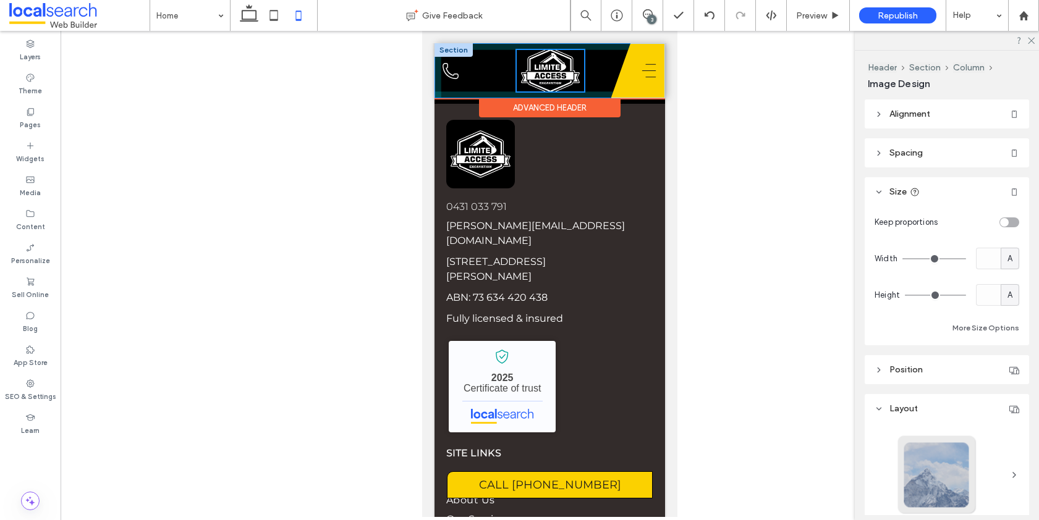
scroll to position [3675, 0]
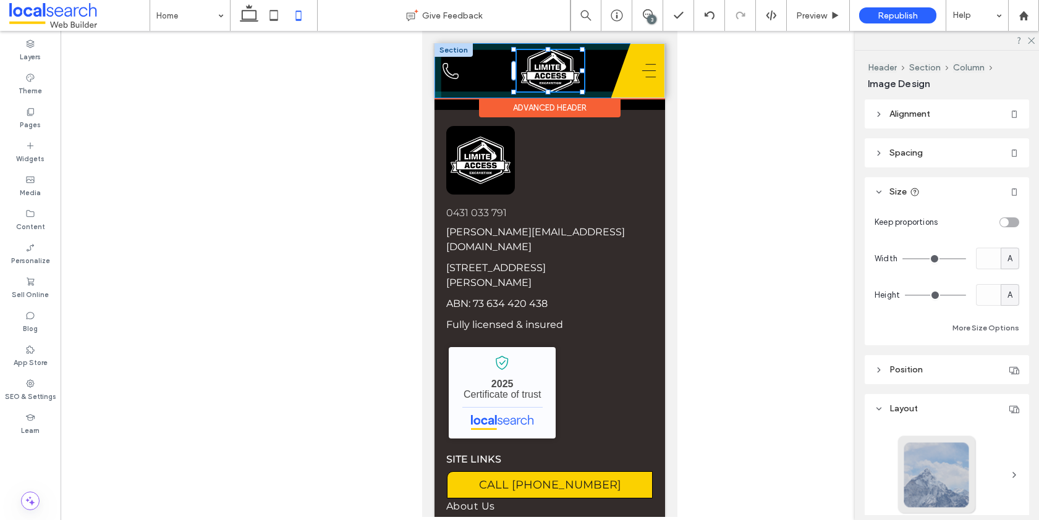
drag, startPoint x: 623, startPoint y: 49, endPoint x: 580, endPoint y: 84, distance: 55.4
click at [580, 84] on div "Phone Icon 109px , 67px Home About Us Our Services Excavations & Earthmoving Mi…" at bounding box center [549, 70] width 230 height 55
type input "***"
type input "**"
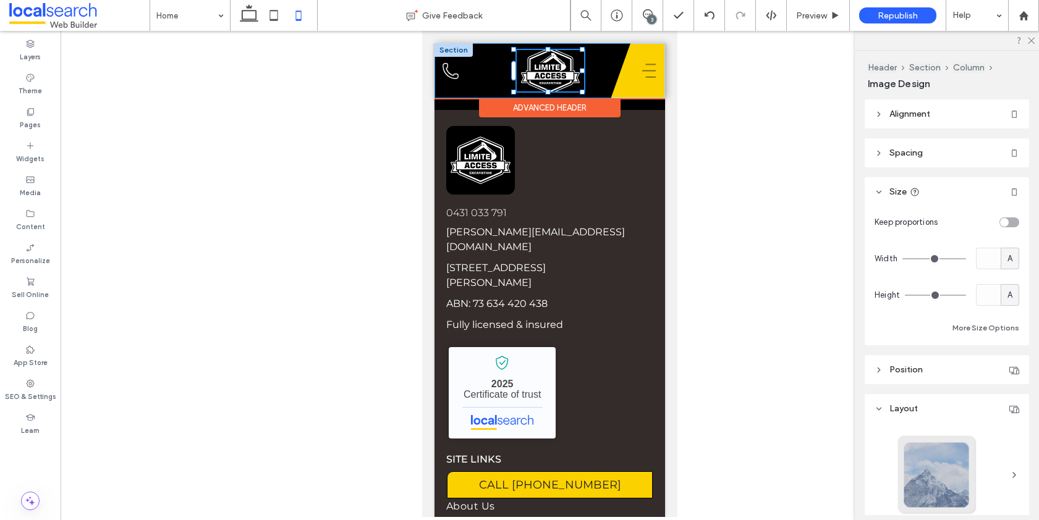
type input "**"
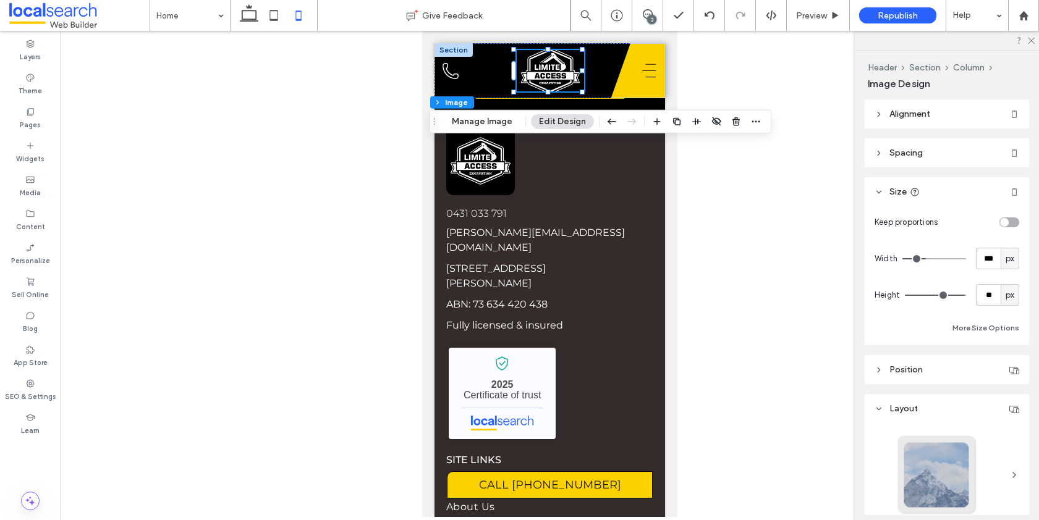
click at [594, 63] on div "Phone Icon 109px , 67px" at bounding box center [532, 70] width 196 height 55
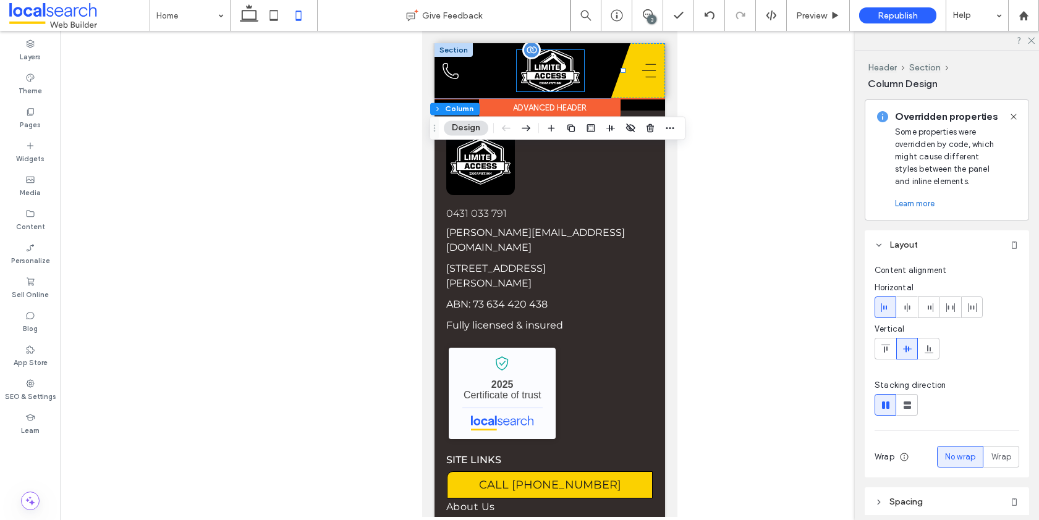
click at [535, 64] on img at bounding box center [550, 70] width 67 height 41
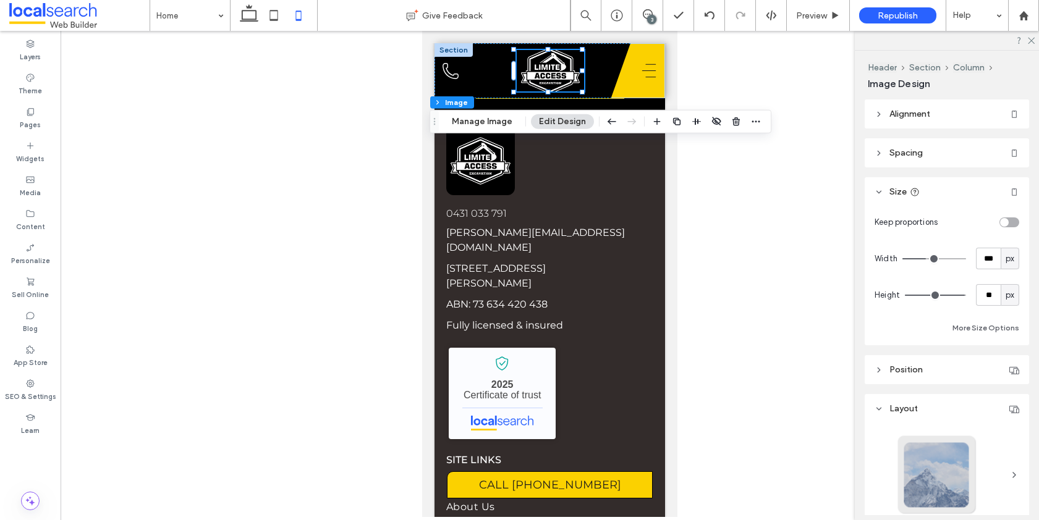
click at [1005, 296] on span "px" at bounding box center [1009, 295] width 9 height 12
click at [1002, 399] on span "A" at bounding box center [1002, 403] width 5 height 12
type input "*"
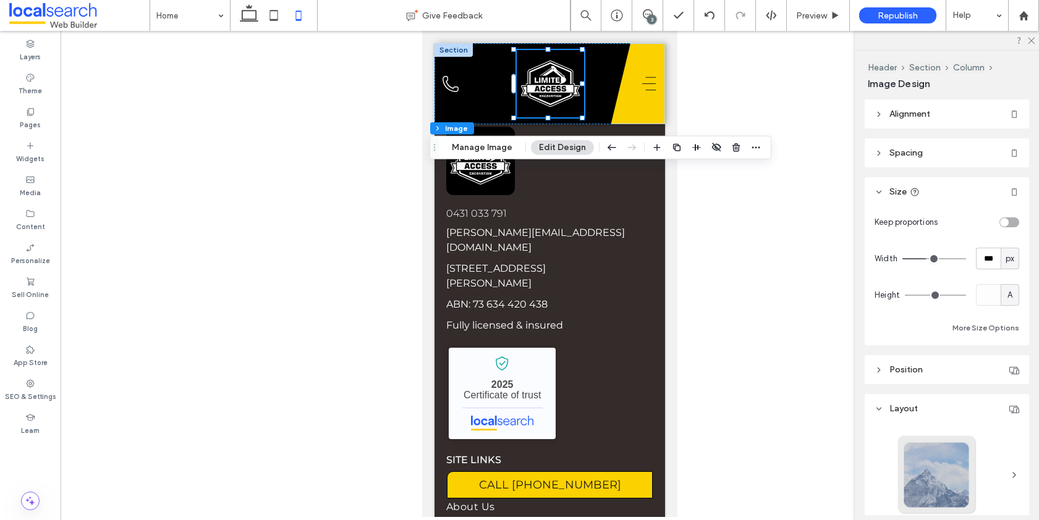
click at [890, 157] on span "Spacing" at bounding box center [905, 153] width 33 height 11
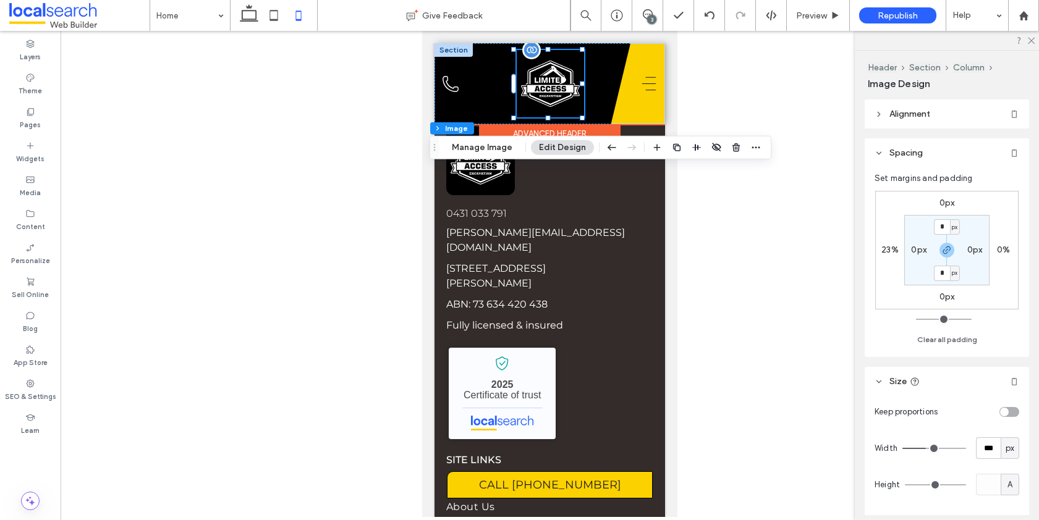
click at [548, 72] on img at bounding box center [550, 83] width 67 height 67
click at [459, 51] on div at bounding box center [453, 50] width 38 height 14
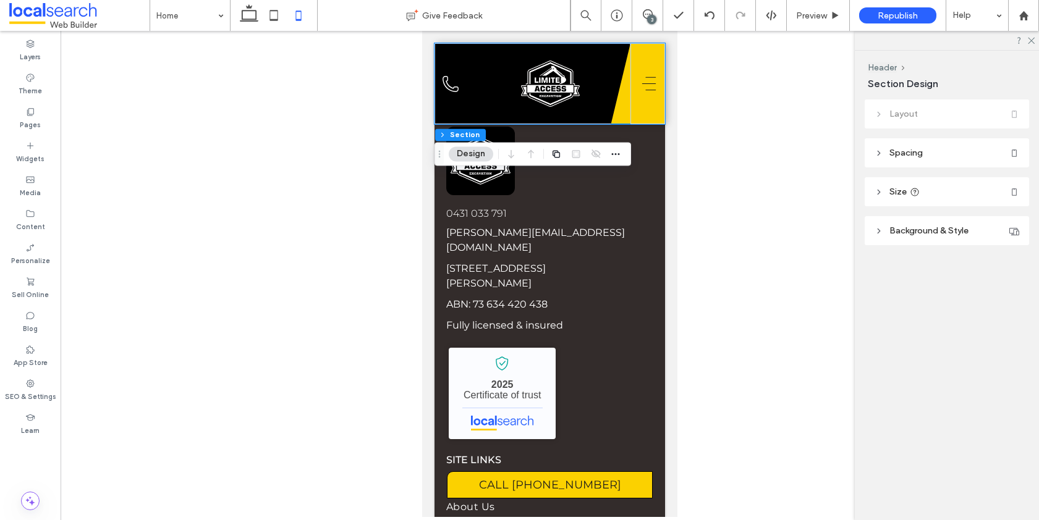
drag, startPoint x: 882, startPoint y: 151, endPoint x: 961, endPoint y: 175, distance: 81.9
click at [882, 151] on icon at bounding box center [878, 153] width 9 height 9
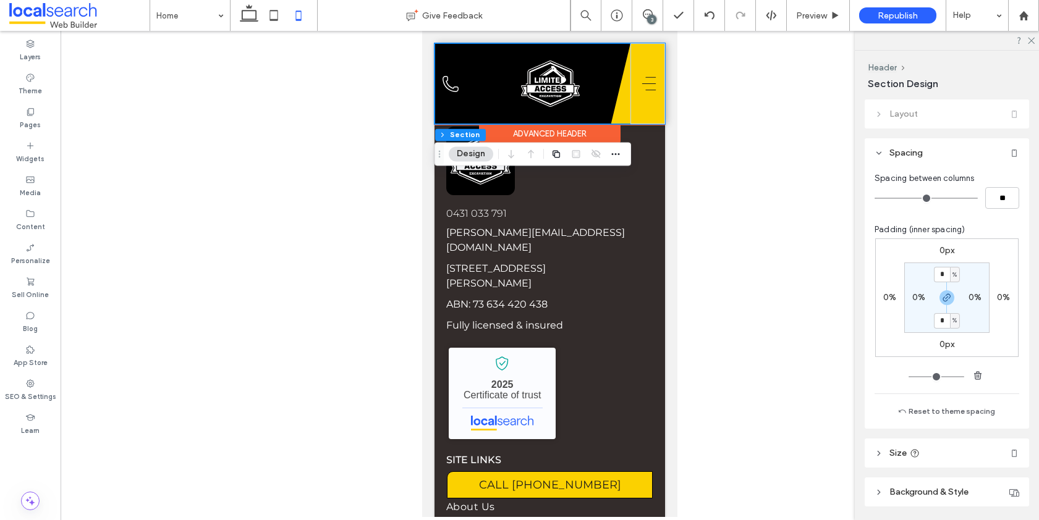
click at [477, 56] on div "Phone Icon" at bounding box center [532, 83] width 196 height 81
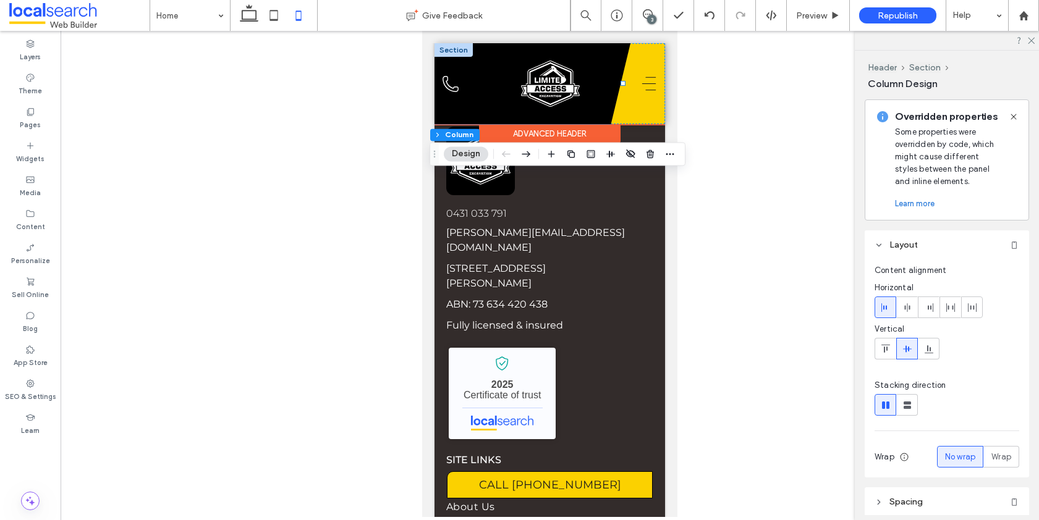
click at [517, 136] on div "Advanced Header" at bounding box center [549, 133] width 141 height 19
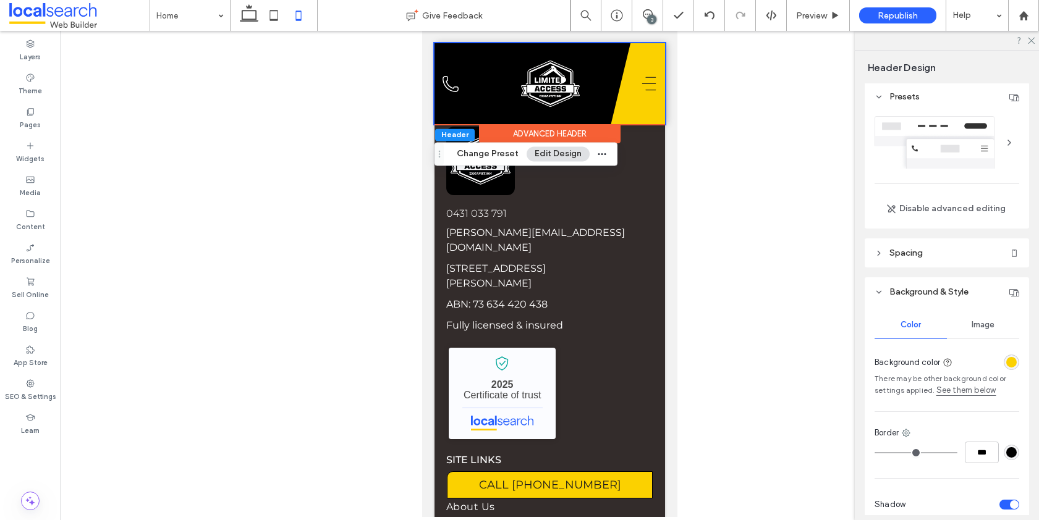
scroll to position [0, 0]
click at [880, 256] on icon at bounding box center [878, 254] width 9 height 9
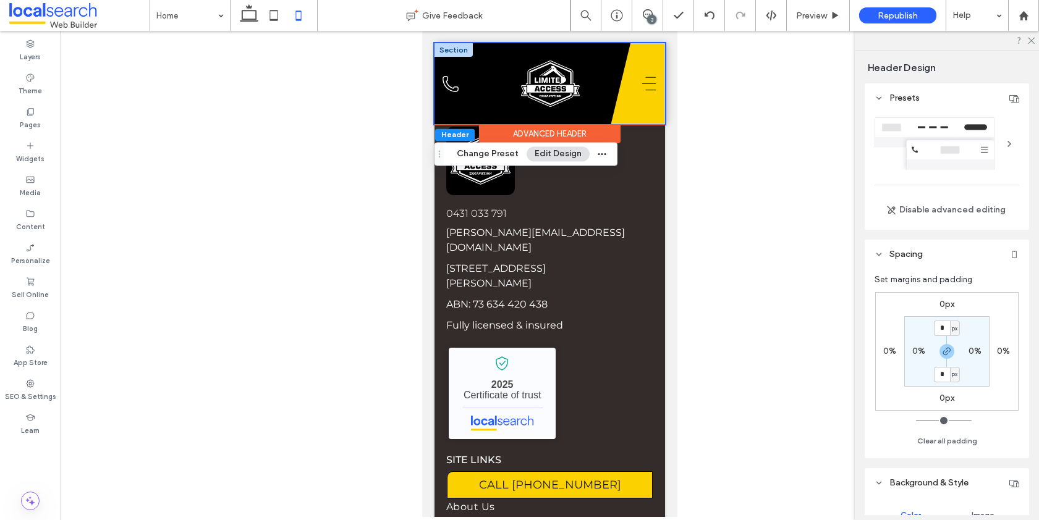
click at [604, 60] on div "Phone Icon" at bounding box center [532, 83] width 196 height 81
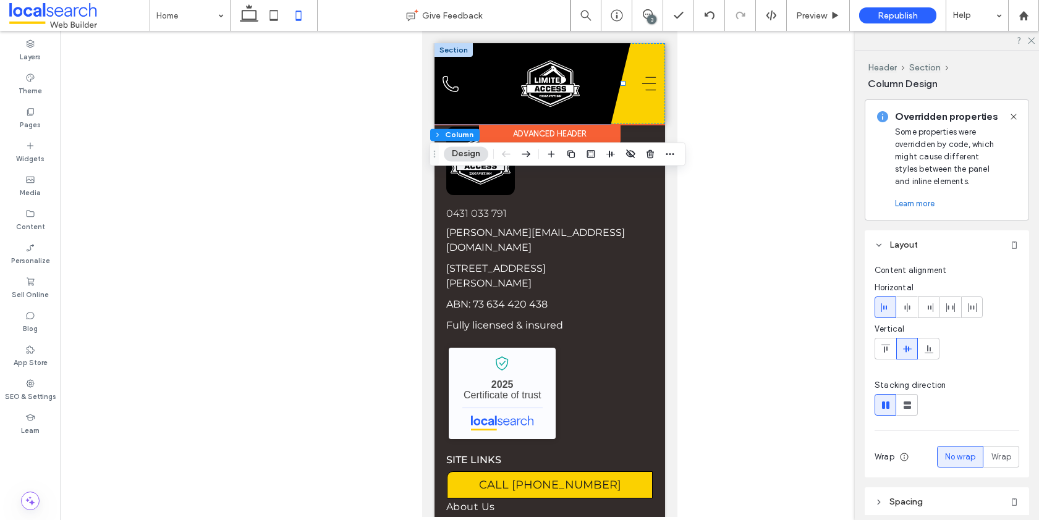
click at [591, 62] on div "Phone Icon" at bounding box center [532, 83] width 196 height 81
click at [20, 47] on div "Layers" at bounding box center [30, 50] width 61 height 34
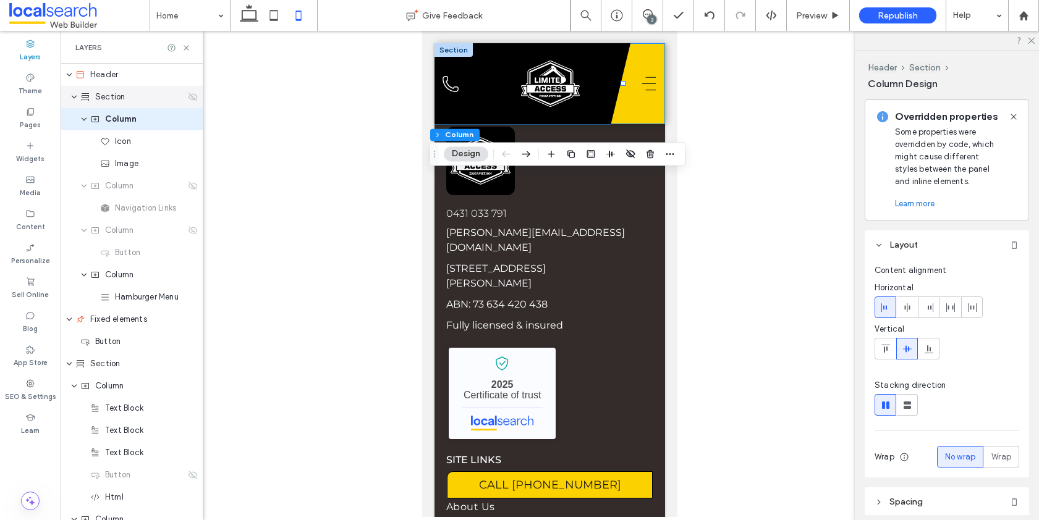
click at [107, 94] on span "Section" at bounding box center [110, 97] width 30 height 12
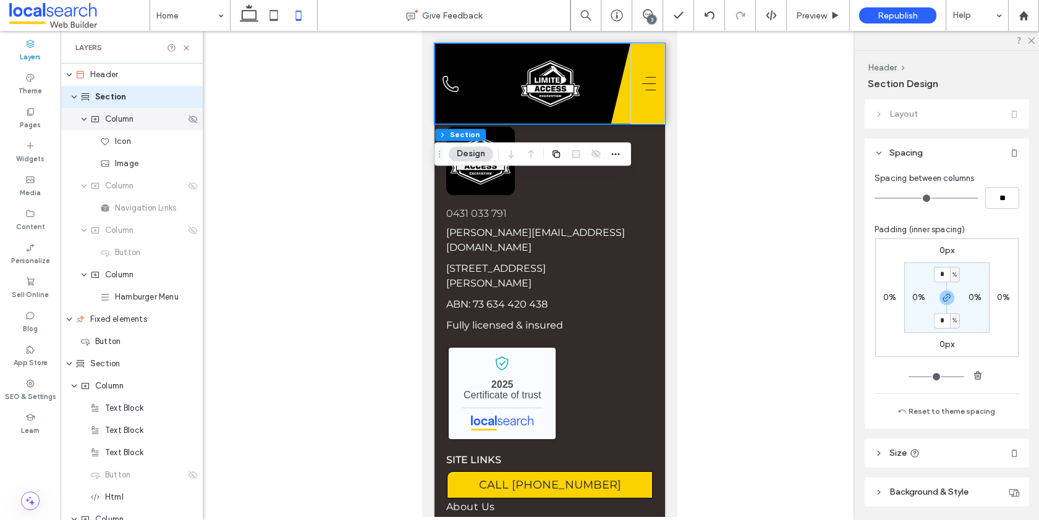
click at [118, 125] on span "Column" at bounding box center [119, 119] width 28 height 12
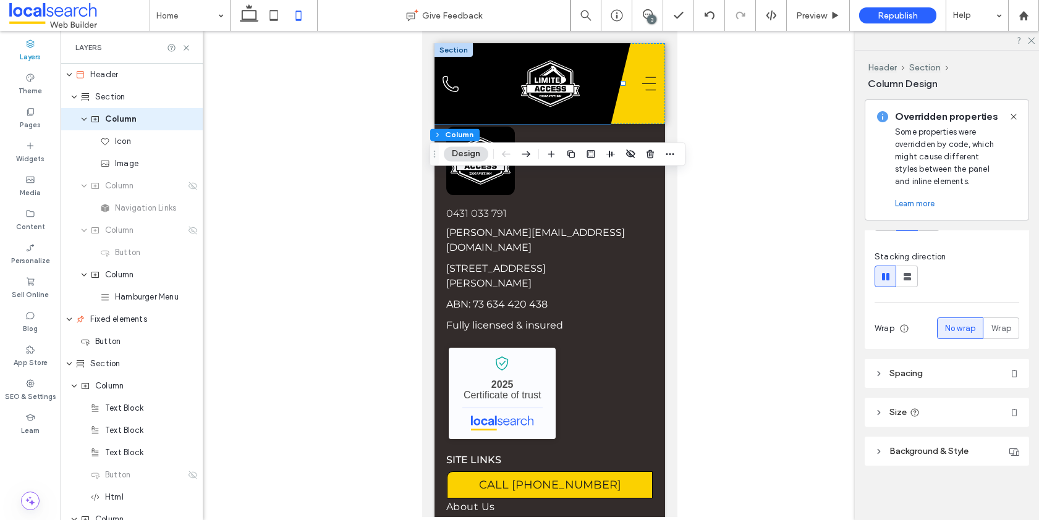
click at [892, 368] on header "Spacing" at bounding box center [946, 373] width 164 height 29
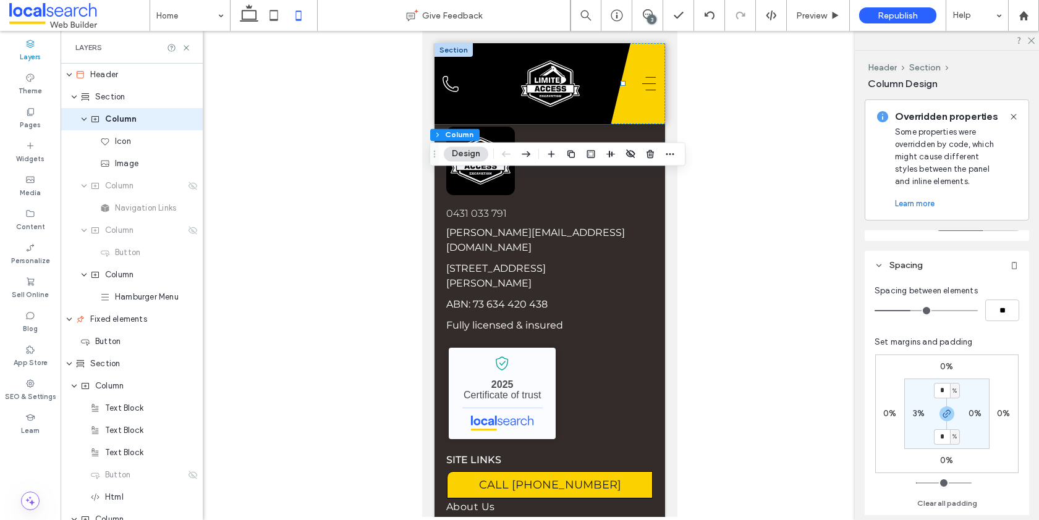
scroll to position [316, 0]
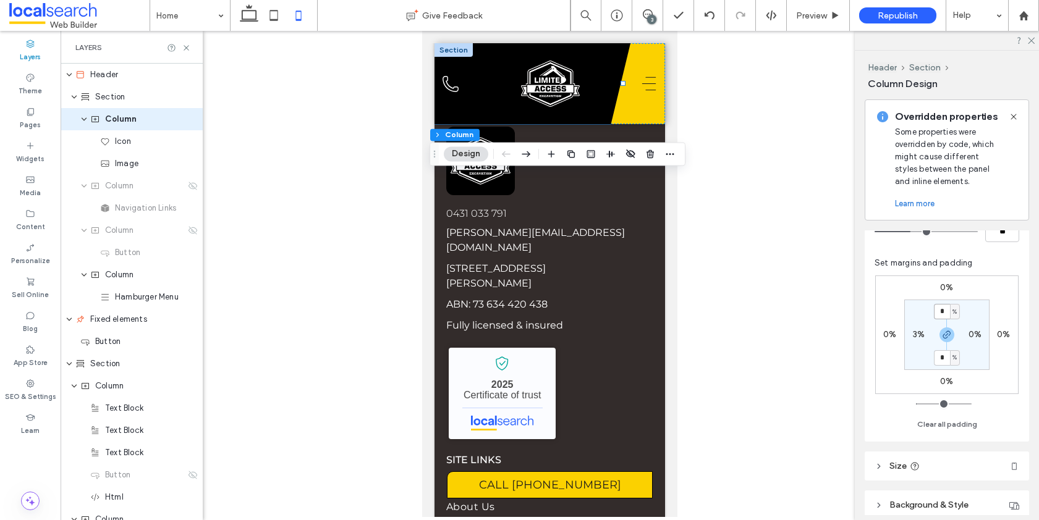
click at [940, 310] on input "*" at bounding box center [942, 311] width 16 height 15
type input "*"
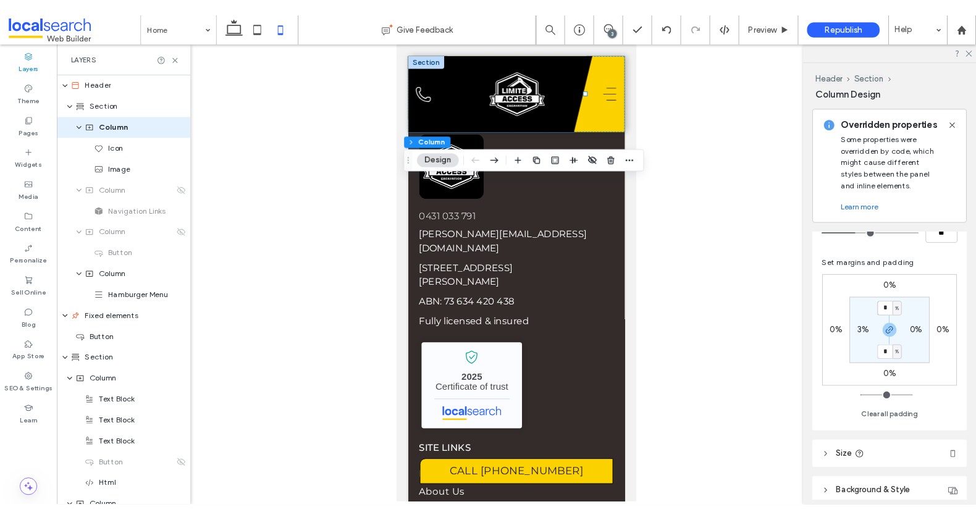
scroll to position [3688, 0]
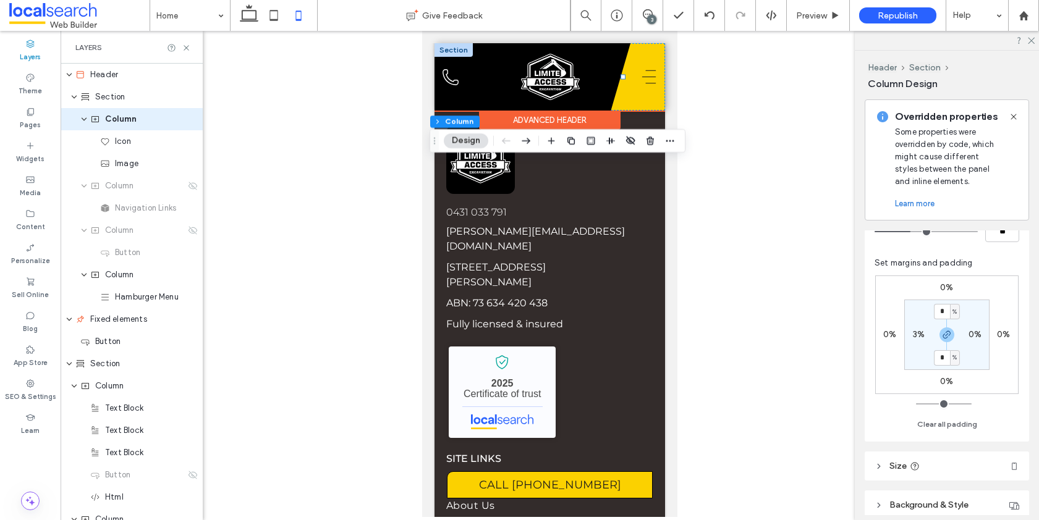
click at [489, 75] on div "Phone Icon" at bounding box center [532, 76] width 196 height 67
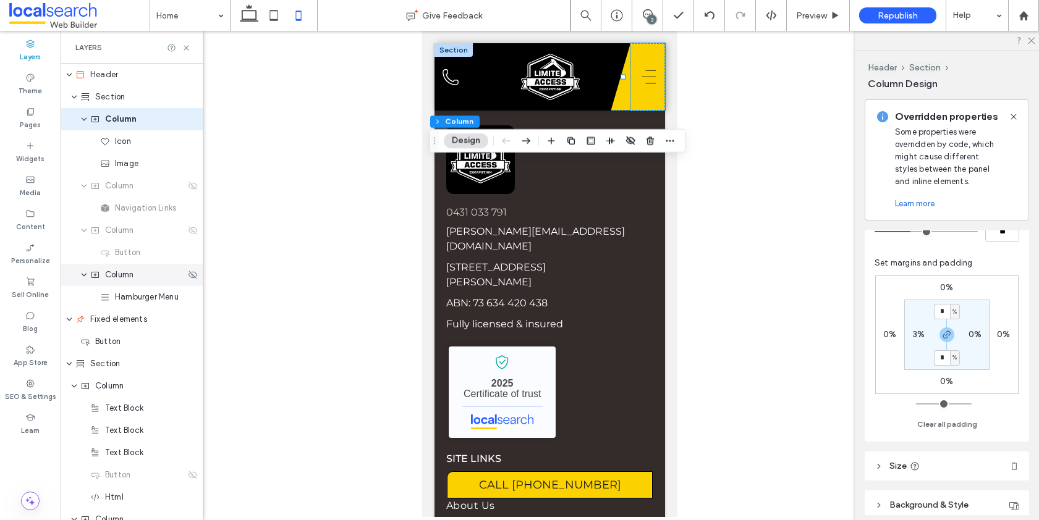
click at [111, 277] on span "Column" at bounding box center [119, 275] width 28 height 12
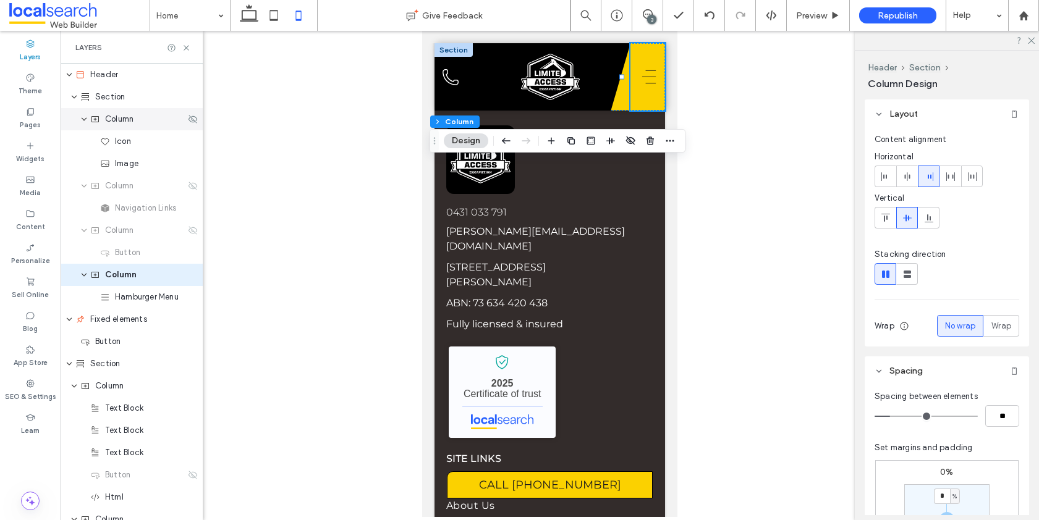
click at [113, 114] on span "Column" at bounding box center [119, 119] width 28 height 12
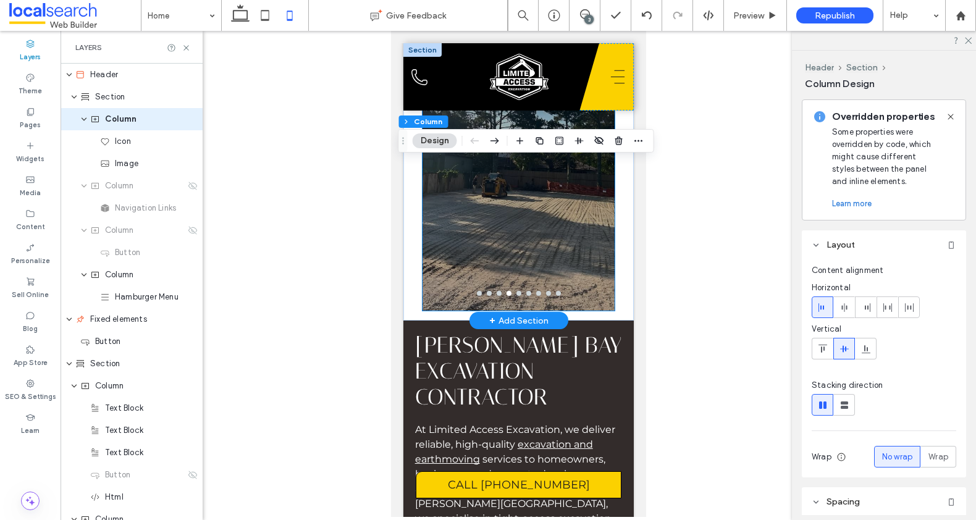
scroll to position [0, 0]
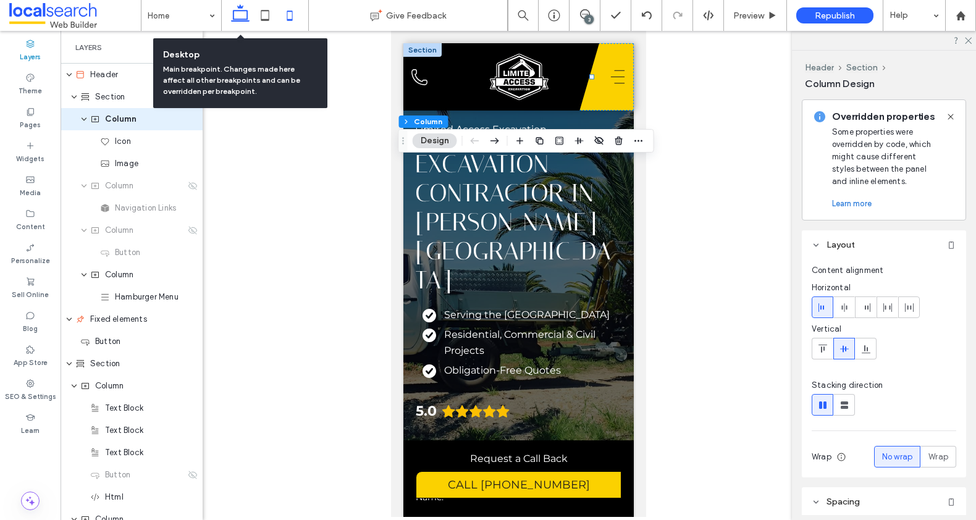
drag, startPoint x: 245, startPoint y: 13, endPoint x: 58, endPoint y: 0, distance: 187.0
click at [245, 13] on icon at bounding box center [240, 15] width 25 height 25
type input "*"
type input "**"
type input "*"
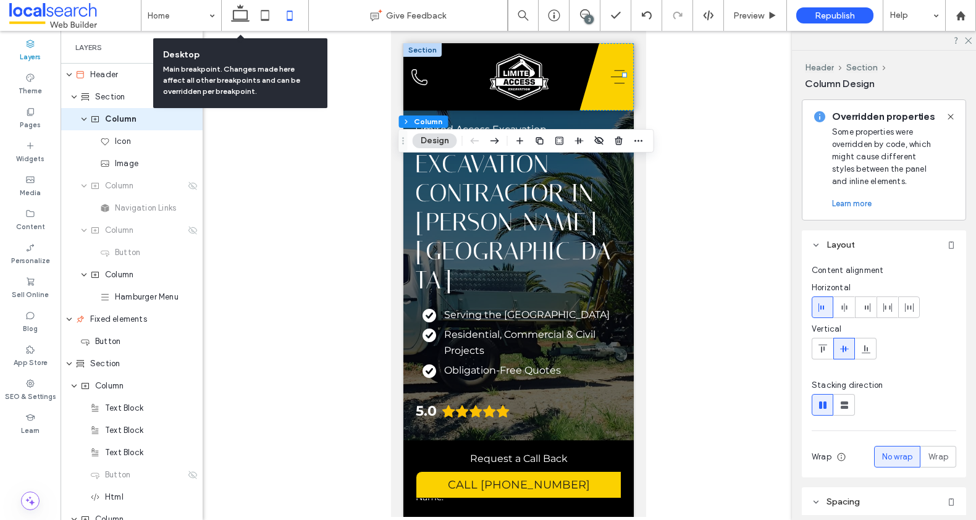
type input "*"
type input "**"
type input "***"
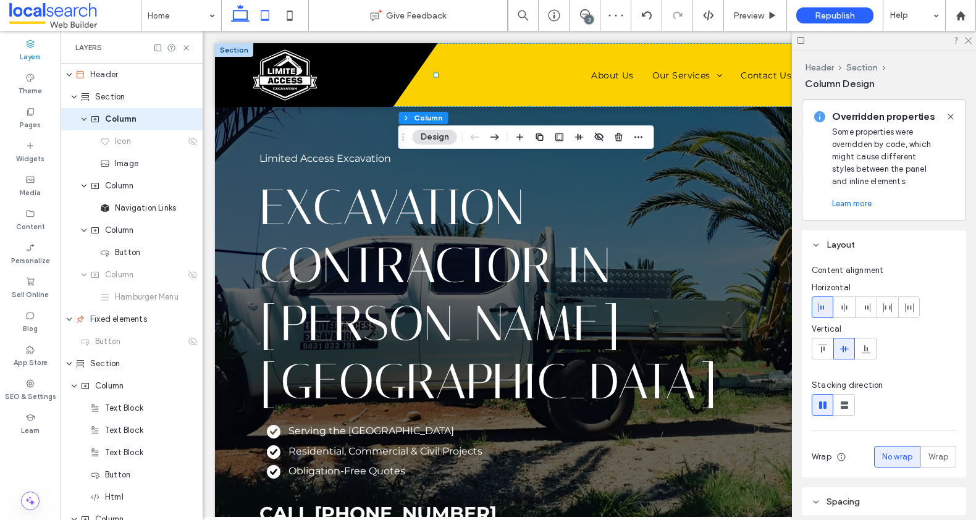
click at [261, 14] on use at bounding box center [265, 15] width 8 height 11
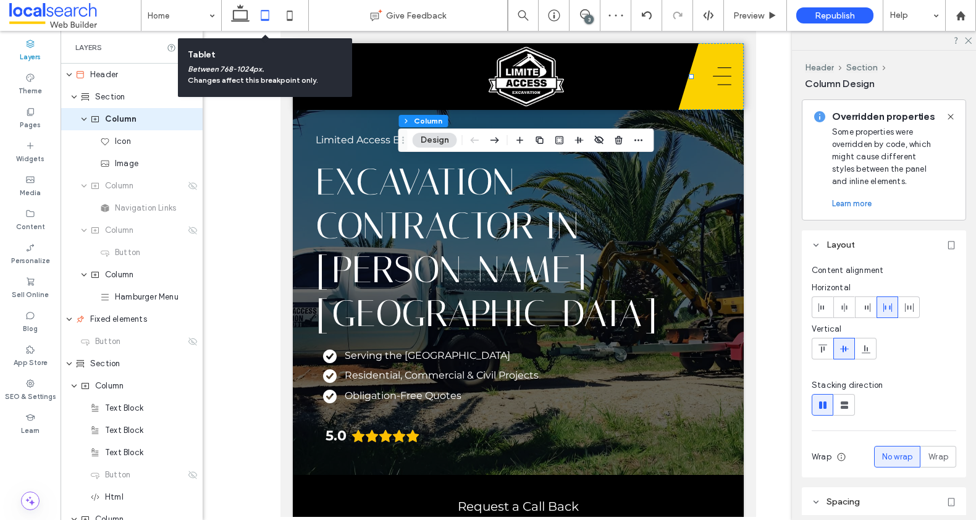
type input "*"
type input "**"
type input "*"
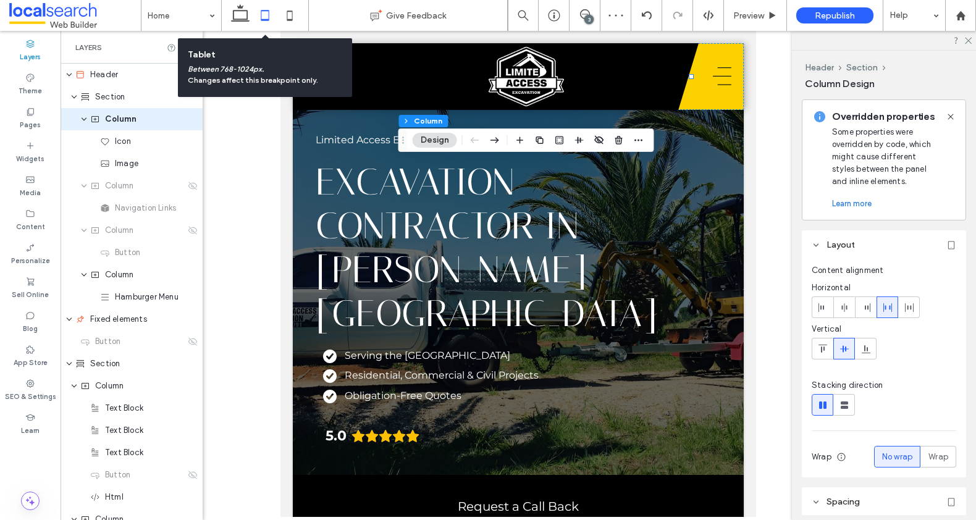
type input "**"
type input "***"
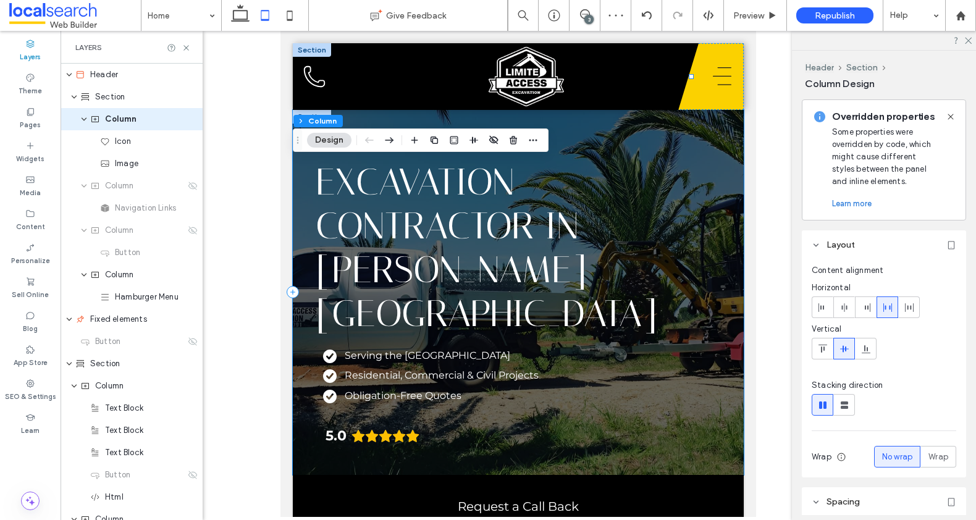
click at [694, 131] on div "Limited Access Excavation Excavation Contractor in Byron Bay Serving the Northe…" at bounding box center [518, 292] width 451 height 365
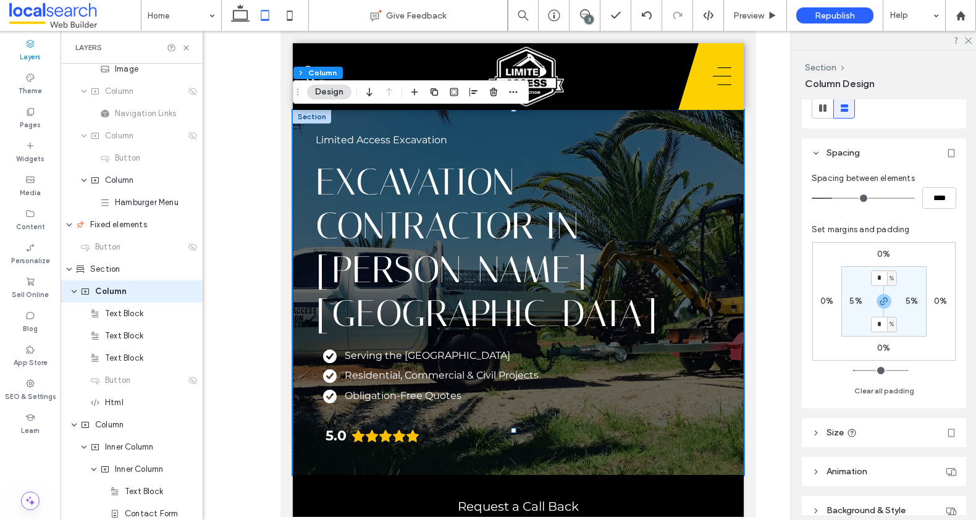
scroll to position [226, 0]
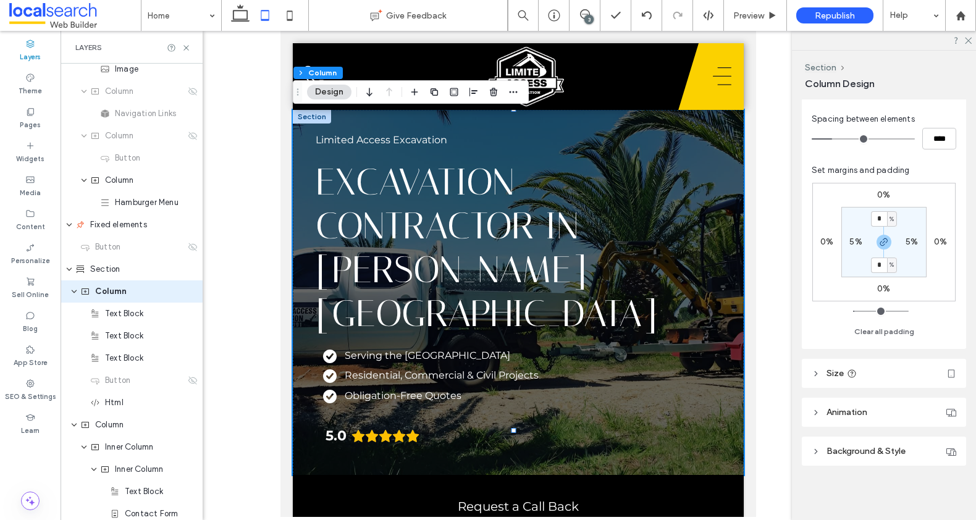
click at [824, 453] on header "Background & Style" at bounding box center [884, 451] width 164 height 29
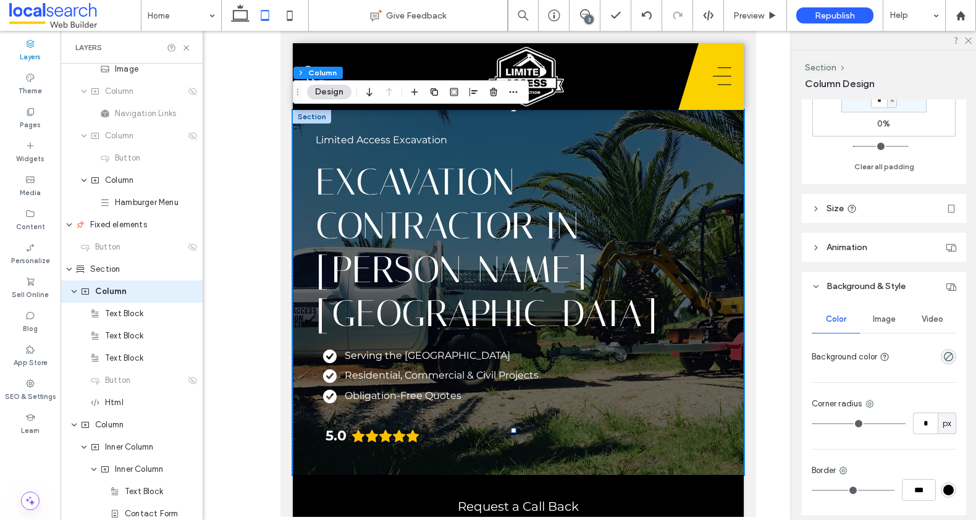
click at [875, 315] on span "Image" at bounding box center [884, 319] width 23 height 10
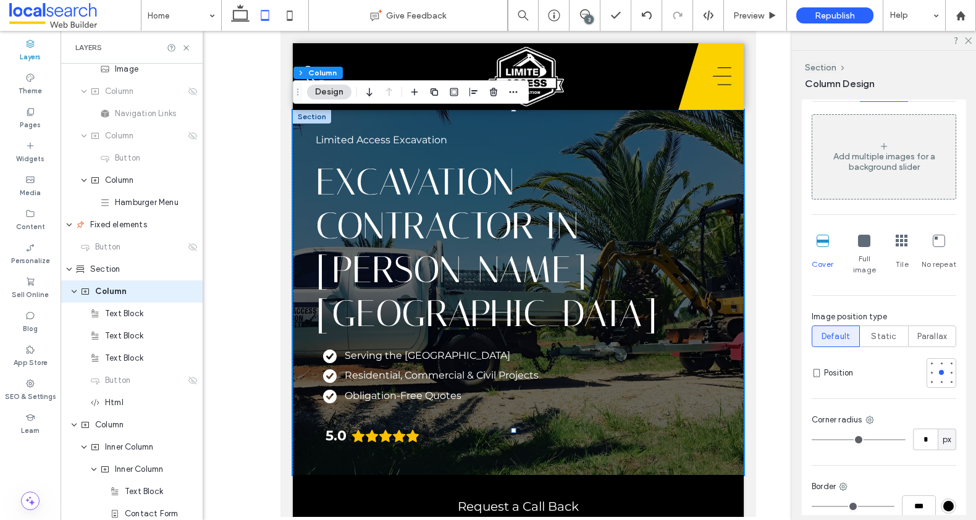
scroll to position [654, 0]
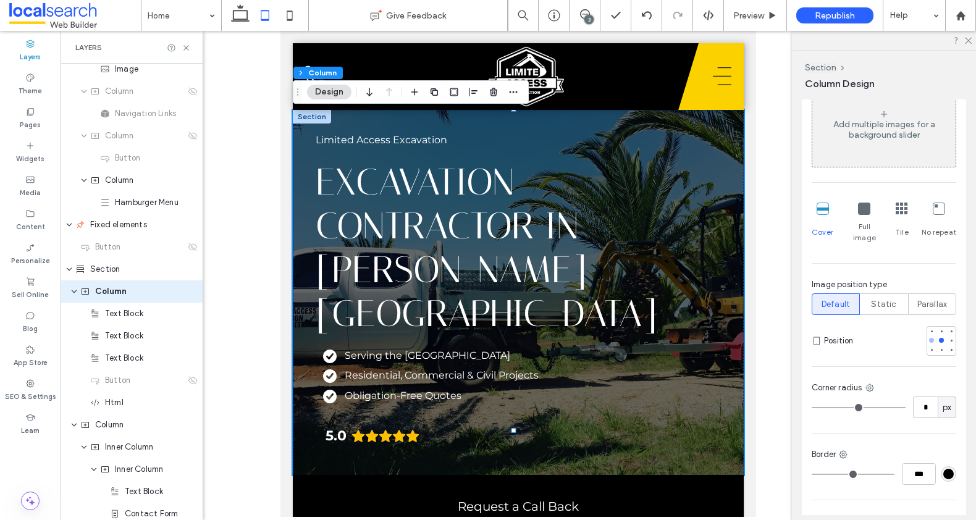
click at [929, 338] on div at bounding box center [931, 340] width 5 height 5
drag, startPoint x: 292, startPoint y: 10, endPoint x: 360, endPoint y: 41, distance: 74.9
click at [292, 10] on icon at bounding box center [289, 15] width 25 height 25
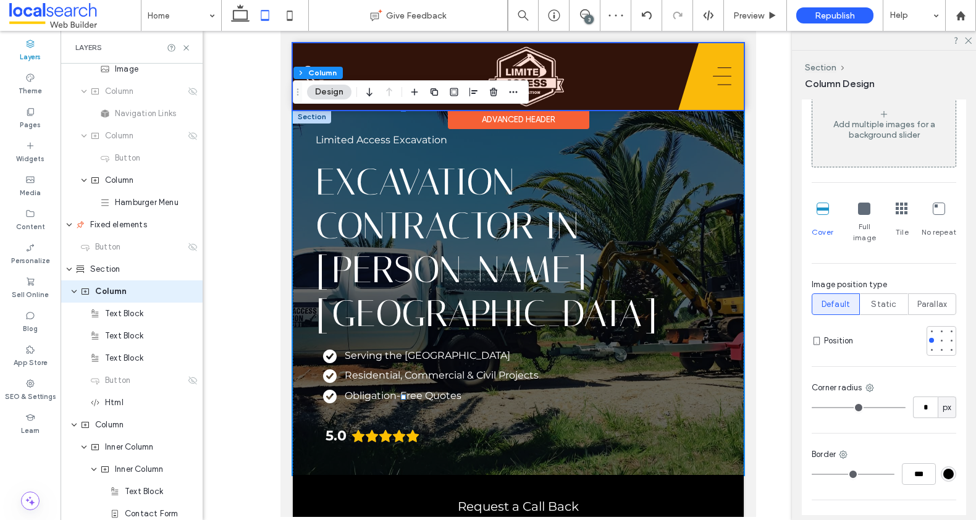
type input "***"
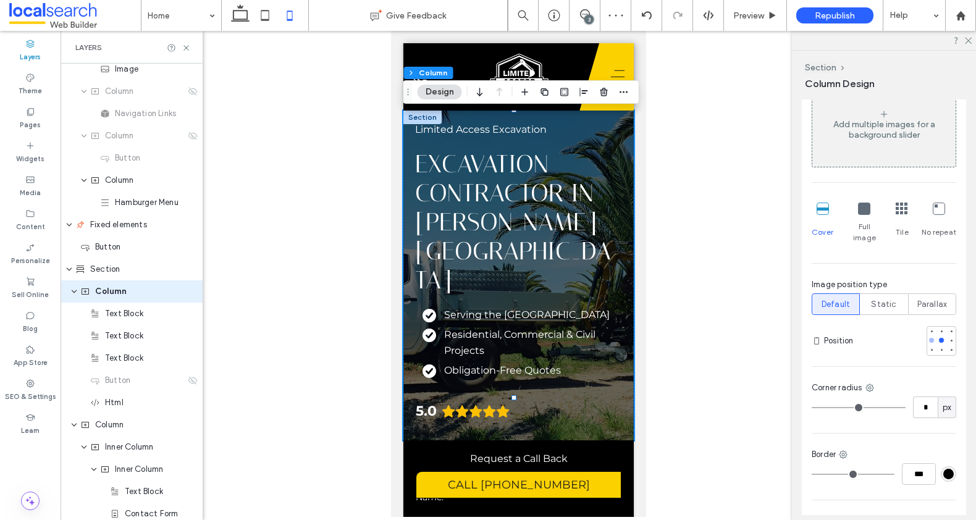
click at [929, 338] on div at bounding box center [931, 340] width 5 height 5
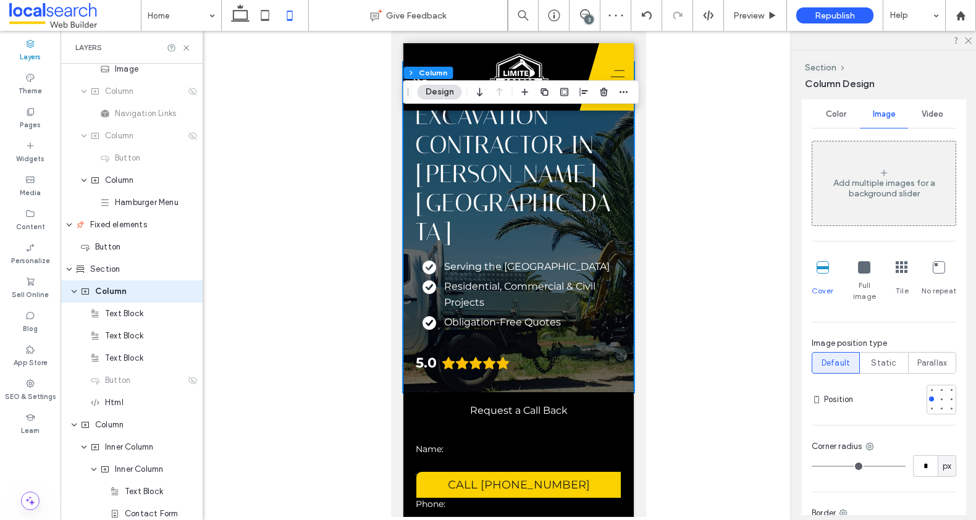
scroll to position [0, 0]
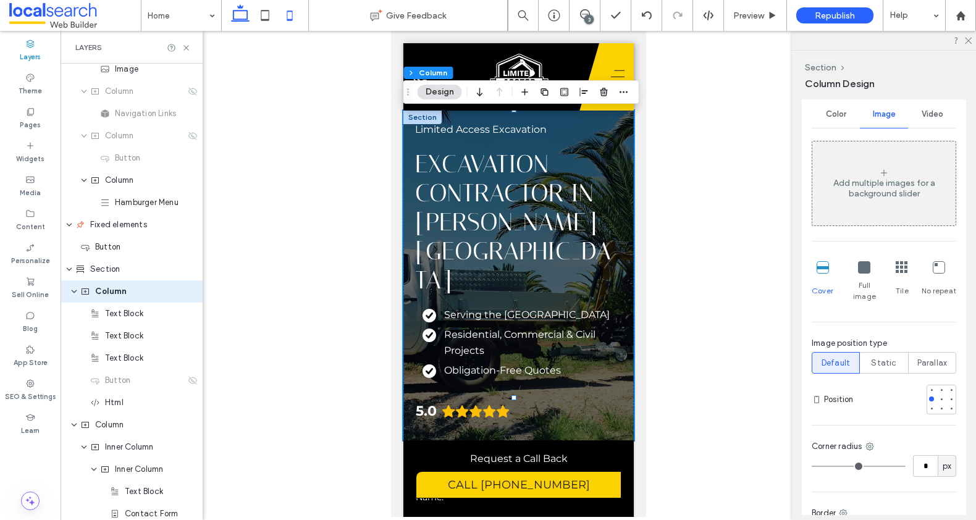
click at [236, 15] on icon at bounding box center [240, 15] width 25 height 25
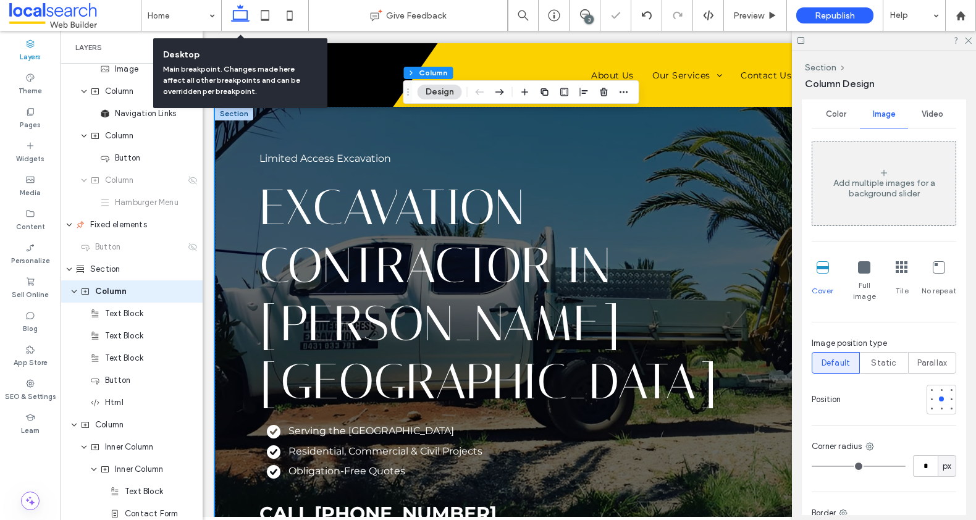
type input "**"
type input "***"
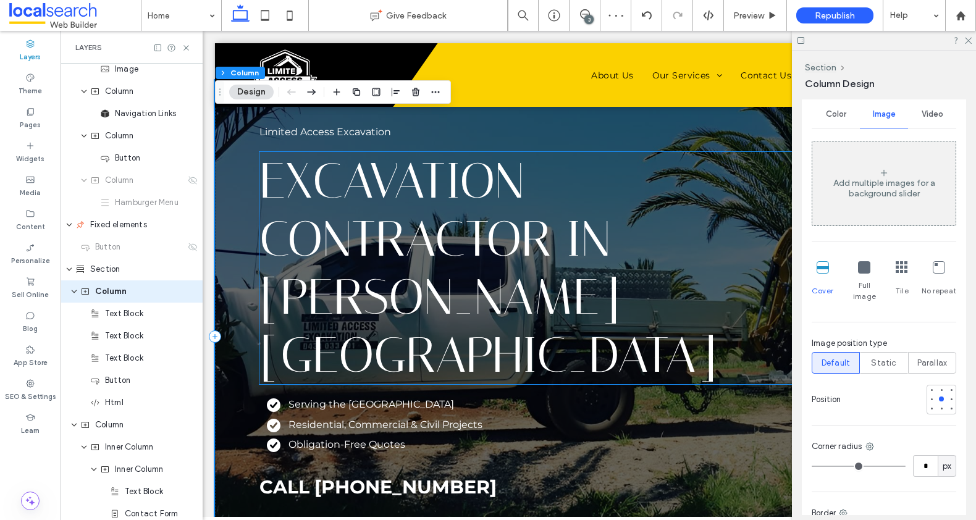
scroll to position [25, 0]
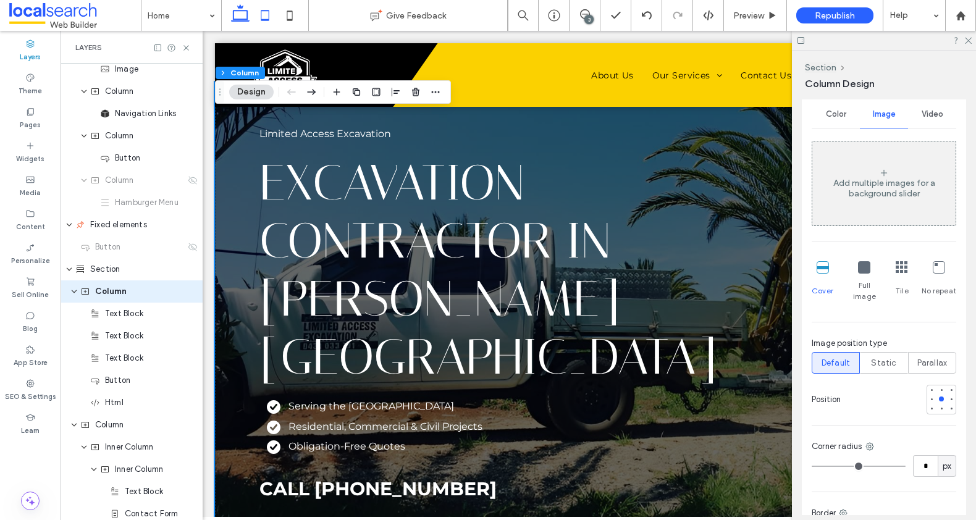
drag, startPoint x: 260, startPoint y: 11, endPoint x: 273, endPoint y: 14, distance: 13.3
click at [260, 11] on icon at bounding box center [265, 15] width 25 height 25
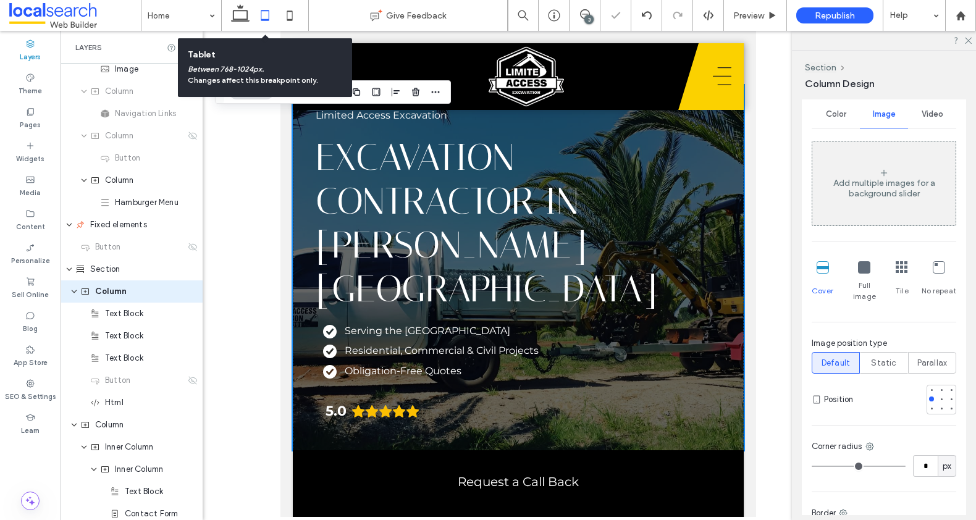
type input "***"
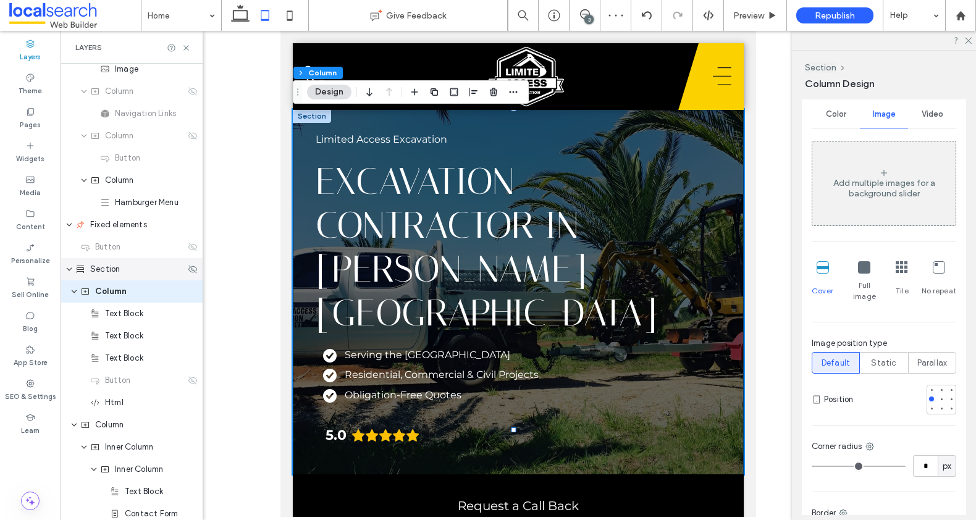
click at [108, 272] on span "Section" at bounding box center [105, 269] width 30 height 12
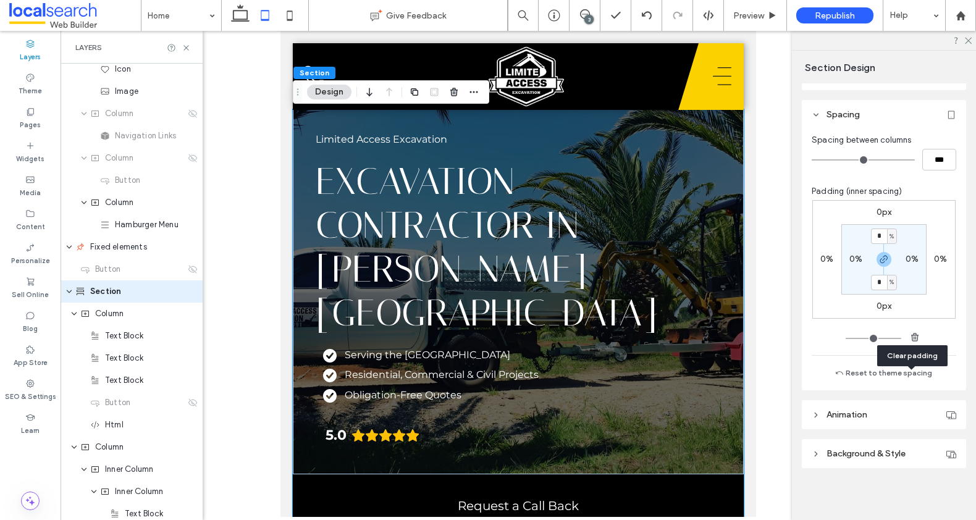
scroll to position [61, 0]
click at [838, 445] on header "Background & Style" at bounding box center [884, 451] width 164 height 29
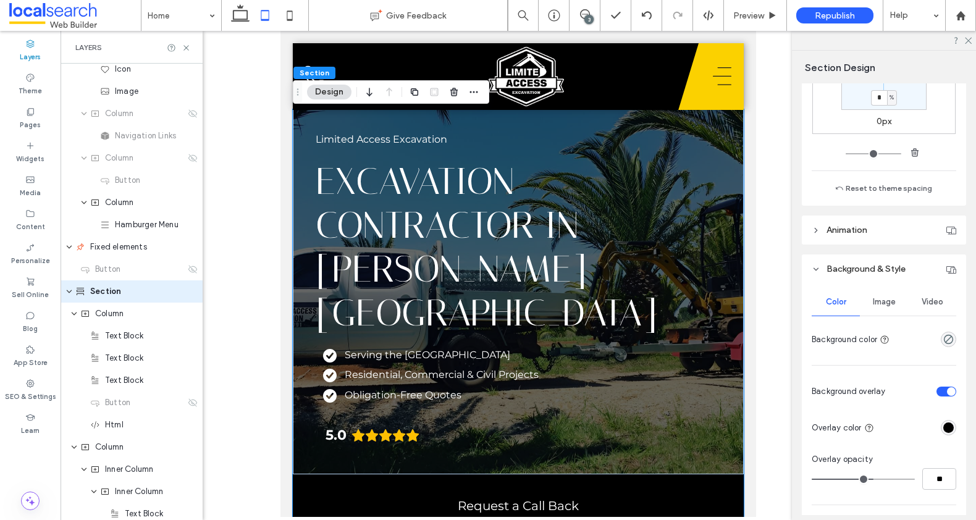
scroll to position [309, 0]
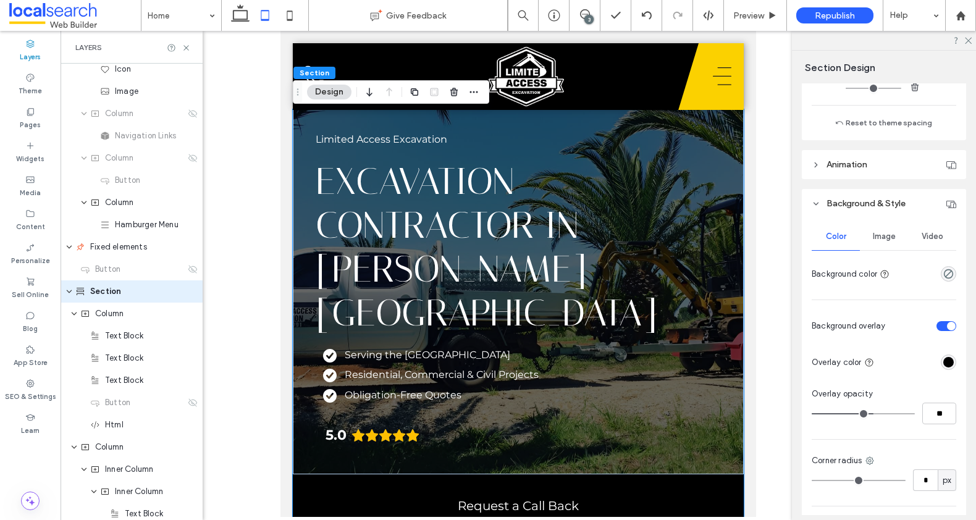
click at [880, 240] on span "Image" at bounding box center [884, 237] width 23 height 10
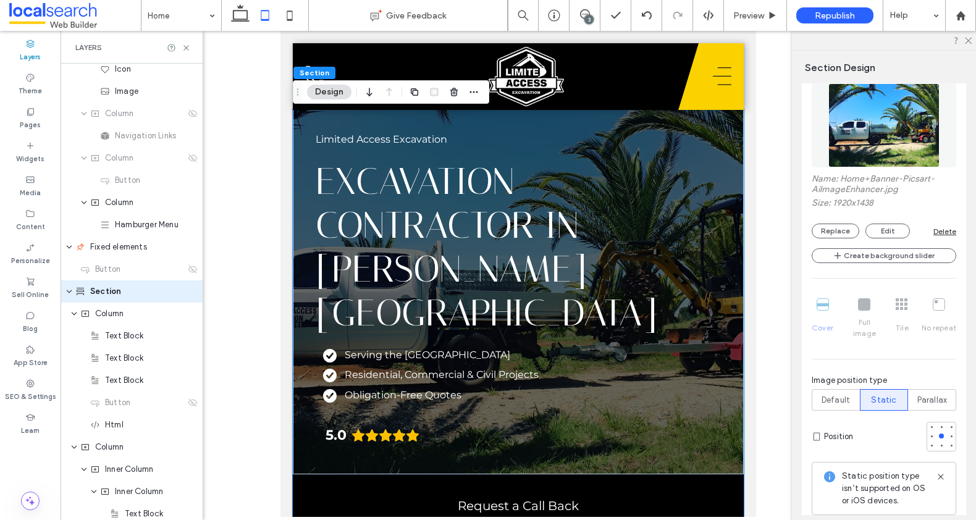
scroll to position [544, 0]
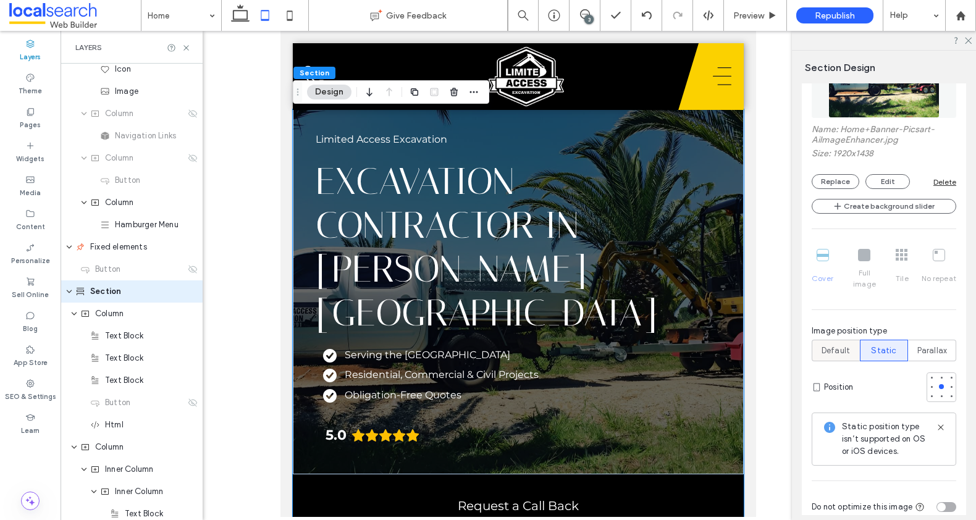
click at [825, 345] on span "Default" at bounding box center [836, 351] width 28 height 12
click at [929, 384] on div at bounding box center [931, 386] width 5 height 5
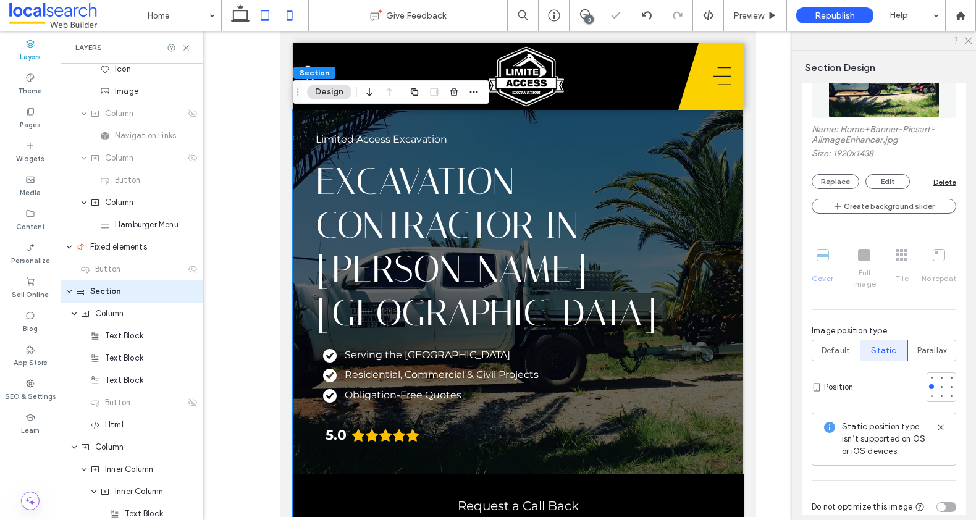
click at [285, 10] on icon at bounding box center [289, 15] width 25 height 25
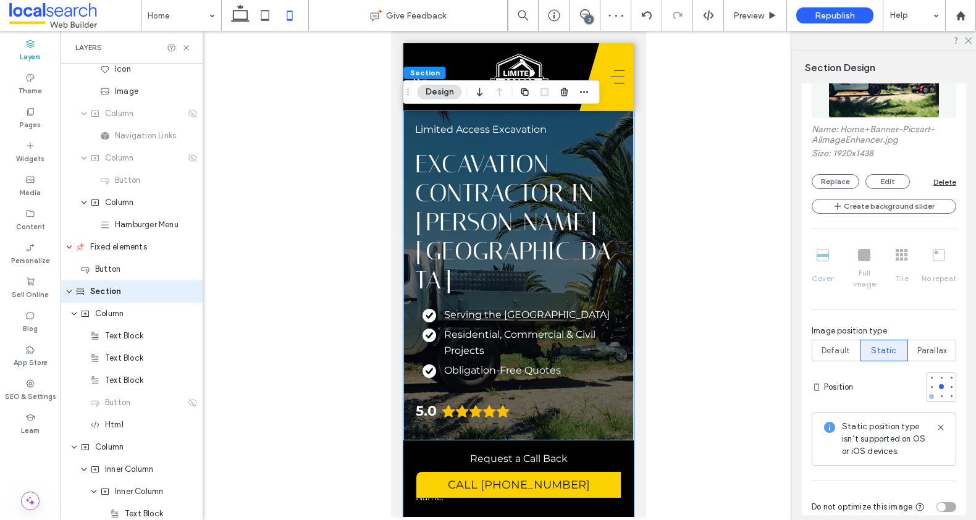
scroll to position [555, 0]
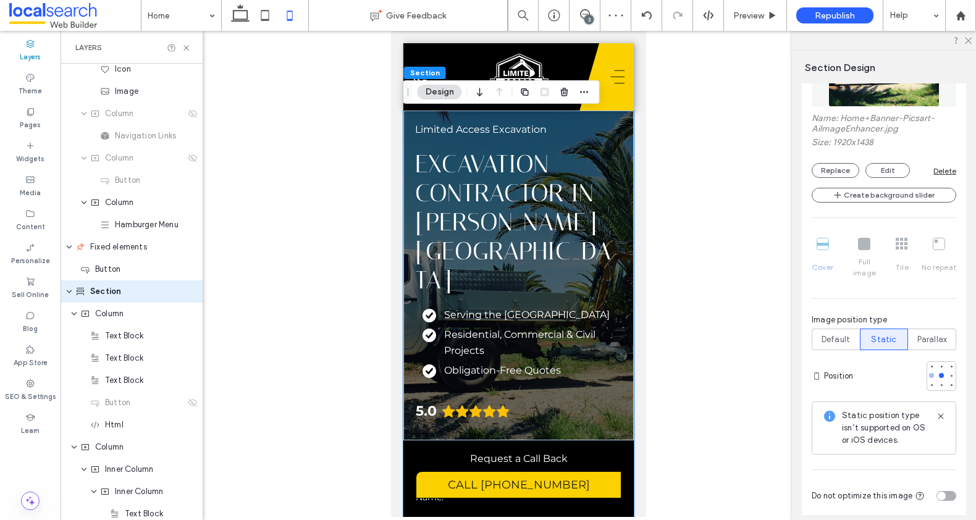
click at [929, 373] on div at bounding box center [931, 375] width 5 height 5
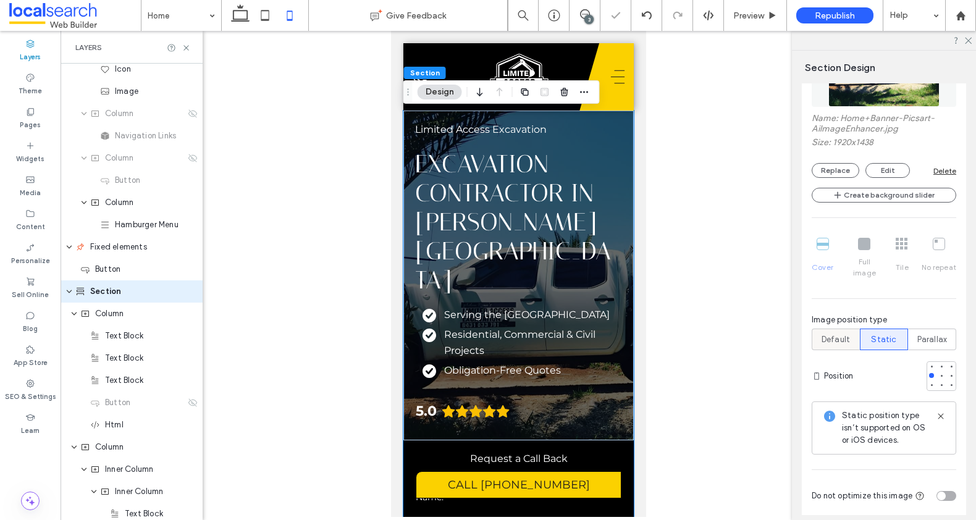
click at [834, 334] on span "Default" at bounding box center [836, 340] width 28 height 12
click at [850, 329] on div "Default" at bounding box center [836, 339] width 32 height 20
click at [827, 334] on span "Default" at bounding box center [836, 340] width 28 height 12
click at [837, 334] on span "Default" at bounding box center [836, 340] width 28 height 12
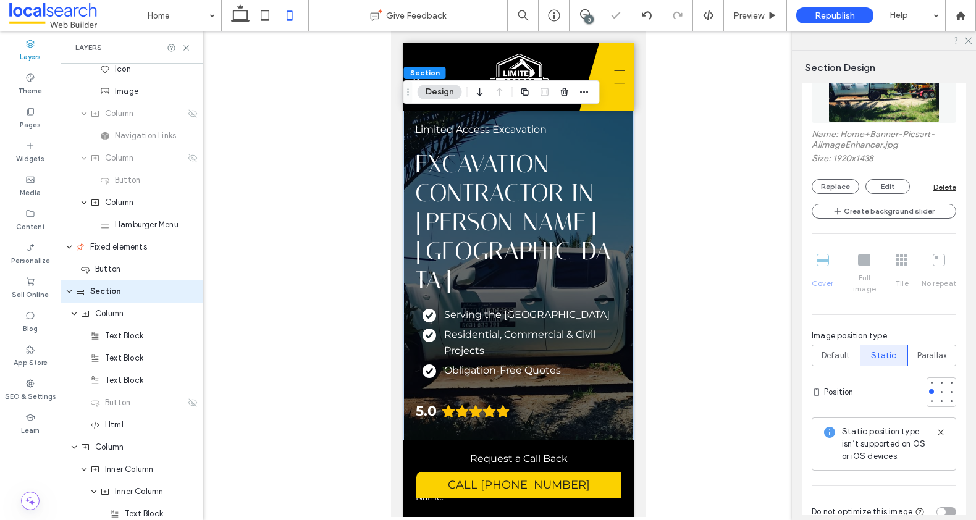
scroll to position [531, 0]
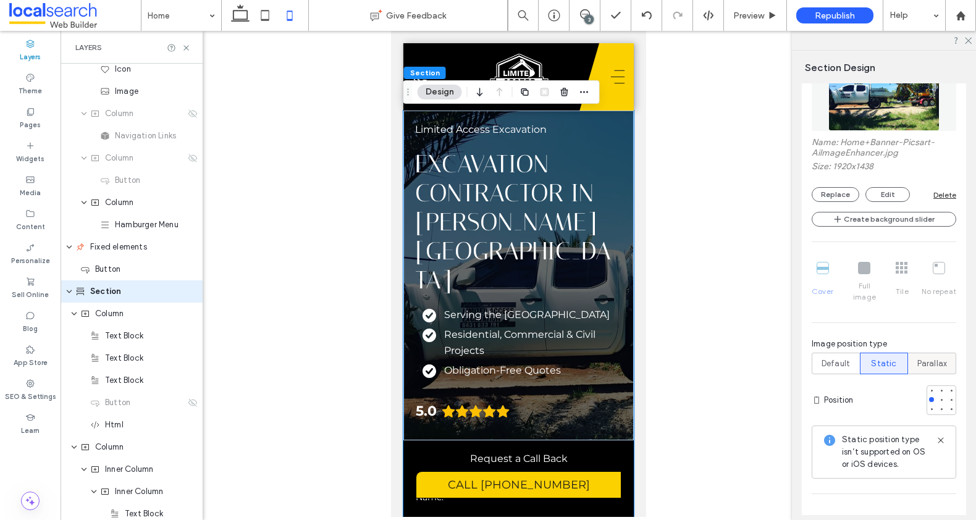
click at [926, 358] on span "Parallax" at bounding box center [932, 364] width 30 height 12
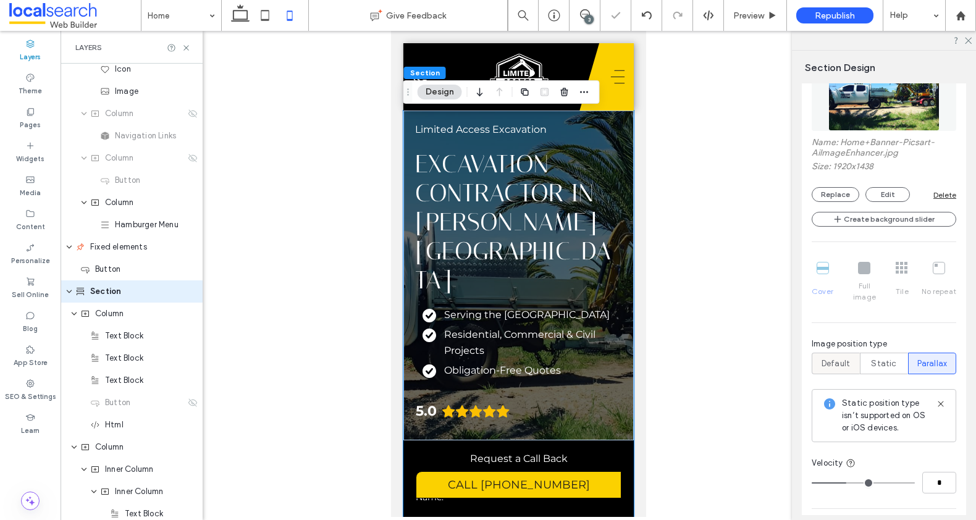
click at [840, 358] on span "Default" at bounding box center [836, 364] width 28 height 12
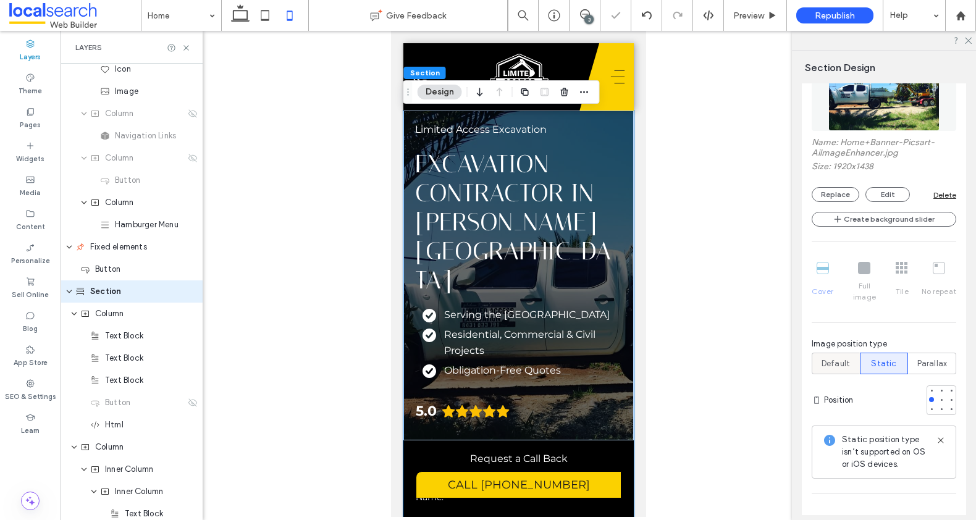
click at [825, 358] on span "Default" at bounding box center [836, 364] width 28 height 12
click at [858, 377] on div "Name: Home+Banner-Picsart-AiImageEnhancer.jpg Size: 1920x1438 Replace Edit Dele…" at bounding box center [884, 286] width 145 height 490
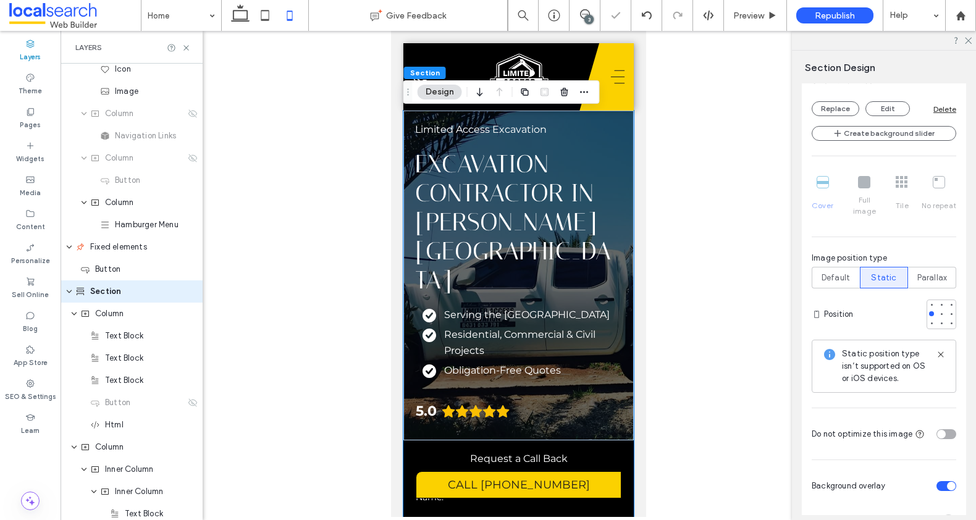
scroll to position [625, 0]
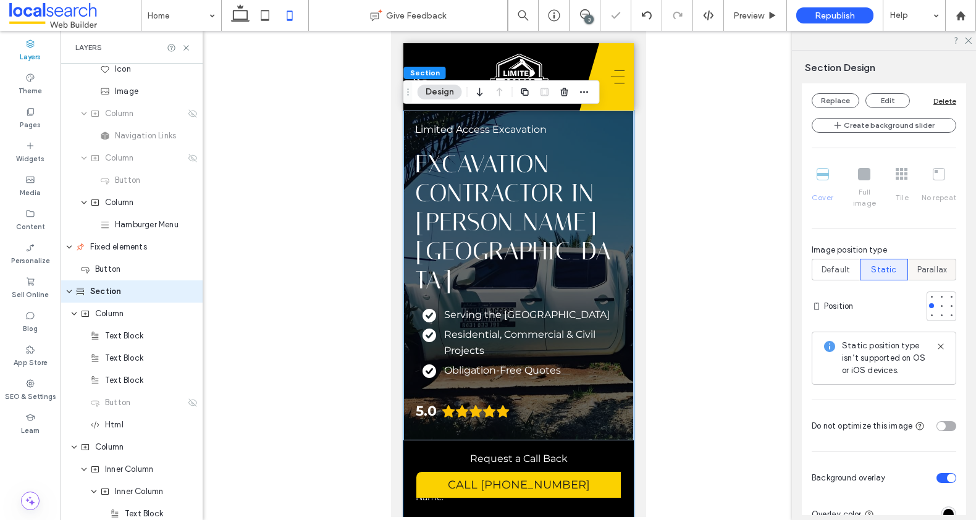
click at [924, 264] on span "Parallax" at bounding box center [932, 270] width 30 height 12
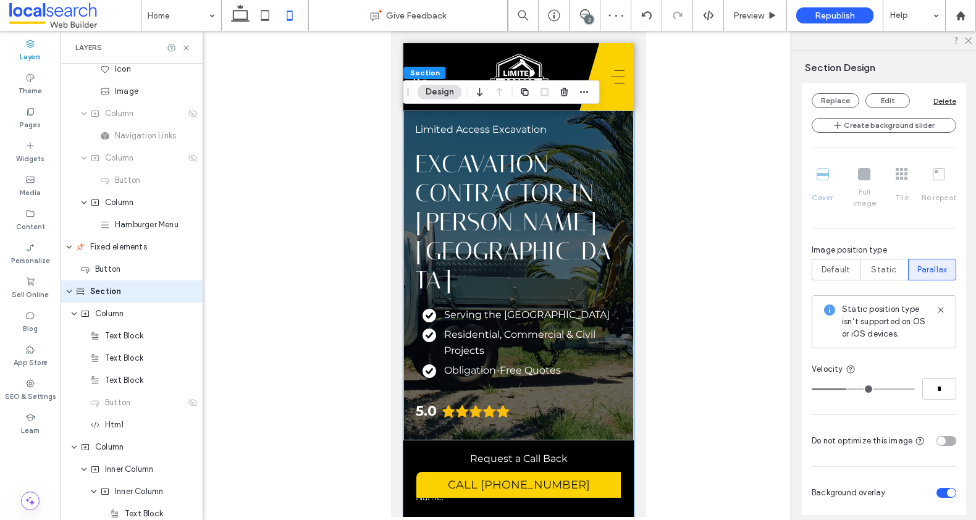
click at [936, 305] on icon at bounding box center [941, 310] width 10 height 10
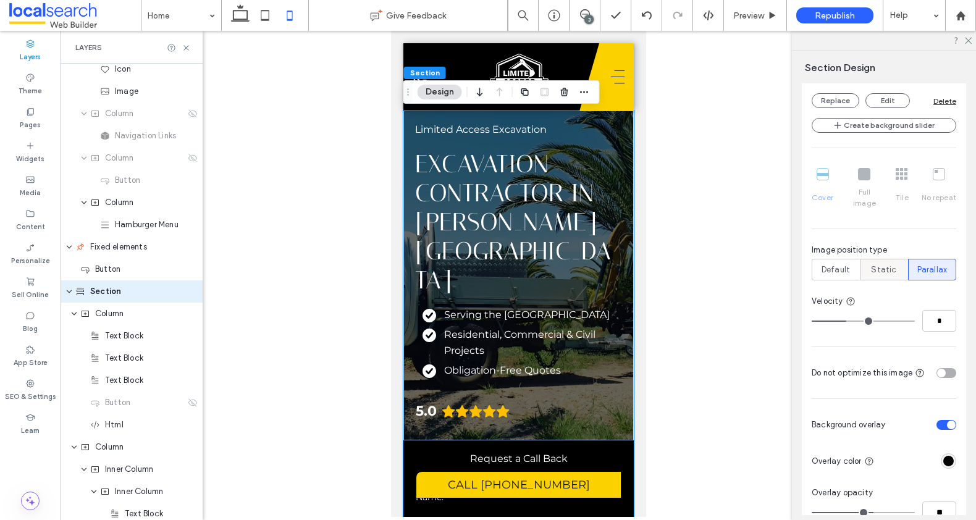
click at [892, 264] on span "Static" at bounding box center [883, 270] width 25 height 12
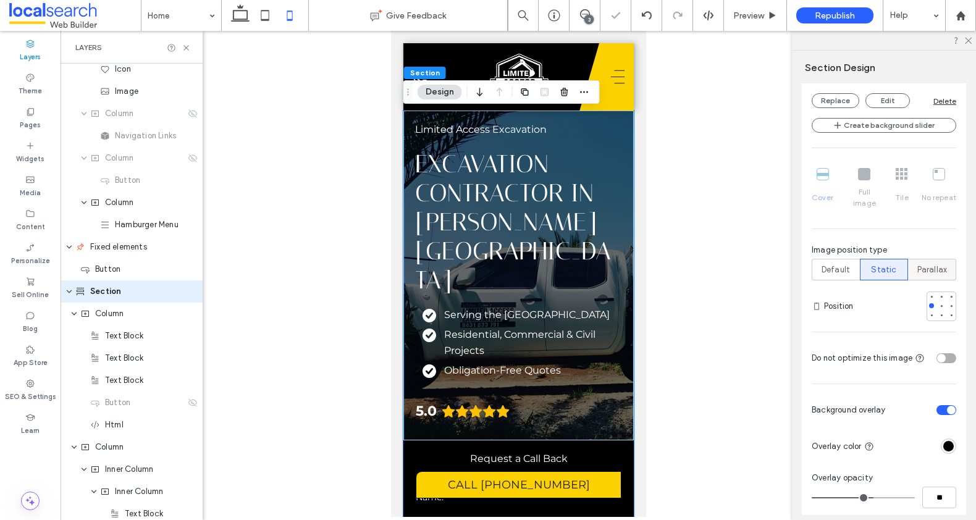
click at [917, 264] on span "Parallax" at bounding box center [932, 270] width 30 height 12
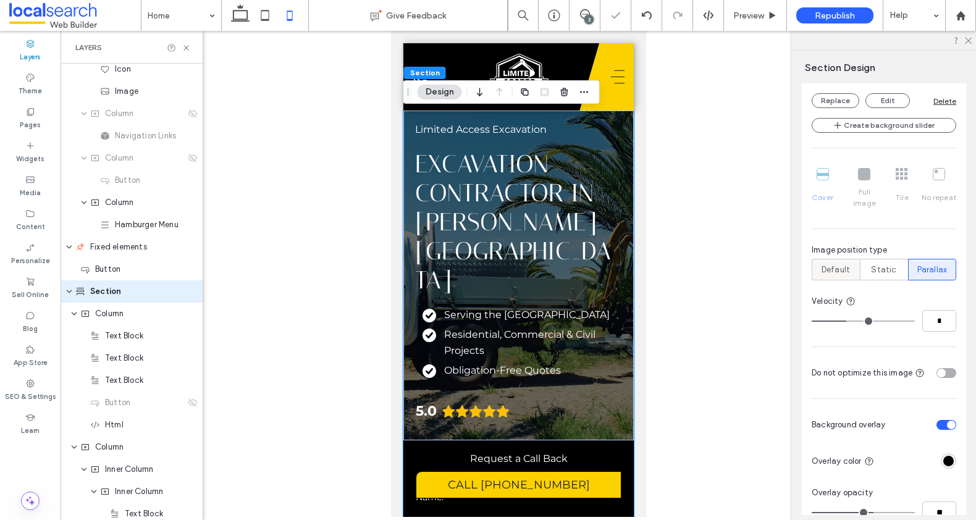
click at [816, 259] on label "Default" at bounding box center [836, 270] width 48 height 22
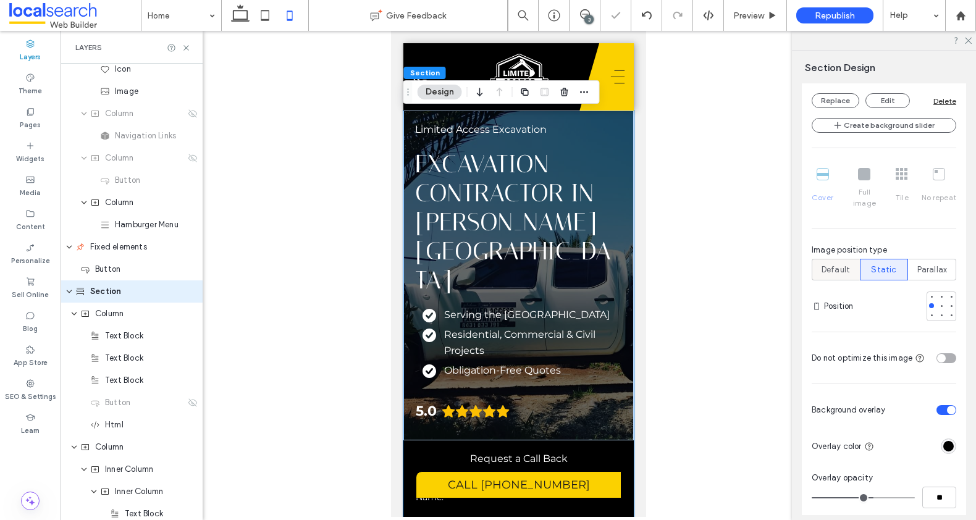
click at [825, 264] on span "Default" at bounding box center [836, 270] width 28 height 12
click at [935, 264] on span "Parallax" at bounding box center [932, 270] width 30 height 12
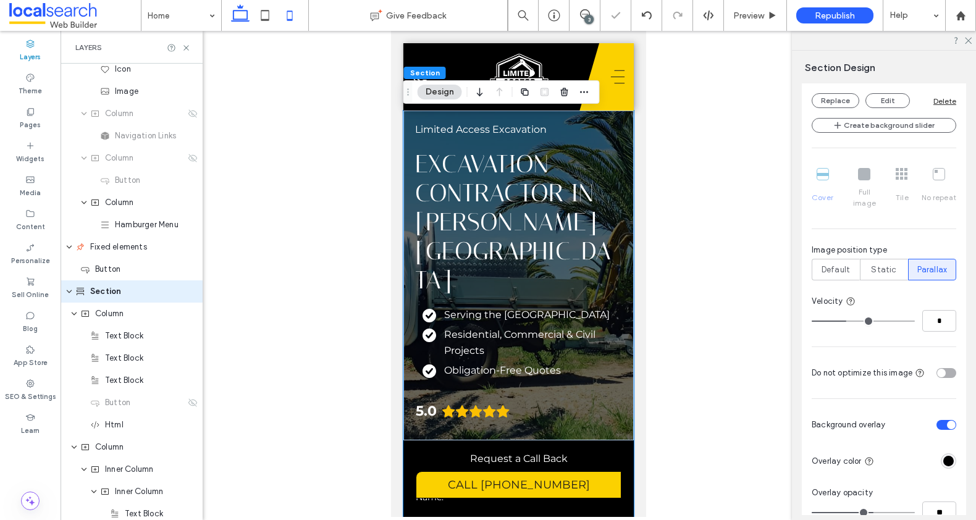
drag, startPoint x: 237, startPoint y: 14, endPoint x: 405, endPoint y: 61, distance: 173.7
click at [237, 14] on icon at bounding box center [240, 15] width 25 height 25
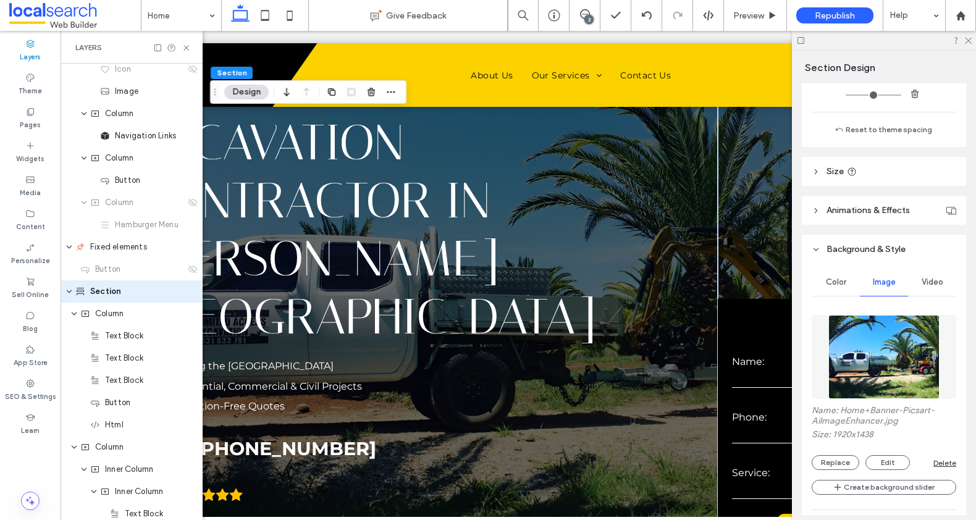
scroll to position [557, 0]
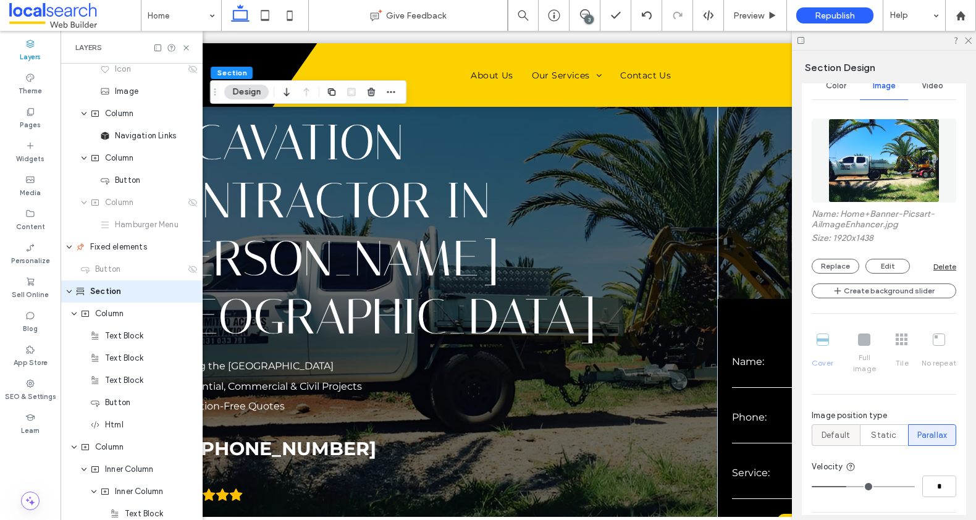
click at [836, 432] on div "Default" at bounding box center [836, 435] width 32 height 20
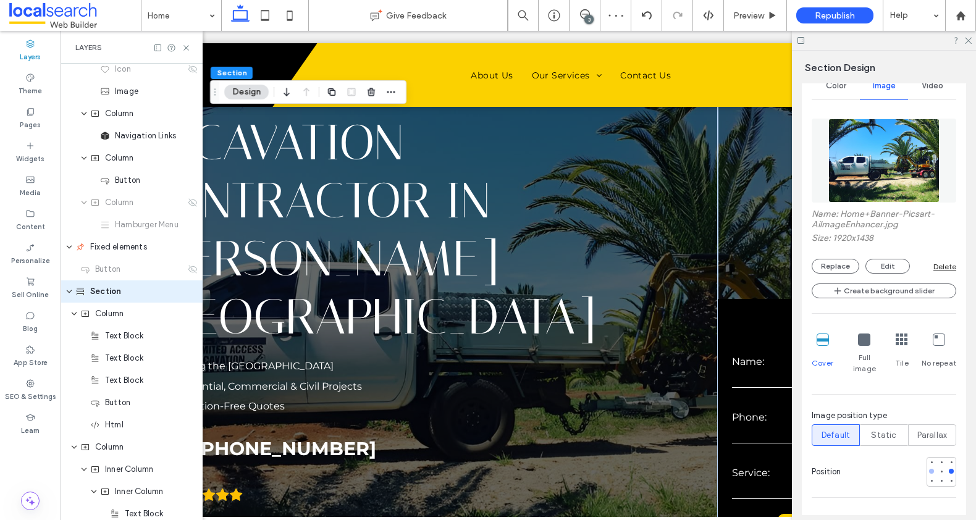
click at [929, 469] on div at bounding box center [931, 471] width 5 height 5
click at [939, 469] on div at bounding box center [941, 471] width 5 height 5
click at [266, 11] on icon at bounding box center [265, 15] width 25 height 25
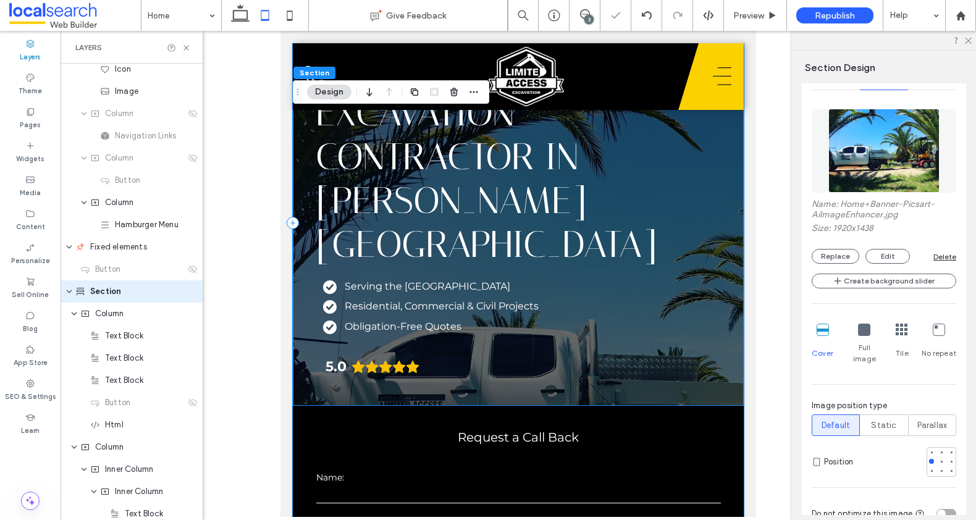
scroll to position [0, 0]
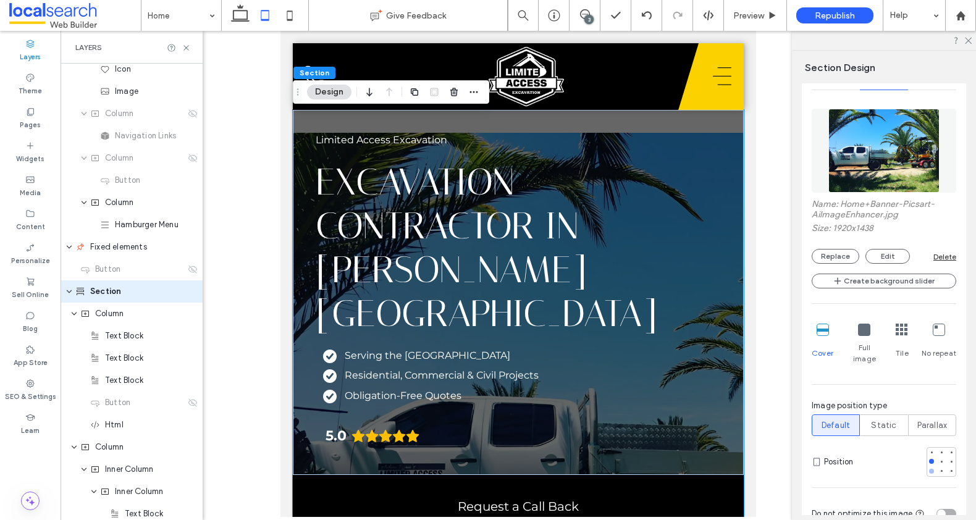
click at [929, 469] on div at bounding box center [931, 471] width 5 height 5
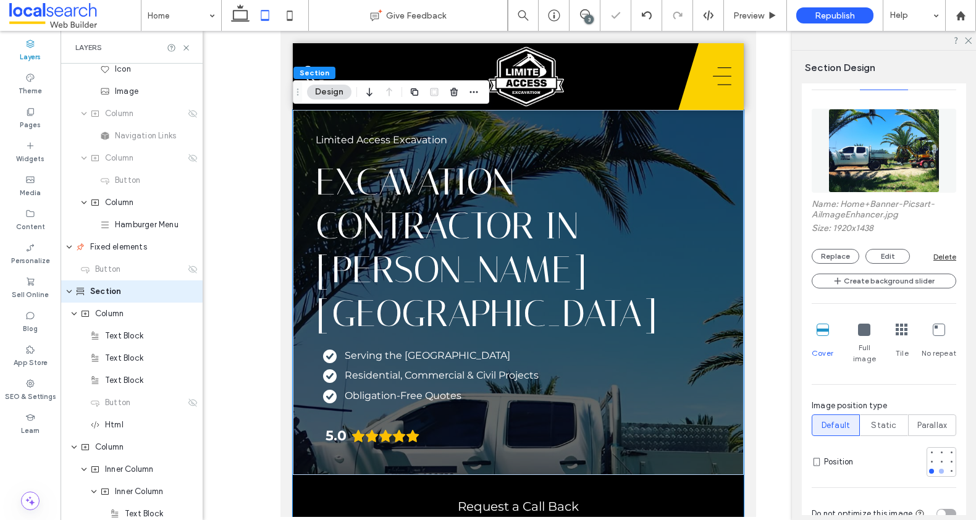
click at [939, 469] on div at bounding box center [941, 471] width 5 height 5
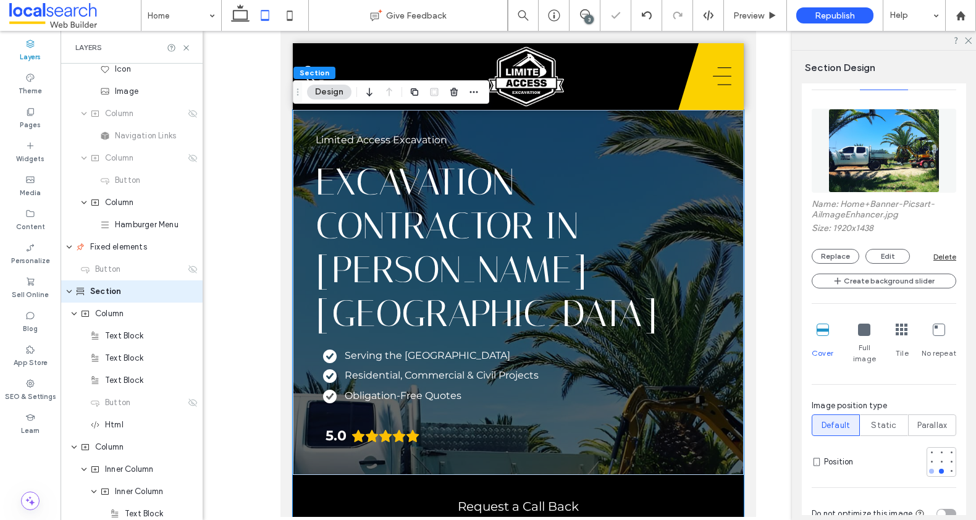
click at [927, 467] on div at bounding box center [931, 471] width 9 height 9
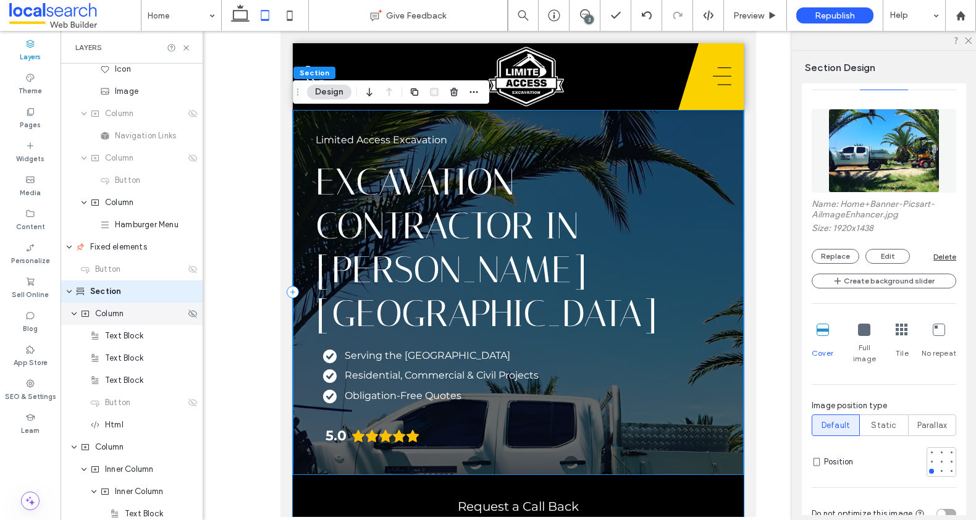
drag, startPoint x: 109, startPoint y: 311, endPoint x: 22, endPoint y: 263, distance: 99.8
click at [109, 311] on span "Column" at bounding box center [109, 314] width 28 height 12
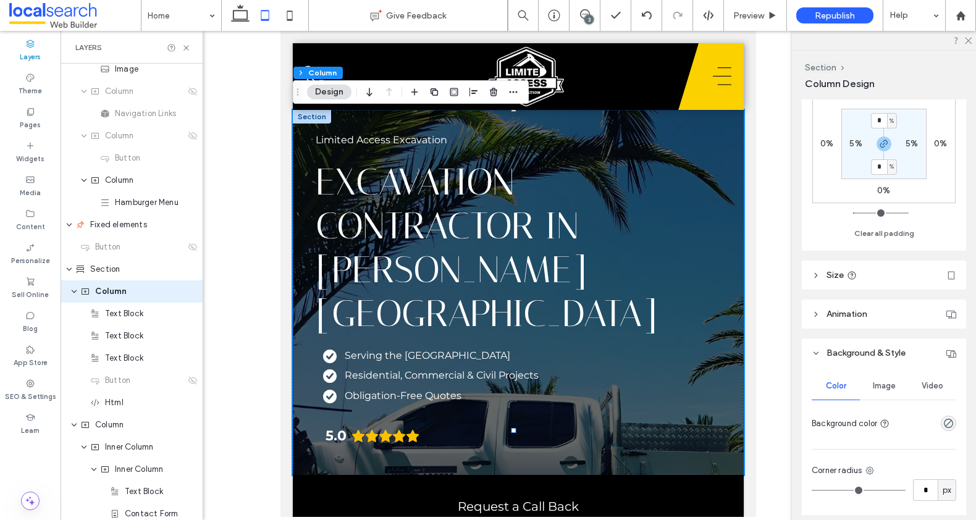
scroll to position [394, 0]
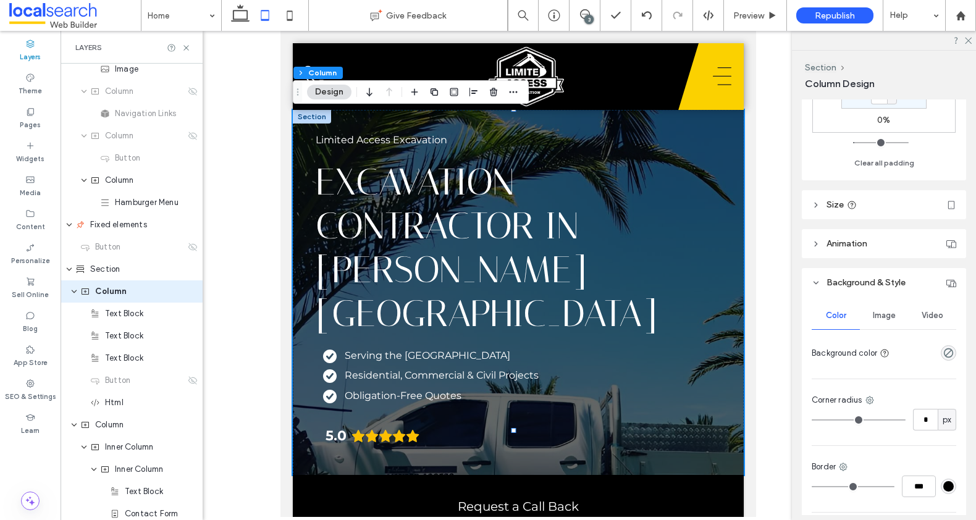
click at [879, 315] on span "Image" at bounding box center [884, 316] width 23 height 10
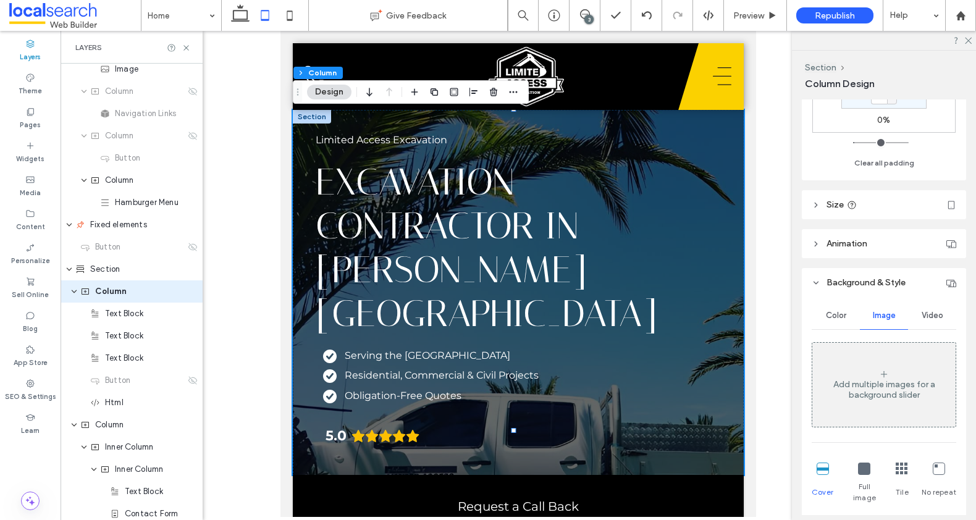
scroll to position [523, 0]
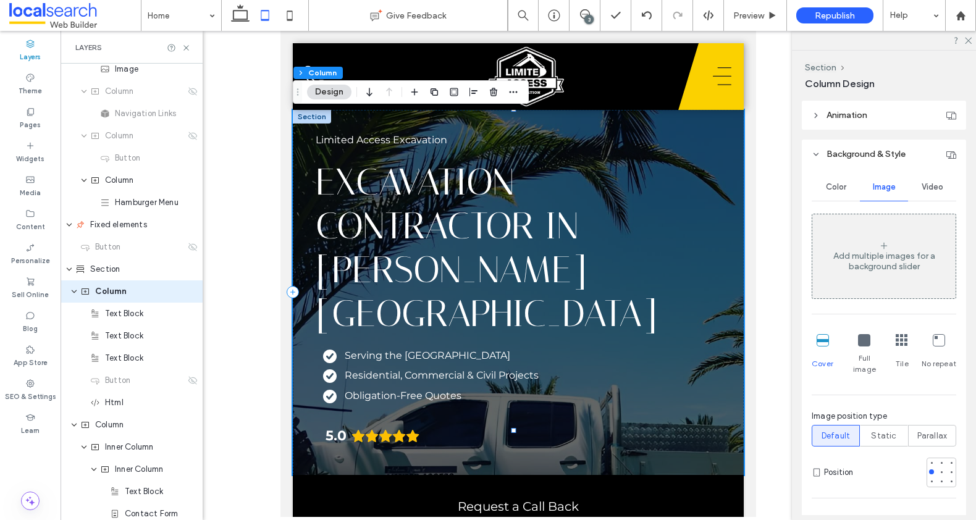
click at [683, 357] on div "Limited Access Excavation Excavation Contractor in Byron Bay Serving the Northe…" at bounding box center [518, 292] width 451 height 365
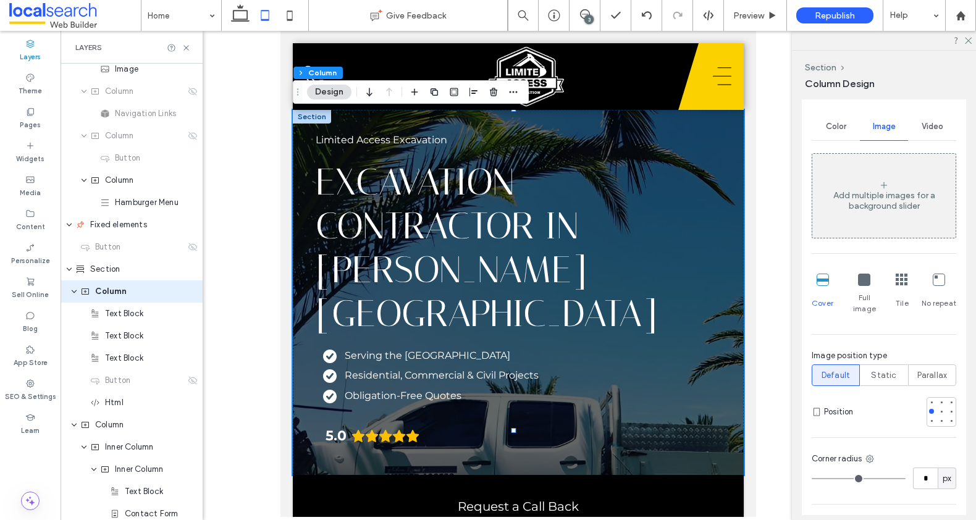
scroll to position [398, 0]
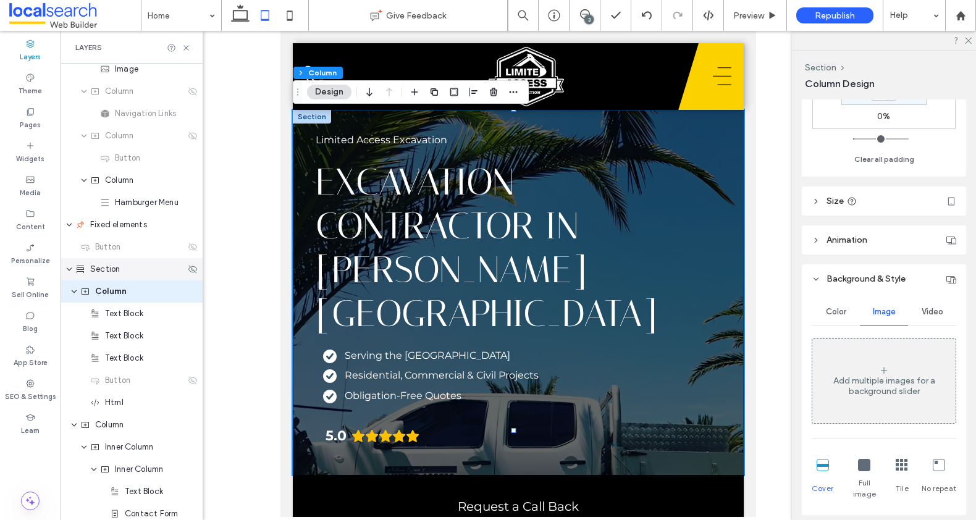
click at [106, 269] on span "Section" at bounding box center [105, 269] width 30 height 12
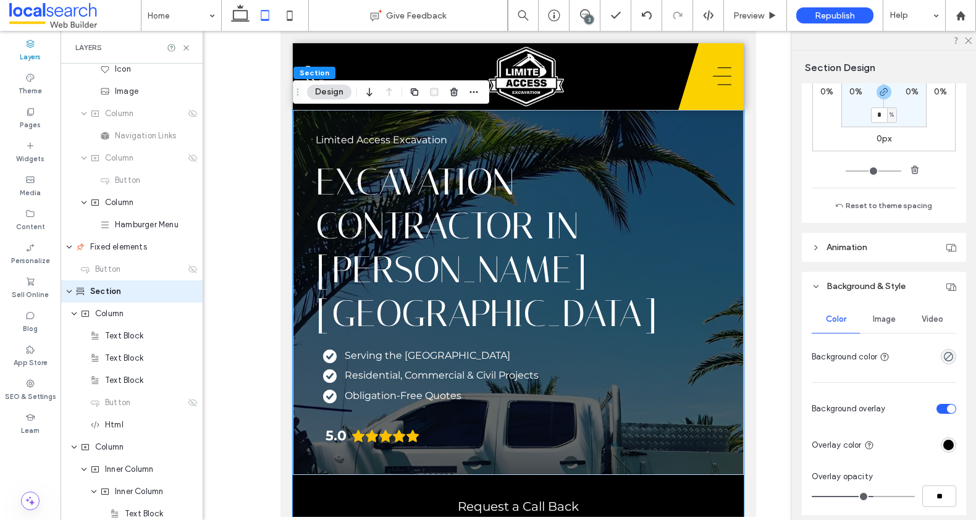
scroll to position [256, 0]
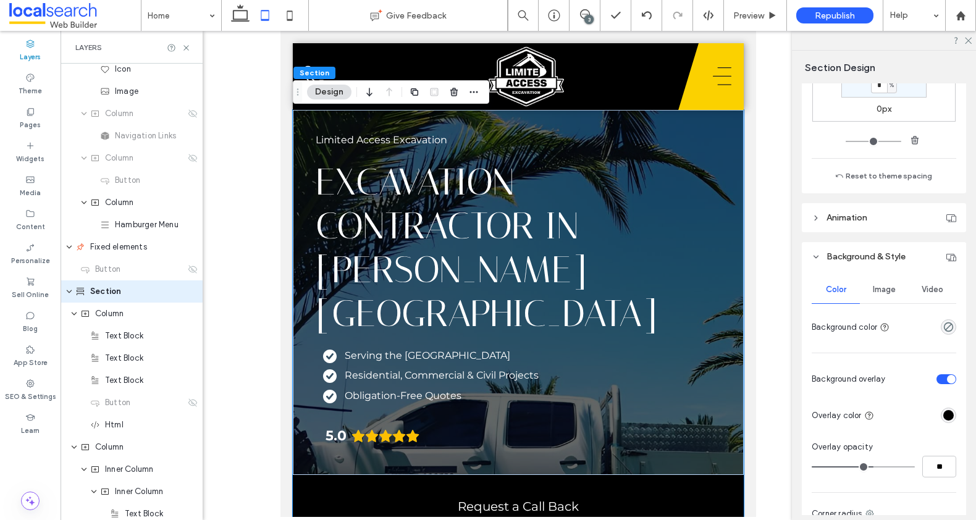
click at [884, 298] on div "Image" at bounding box center [884, 289] width 48 height 27
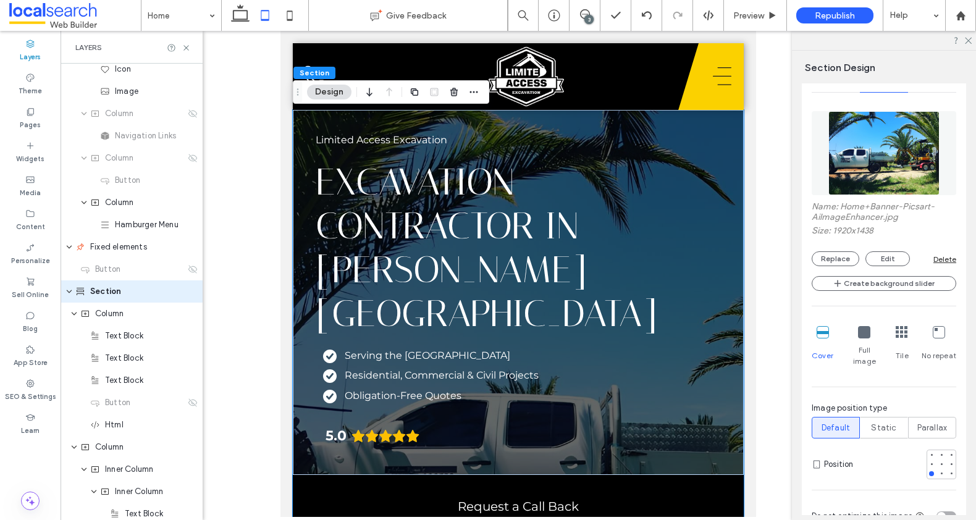
scroll to position [486, 0]
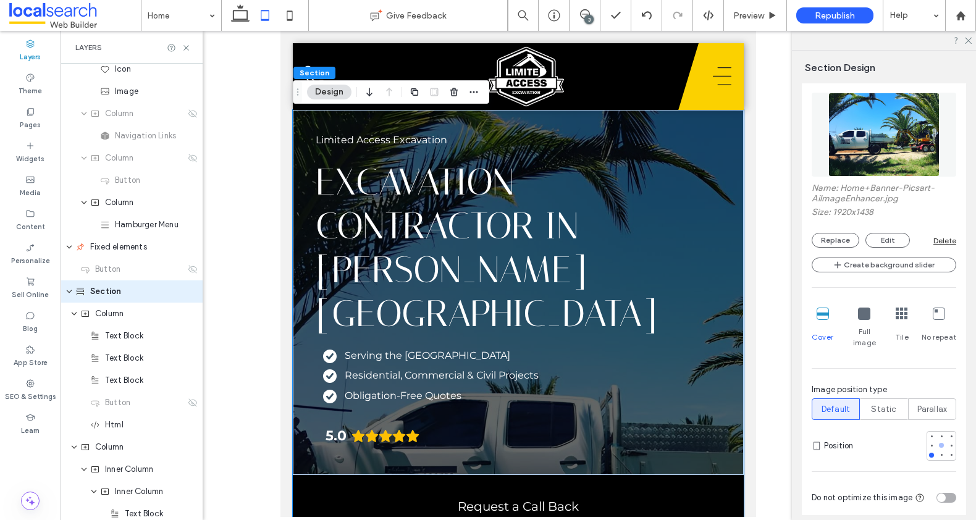
click at [939, 443] on div at bounding box center [941, 445] width 5 height 5
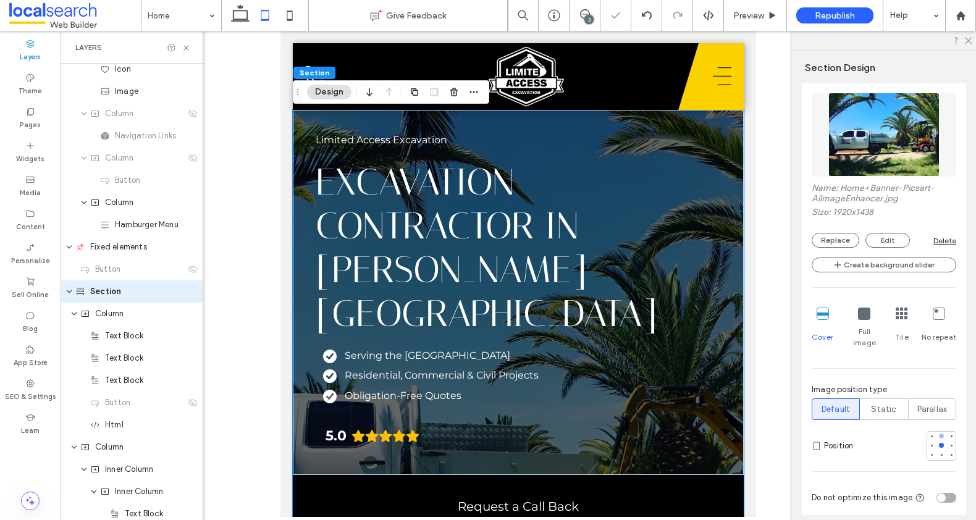
click at [939, 434] on div at bounding box center [941, 436] width 5 height 5
click at [949, 443] on div at bounding box center [951, 445] width 5 height 5
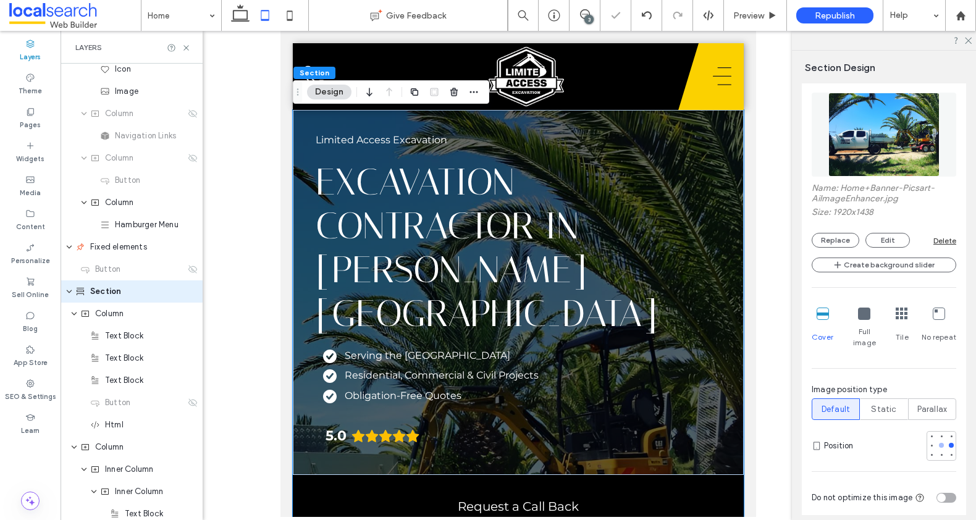
click at [937, 441] on div at bounding box center [941, 445] width 9 height 9
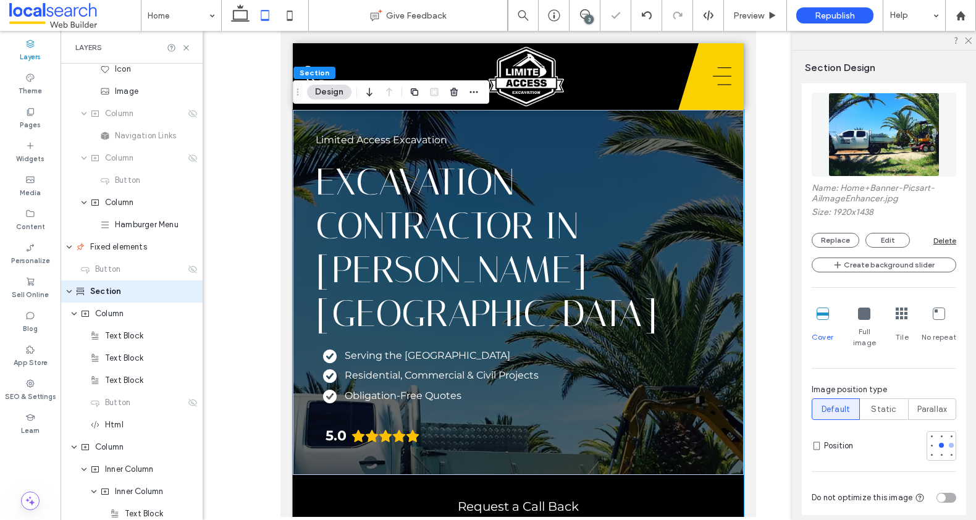
click at [949, 443] on div at bounding box center [951, 445] width 5 height 5
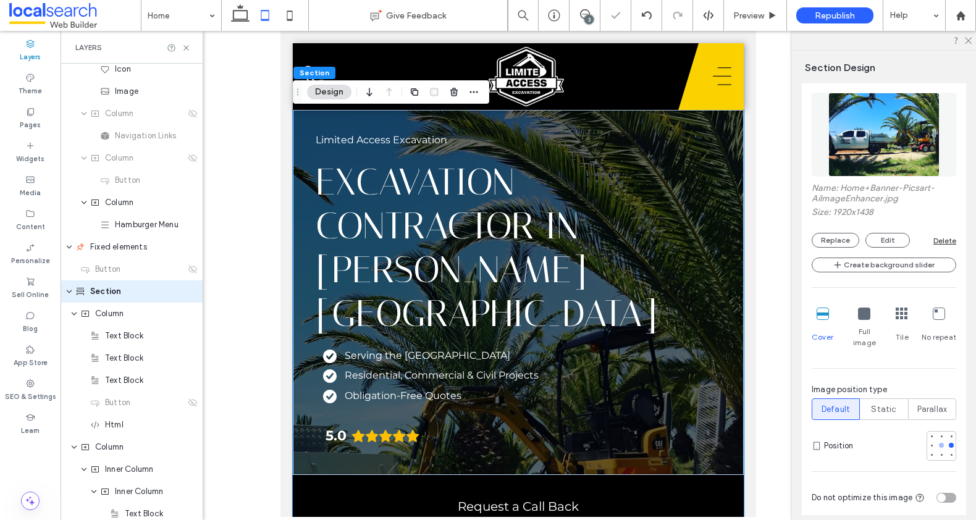
click at [939, 443] on div at bounding box center [941, 445] width 5 height 5
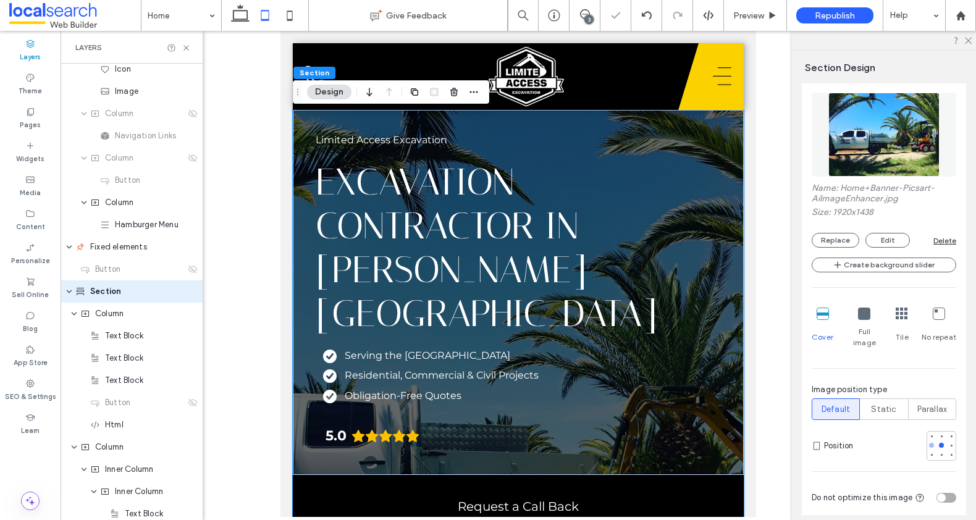
click at [927, 441] on div at bounding box center [931, 445] width 9 height 9
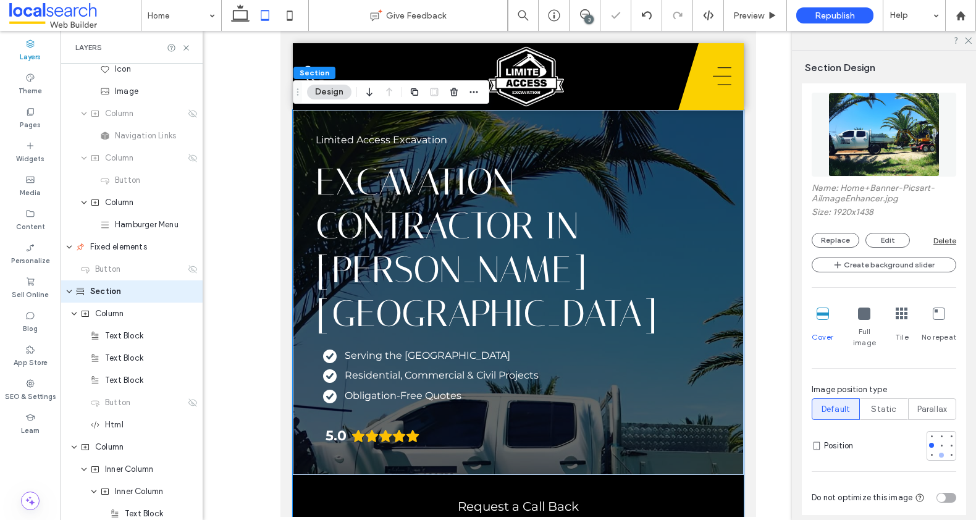
click at [939, 453] on div at bounding box center [941, 455] width 5 height 5
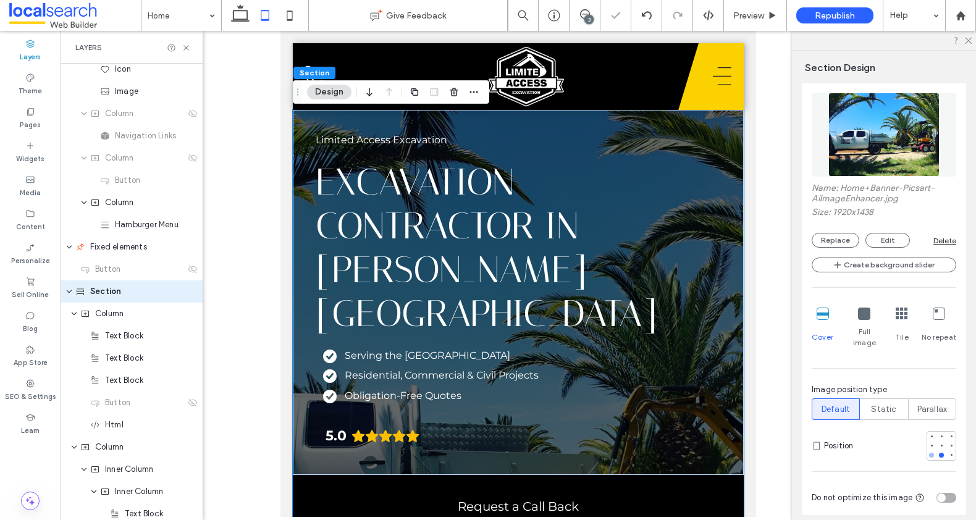
click at [929, 453] on div at bounding box center [931, 455] width 5 height 5
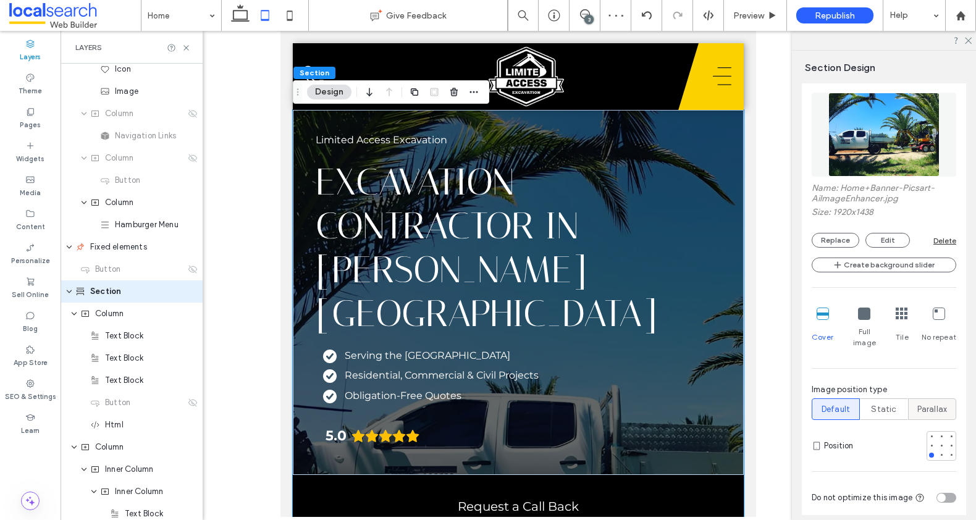
click at [919, 403] on span "Parallax" at bounding box center [932, 409] width 30 height 12
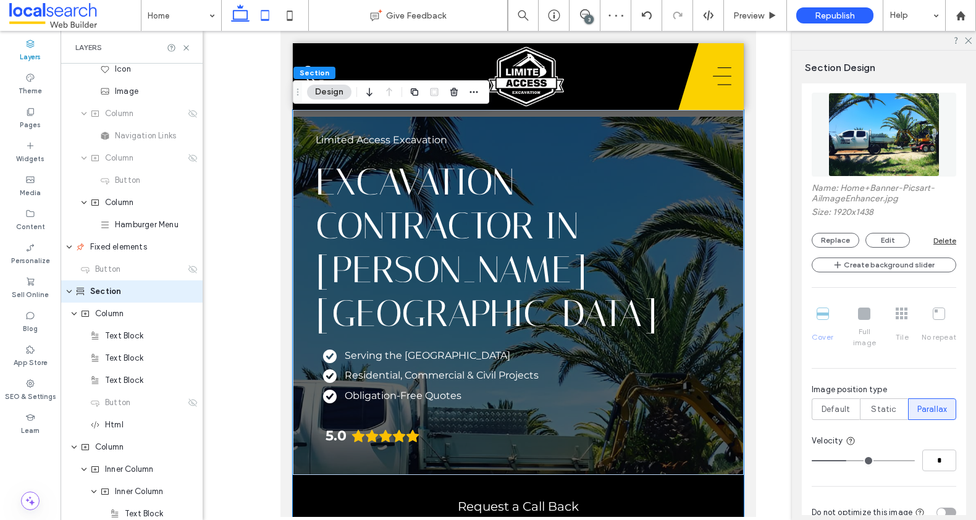
click at [228, 16] on icon at bounding box center [240, 15] width 25 height 25
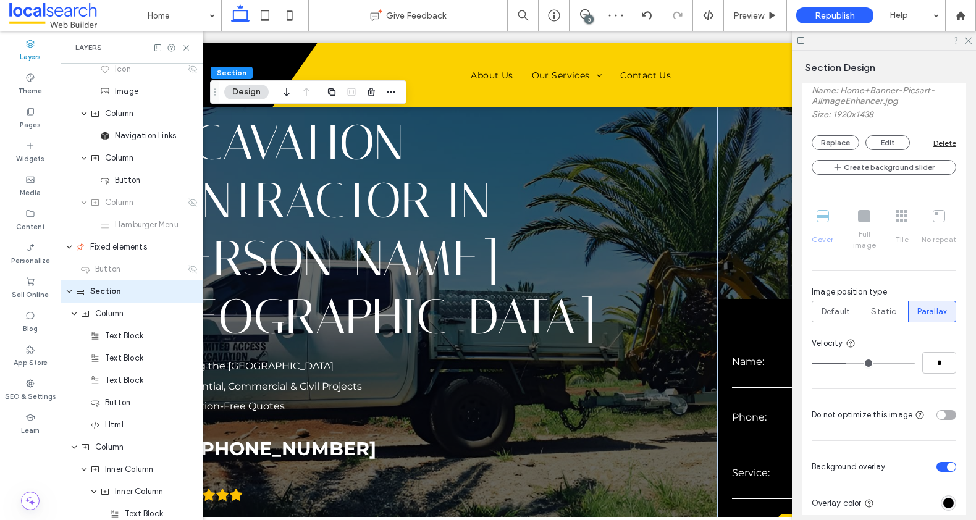
scroll to position [682, 0]
click at [829, 305] on span "Default" at bounding box center [836, 311] width 28 height 12
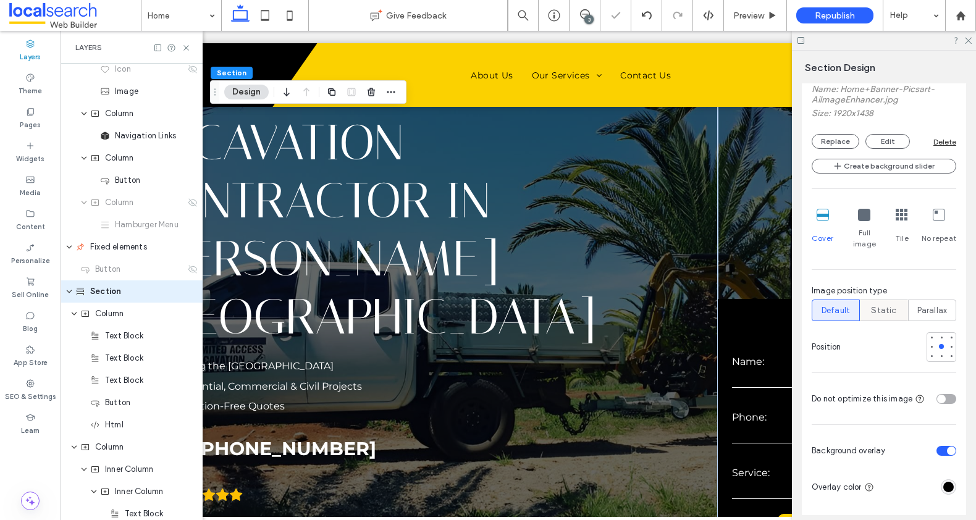
click at [887, 305] on span "Static" at bounding box center [883, 311] width 25 height 12
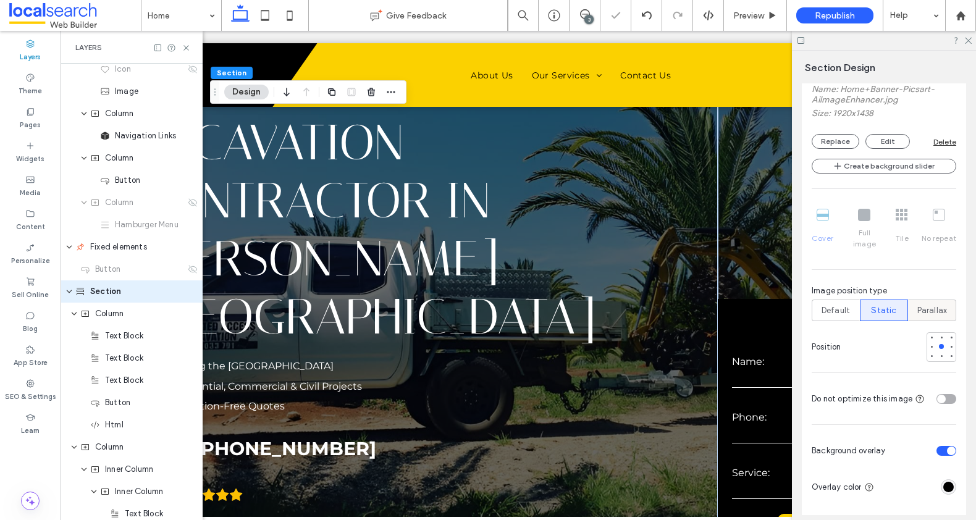
click at [924, 305] on span "Parallax" at bounding box center [932, 311] width 30 height 12
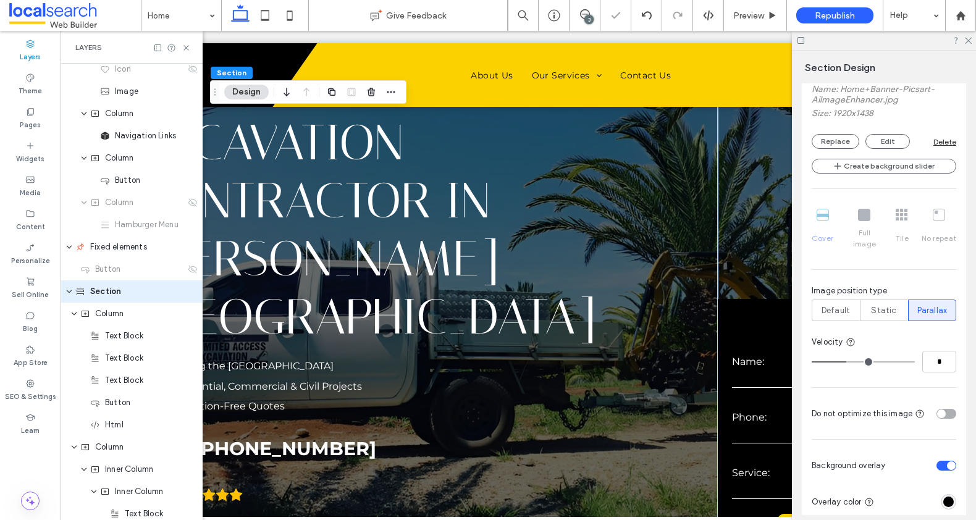
type input "*"
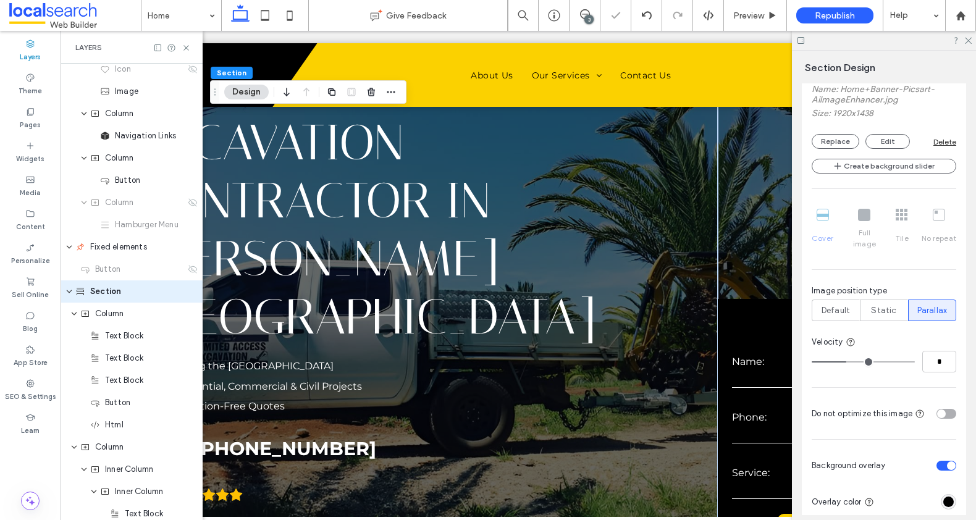
type input "*"
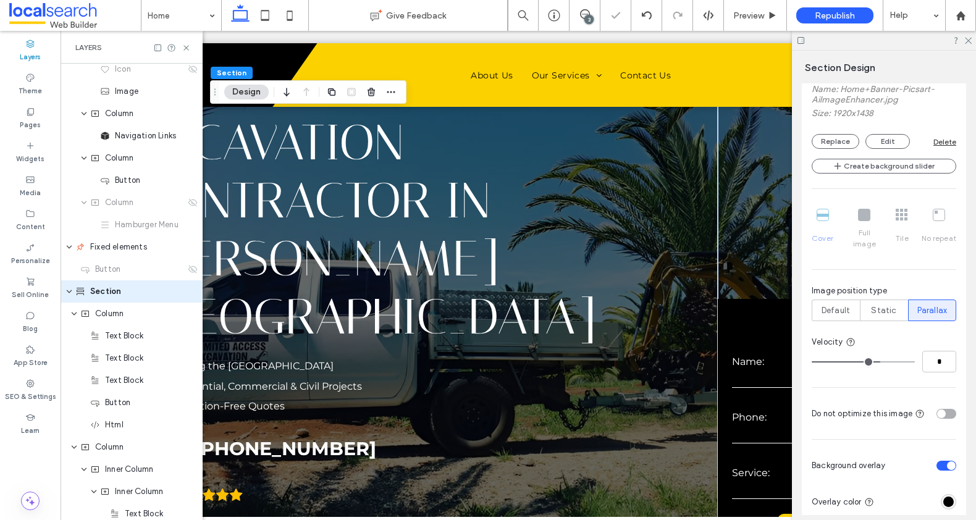
type input "**"
type input "*"
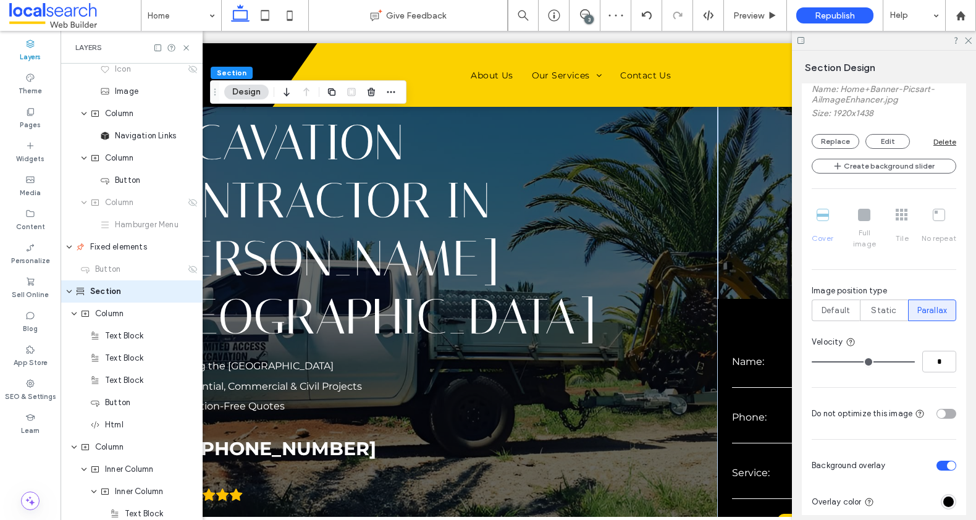
type input "*"
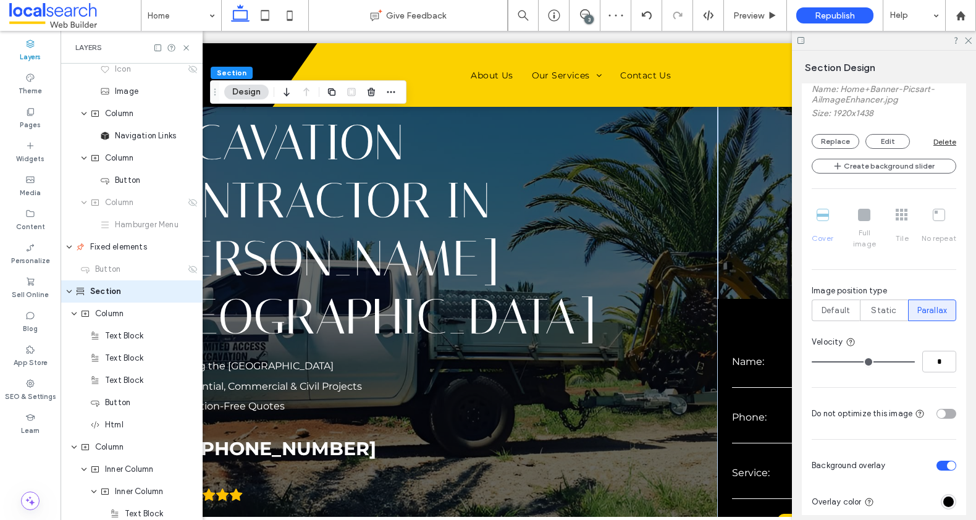
type input "*"
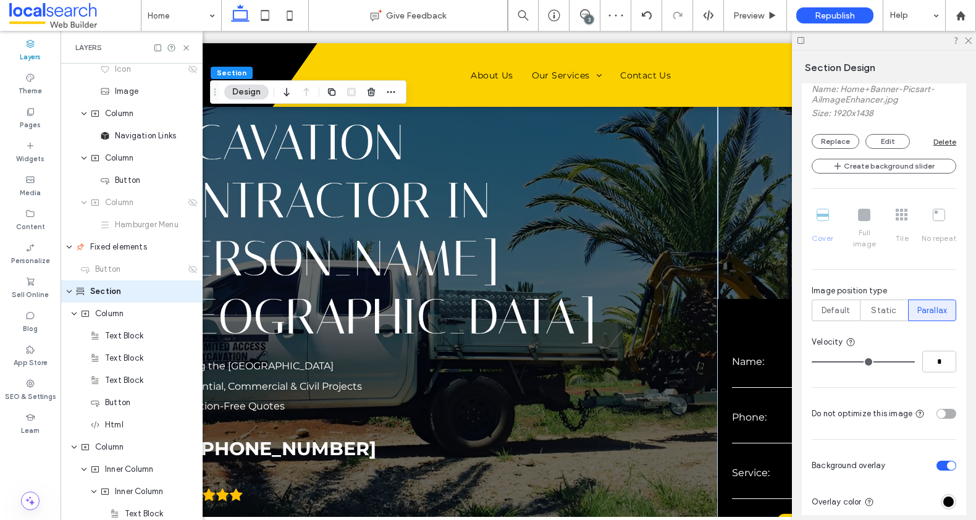
type input "*"
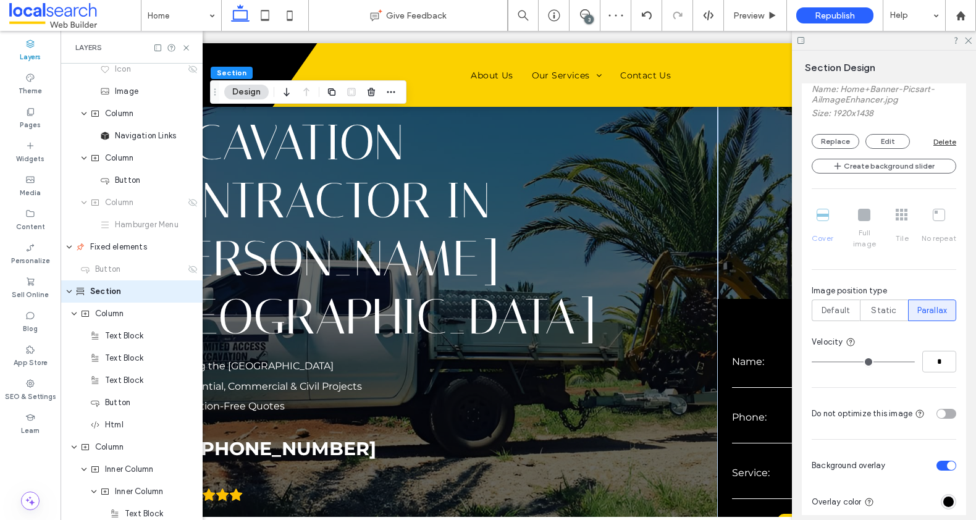
type input "*"
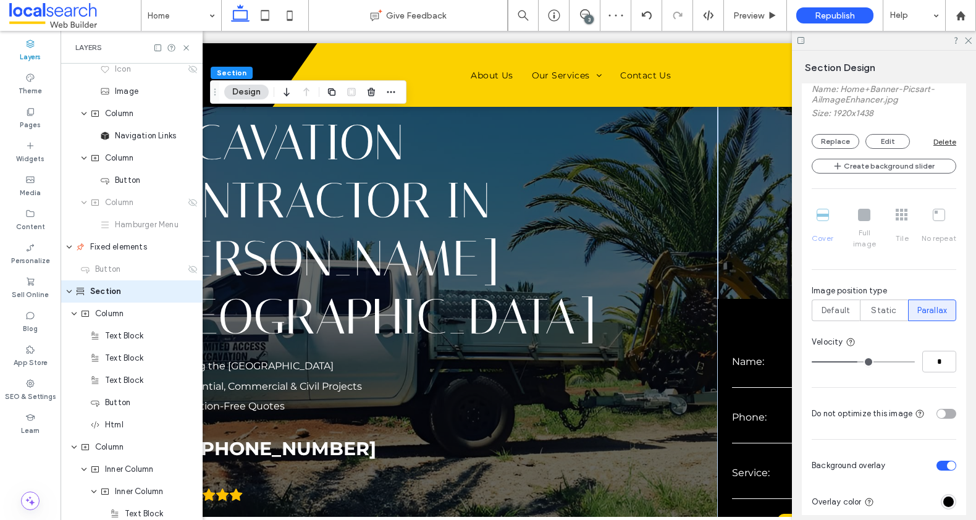
type input "*"
drag, startPoint x: 841, startPoint y: 349, endPoint x: 846, endPoint y: 353, distance: 6.7
click at [846, 361] on input "range" at bounding box center [863, 361] width 103 height 1
click at [840, 305] on span "Default" at bounding box center [836, 311] width 28 height 12
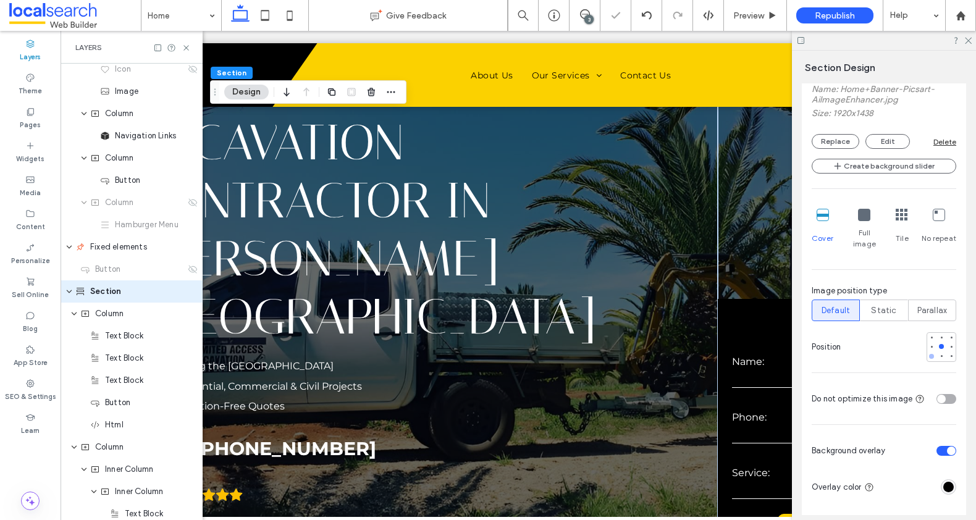
click at [929, 354] on div at bounding box center [931, 356] width 5 height 5
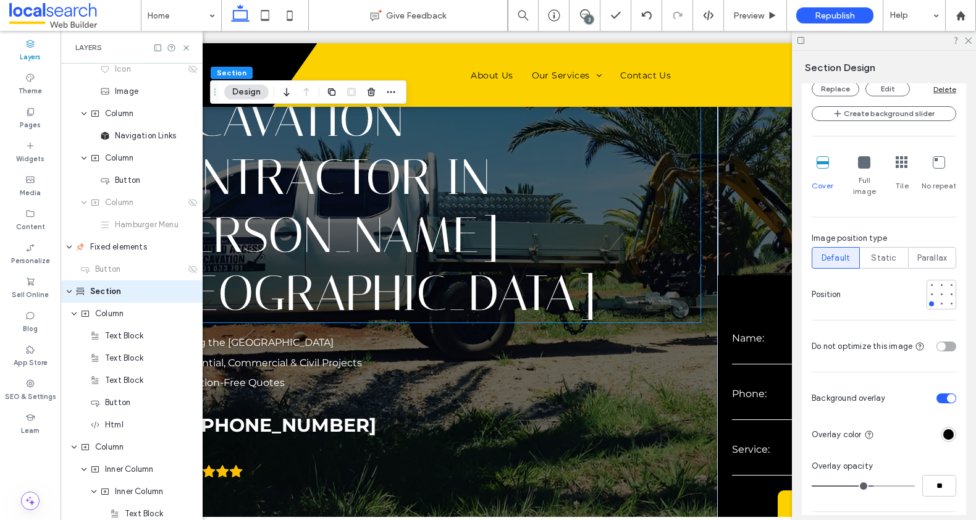
scroll to position [0, 0]
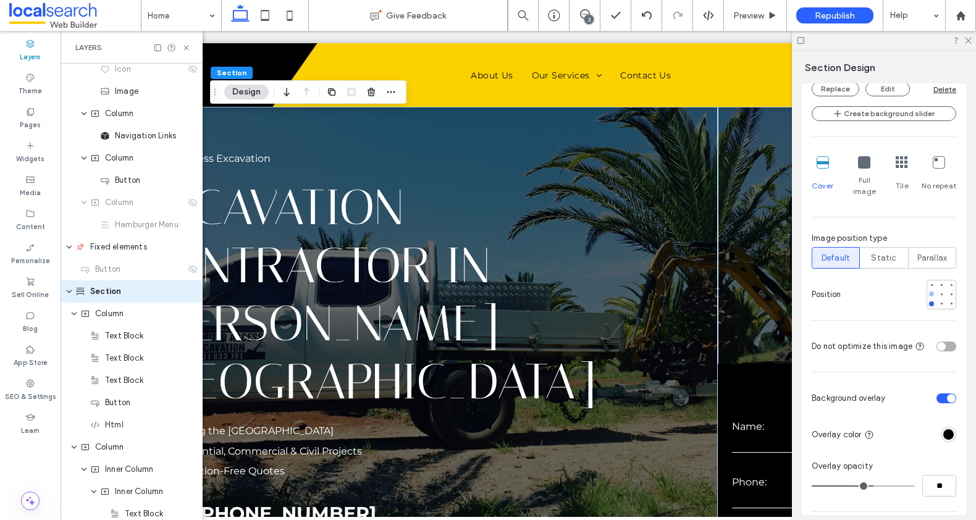
click at [929, 292] on div at bounding box center [931, 294] width 5 height 5
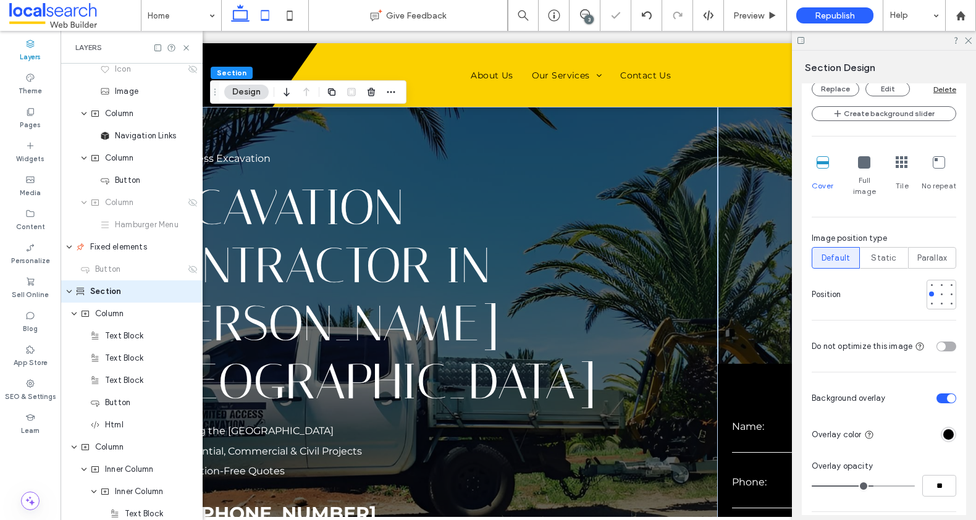
click at [270, 14] on icon at bounding box center [265, 15] width 25 height 25
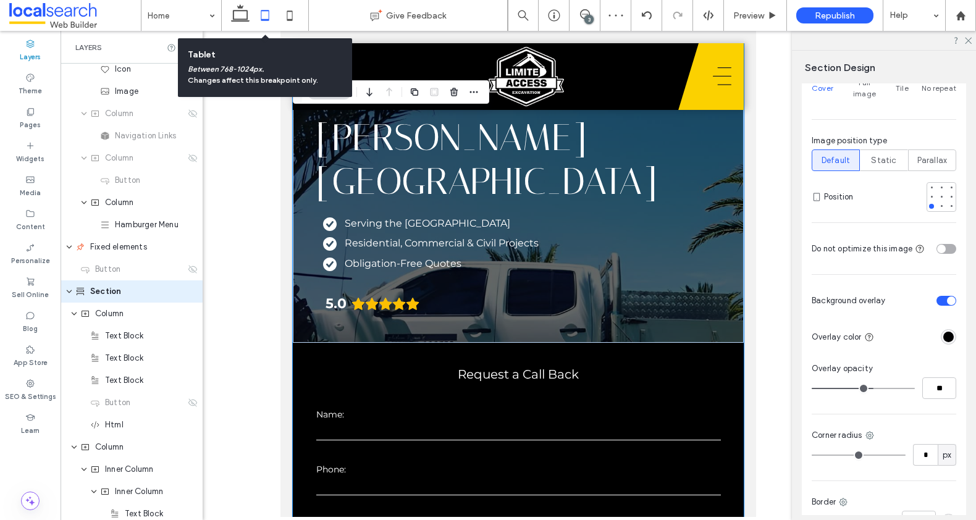
scroll to position [637, 0]
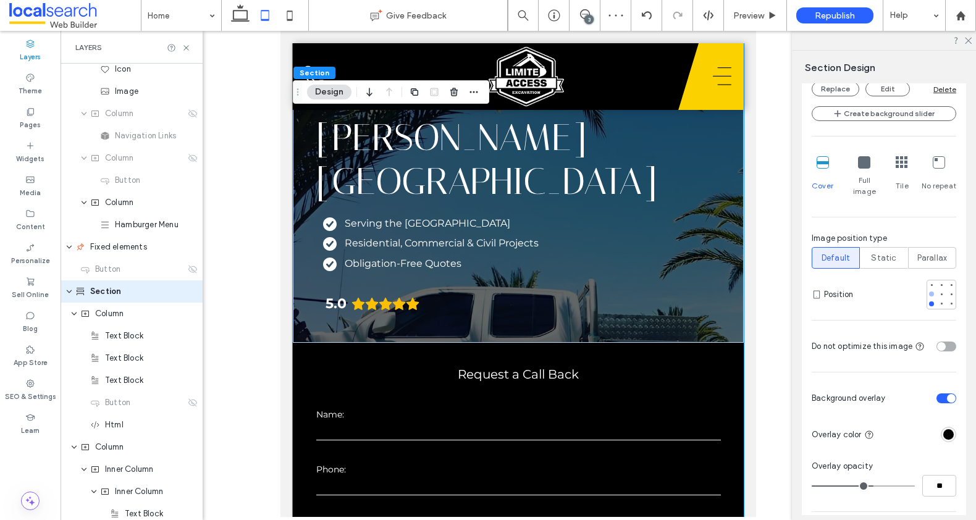
click at [929, 292] on div at bounding box center [931, 294] width 5 height 5
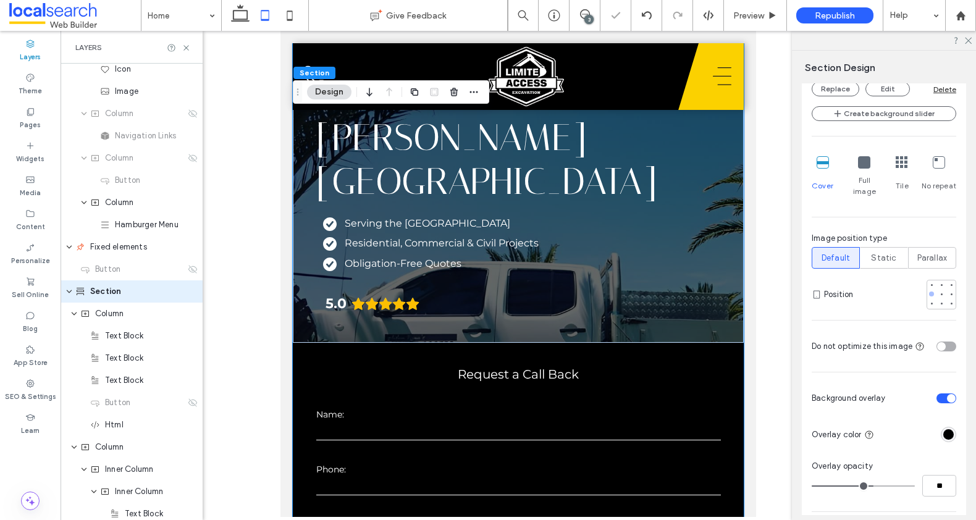
click at [929, 292] on div at bounding box center [931, 294] width 5 height 5
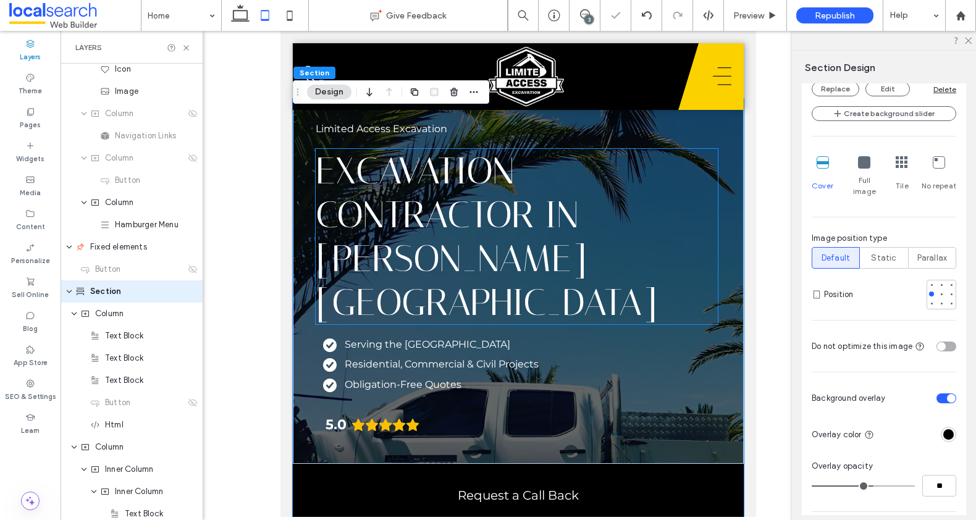
scroll to position [0, 0]
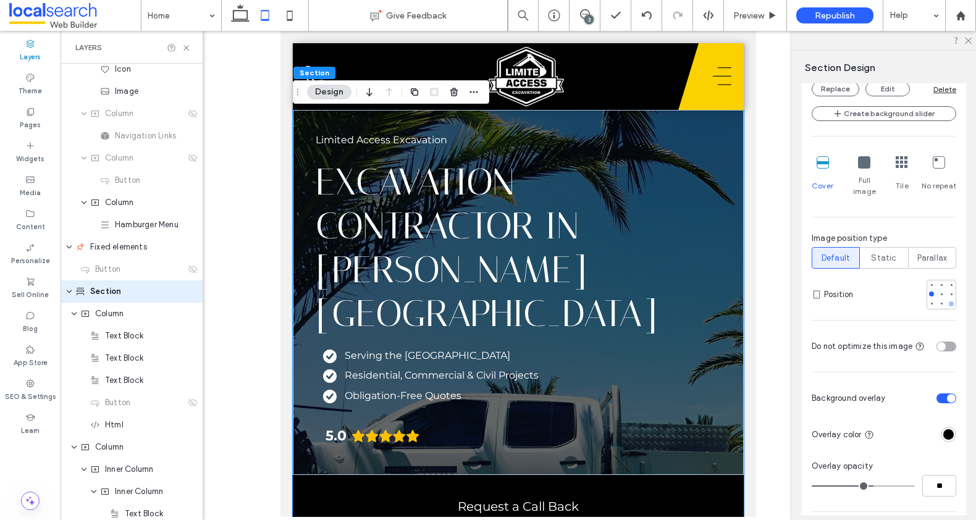
click at [949, 302] on div at bounding box center [951, 304] width 5 height 5
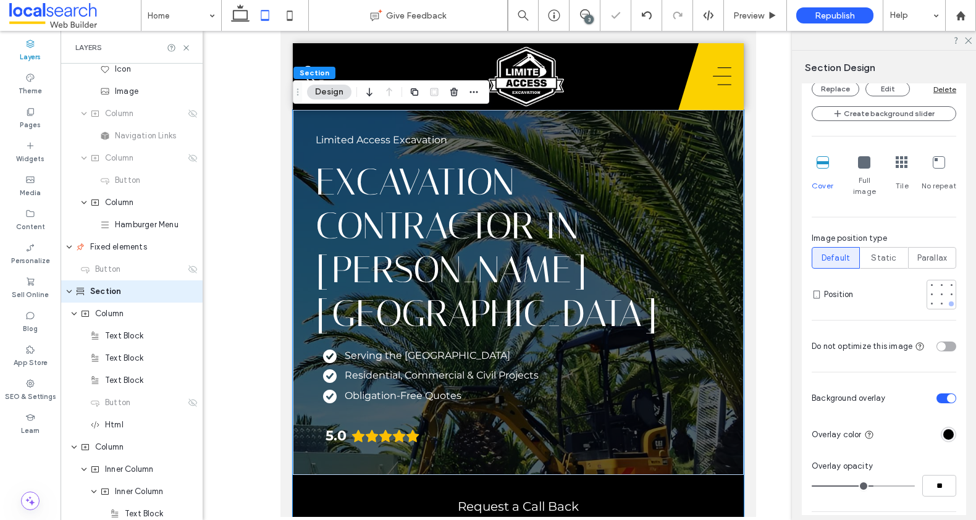
click at [949, 302] on div at bounding box center [951, 304] width 5 height 5
click at [949, 292] on div at bounding box center [951, 294] width 5 height 5
click at [948, 280] on div at bounding box center [951, 284] width 9 height 9
click at [939, 292] on div at bounding box center [941, 294] width 5 height 5
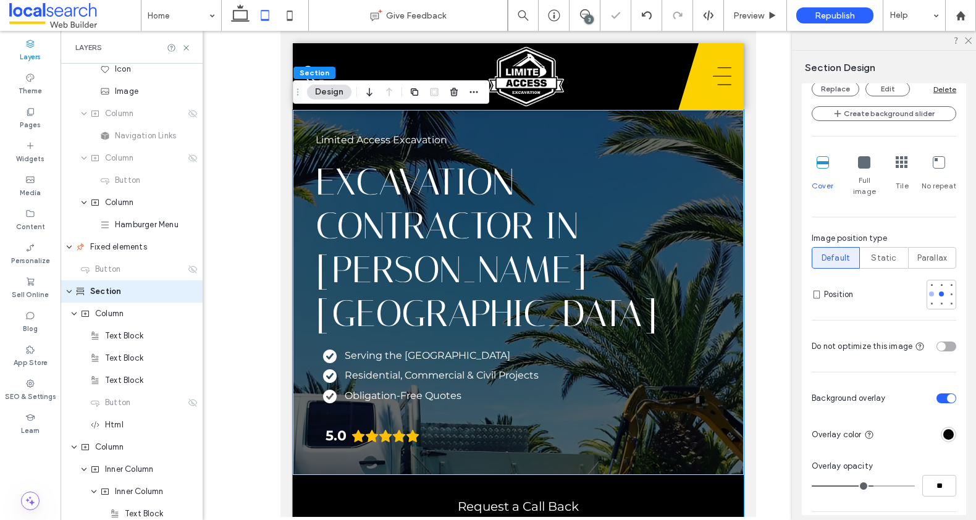
click at [929, 292] on div at bounding box center [931, 294] width 5 height 5
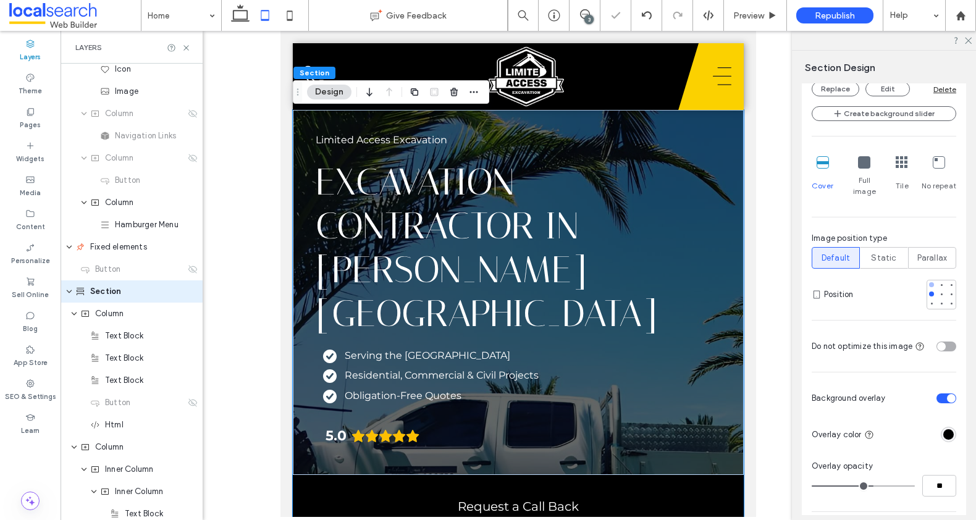
click at [929, 282] on div at bounding box center [931, 284] width 5 height 5
click at [931, 303] on div at bounding box center [932, 304] width 2 height 2
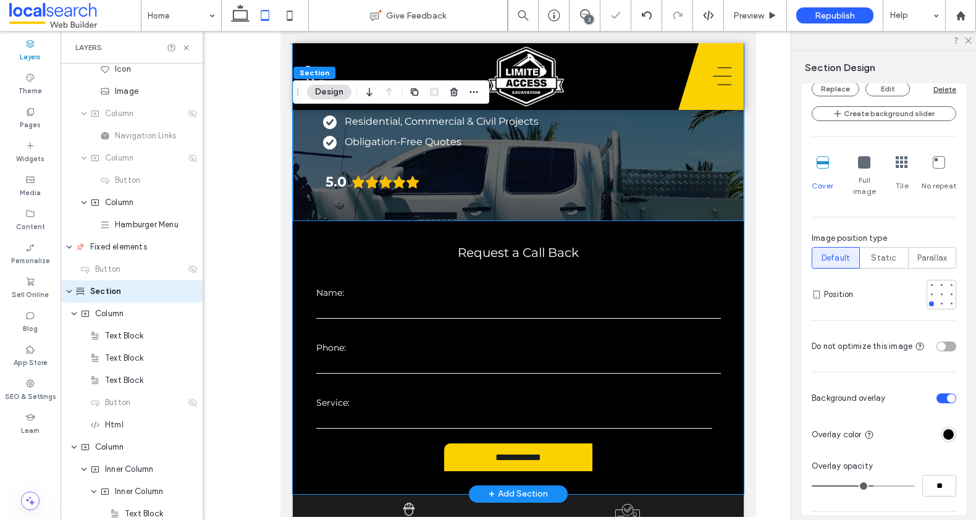
scroll to position [255, 0]
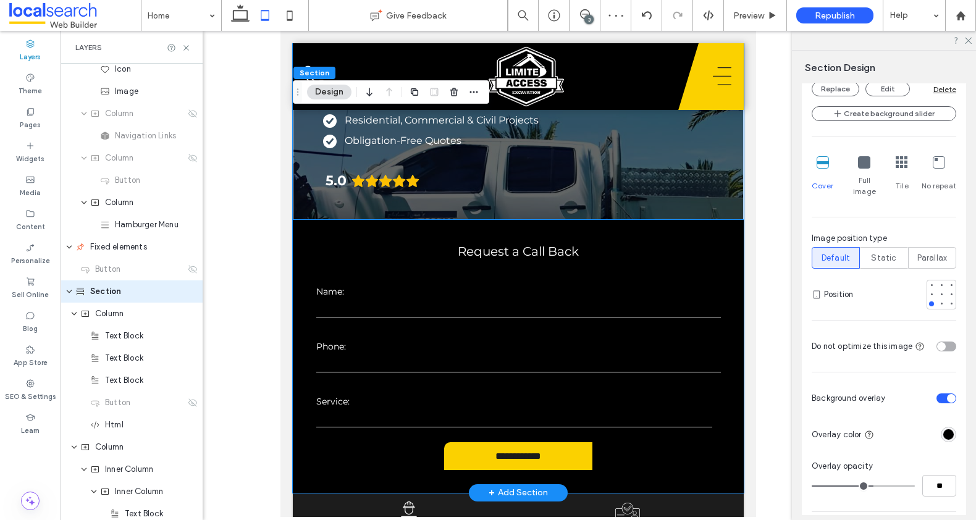
click at [659, 220] on div "**********" at bounding box center [518, 356] width 451 height 273
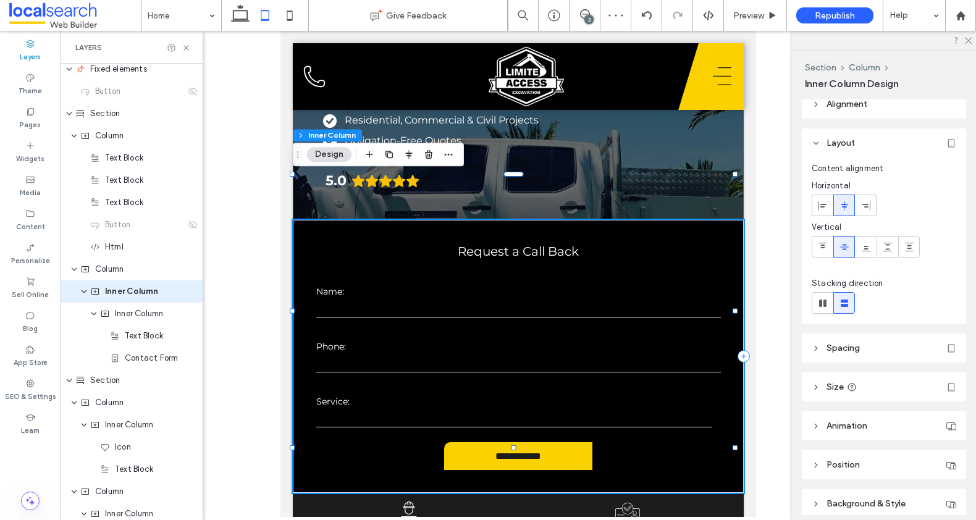
scroll to position [24, 0]
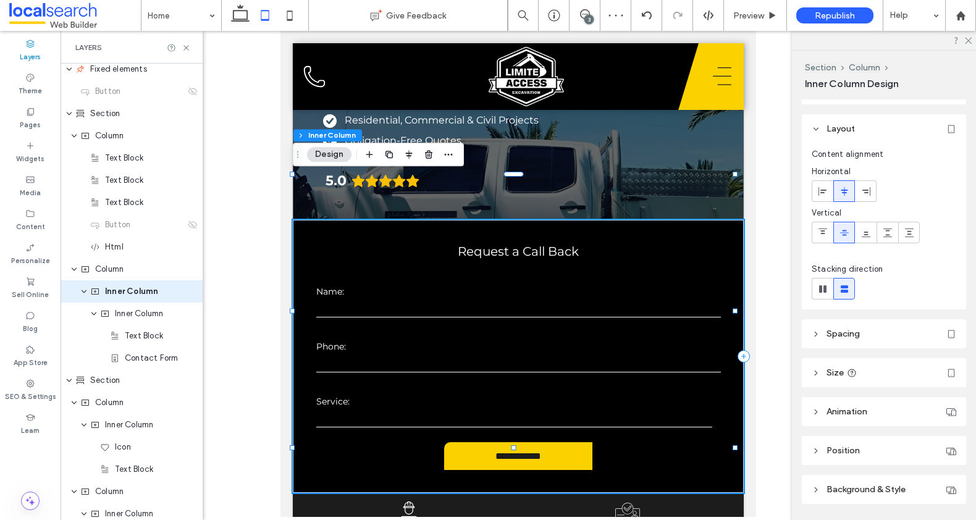
click at [812, 335] on icon at bounding box center [816, 334] width 9 height 9
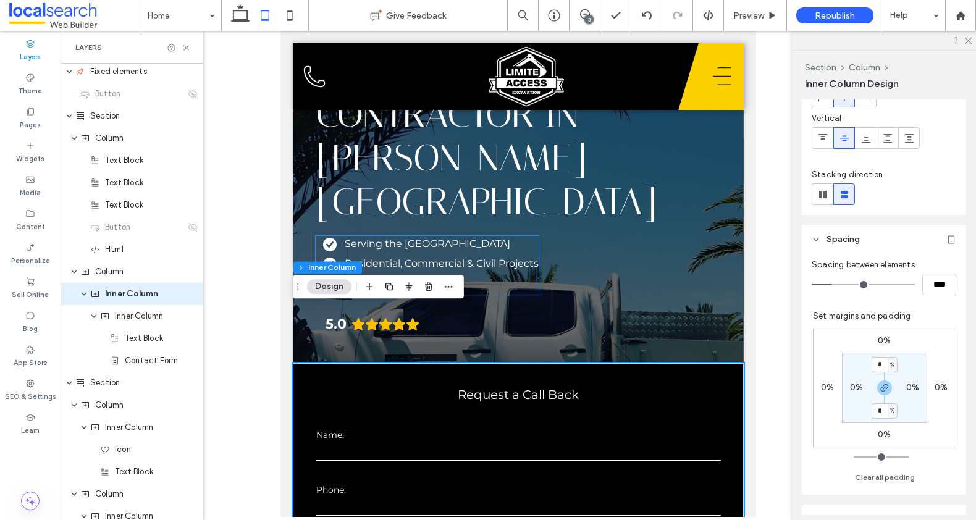
scroll to position [99, 0]
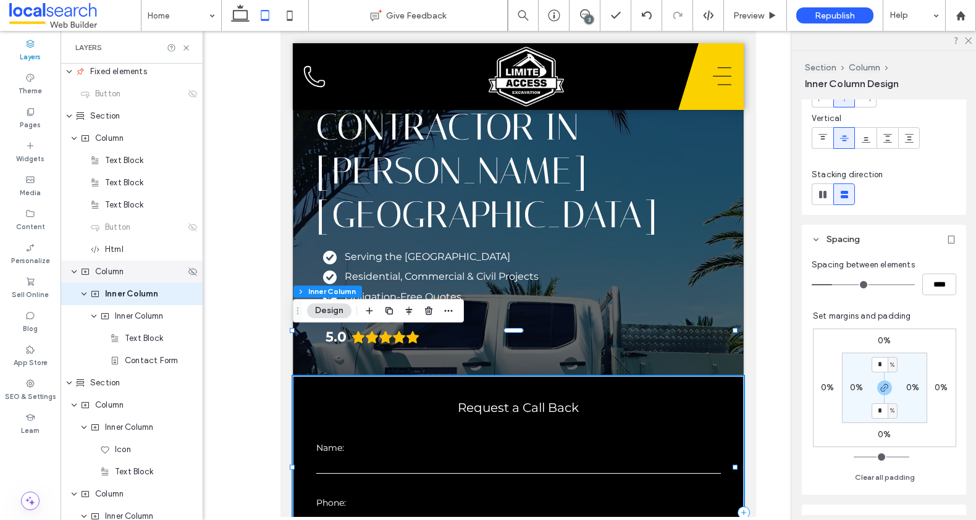
click at [98, 276] on span "Column" at bounding box center [109, 272] width 28 height 12
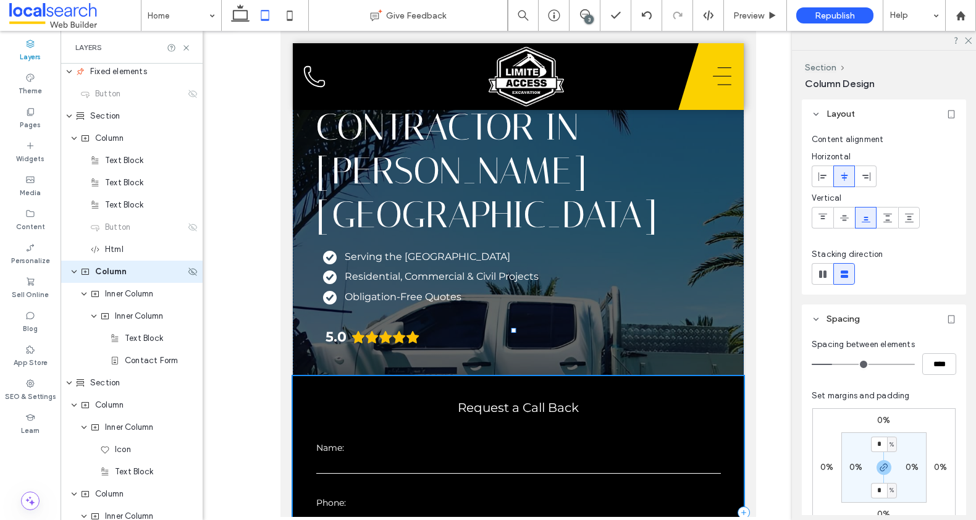
scroll to position [228, 0]
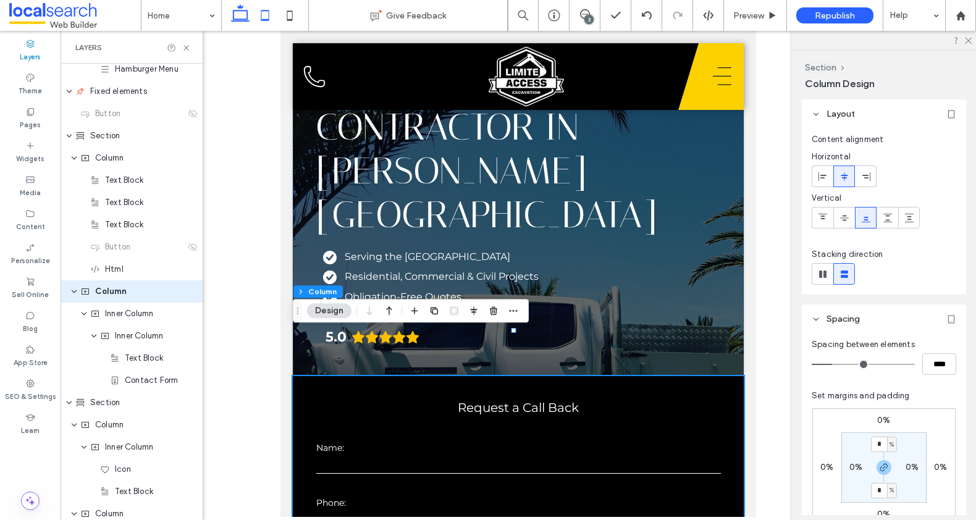
click at [245, 11] on use at bounding box center [240, 12] width 19 height 17
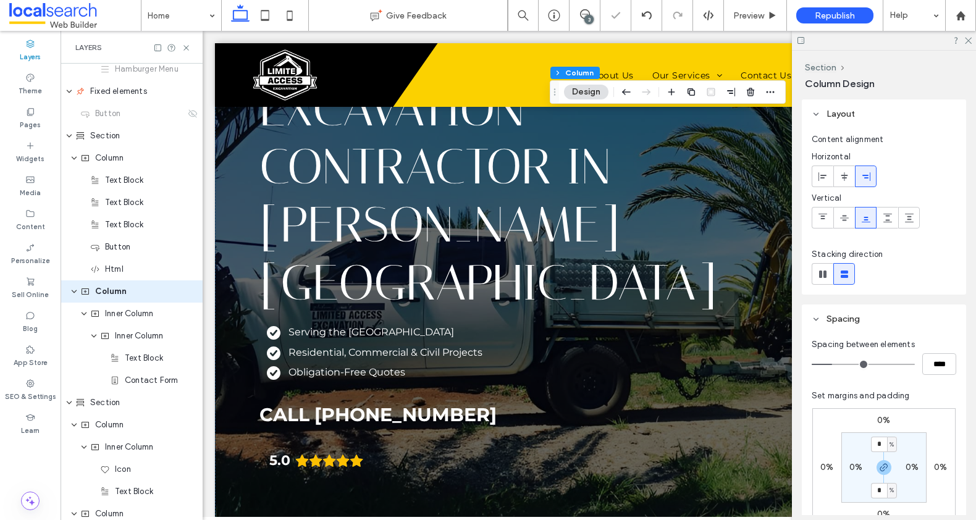
type input "**"
type input "***"
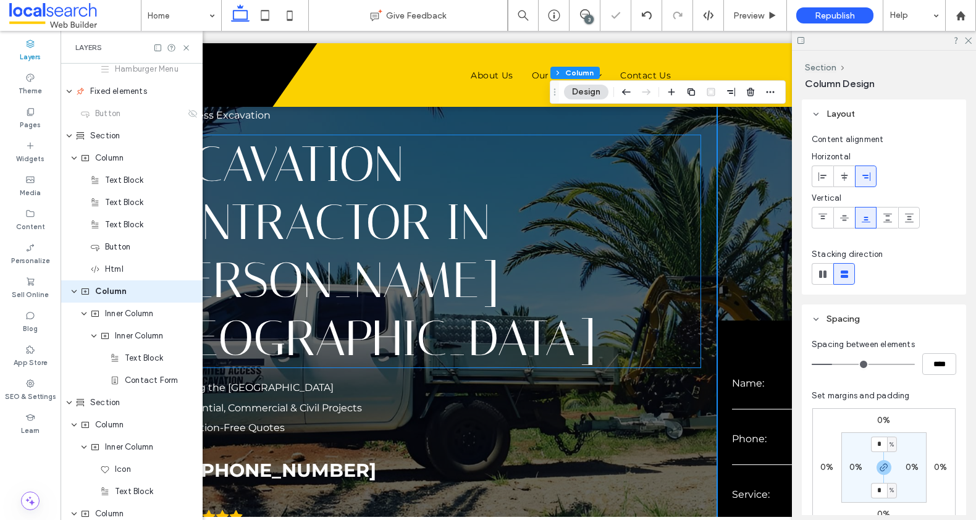
scroll to position [0, 0]
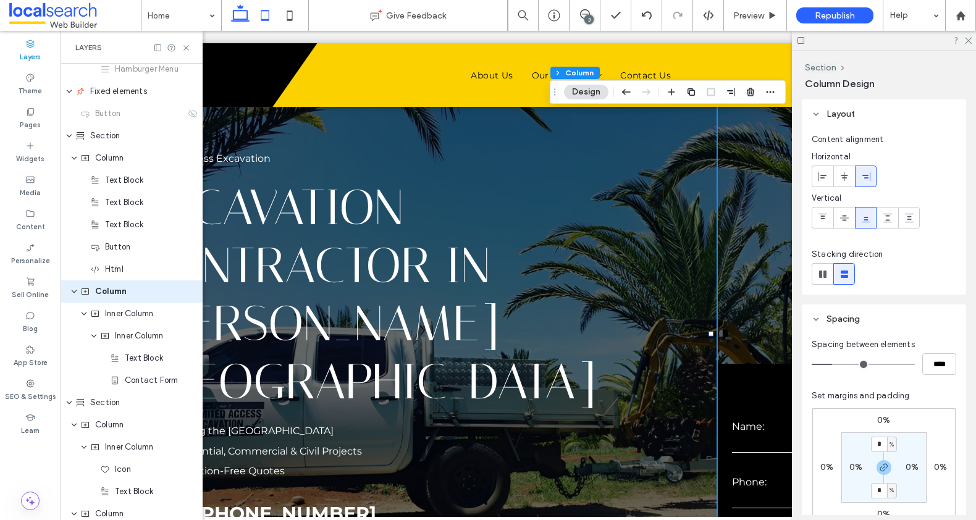
drag, startPoint x: 267, startPoint y: 15, endPoint x: 39, endPoint y: 4, distance: 228.2
click at [267, 15] on icon at bounding box center [265, 15] width 25 height 25
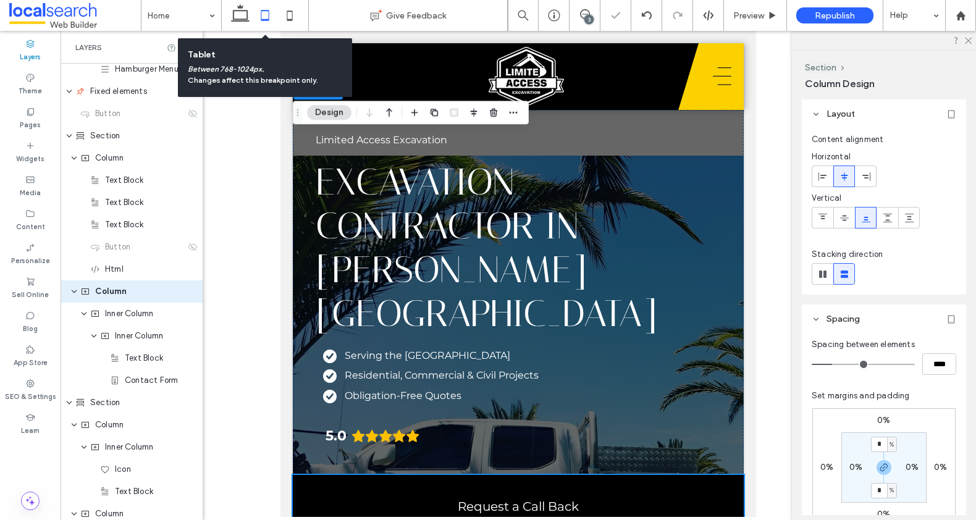
type input "**"
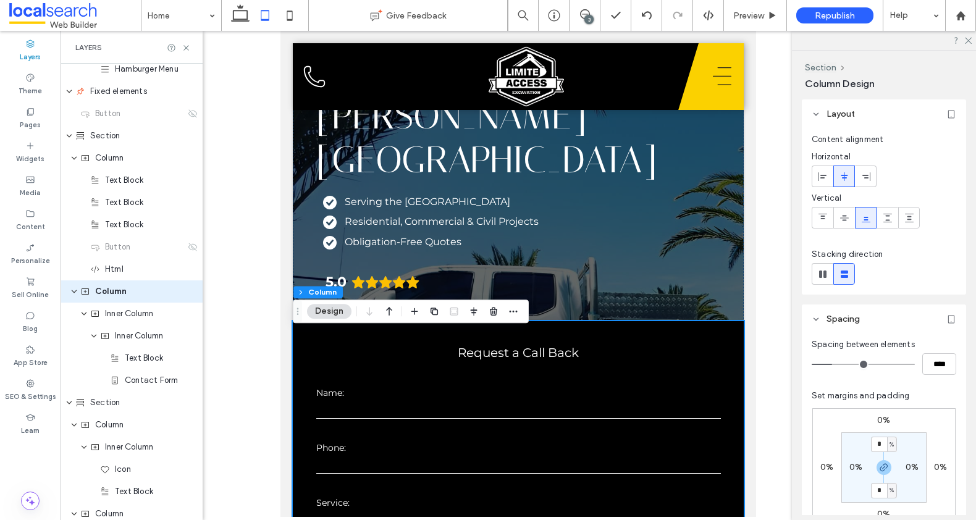
scroll to position [98, 0]
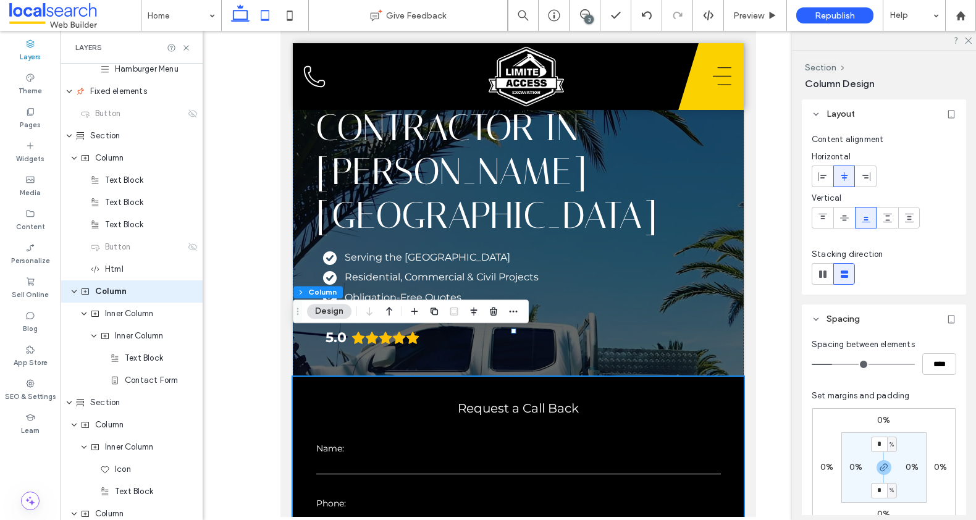
click at [235, 14] on icon at bounding box center [240, 15] width 25 height 25
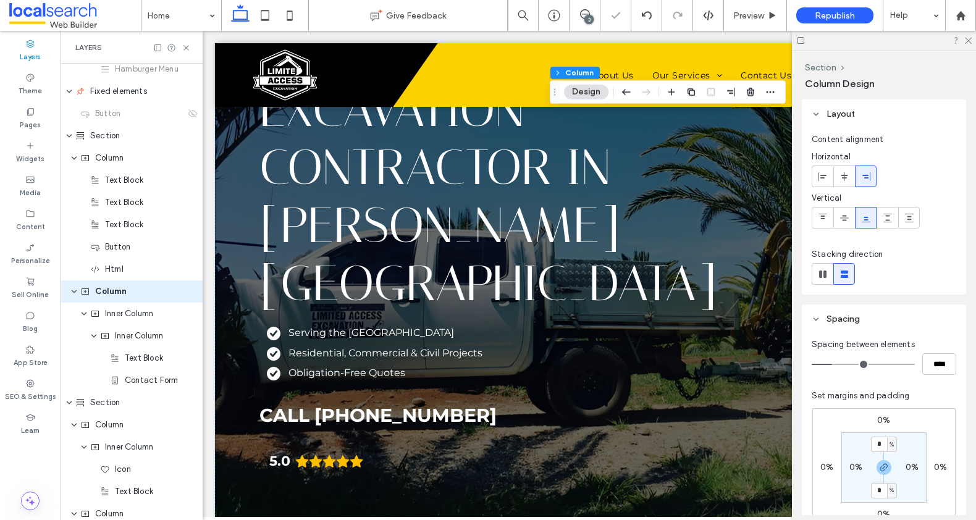
type input "**"
type input "***"
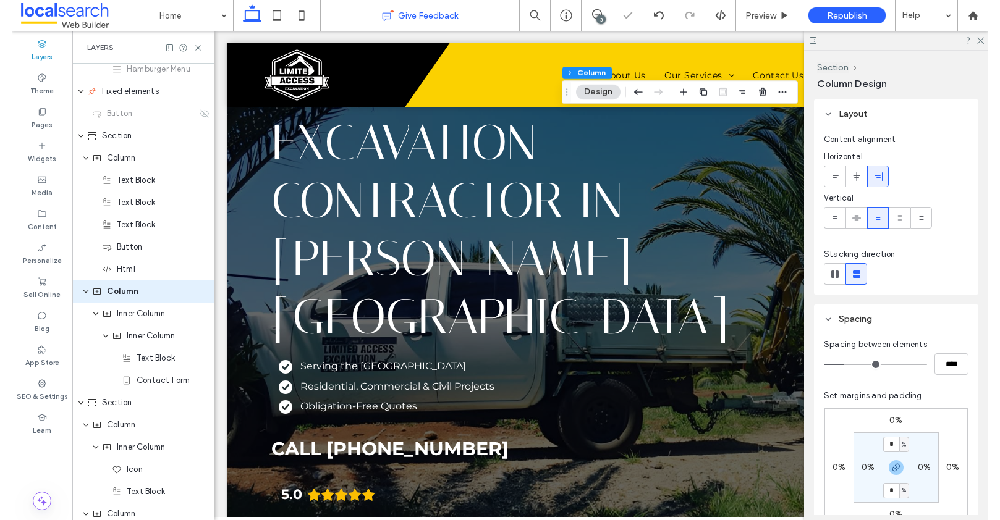
scroll to position [0, 120]
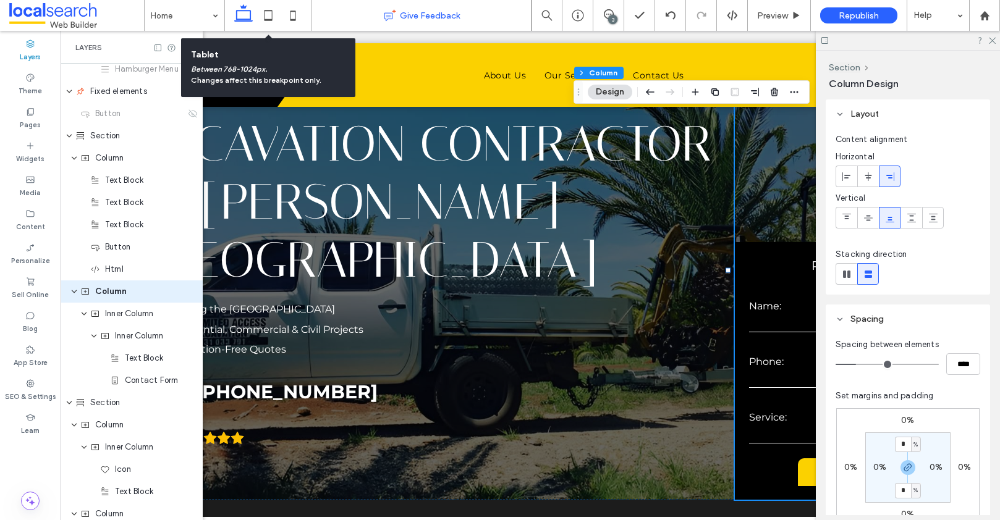
drag, startPoint x: 264, startPoint y: 14, endPoint x: 358, endPoint y: 12, distance: 93.9
click at [264, 14] on icon at bounding box center [268, 15] width 25 height 25
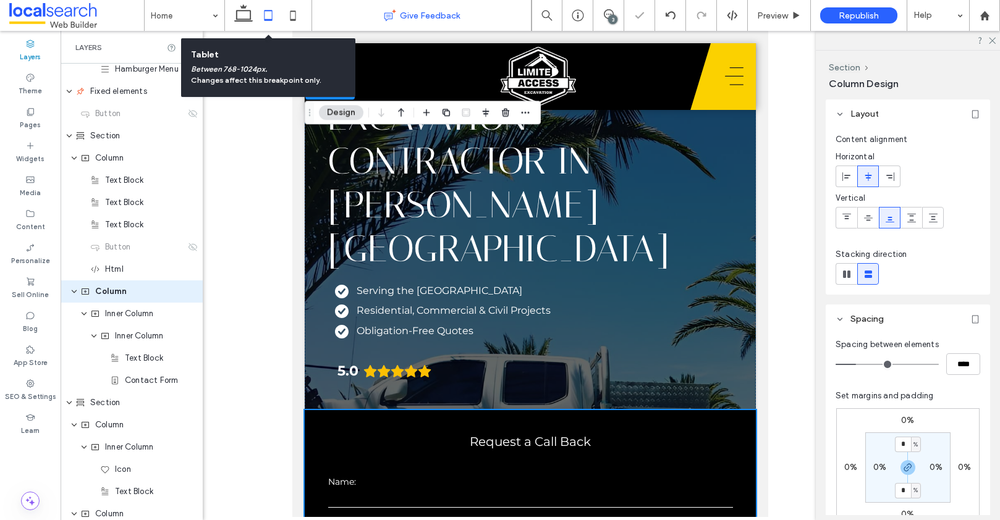
type input "**"
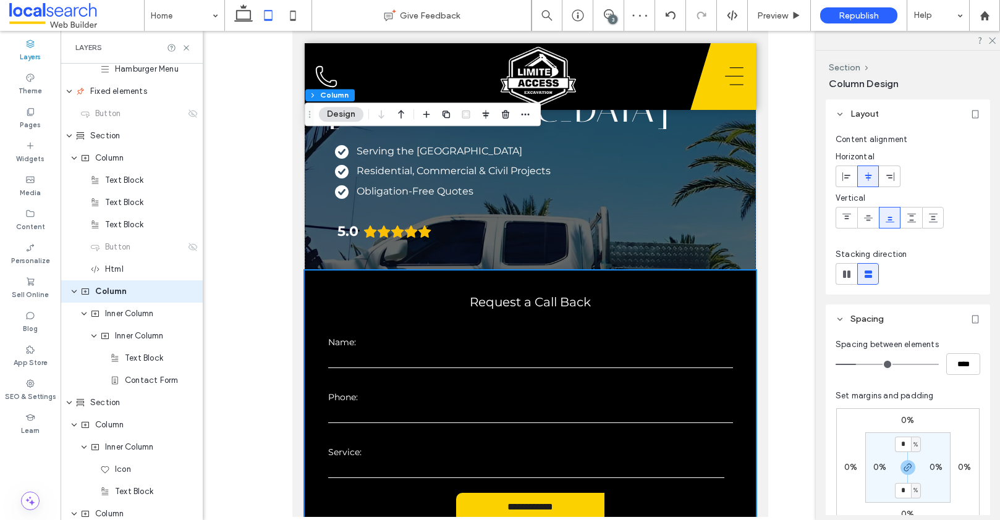
scroll to position [89, 0]
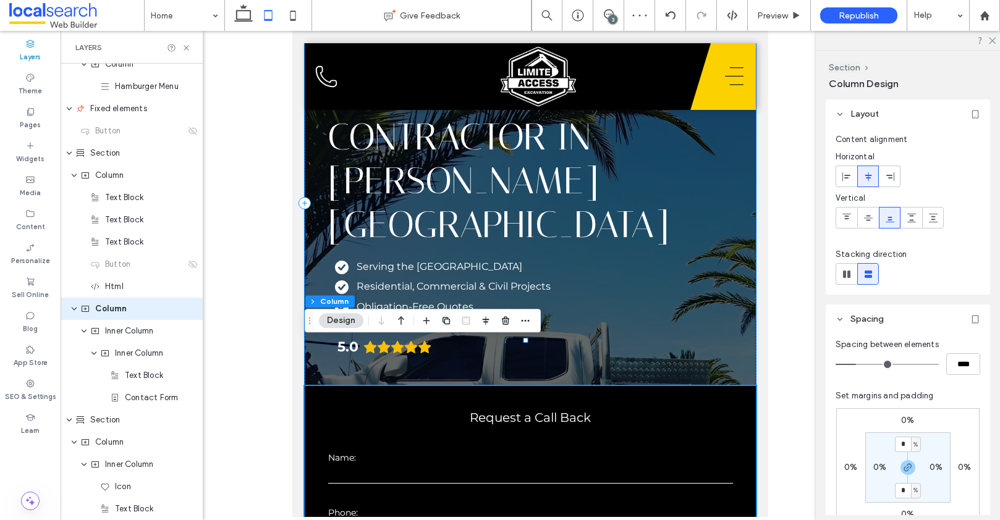
click at [697, 253] on div "Limited Access Excavation Excavation Contractor in Byron Bay Serving the Northe…" at bounding box center [530, 203] width 451 height 365
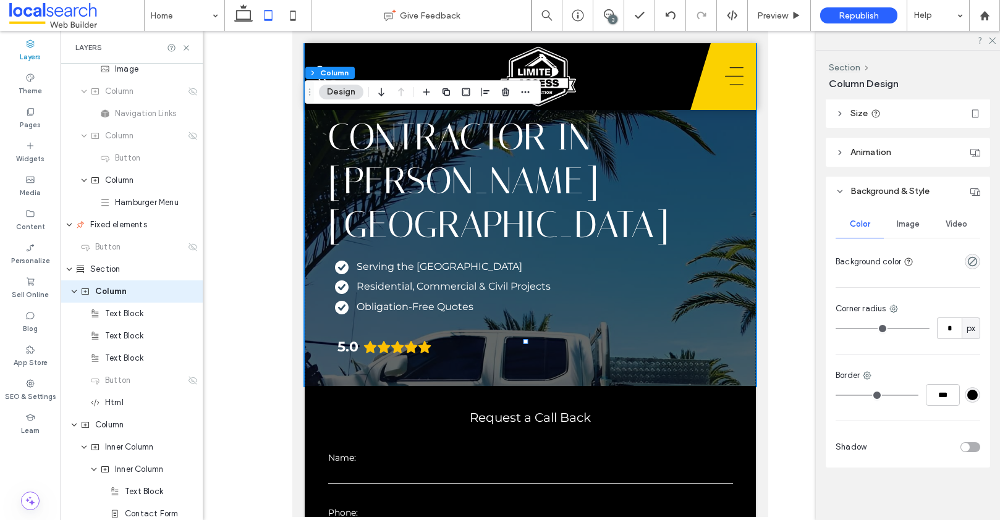
scroll to position [487, 0]
click at [900, 223] on span "Image" at bounding box center [907, 222] width 23 height 10
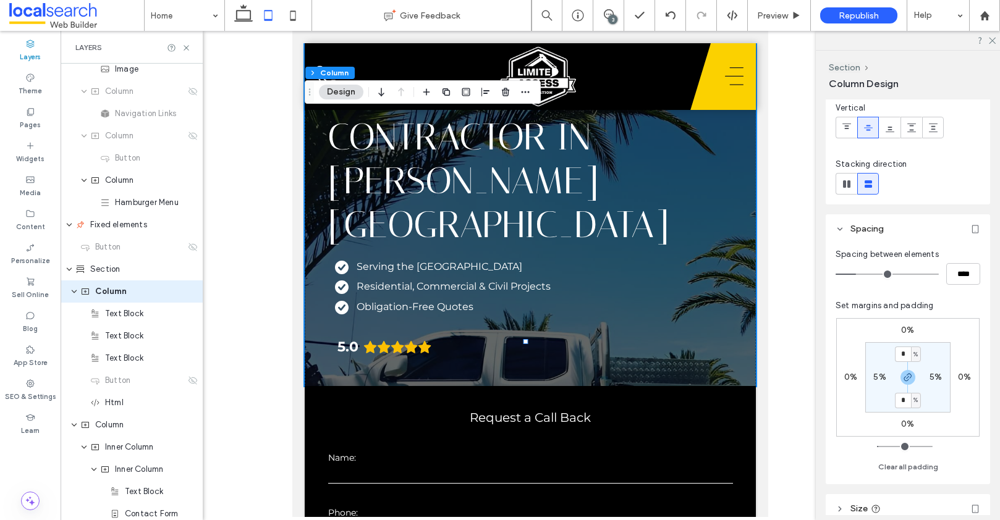
scroll to position [74, 0]
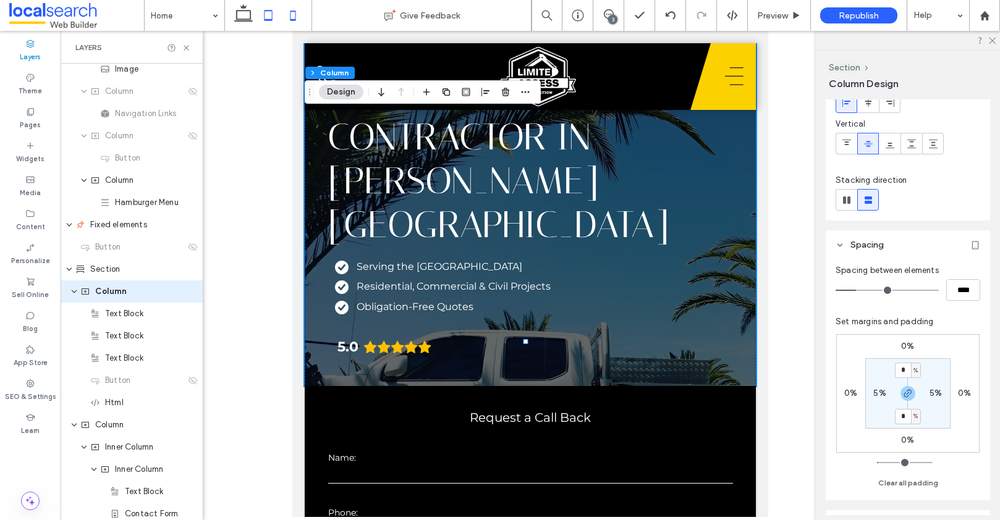
click at [297, 15] on icon at bounding box center [292, 15] width 25 height 25
type input "***"
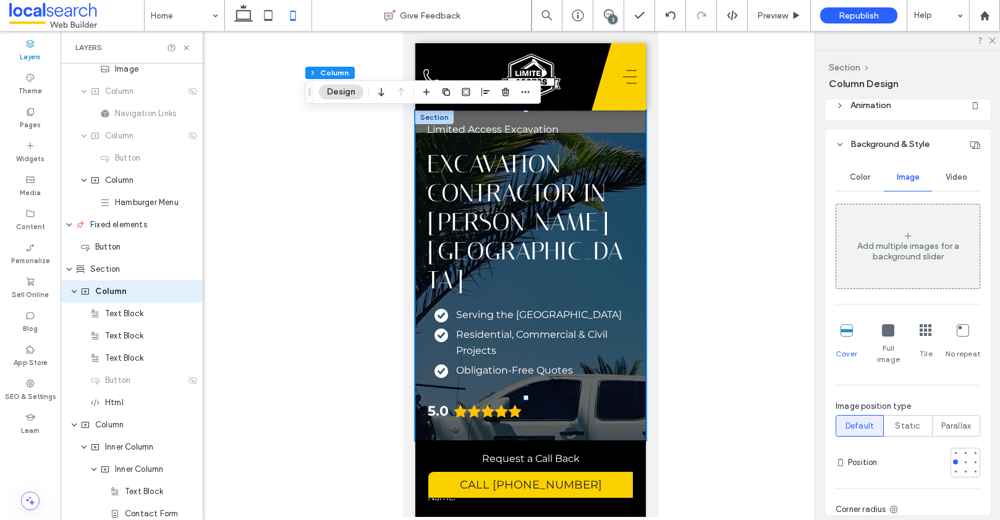
scroll to position [592, 0]
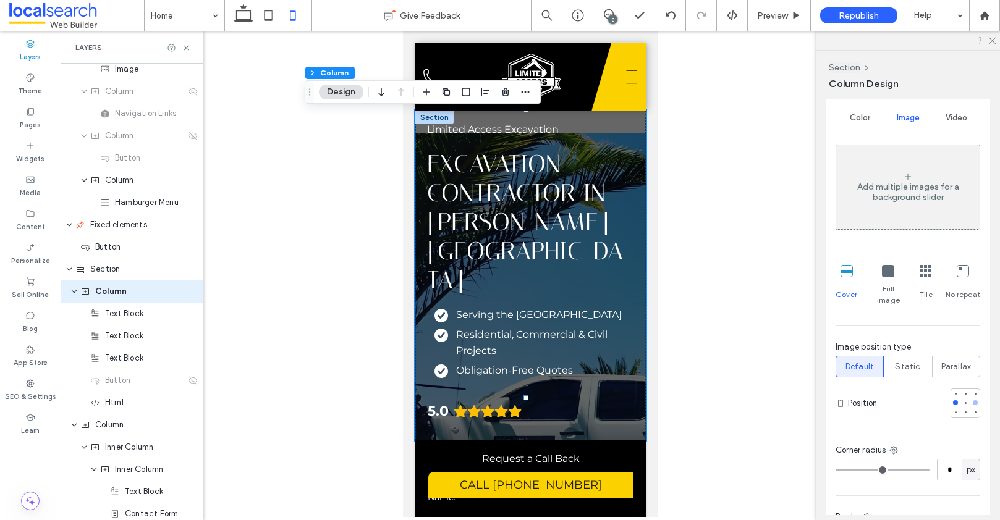
click at [972, 400] on div at bounding box center [974, 402] width 5 height 5
click at [963, 400] on div at bounding box center [965, 402] width 5 height 5
drag, startPoint x: 101, startPoint y: 271, endPoint x: 265, endPoint y: 296, distance: 166.3
click at [101, 271] on span "Section" at bounding box center [105, 269] width 30 height 12
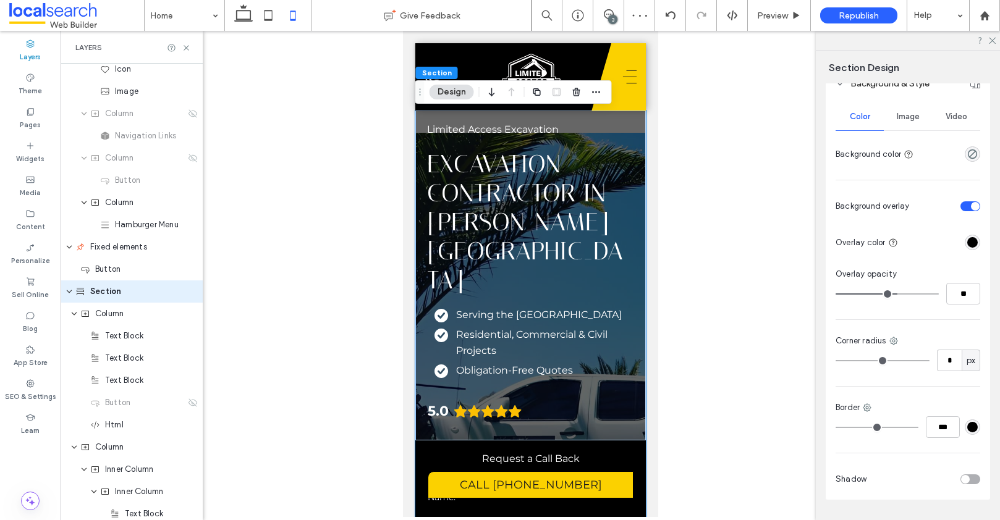
scroll to position [348, 0]
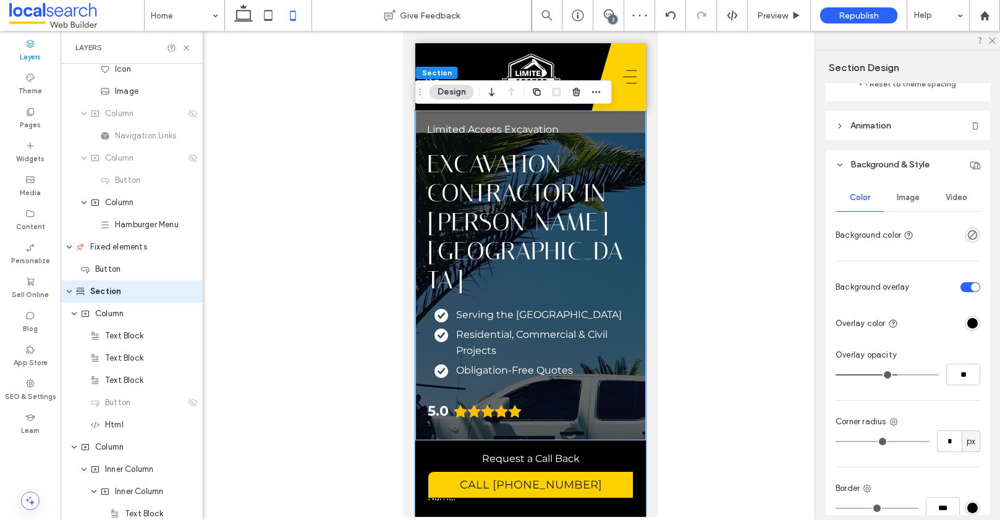
click at [898, 195] on span "Image" at bounding box center [907, 198] width 23 height 10
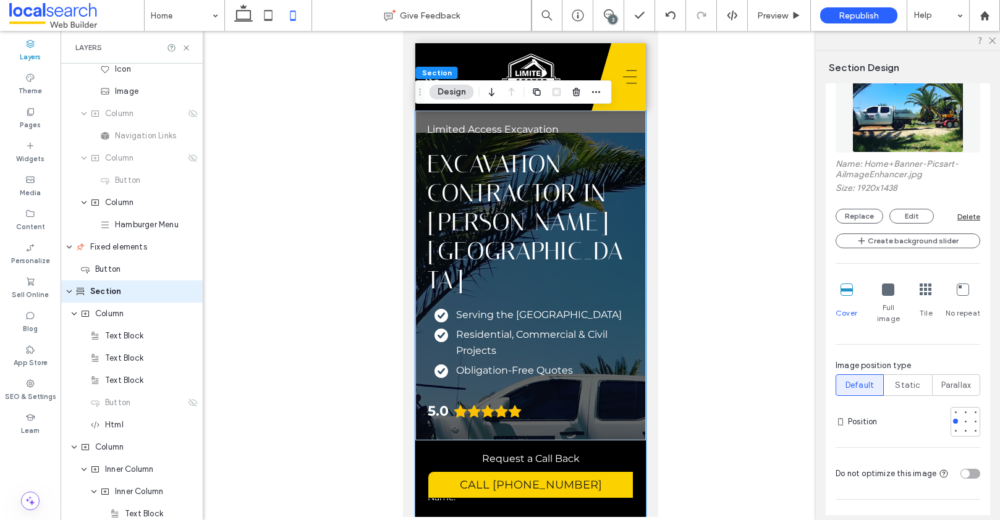
scroll to position [538, 0]
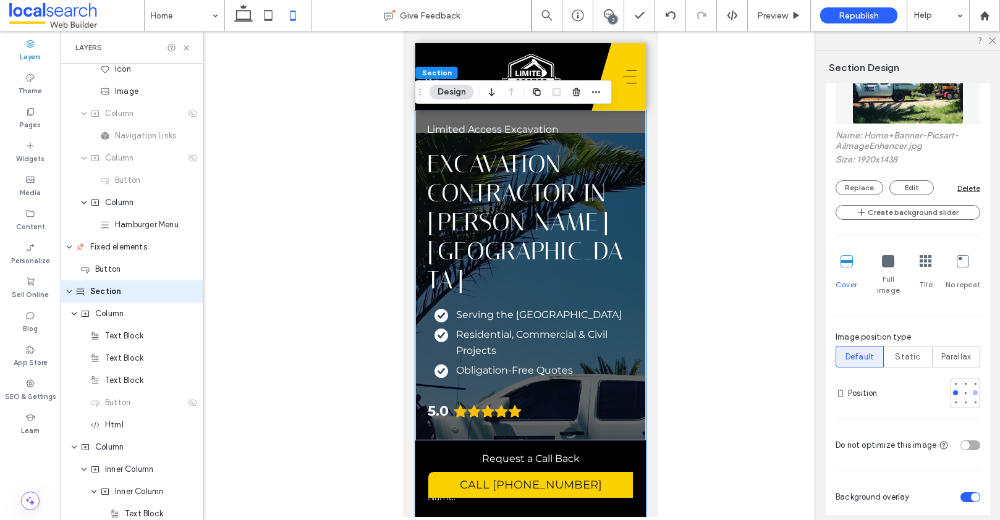
click at [971, 389] on div at bounding box center [975, 393] width 9 height 9
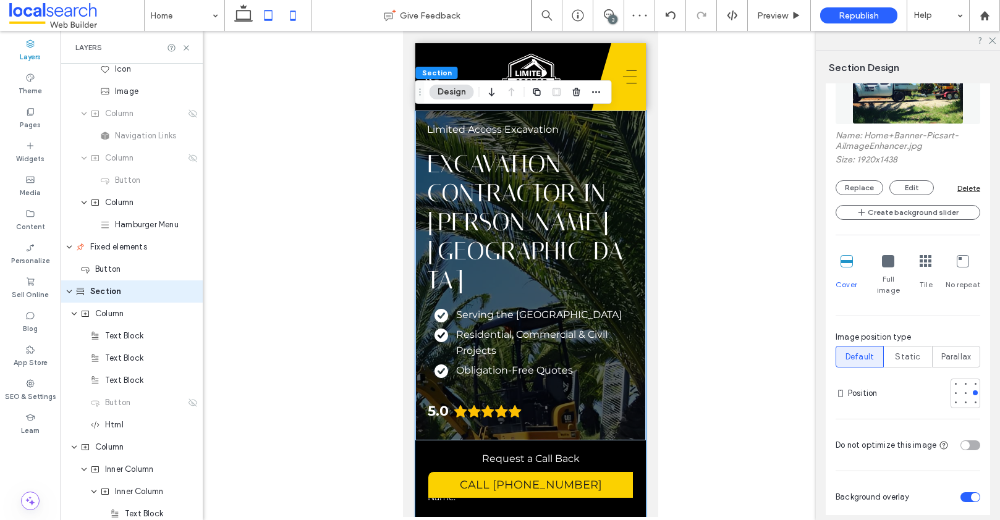
drag, startPoint x: 269, startPoint y: 20, endPoint x: 41, endPoint y: 27, distance: 227.4
click at [269, 20] on use at bounding box center [268, 15] width 8 height 11
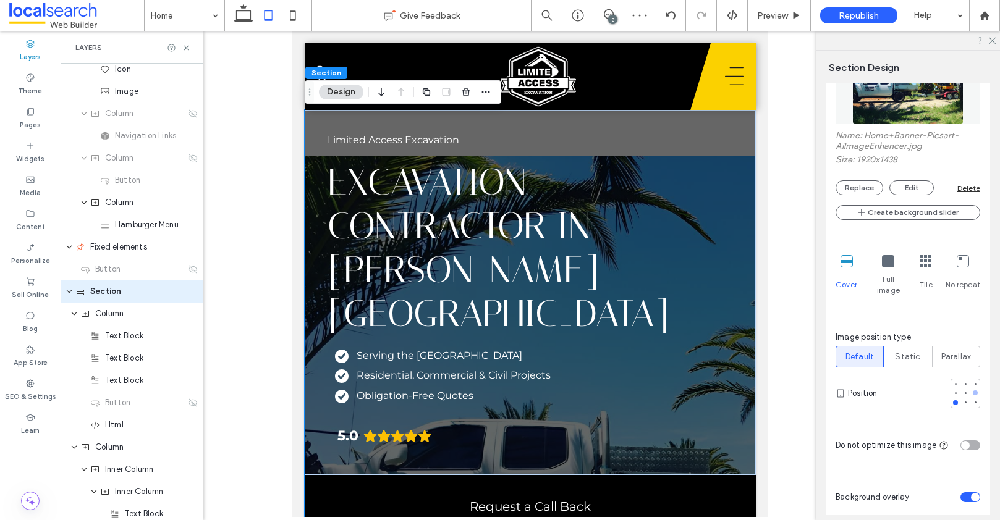
click at [972, 390] on div at bounding box center [974, 392] width 5 height 5
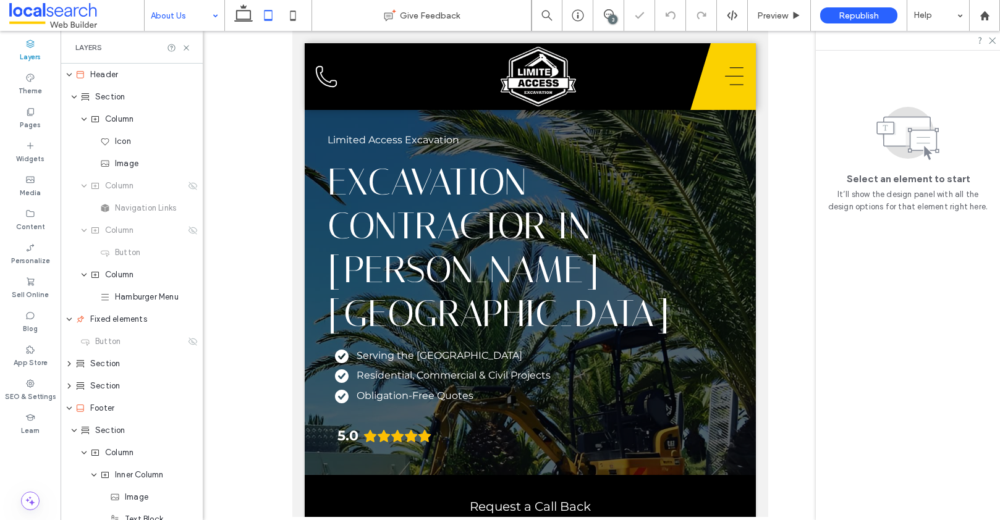
click at [182, 25] on input at bounding box center [181, 15] width 61 height 31
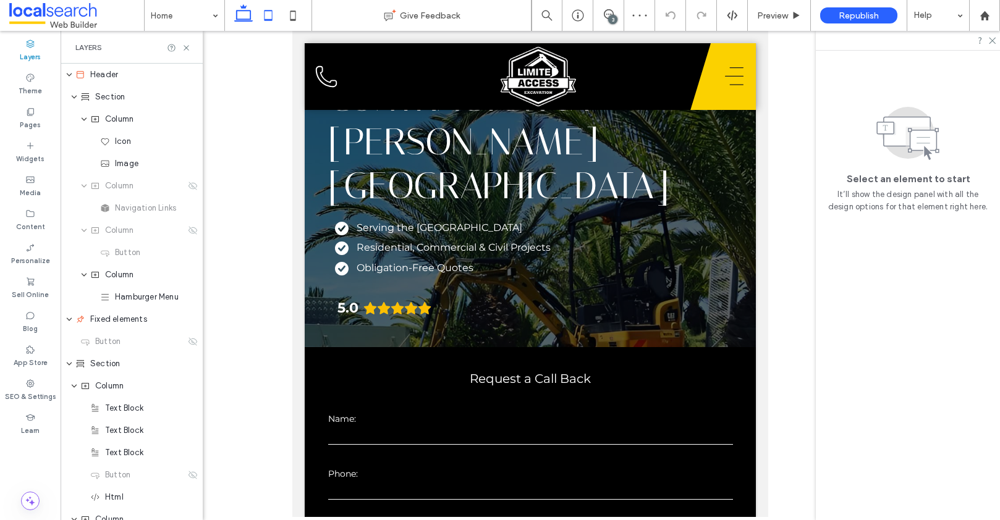
click at [247, 20] on use at bounding box center [243, 12] width 19 height 17
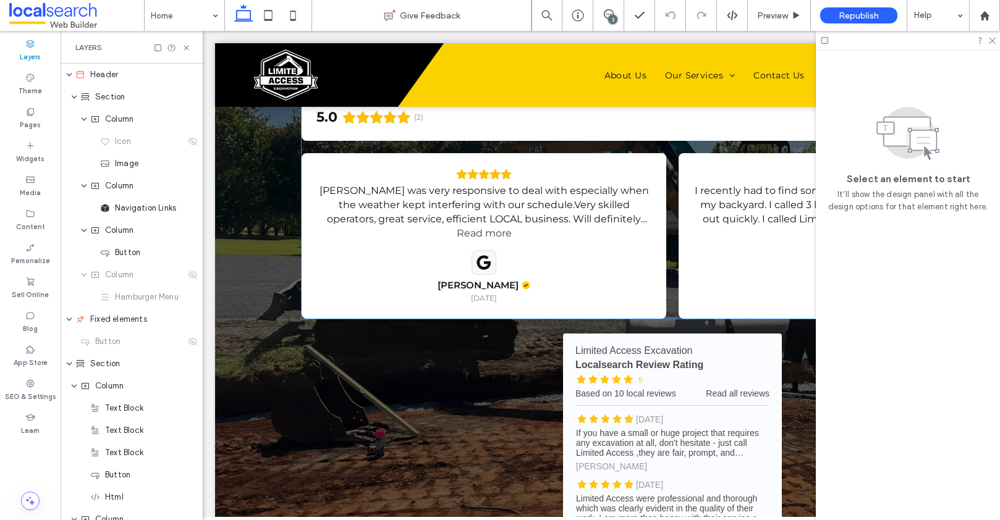
scroll to position [2034, 0]
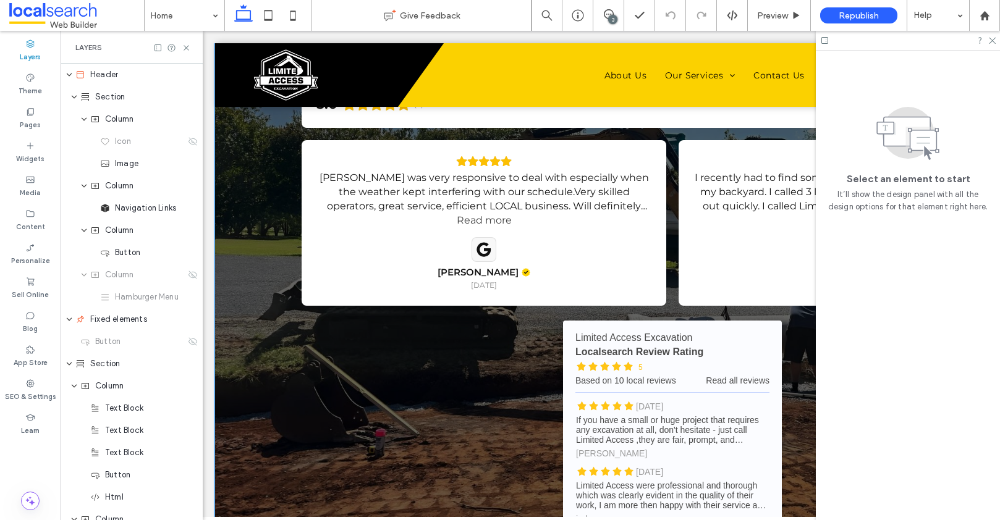
click at [265, 371] on div "Testimonials reviews 5.0 (2) Review us on Google Adam was very responsive to de…" at bounding box center [672, 291] width 914 height 636
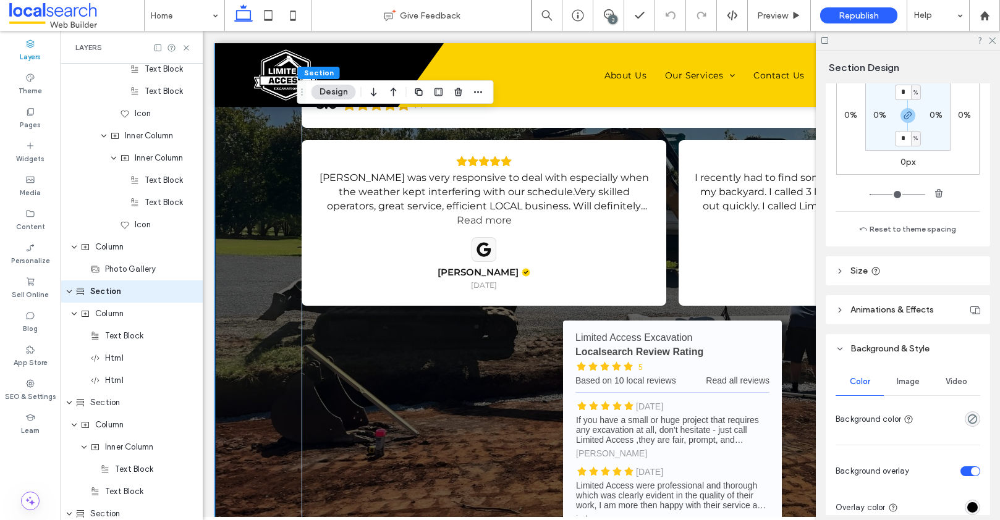
scroll to position [263, 0]
click at [896, 378] on span "Image" at bounding box center [907, 380] width 23 height 10
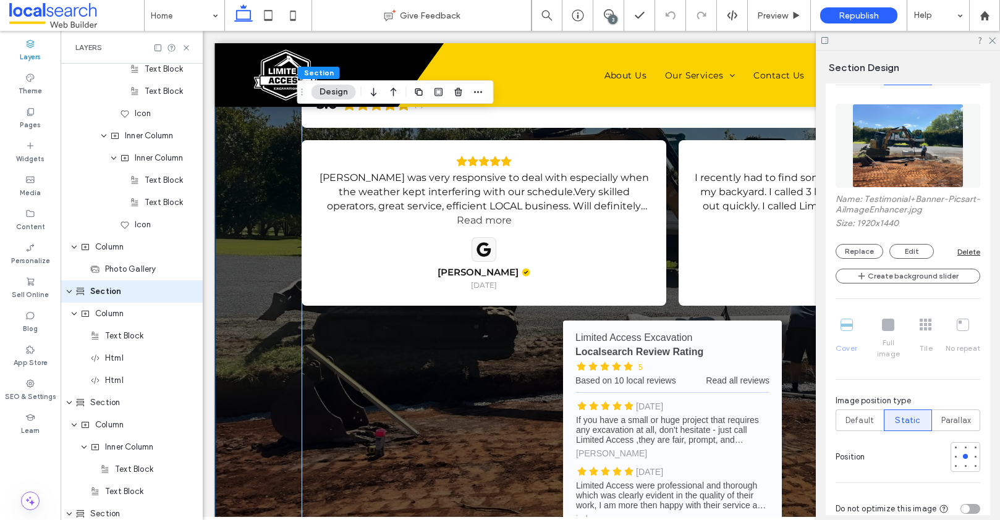
scroll to position [619, 0]
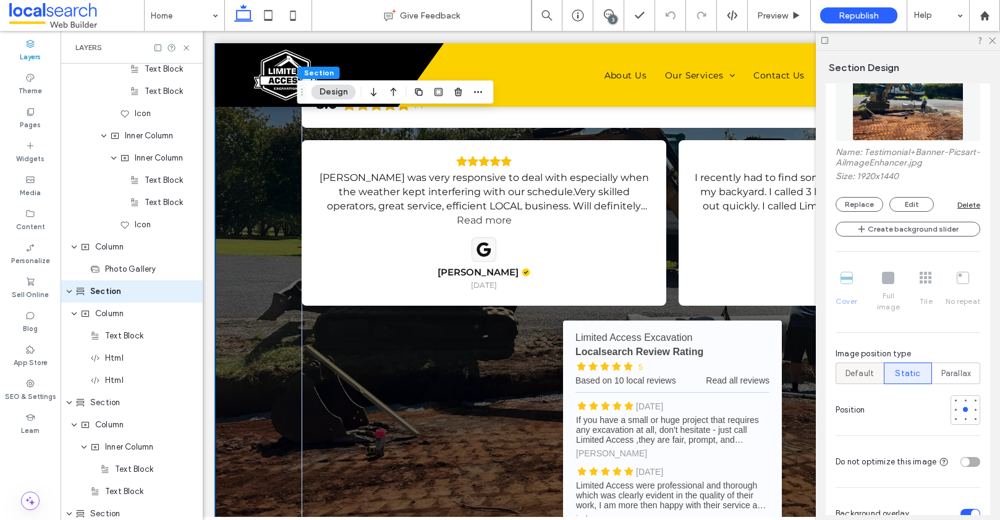
click at [856, 368] on span "Default" at bounding box center [859, 374] width 28 height 12
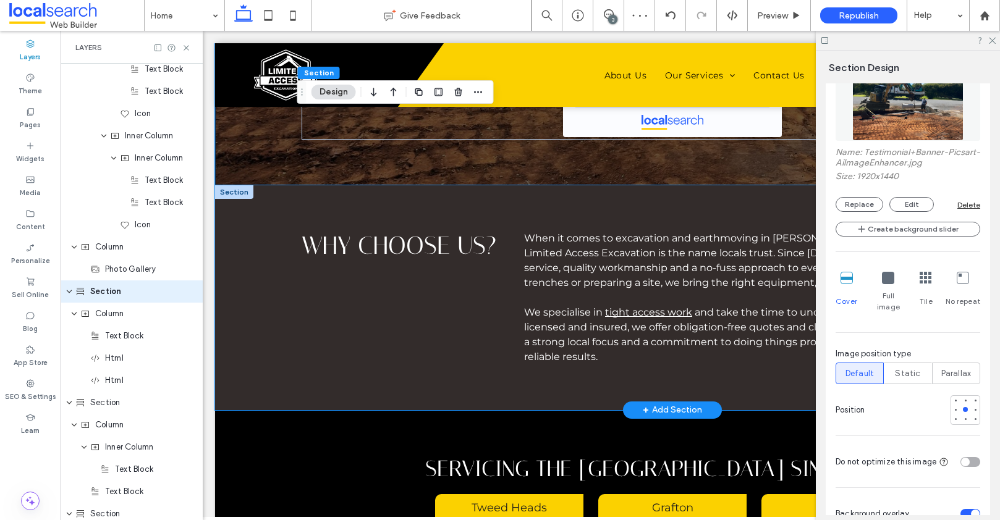
scroll to position [2502, 0]
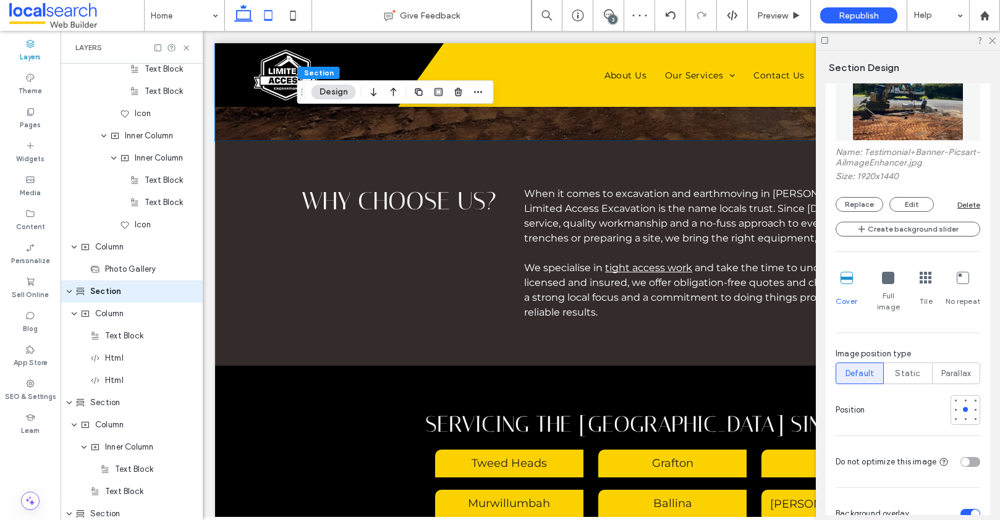
click at [266, 14] on icon at bounding box center [268, 15] width 25 height 25
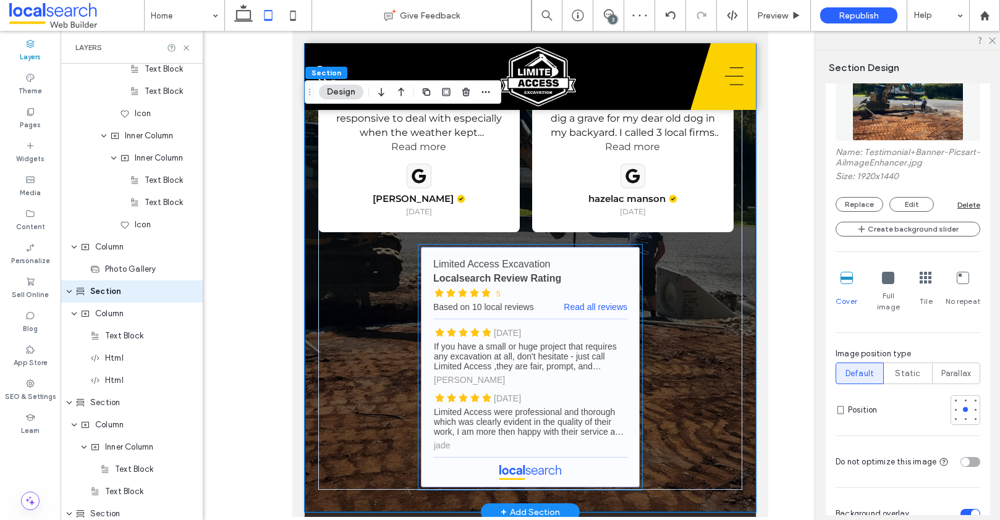
scroll to position [2421, 0]
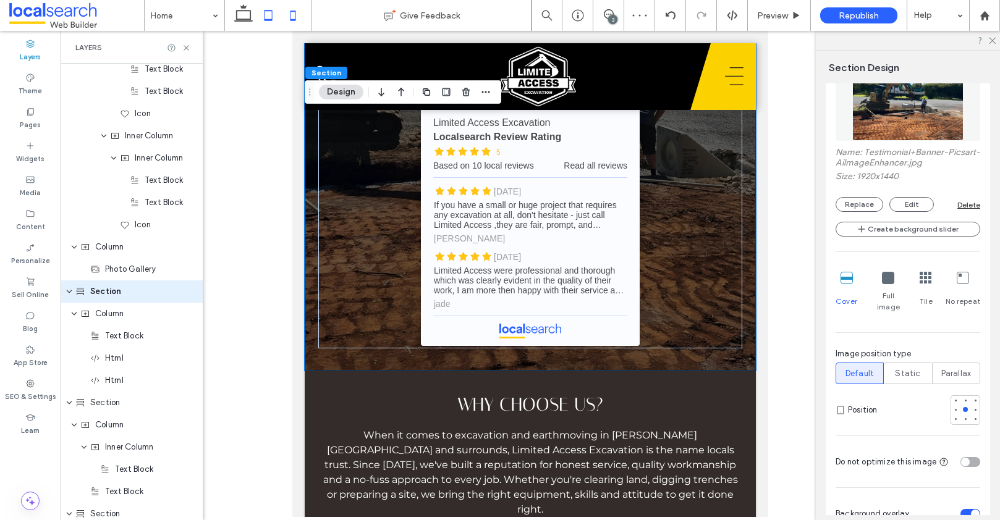
click at [291, 17] on icon at bounding box center [292, 15] width 25 height 25
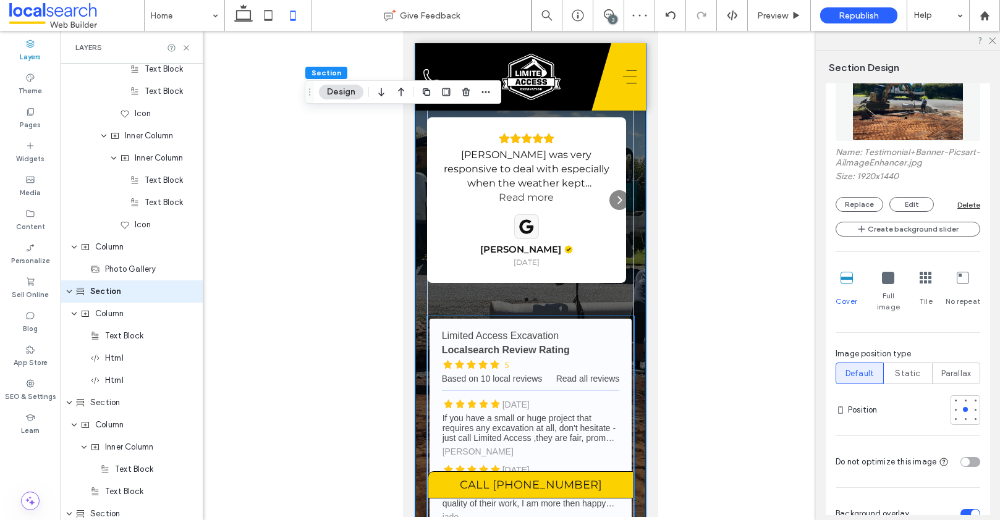
scroll to position [2394, 0]
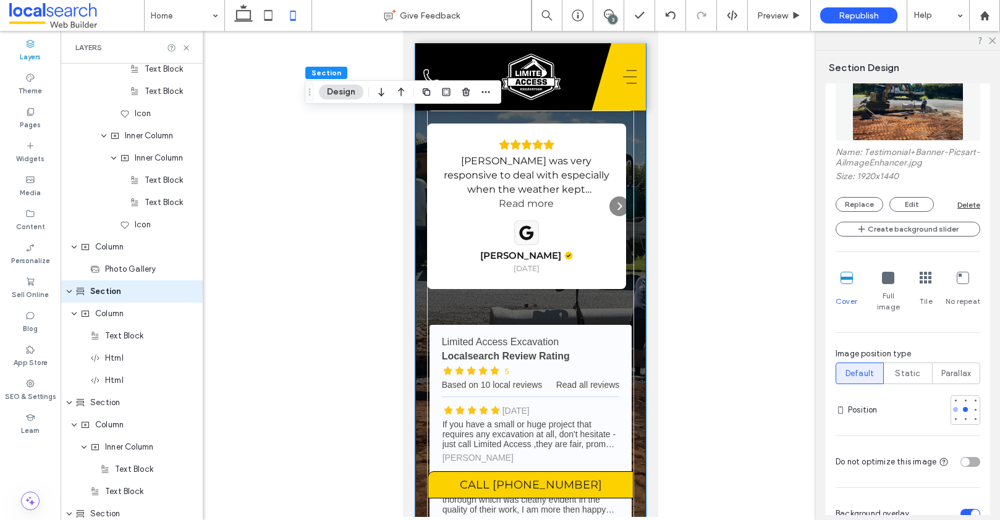
click at [951, 405] on div at bounding box center [955, 409] width 9 height 9
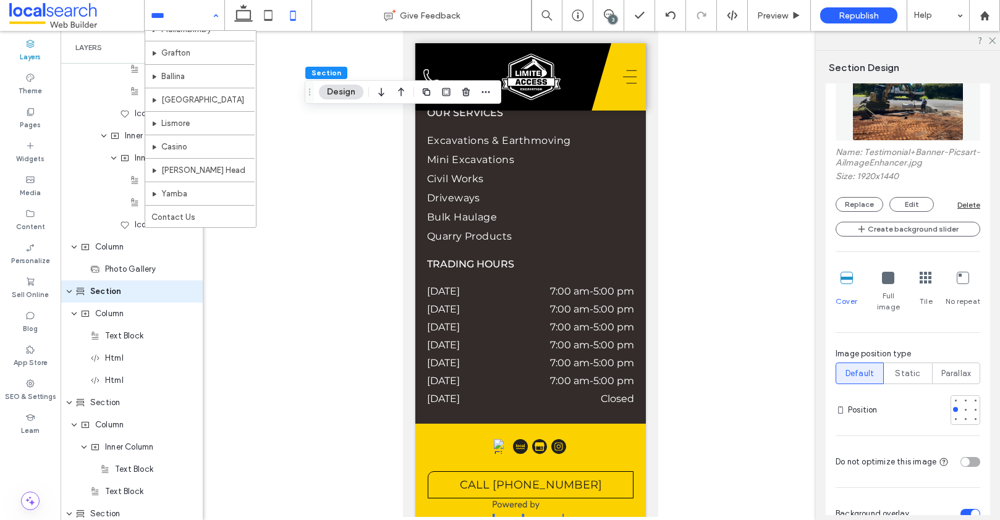
scroll to position [0, 0]
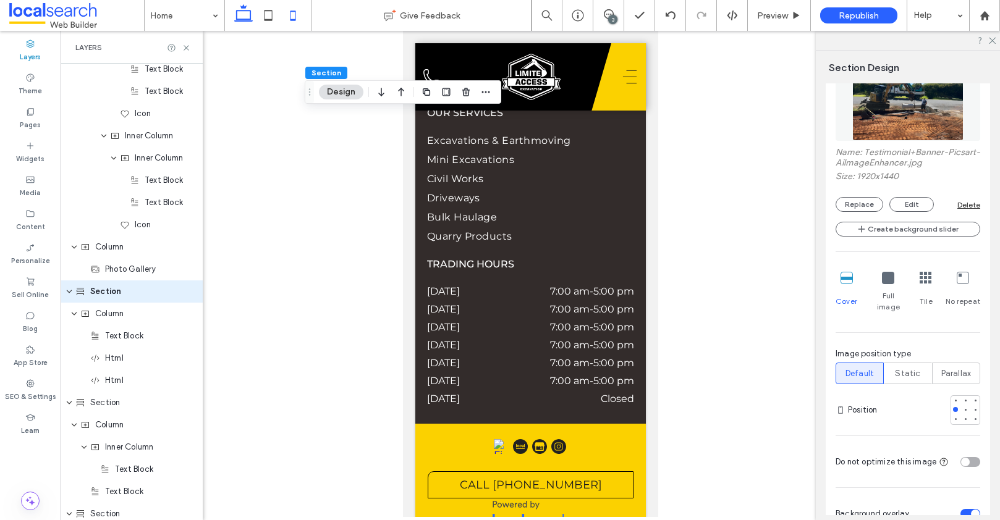
click at [235, 15] on icon at bounding box center [243, 15] width 25 height 25
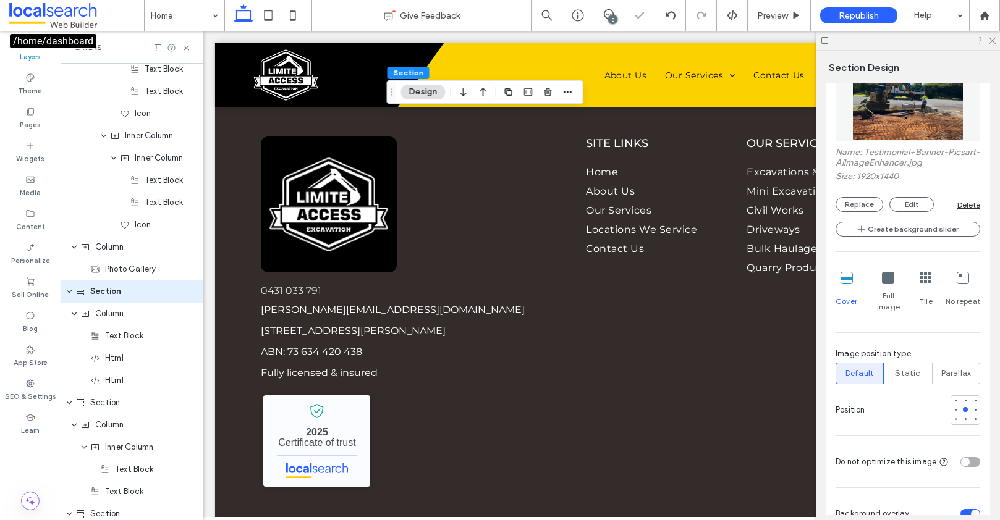
scroll to position [3048, 0]
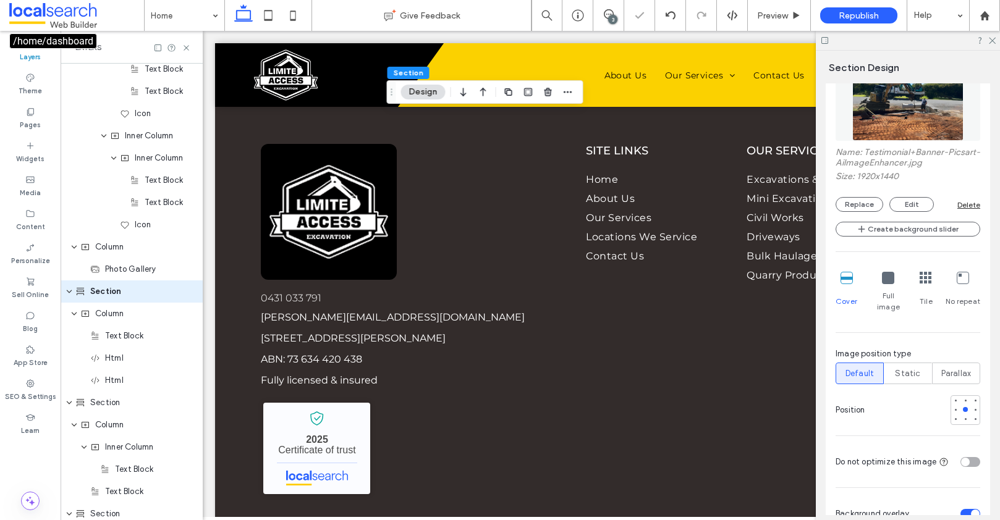
click at [141, 10] on span at bounding box center [76, 15] width 135 height 25
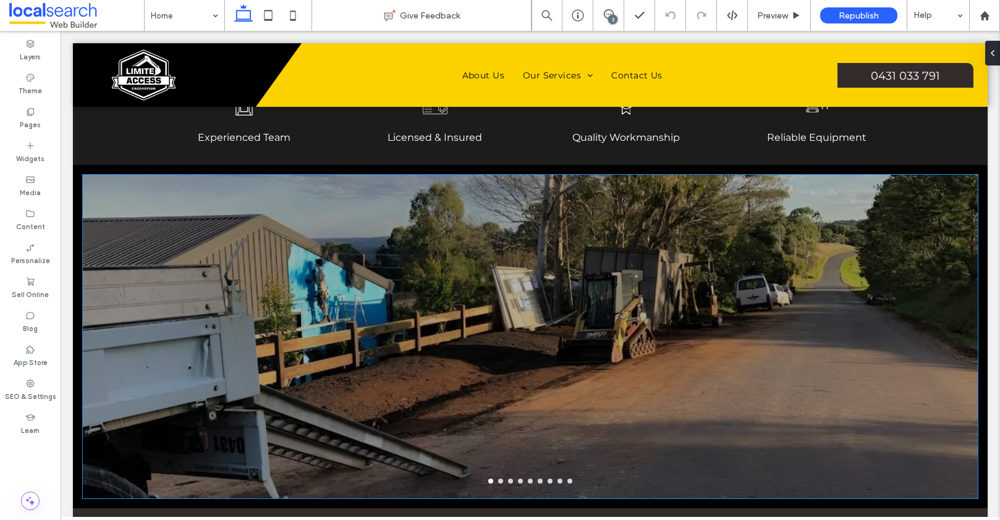
scroll to position [502, 0]
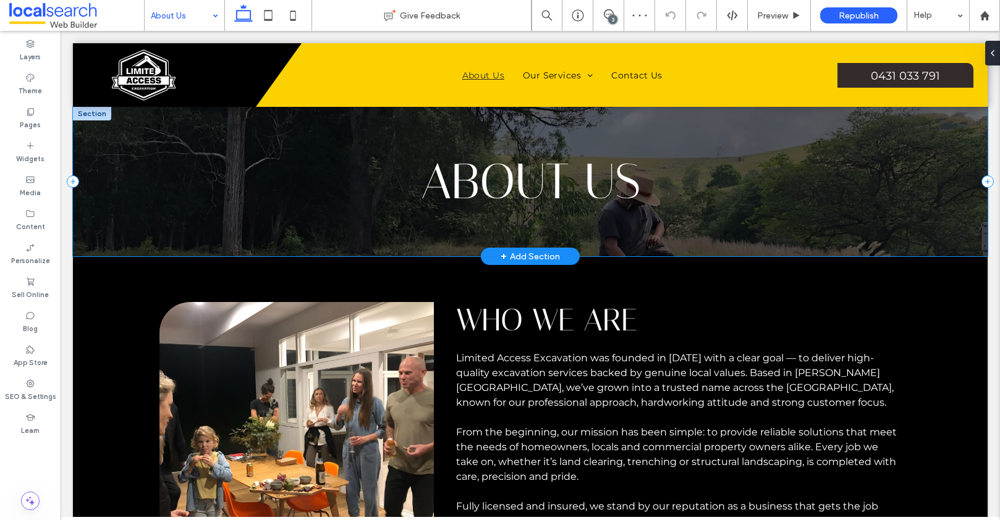
click at [80, 182] on div "About Us" at bounding box center [530, 182] width 914 height 150
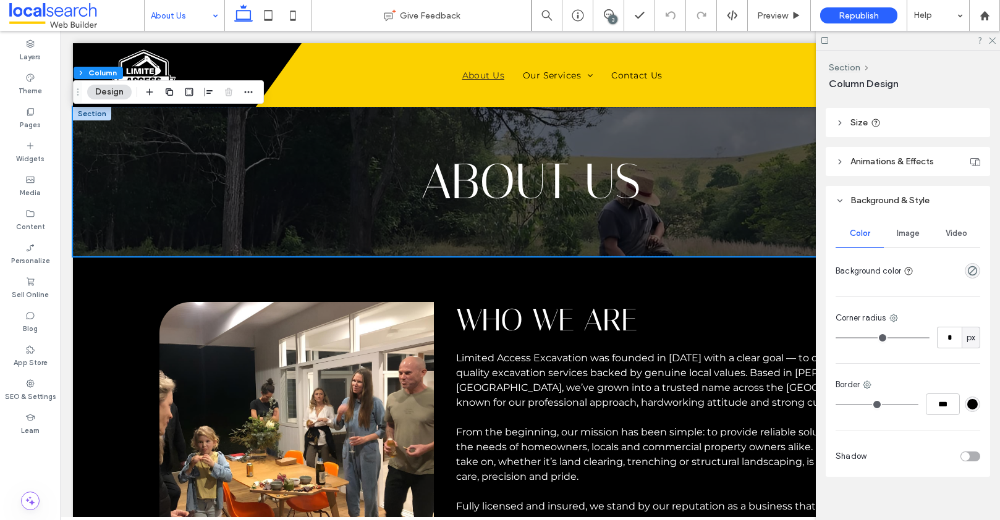
scroll to position [487, 0]
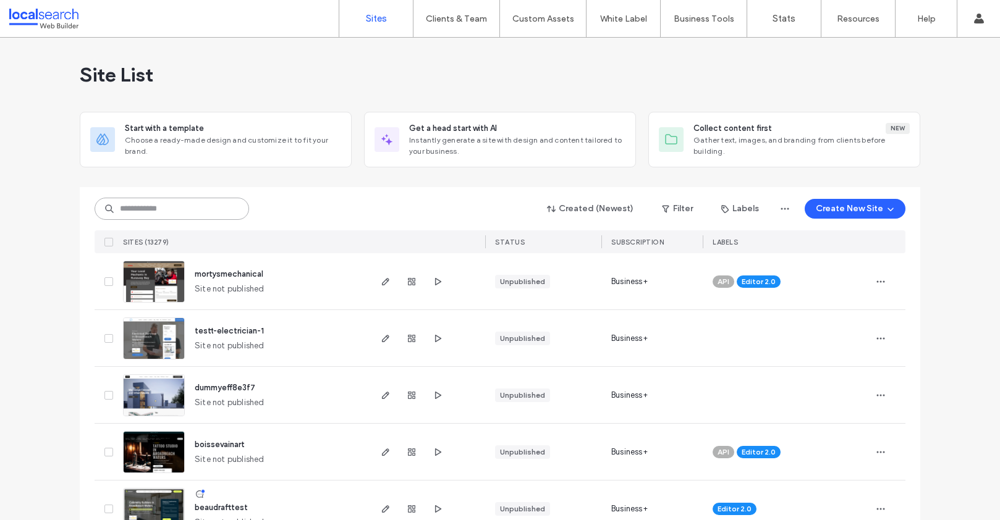
click at [163, 208] on input at bounding box center [172, 209] width 154 height 22
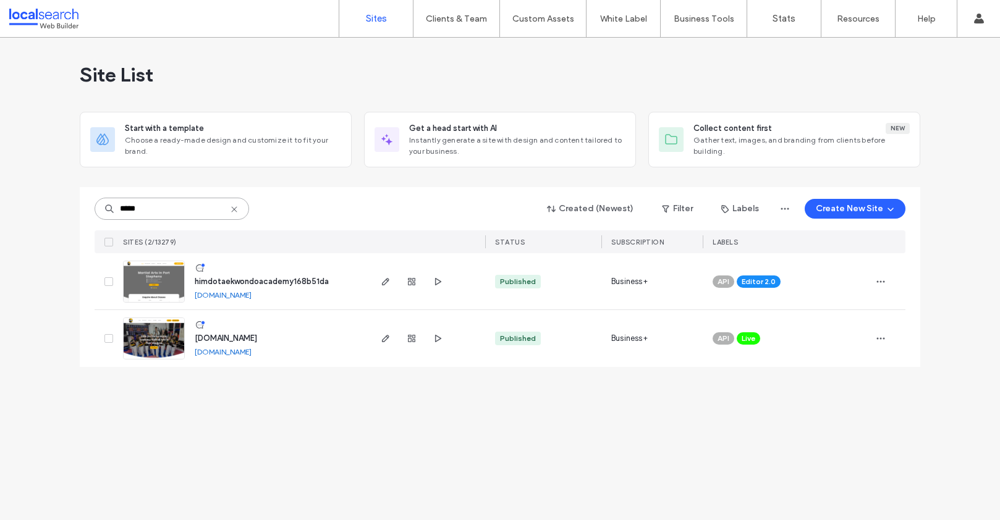
type input "*****"
